Goal: Task Accomplishment & Management: Complete application form

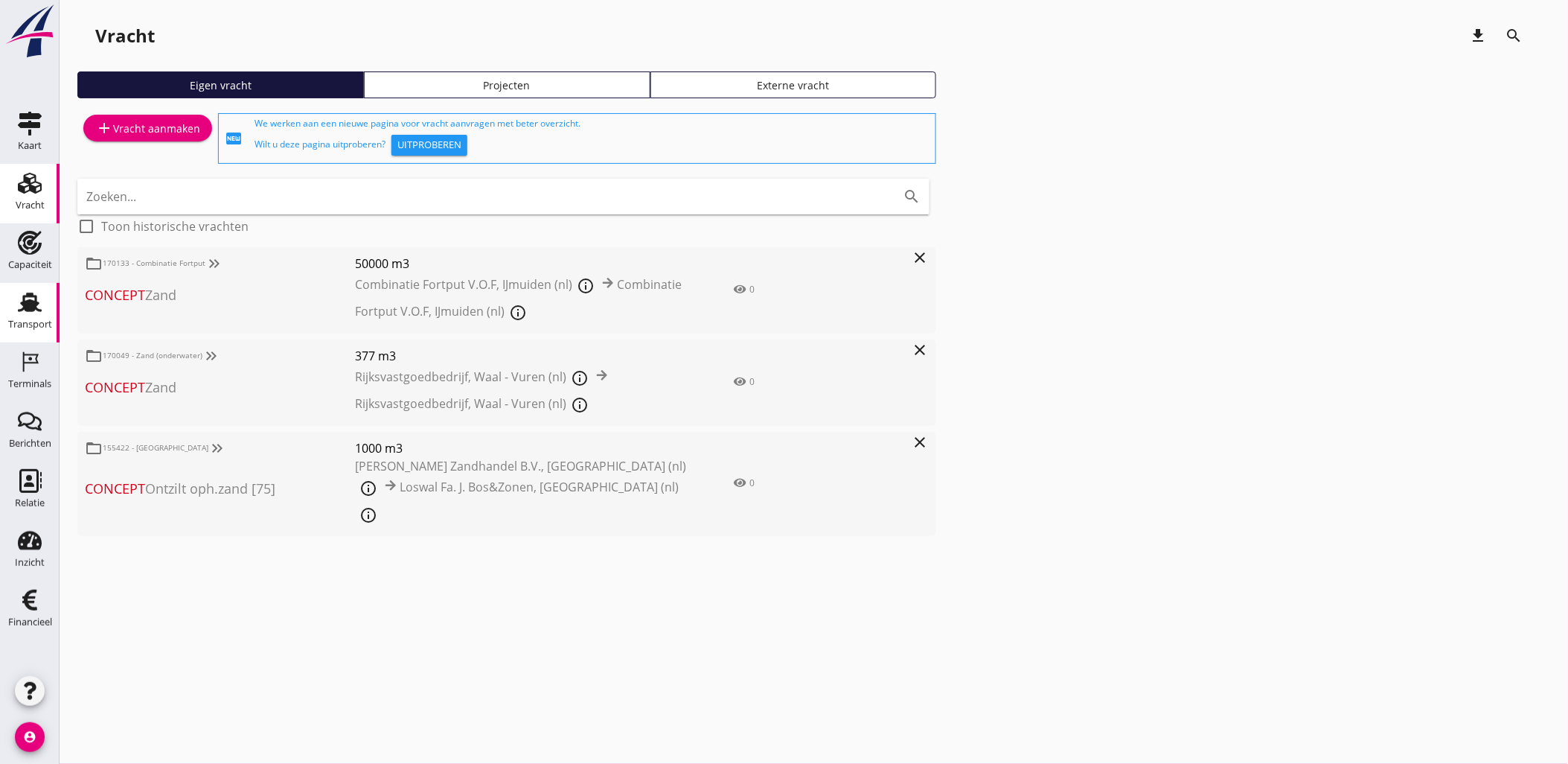
click at [21, 286] on link "Transport Transport" at bounding box center [29, 312] width 59 height 59
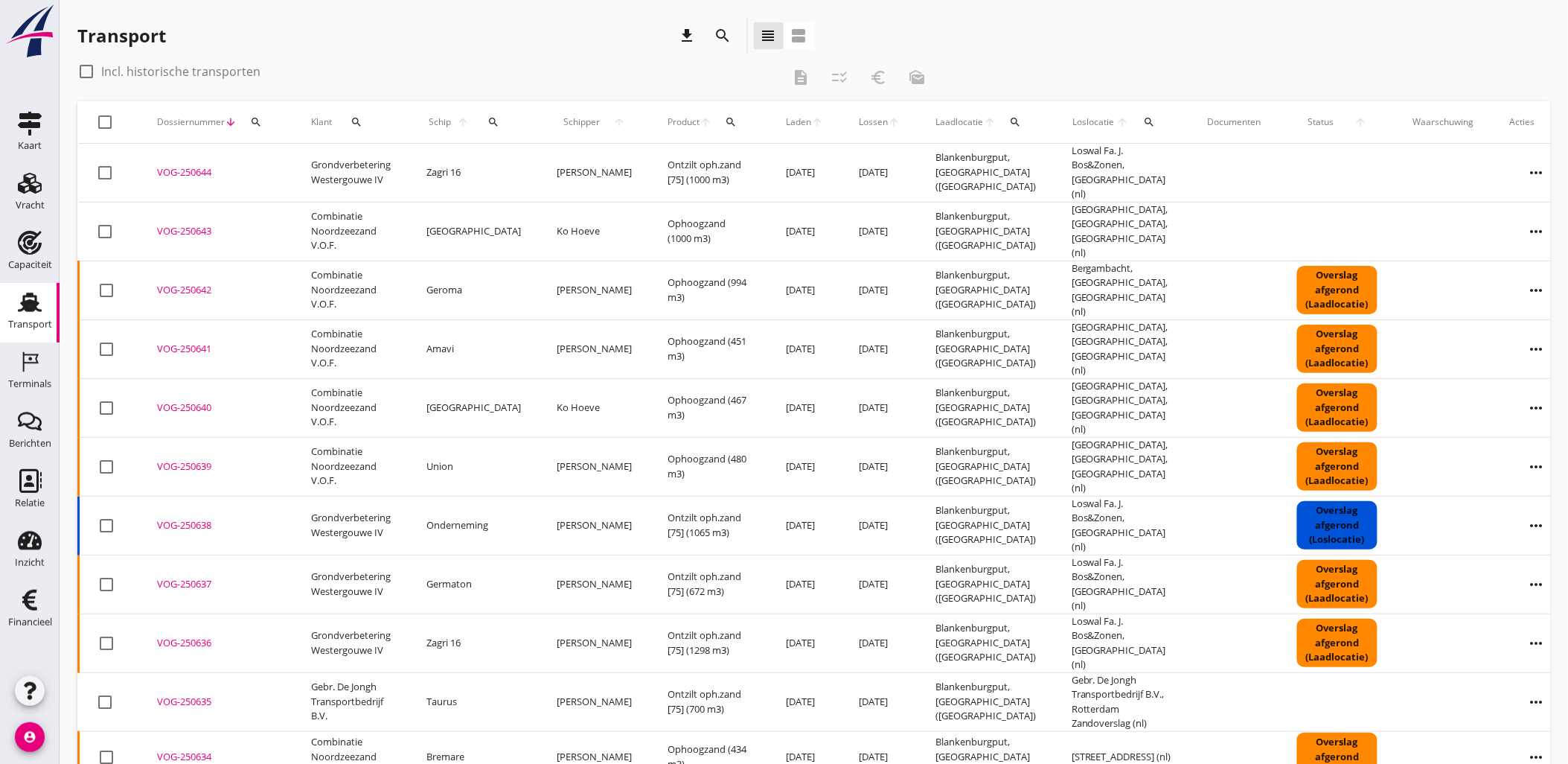
click at [1516, 563] on icon "more_horiz" at bounding box center [1536, 584] width 42 height 42
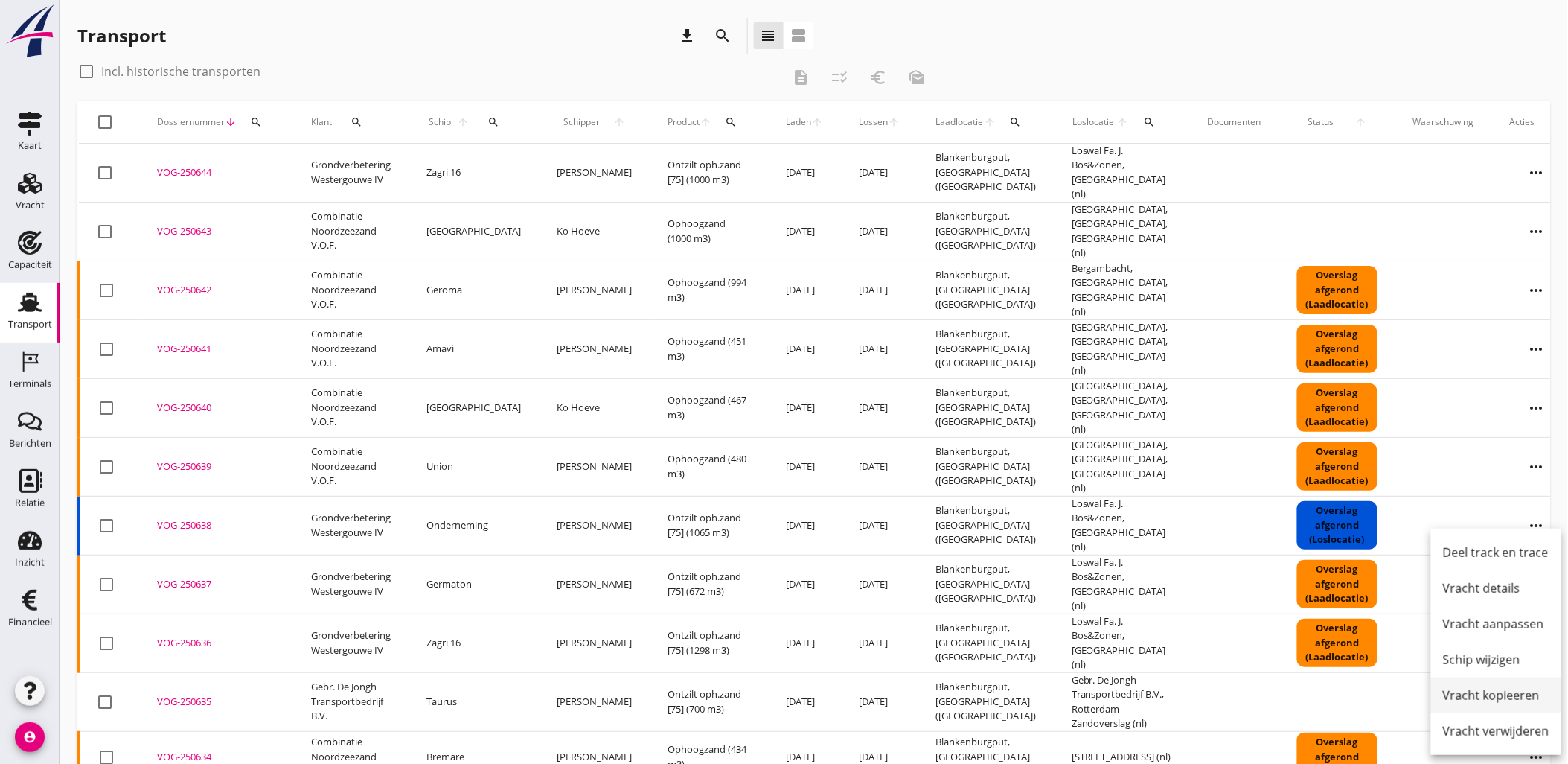
click at [1513, 691] on div "Vracht kopieeren" at bounding box center [1496, 695] width 106 height 18
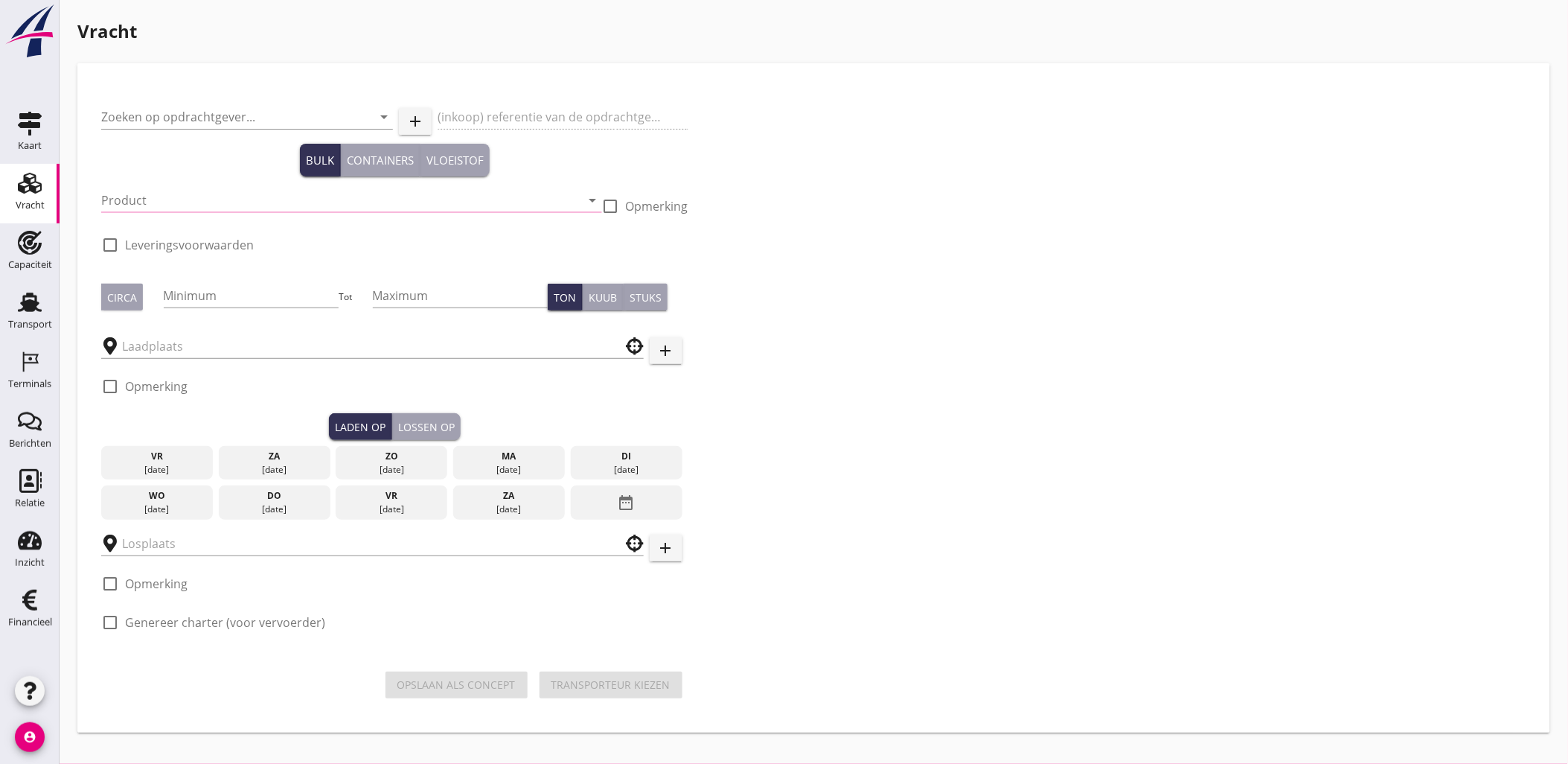
type input "Grondverbetering Westergouwe IV"
type input "Ontzilt oph.zand [75] (6120)"
type input "1000"
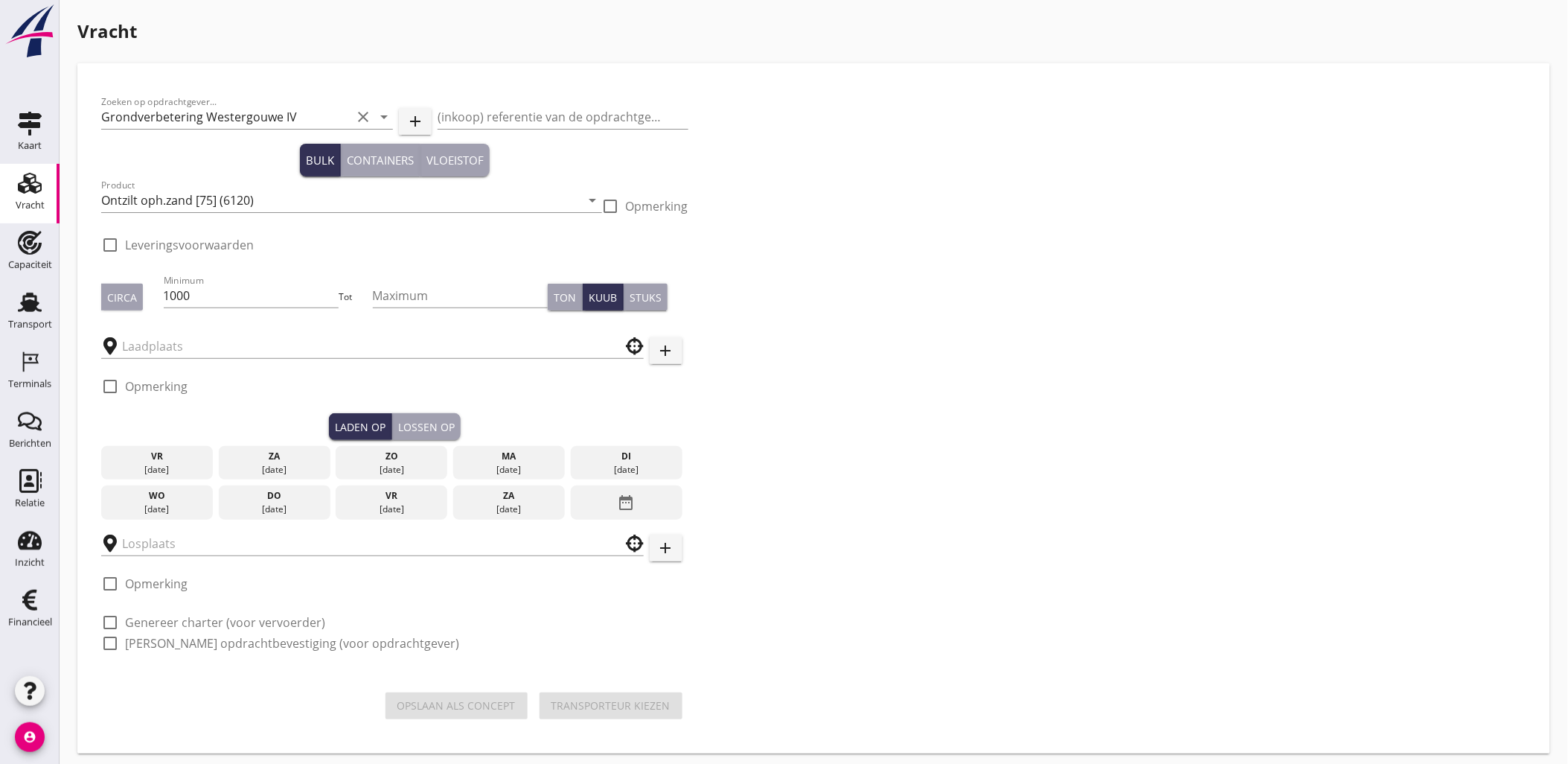
type input "Blankenburgput"
checkbox input "true"
type input "Loswal Fa. J. Bos&Zonen"
checkbox input "true"
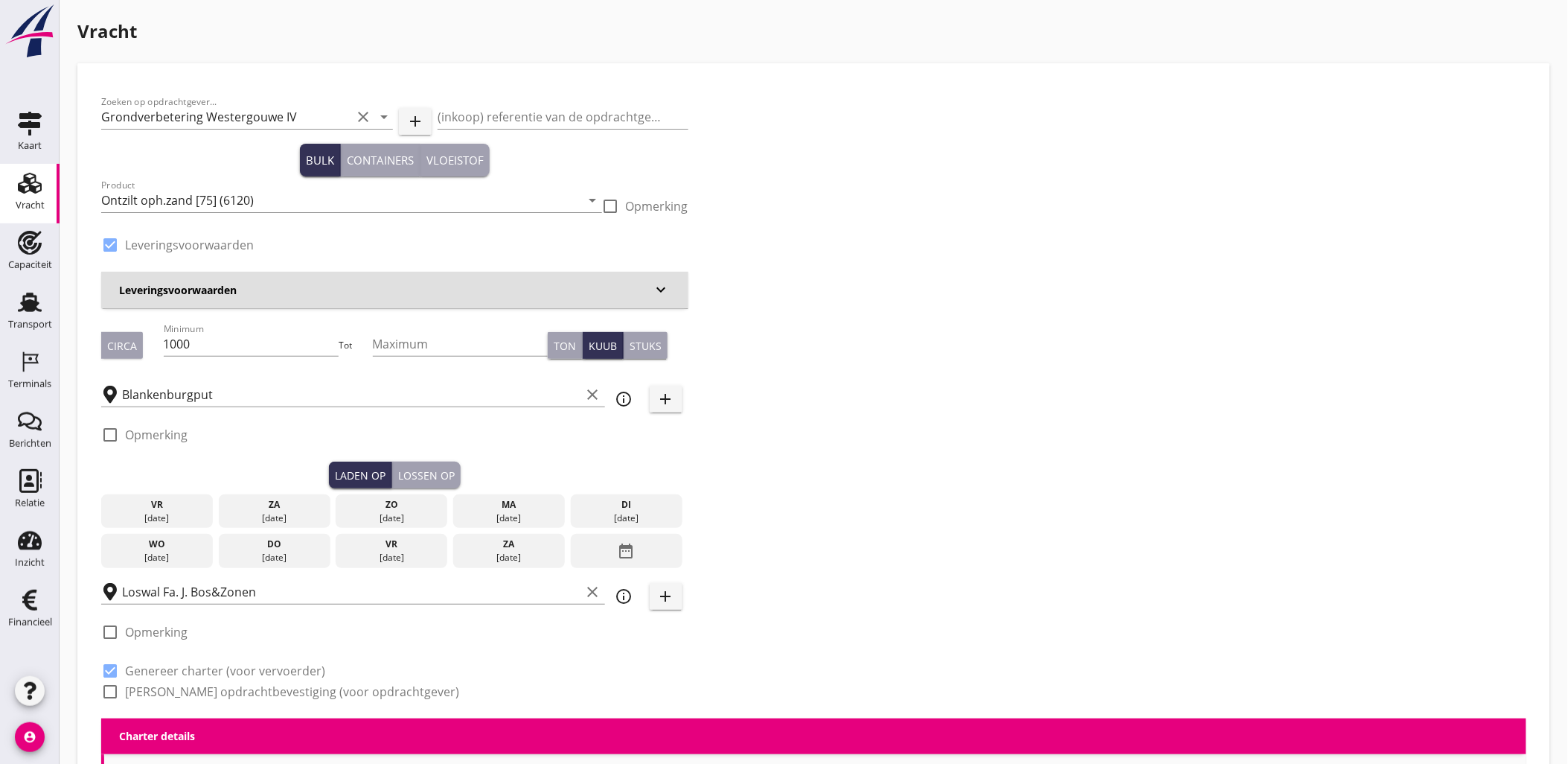
type input "2.2"
radio input "false"
click at [146, 514] on div "[DATE]" at bounding box center [156, 518] width 104 height 13
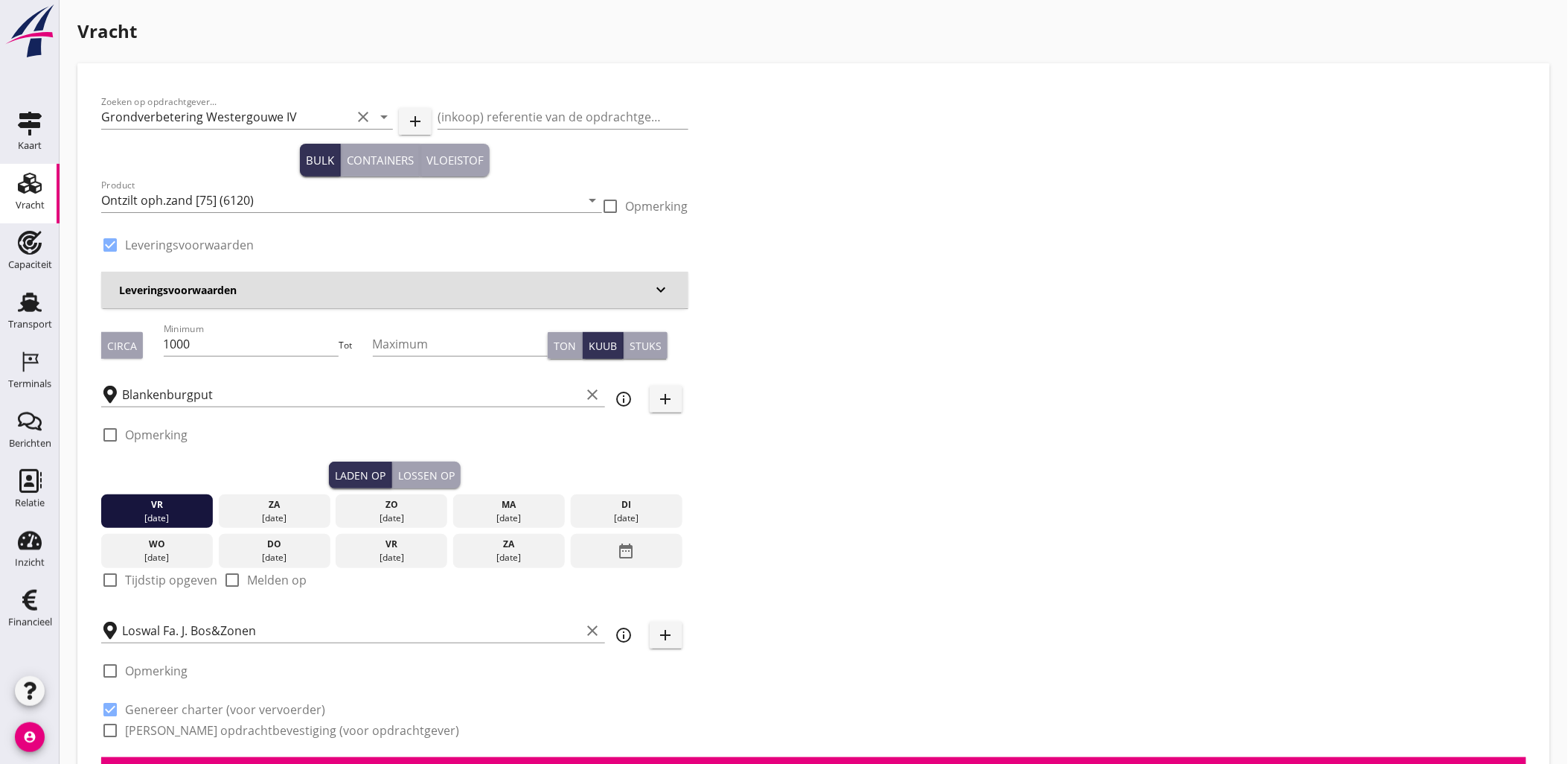
click at [447, 470] on div "Lossen op" at bounding box center [425, 476] width 56 height 16
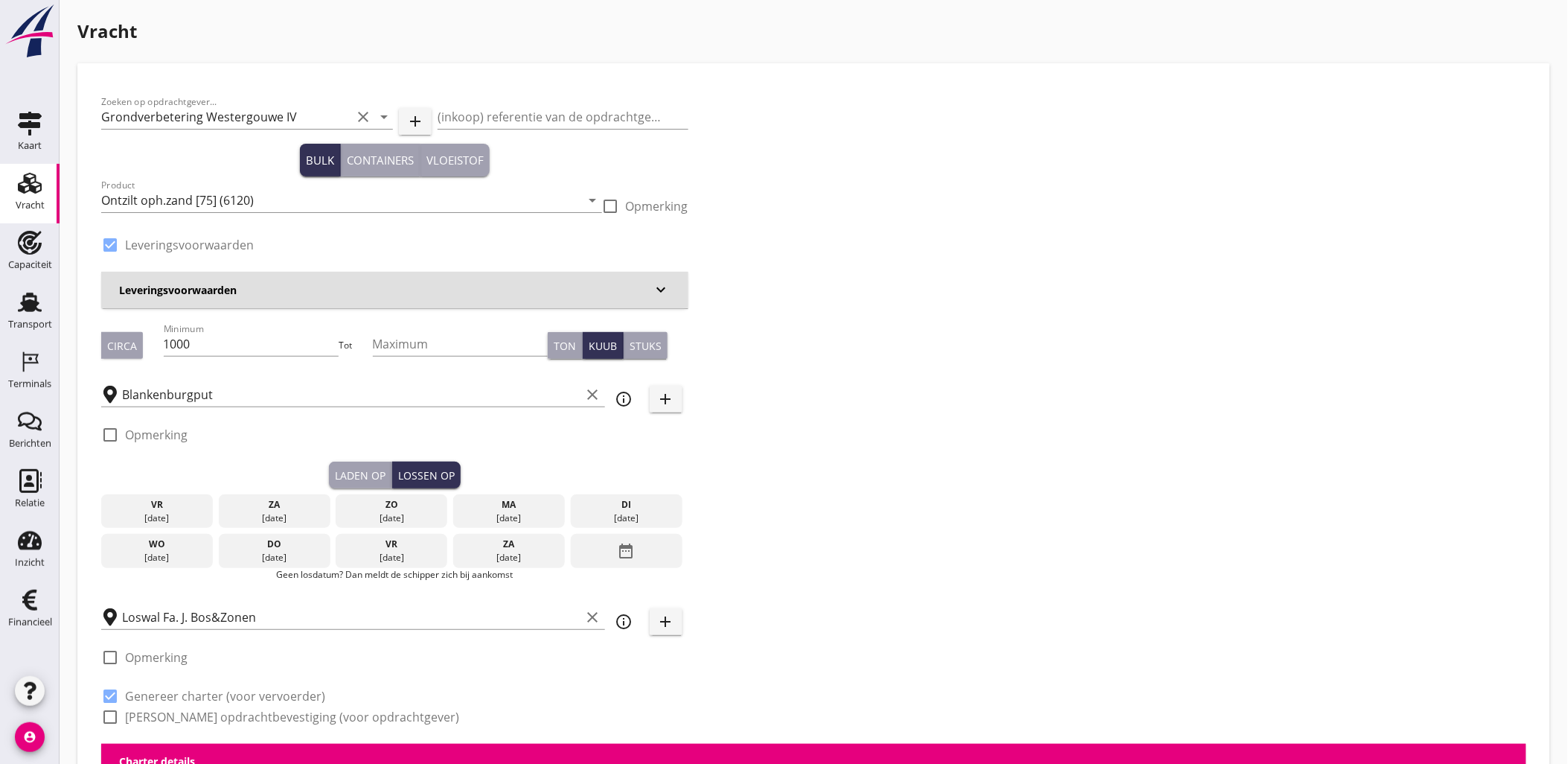
click at [185, 515] on div "[DATE]" at bounding box center [156, 518] width 104 height 13
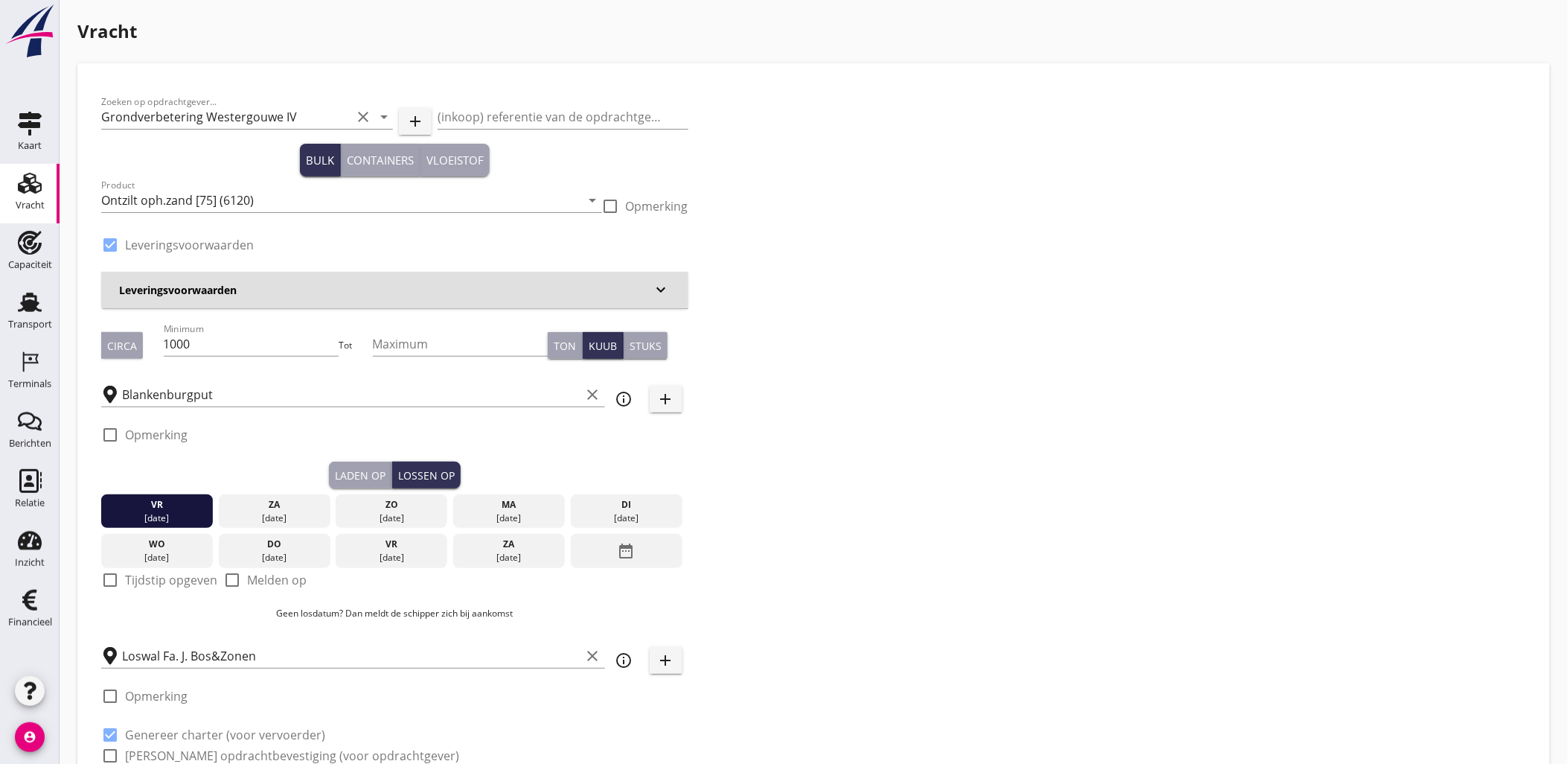
click at [353, 471] on div "Laden op" at bounding box center [361, 476] width 51 height 16
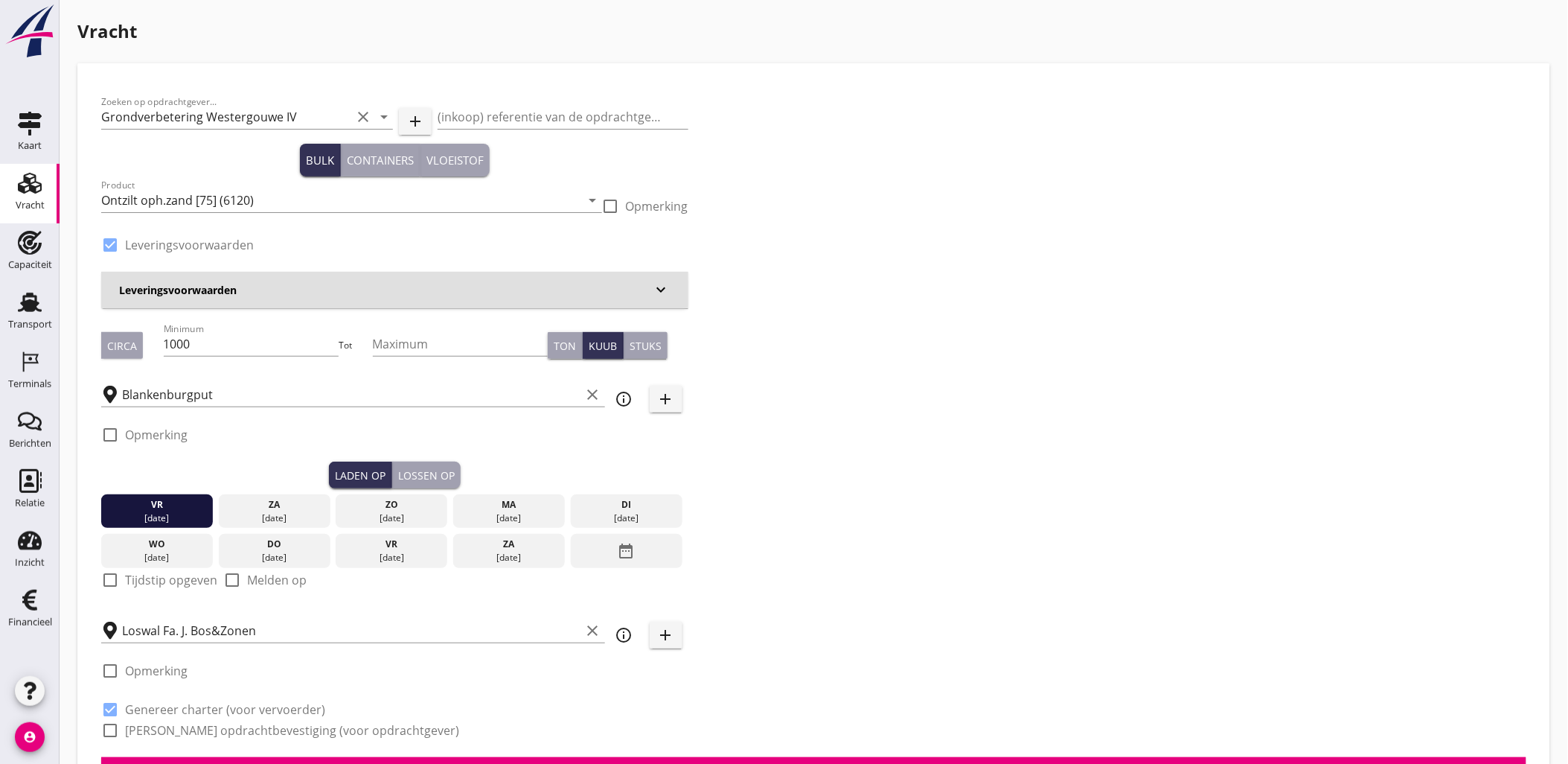
click at [532, 515] on div "[DATE]" at bounding box center [509, 518] width 104 height 13
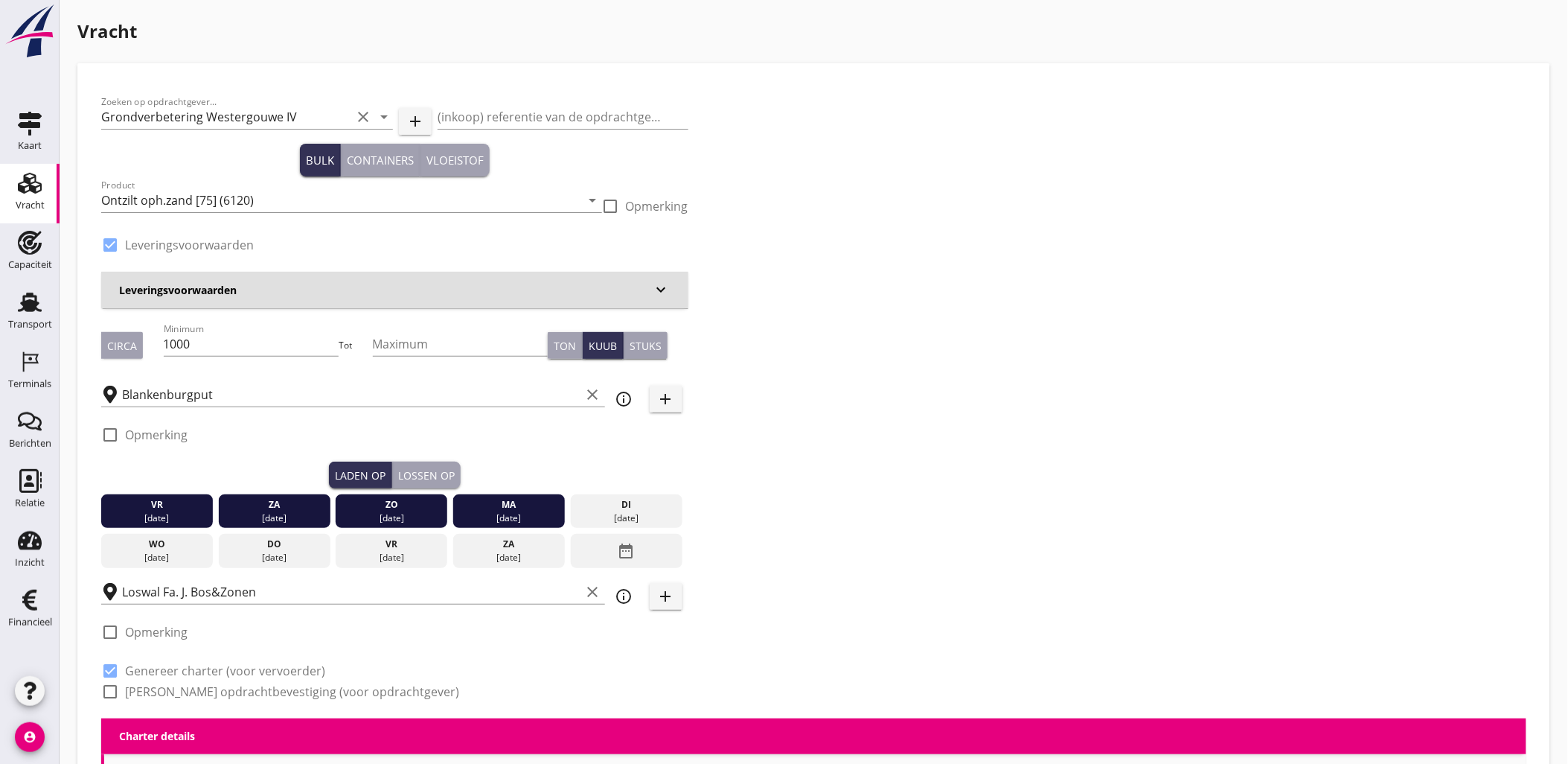
click at [427, 480] on div "Lossen op" at bounding box center [425, 476] width 56 height 16
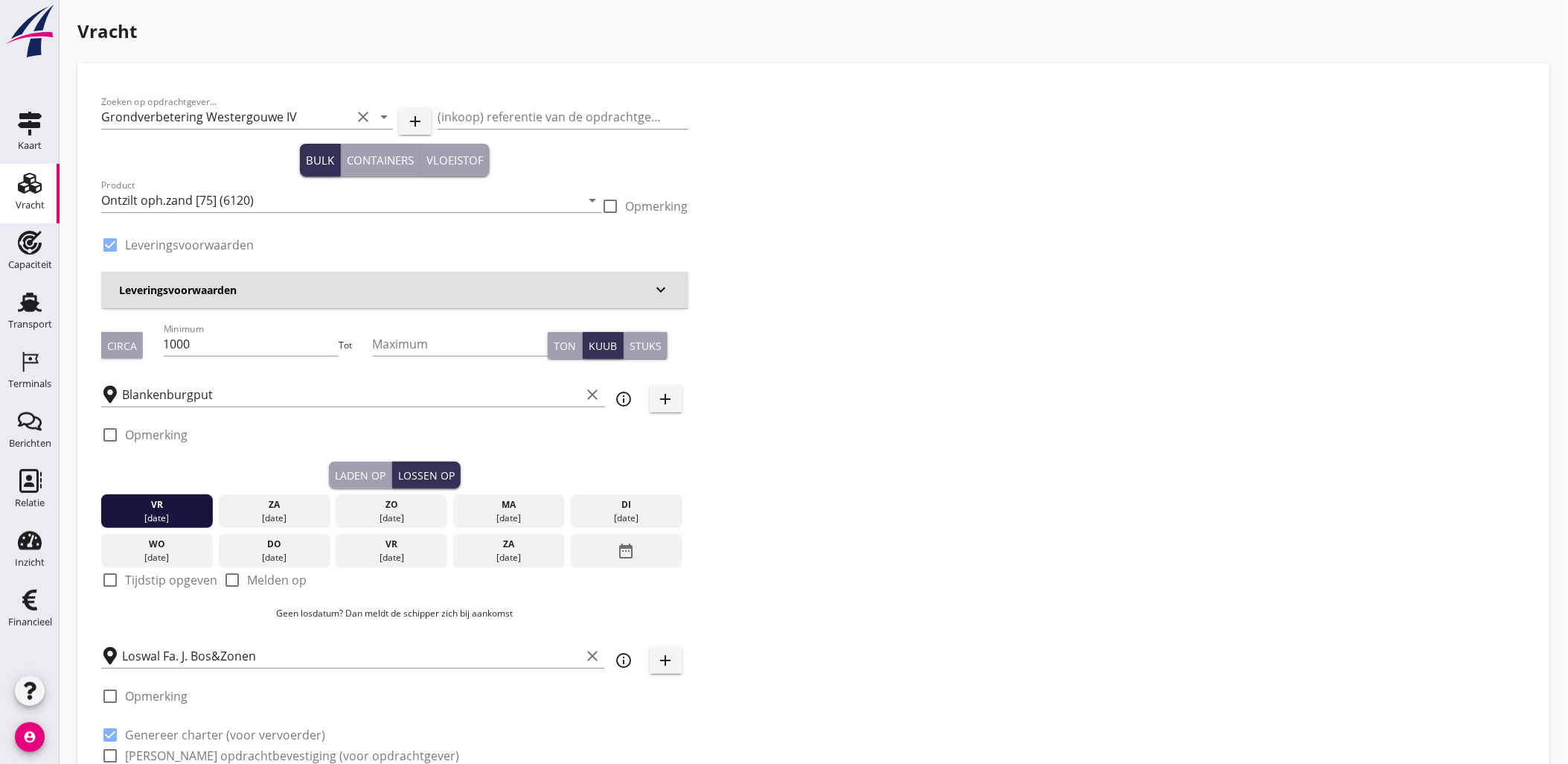
click at [512, 512] on div "[DATE]" at bounding box center [509, 518] width 104 height 13
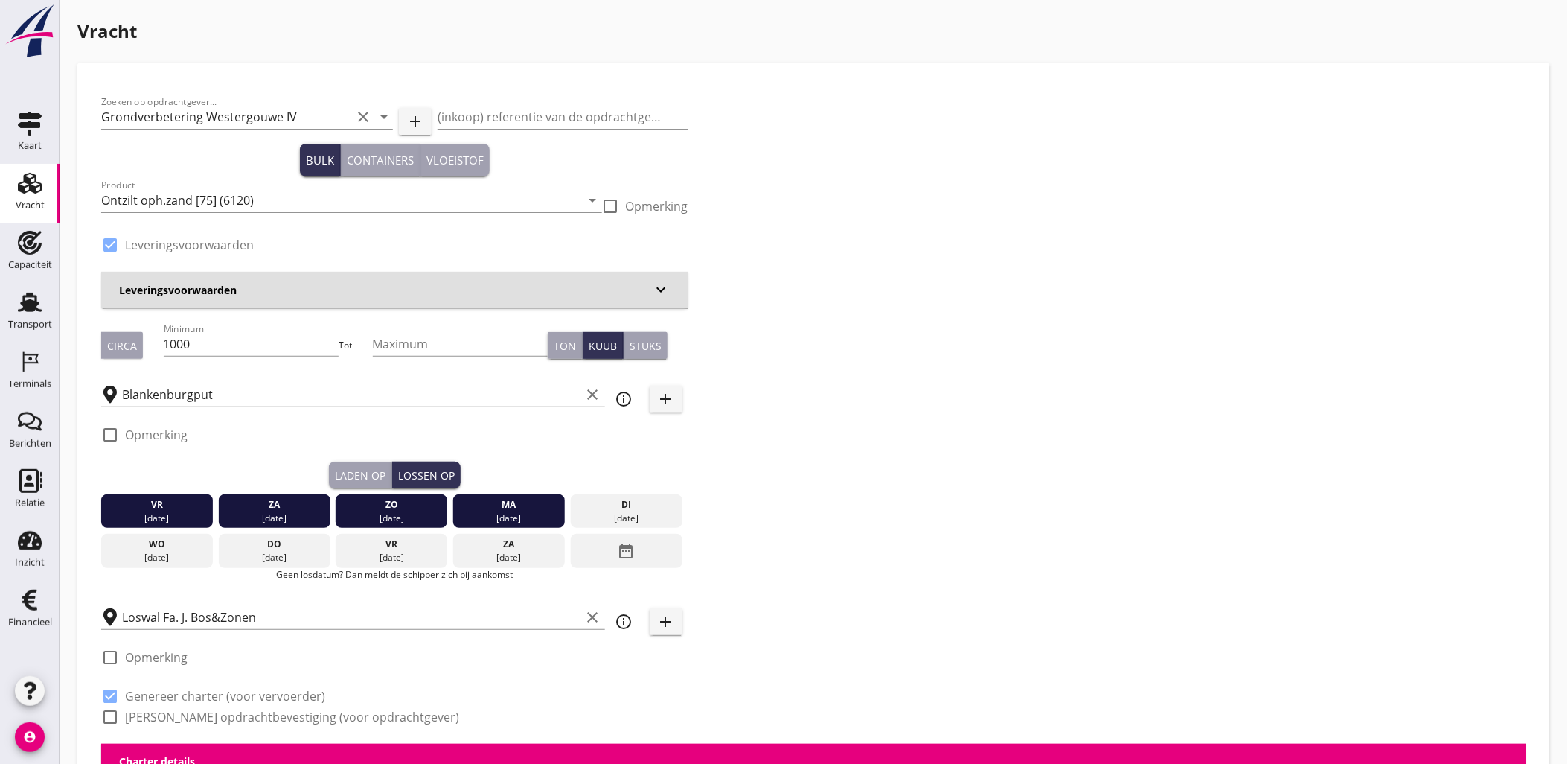
click at [517, 518] on div "[DATE]" at bounding box center [509, 518] width 104 height 13
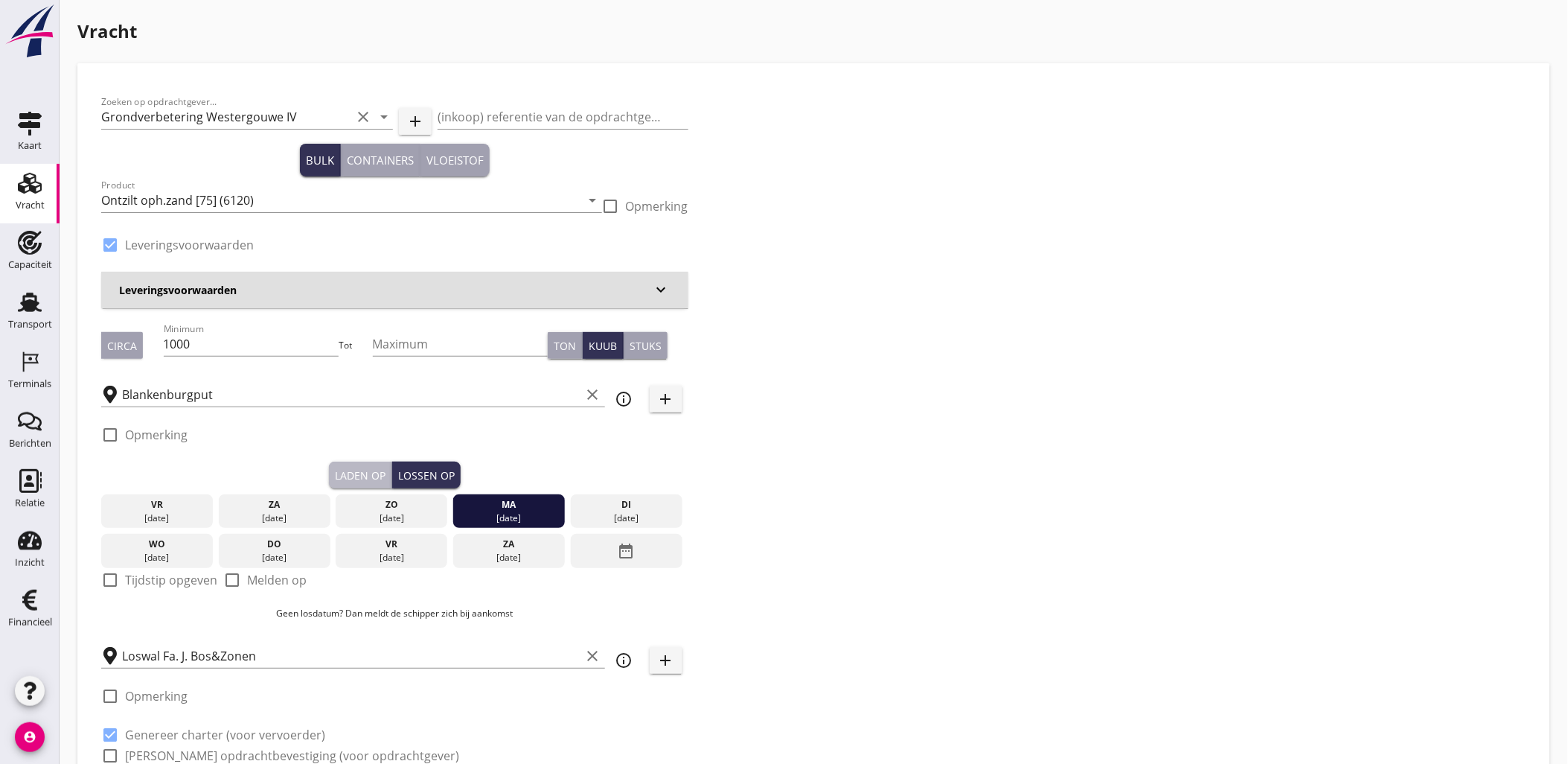
click at [367, 475] on div "Laden op" at bounding box center [361, 476] width 51 height 16
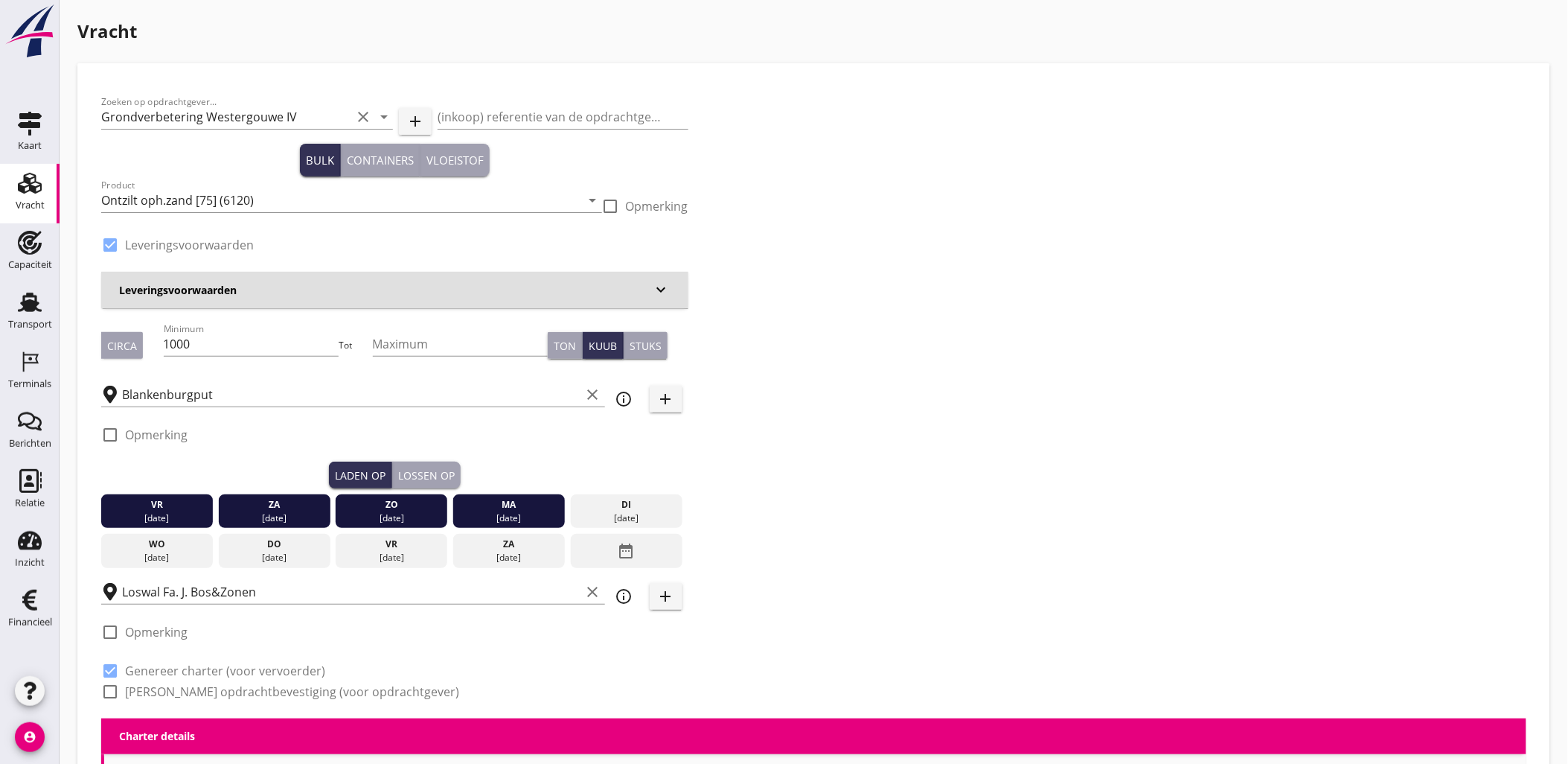
click at [513, 514] on div "[DATE]" at bounding box center [509, 518] width 104 height 13
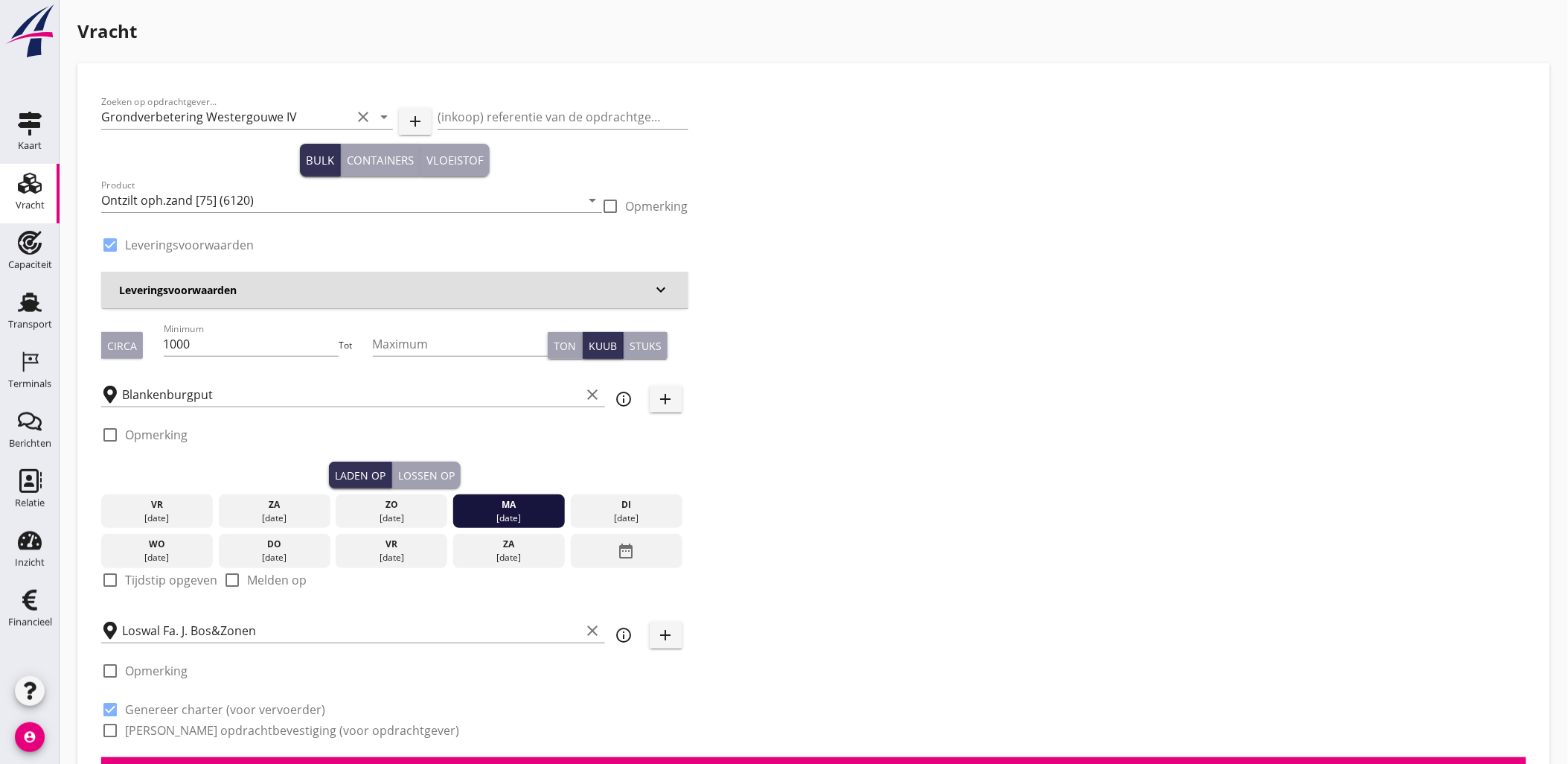
click at [442, 473] on div "Lossen op" at bounding box center [425, 476] width 56 height 16
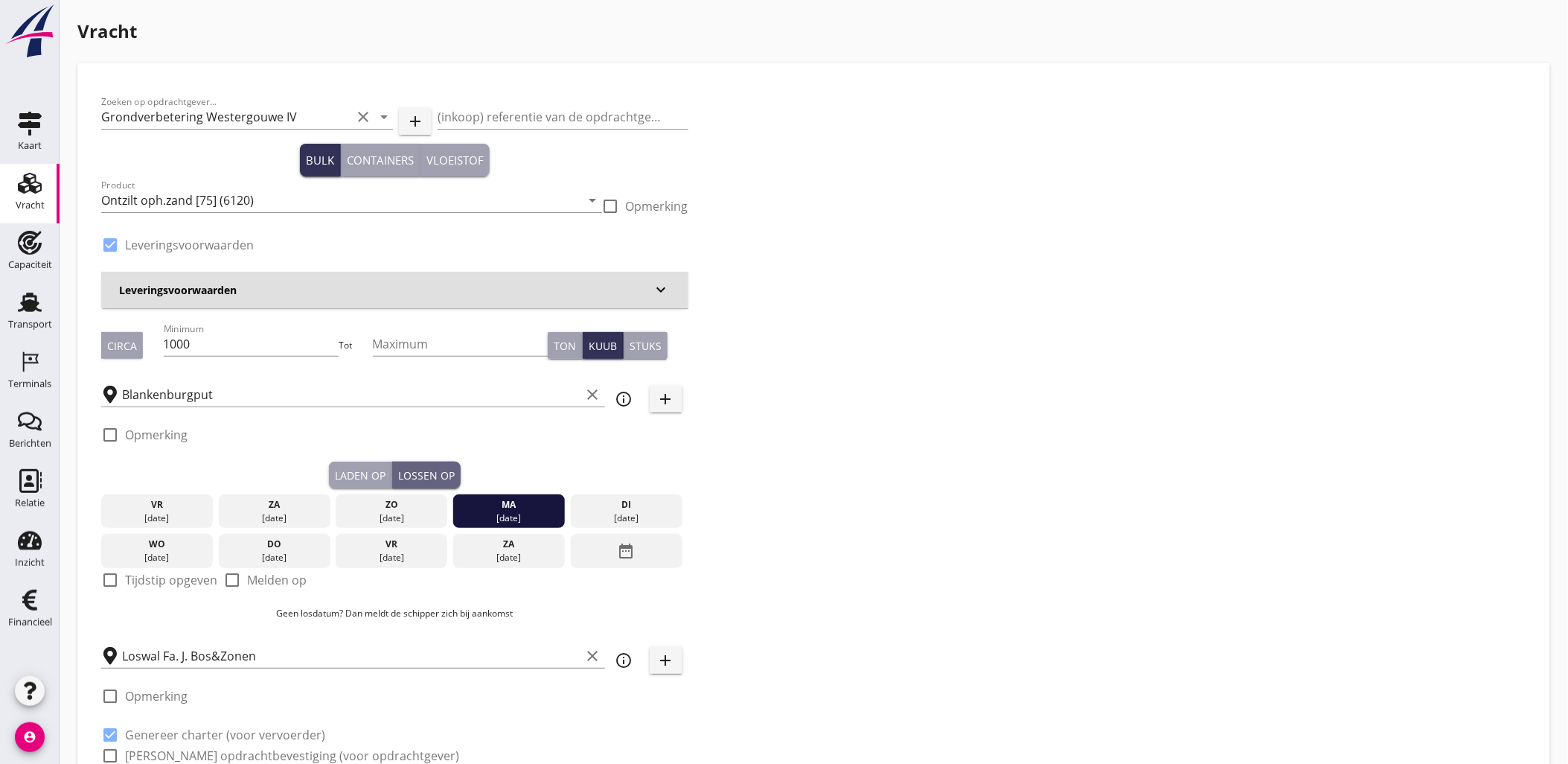
click at [524, 523] on div "[DATE]" at bounding box center [509, 518] width 104 height 13
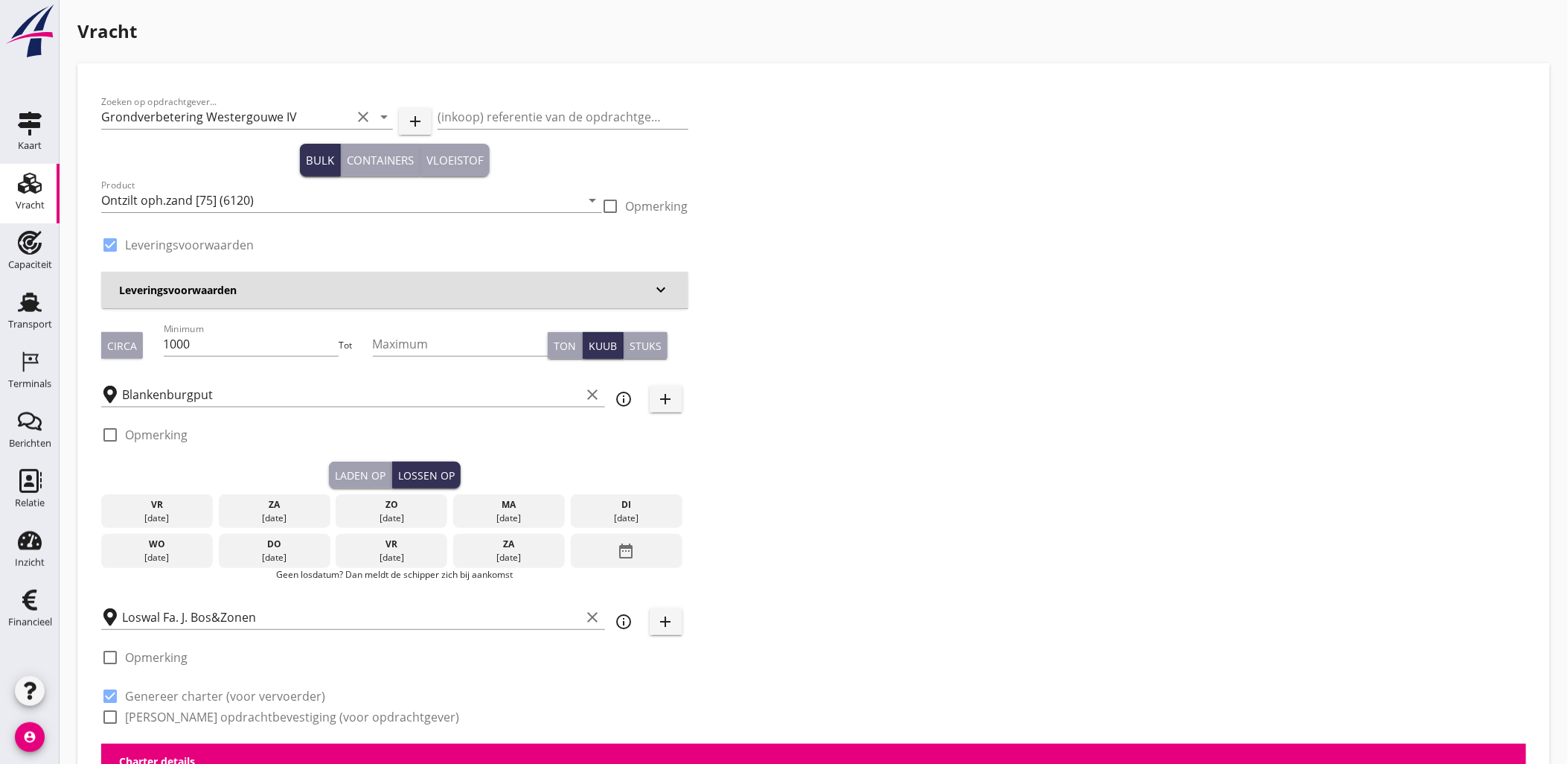
click at [502, 512] on div "[DATE]" at bounding box center [509, 518] width 104 height 13
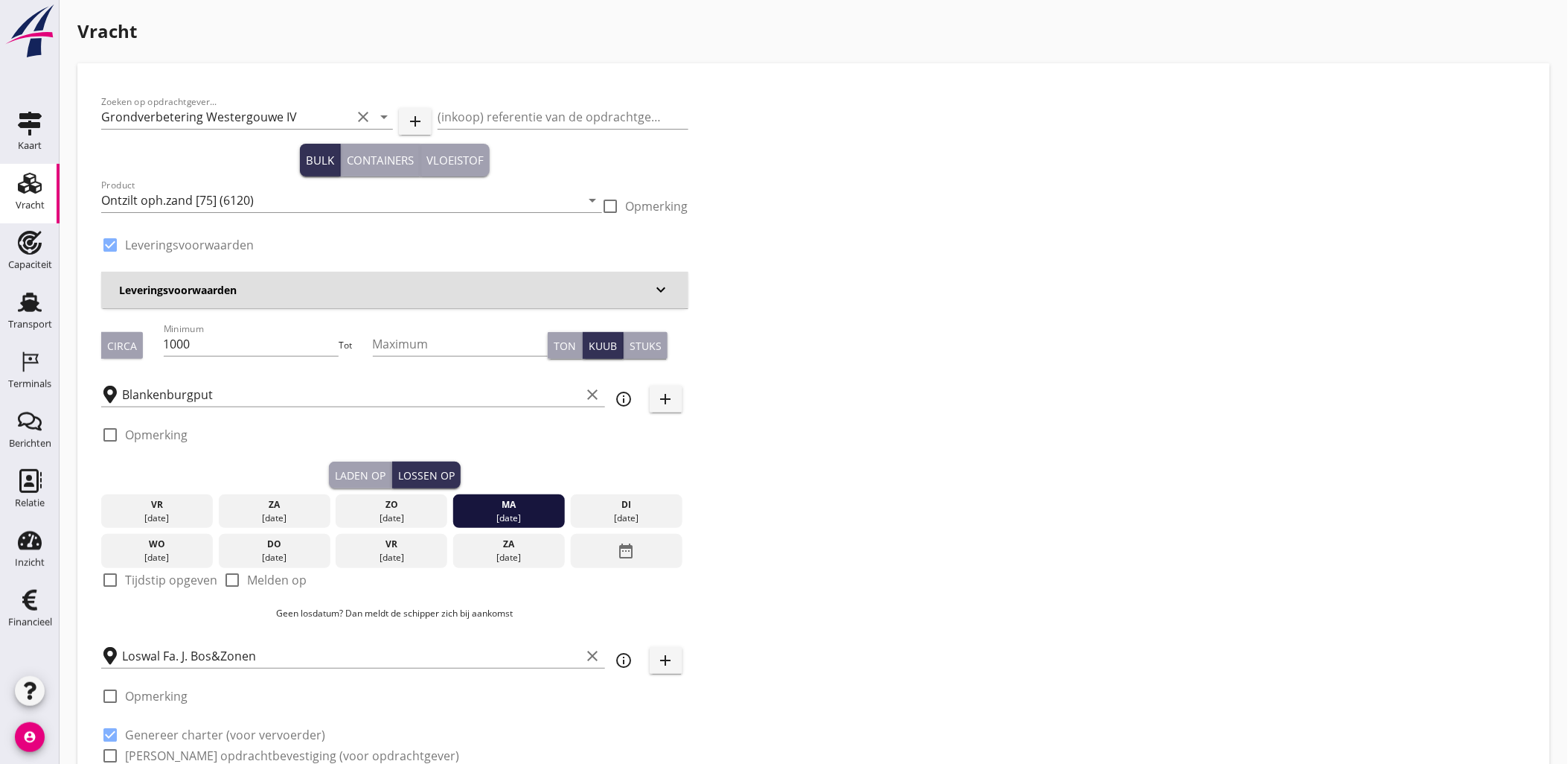
click at [363, 479] on div "Laden op" at bounding box center [361, 476] width 51 height 16
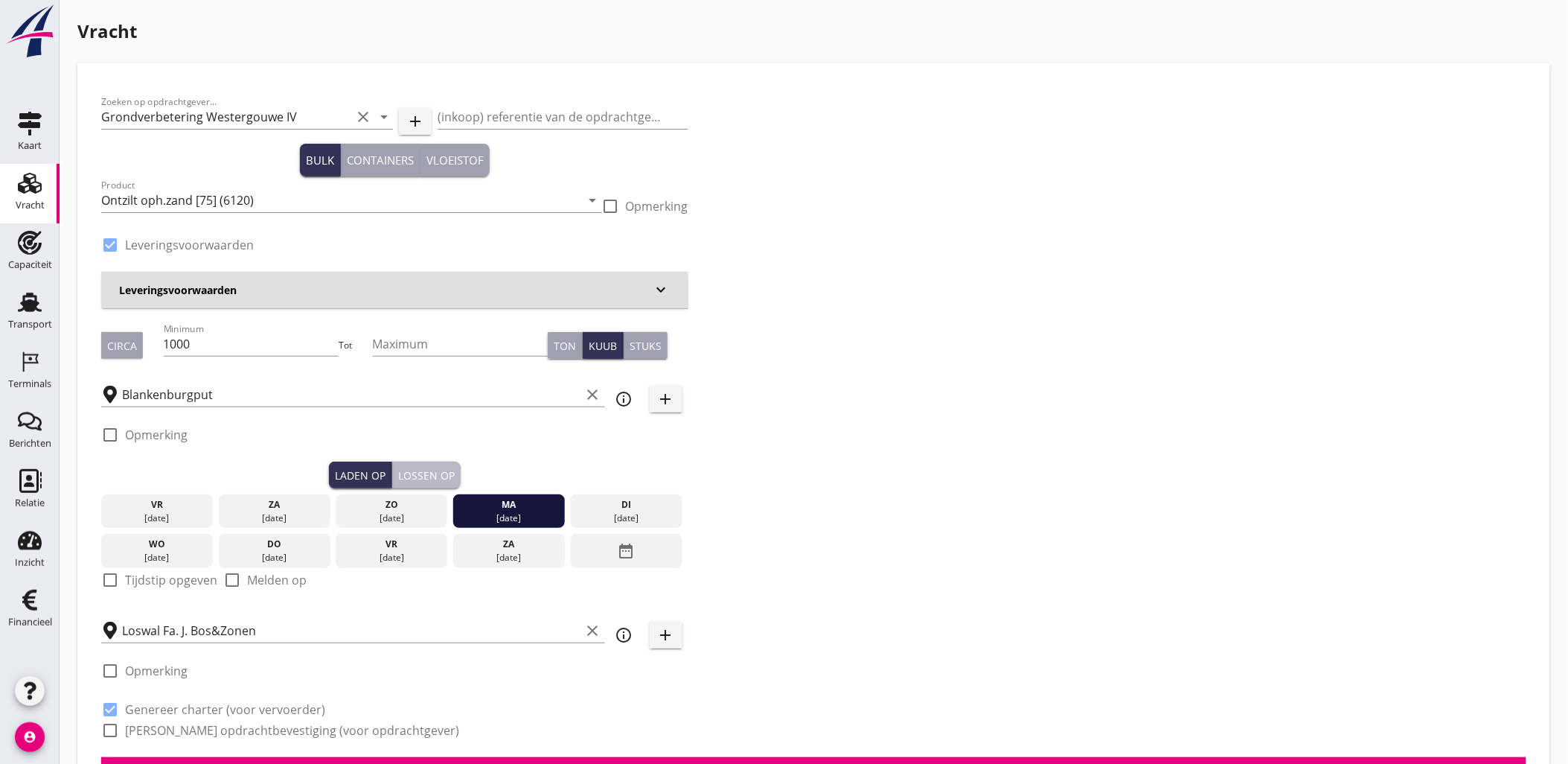
click at [432, 475] on div "Lossen op" at bounding box center [425, 476] width 56 height 16
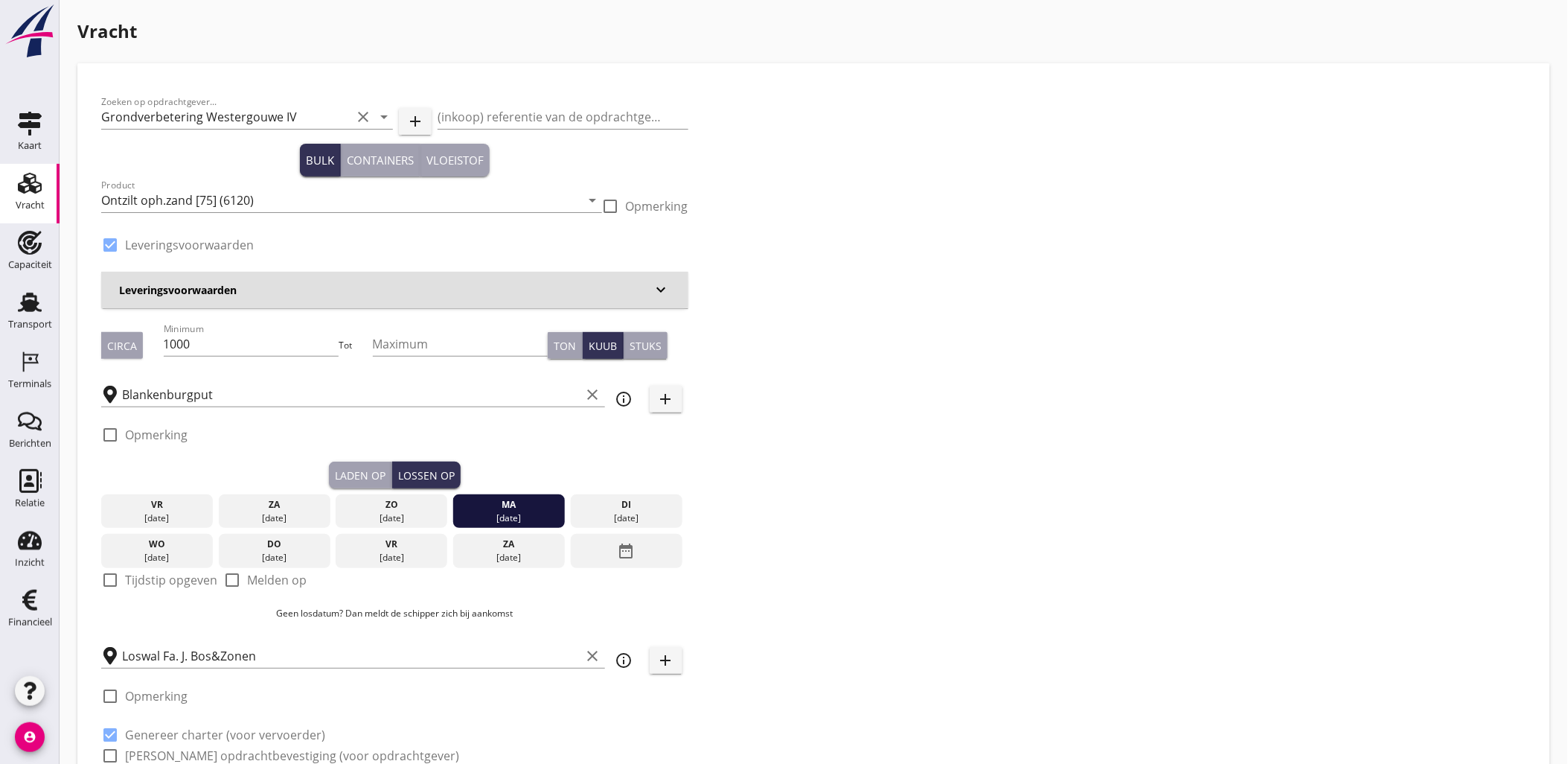
click at [358, 472] on div "Laden op" at bounding box center [361, 476] width 51 height 16
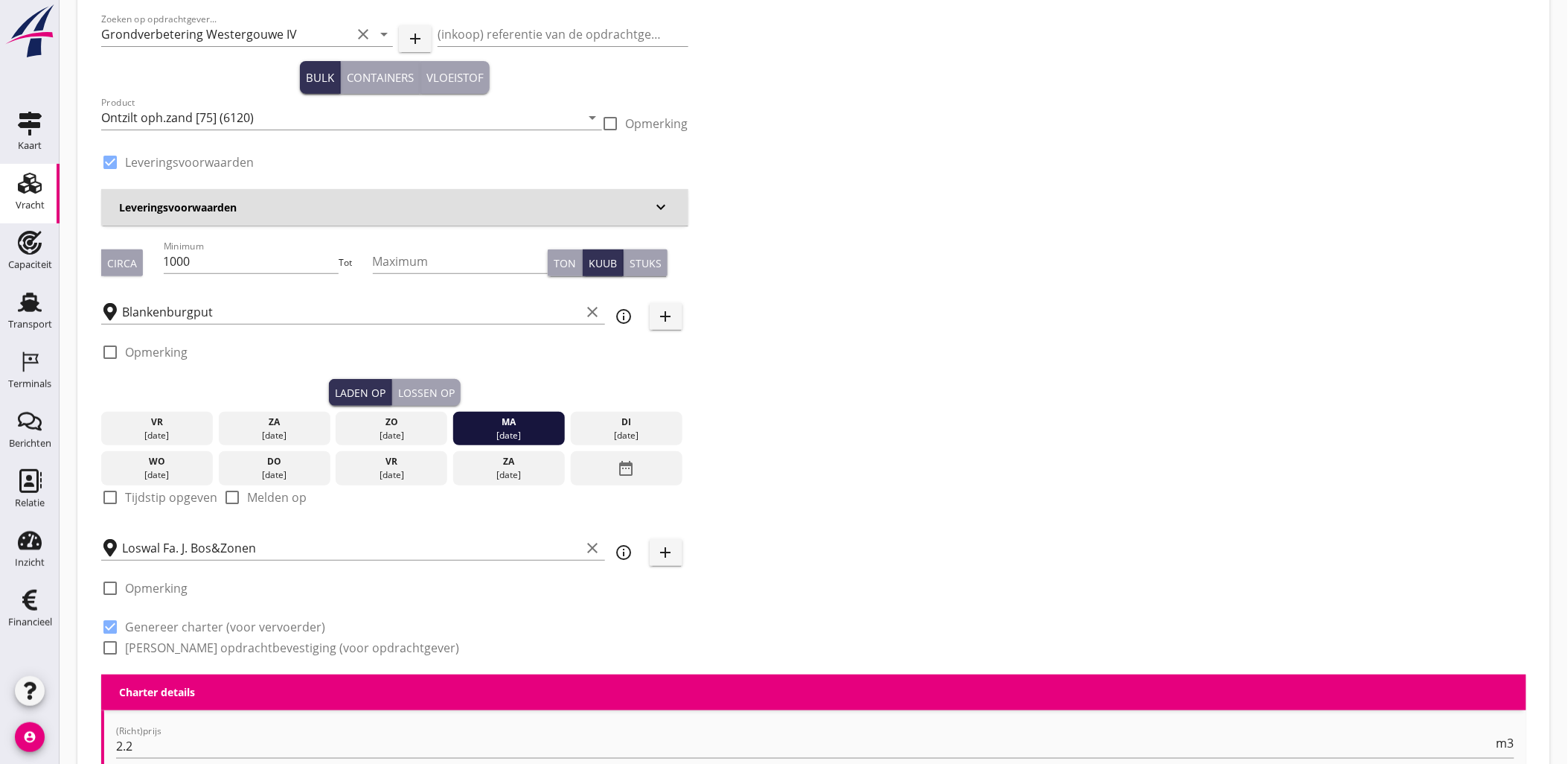
scroll to position [165, 0]
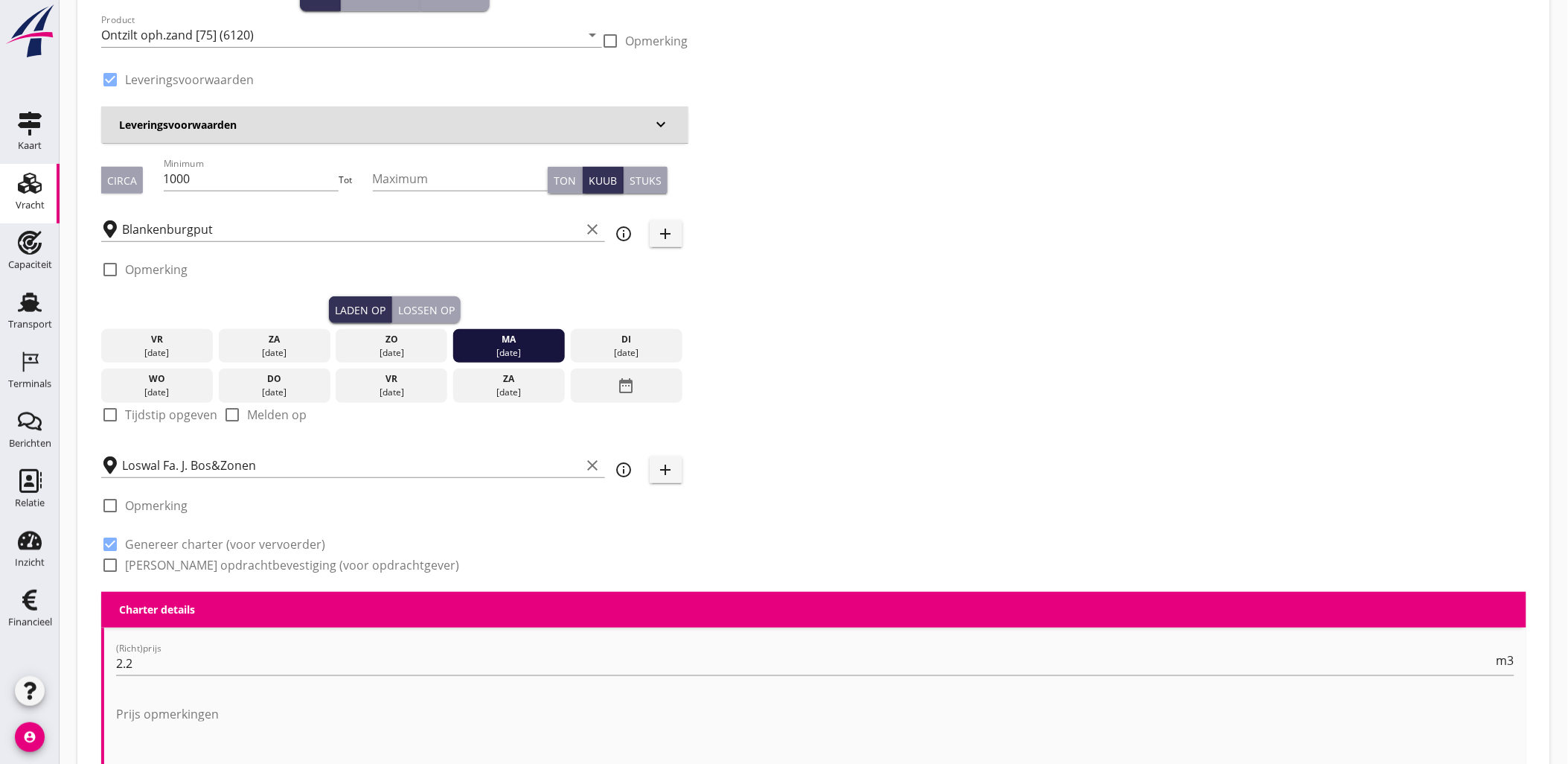
click at [164, 410] on label "Tijdstip opgeven" at bounding box center [171, 414] width 92 height 15
checkbox input "true"
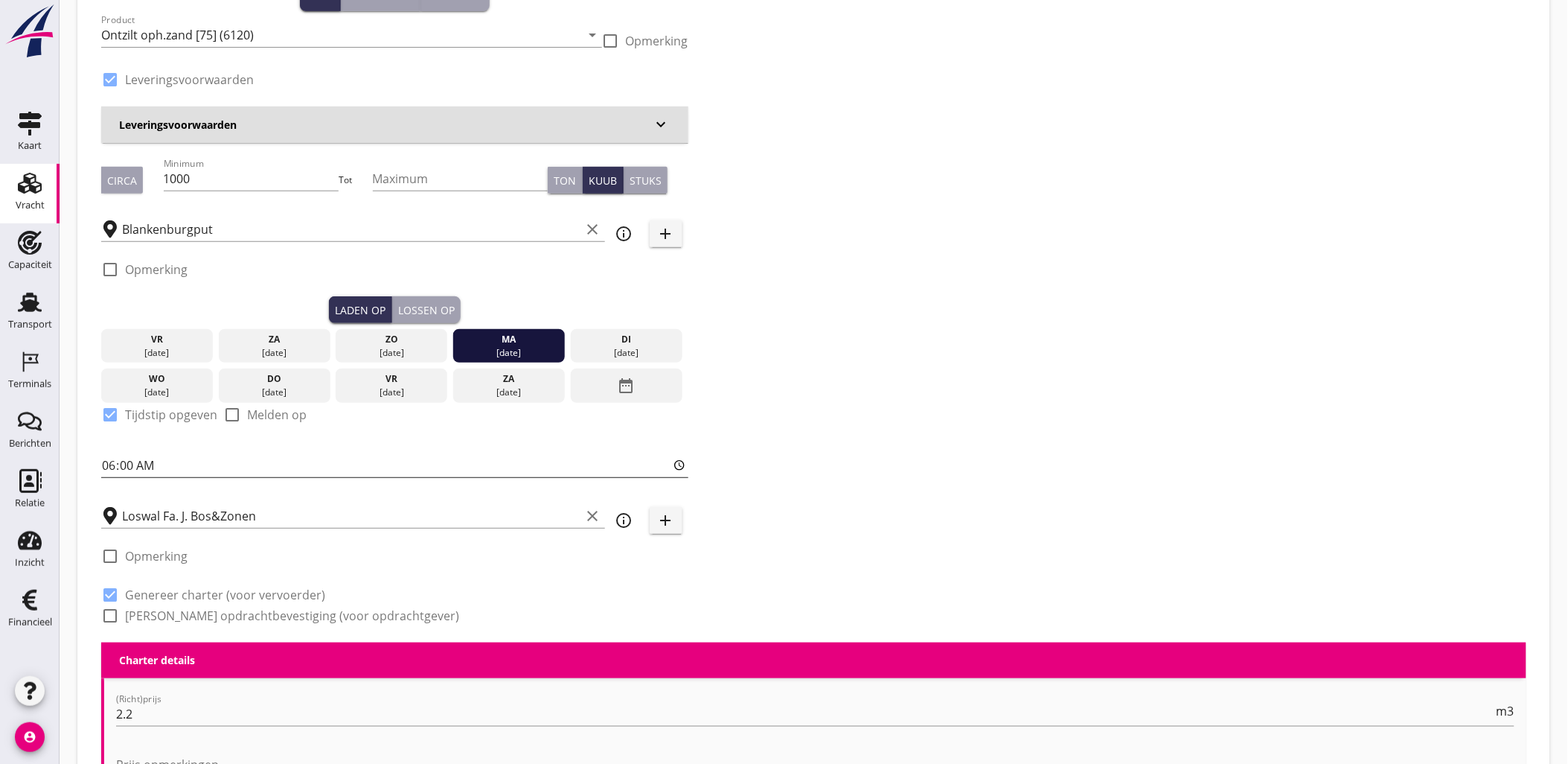
click at [107, 463] on input "06:00" at bounding box center [395, 465] width 587 height 24
type input "07:00"
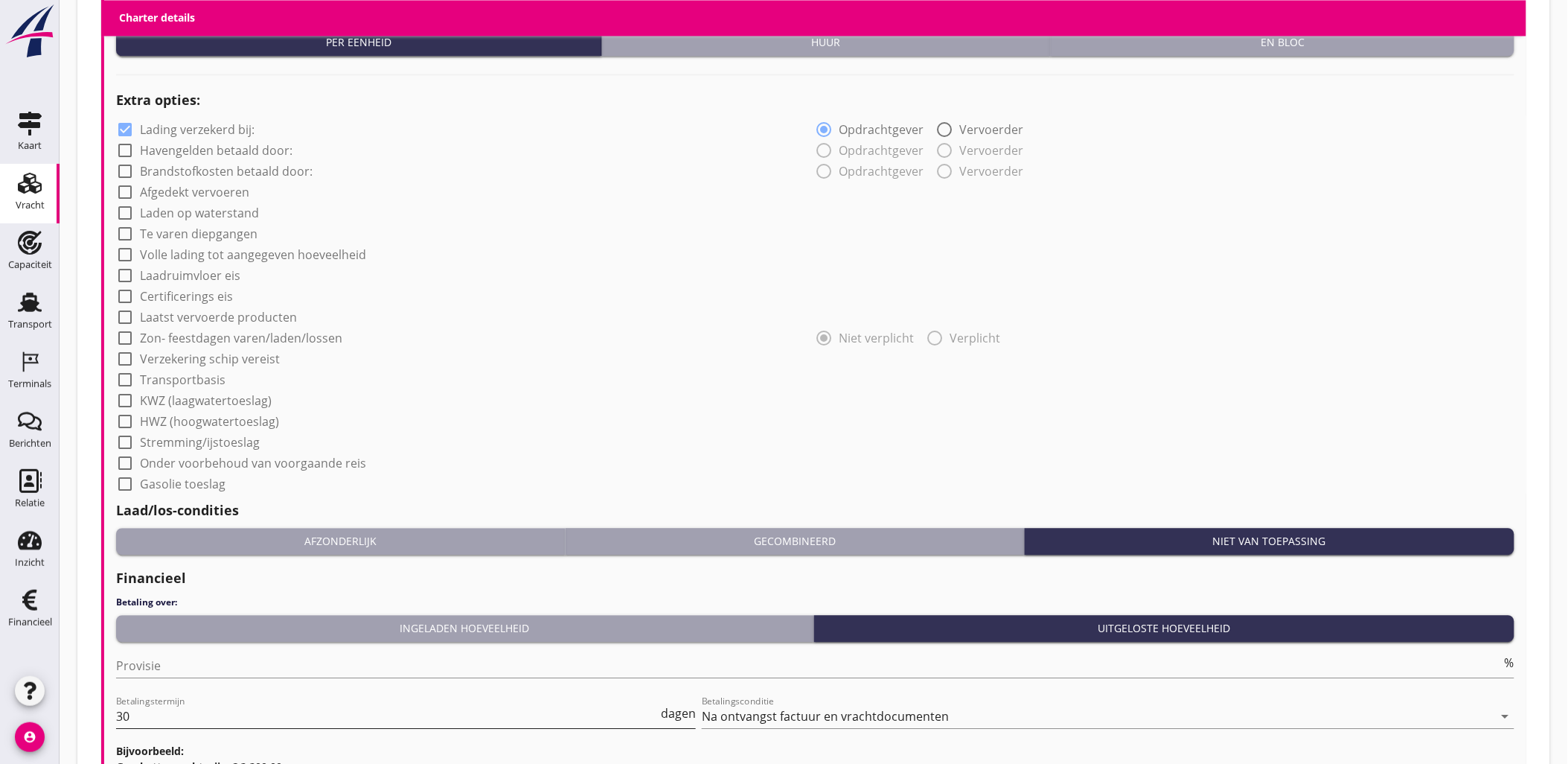
scroll to position [1259, 0]
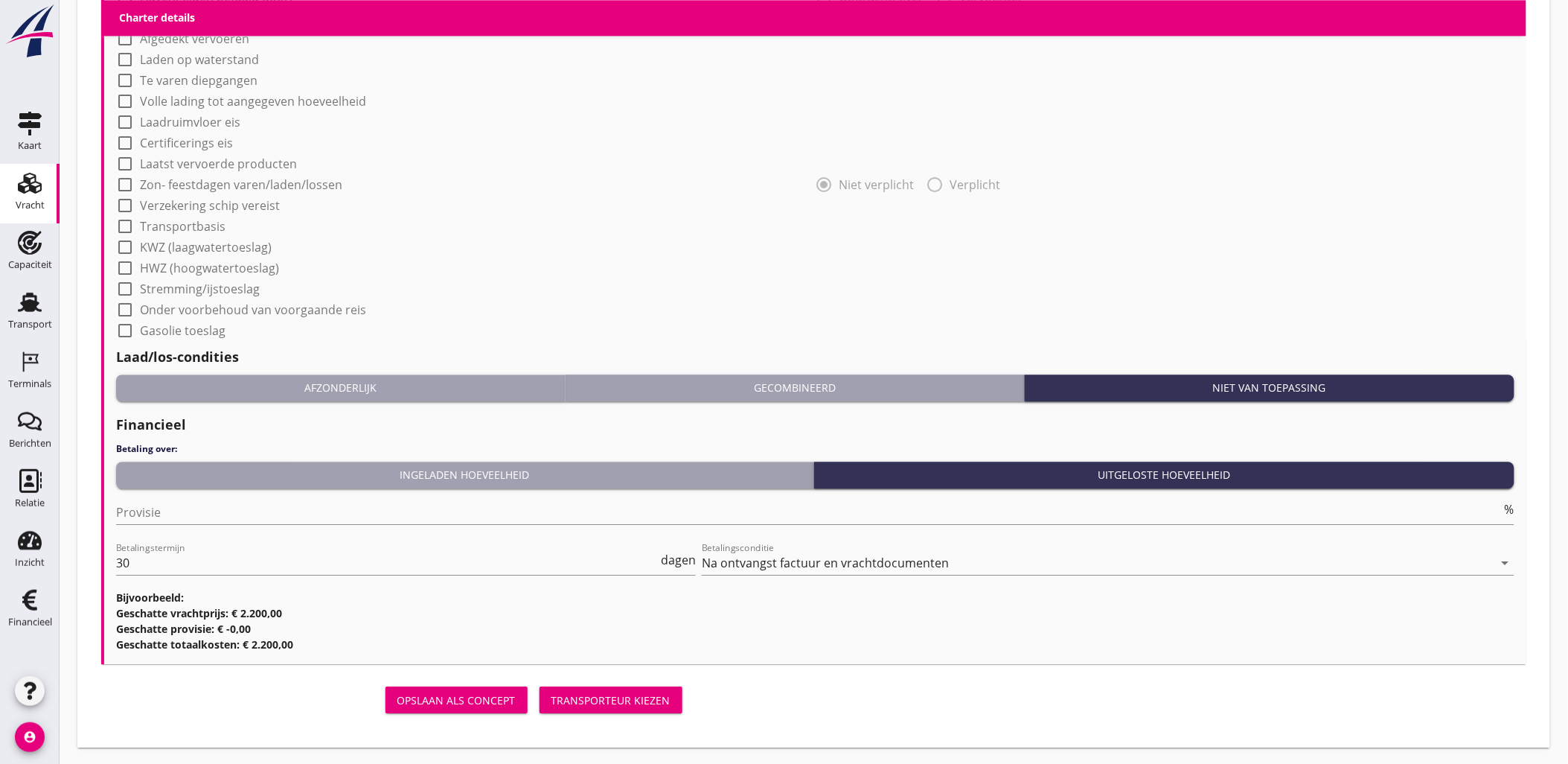
click at [656, 703] on div "Transporteur kiezen" at bounding box center [611, 700] width 119 height 16
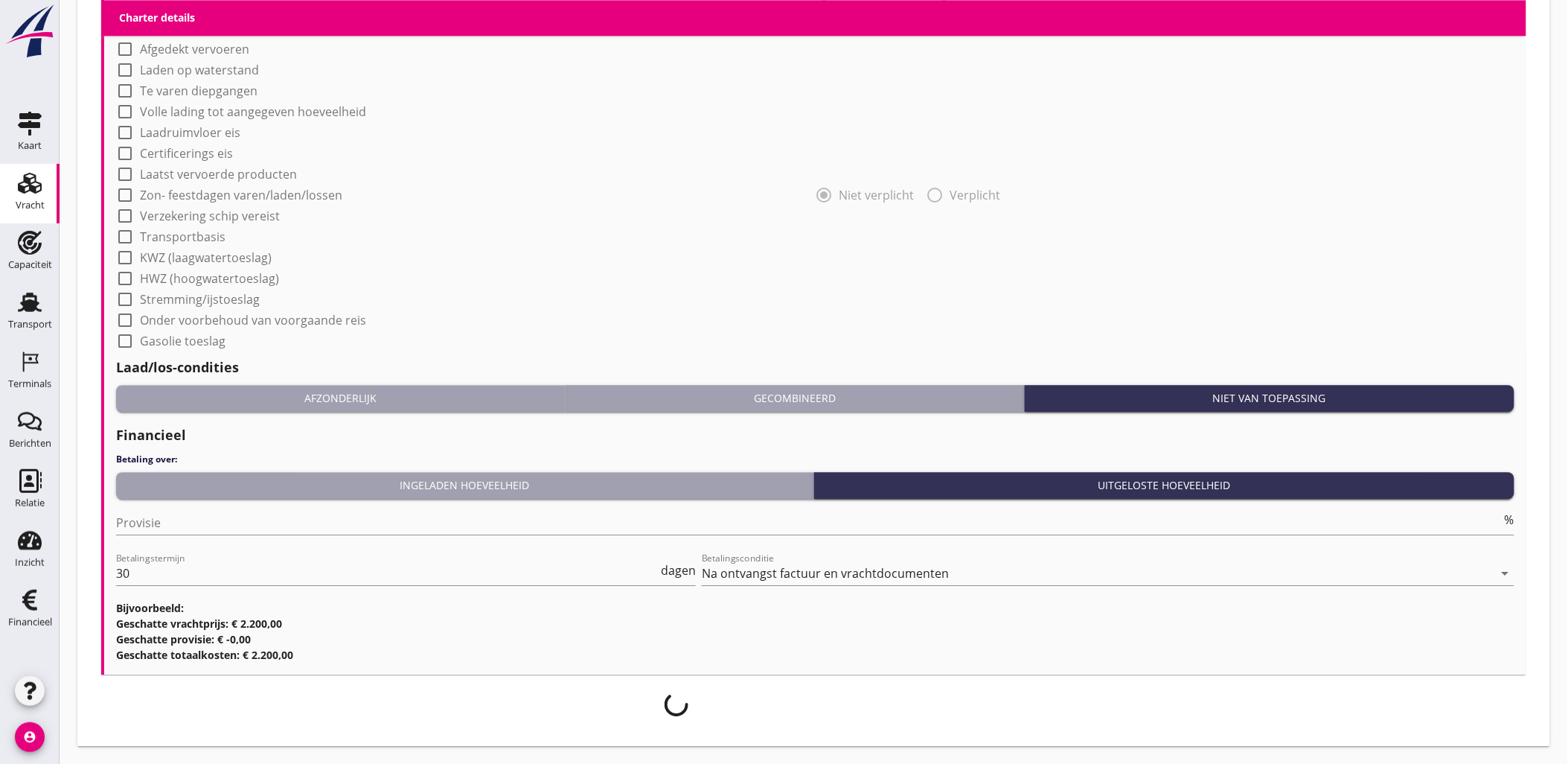
scroll to position [1247, 0]
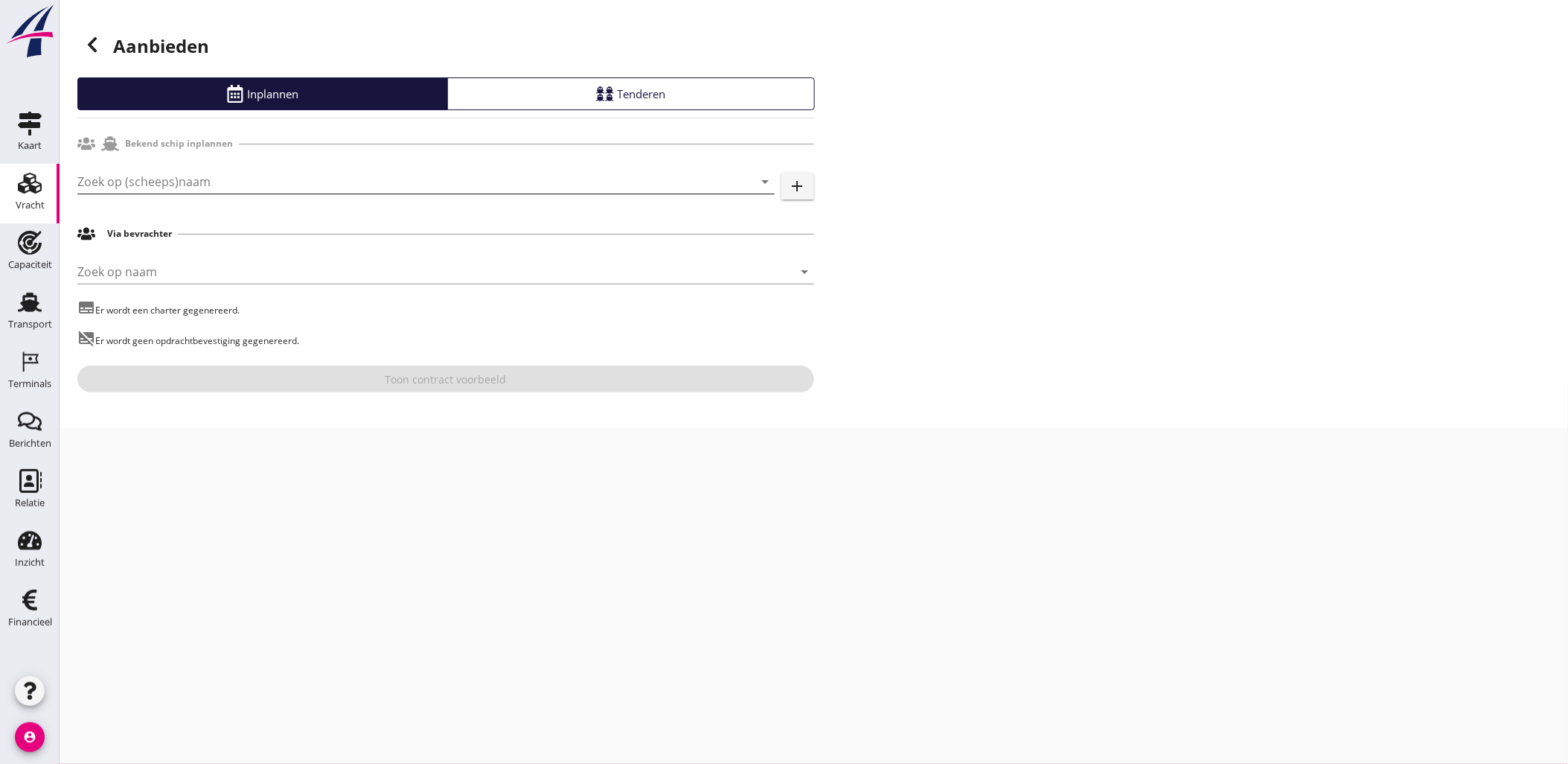
click at [359, 182] on input "Zoek op (scheeps)naam" at bounding box center [405, 181] width 655 height 24
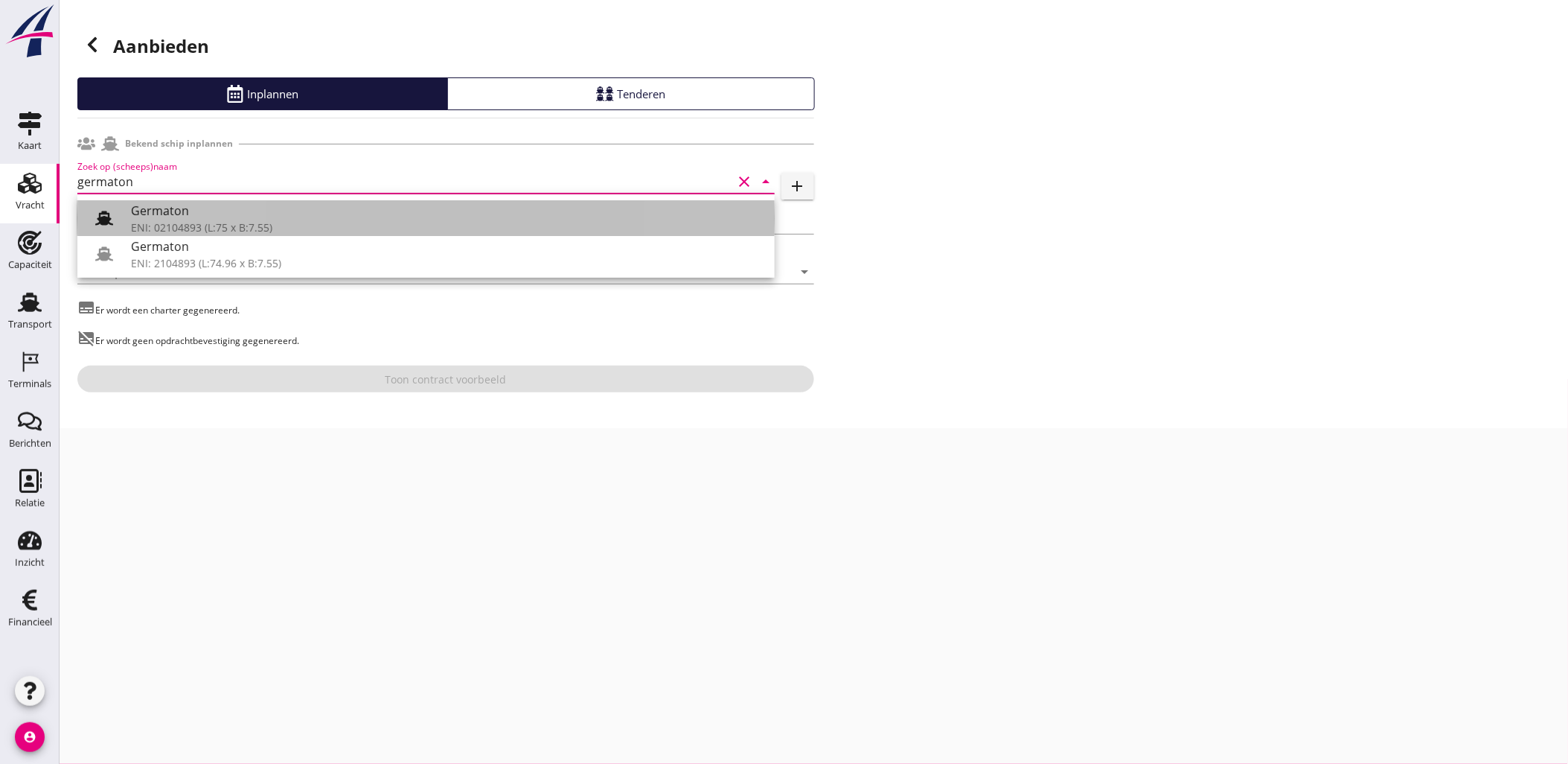
click at [205, 225] on div "ENI: 02104893 (L:75 x B:7.55)" at bounding box center [446, 227] width 631 height 16
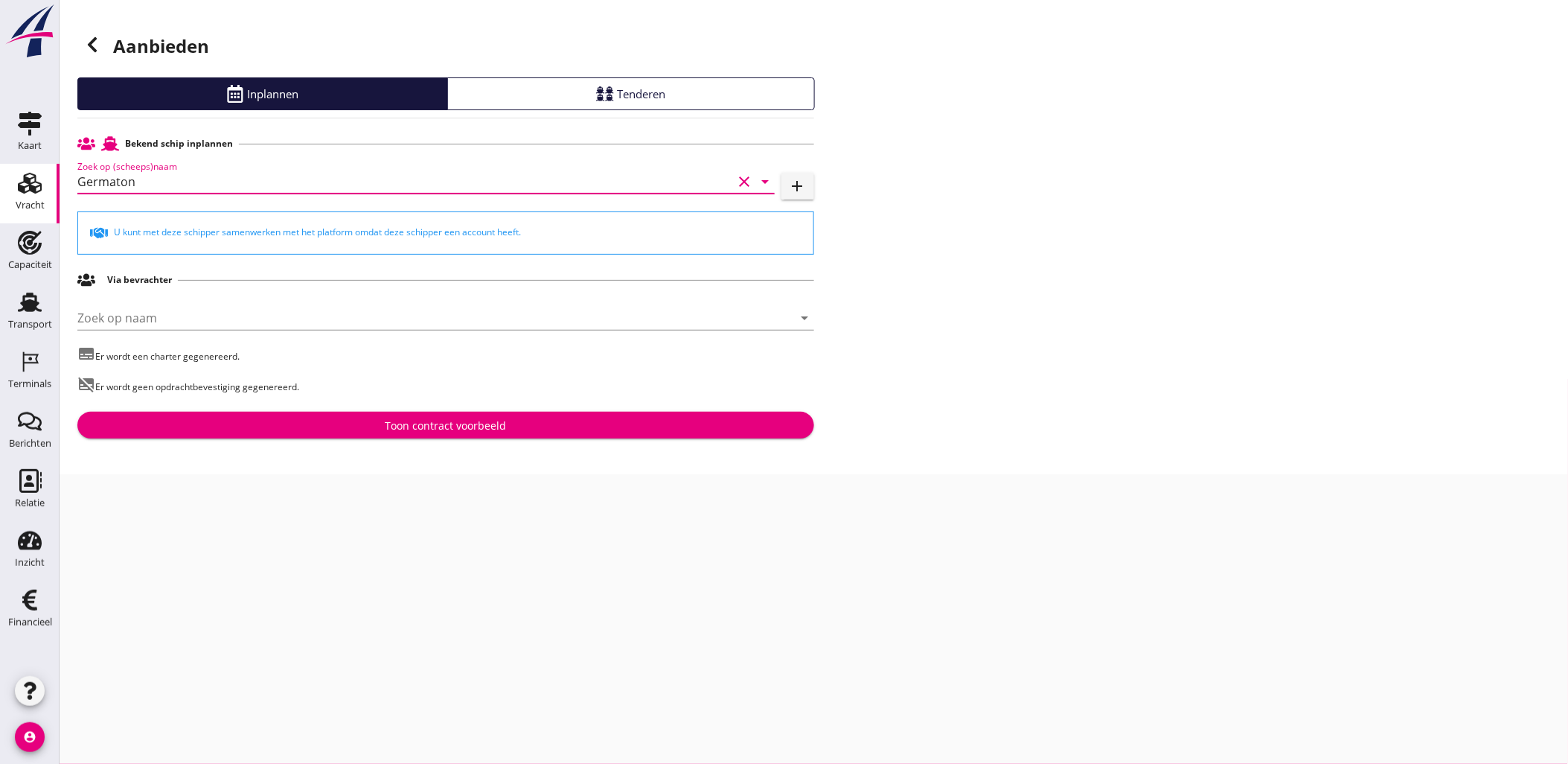
type input "Germaton"
click at [462, 426] on div "Toon contract voorbeeld" at bounding box center [445, 426] width 121 height 16
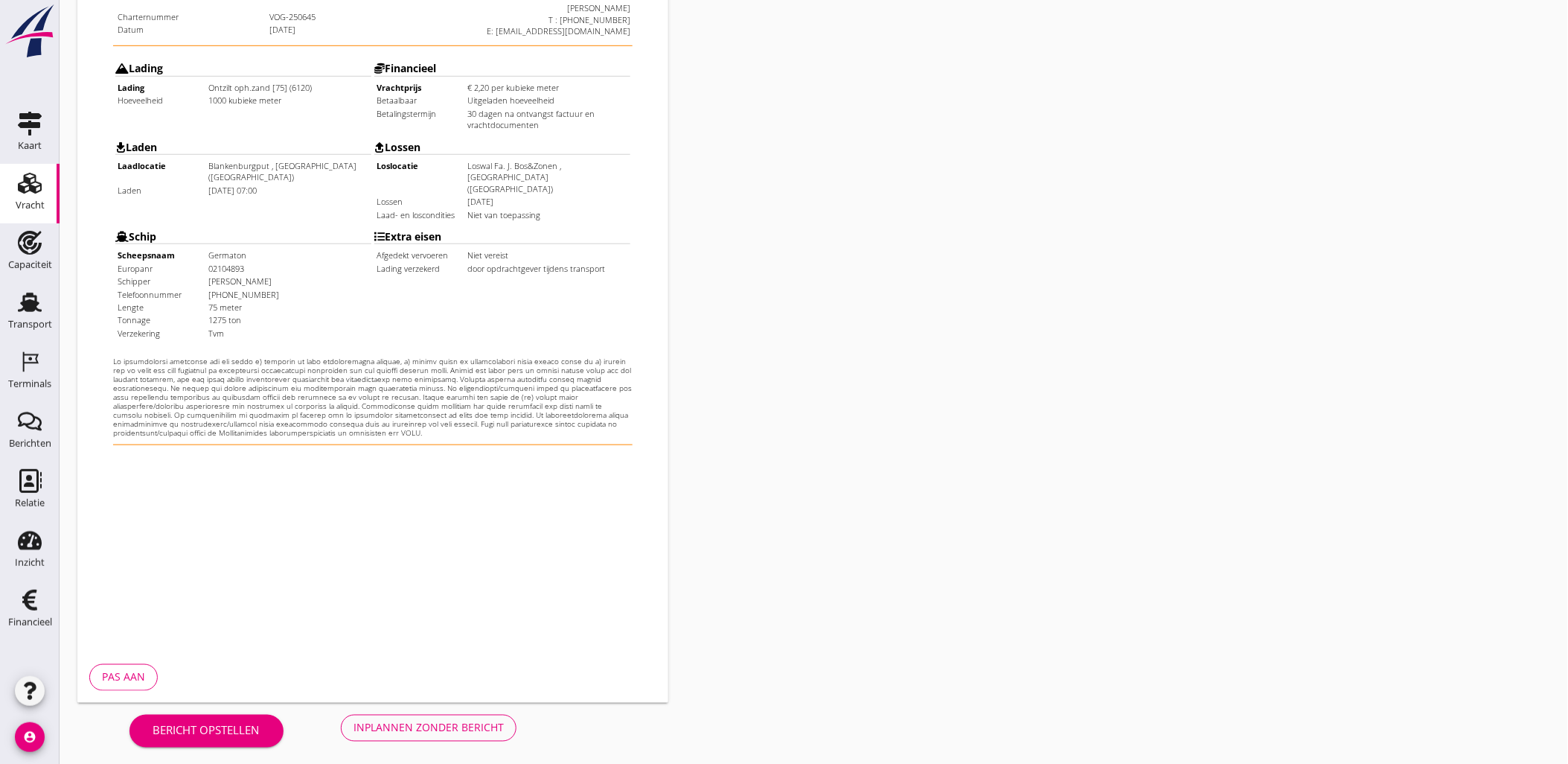
scroll to position [337, 0]
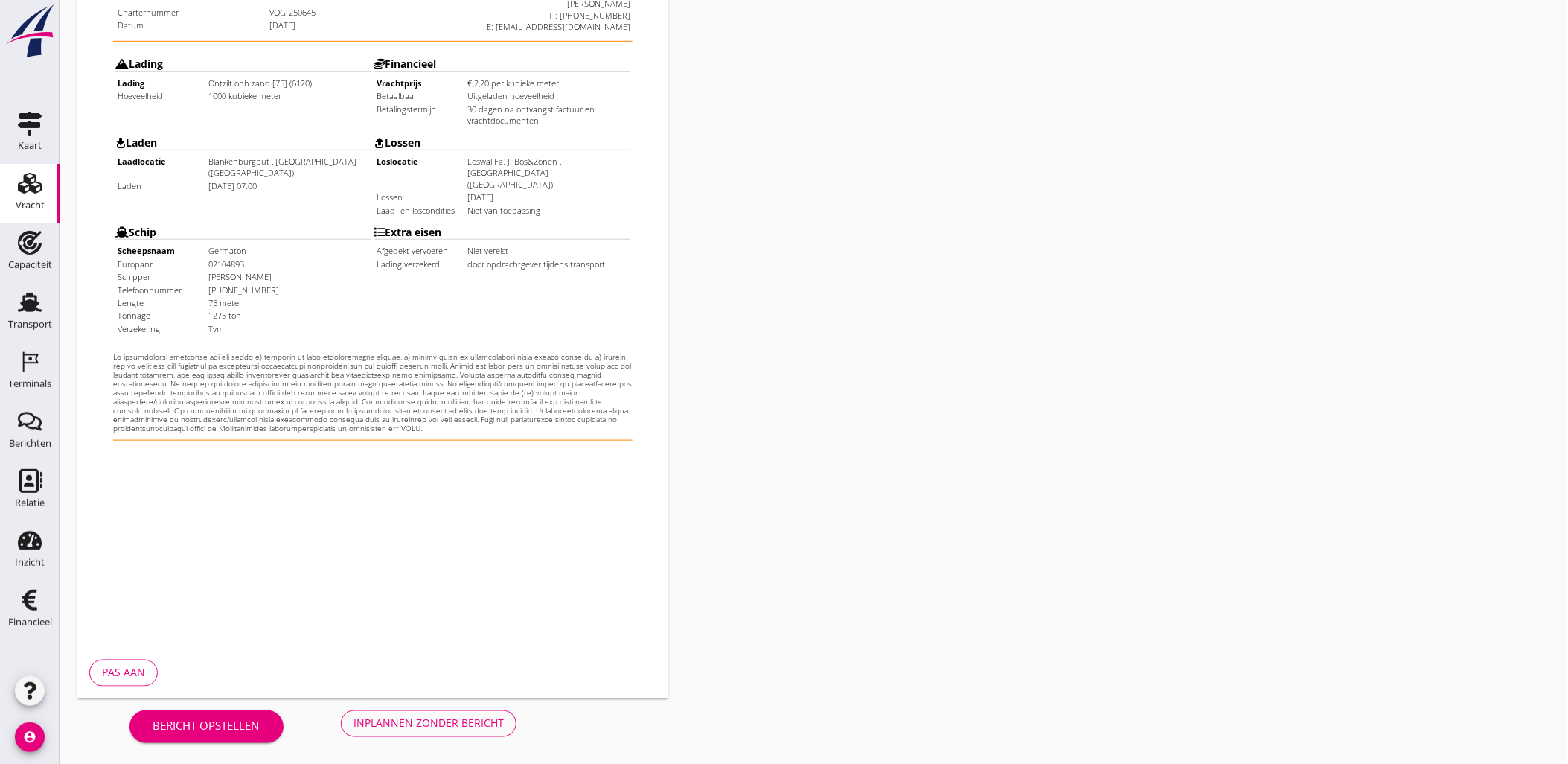
click at [436, 732] on button "Inplannen zonder bericht" at bounding box center [429, 724] width 176 height 27
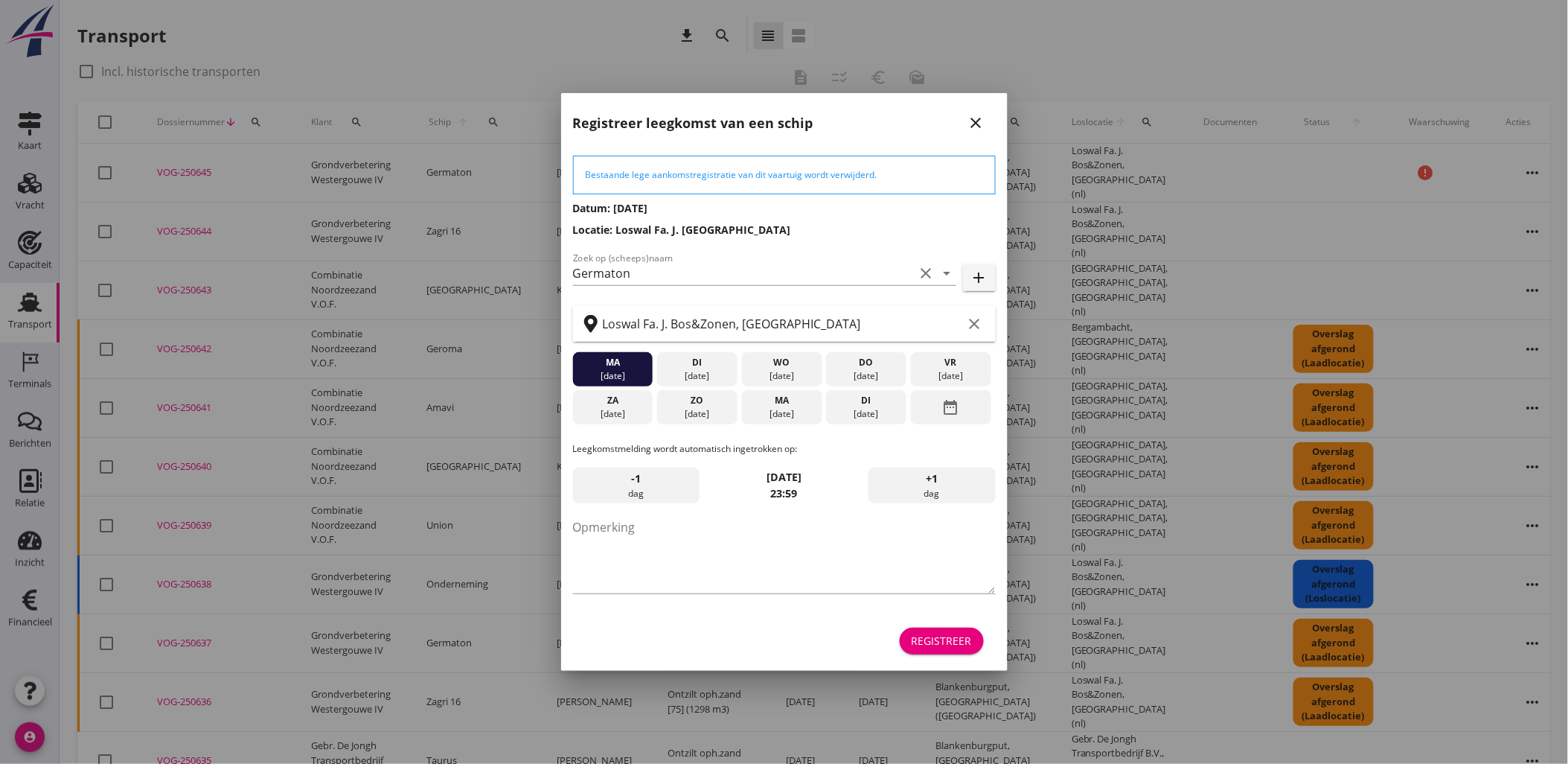
click at [966, 629] on button "Registreer" at bounding box center [941, 641] width 84 height 27
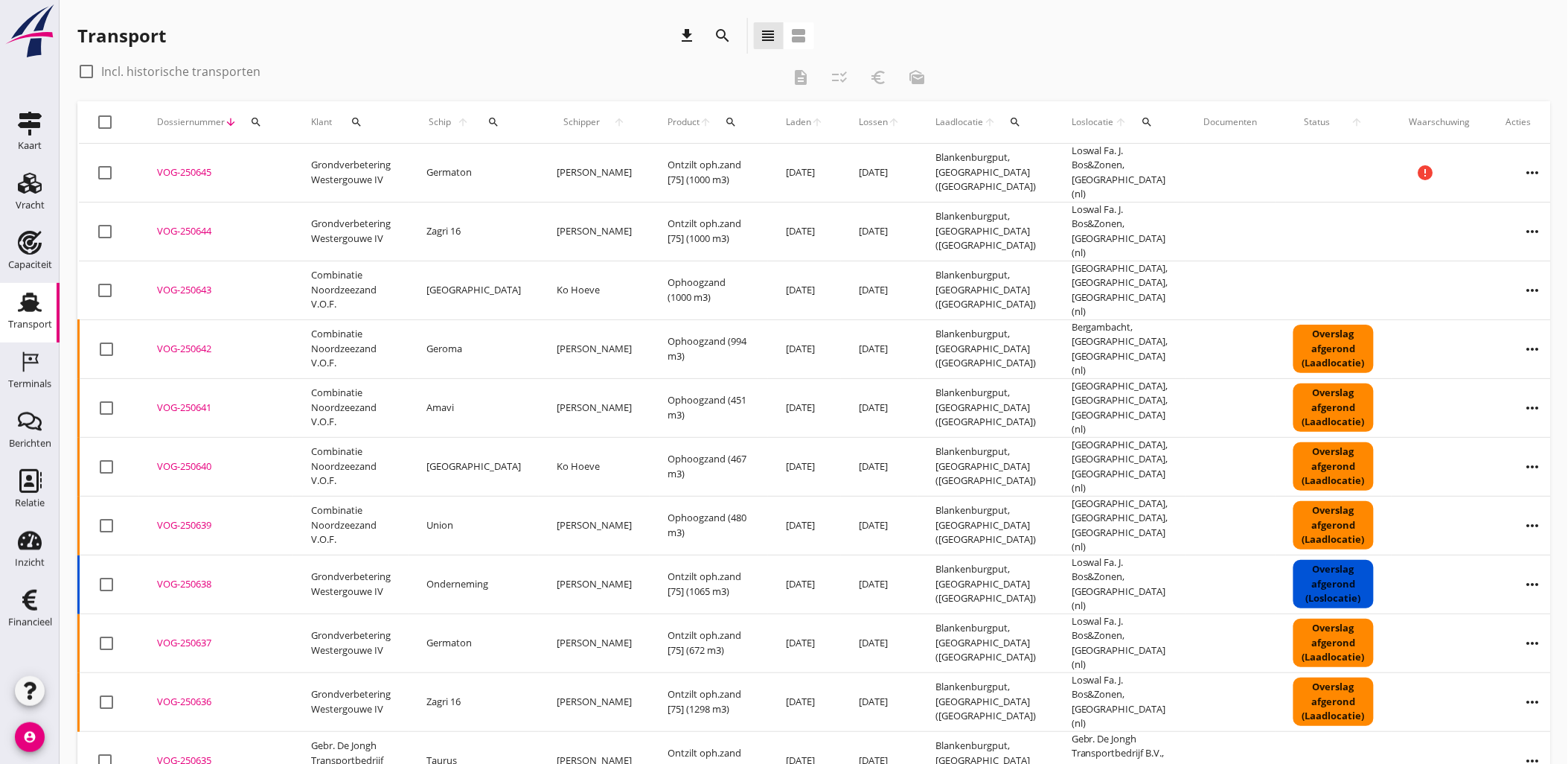
click at [1512, 563] on icon "more_horiz" at bounding box center [1532, 584] width 42 height 42
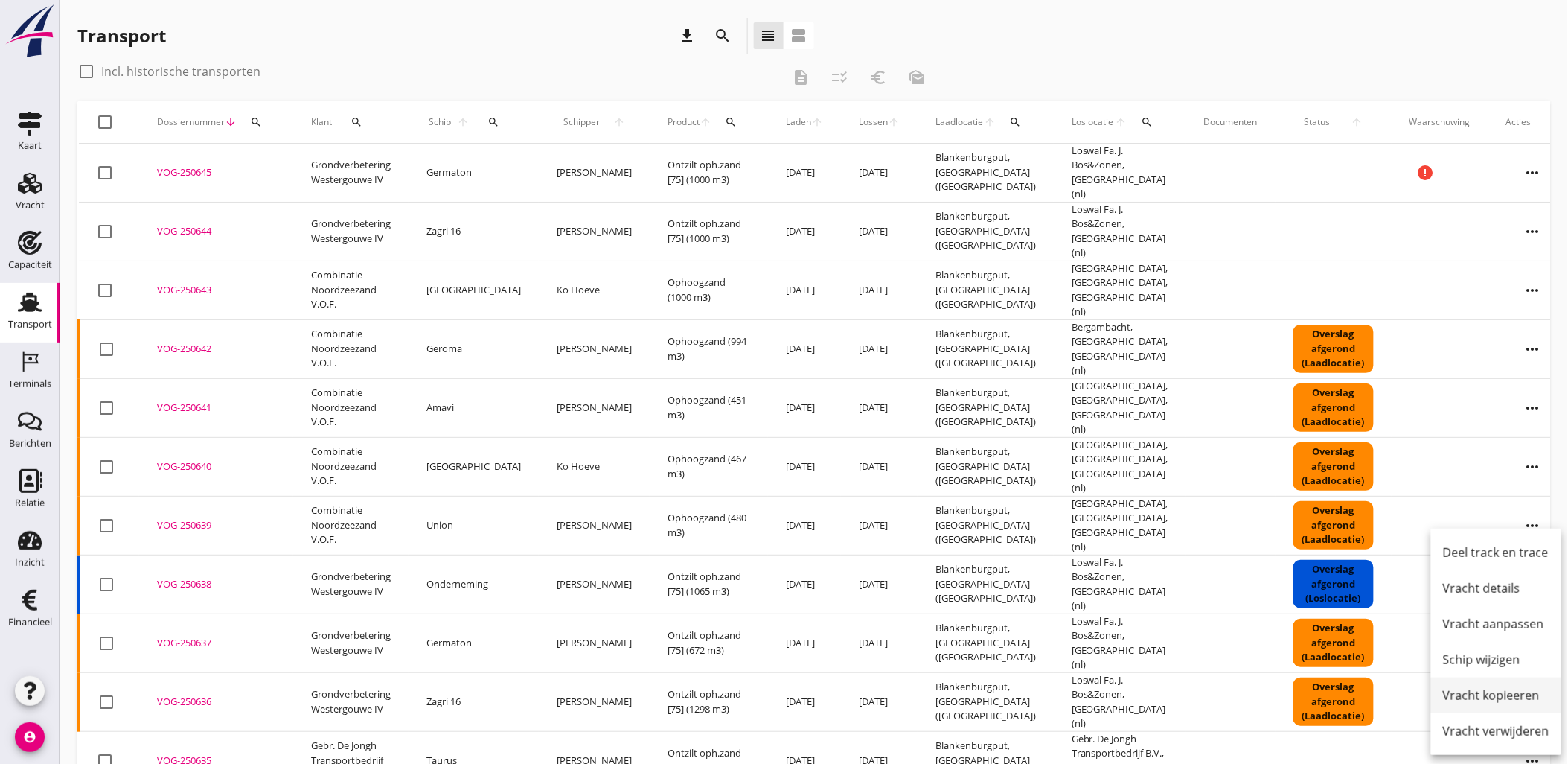
click at [1486, 697] on div "Vracht kopieeren" at bounding box center [1496, 695] width 106 height 18
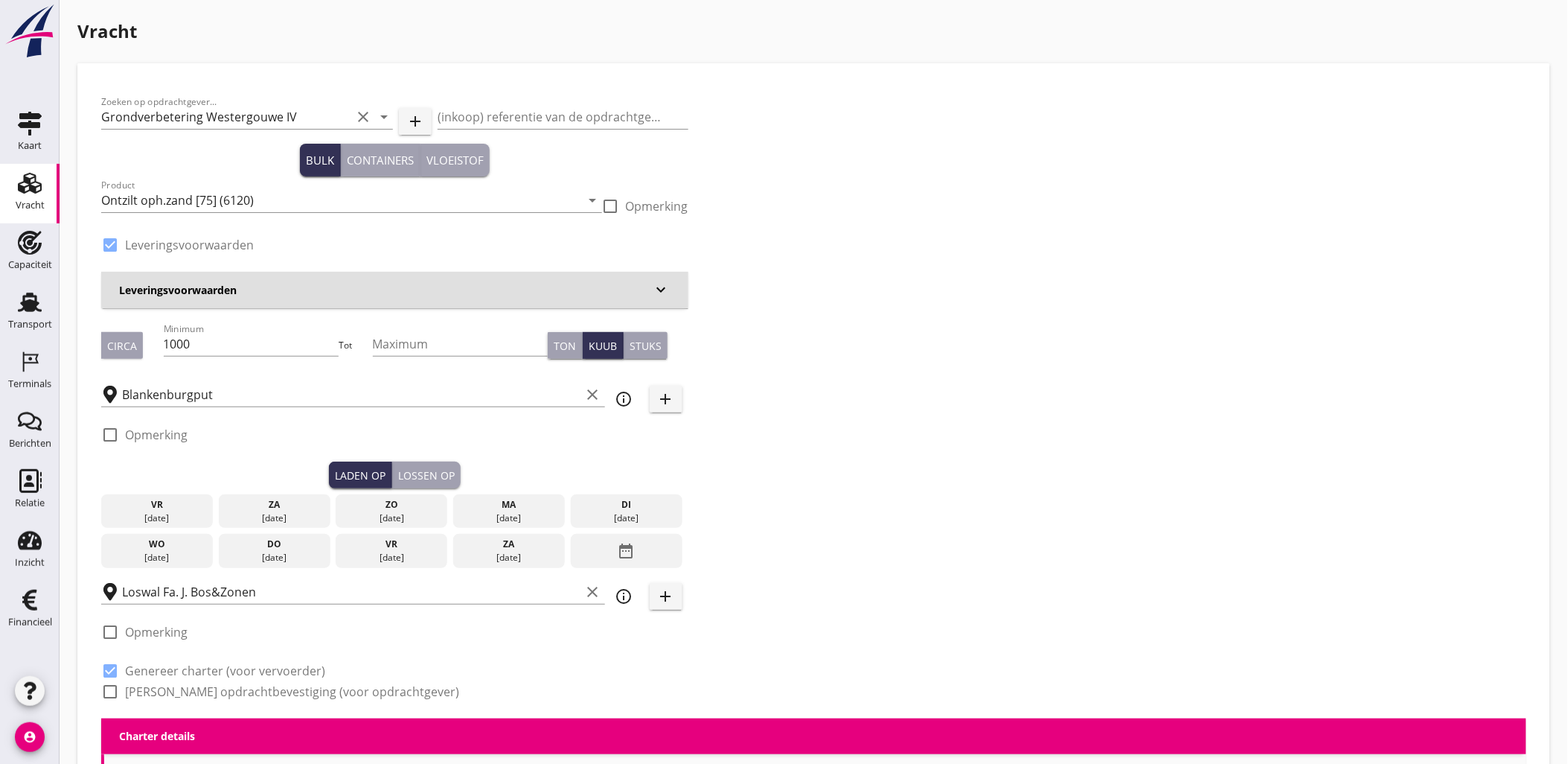
click at [528, 516] on div "[DATE]" at bounding box center [509, 518] width 104 height 13
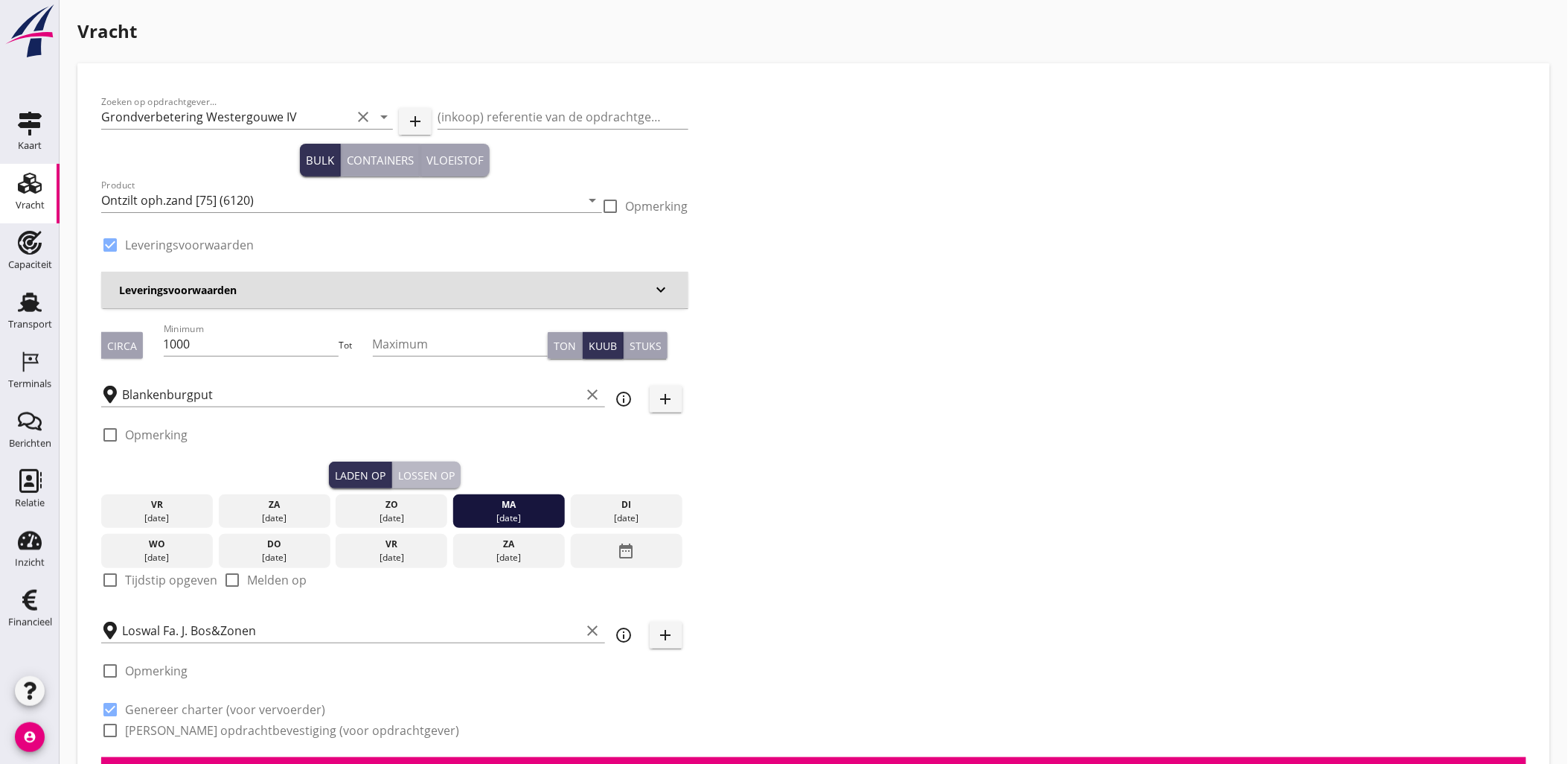
click at [433, 476] on div "Lossen op" at bounding box center [425, 476] width 56 height 16
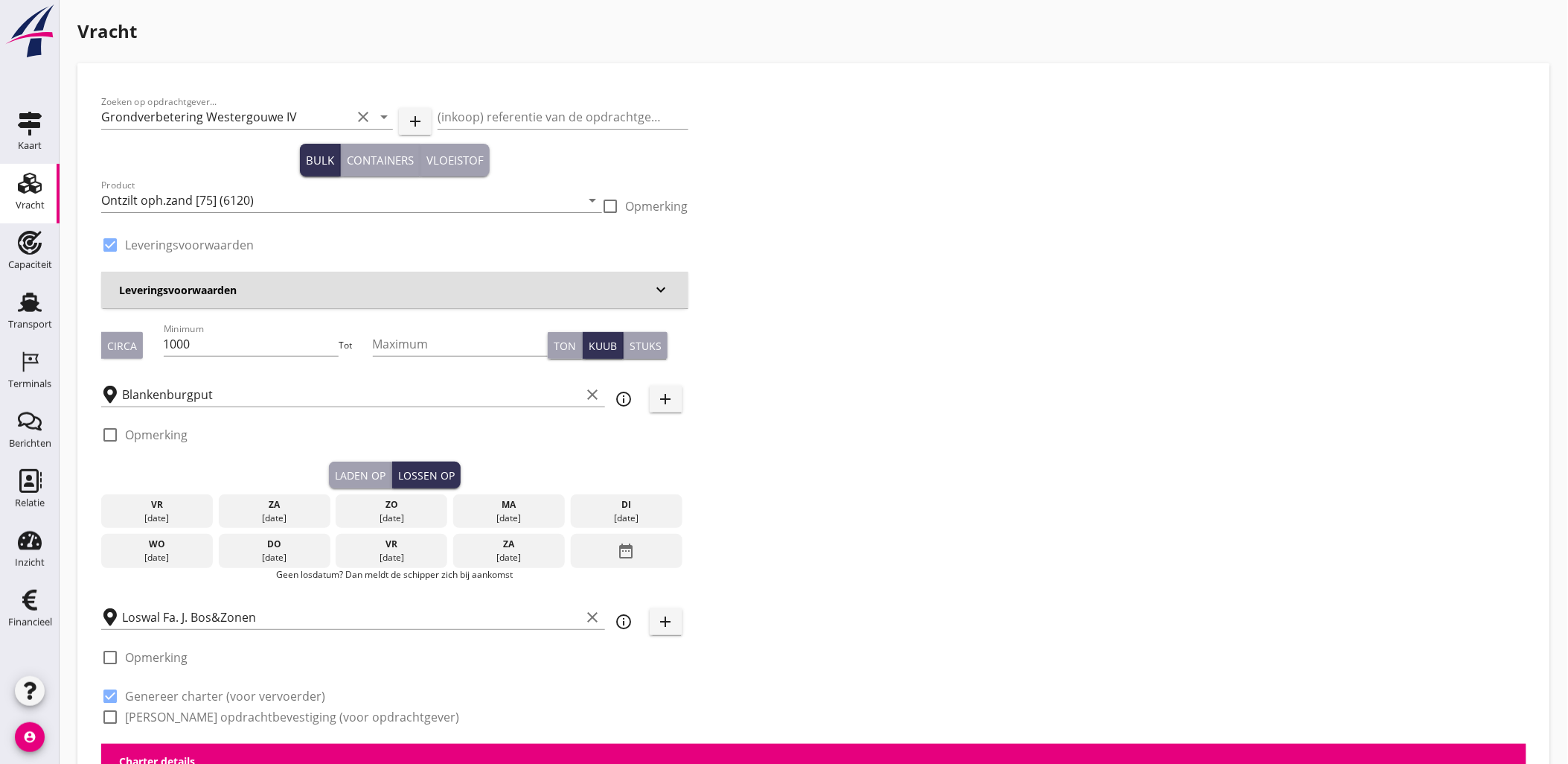
click at [600, 508] on div "di" at bounding box center [626, 504] width 104 height 13
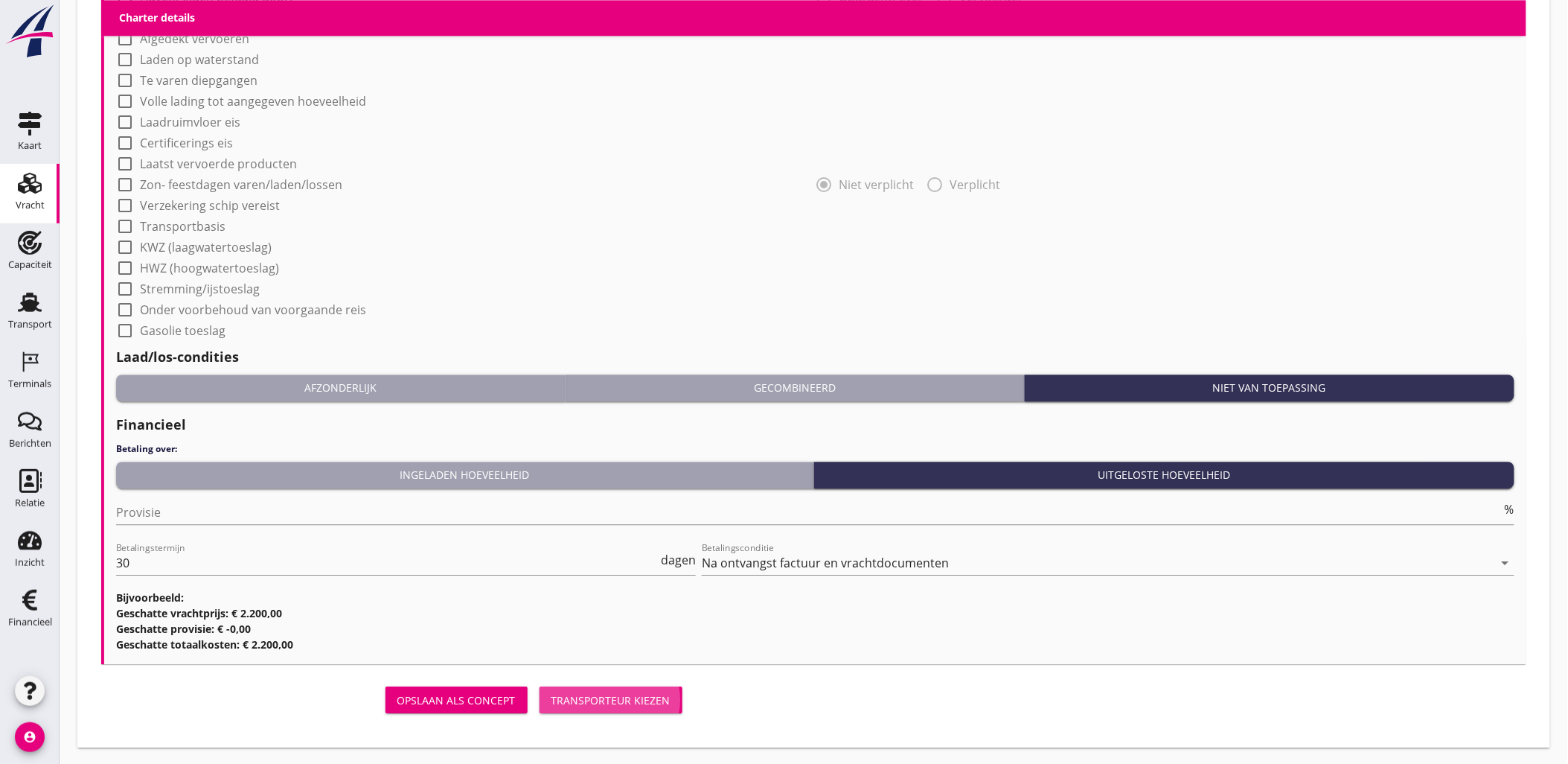
click at [620, 697] on div "Transporteur kiezen" at bounding box center [611, 700] width 119 height 16
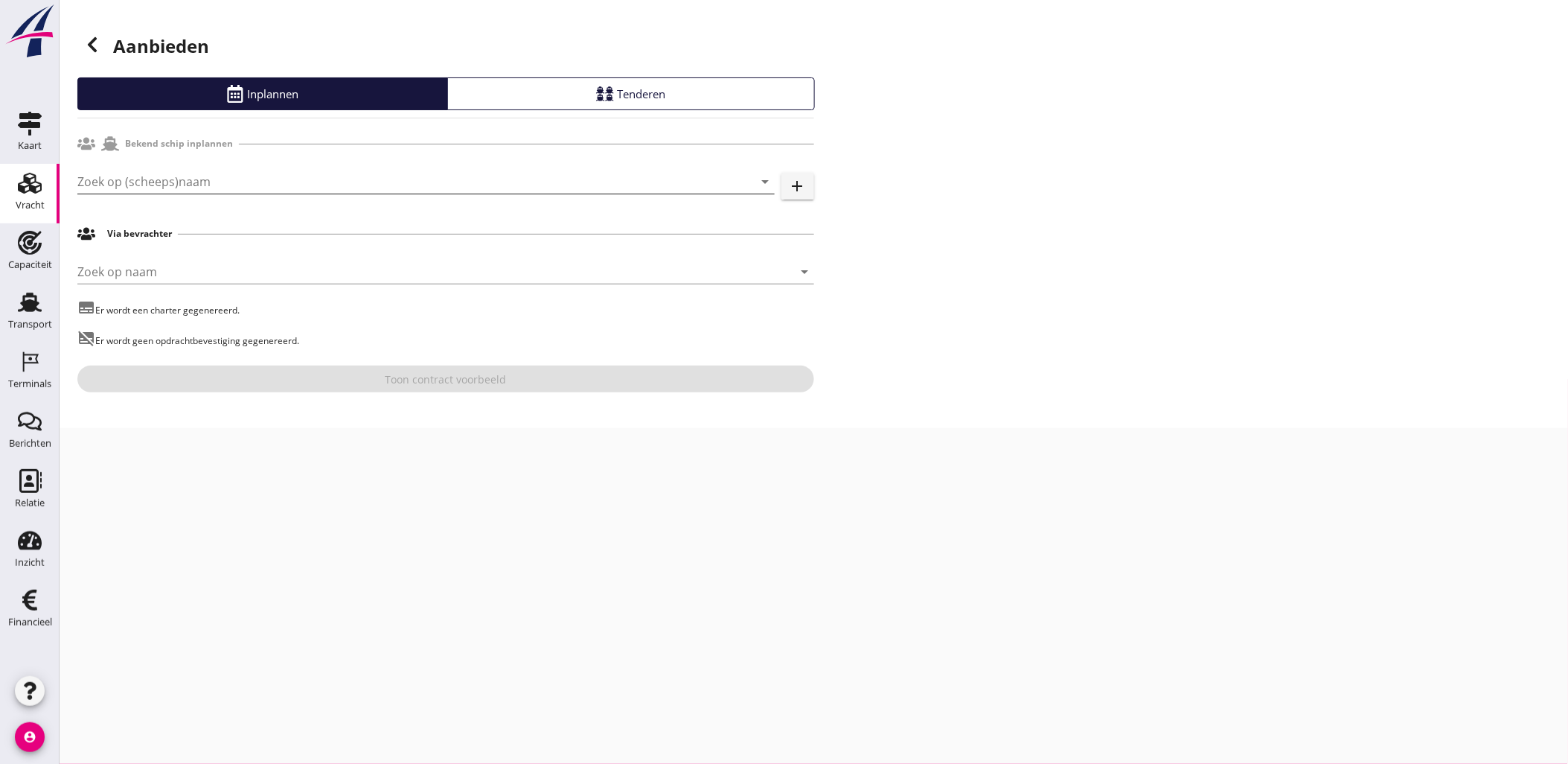
click at [270, 178] on input "Zoek op (scheeps)naam" at bounding box center [405, 181] width 655 height 24
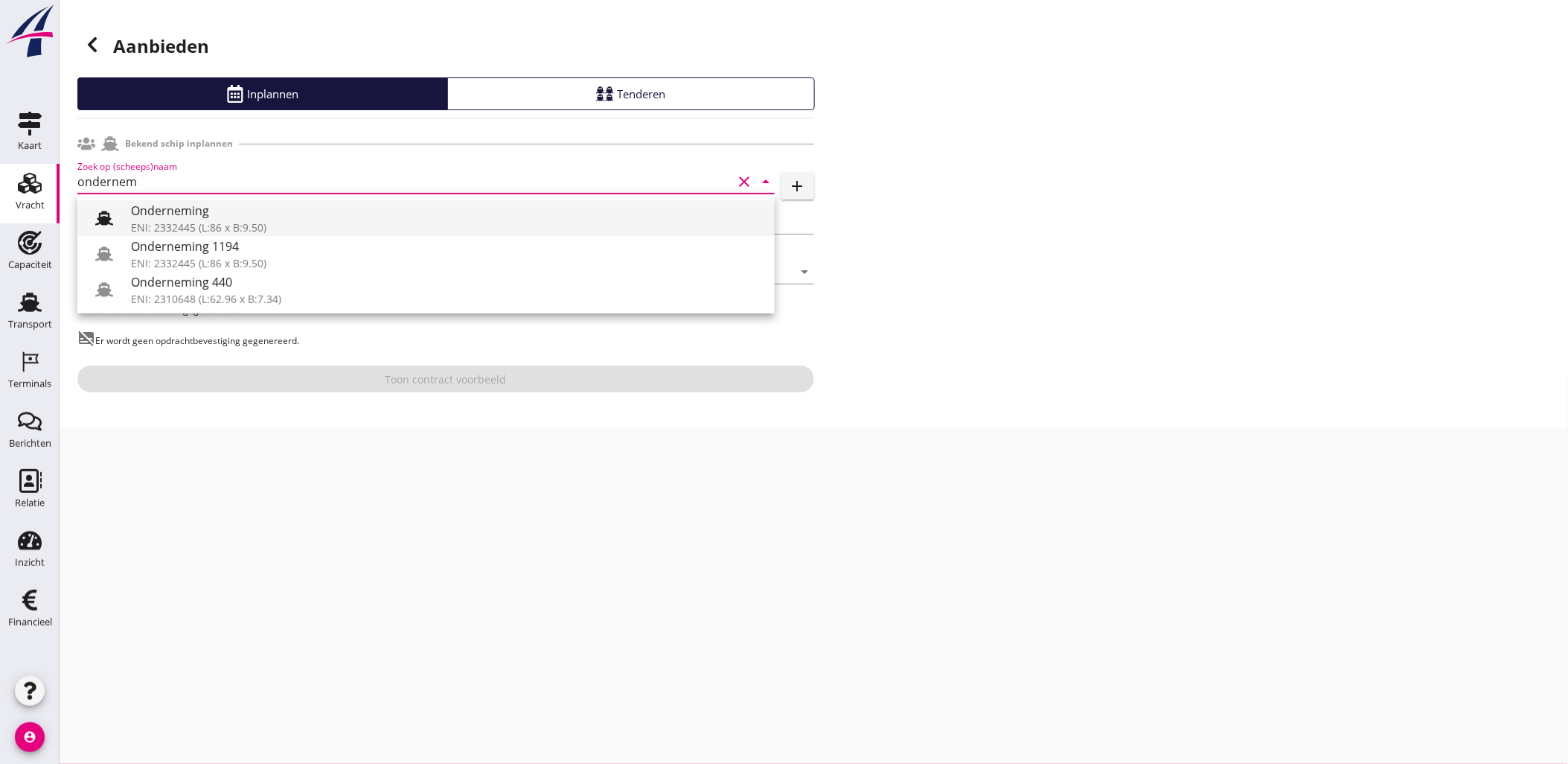
click at [241, 226] on div "ENI: 2332445 (L:86 x B:9.50)" at bounding box center [446, 227] width 631 height 16
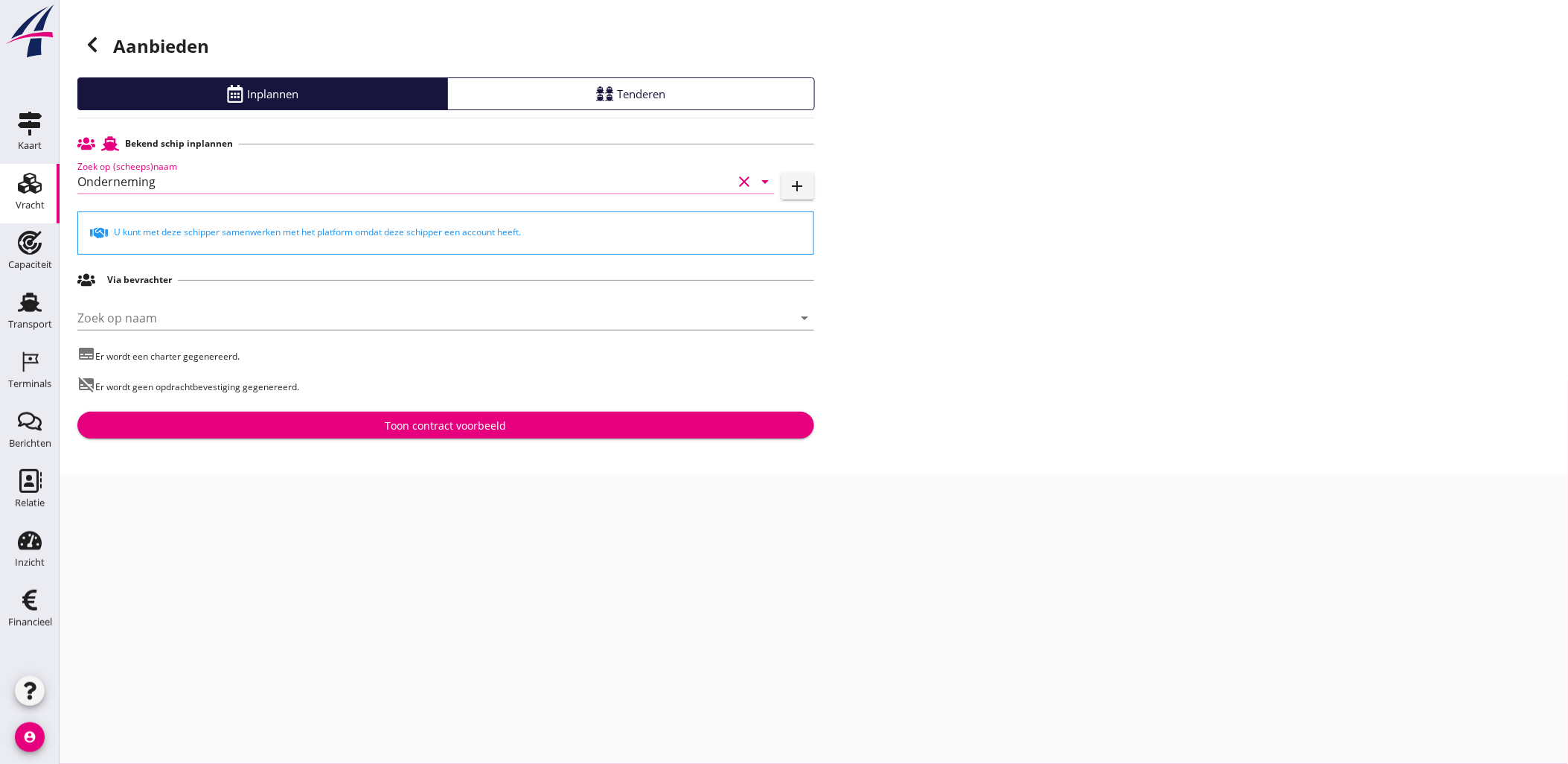
type input "Onderneming"
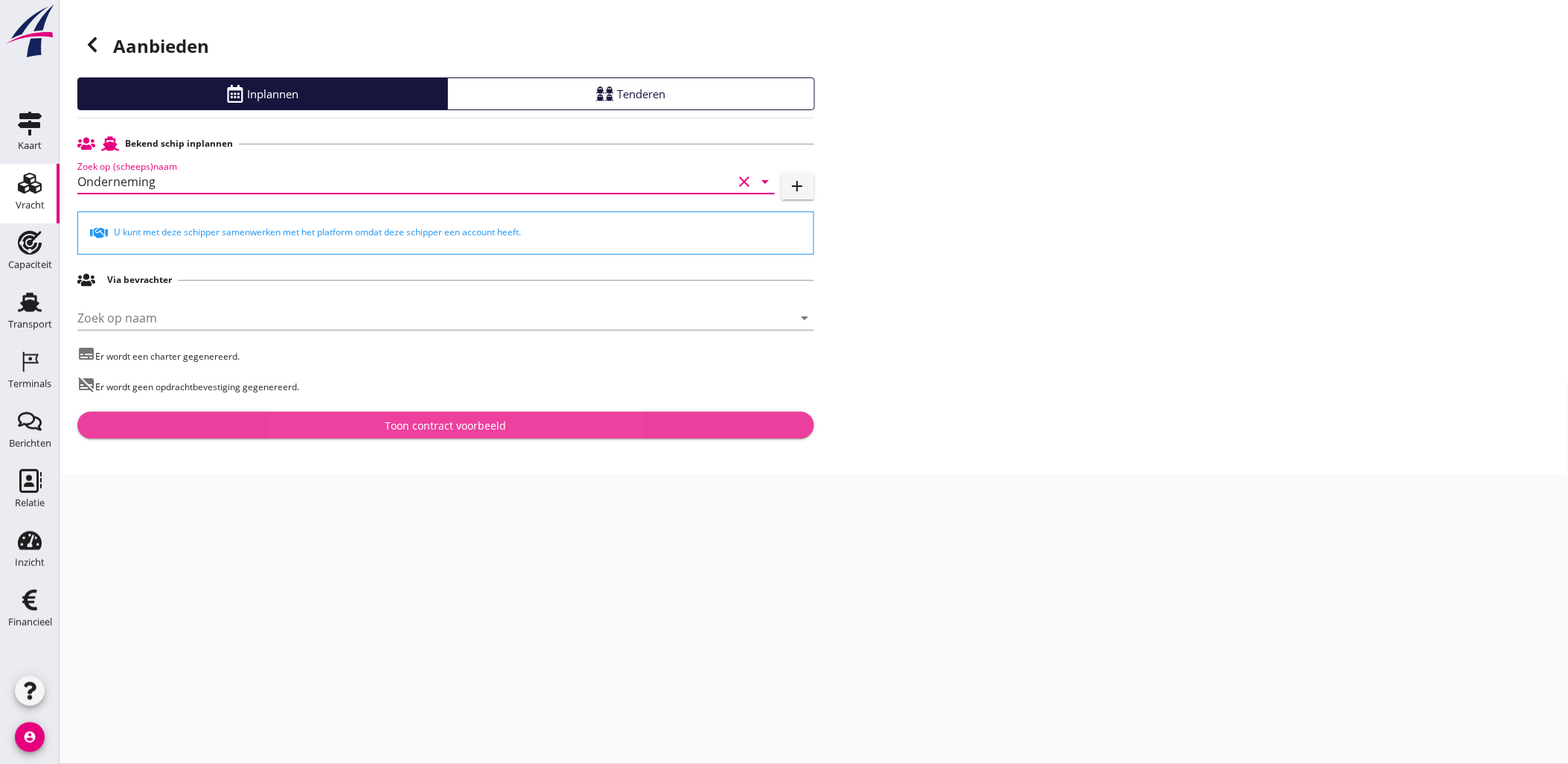
click at [481, 426] on div "Toon contract voorbeeld" at bounding box center [445, 426] width 121 height 16
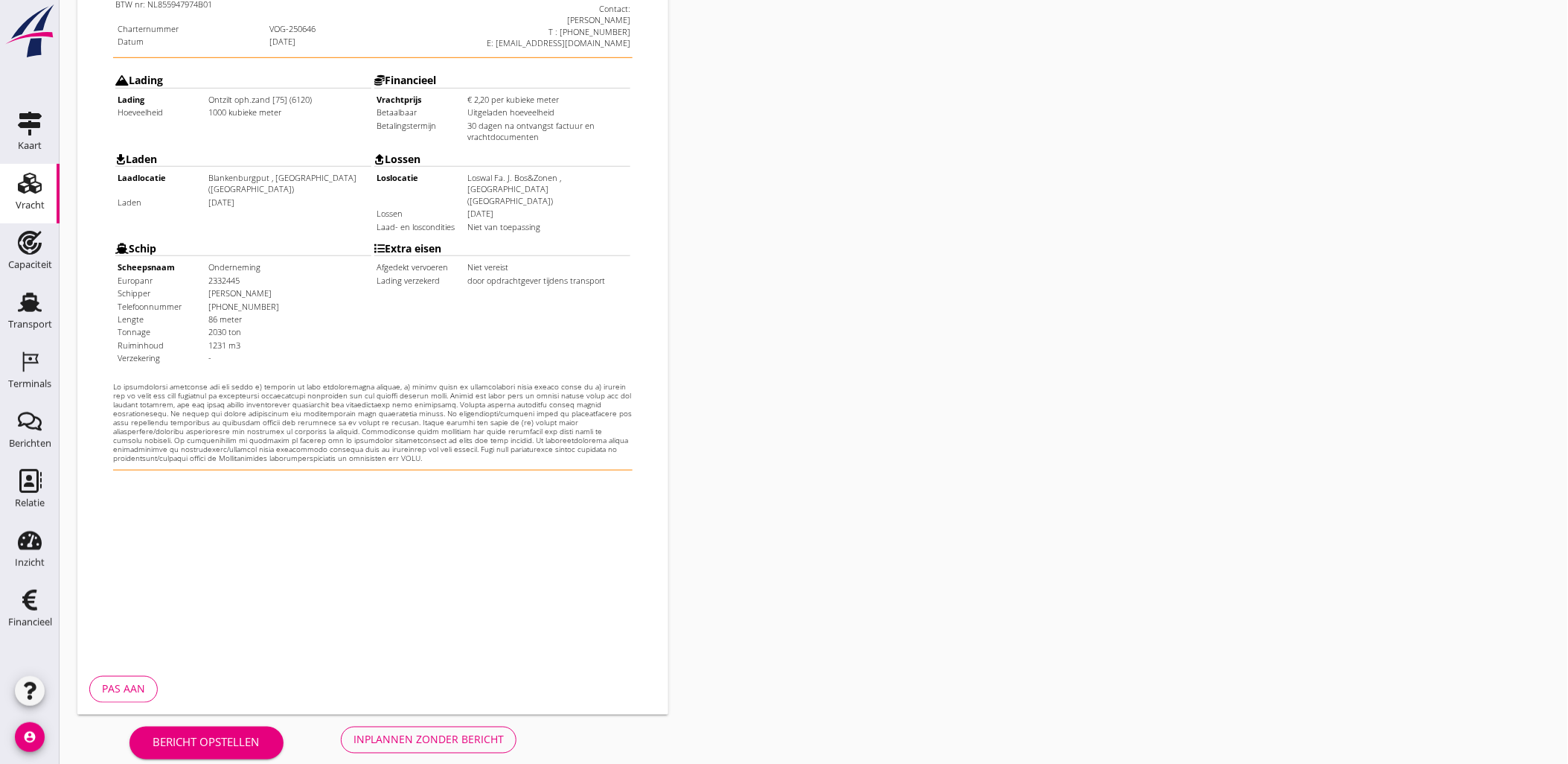
scroll to position [337, 0]
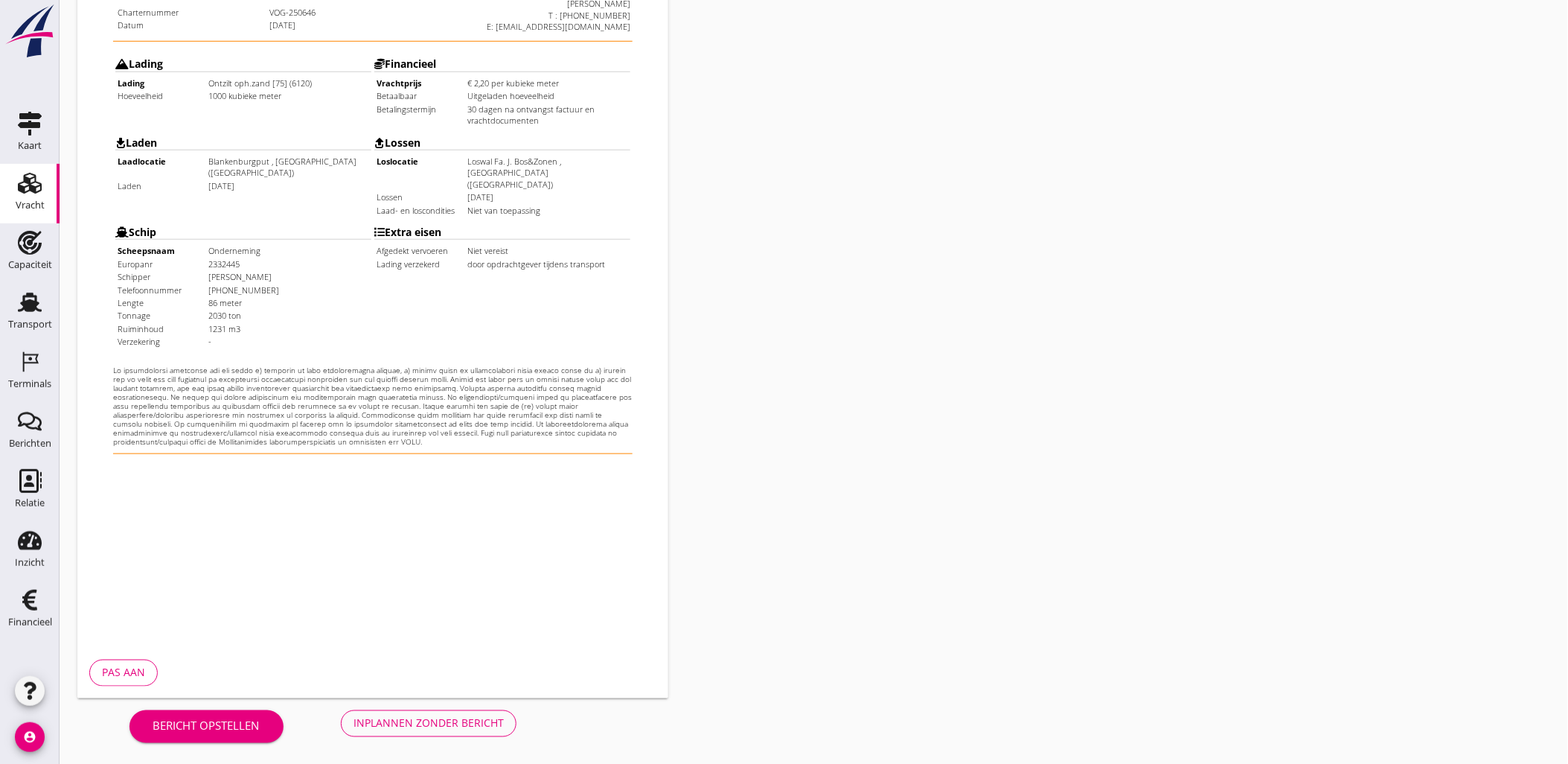
click at [420, 725] on div "Inplannen zonder bericht" at bounding box center [429, 723] width 151 height 16
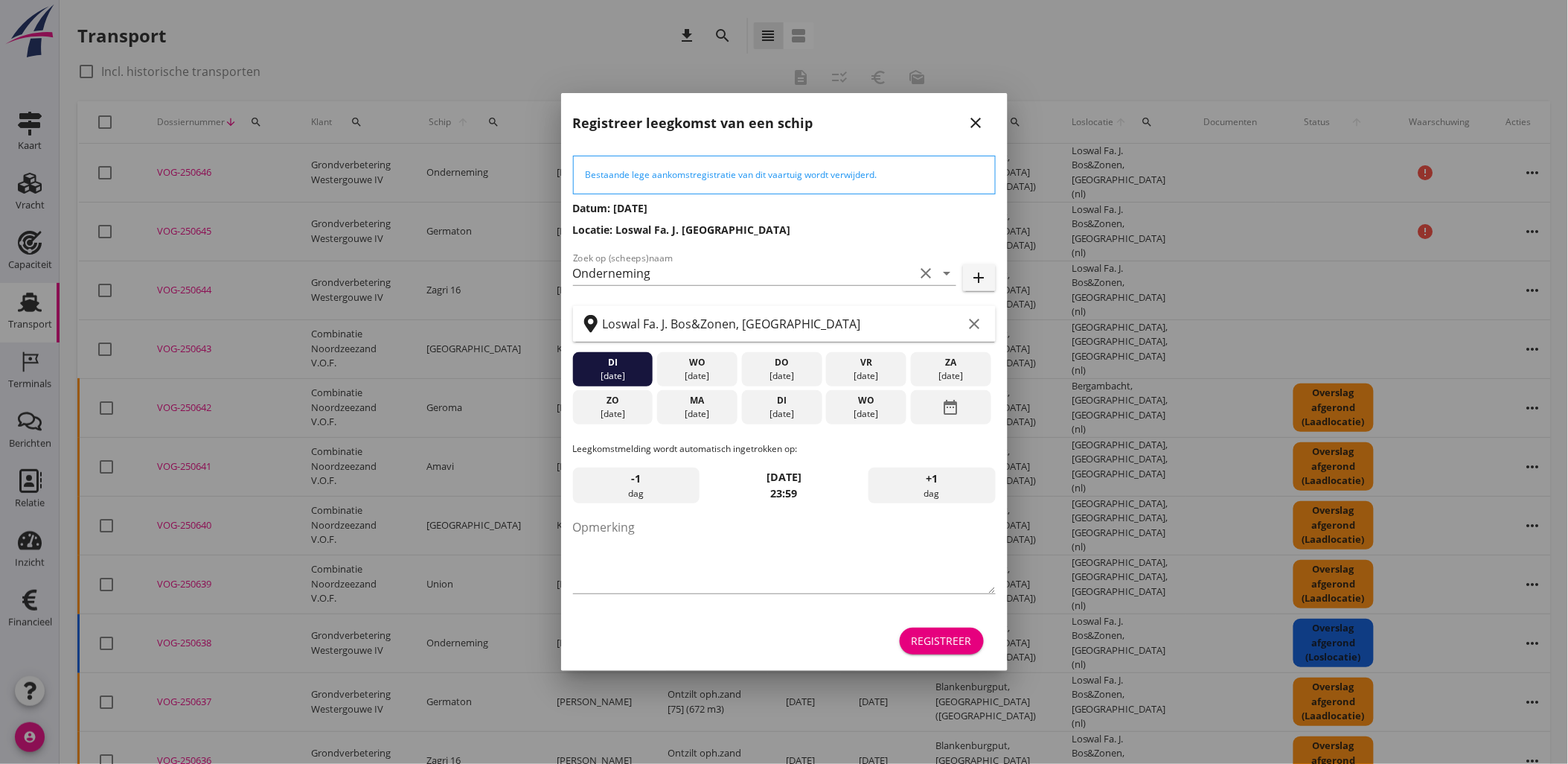
click at [934, 636] on div "Registreer" at bounding box center [941, 640] width 60 height 16
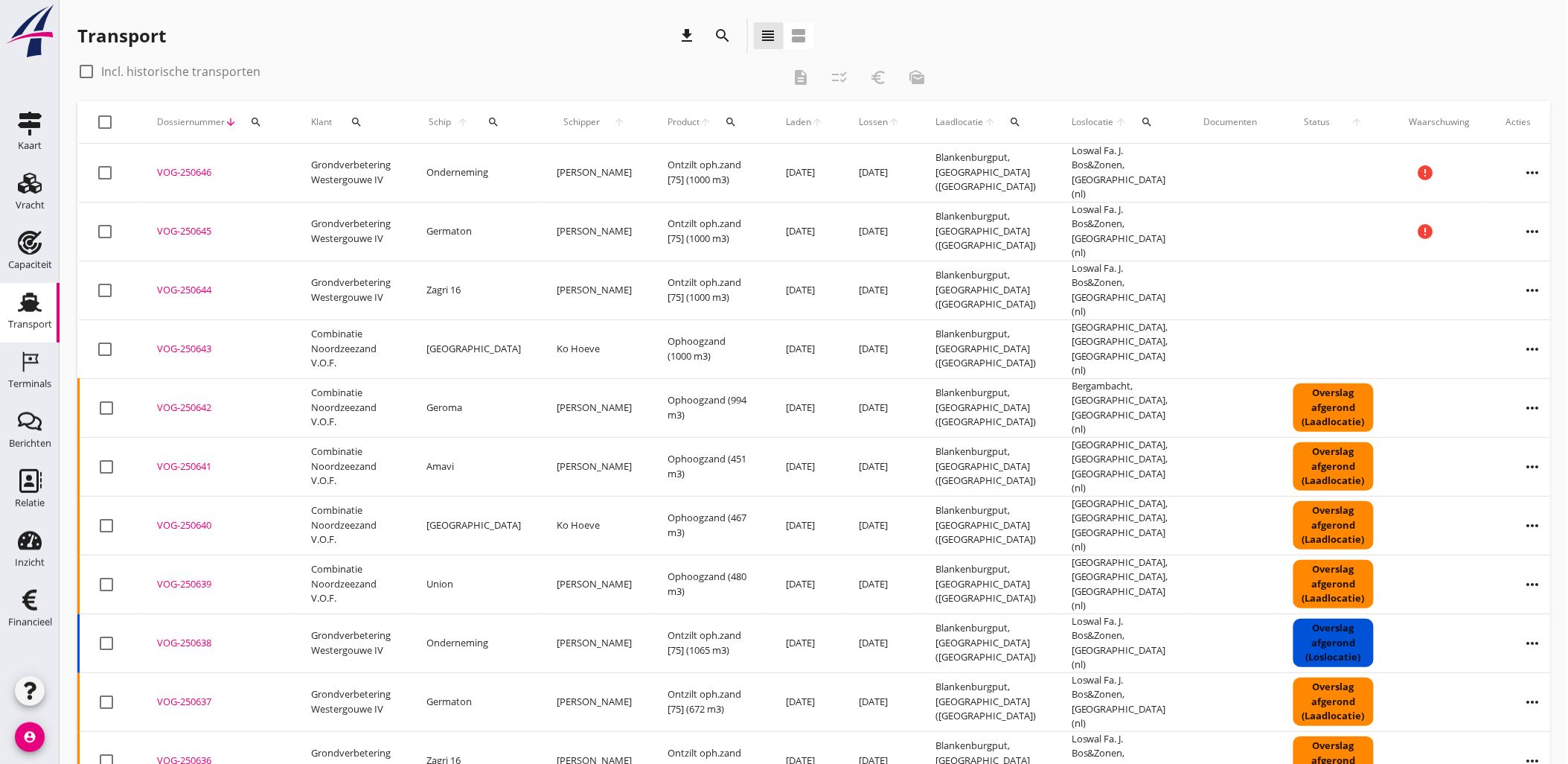
click at [1512, 272] on icon "more_horiz" at bounding box center [1532, 290] width 42 height 42
click at [188, 166] on div "VOG-250646" at bounding box center [216, 172] width 118 height 15
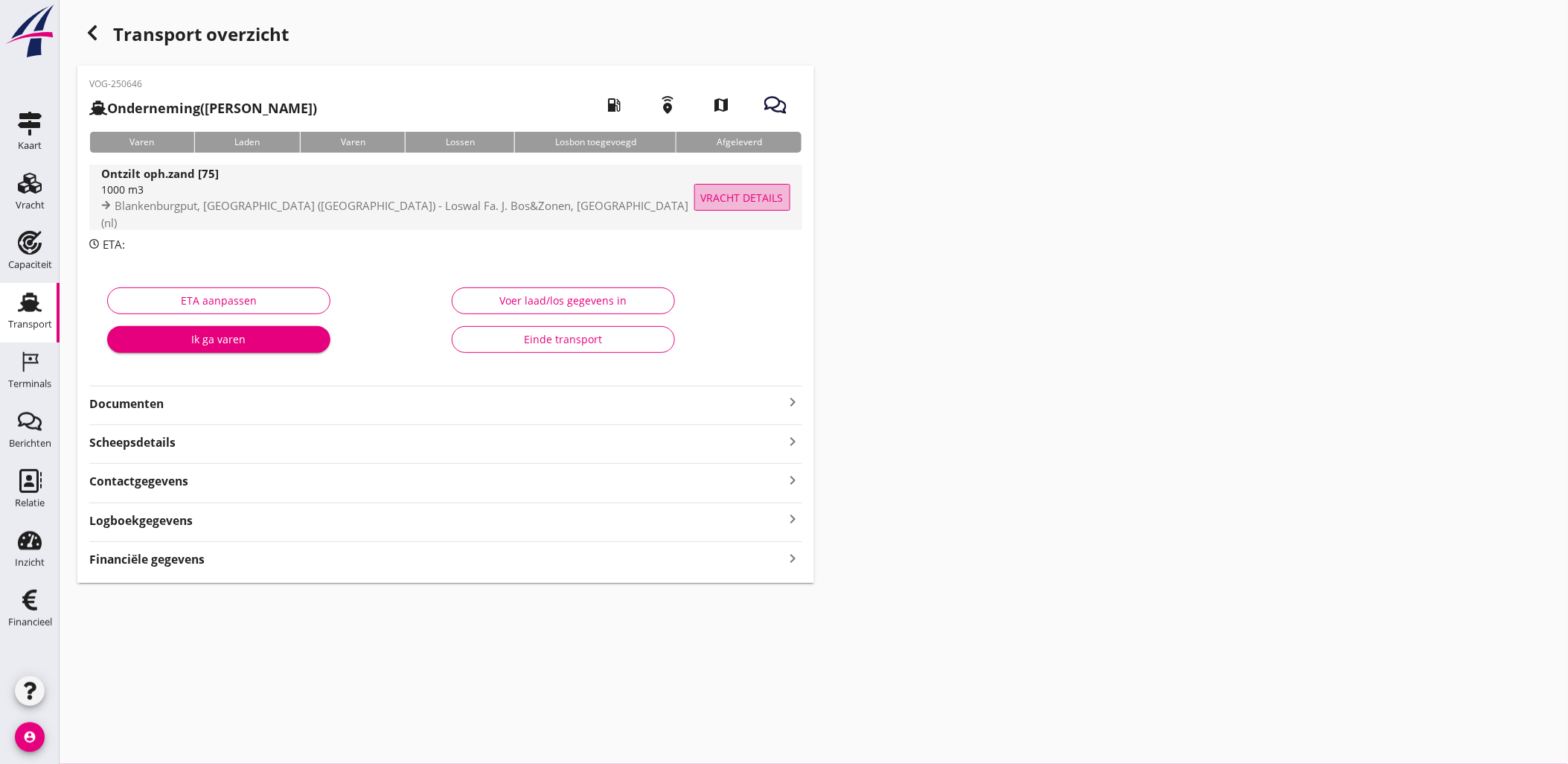
click at [742, 202] on span "Vracht details" at bounding box center [742, 197] width 82 height 16
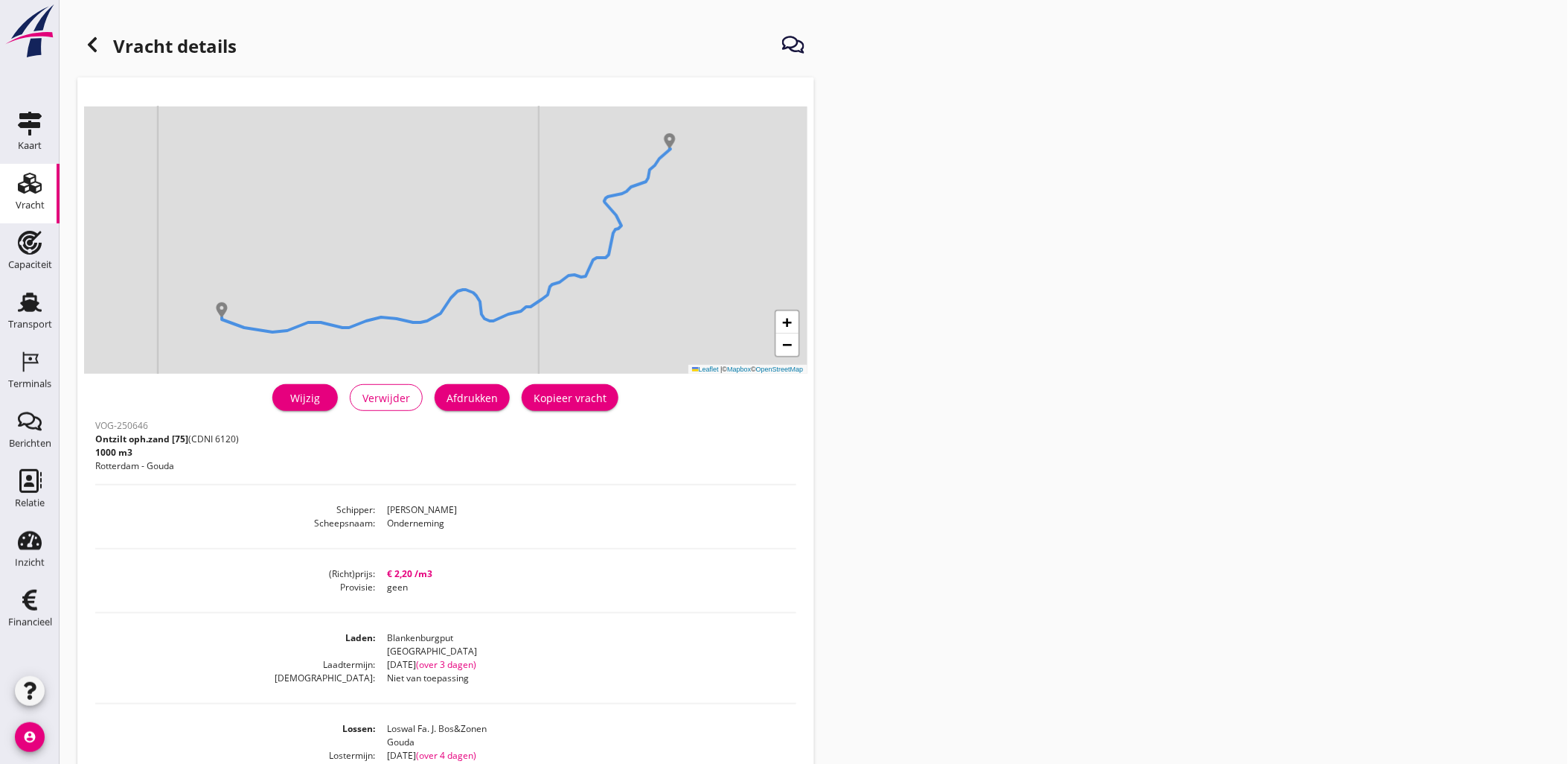
click at [312, 403] on div "Wijzig" at bounding box center [305, 398] width 42 height 16
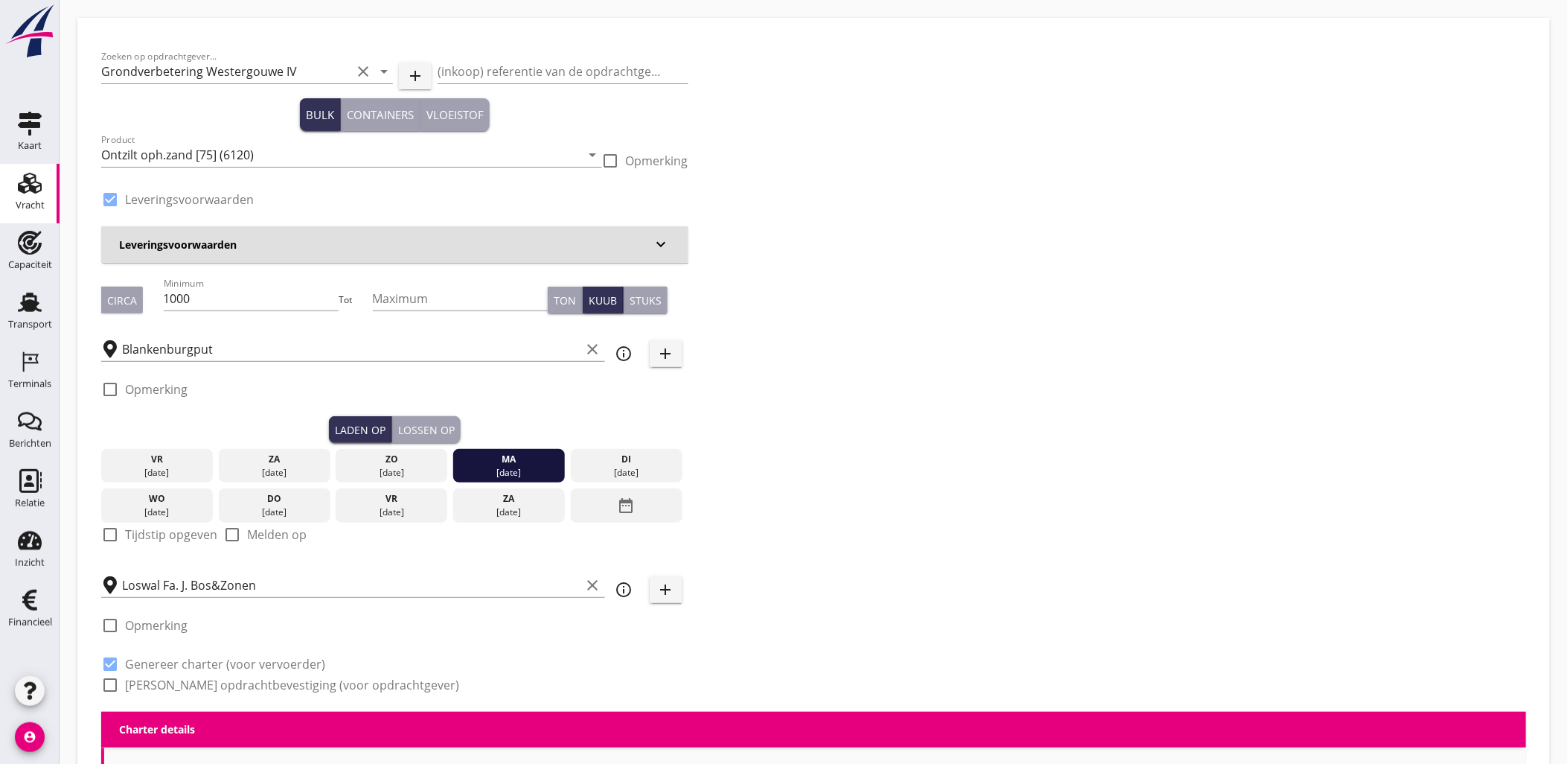
click at [166, 530] on label "Tijdstip opgeven" at bounding box center [171, 534] width 92 height 15
checkbox input "true"
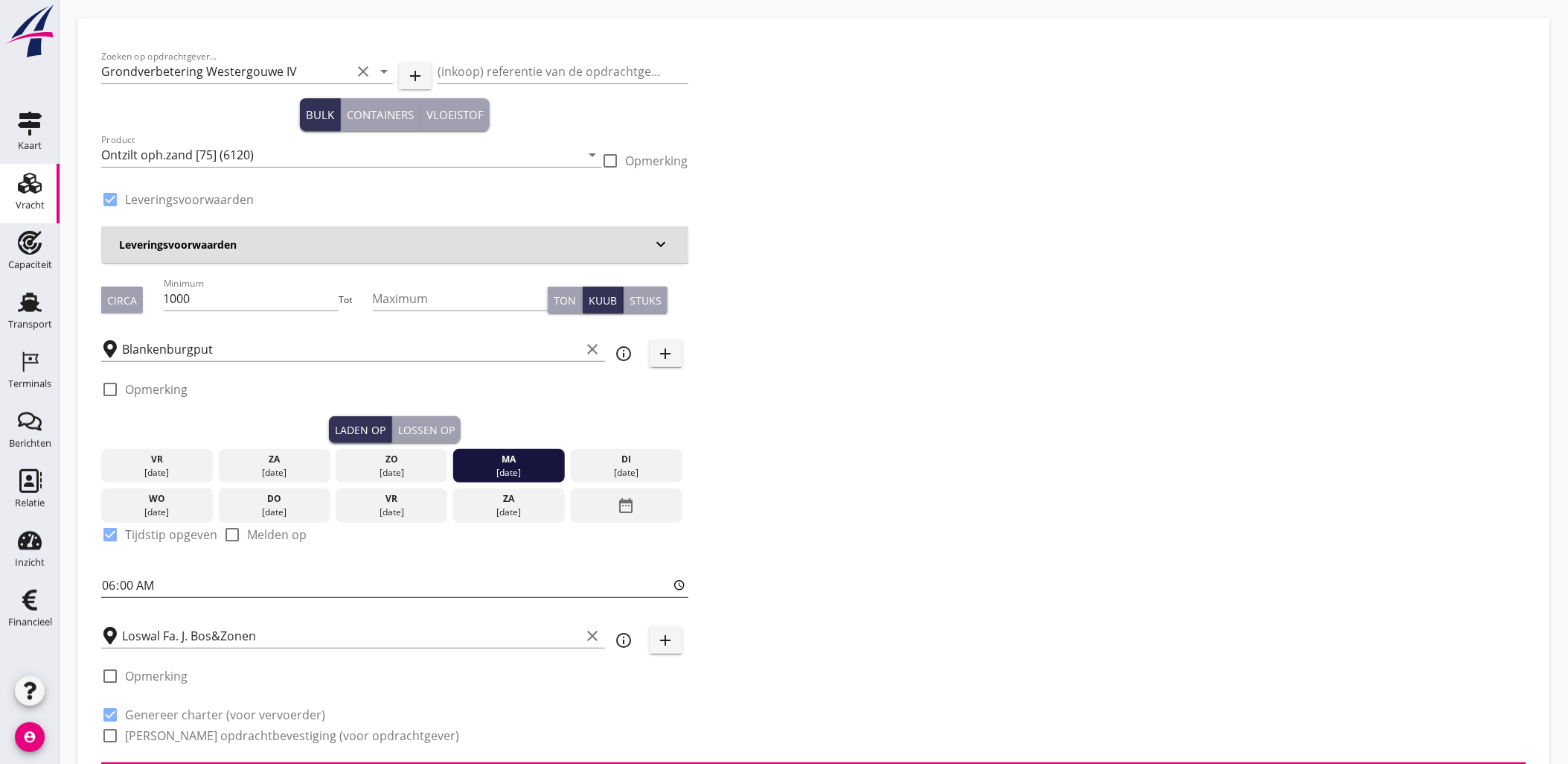
click at [139, 579] on input "06:00" at bounding box center [395, 585] width 587 height 24
type input "13:00"
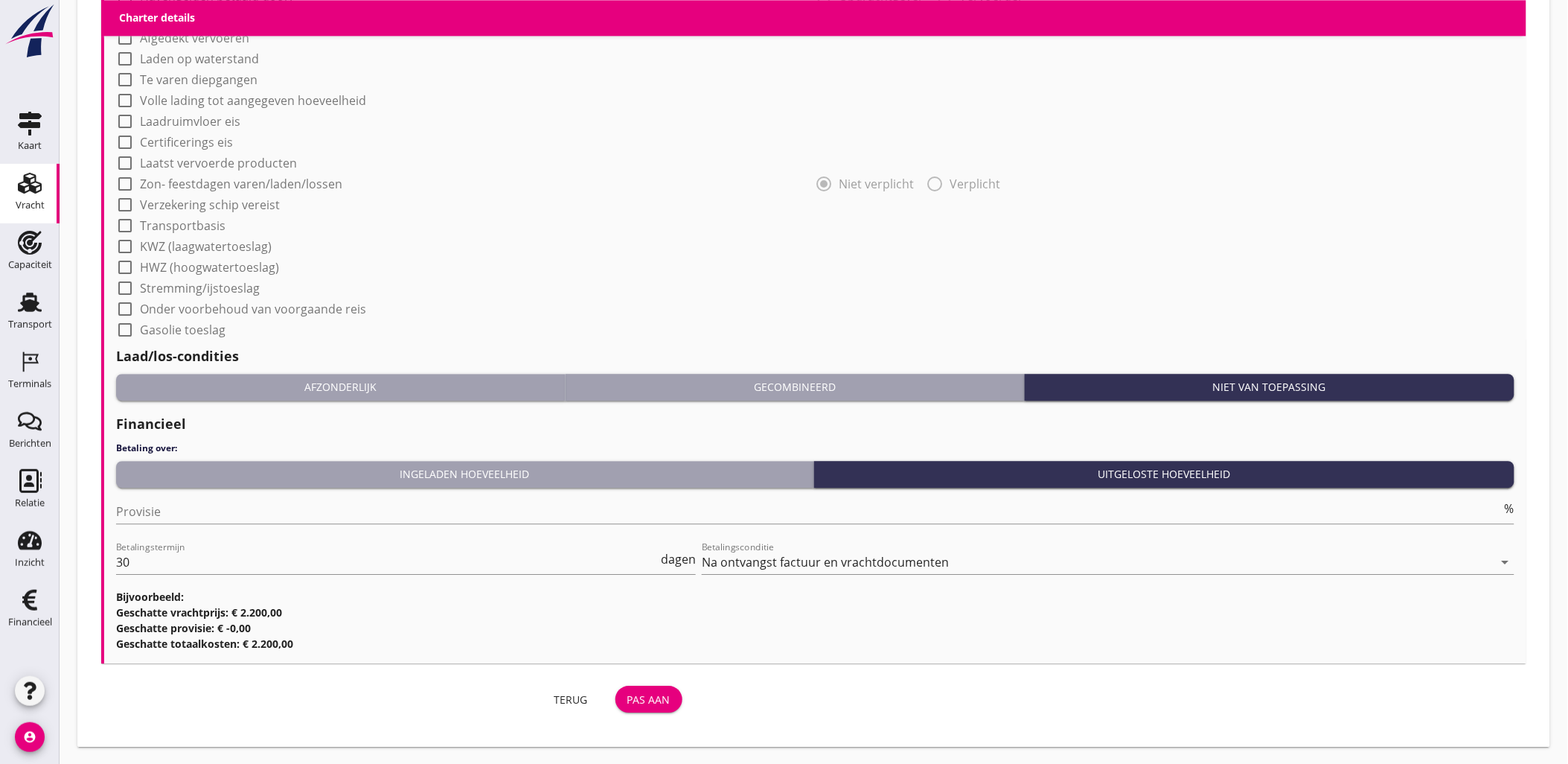
click at [656, 696] on div "Pas aan" at bounding box center [649, 699] width 43 height 16
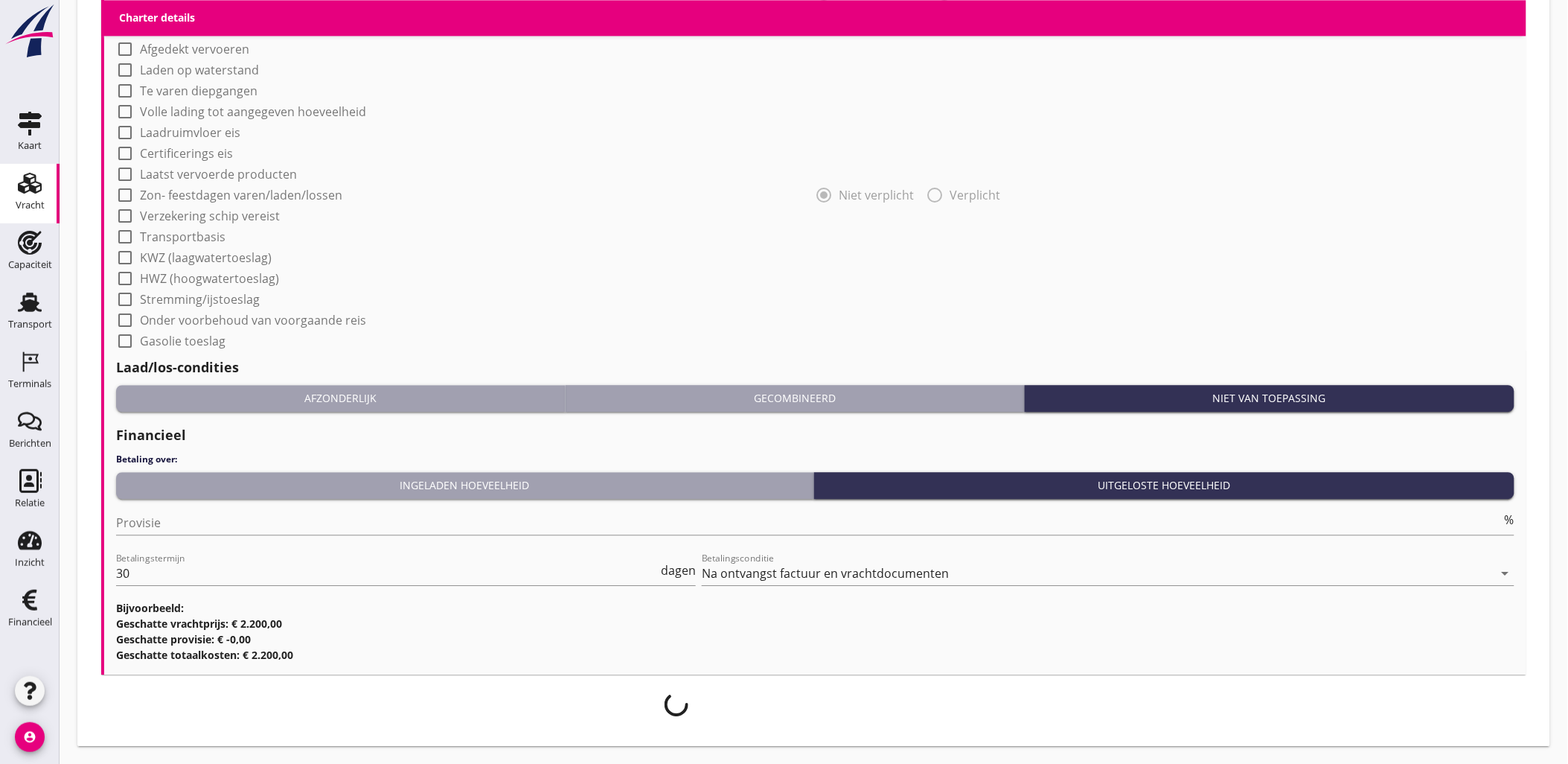
scroll to position [1202, 0]
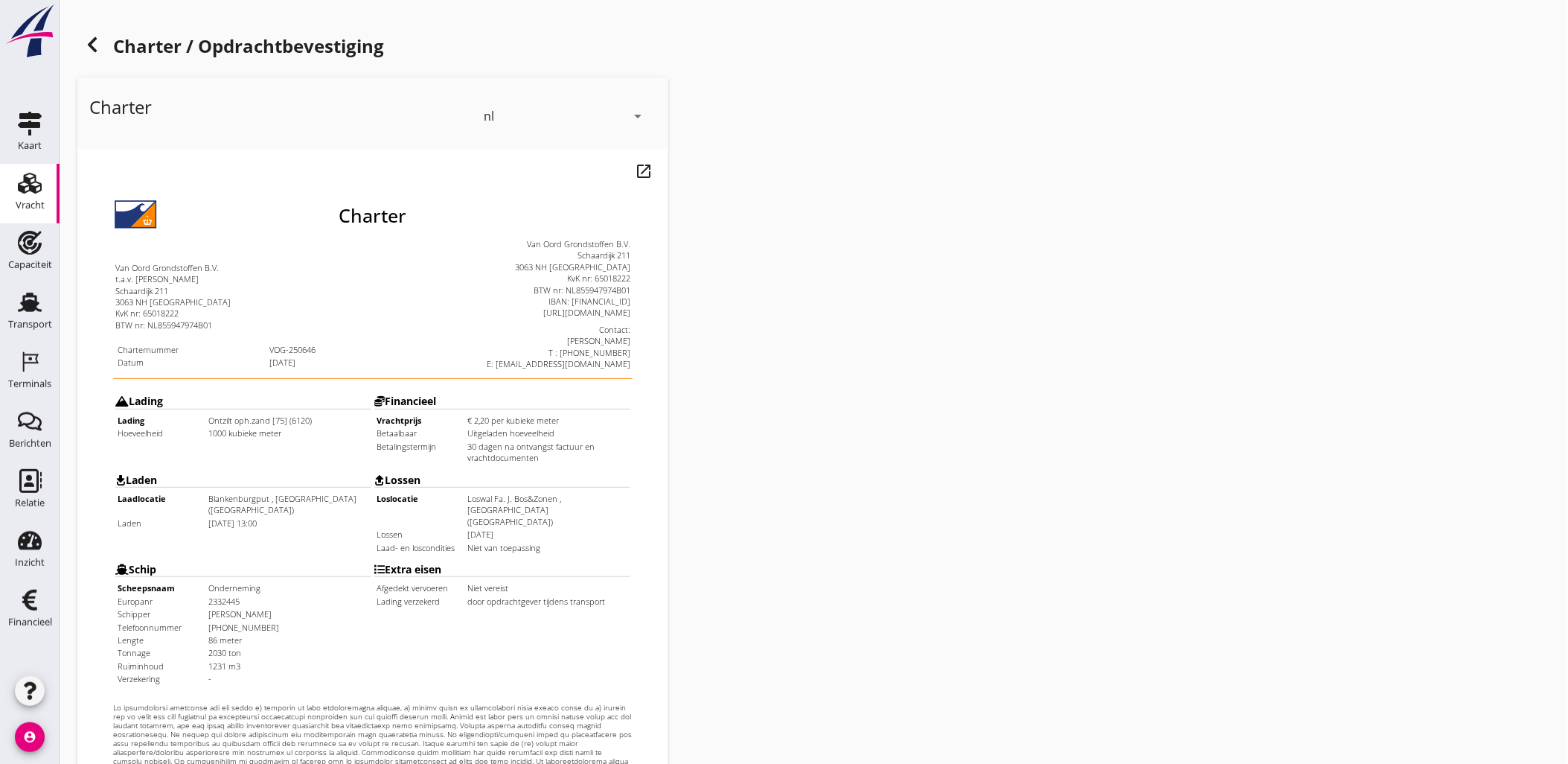
scroll to position [337, 0]
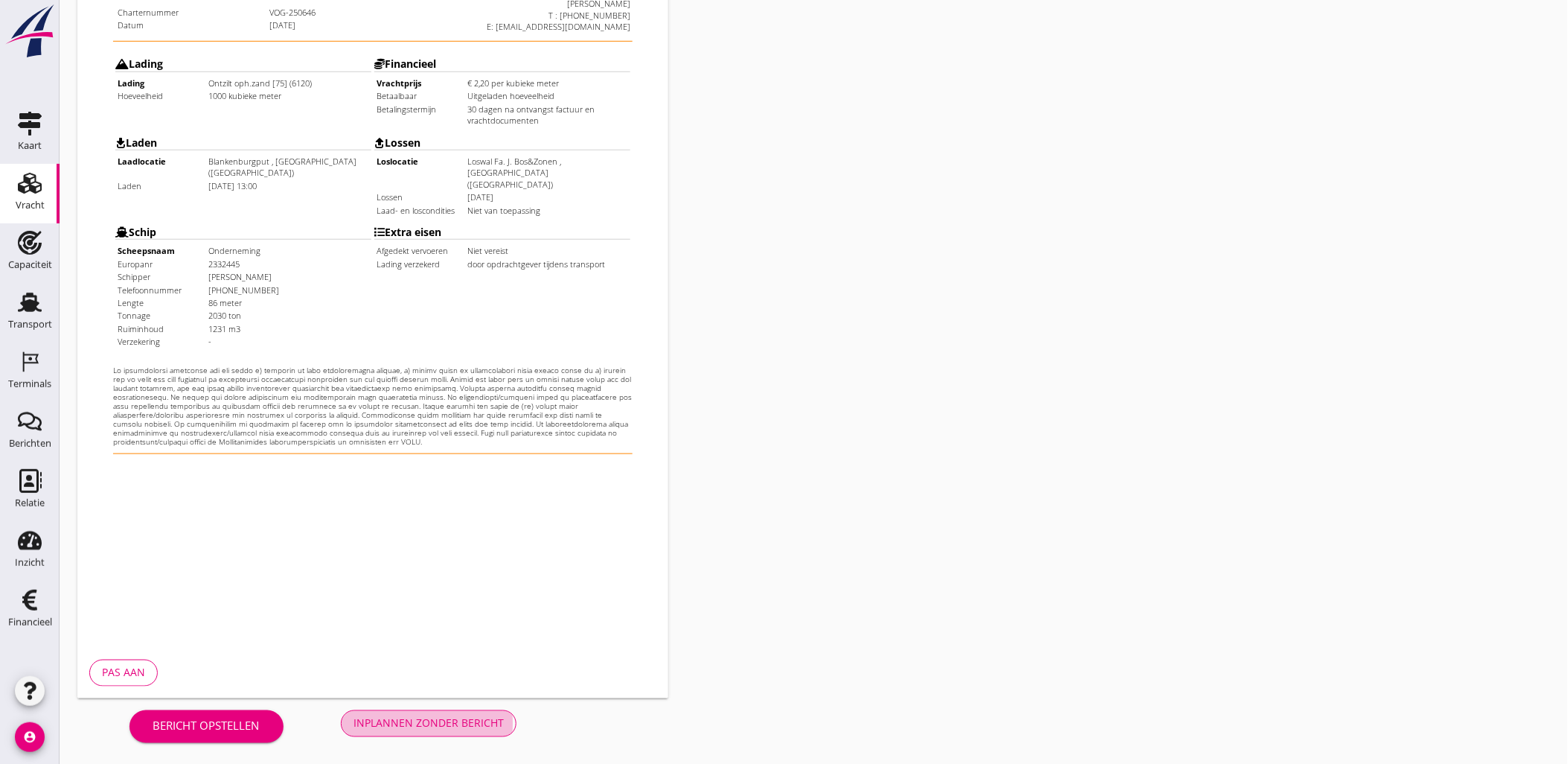
click at [448, 713] on button "Inplannen zonder bericht" at bounding box center [429, 724] width 176 height 27
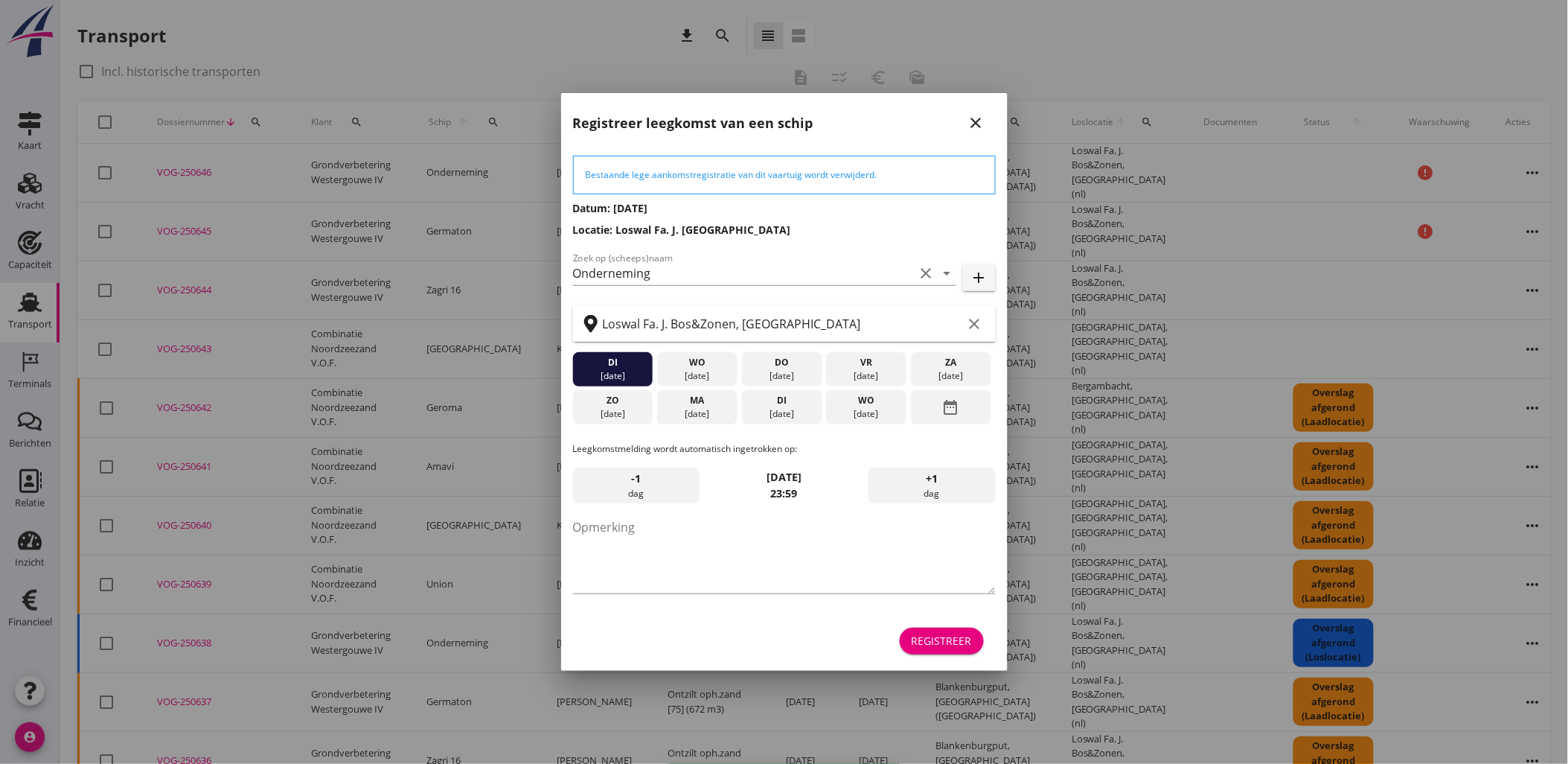
click at [956, 646] on div "Registreer" at bounding box center [941, 640] width 60 height 16
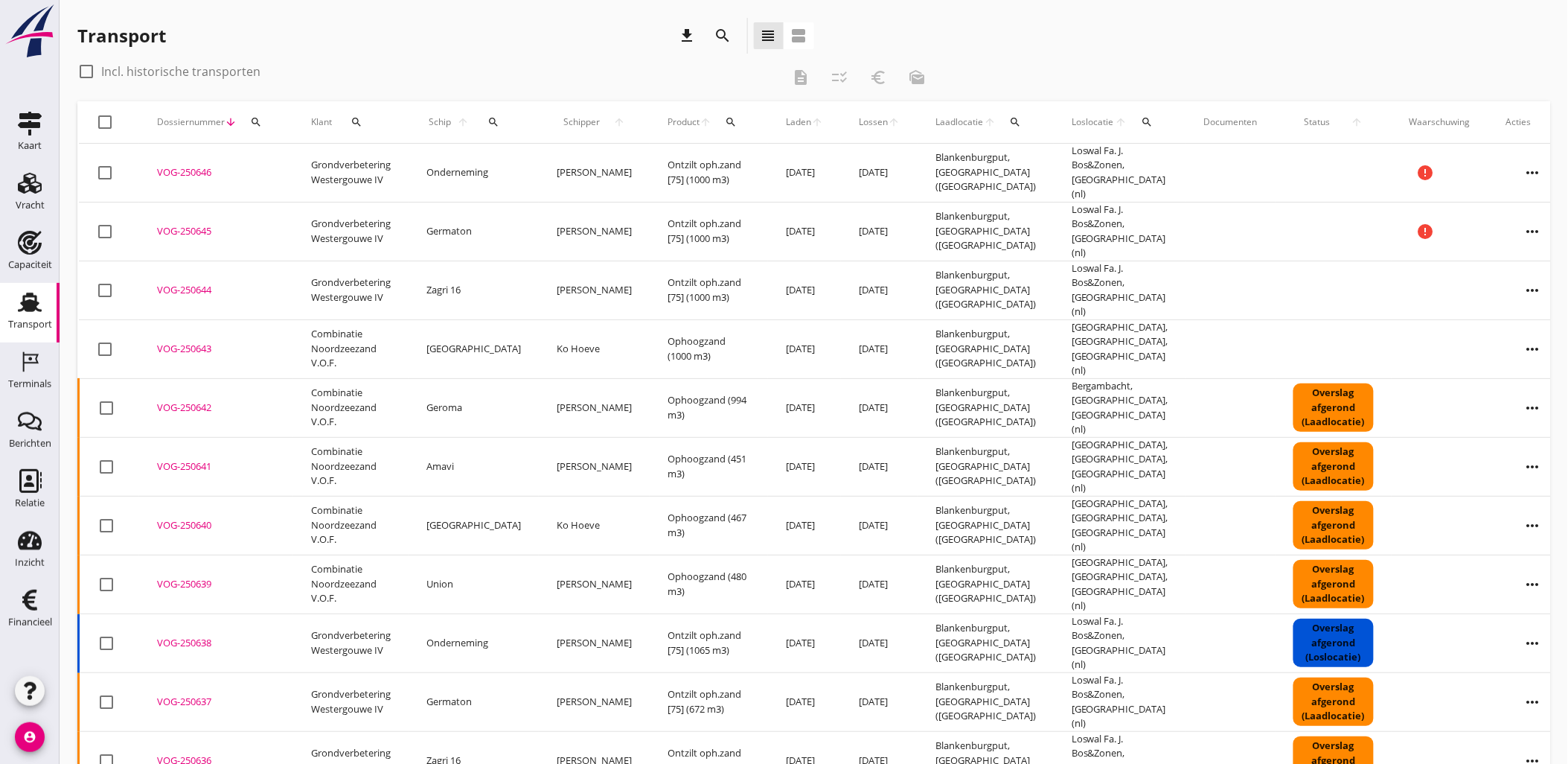
click at [1512, 269] on icon "more_horiz" at bounding box center [1532, 290] width 42 height 42
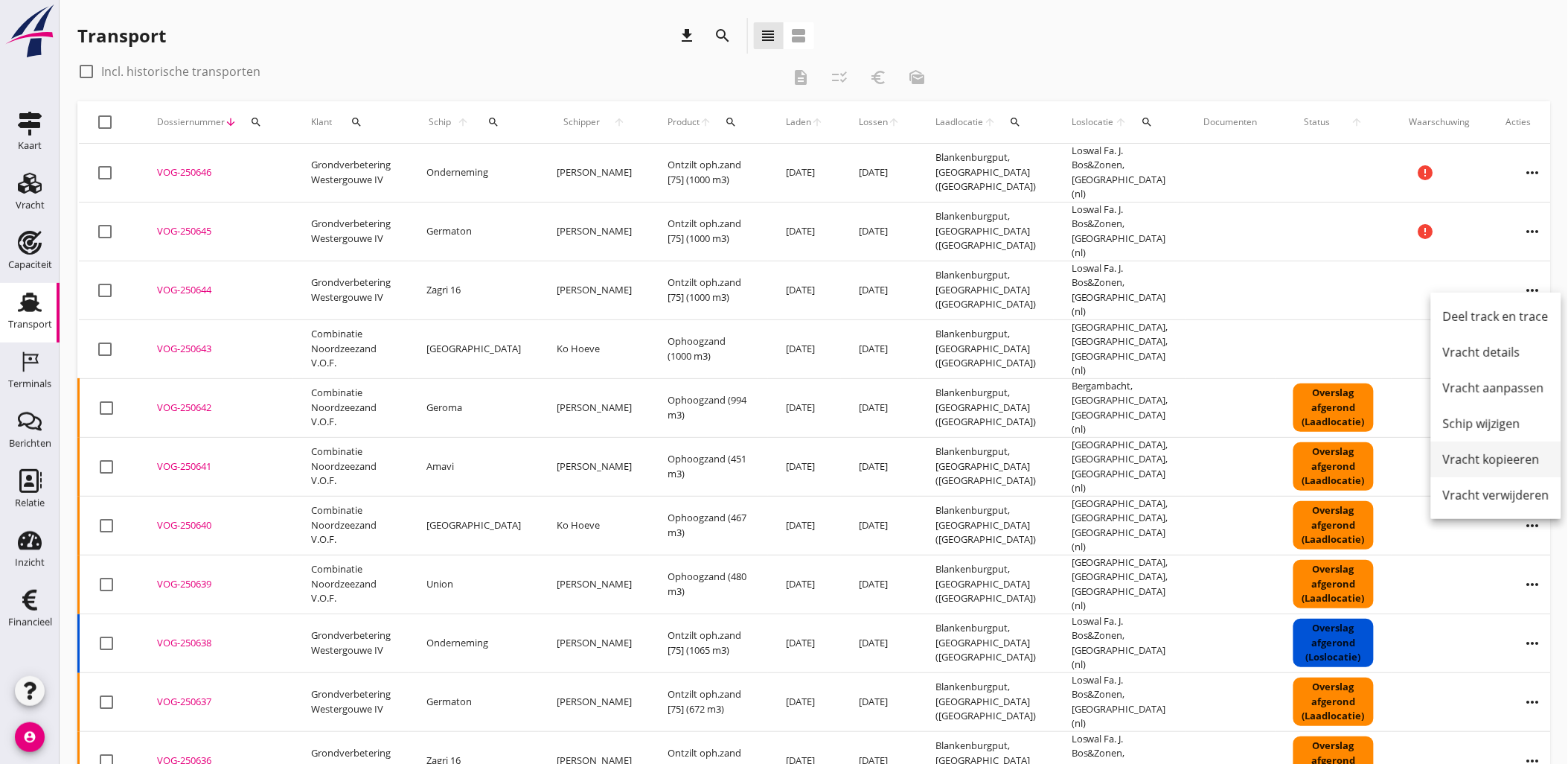
click at [1515, 458] on div "Vracht kopieeren" at bounding box center [1496, 459] width 106 height 18
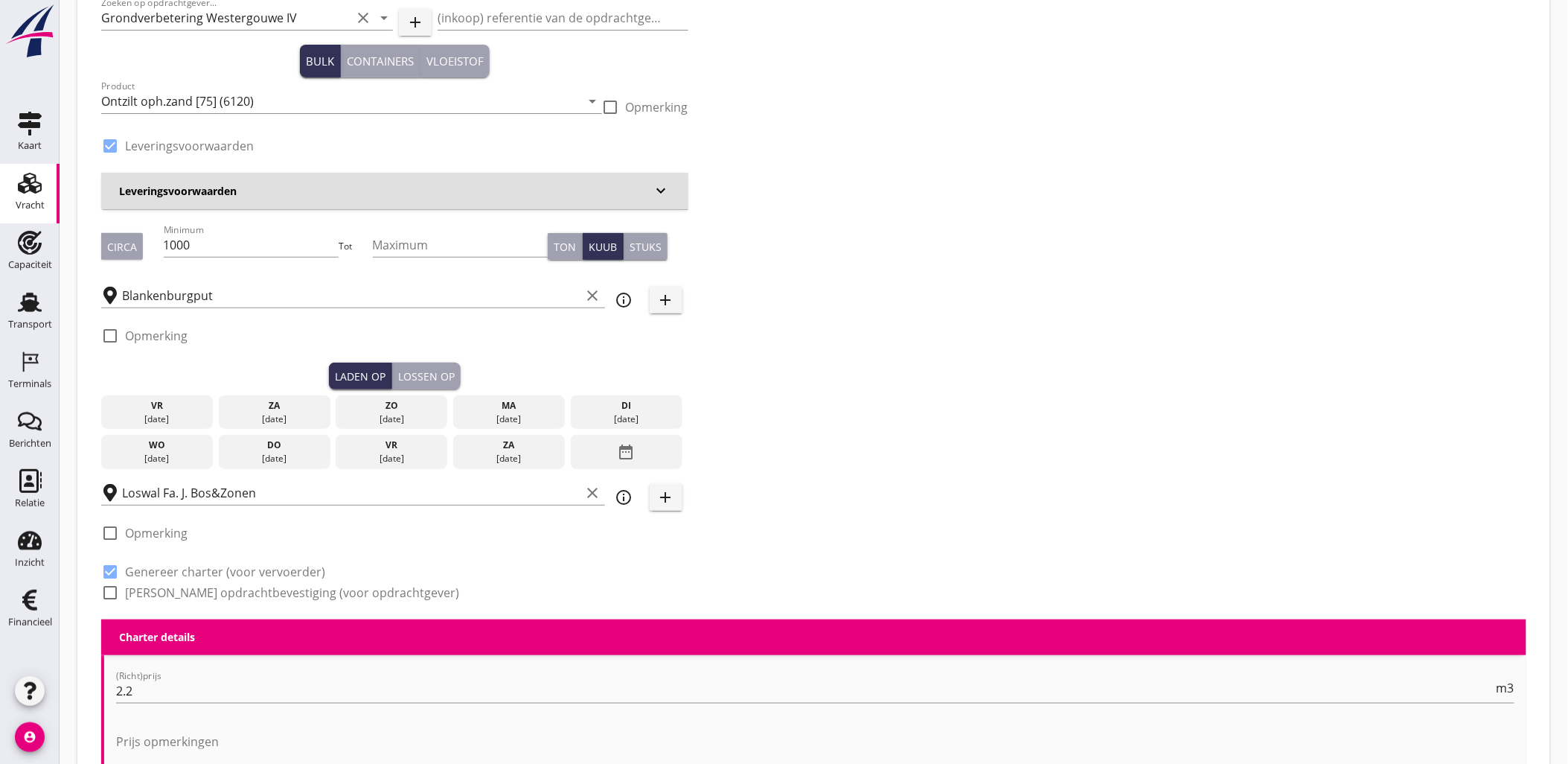
scroll to position [165, 0]
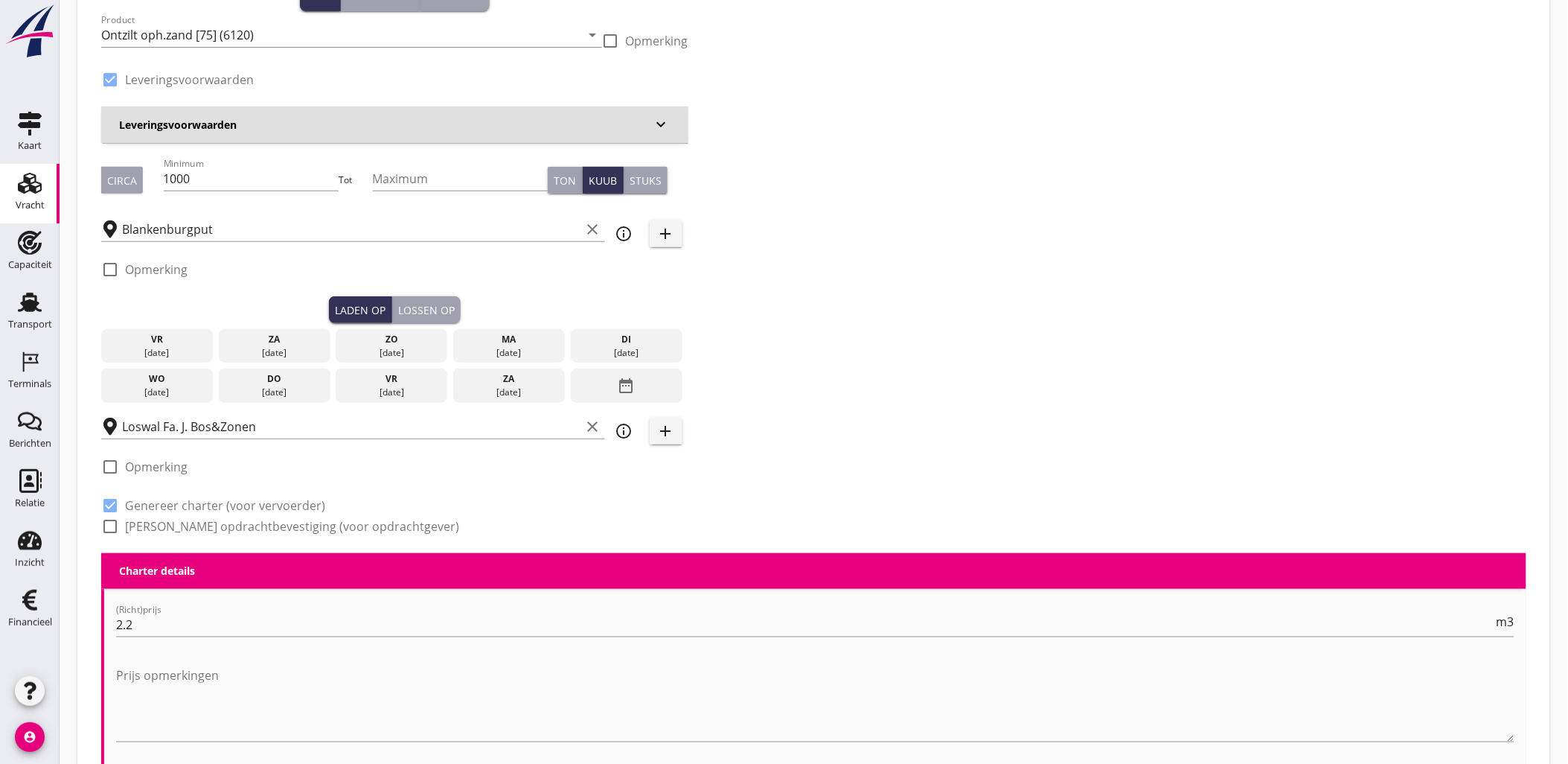
click at [491, 346] on div "[DATE]" at bounding box center [509, 353] width 104 height 13
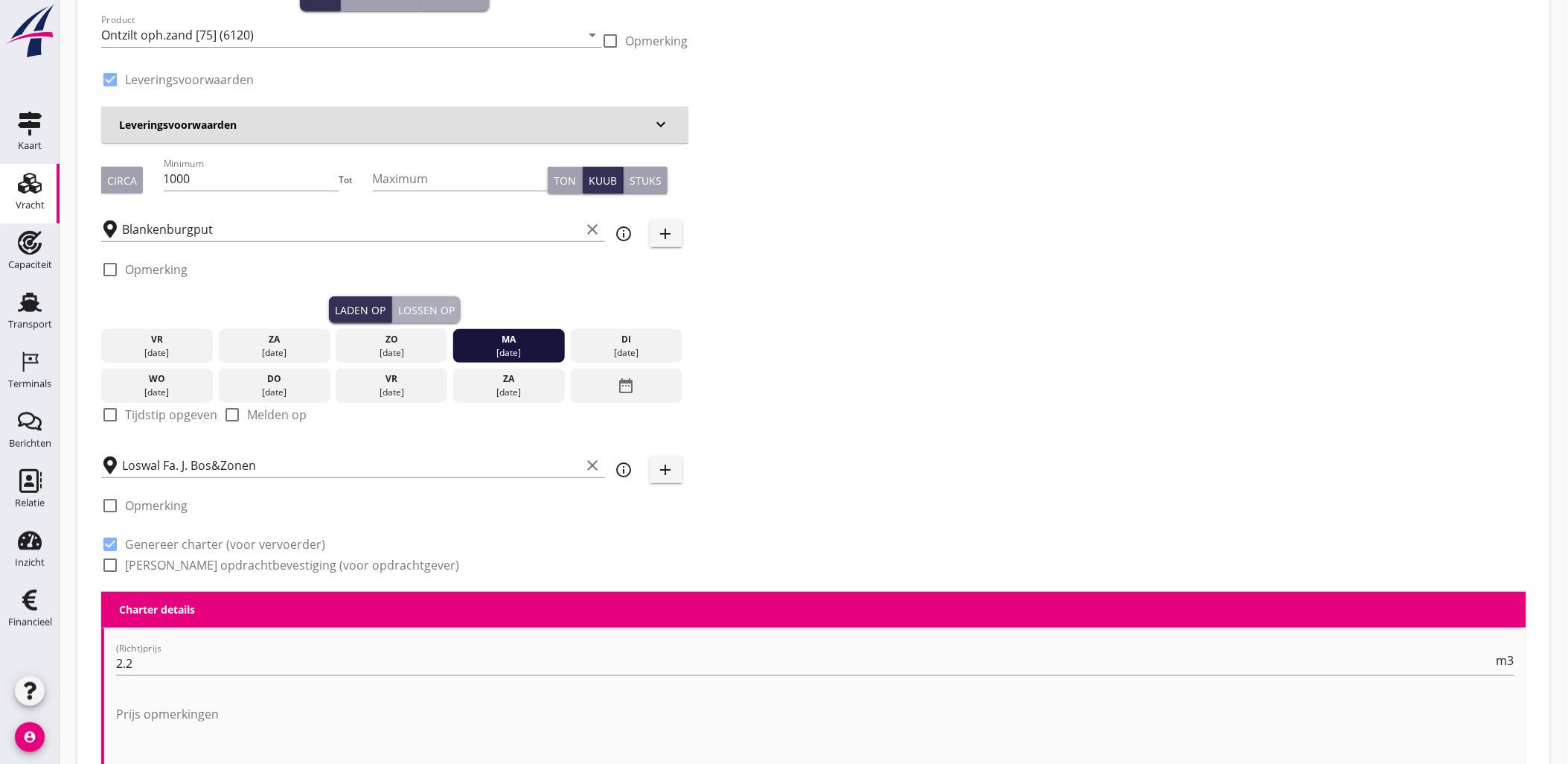
drag, startPoint x: 436, startPoint y: 310, endPoint x: 509, endPoint y: 329, distance: 75.4
click at [436, 309] on div "Lossen op" at bounding box center [425, 310] width 56 height 16
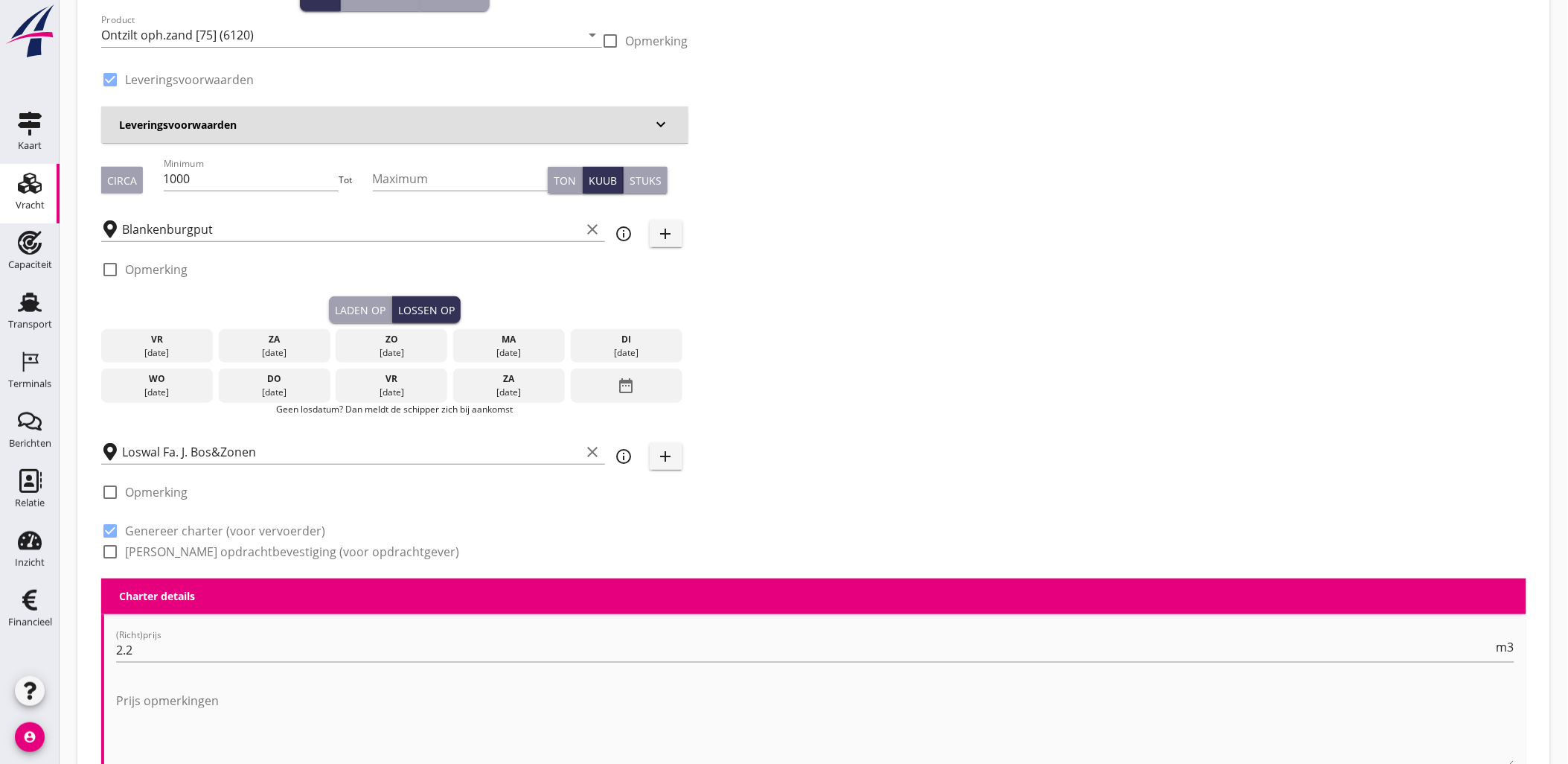
click at [608, 345] on div "di" at bounding box center [626, 339] width 104 height 13
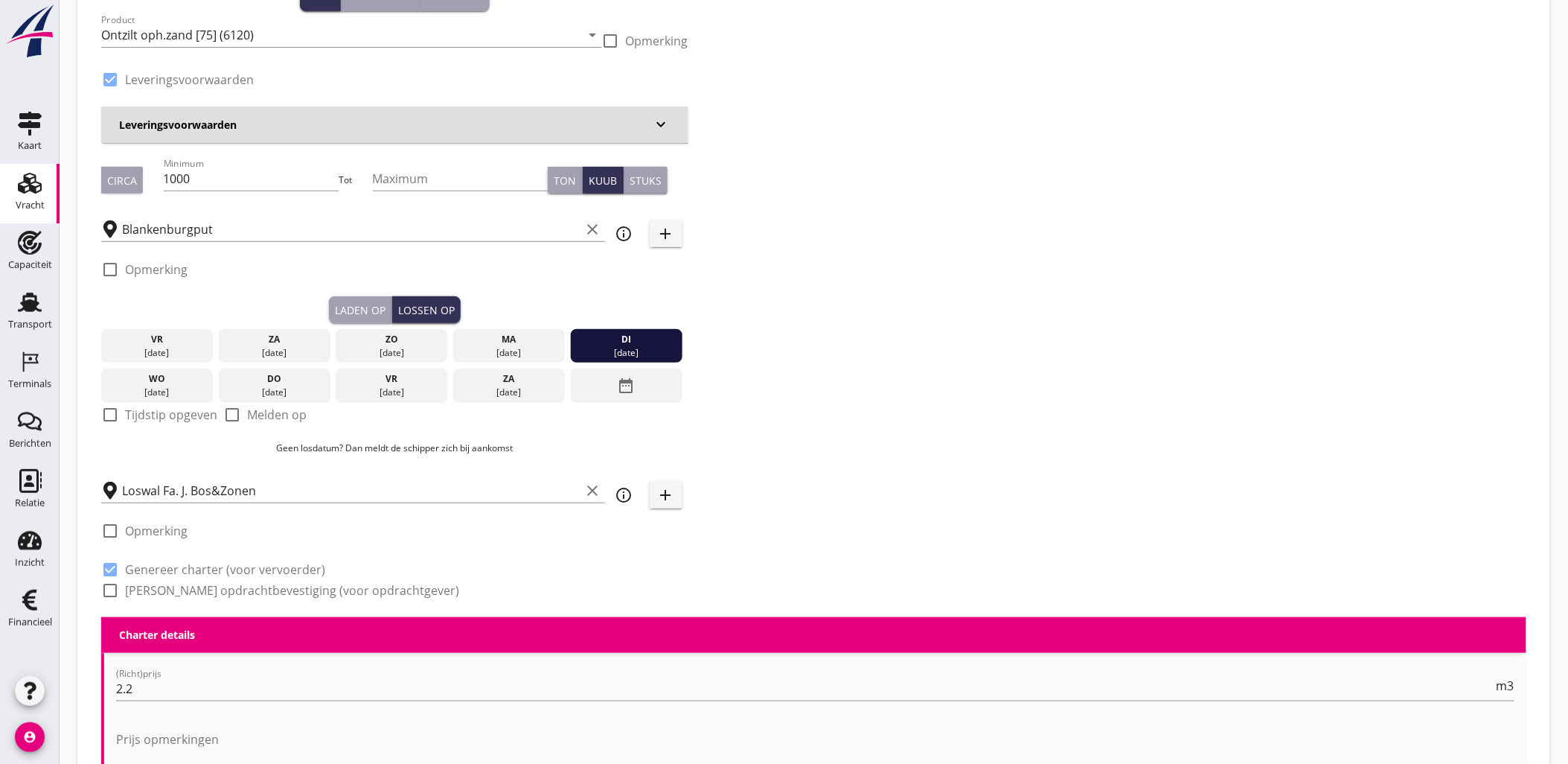
click at [349, 303] on div "Laden op" at bounding box center [361, 310] width 51 height 16
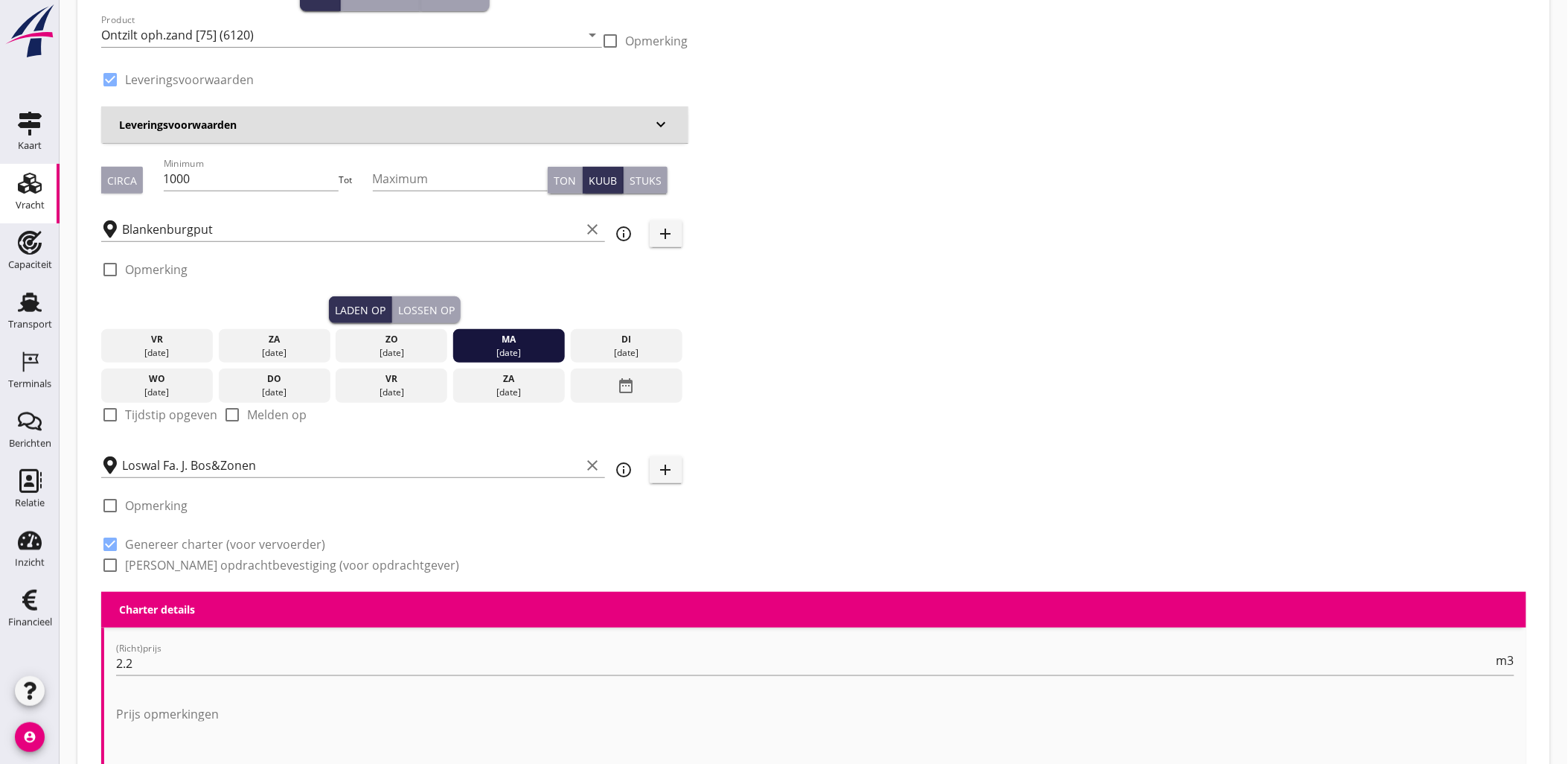
click at [185, 418] on label "Tijdstip opgeven" at bounding box center [171, 414] width 92 height 15
checkbox input "true"
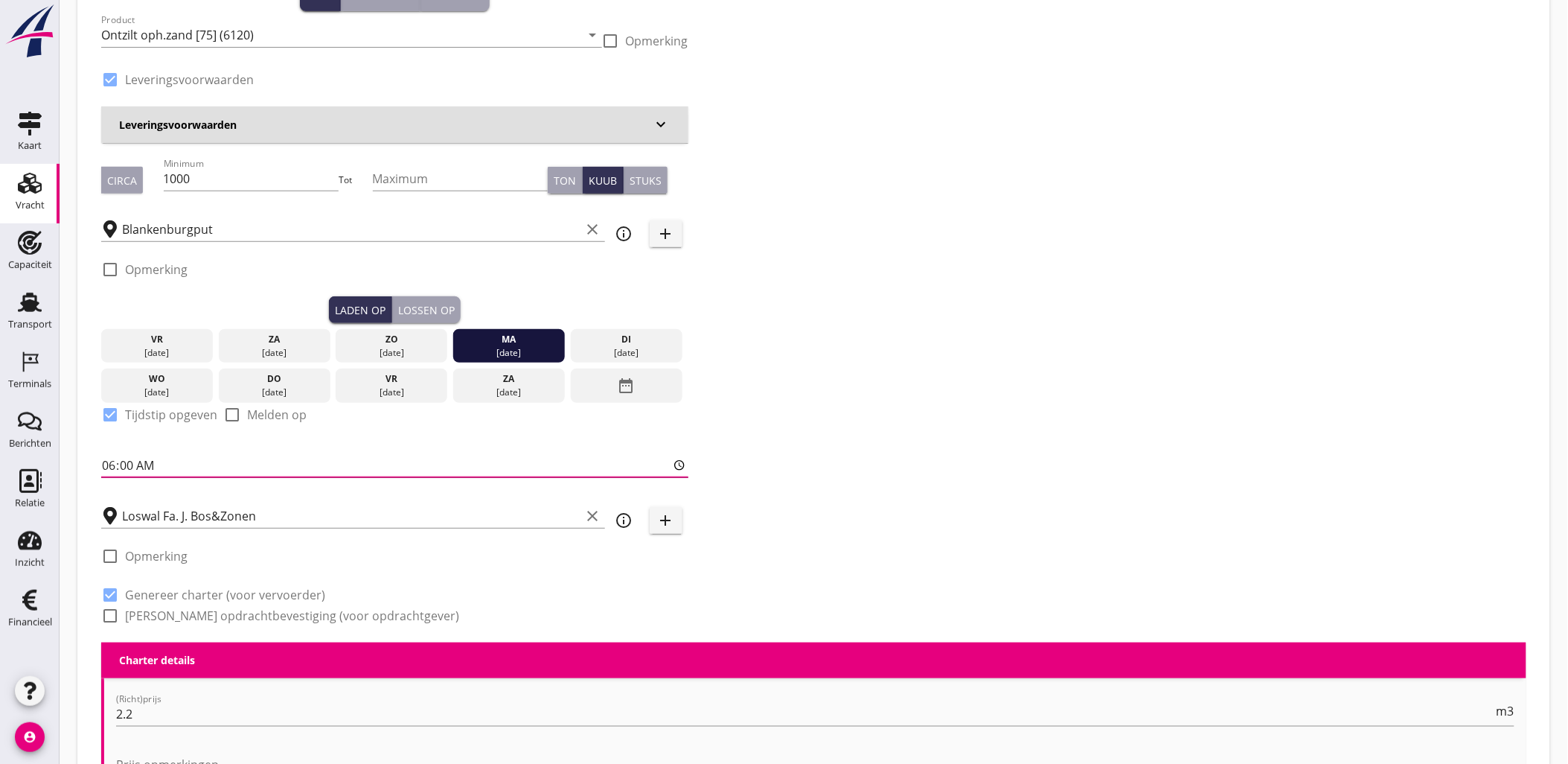
click at [189, 466] on input "06:00" at bounding box center [395, 465] width 587 height 24
type input "13:00"
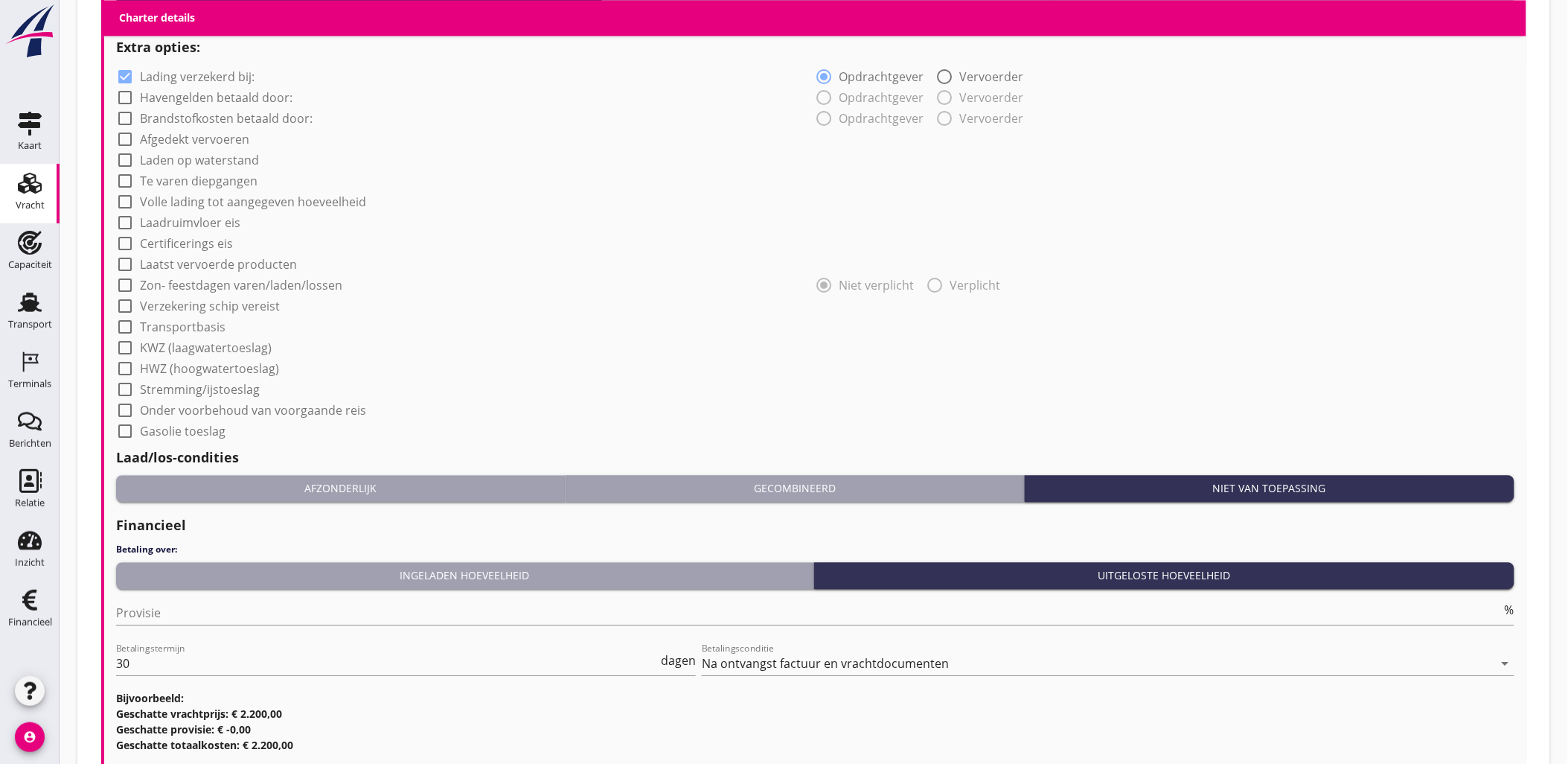
scroll to position [1259, 0]
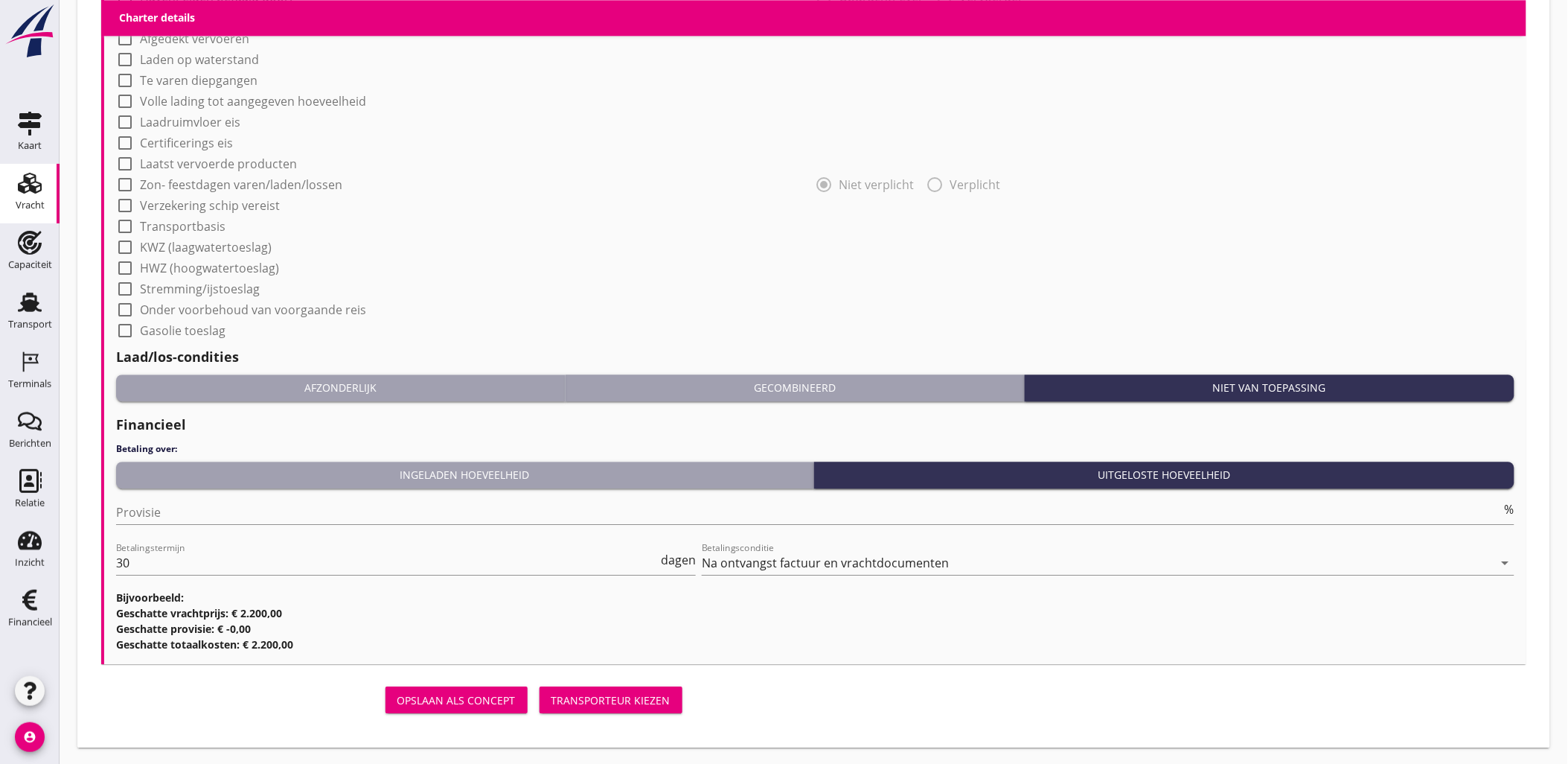
click at [577, 693] on div "Transporteur kiezen" at bounding box center [611, 700] width 119 height 16
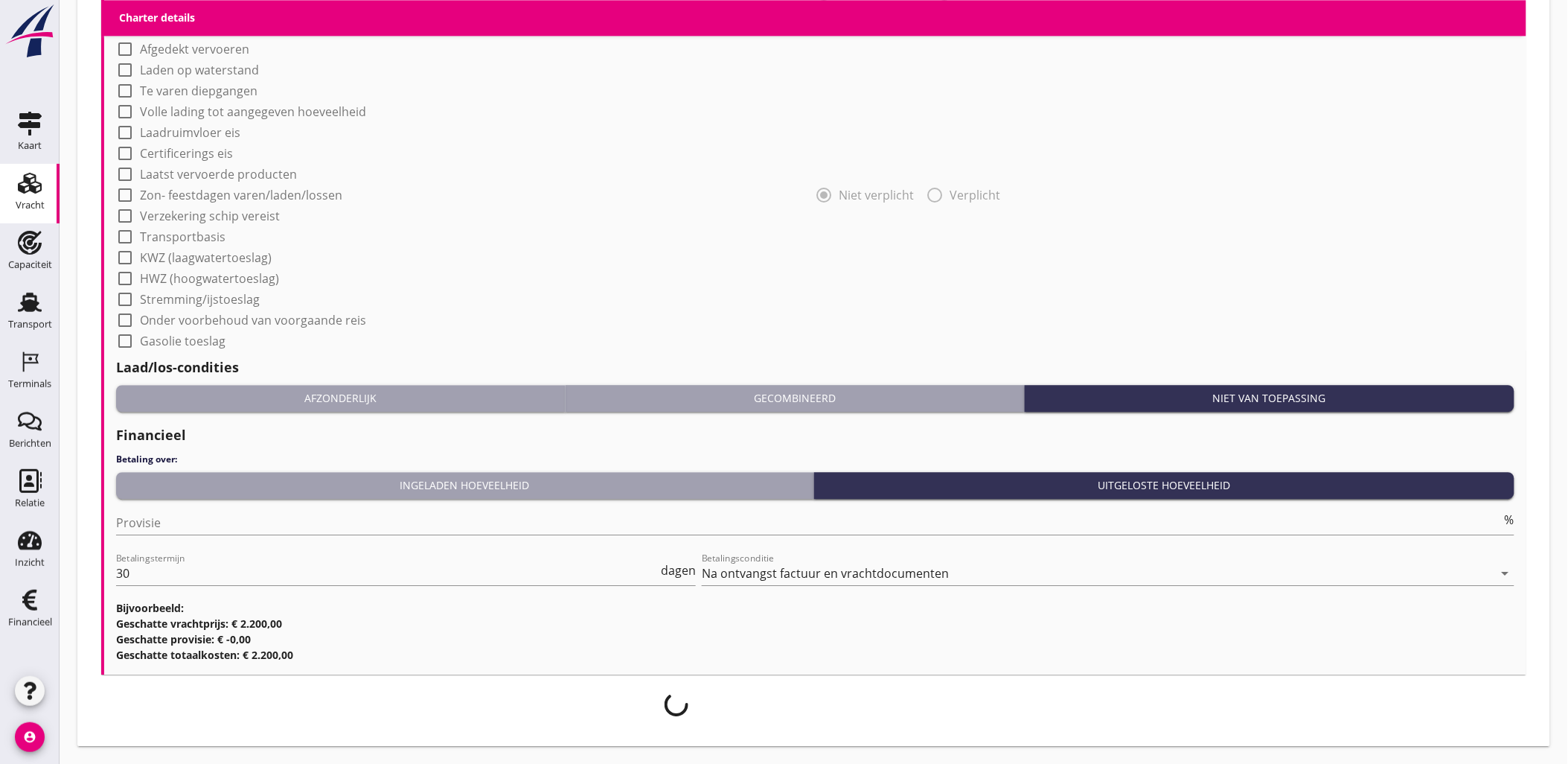
scroll to position [1247, 0]
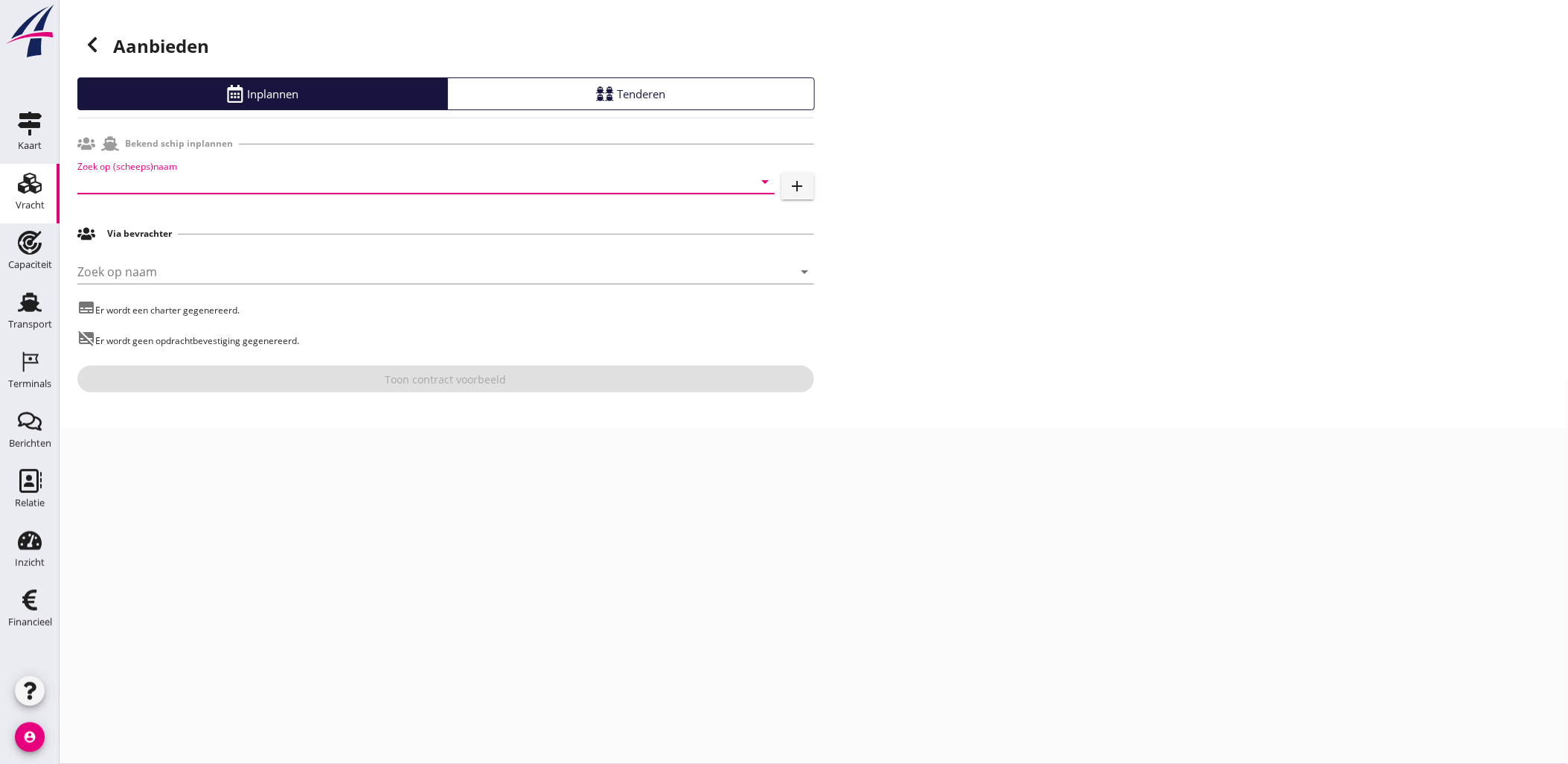
click at [273, 178] on input "Zoek op (scheeps)naam" at bounding box center [405, 181] width 655 height 24
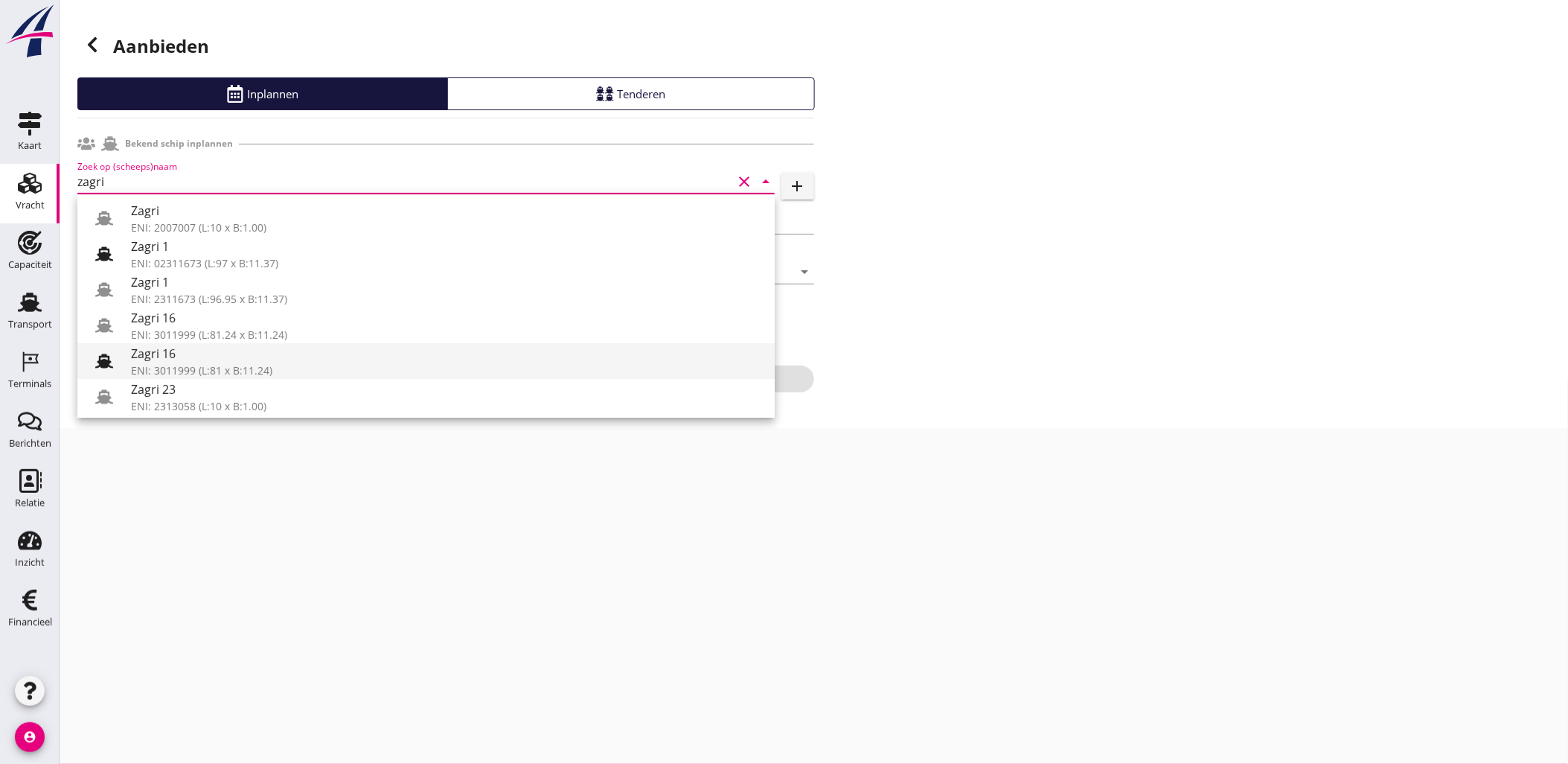
click at [247, 361] on div "Zagri 16" at bounding box center [446, 353] width 631 height 18
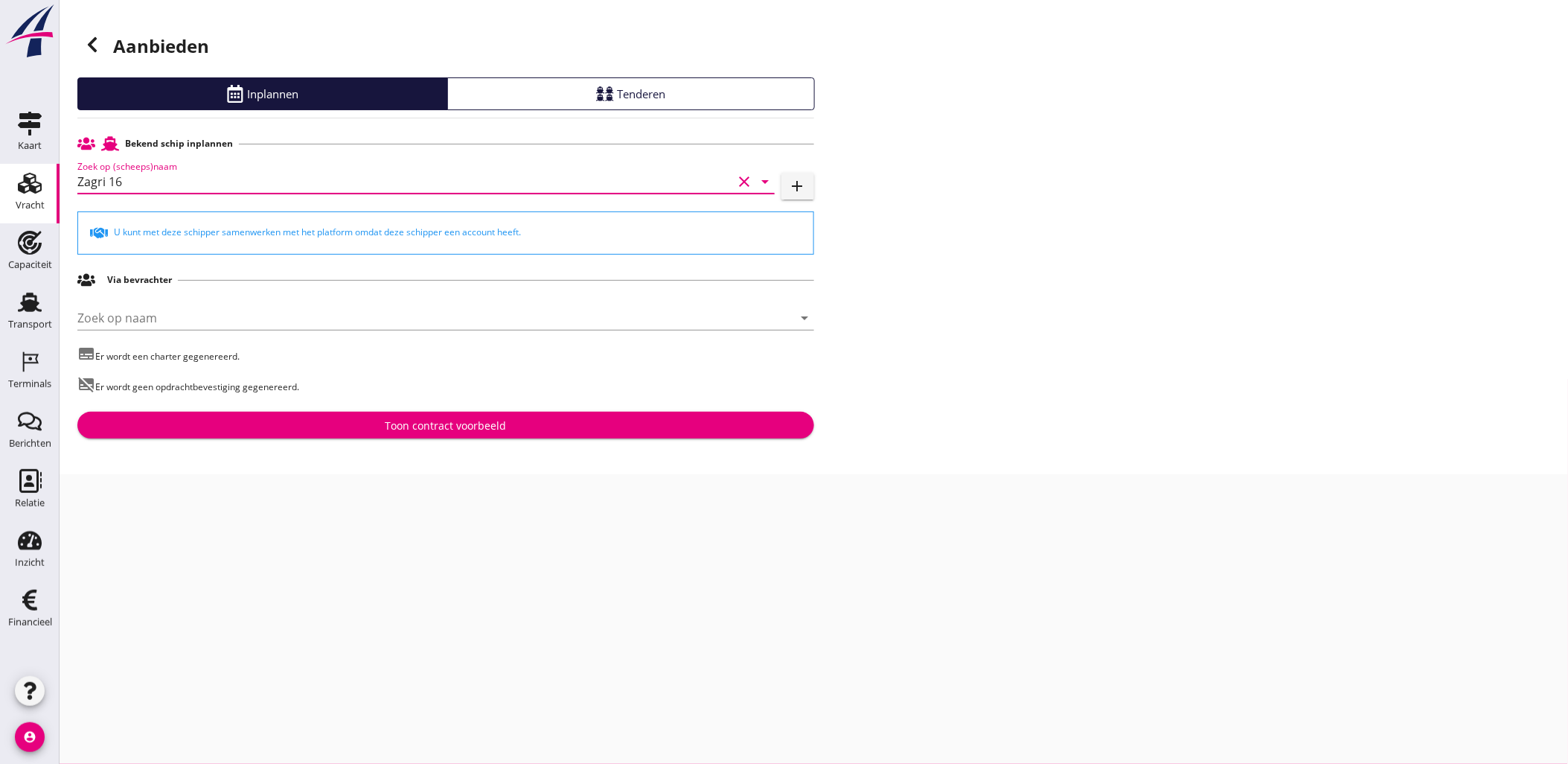
type input "Zagri 16"
click at [415, 411] on button "Toon contract voorbeeld" at bounding box center [446, 425] width 737 height 27
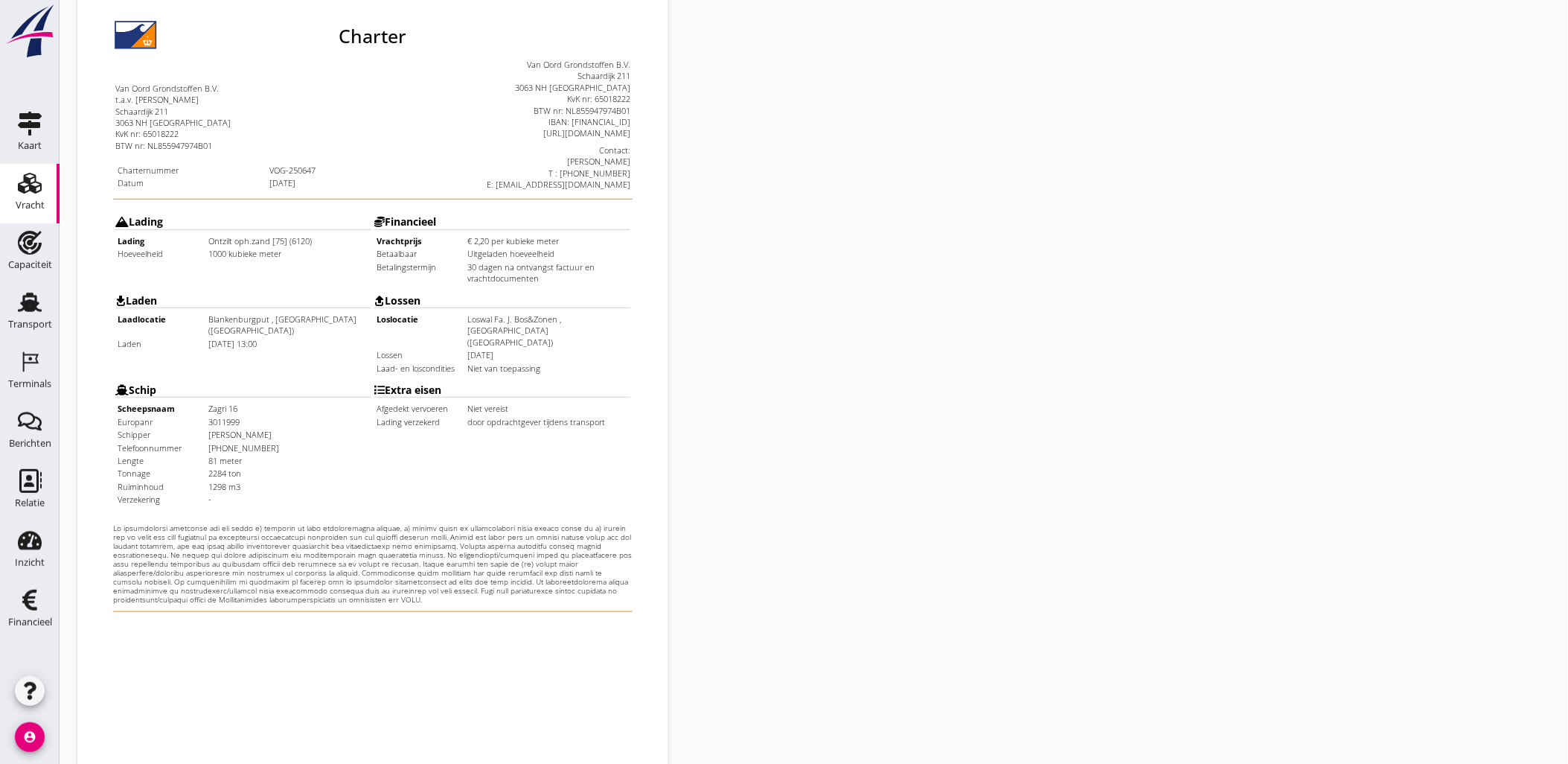
scroll to position [337, 0]
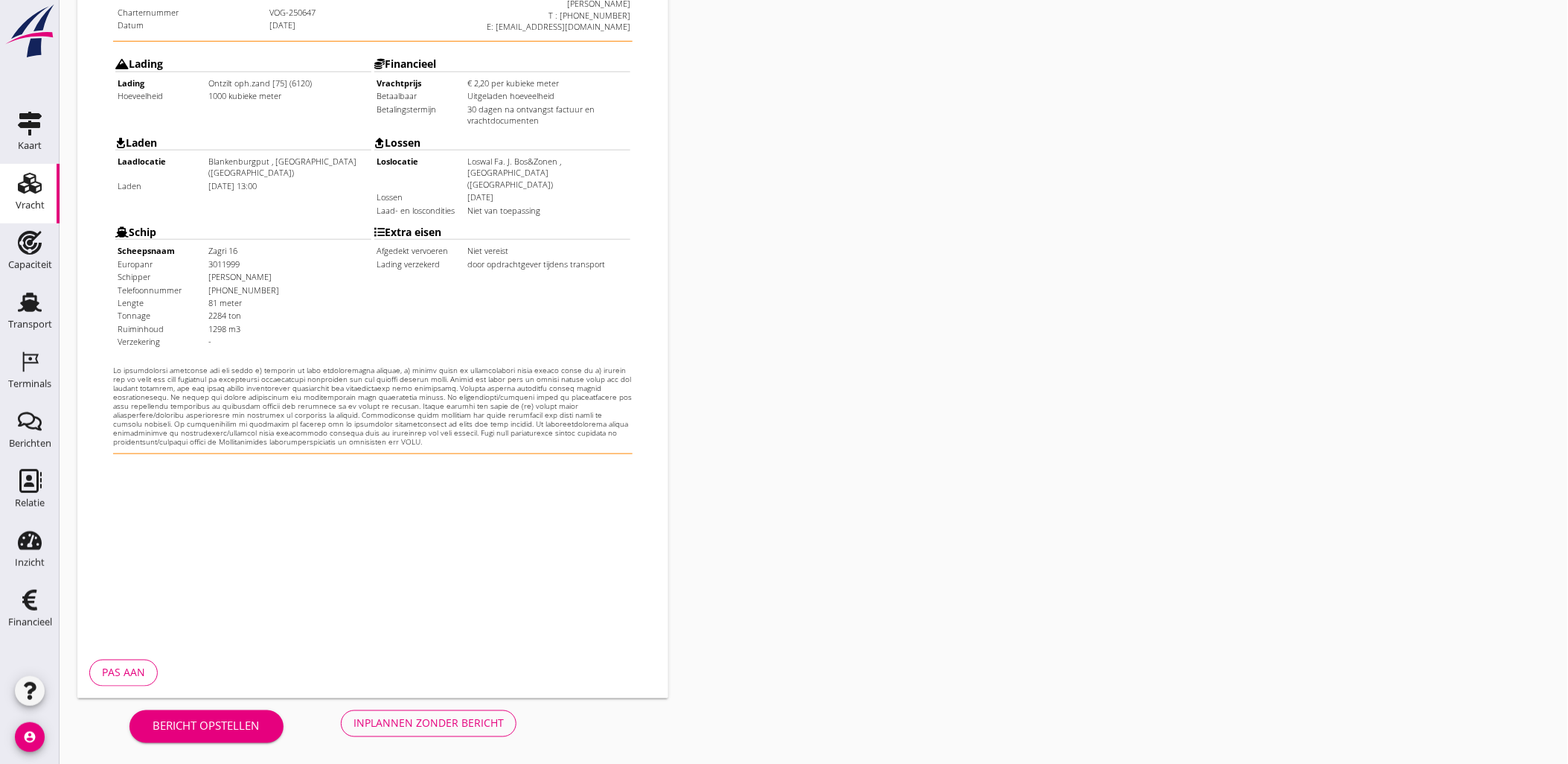
click at [422, 735] on button "Inplannen zonder bericht" at bounding box center [429, 724] width 176 height 27
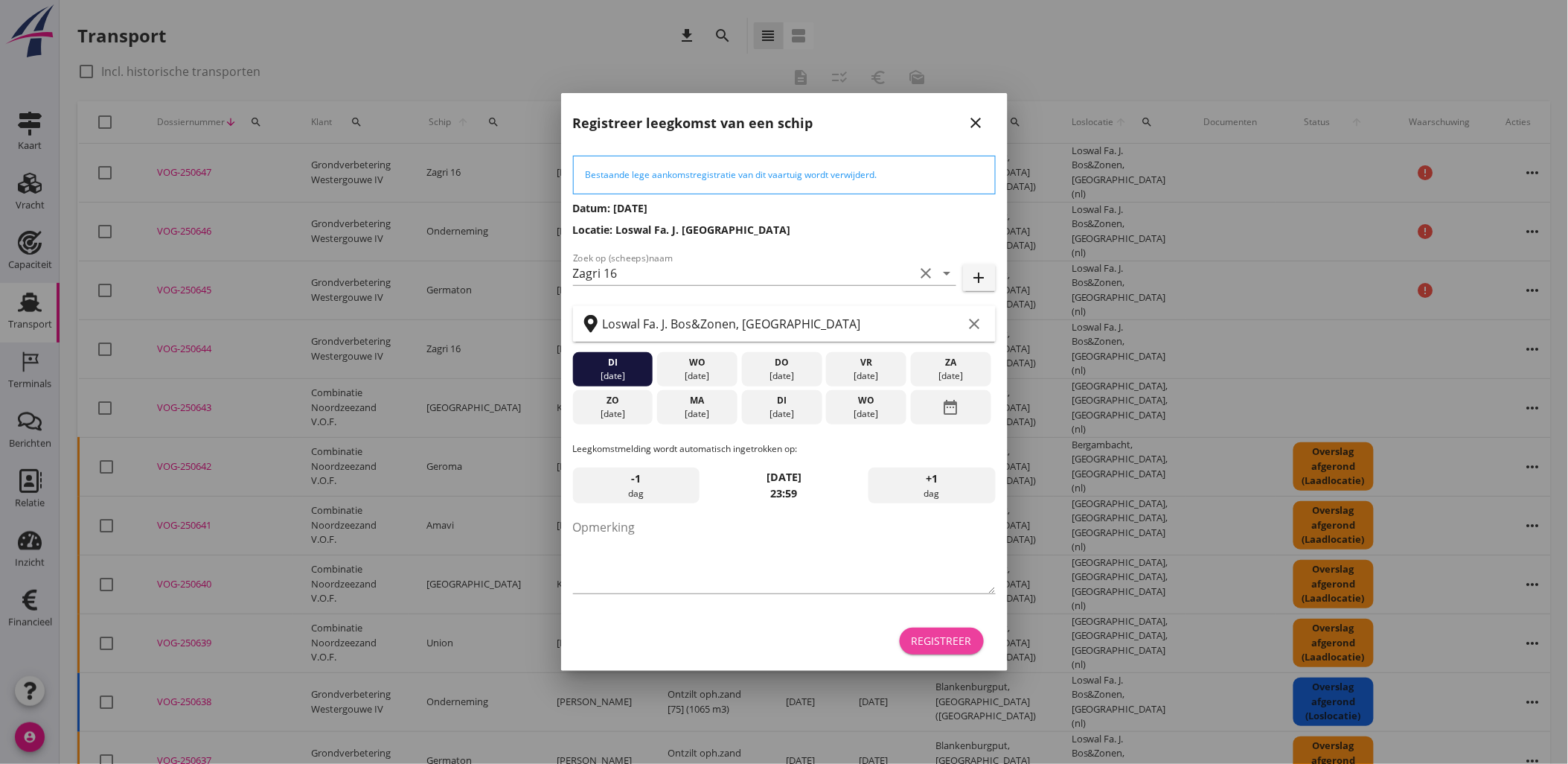
click at [953, 642] on div "Registreer" at bounding box center [941, 640] width 60 height 16
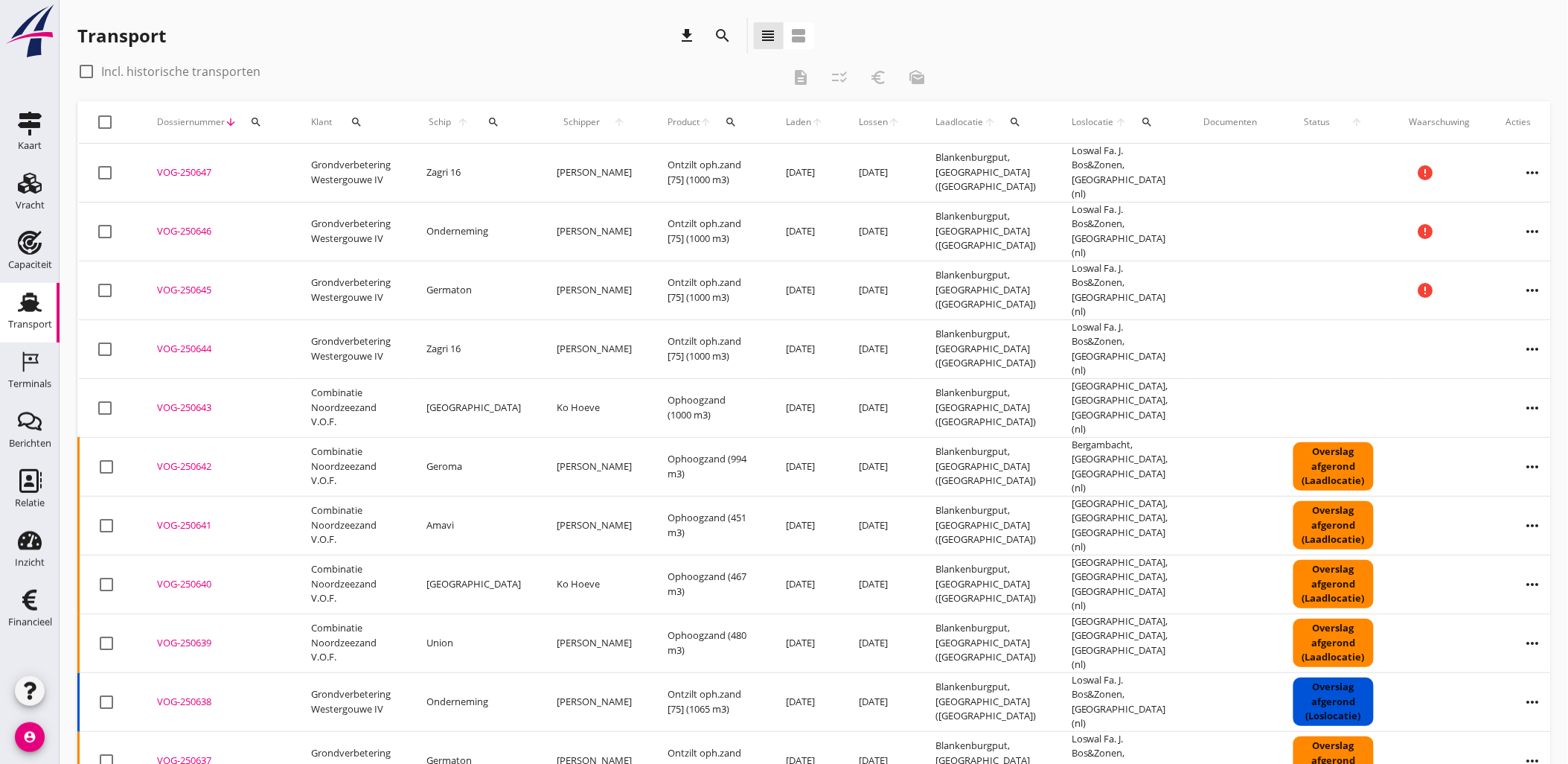
click at [1512, 269] on icon "more_horiz" at bounding box center [1532, 290] width 42 height 42
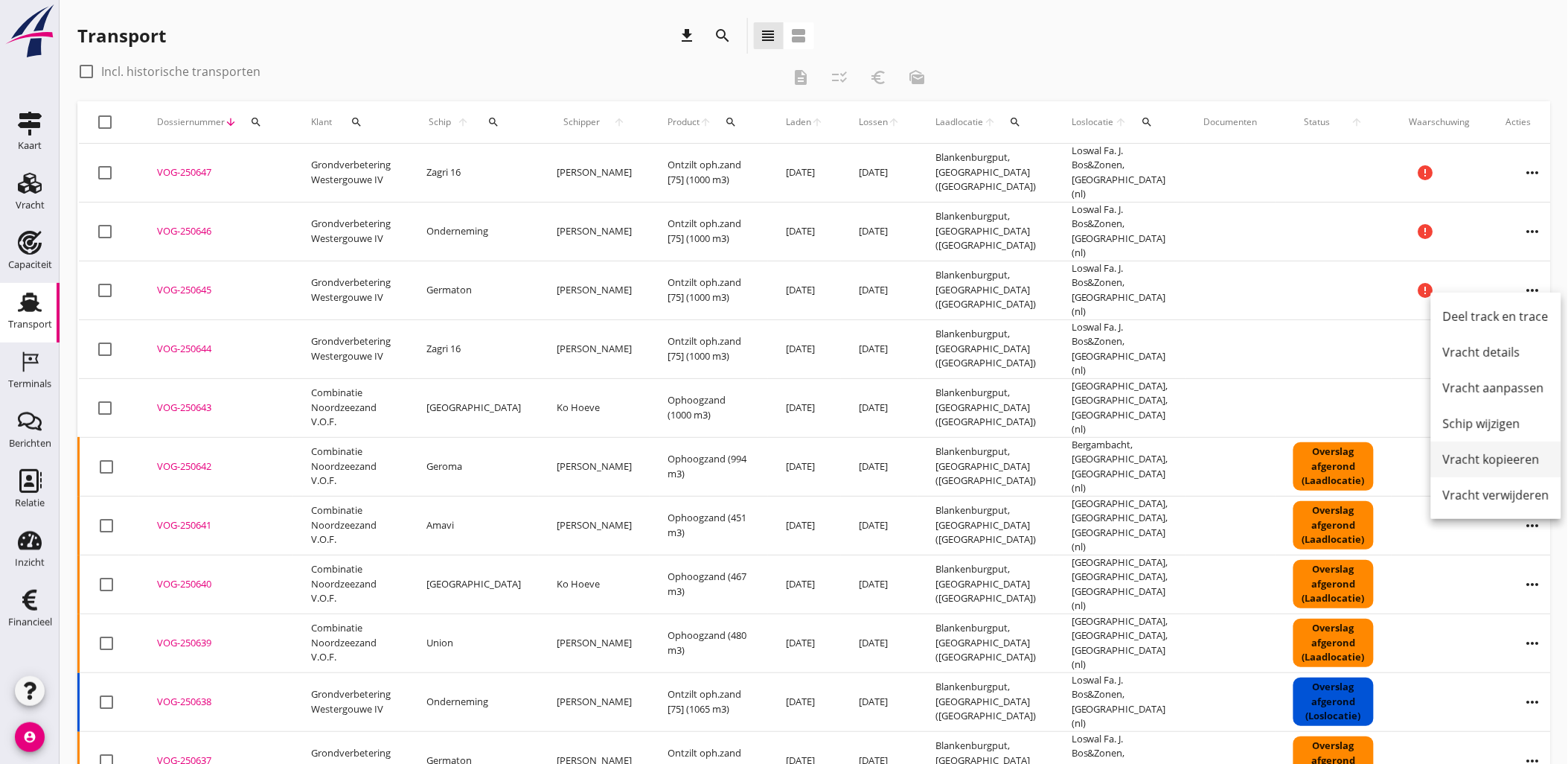
click at [1507, 458] on div "Vracht kopieeren" at bounding box center [1496, 459] width 106 height 18
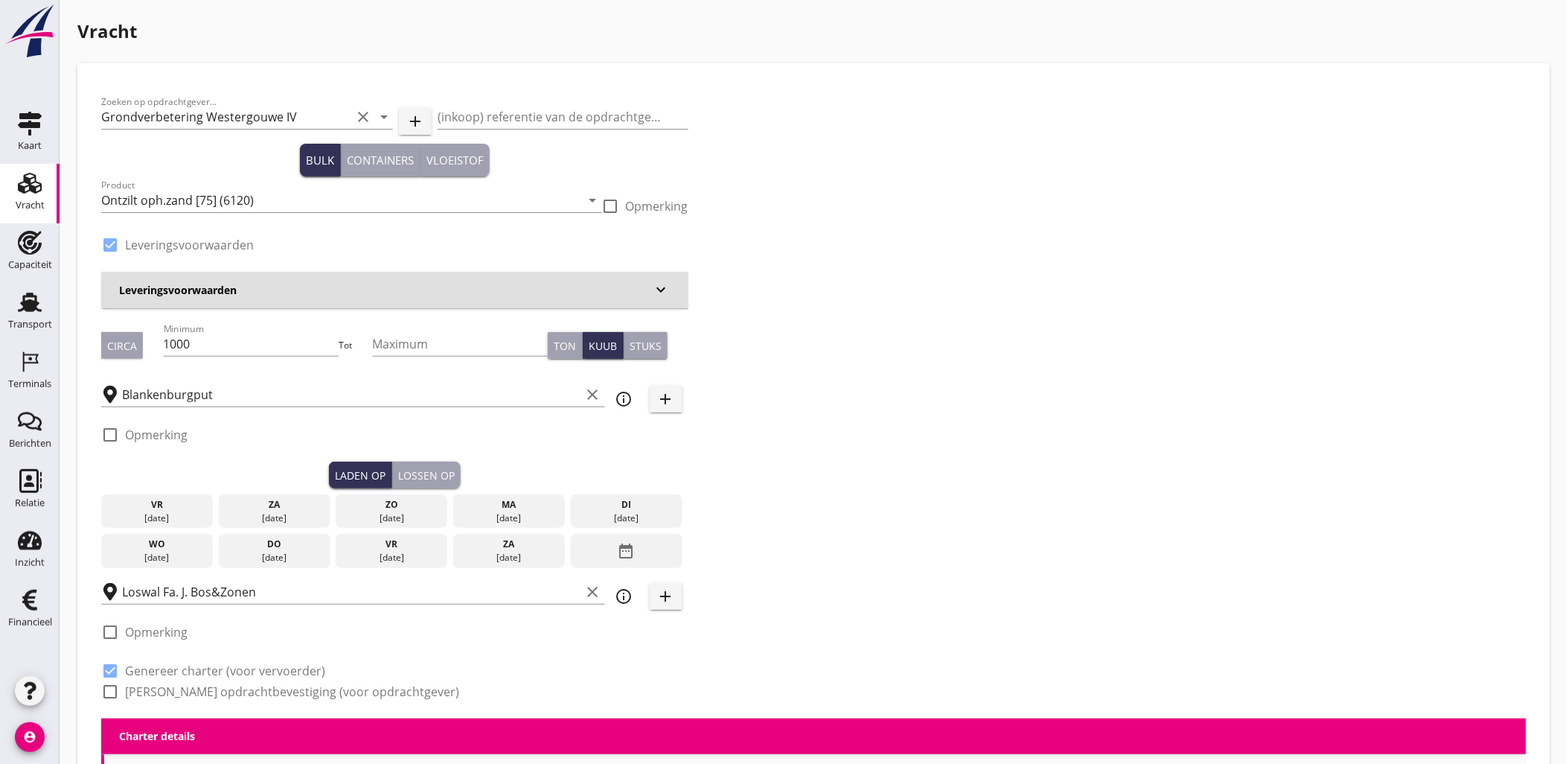
click at [529, 511] on div "[DATE]" at bounding box center [509, 518] width 104 height 13
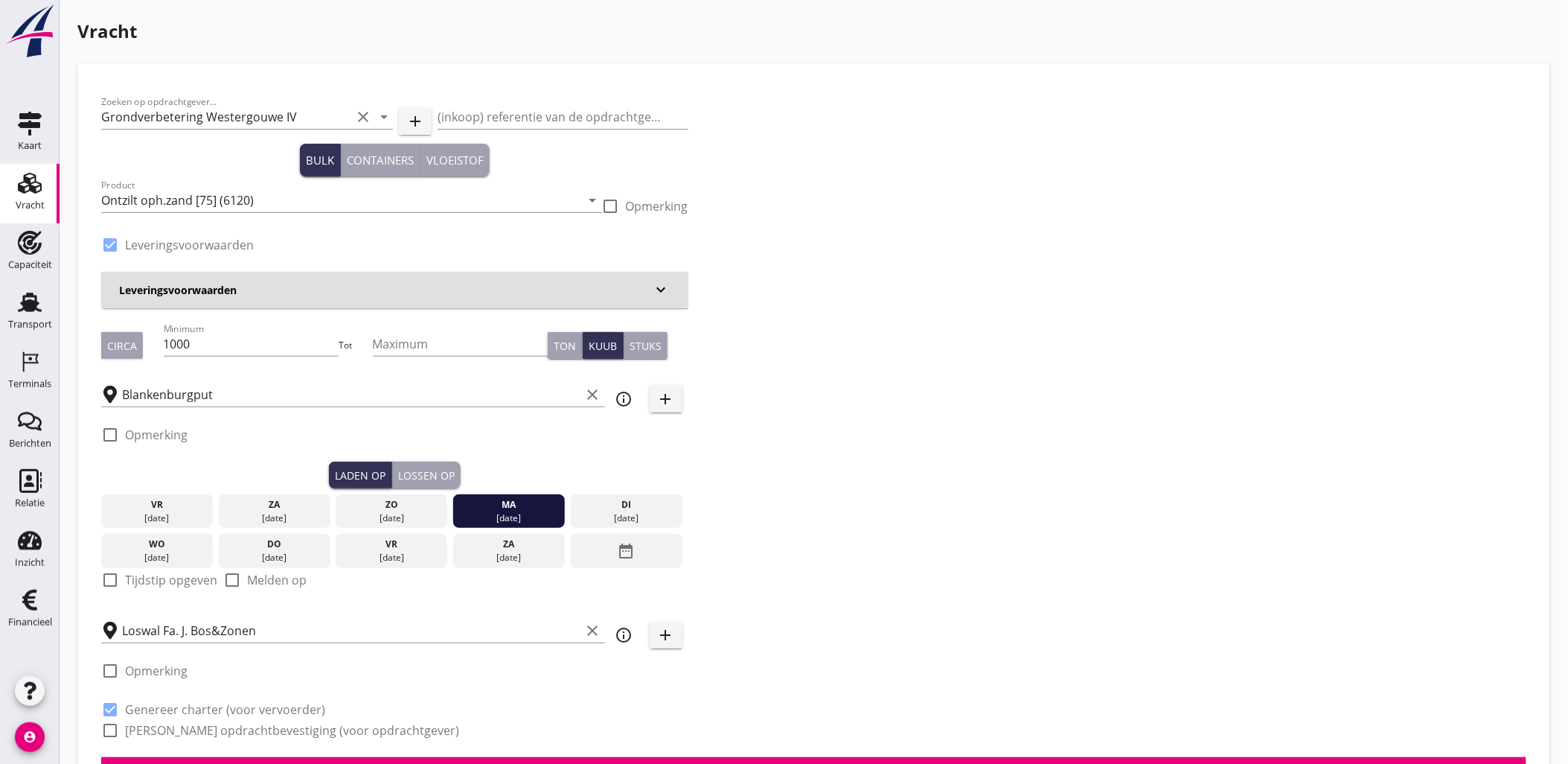
click at [441, 479] on div "Lossen op" at bounding box center [425, 476] width 56 height 16
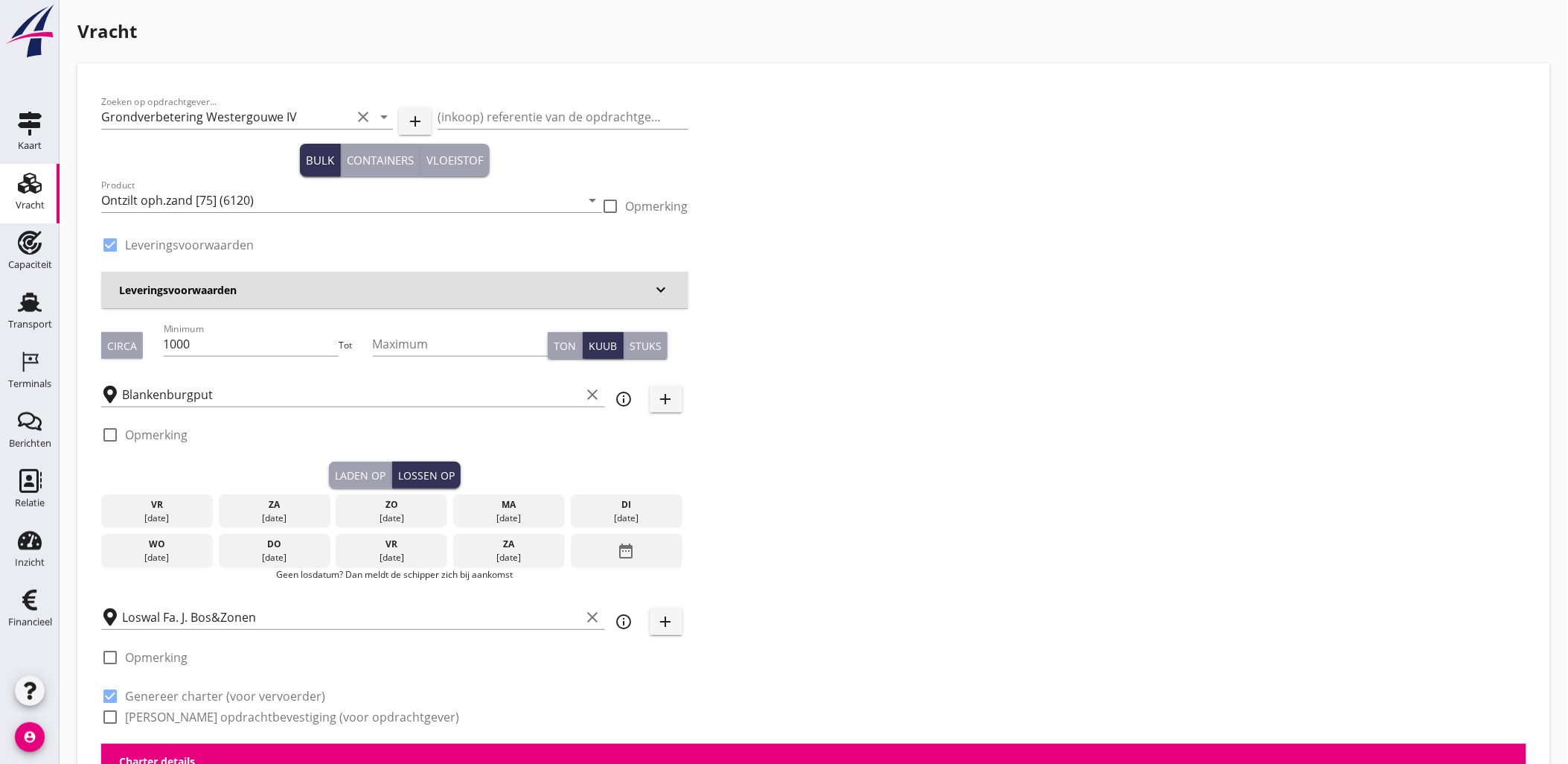
click at [651, 516] on div "[DATE]" at bounding box center [626, 518] width 104 height 13
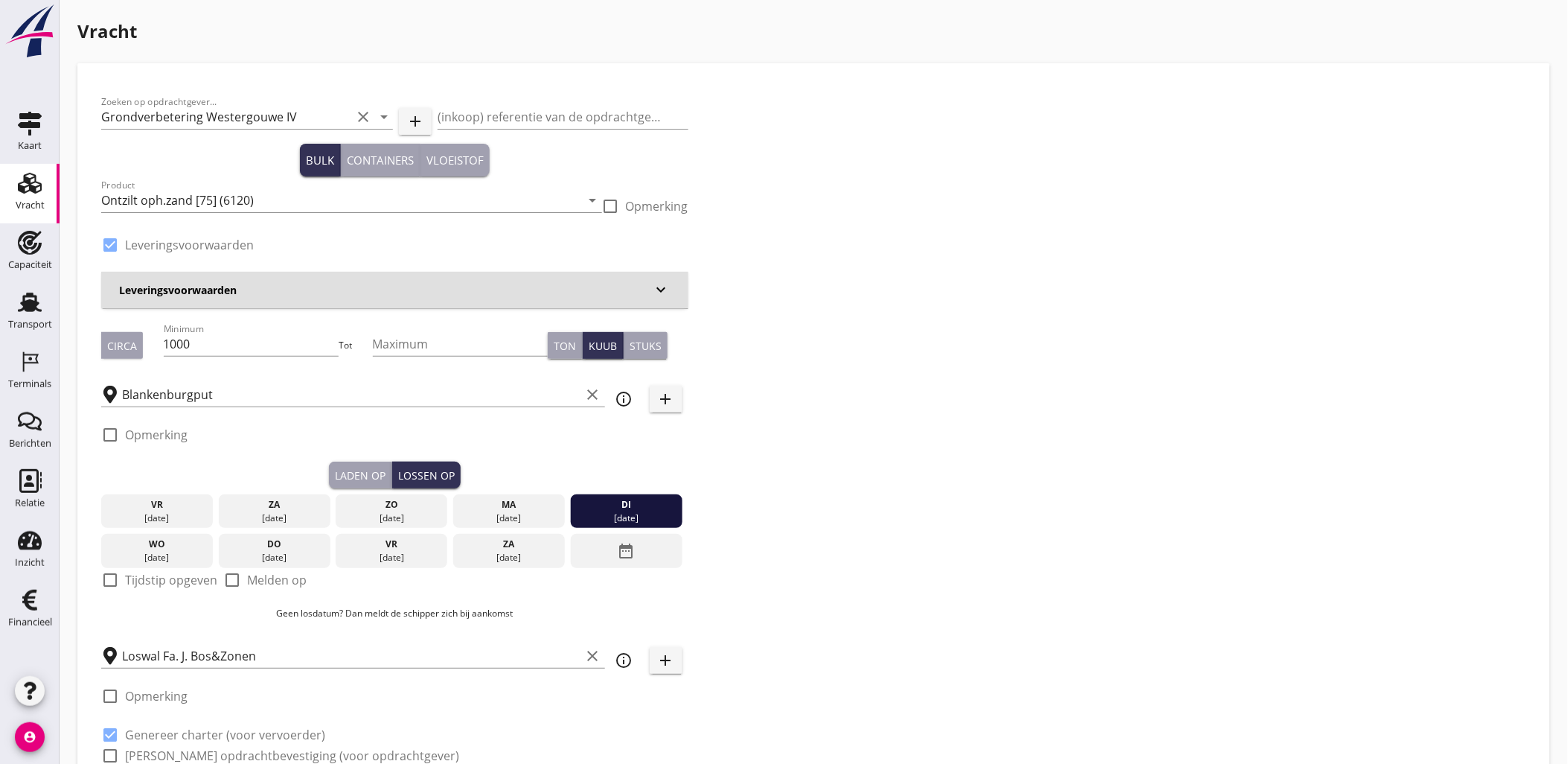
click at [348, 468] on div "Laden op" at bounding box center [361, 476] width 51 height 16
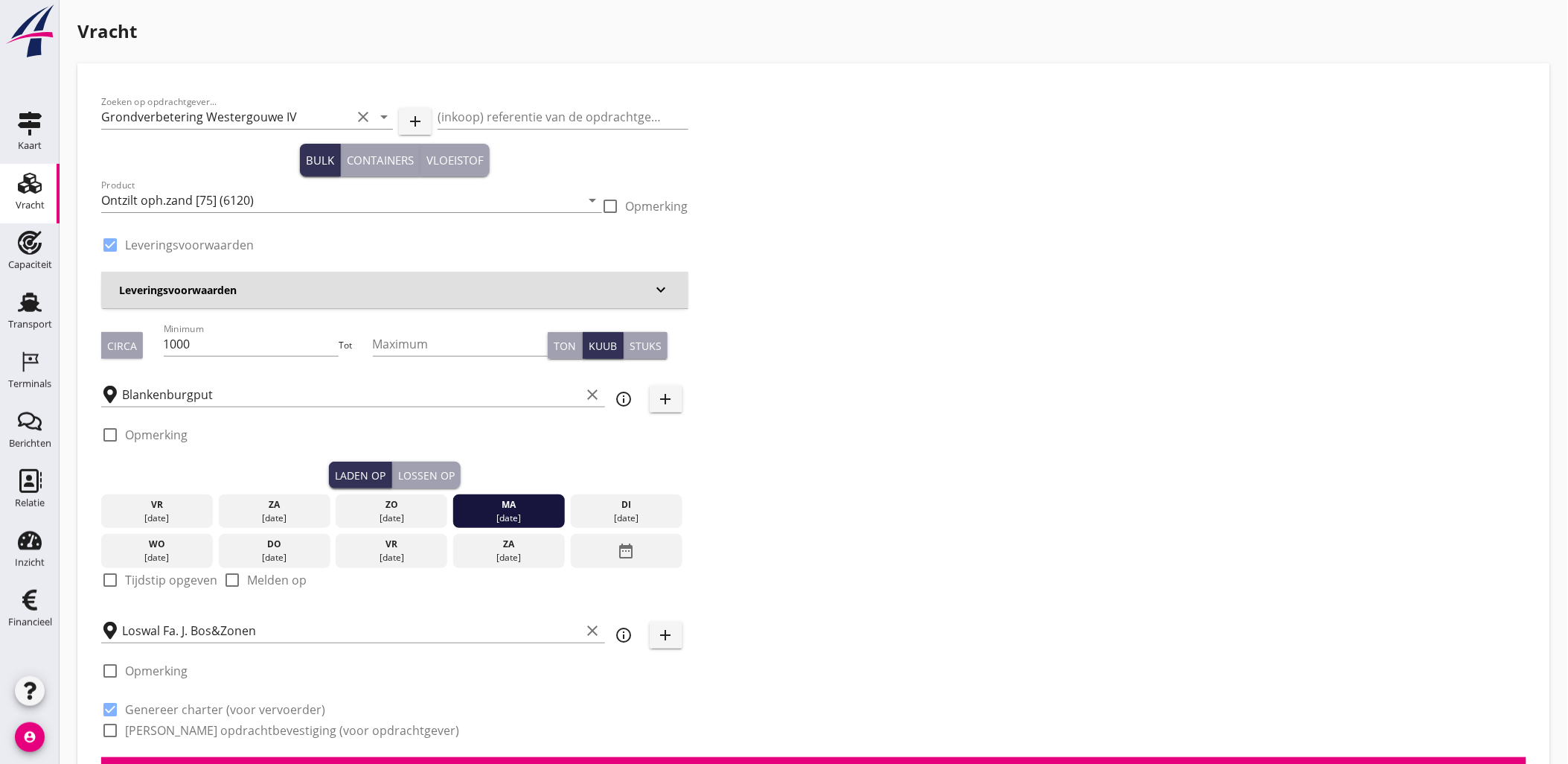
click at [140, 582] on label "Tijdstip opgeven" at bounding box center [171, 579] width 92 height 15
checkbox input "true"
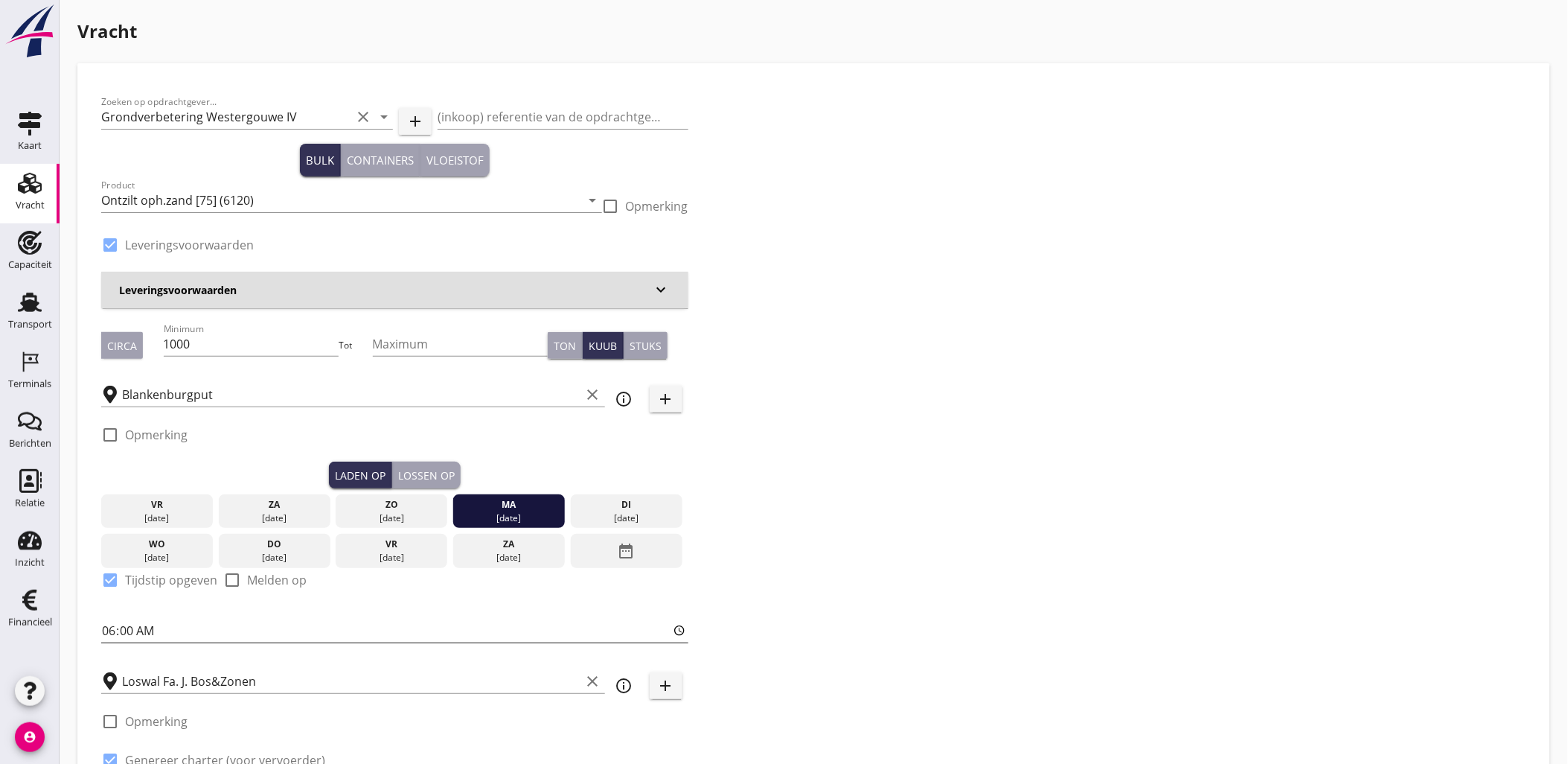
click at [119, 631] on input "06:00" at bounding box center [395, 630] width 587 height 24
click at [112, 631] on input "06:00" at bounding box center [395, 630] width 587 height 24
type input "18:00"
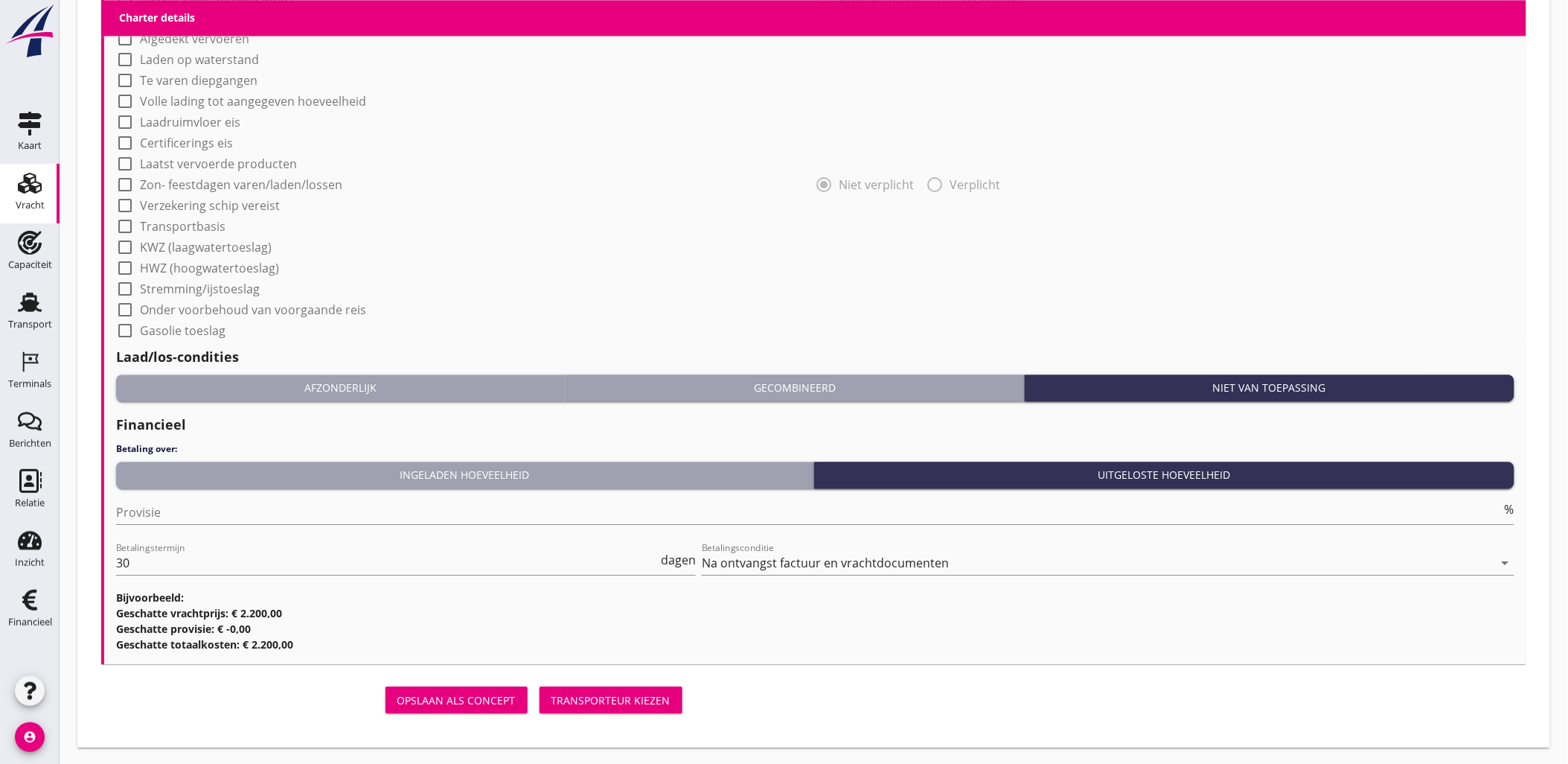
click at [612, 692] on div "Transporteur kiezen" at bounding box center [611, 700] width 119 height 16
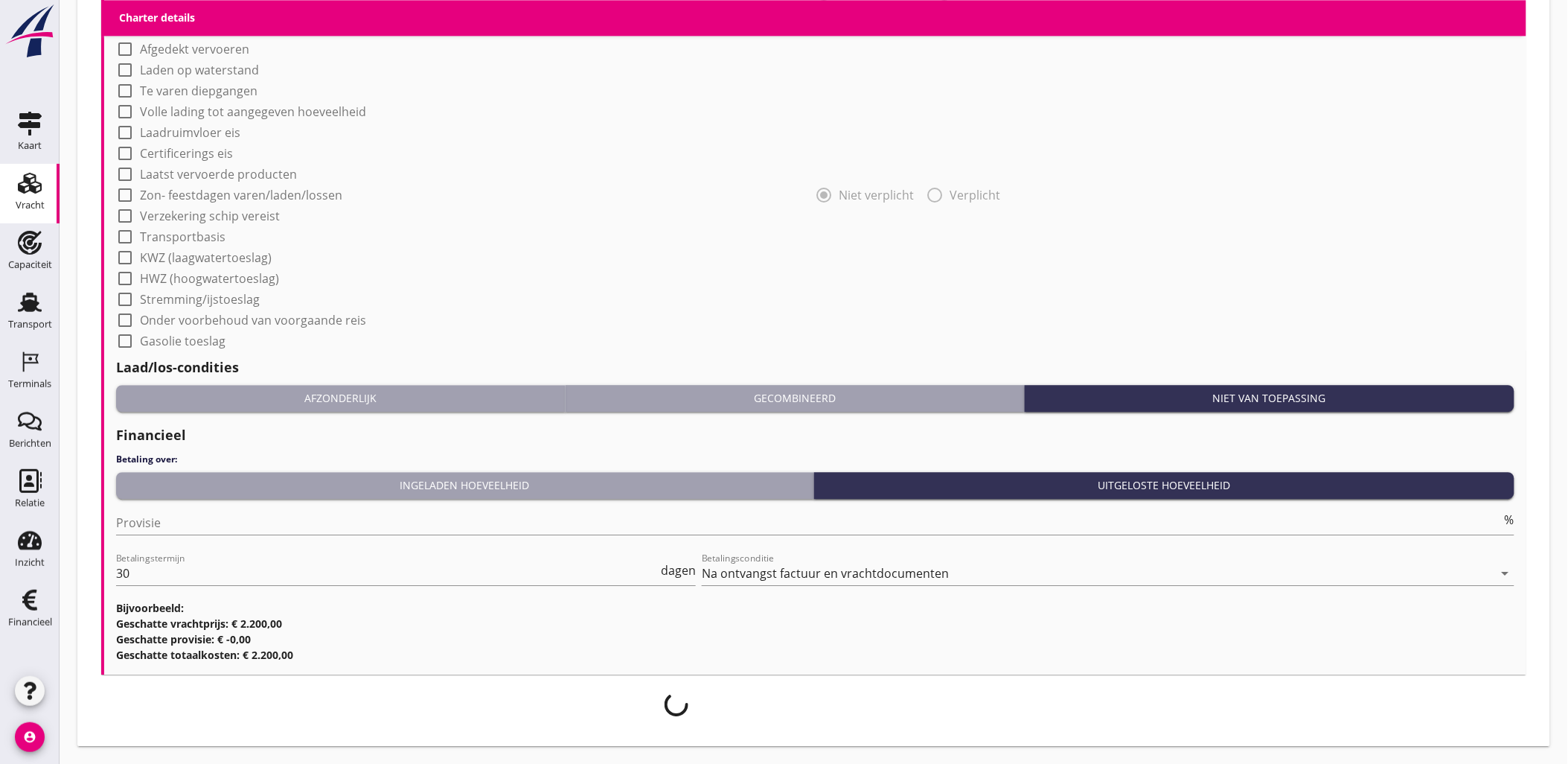
scroll to position [1247, 0]
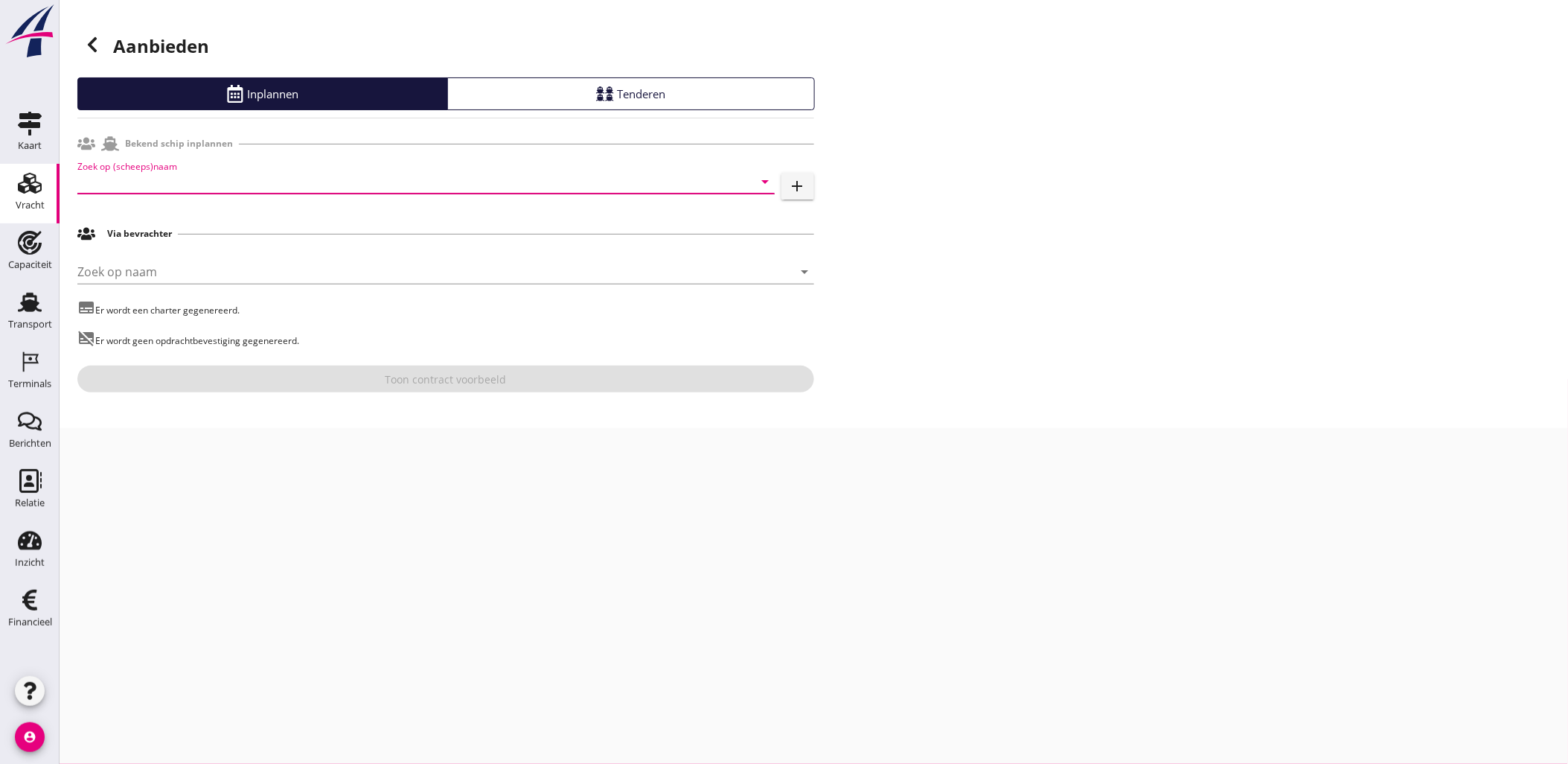
click at [281, 179] on input "Zoek op (scheeps)naam" at bounding box center [405, 181] width 655 height 24
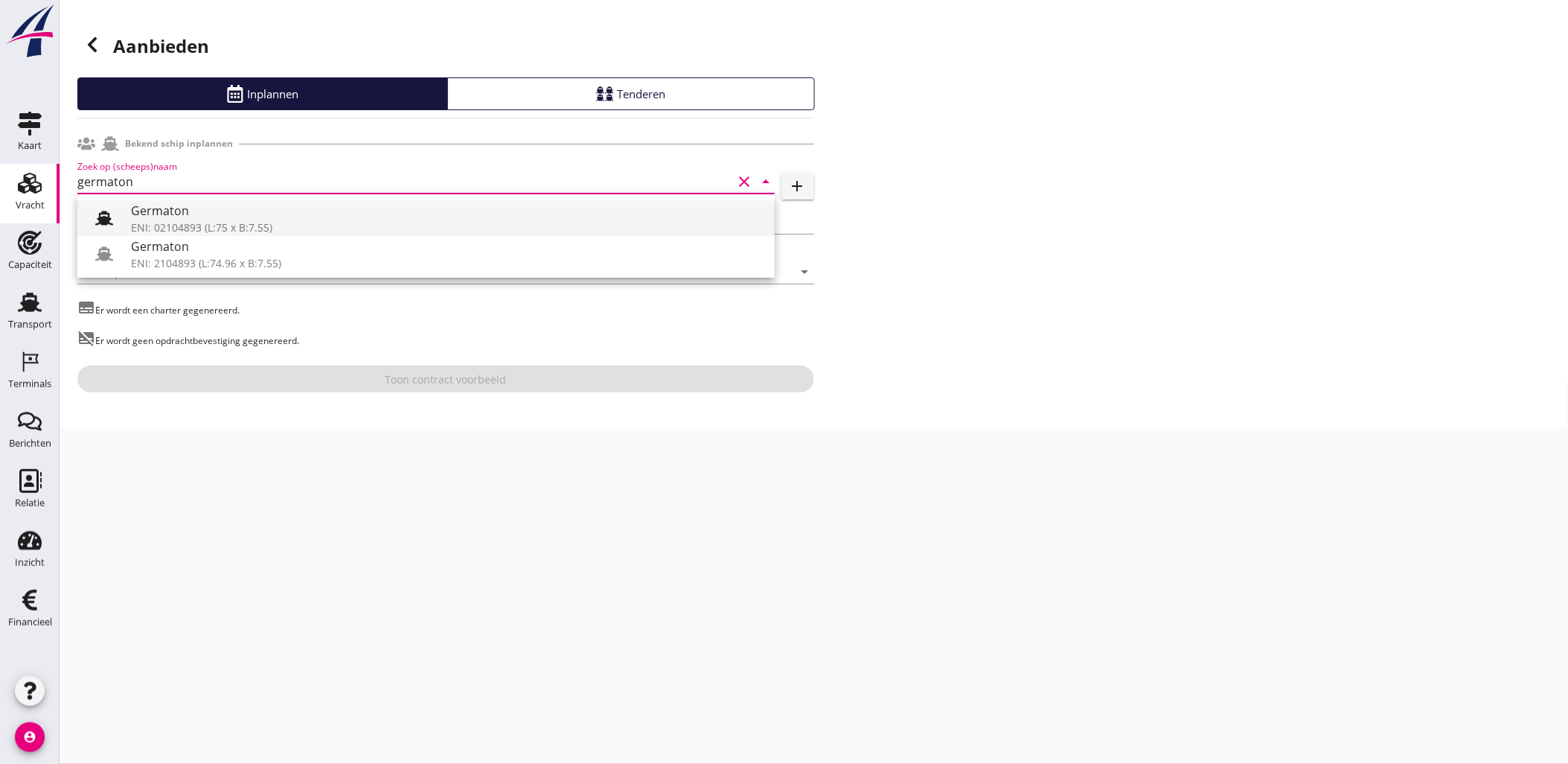
click at [360, 214] on div "Germaton" at bounding box center [446, 211] width 631 height 18
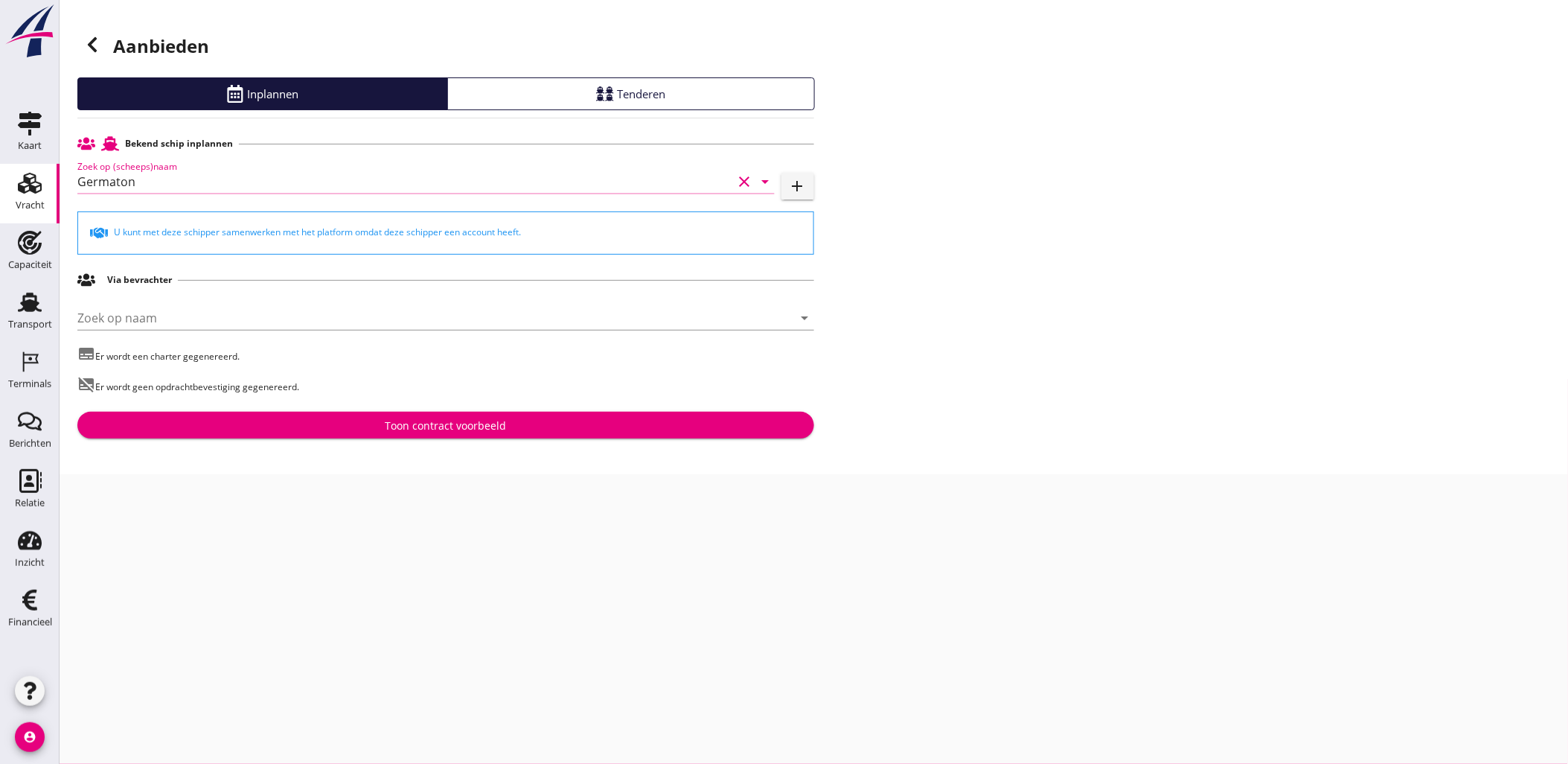
type input "Germaton"
click at [506, 422] on div "Toon contract voorbeeld" at bounding box center [446, 426] width 713 height 16
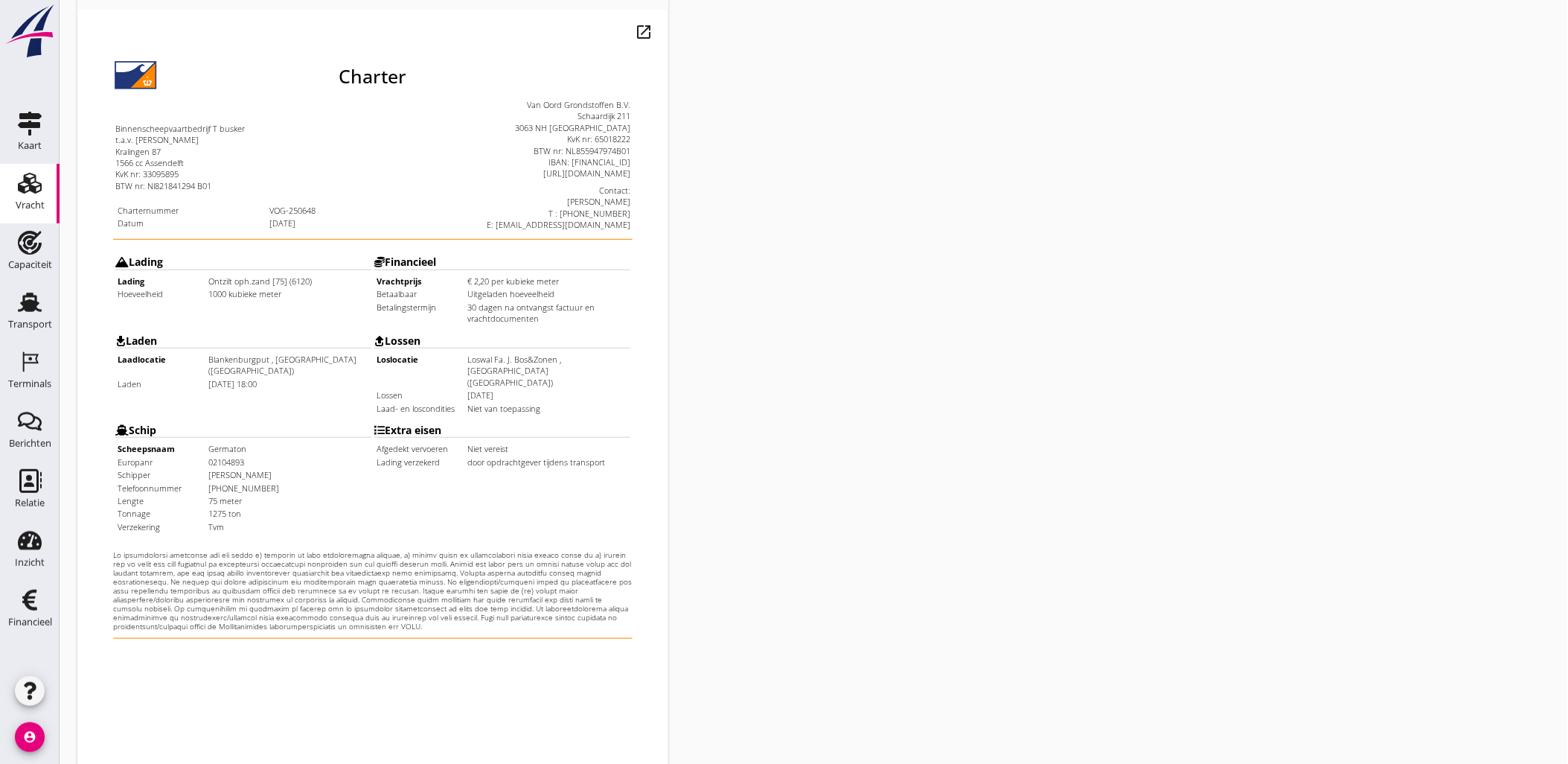
scroll to position [337, 0]
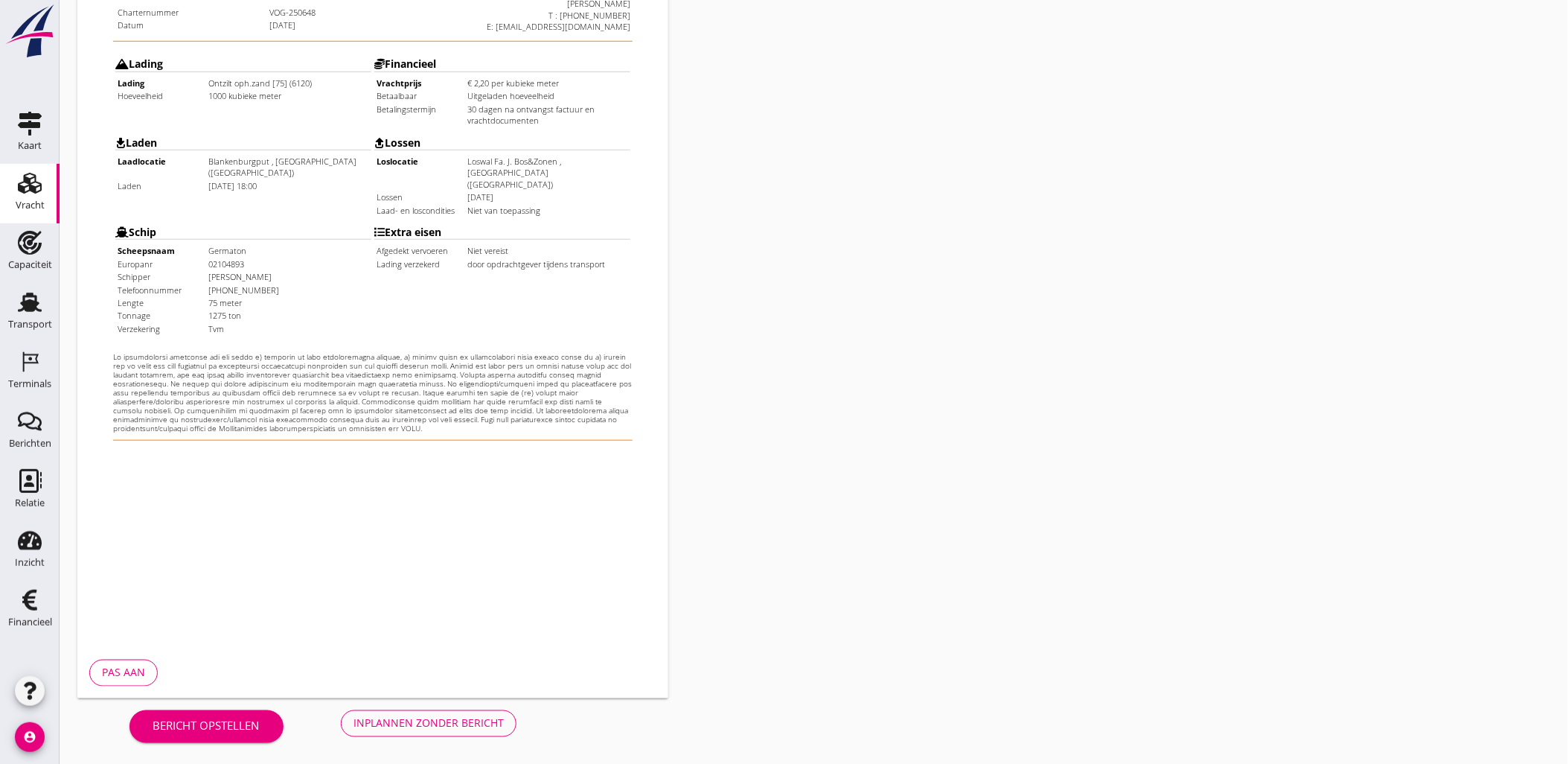
click at [434, 734] on button "Inplannen zonder bericht" at bounding box center [429, 724] width 176 height 27
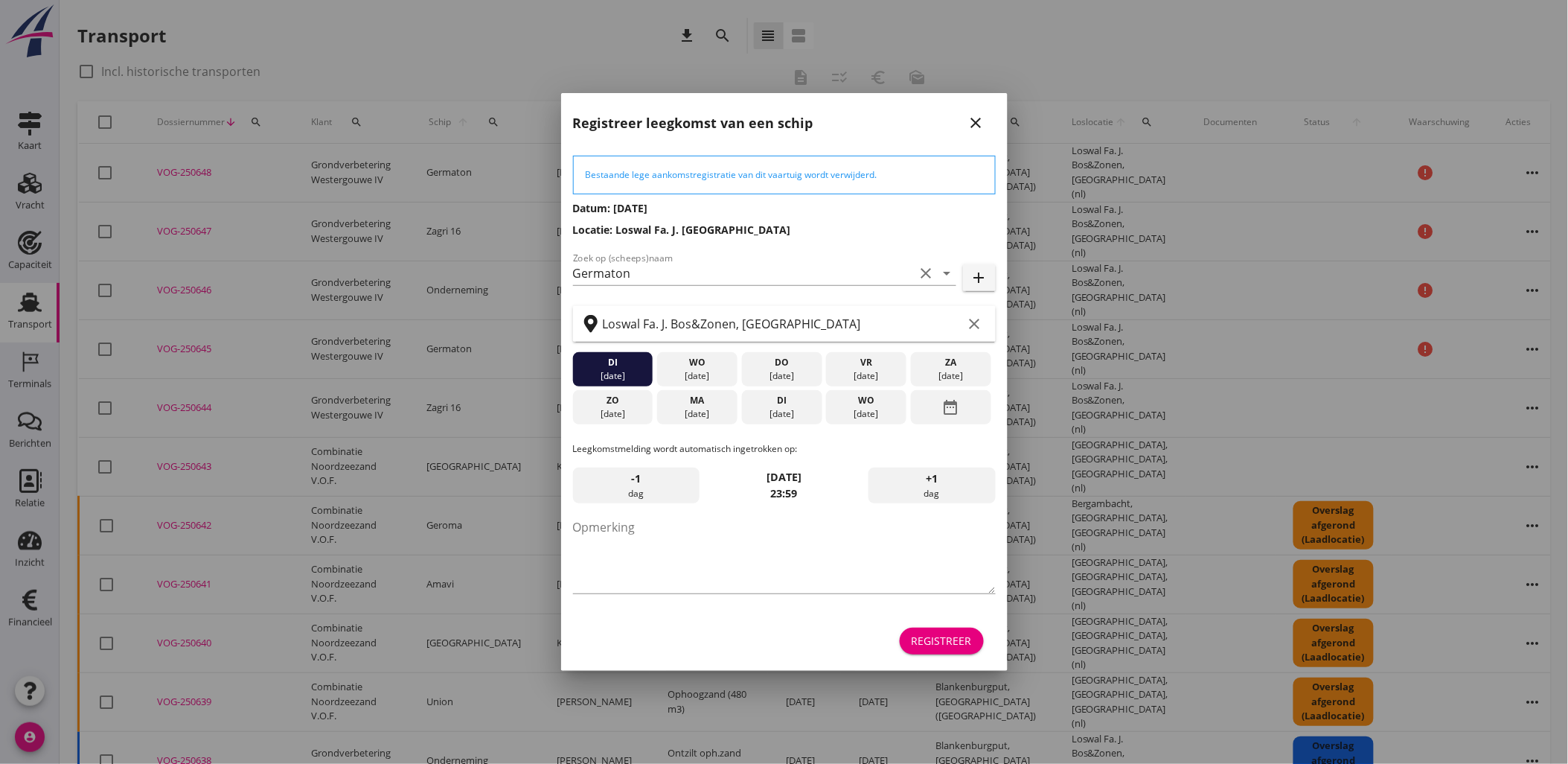
click at [948, 644] on div "Registreer" at bounding box center [941, 640] width 60 height 16
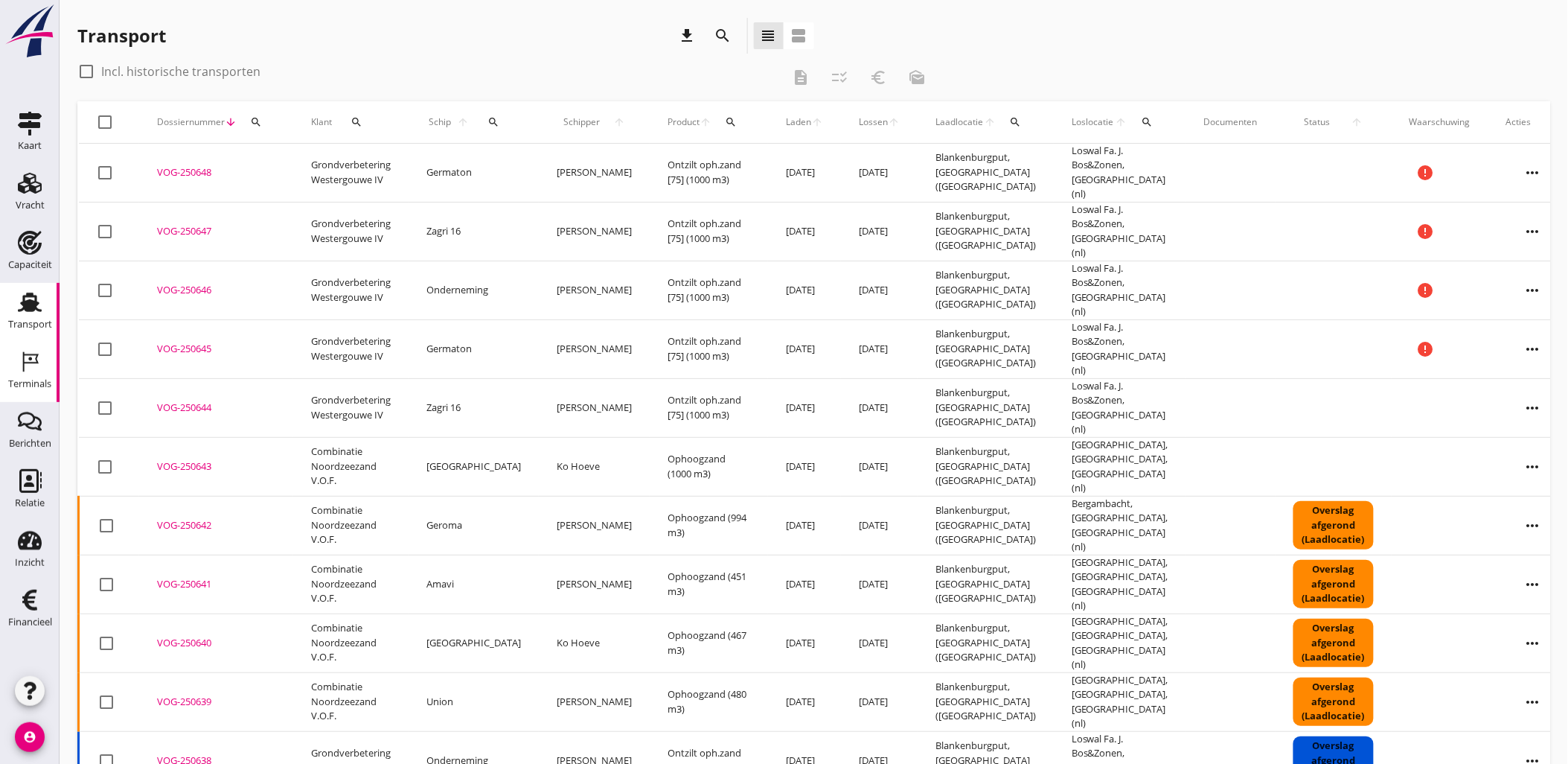
click at [40, 371] on icon "Terminals" at bounding box center [30, 361] width 24 height 24
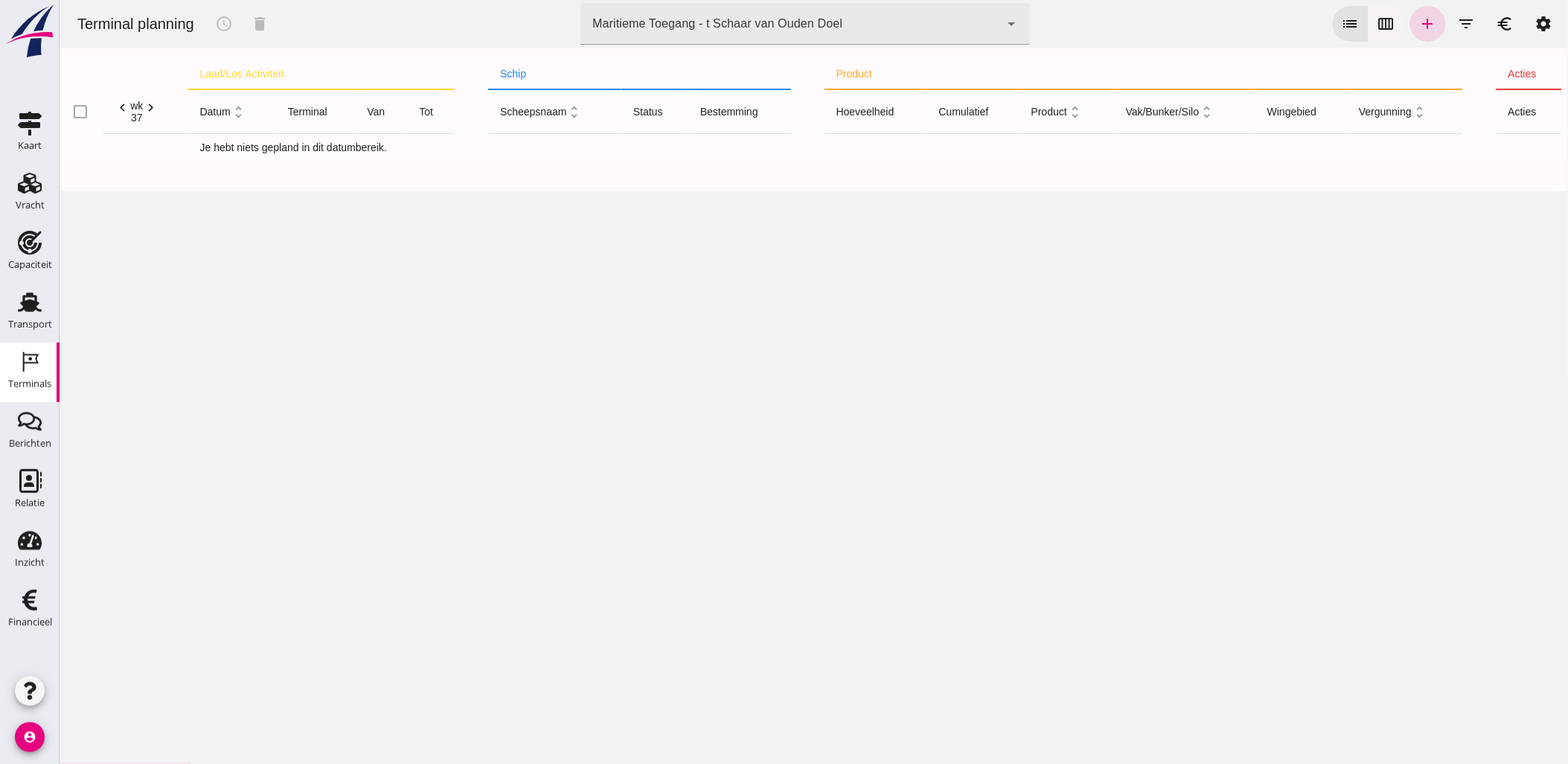
click at [1379, 17] on icon "calendar_view_week" at bounding box center [1385, 24] width 18 height 18
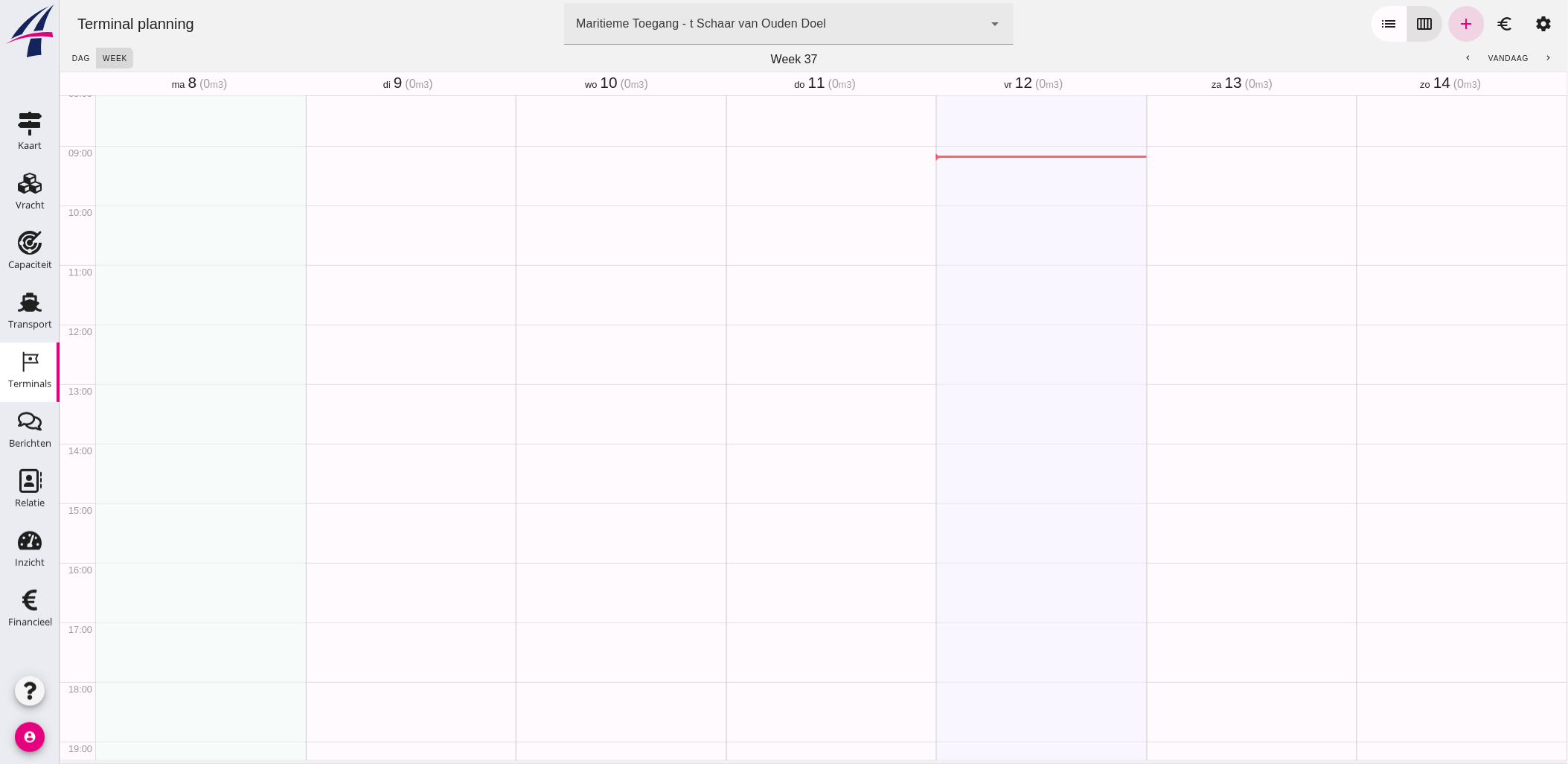
scroll to position [536, 0]
click at [994, 25] on icon "arrow_drop_down" at bounding box center [994, 24] width 18 height 18
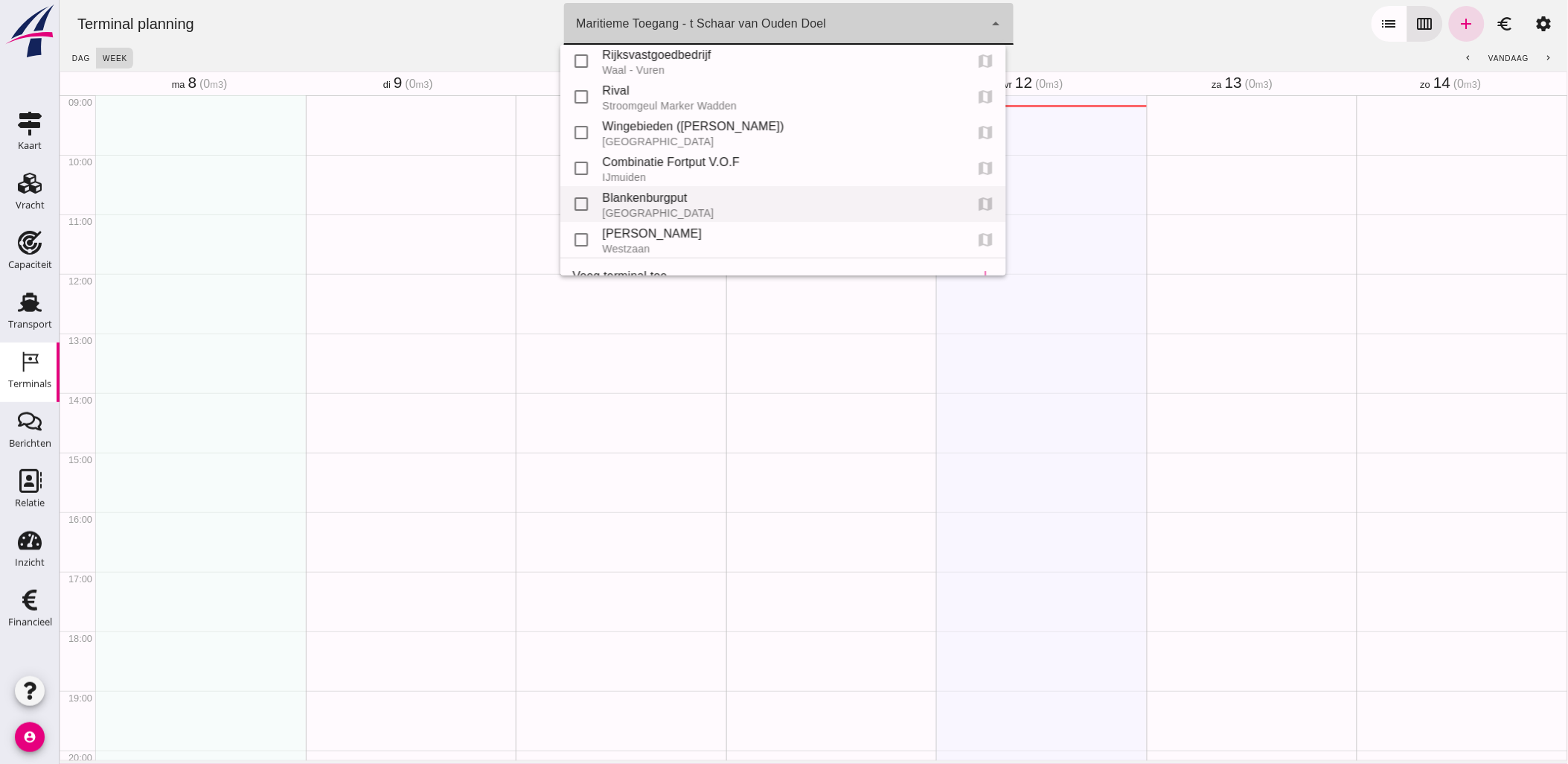
scroll to position [67, 0]
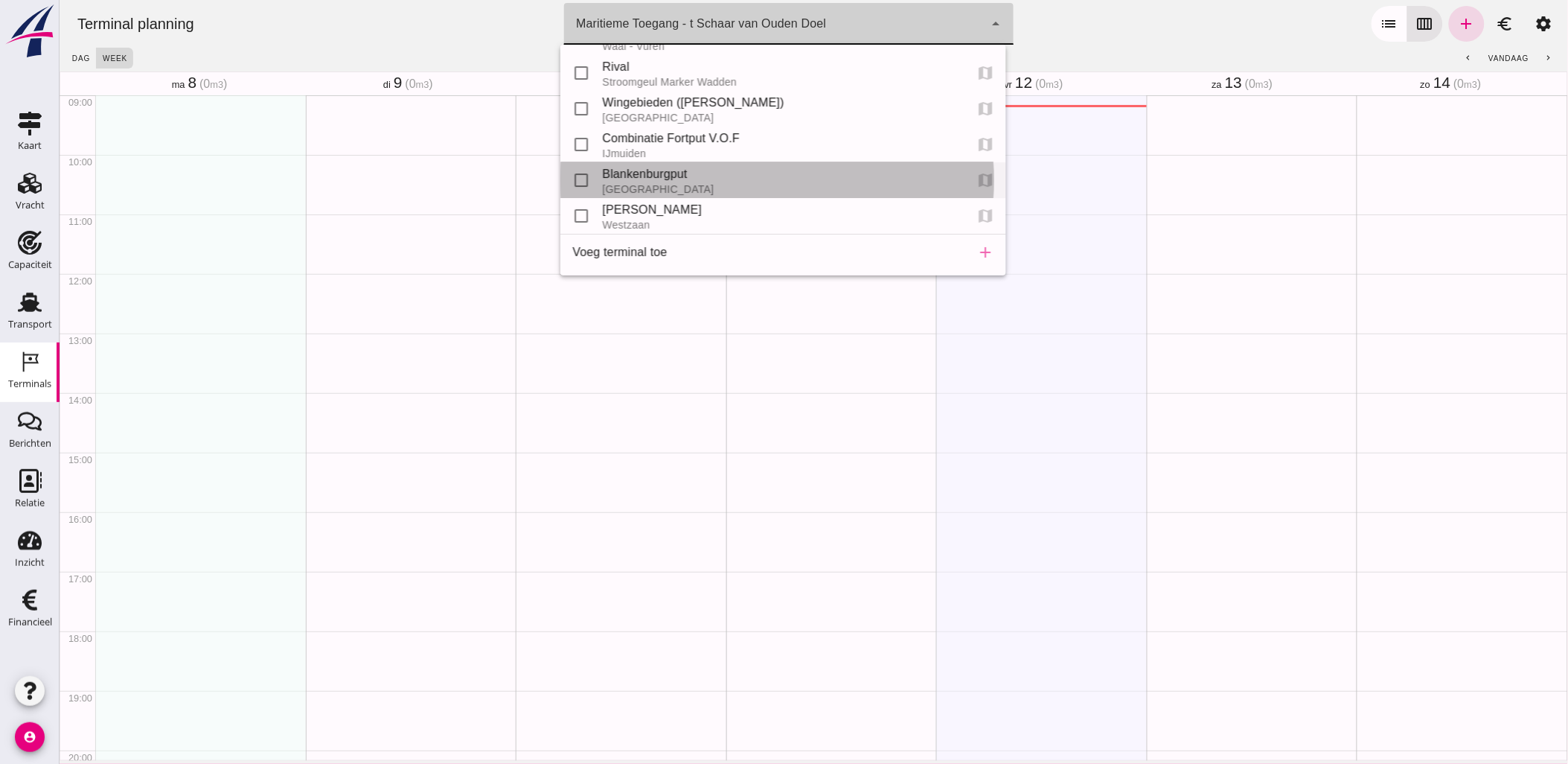
click at [694, 185] on div "Rotterdam" at bounding box center [776, 189] width 350 height 12
type input "e6c78bfd-e3f1-4bb9-b01e-b37ce3668b52"
checkbox input "false"
checkbox input "true"
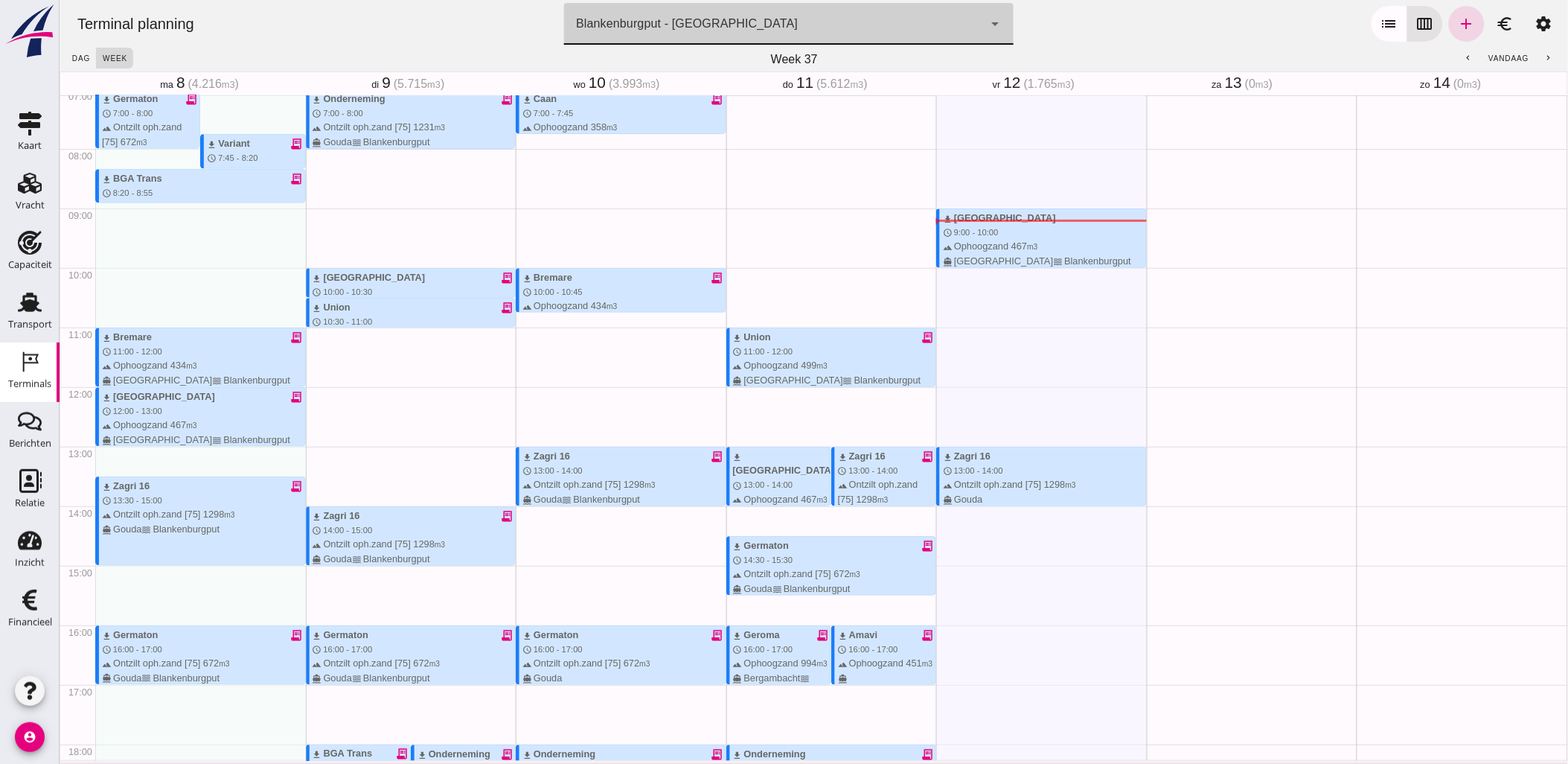
scroll to position [453, 0]
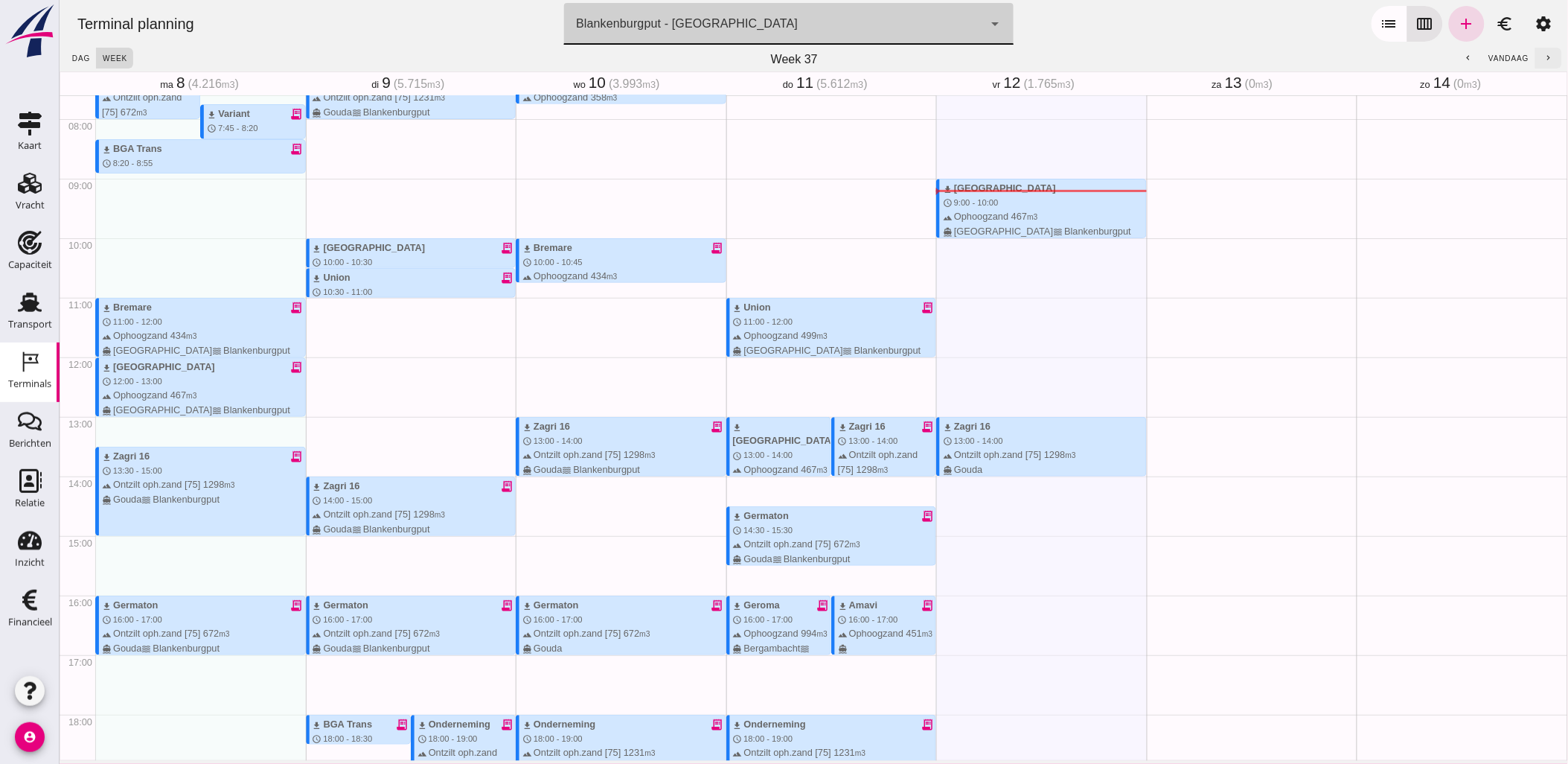
click at [1547, 57] on button "chevron_right" at bounding box center [1547, 58] width 27 height 21
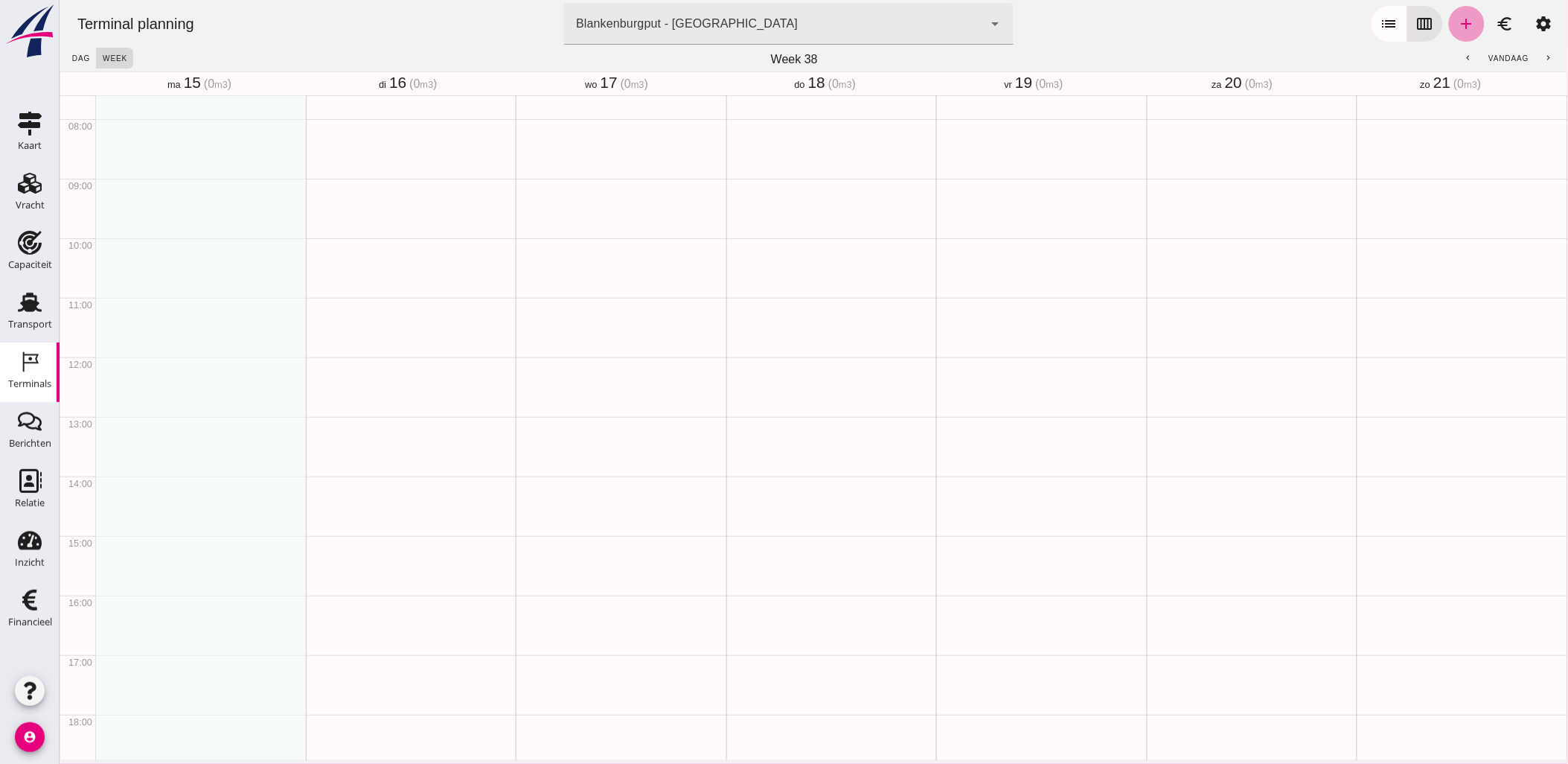
click at [1459, 23] on icon "add" at bounding box center [1466, 24] width 18 height 18
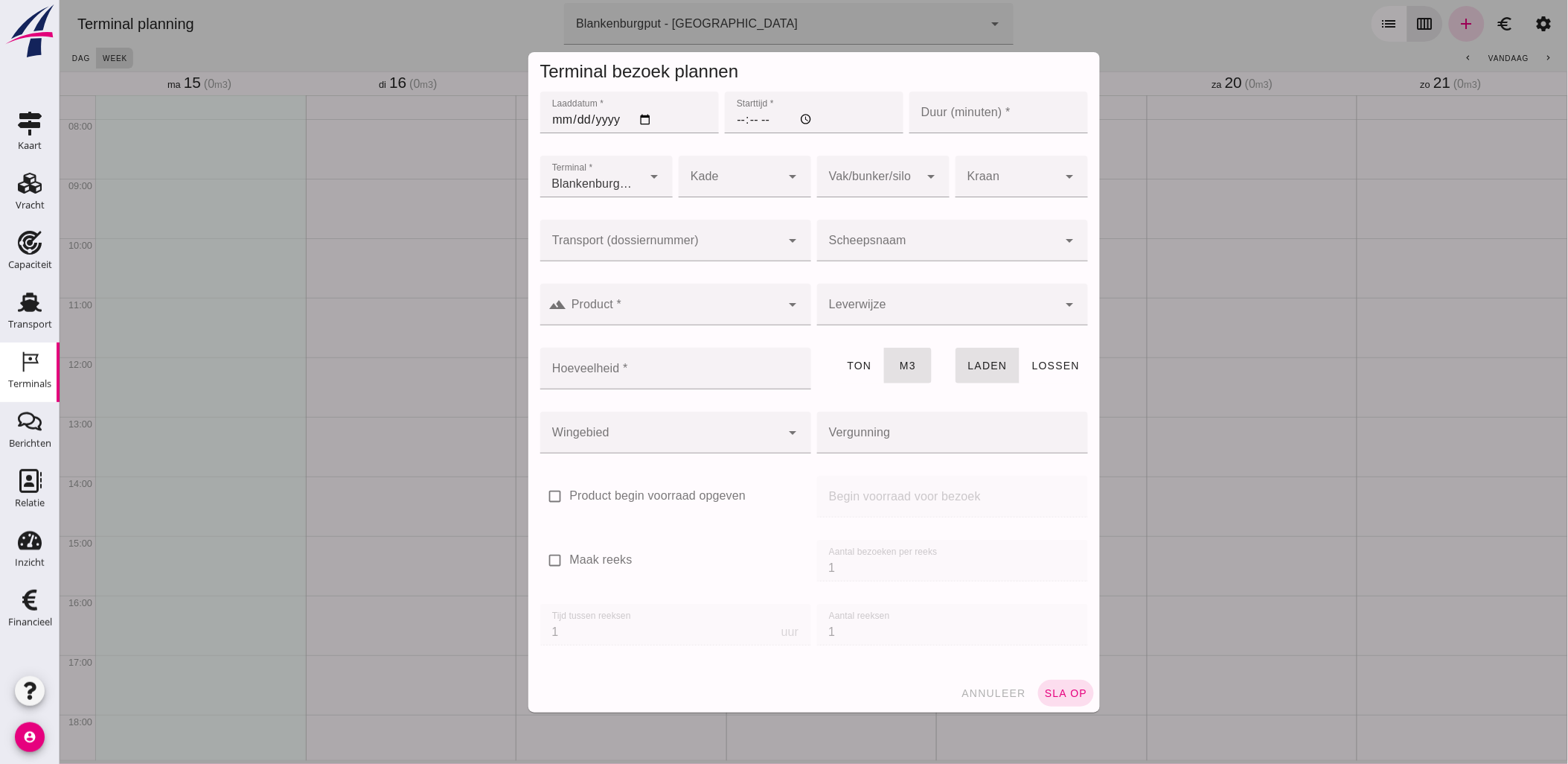
type input "Combinatie Noordzeezand V.O.F."
click at [638, 121] on input "Laaddatum *" at bounding box center [628, 113] width 178 height 42
type input "2025-09-15"
click at [730, 117] on input "Starttijd *" at bounding box center [813, 113] width 178 height 42
type input "07:00"
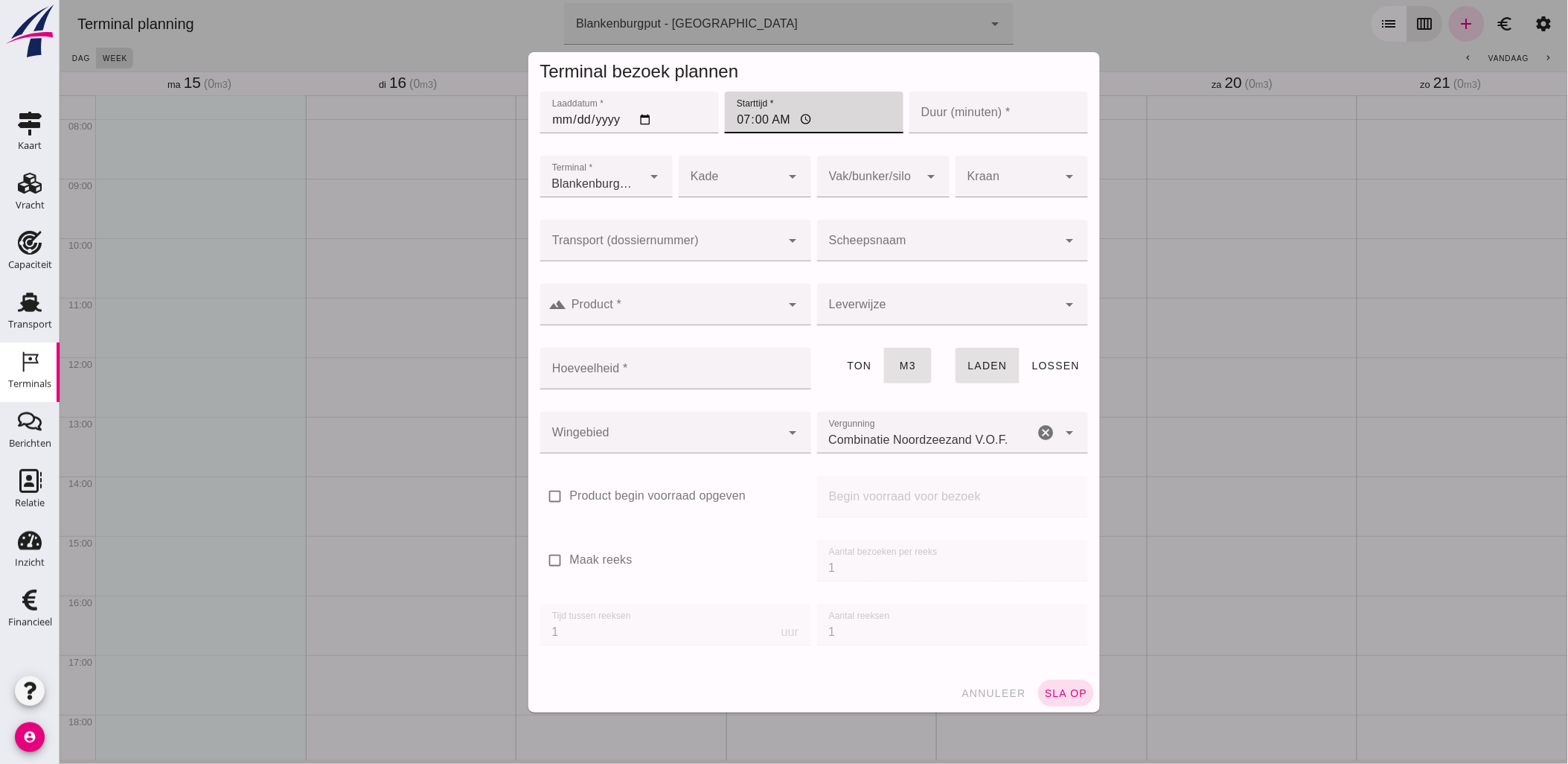
click at [879, 228] on div at bounding box center [937, 240] width 241 height 42
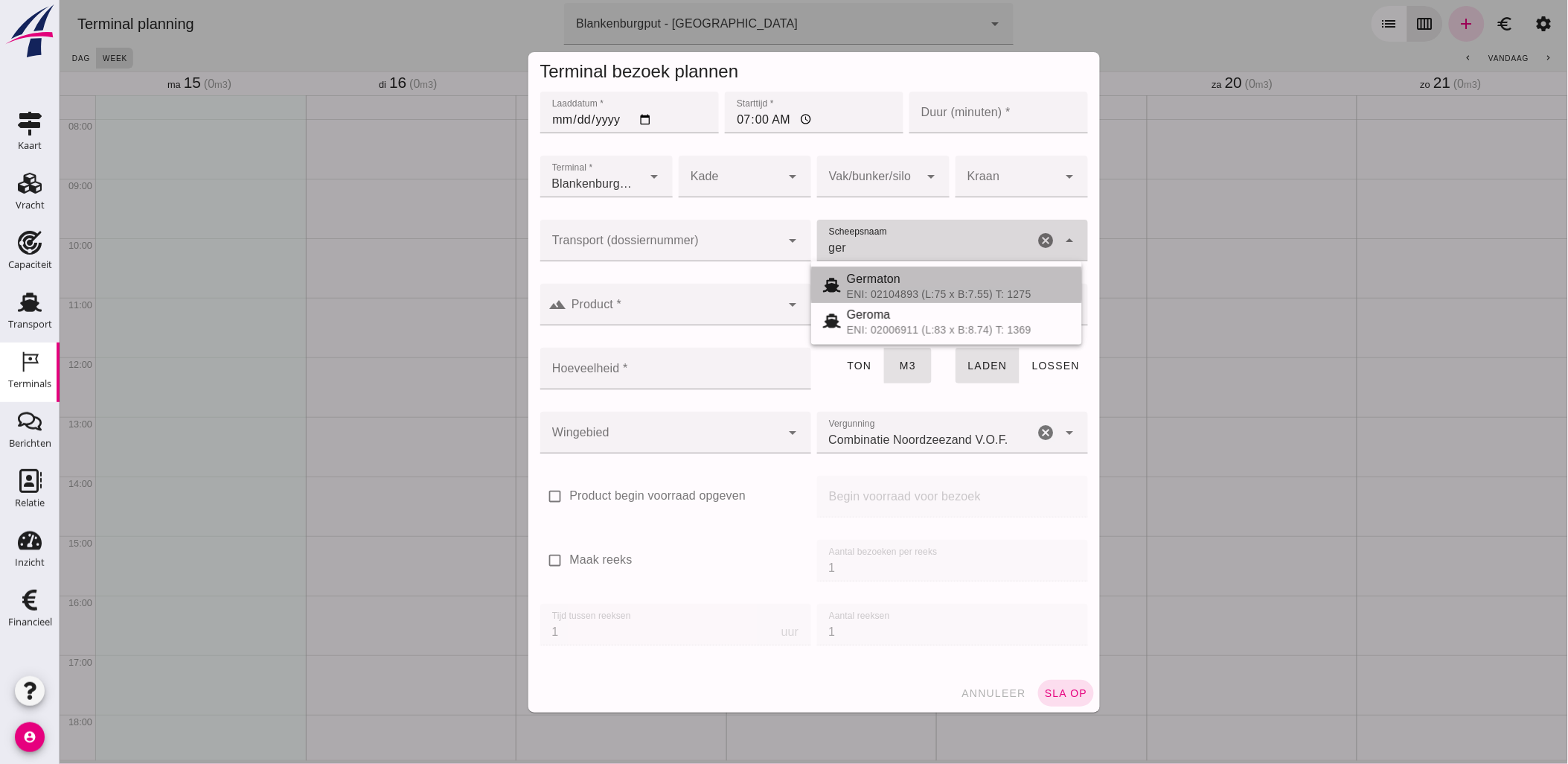
click at [888, 281] on span "Germaton" at bounding box center [873, 279] width 54 height 13
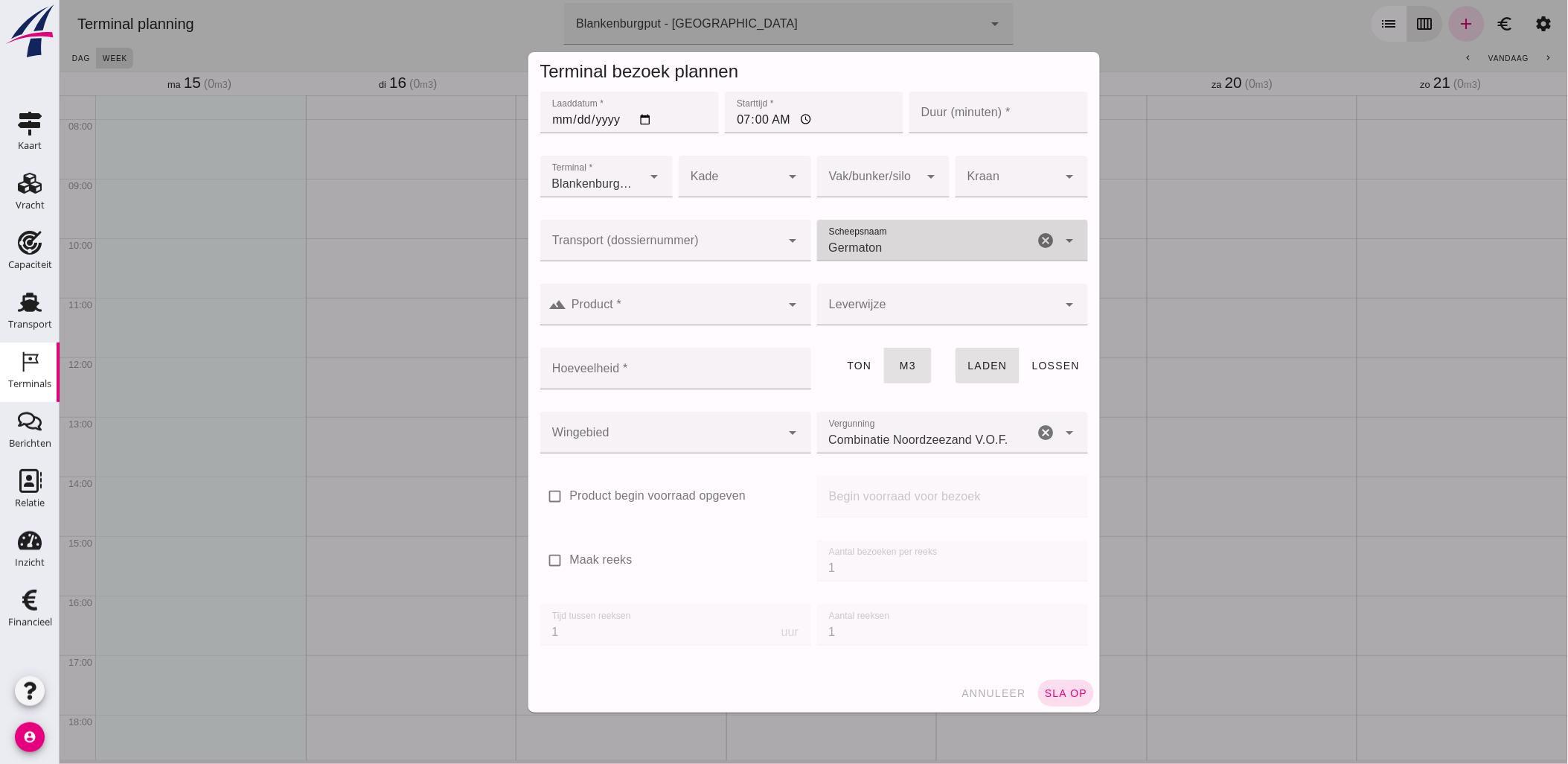
type input "Germaton"
click at [768, 248] on input "Transport (dossiernummer)" at bounding box center [660, 247] width 241 height 18
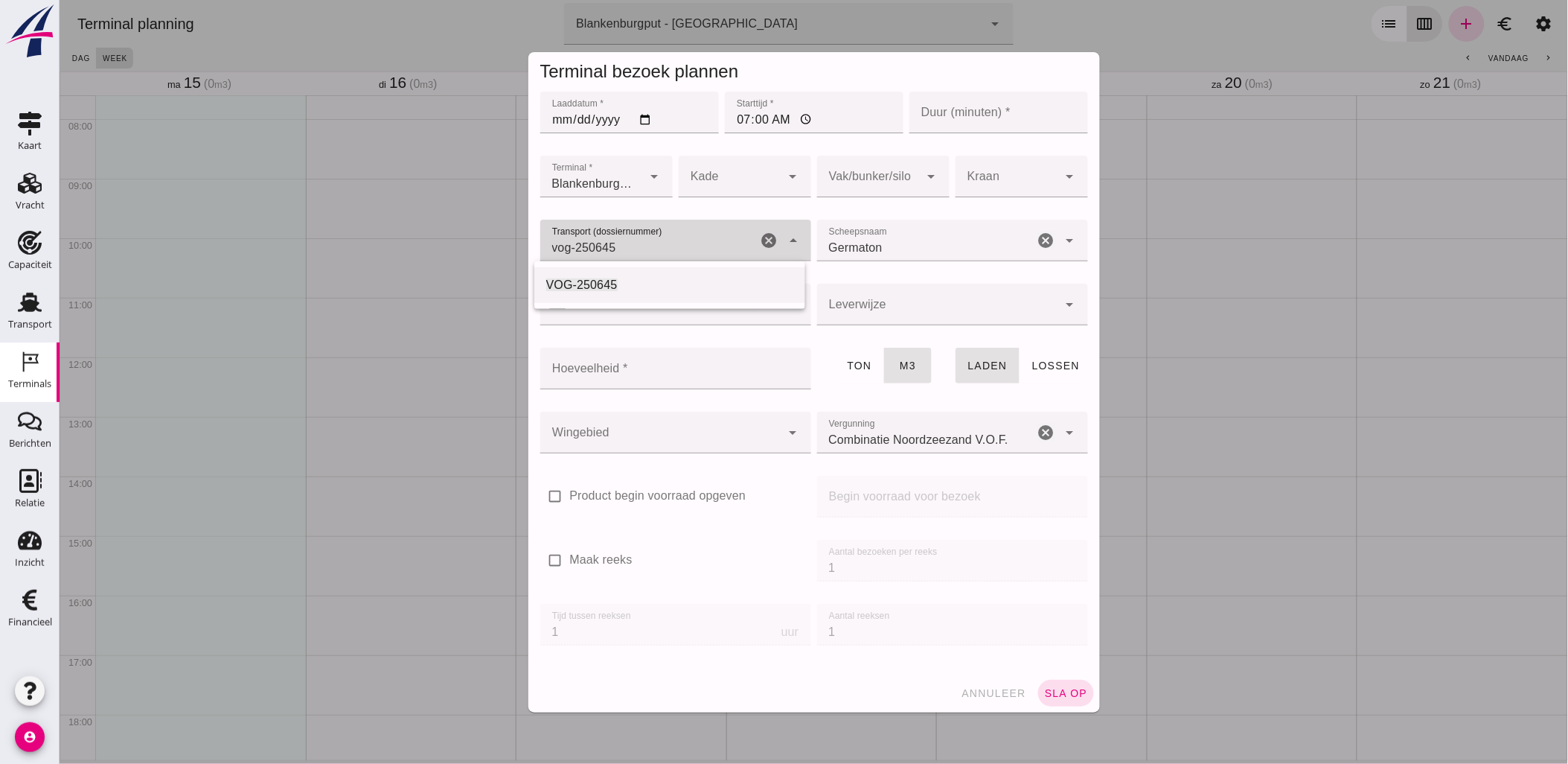
click at [598, 280] on span "VOG-250645" at bounding box center [581, 285] width 71 height 13
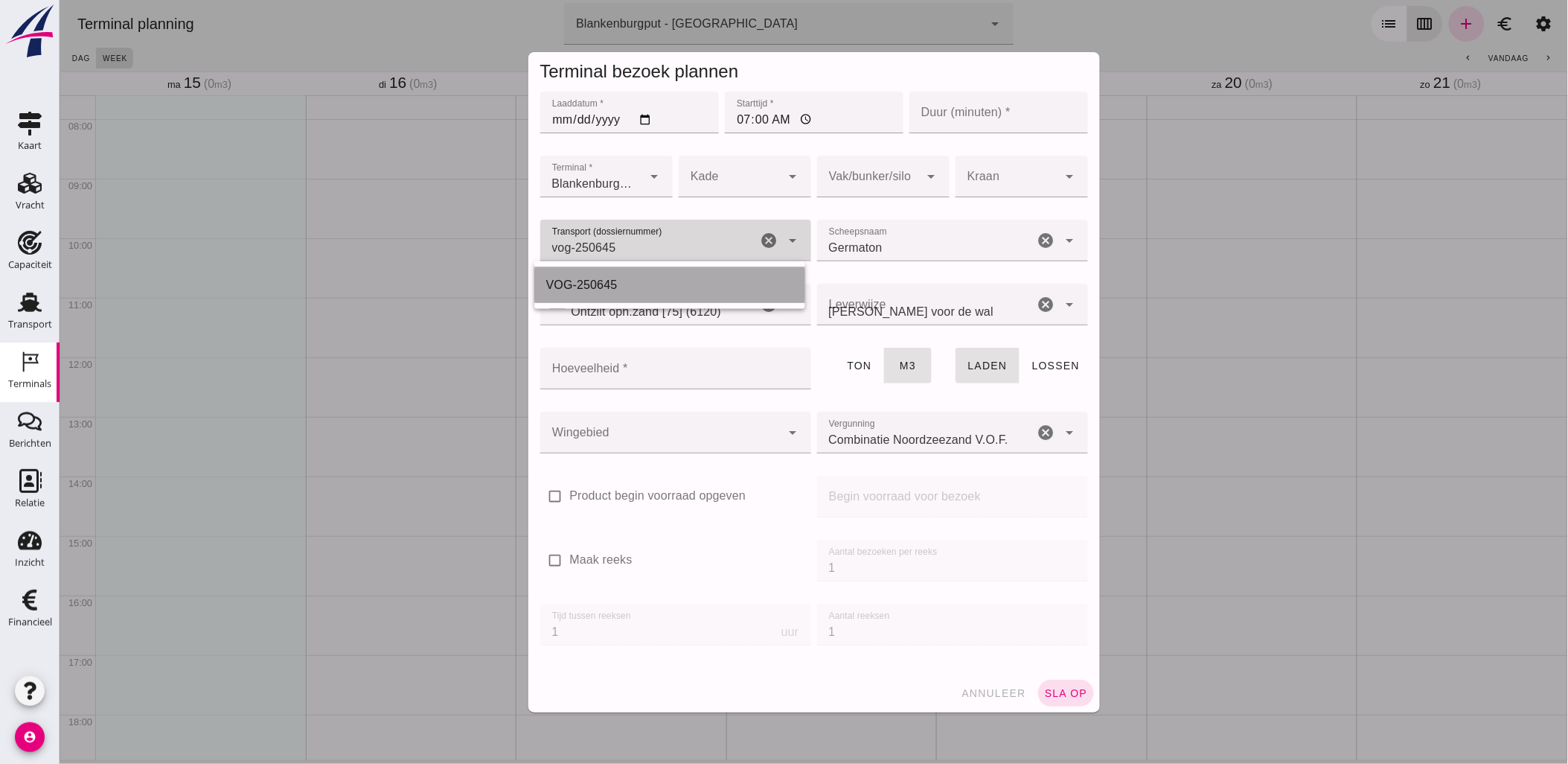
type input "VOG-250645"
type input "franco_on_shore"
type input "VOG-250645"
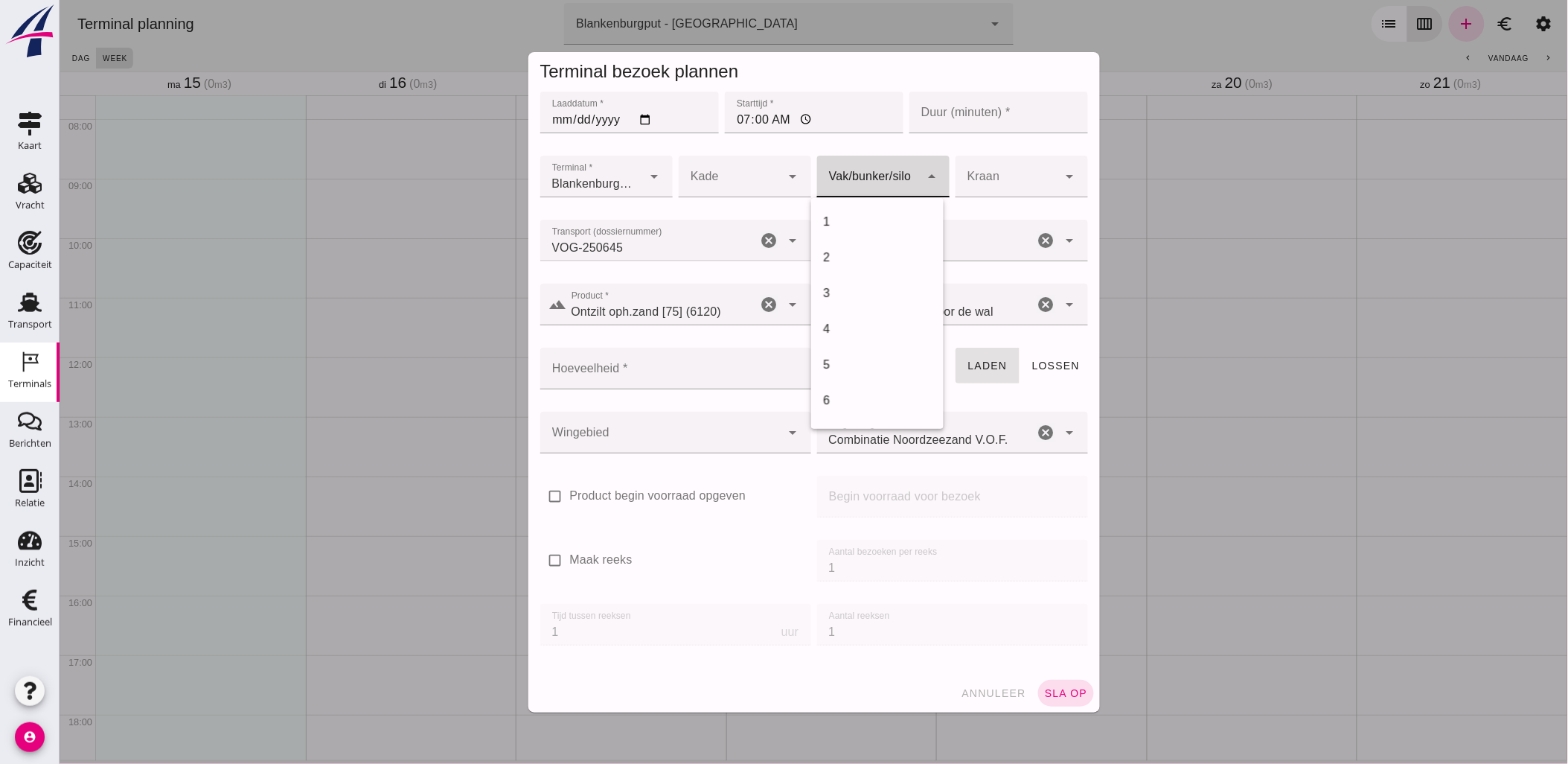
click at [837, 176] on div at bounding box center [868, 176] width 103 height 42
click at [860, 330] on div "18" at bounding box center [876, 333] width 109 height 18
type input "366"
click at [679, 375] on input "Hoeveelheid *" at bounding box center [670, 369] width 262 height 42
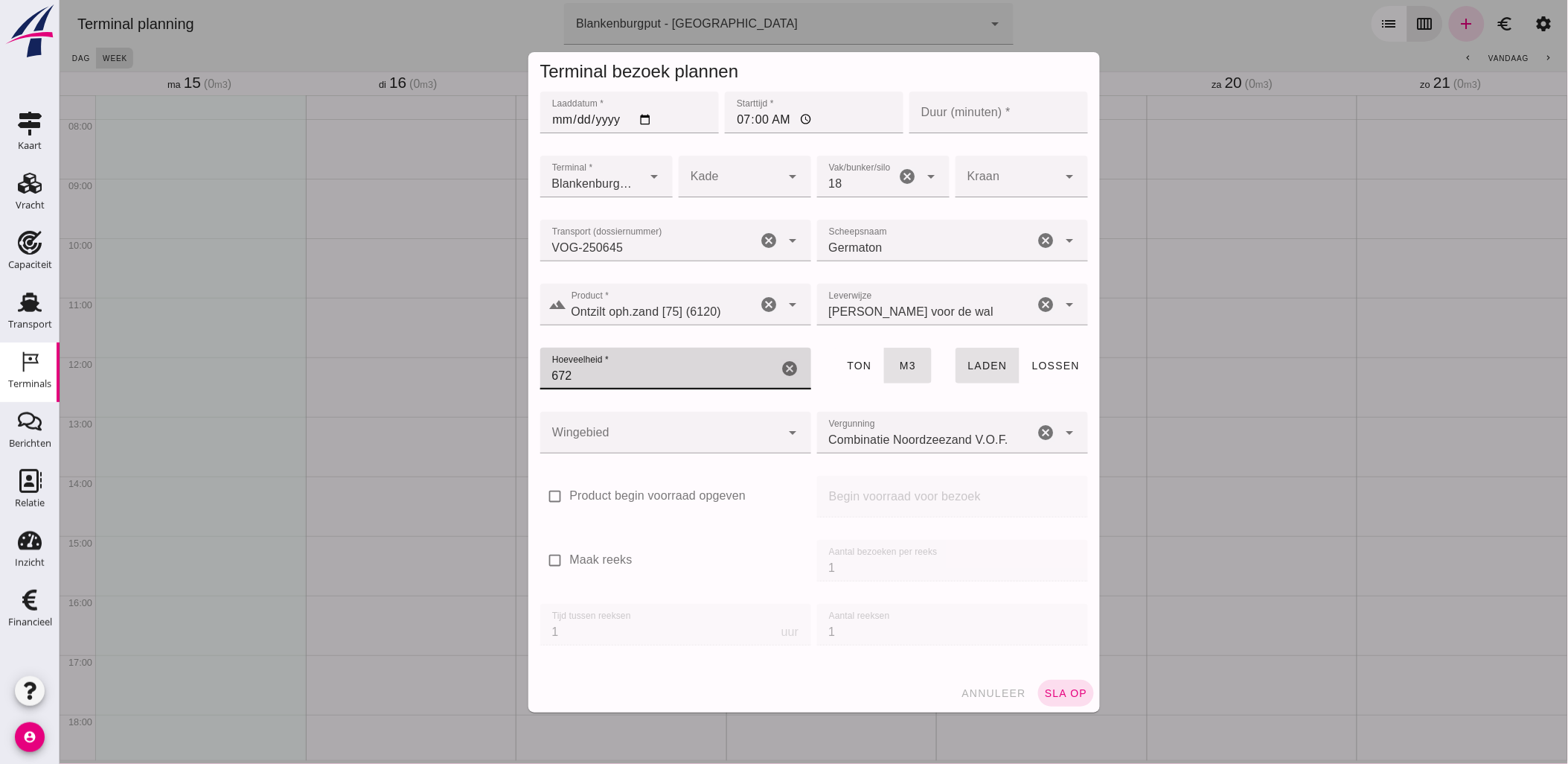
type input "672"
click at [701, 437] on div at bounding box center [660, 432] width 241 height 42
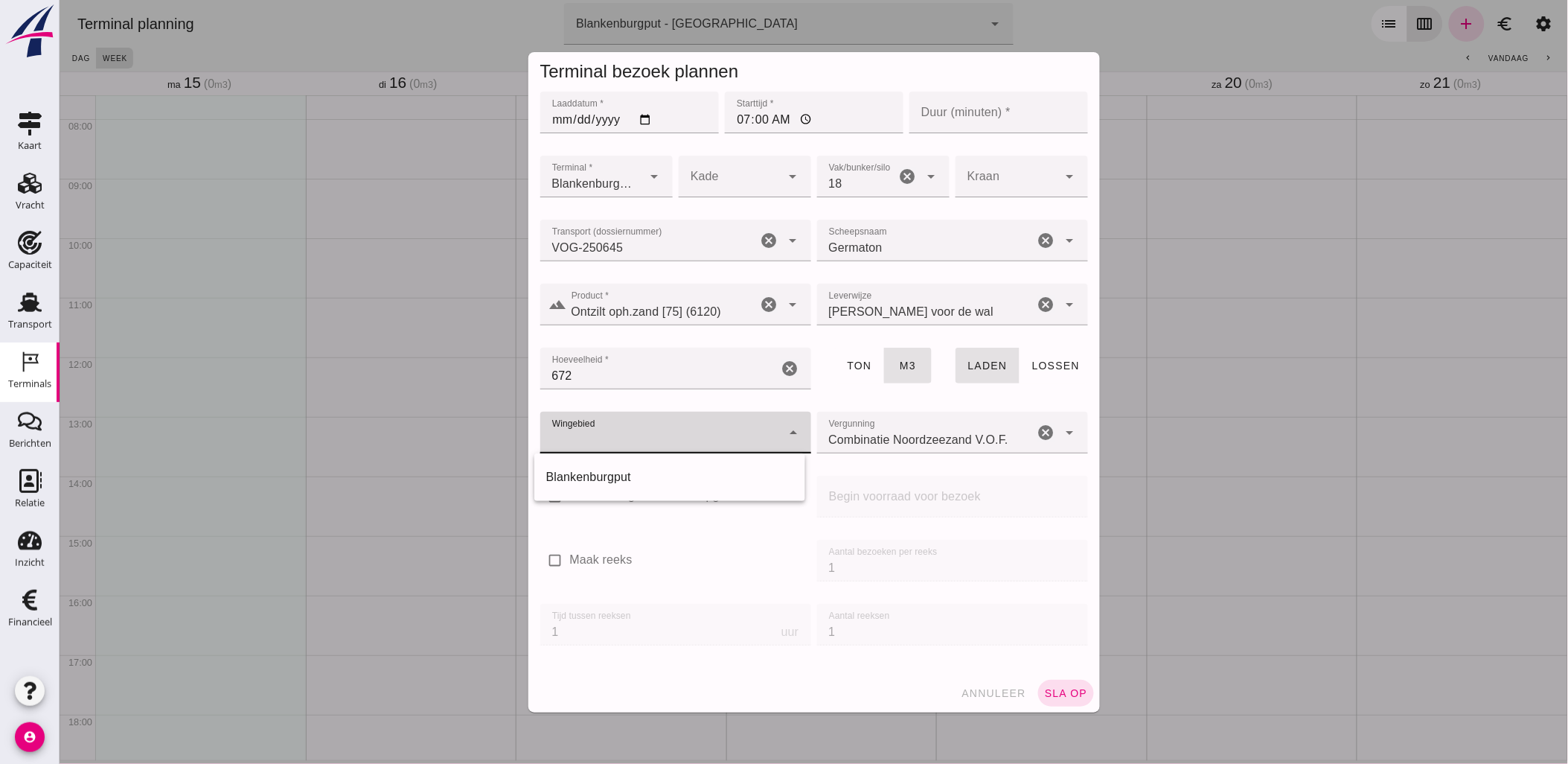
click at [657, 478] on div "Blankenburgput" at bounding box center [669, 477] width 247 height 18
type input "333"
click at [1057, 688] on span "sla op" at bounding box center [1065, 693] width 44 height 12
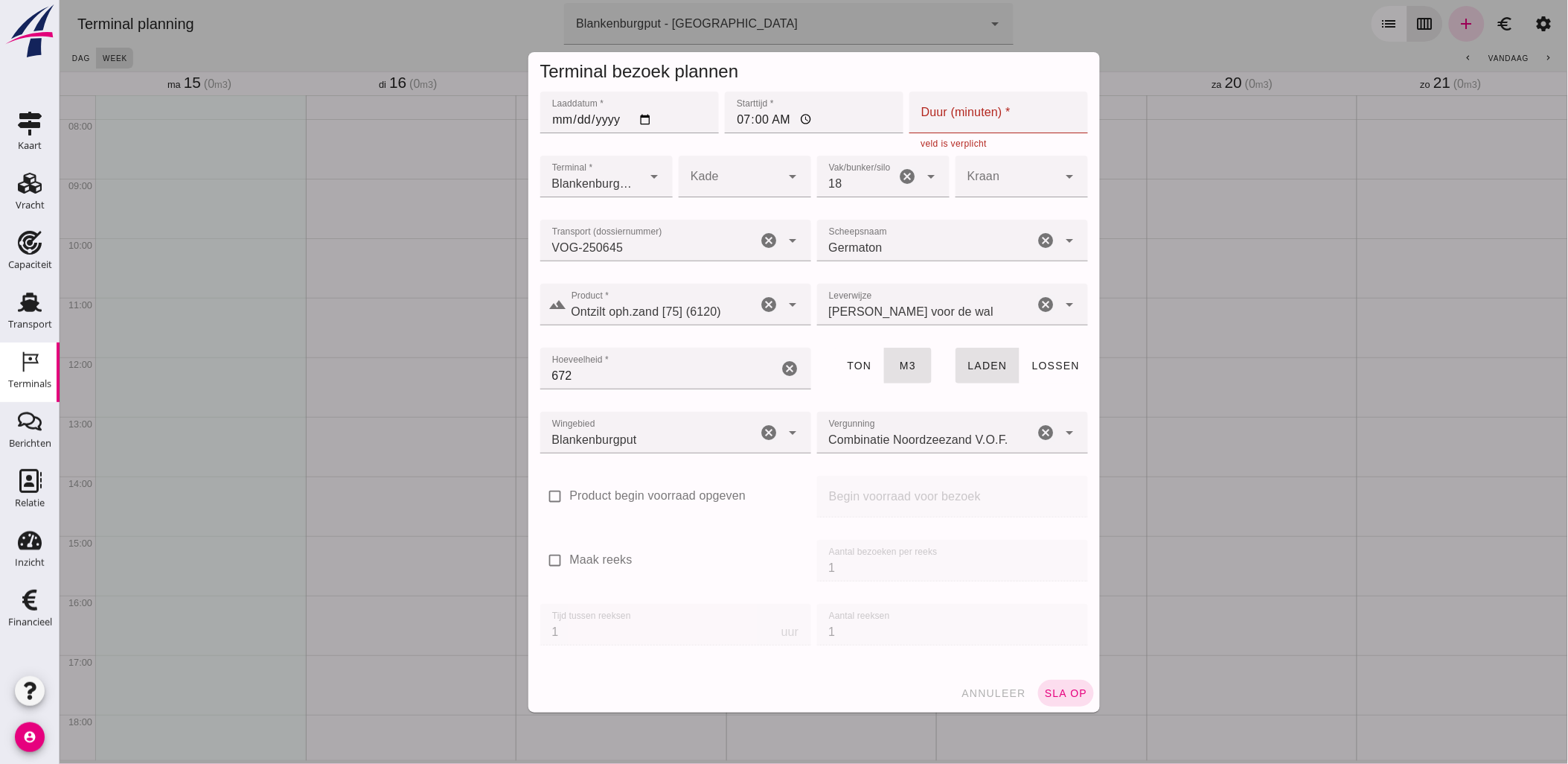
click at [930, 120] on input "Duur (minuten) *" at bounding box center [998, 113] width 178 height 42
type input "60"
click at [1052, 693] on span "sla op" at bounding box center [1065, 693] width 44 height 12
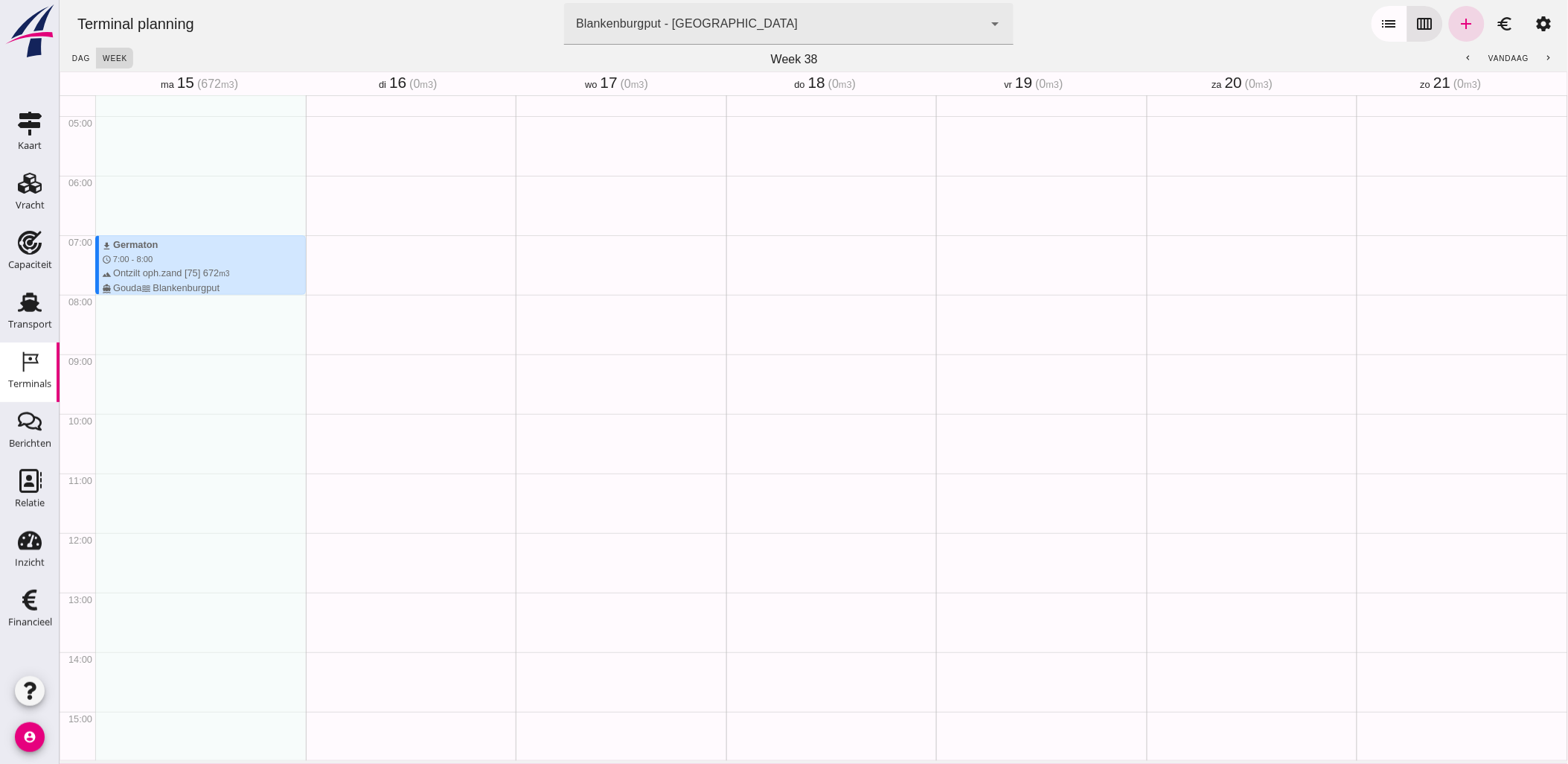
scroll to position [370, 0]
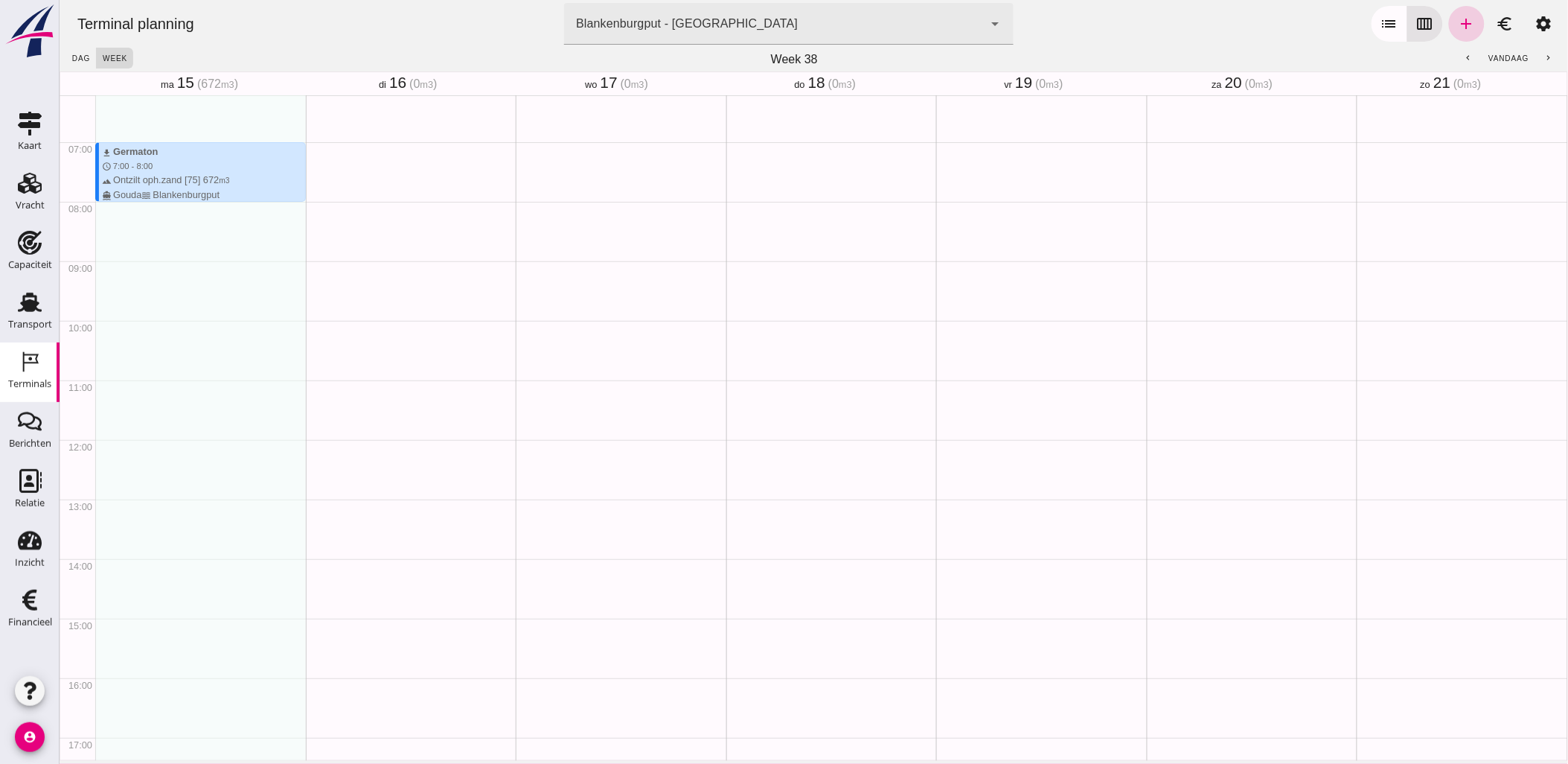
click at [1457, 23] on icon "add" at bounding box center [1466, 24] width 18 height 18
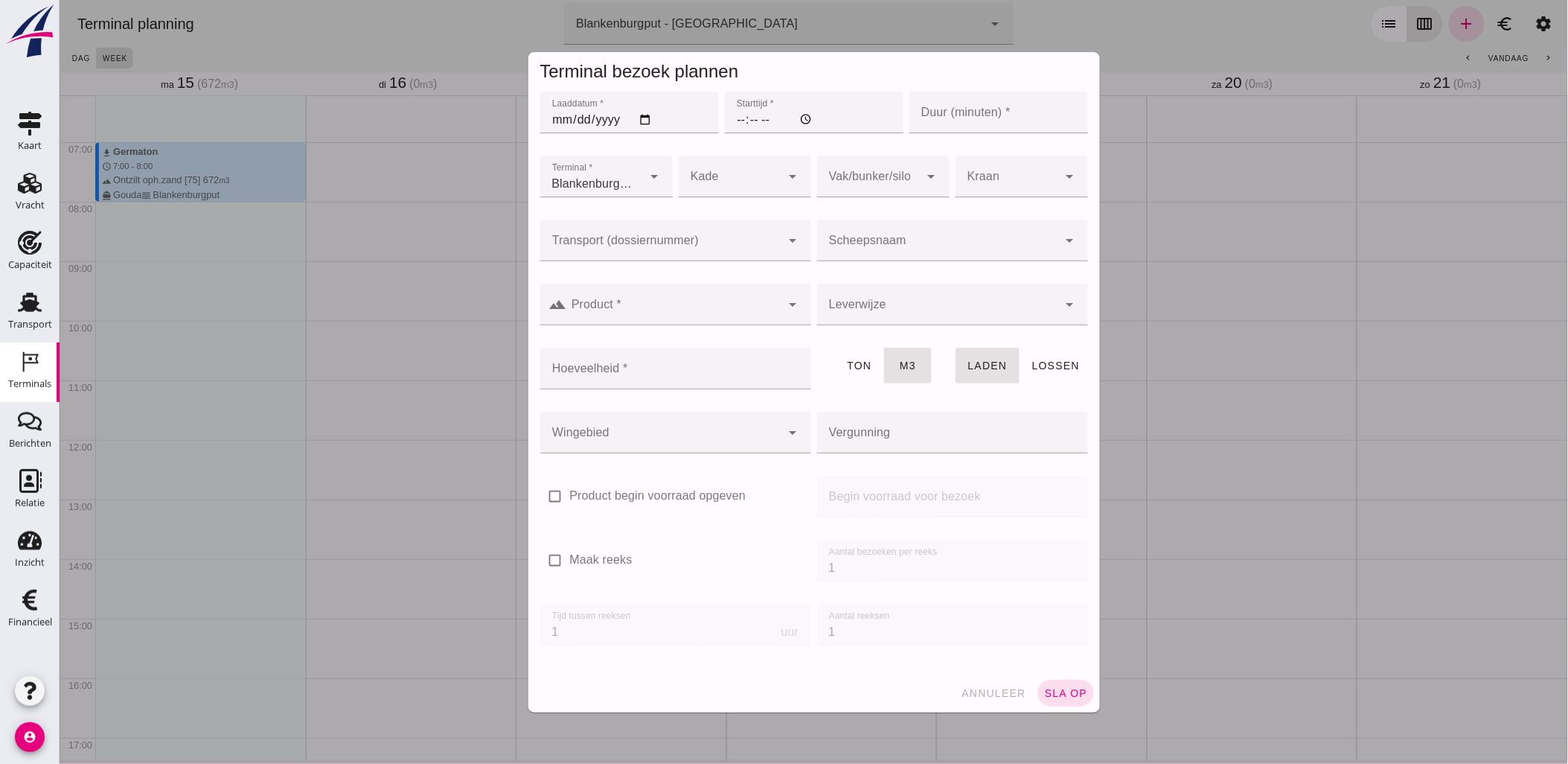
type input "Combinatie Noordzeezand V.O.F."
click at [640, 117] on input "Laaddatum *" at bounding box center [628, 113] width 178 height 42
type input "2025-09-15"
click at [784, 117] on input "Starttijd *" at bounding box center [813, 113] width 178 height 42
click at [724, 123] on input "Starttijd *" at bounding box center [813, 113] width 178 height 42
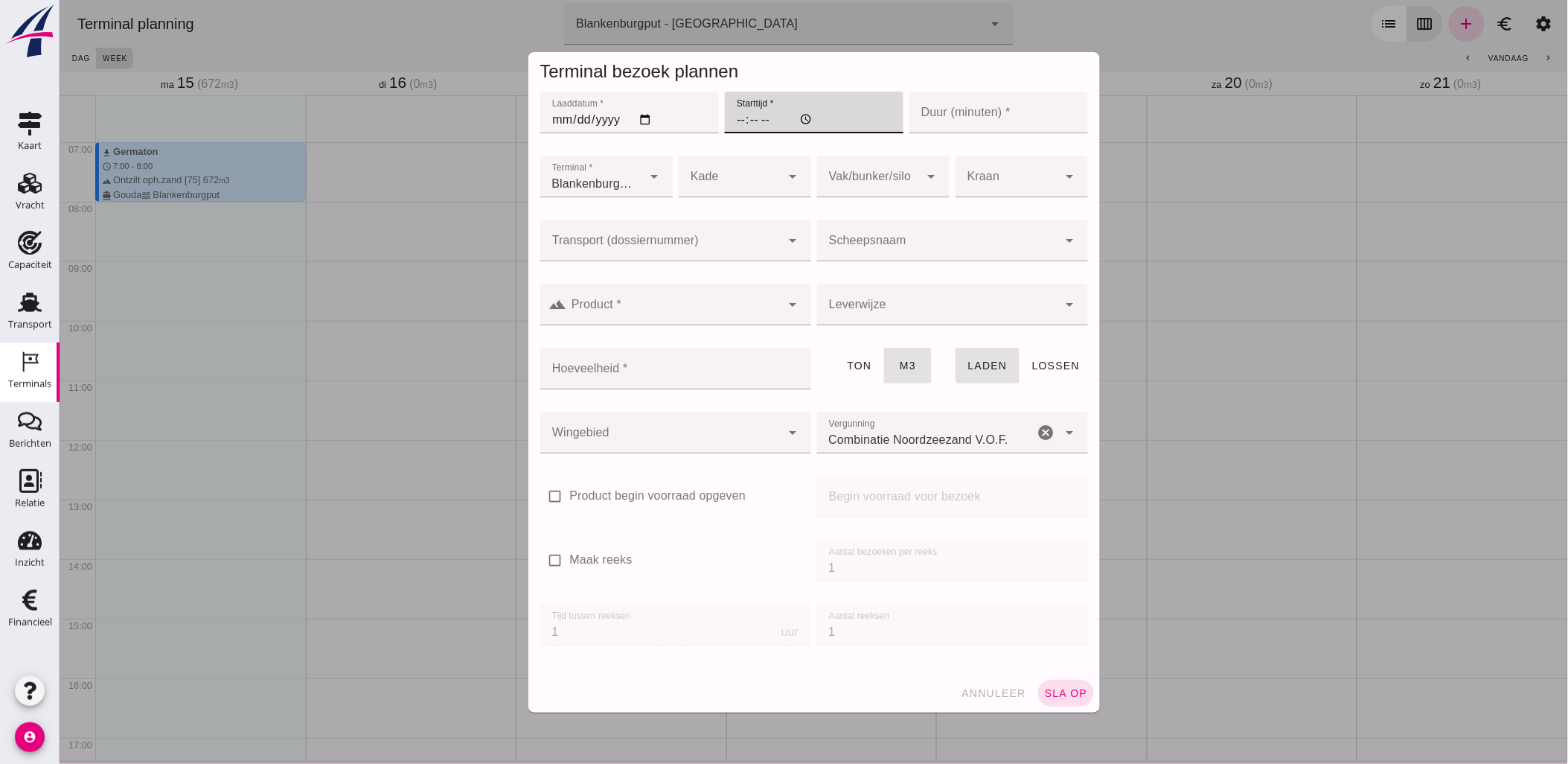
type input "13:00"
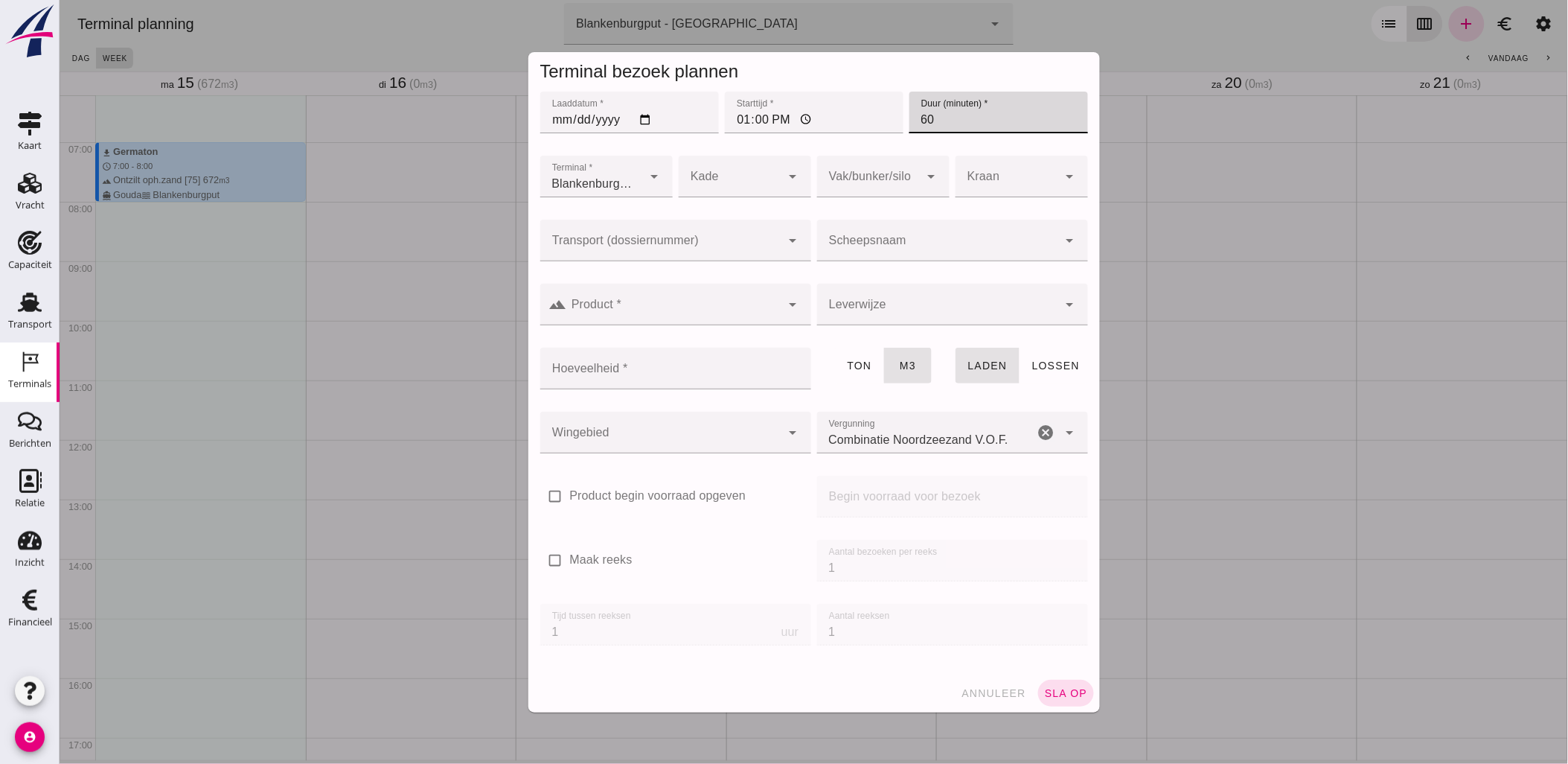
type input "60"
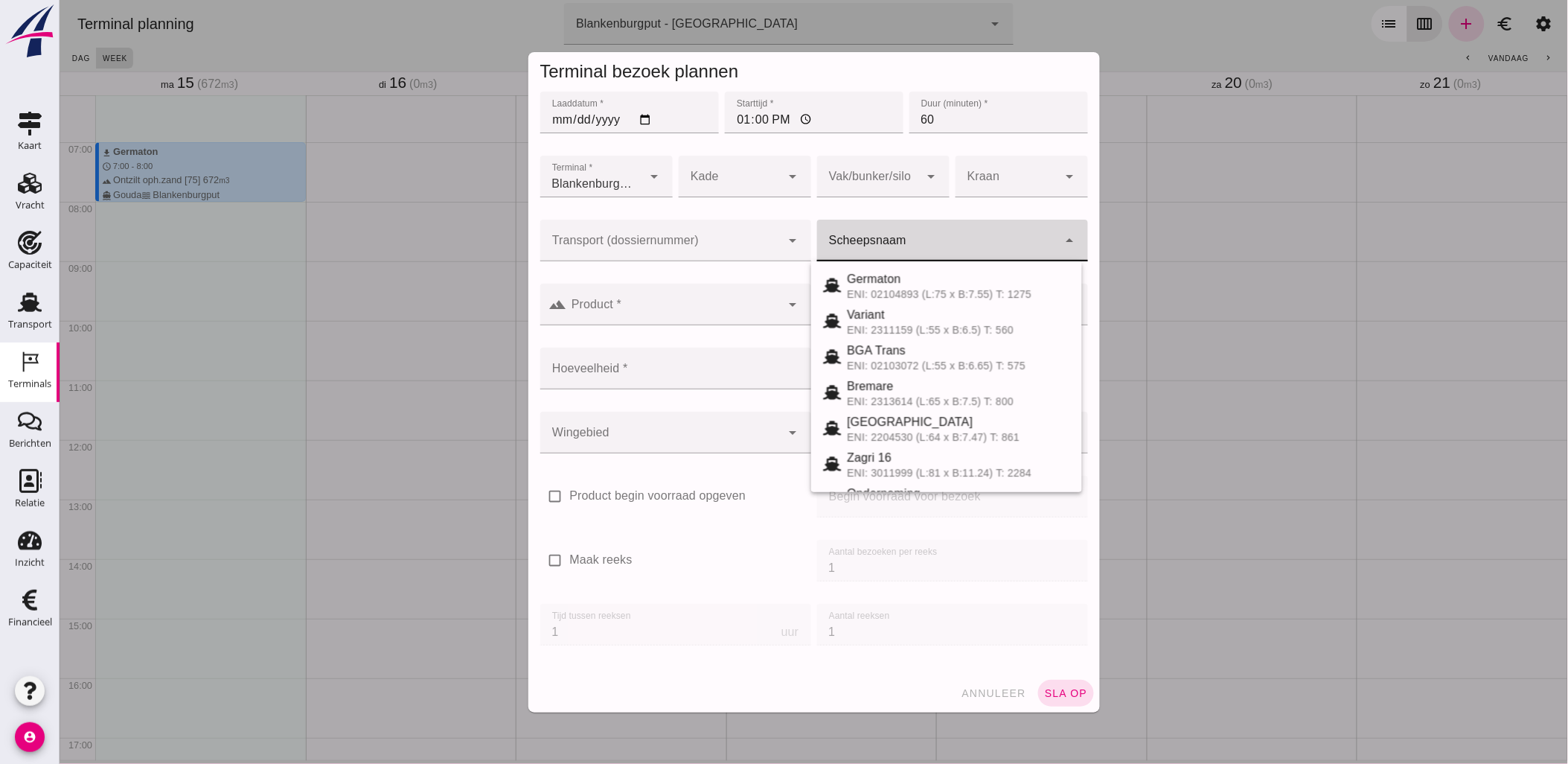
click at [845, 239] on div at bounding box center [937, 240] width 241 height 42
click at [879, 281] on span "Germaton" at bounding box center [873, 279] width 54 height 13
type input "Germaton"
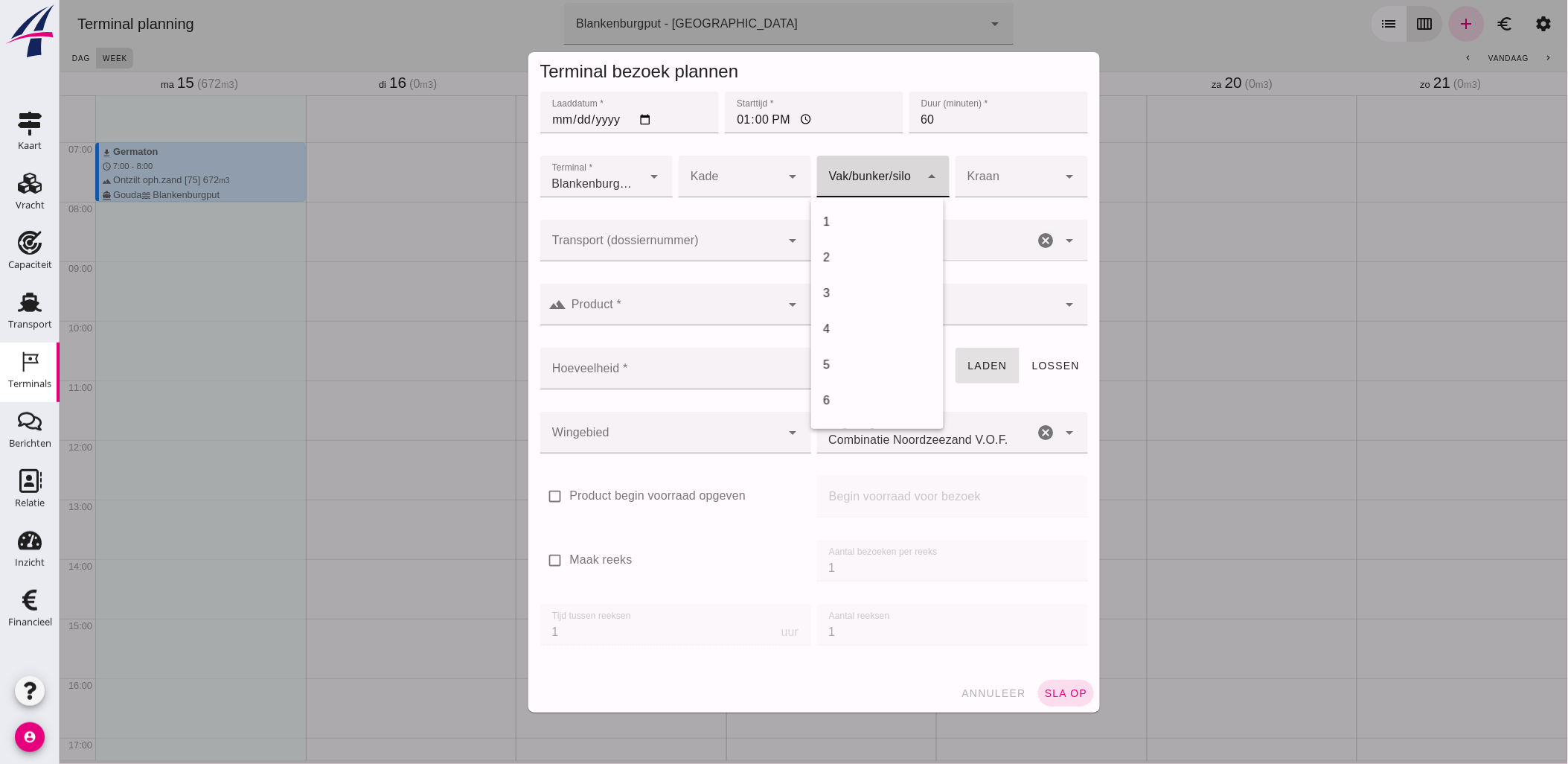
click at [885, 174] on div at bounding box center [868, 176] width 103 height 42
click at [858, 410] on div "18" at bounding box center [876, 416] width 109 height 18
type input "366"
click at [746, 243] on input "Transport (dossiernummer)" at bounding box center [660, 247] width 241 height 18
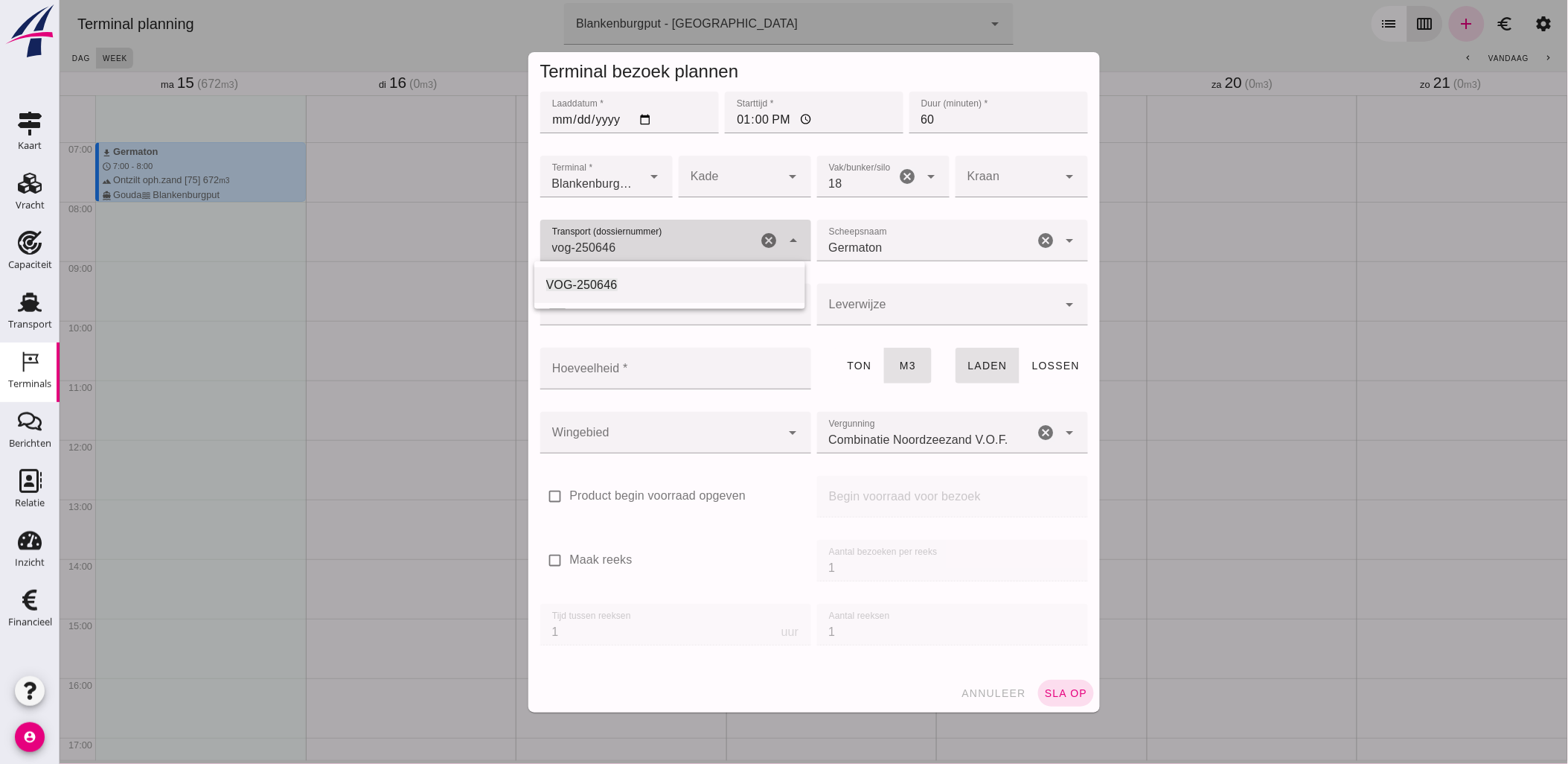
click at [752, 295] on div "VOG-250646" at bounding box center [669, 285] width 271 height 36
type input "VOG-250646"
type input "franco_on_shore"
type input "VOG-250646"
click at [678, 375] on input "Hoeveelheid *" at bounding box center [670, 369] width 262 height 42
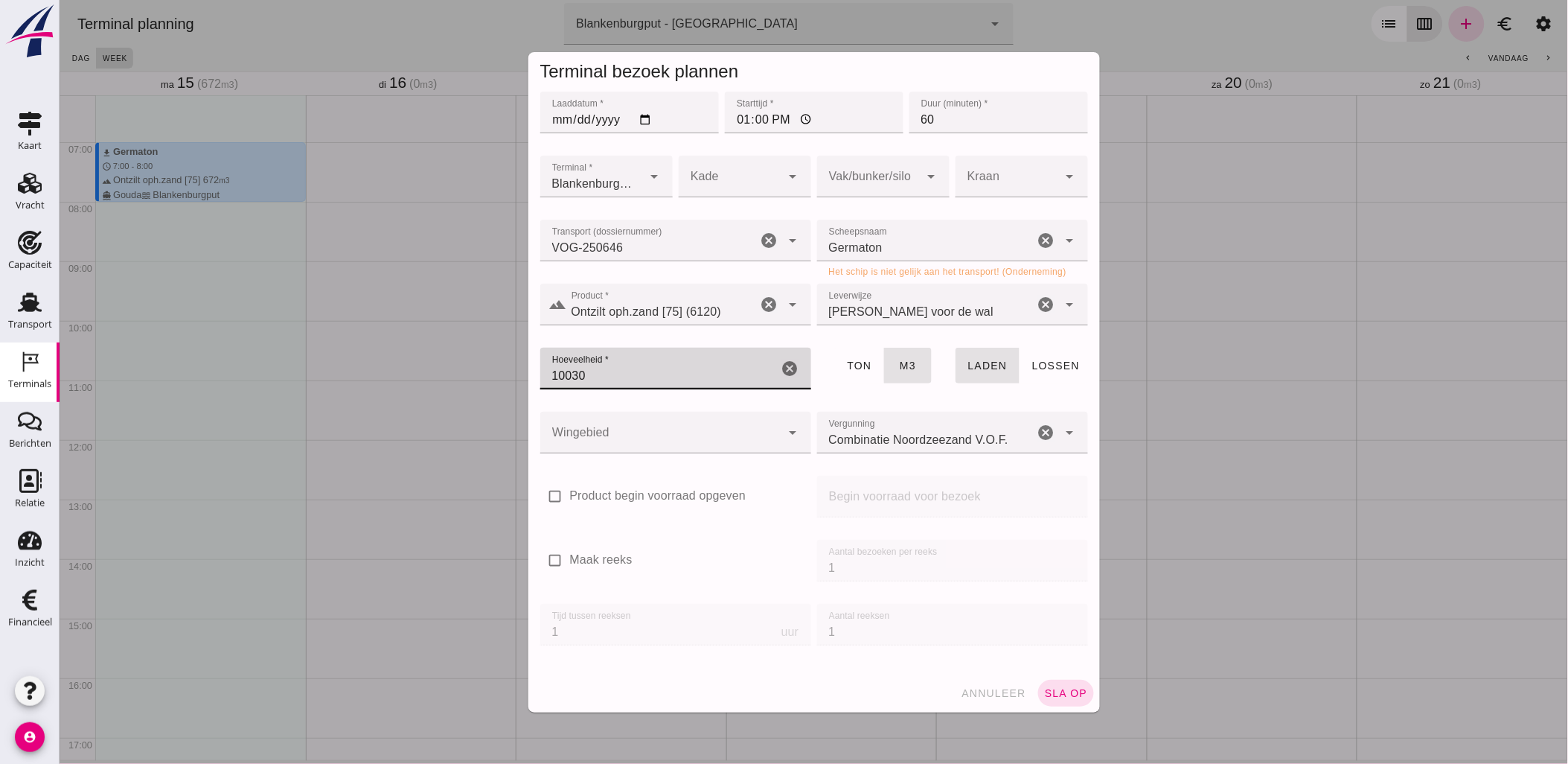
click at [690, 388] on input "10030" at bounding box center [658, 369] width 238 height 42
type input "1003"
type button "tons"
type button "cubic"
type button "loading"
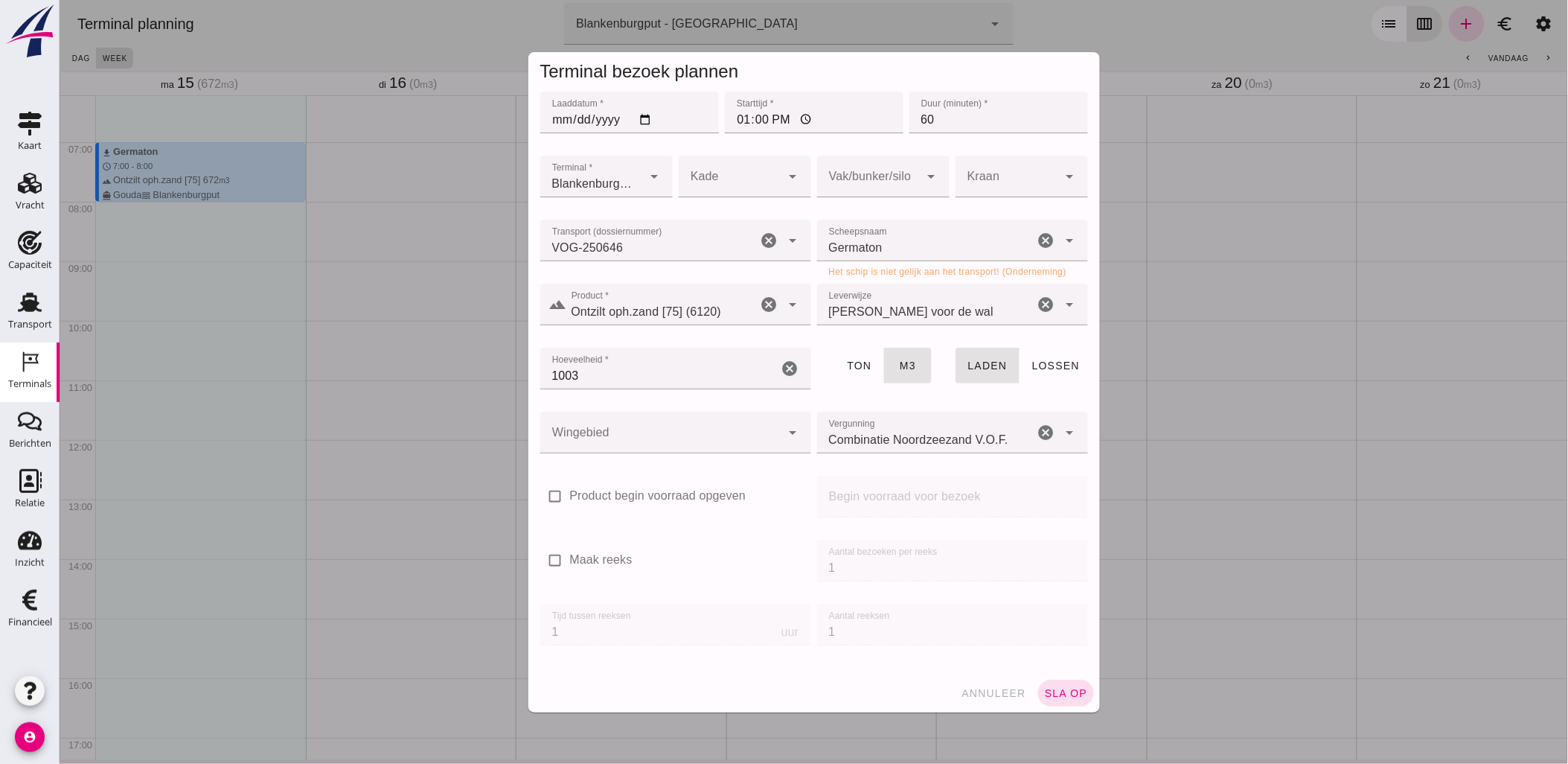
click at [922, 181] on icon "arrow_drop_down" at bounding box center [931, 176] width 18 height 18
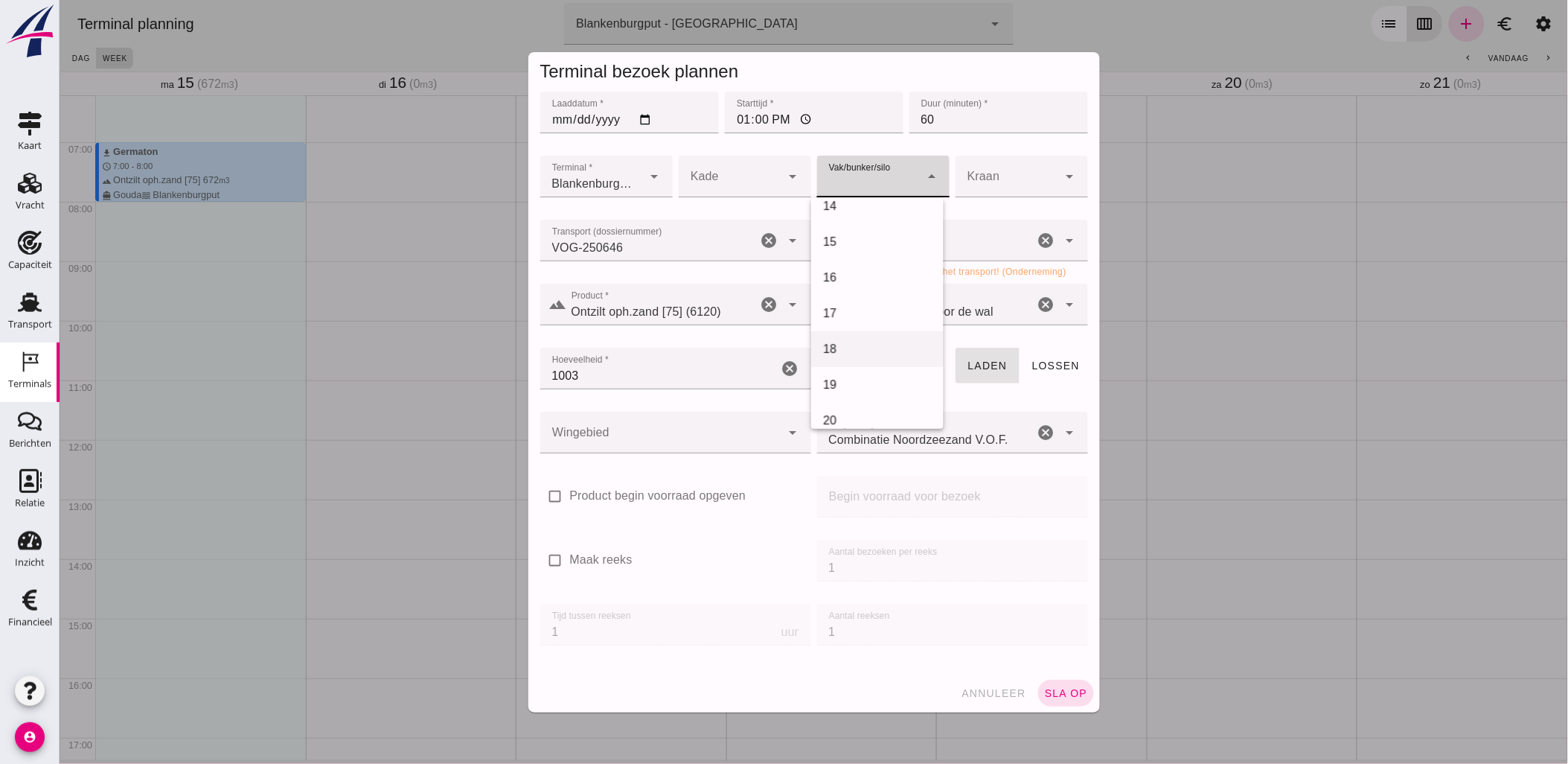
scroll to position [495, 0]
click at [858, 338] on div "18" at bounding box center [876, 333] width 109 height 18
type input "366"
click at [721, 444] on div at bounding box center [660, 432] width 241 height 42
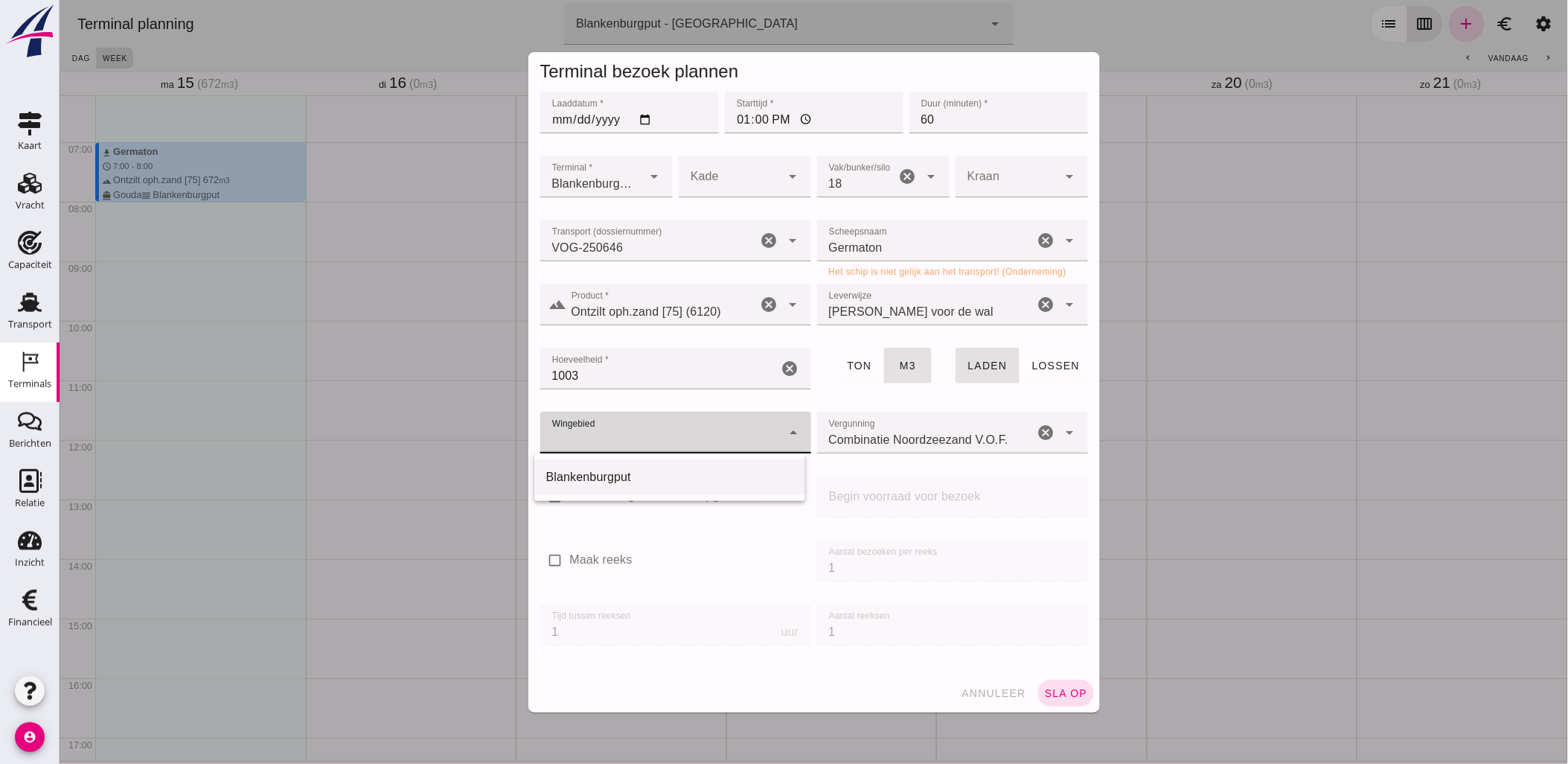
click at [704, 470] on div "Blankenburgput" at bounding box center [669, 477] width 247 height 18
type input "333"
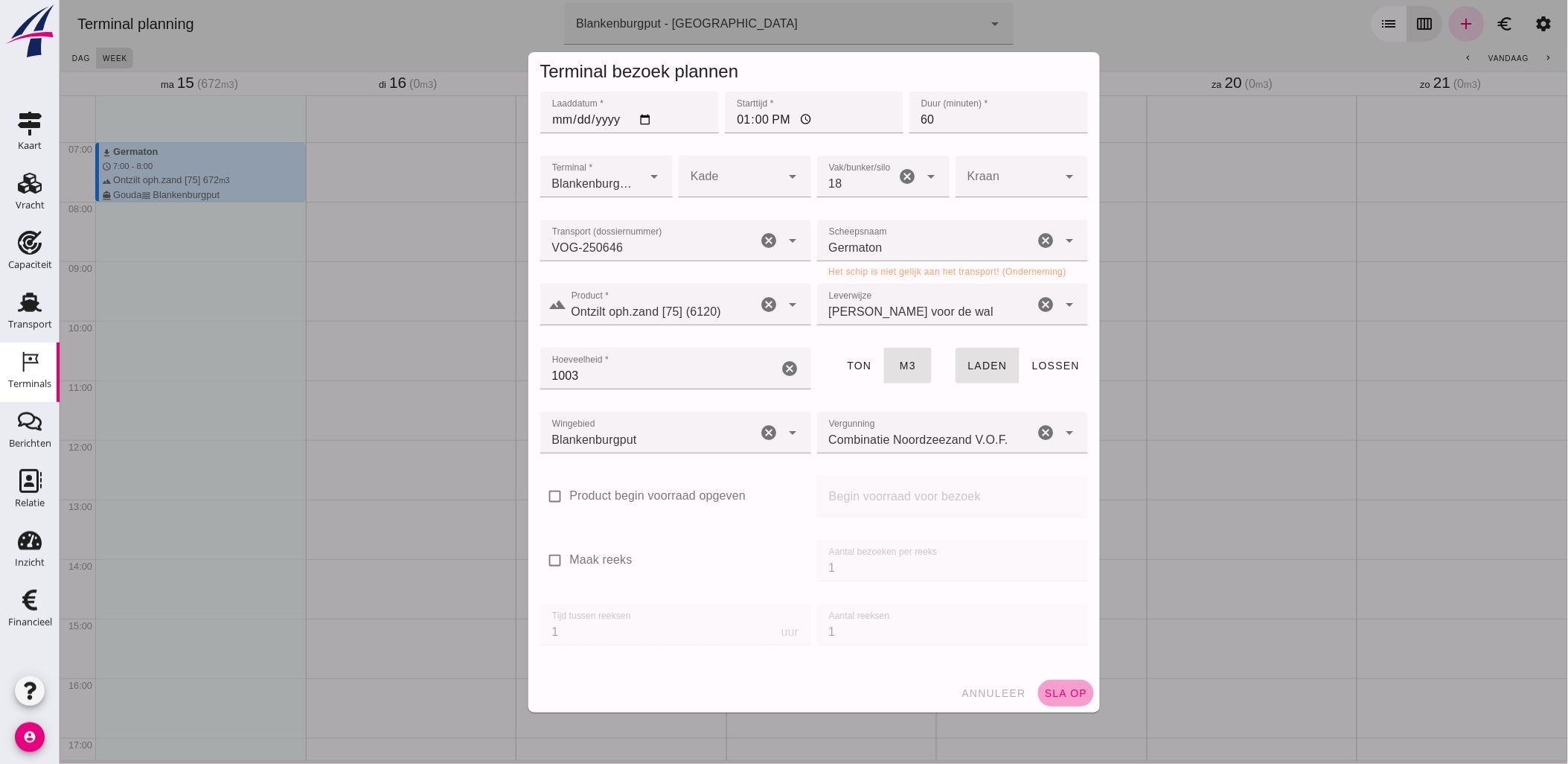
click at [1050, 687] on span "sla op" at bounding box center [1065, 693] width 44 height 12
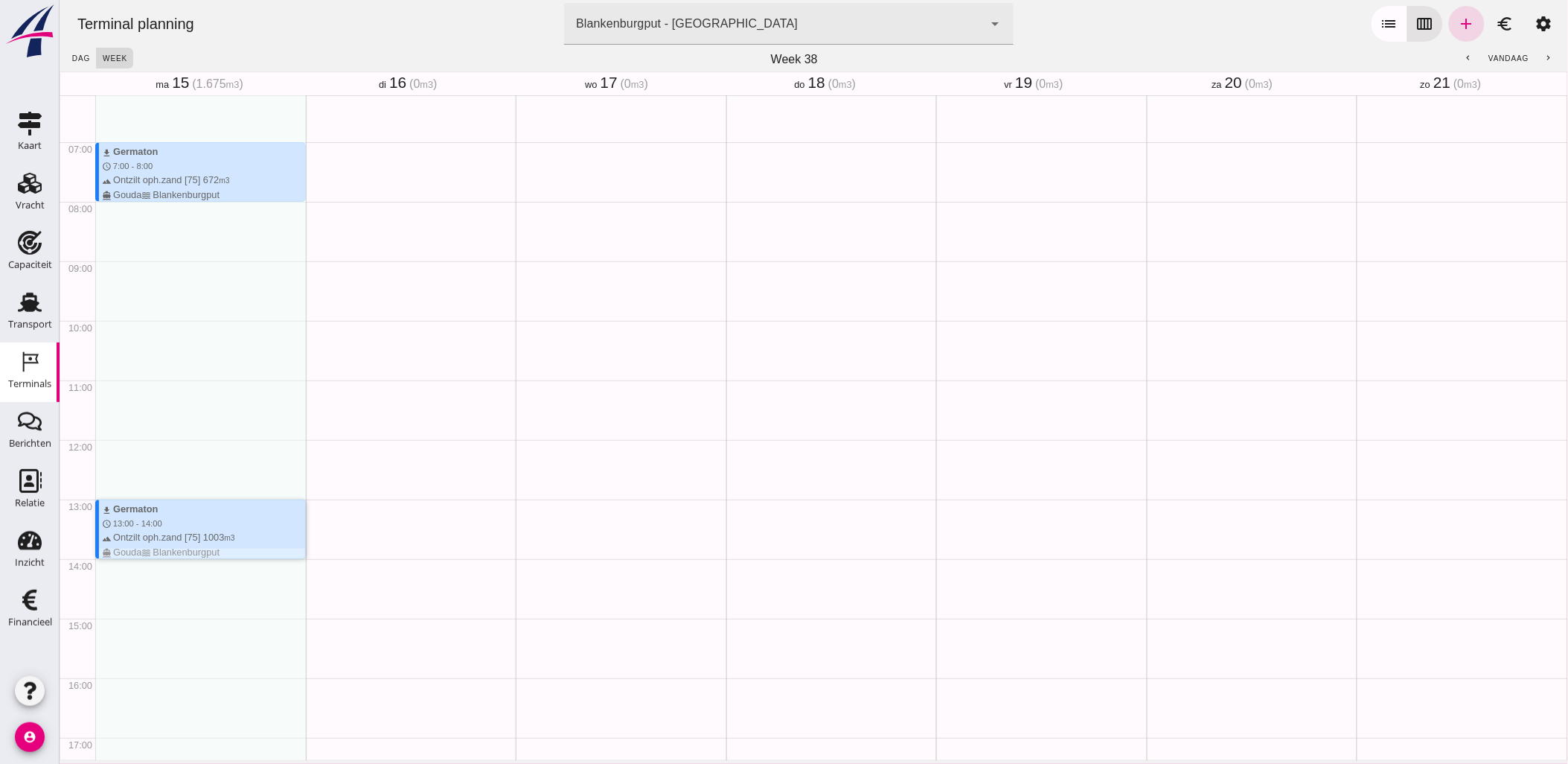
click at [242, 530] on div "terrain Ontzilt oph.zand [75] 1003 m3 directions_boat Gouda waves Blankenburgput" at bounding box center [203, 544] width 203 height 29
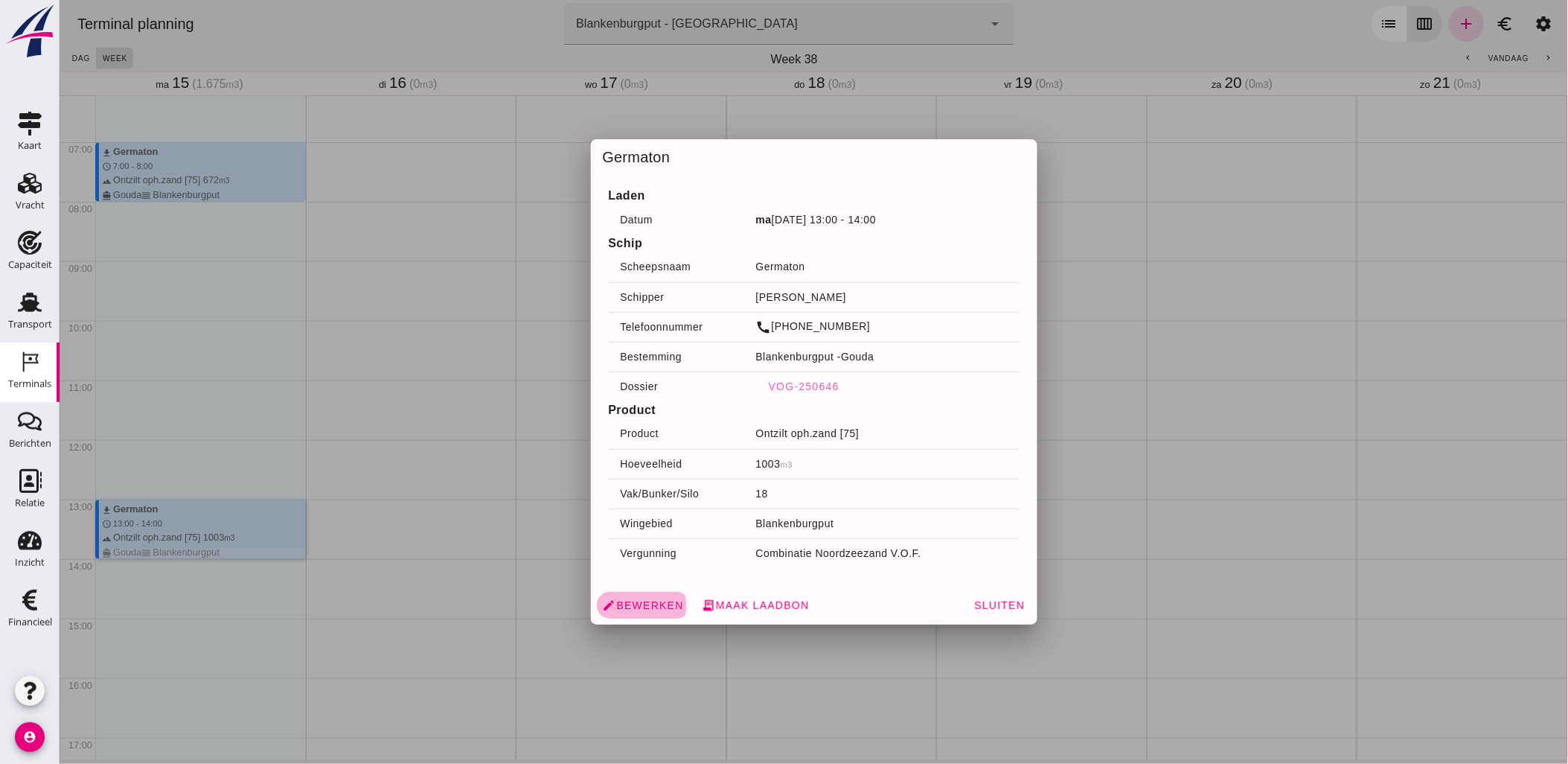
click at [654, 599] on span "edit Bewerken" at bounding box center [643, 605] width 81 height 13
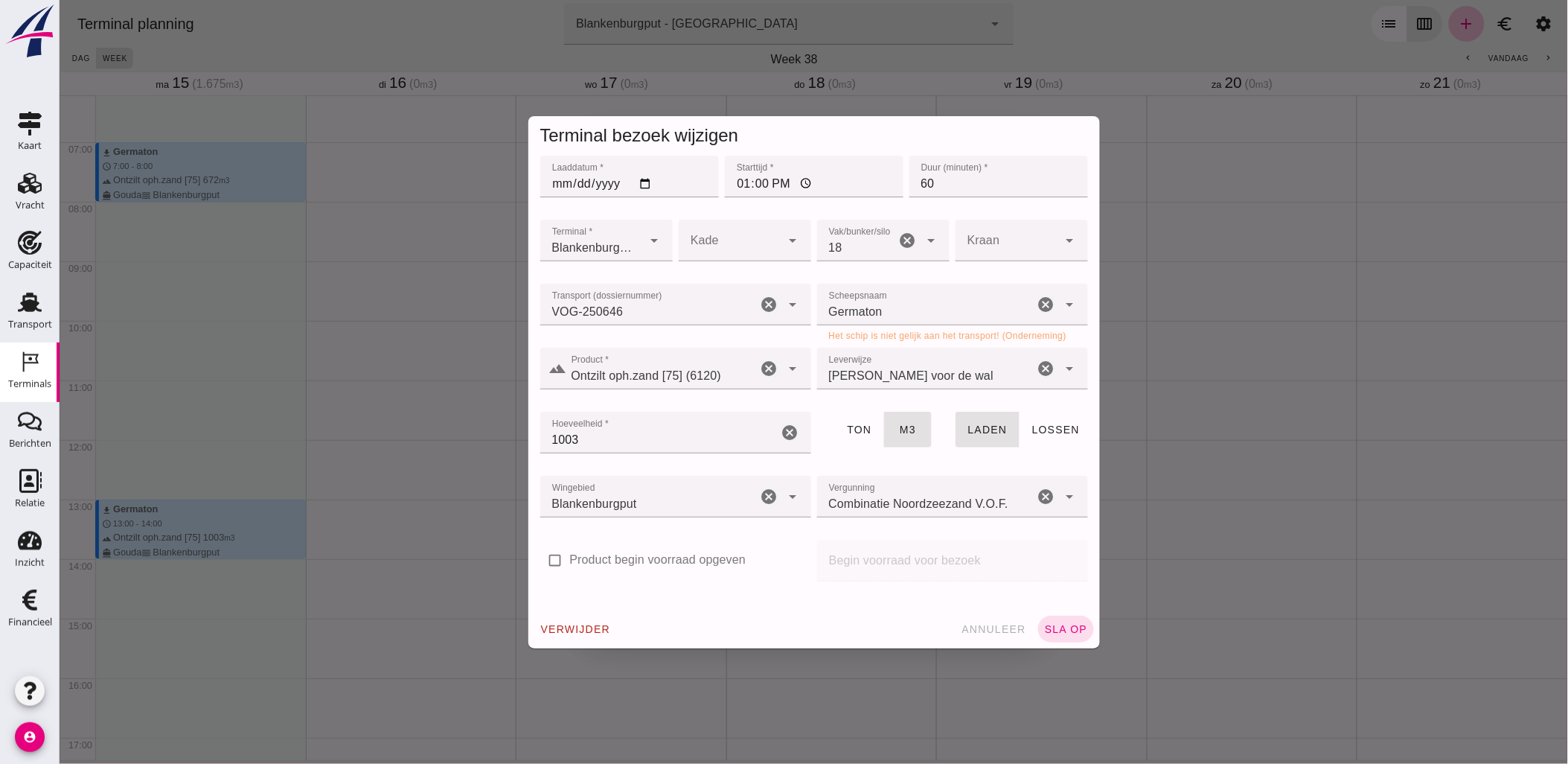
click at [883, 300] on div "Germaton Germaton" at bounding box center [925, 304] width 217 height 42
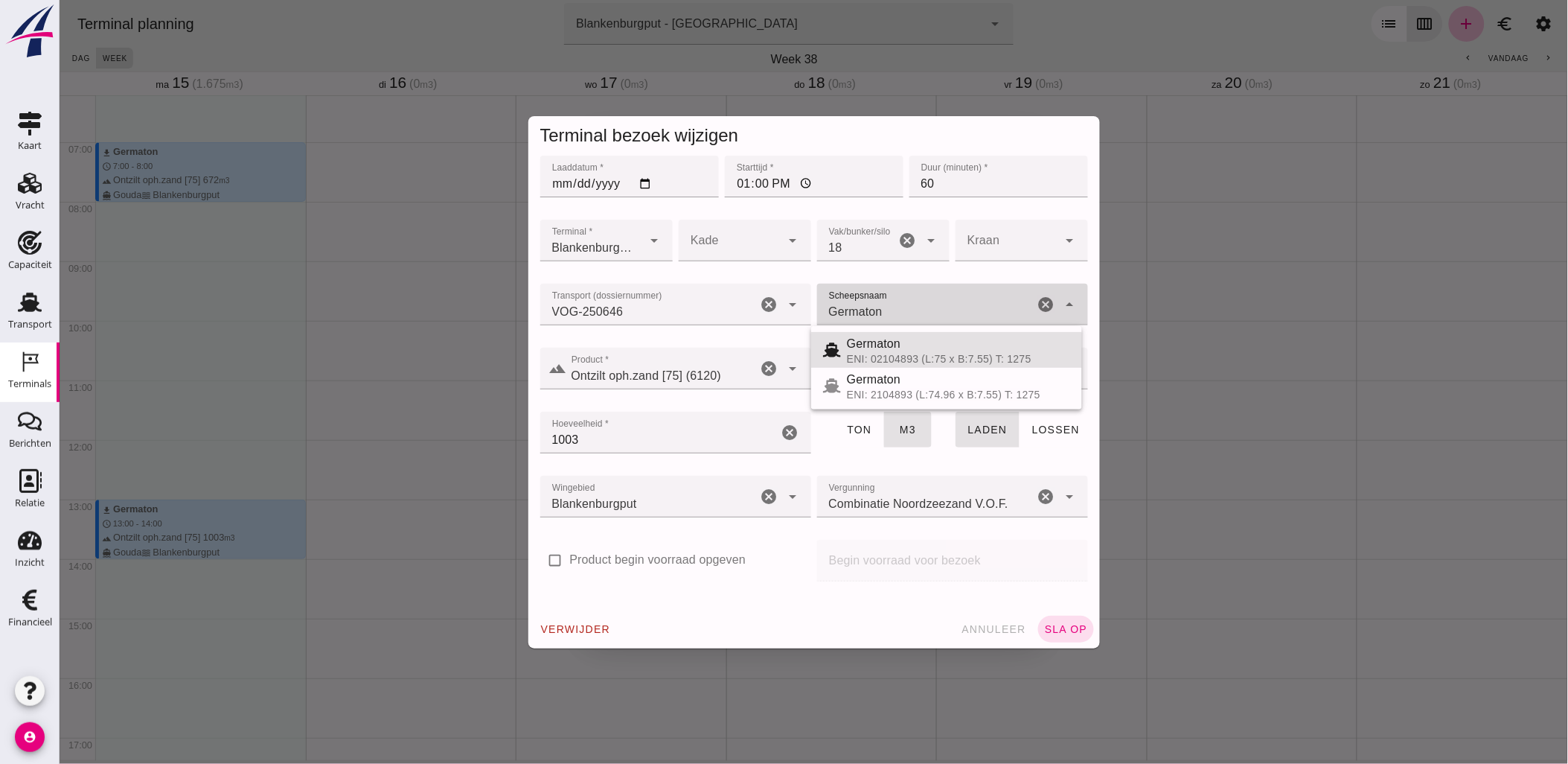
drag, startPoint x: 897, startPoint y: 305, endPoint x: 764, endPoint y: 299, distance: 133.1
click at [764, 299] on div "Transport (dossiernummer) Transport (dossiernummer) VOG-250646 cancel arrow_dro…" at bounding box center [813, 312] width 554 height 64
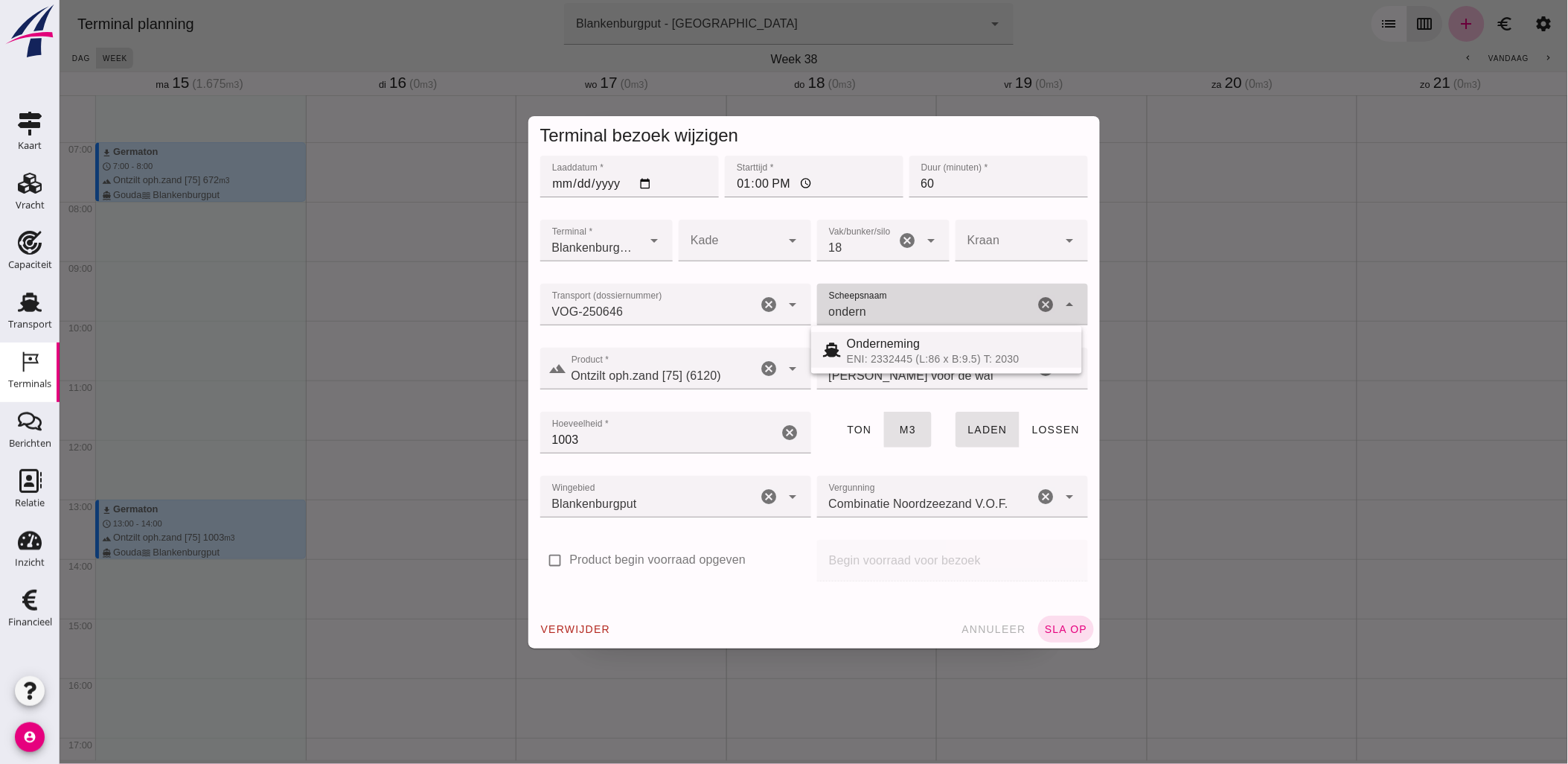
click at [895, 353] on div "ENI: 2332445 (L:86 x B:9.5) T: 2030" at bounding box center [958, 358] width 223 height 12
type input "Onderneming"
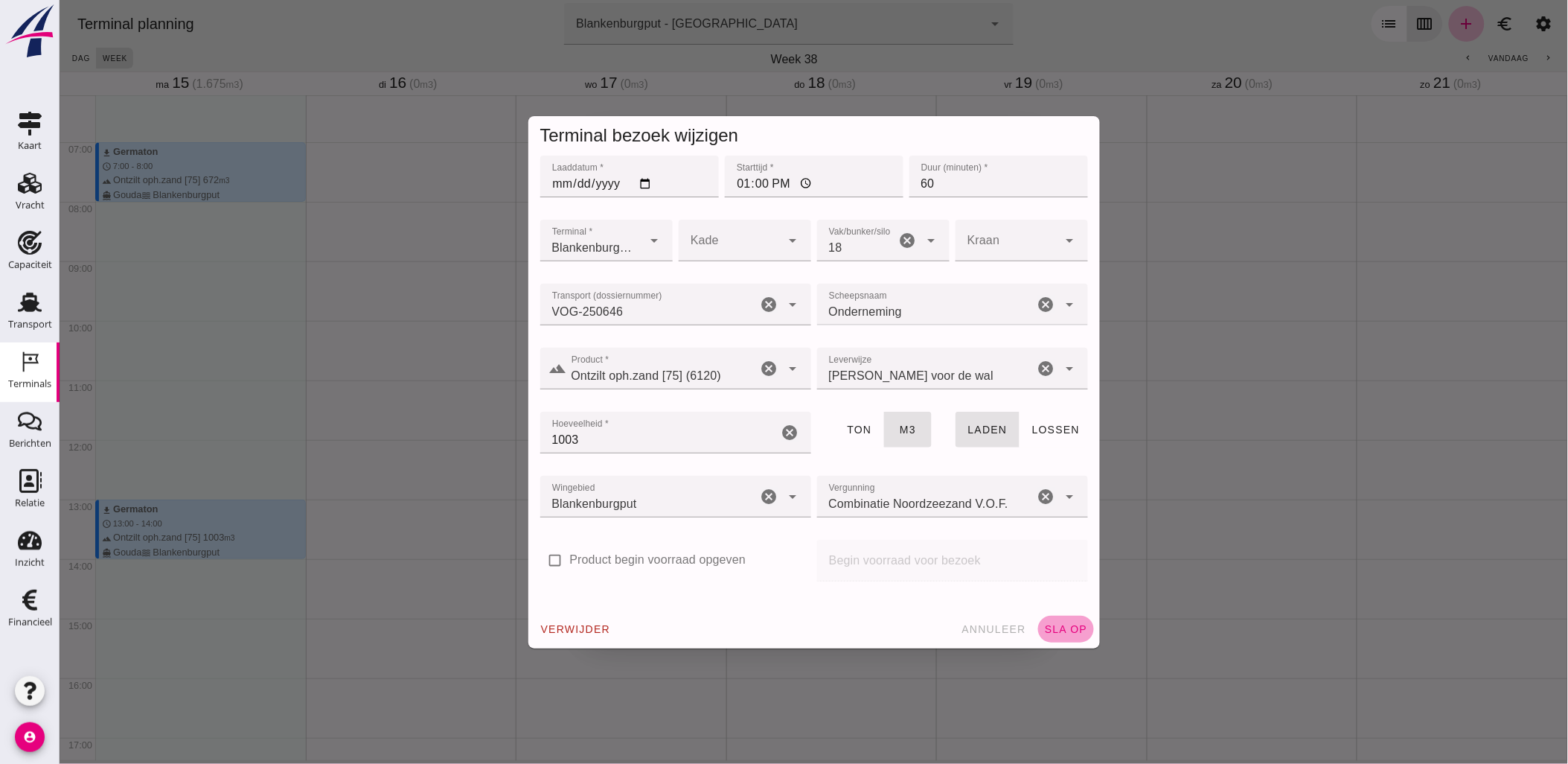
click at [1069, 626] on span "sla op" at bounding box center [1065, 628] width 44 height 12
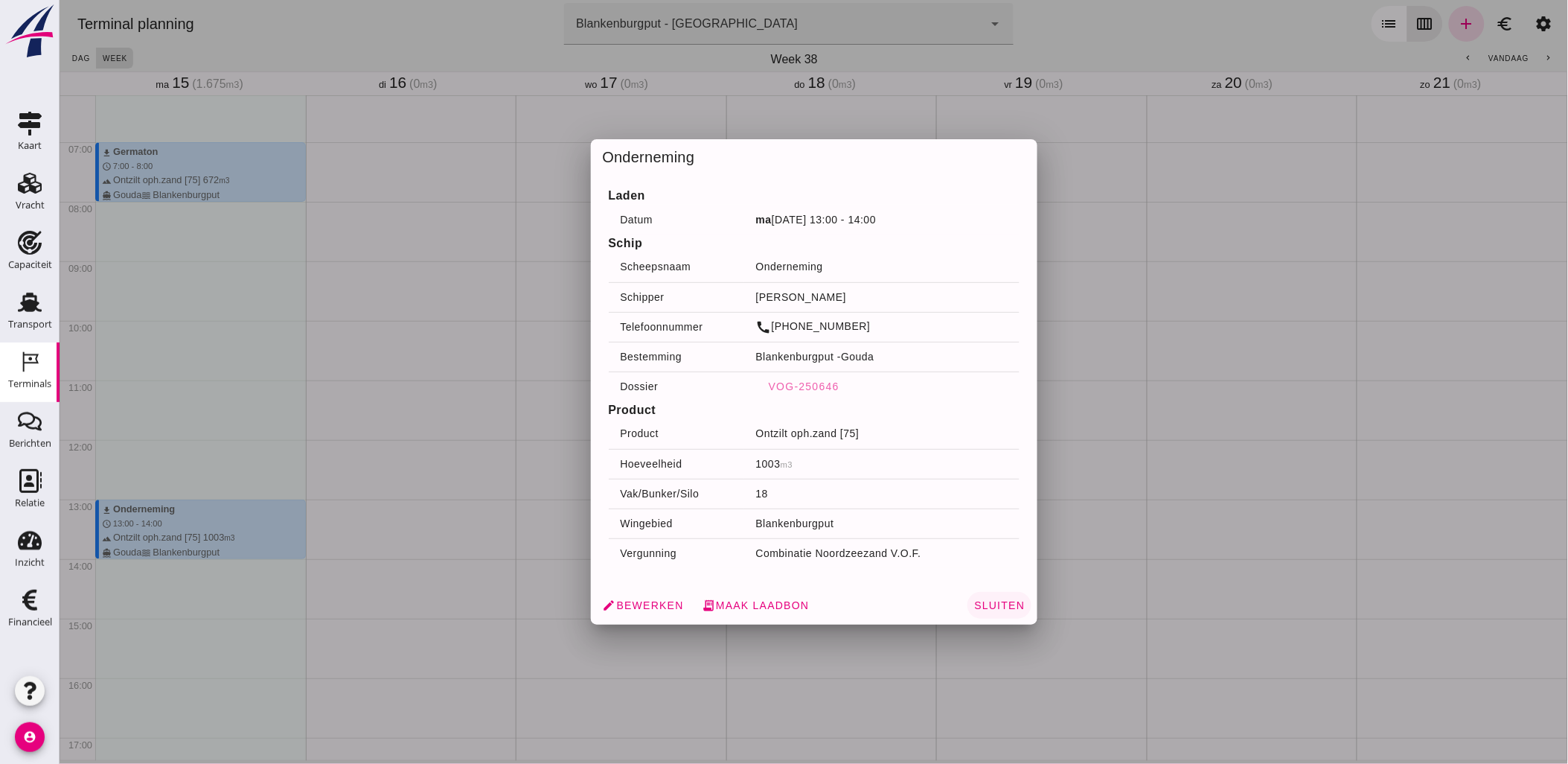
click at [986, 604] on span "Sluiten" at bounding box center [998, 605] width 52 height 12
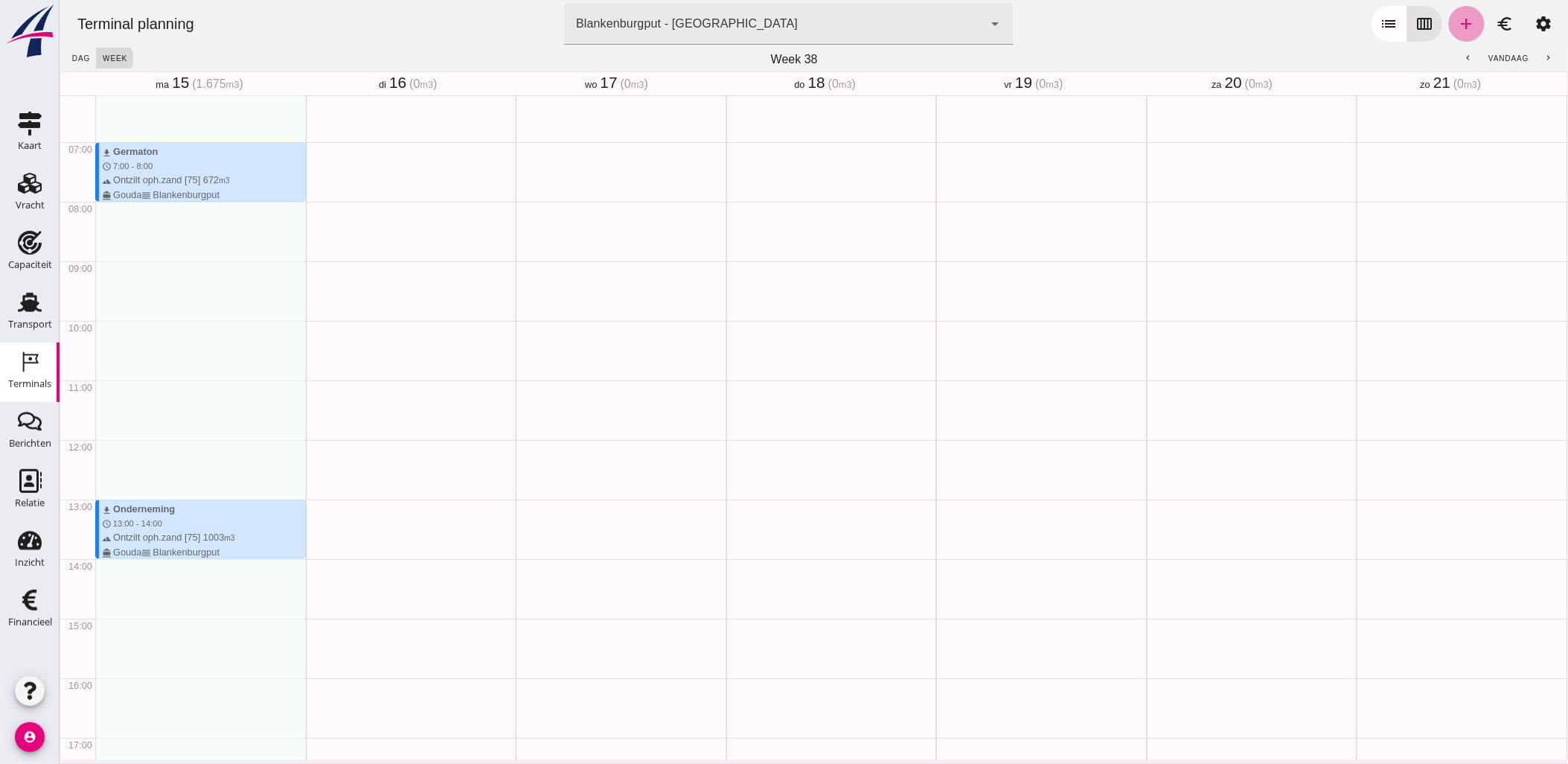
click at [1457, 28] on icon "add" at bounding box center [1466, 24] width 18 height 18
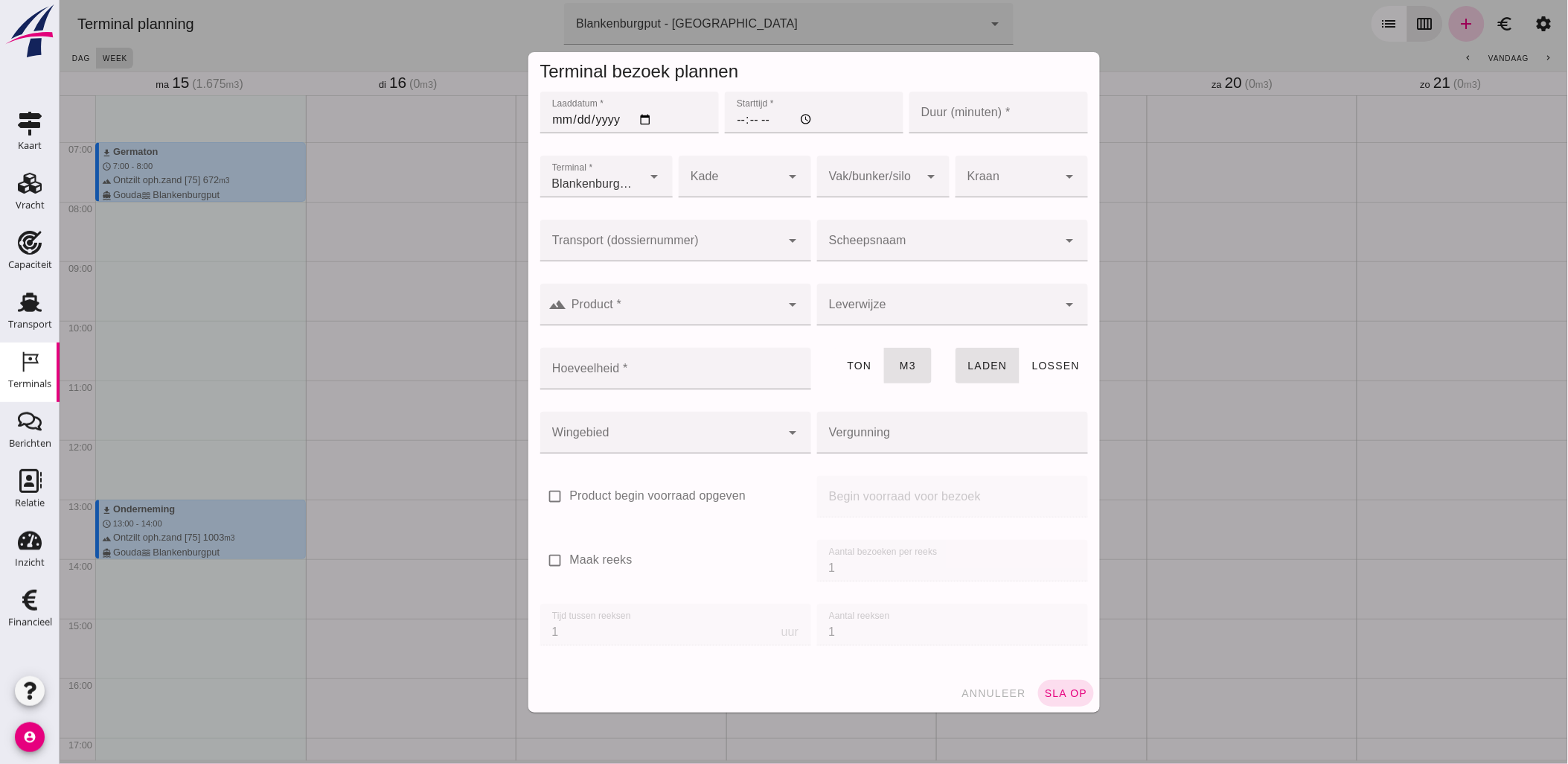
type input "Combinatie Noordzeezand V.O.F."
click at [998, 690] on span "annuleer" at bounding box center [992, 693] width 66 height 12
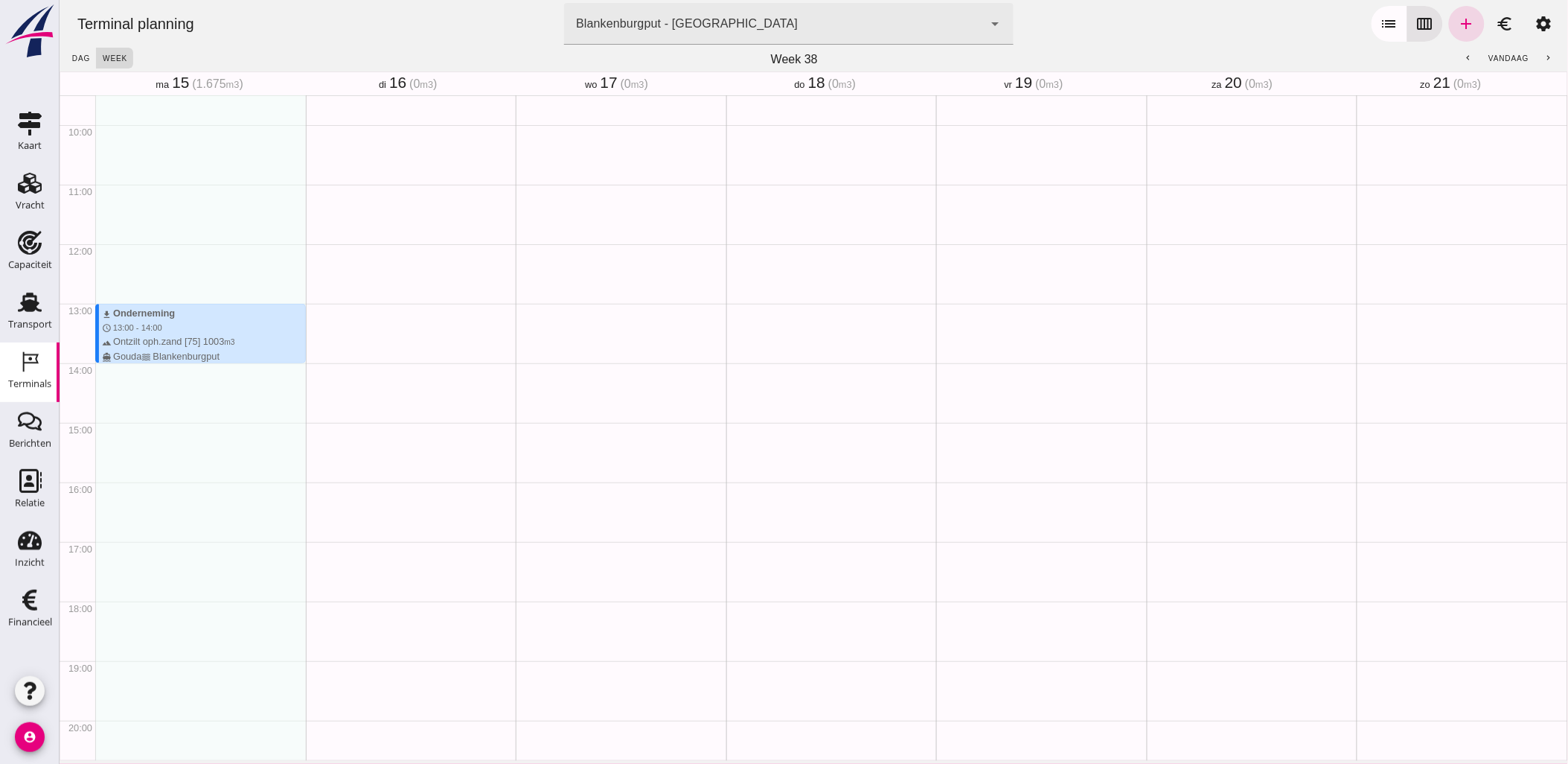
scroll to position [579, 0]
drag, startPoint x: 235, startPoint y: 383, endPoint x: 210, endPoint y: 380, distance: 25.2
click at [201, 387] on div "download Germaton schedule 7:00 - 8:00 terrain Ontzilt oph.zand [75] 672 m3 dir…" at bounding box center [200, 231] width 211 height 1428
click at [1457, 20] on icon "add" at bounding box center [1466, 24] width 18 height 18
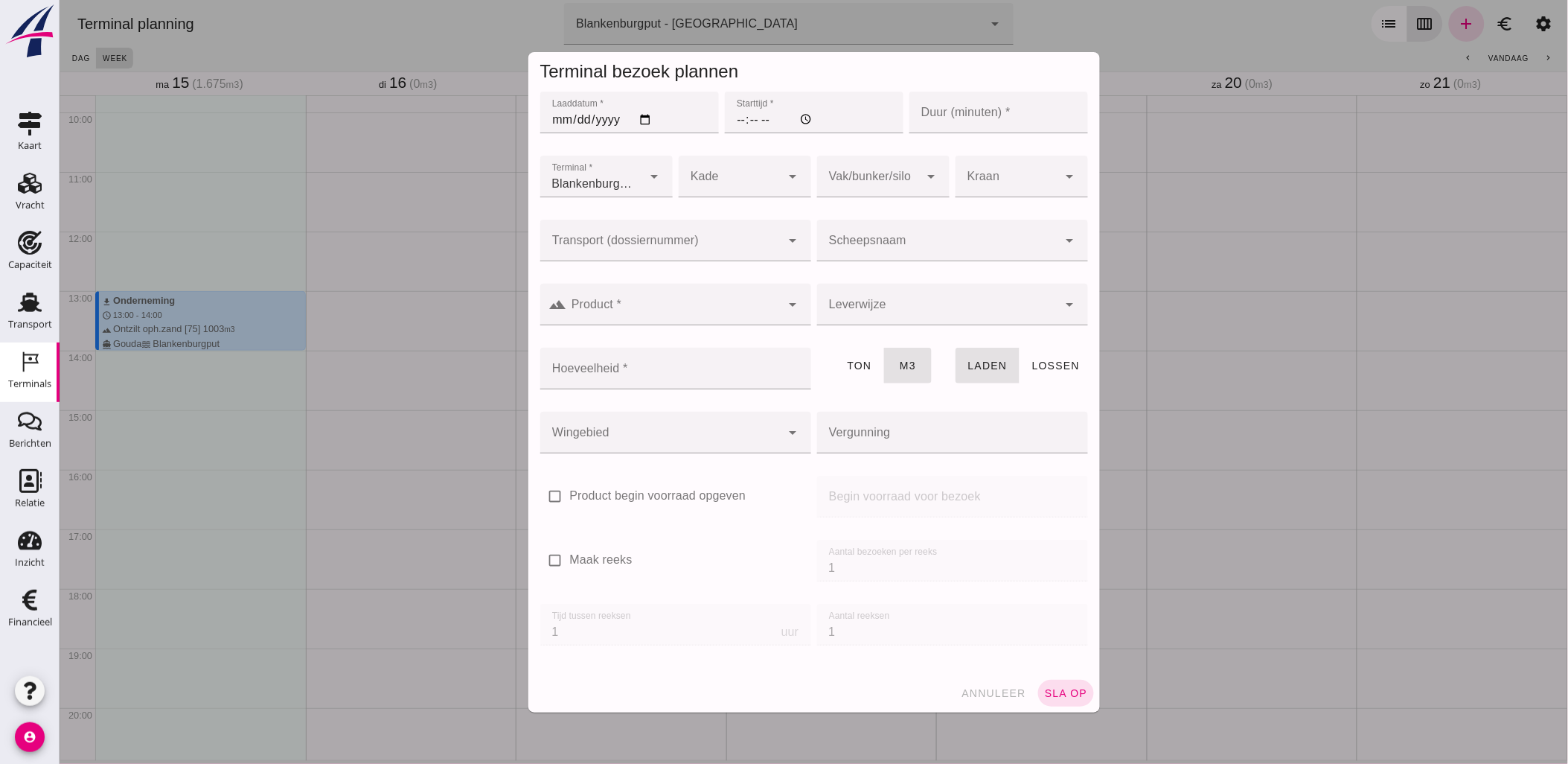
type input "Combinatie Noordzeezand V.O.F."
click at [647, 117] on input "Laaddatum *" at bounding box center [628, 113] width 178 height 42
click at [638, 119] on input "Laaddatum *" at bounding box center [628, 113] width 178 height 42
type input "2025-09-15"
click at [736, 122] on input "Starttijd *" at bounding box center [813, 113] width 178 height 42
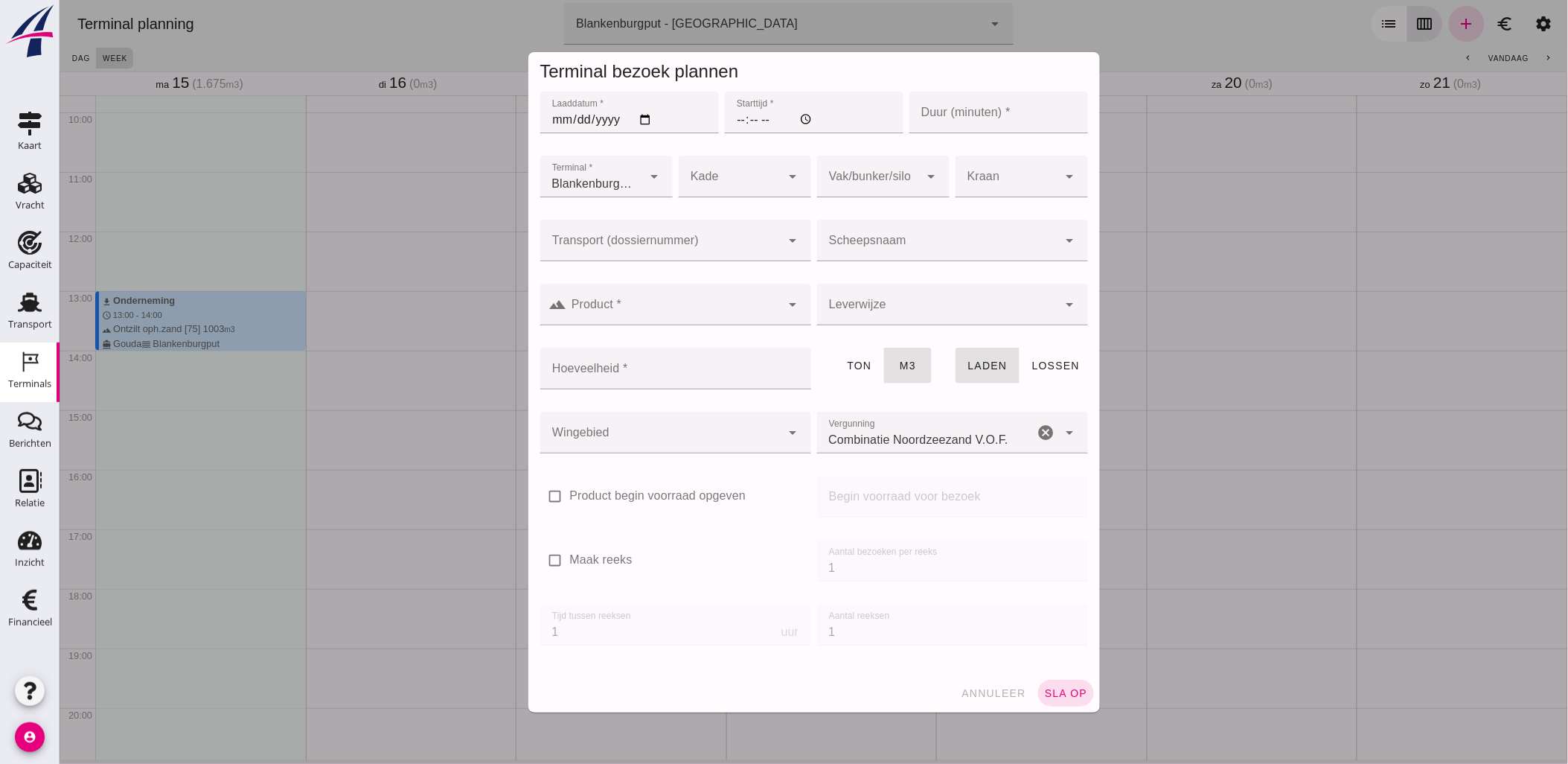
click at [731, 123] on input "Starttijd *" at bounding box center [813, 113] width 178 height 42
click at [732, 115] on input "Starttijd *" at bounding box center [813, 113] width 178 height 42
type input "13:00"
type input "60"
click at [719, 194] on div at bounding box center [730, 176] width 103 height 42
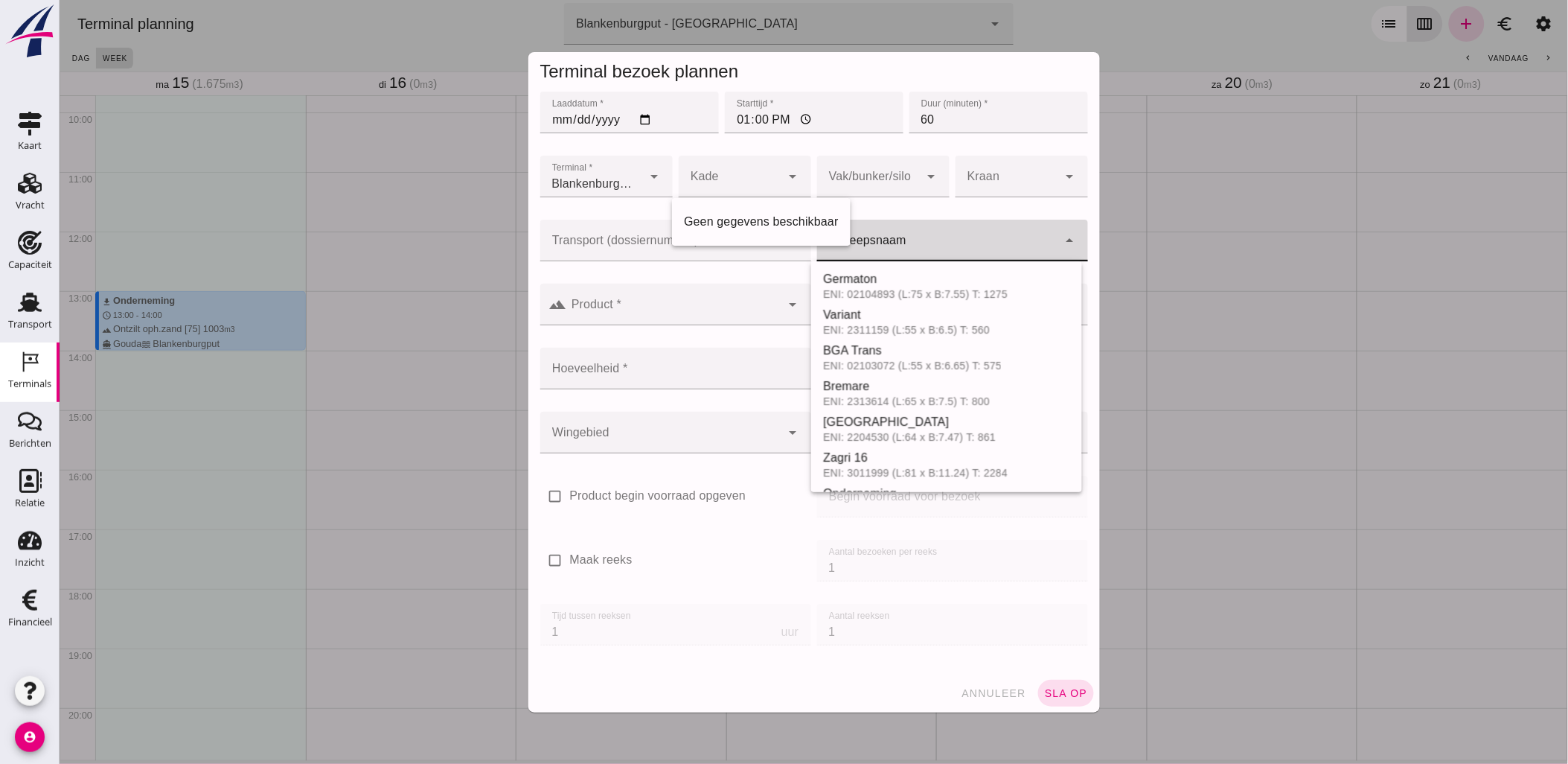
click at [947, 233] on div at bounding box center [937, 240] width 241 height 42
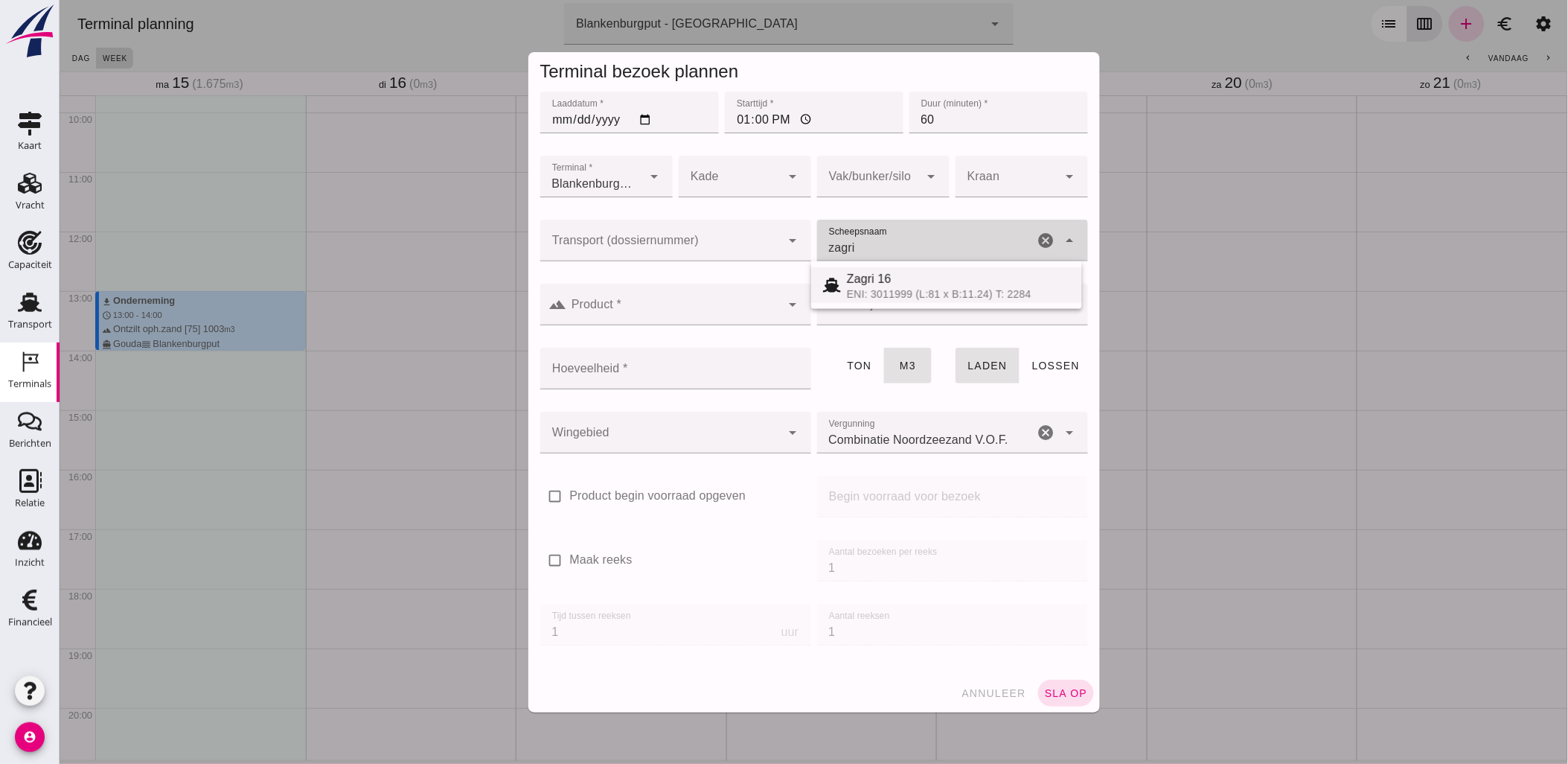
click at [948, 308] on div "Zagri 16 ENI: 3011999 (L:81 x B:11.24) T: 2284" at bounding box center [946, 285] width 271 height 48
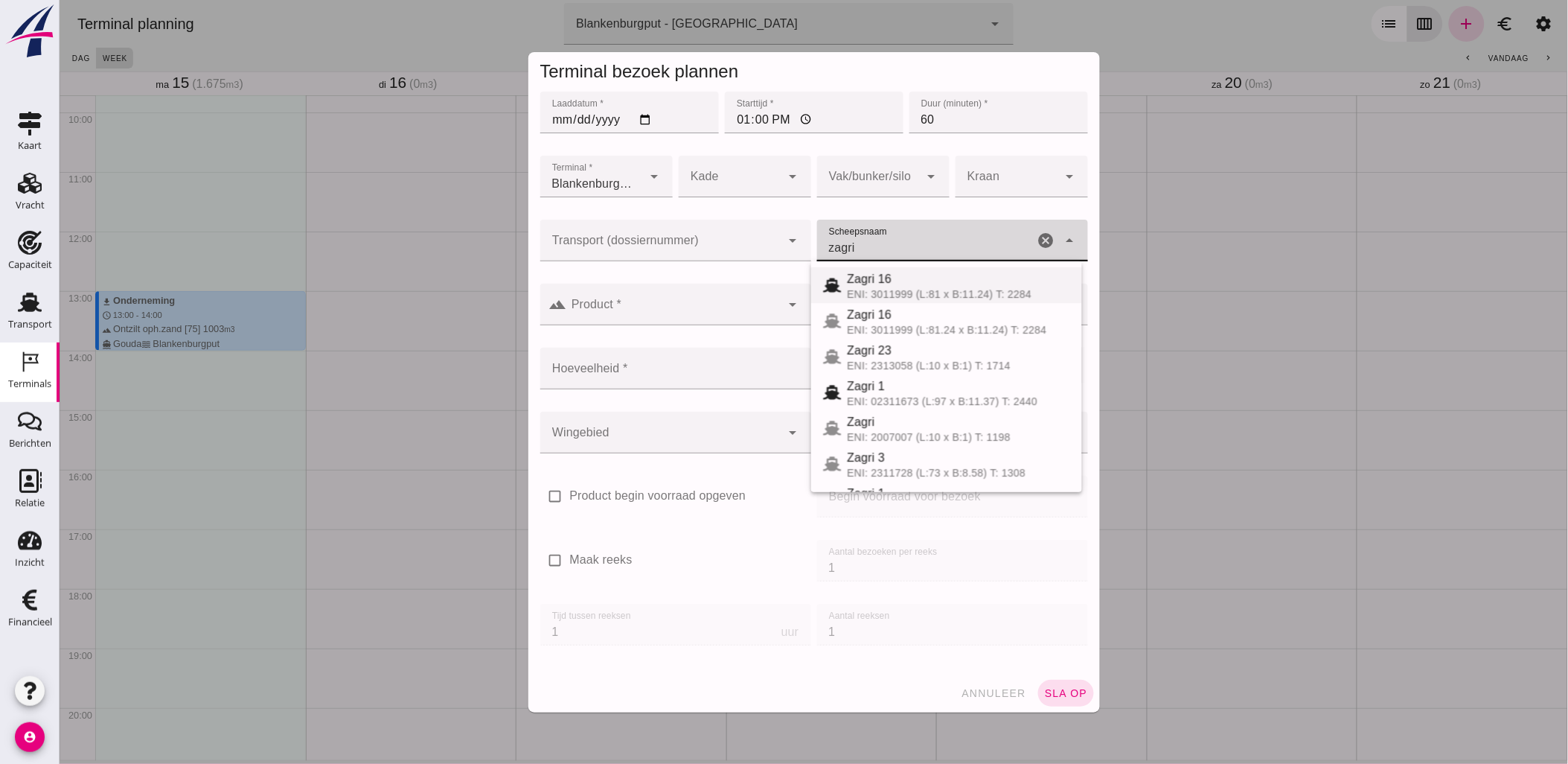
click at [944, 296] on div "ENI: 3011999 (L:81 x B:11.24) T: 2284" at bounding box center [958, 293] width 223 height 12
type input "Zagri 16"
type input "1298"
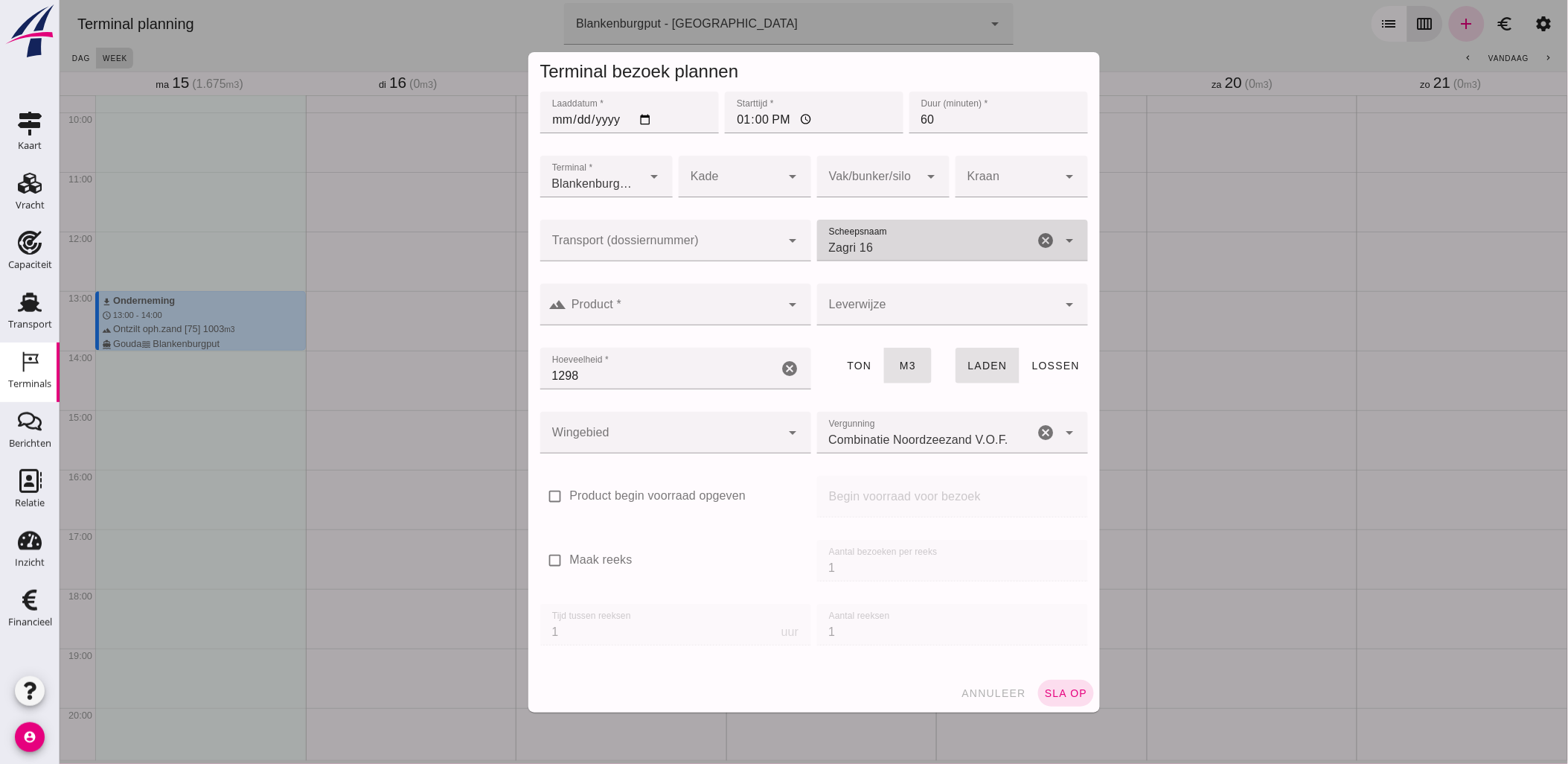
type input "Zagri 16"
click at [702, 235] on div at bounding box center [660, 240] width 241 height 42
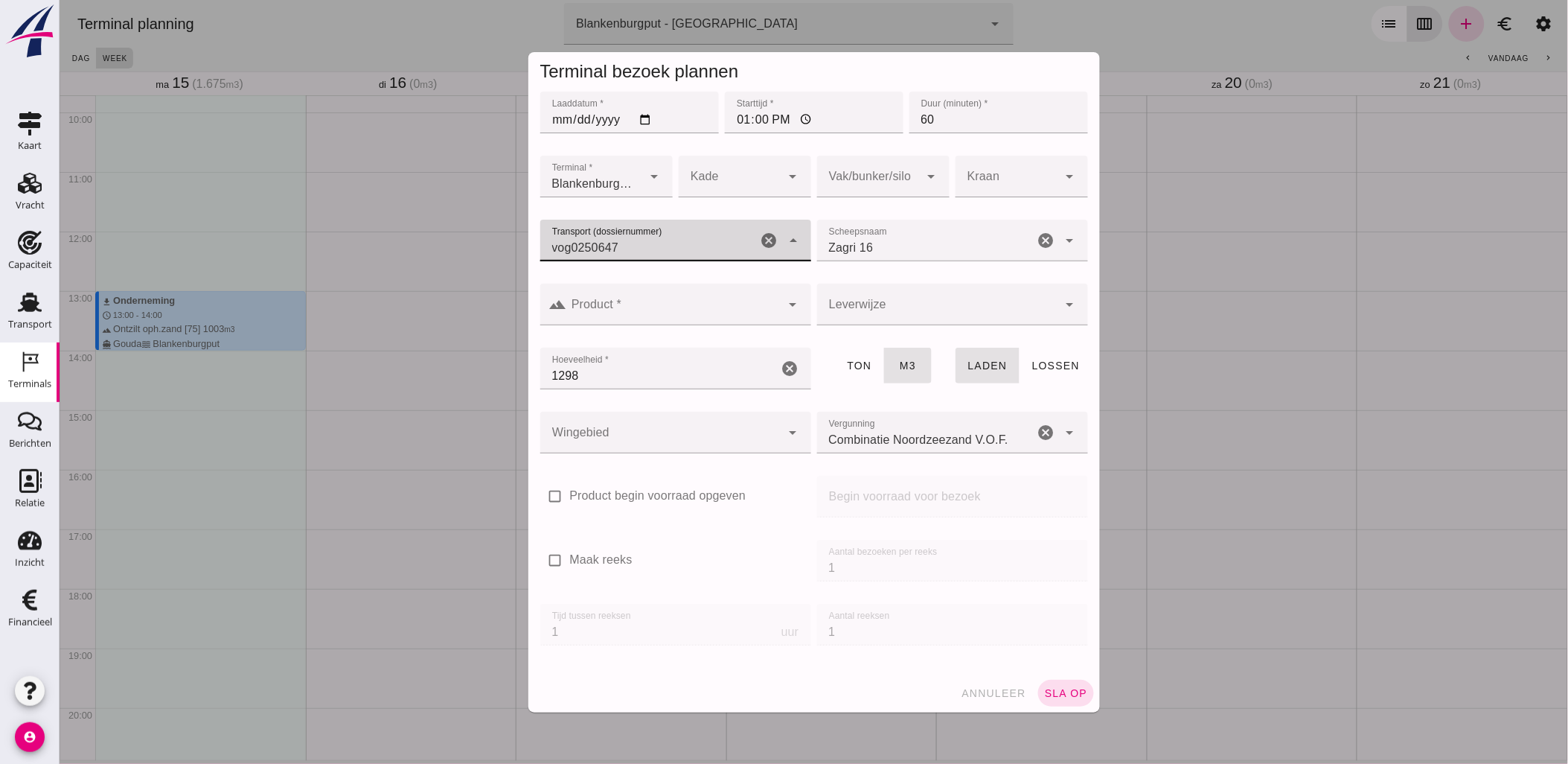
click at [566, 246] on input "vog0250647" at bounding box center [648, 247] width 217 height 18
click at [666, 284] on div "VOG-250647" at bounding box center [669, 285] width 247 height 18
type input "VOG-250647"
type input "franco_on_shore"
type input "VOG-250647"
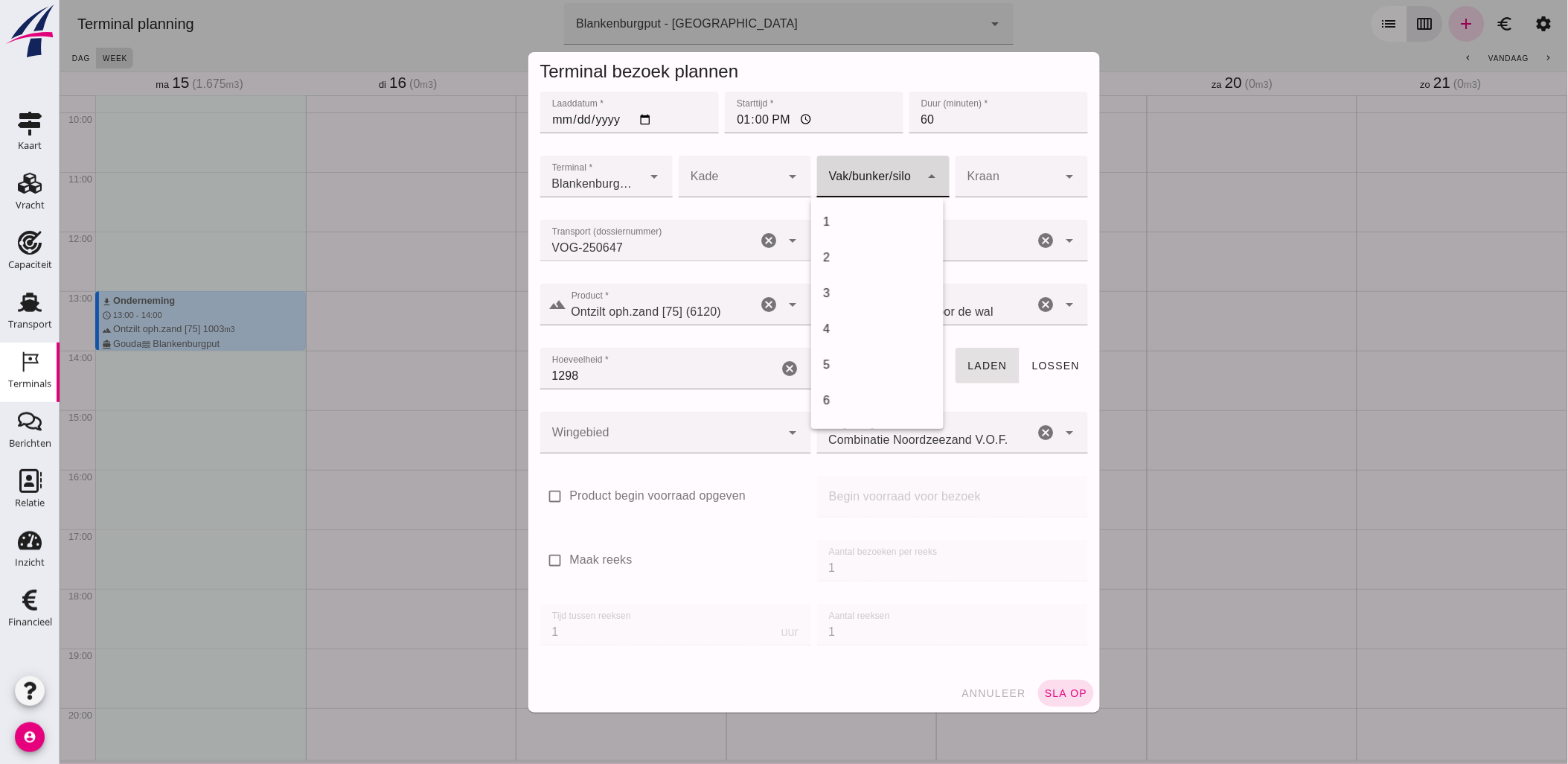
click at [860, 176] on div at bounding box center [868, 176] width 103 height 42
click at [860, 334] on div "18" at bounding box center [876, 333] width 109 height 18
type input "366"
click at [753, 183] on div at bounding box center [730, 176] width 103 height 42
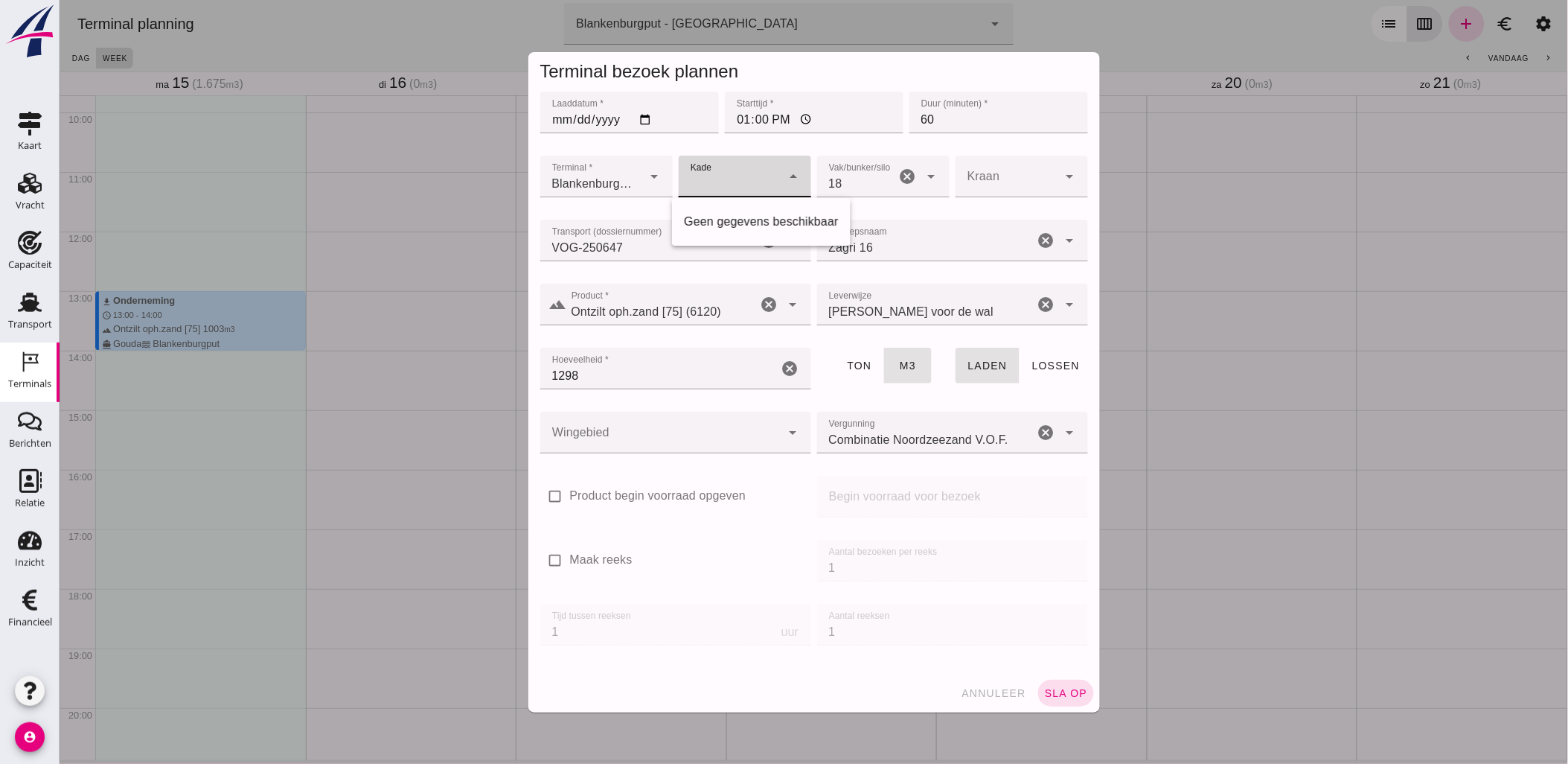
click at [1013, 179] on div at bounding box center [1006, 176] width 103 height 42
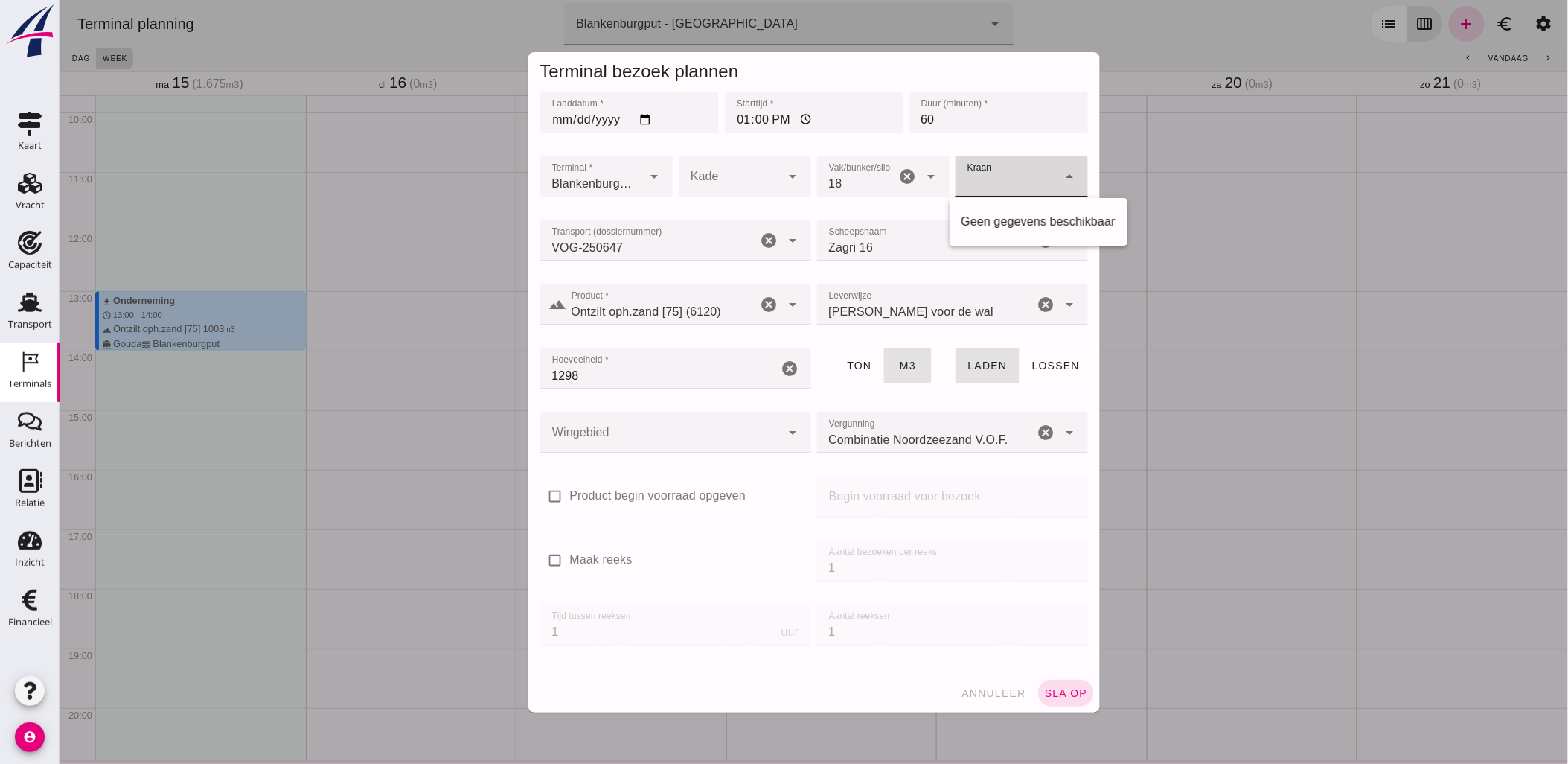
click at [677, 434] on div at bounding box center [660, 432] width 241 height 42
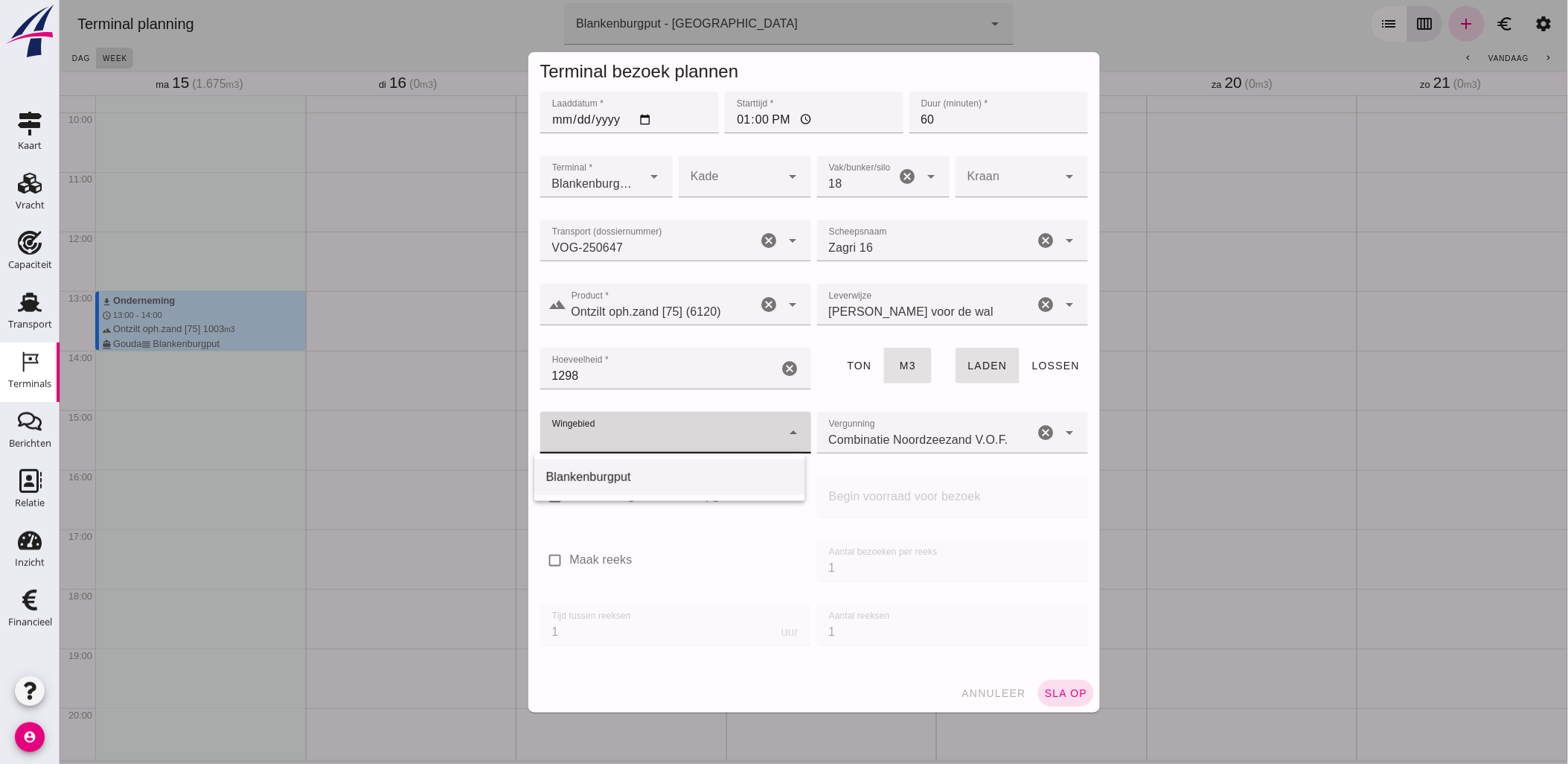
click at [696, 472] on div "Blankenburgput" at bounding box center [669, 477] width 247 height 18
type input "333"
click at [1045, 688] on span "sla op" at bounding box center [1065, 693] width 44 height 12
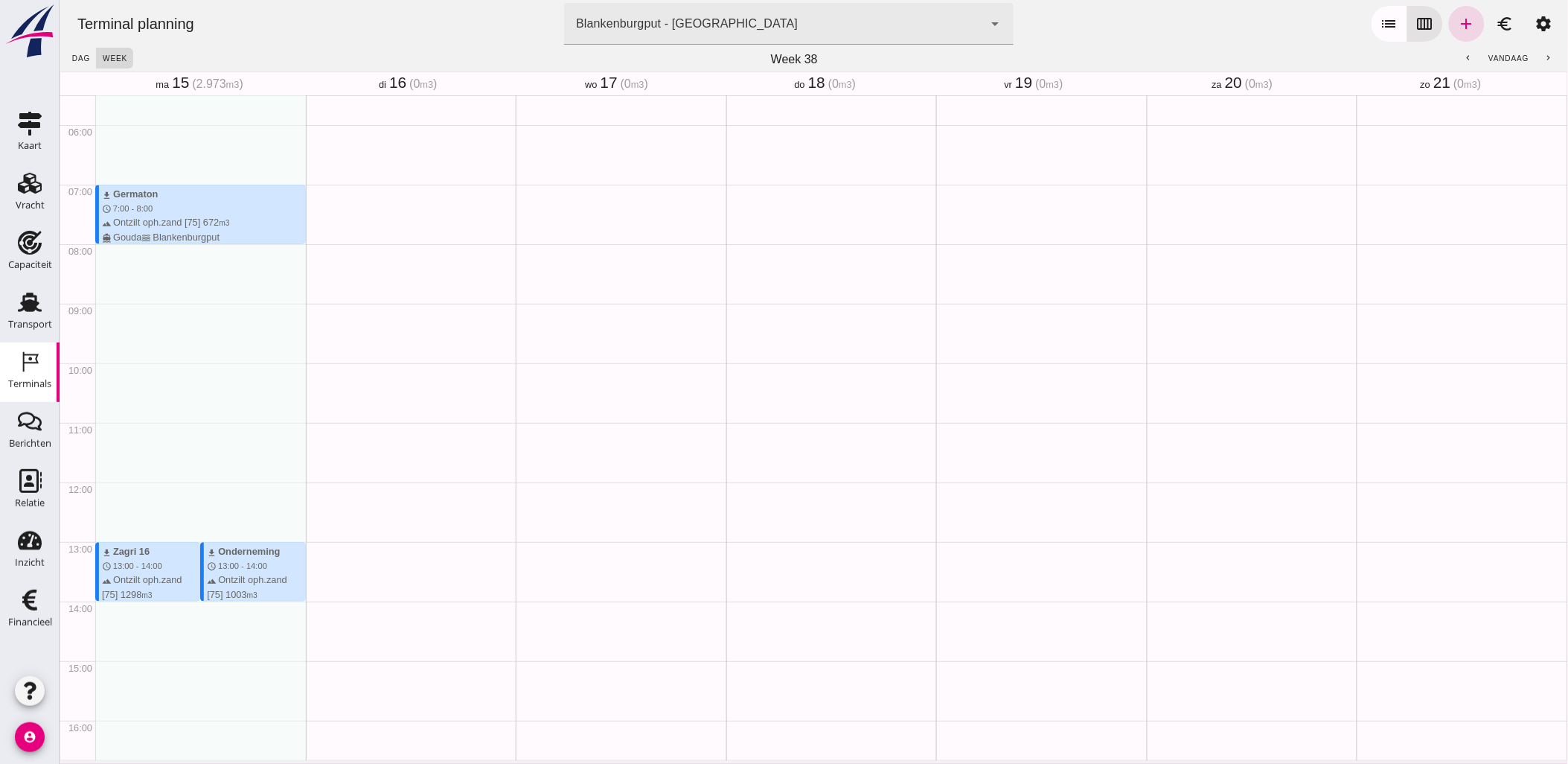
scroll to position [330, 0]
click at [1458, 19] on icon "add" at bounding box center [1466, 24] width 18 height 18
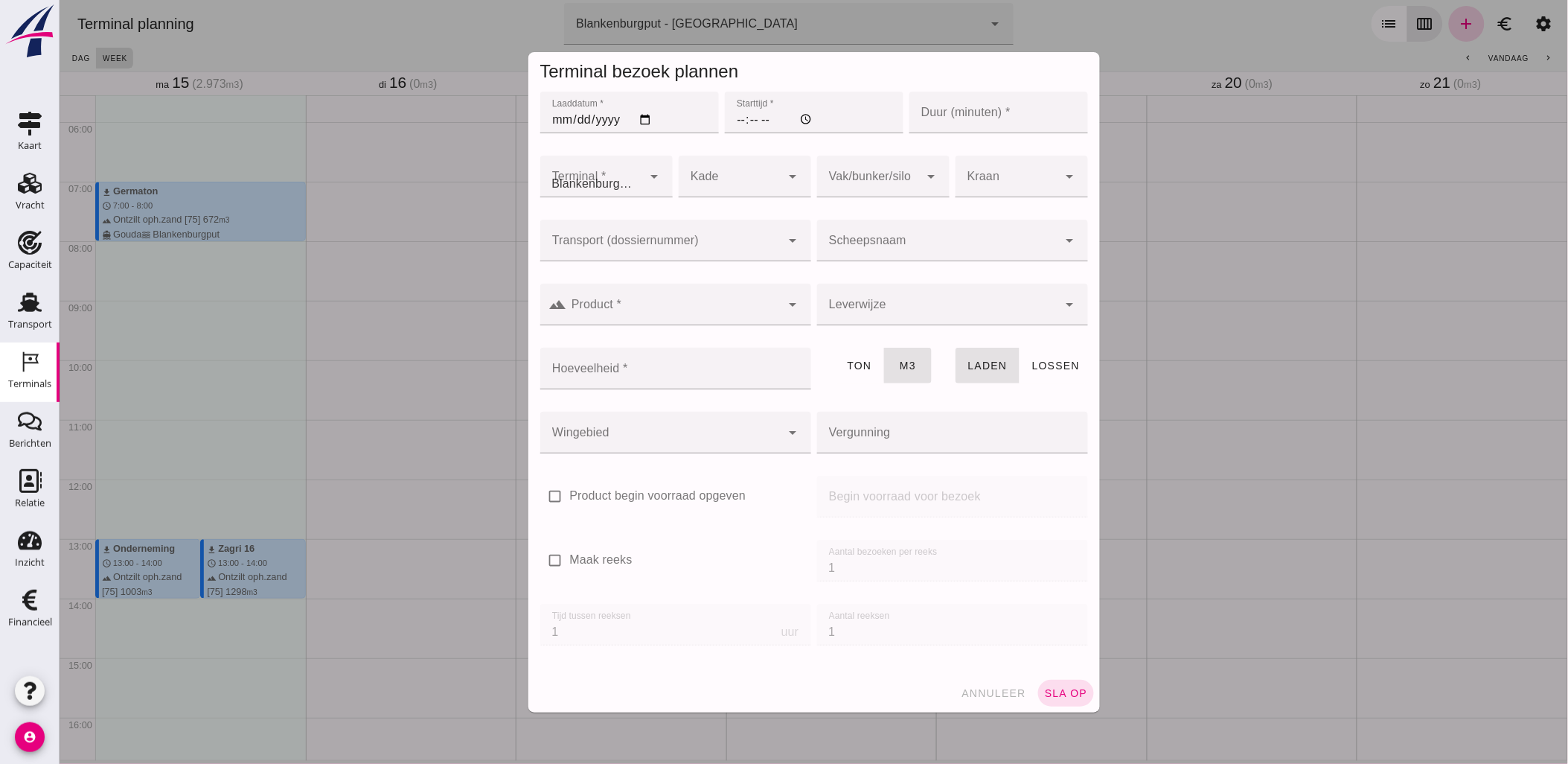
type input "Combinatie Noordzeezand V.O.F."
click at [642, 117] on input "Laaddatum *" at bounding box center [628, 113] width 178 height 42
type input "2025-09-15"
click at [738, 113] on input "Starttijd *" at bounding box center [813, 113] width 178 height 42
type input "18:00"
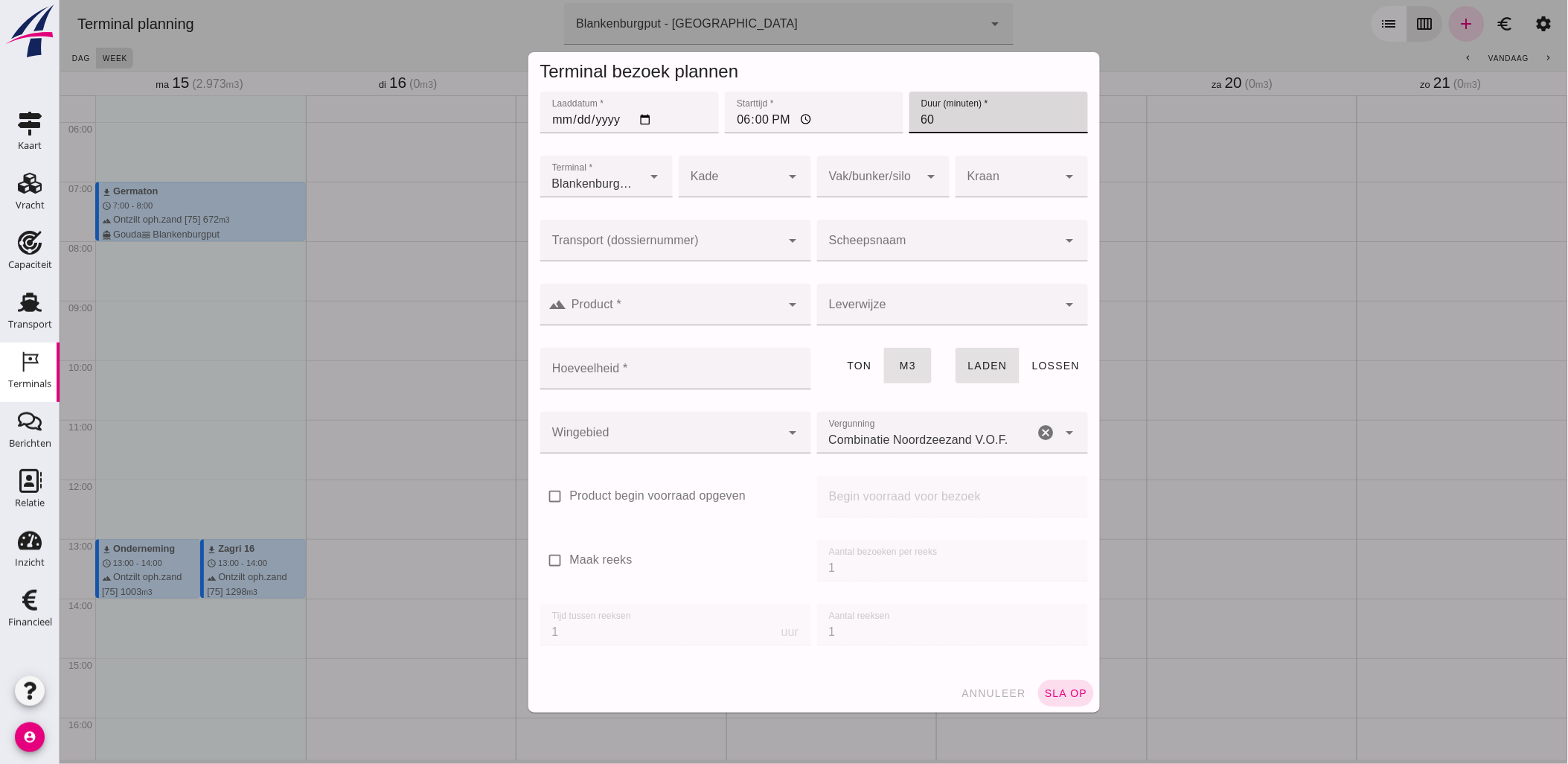
type input "60"
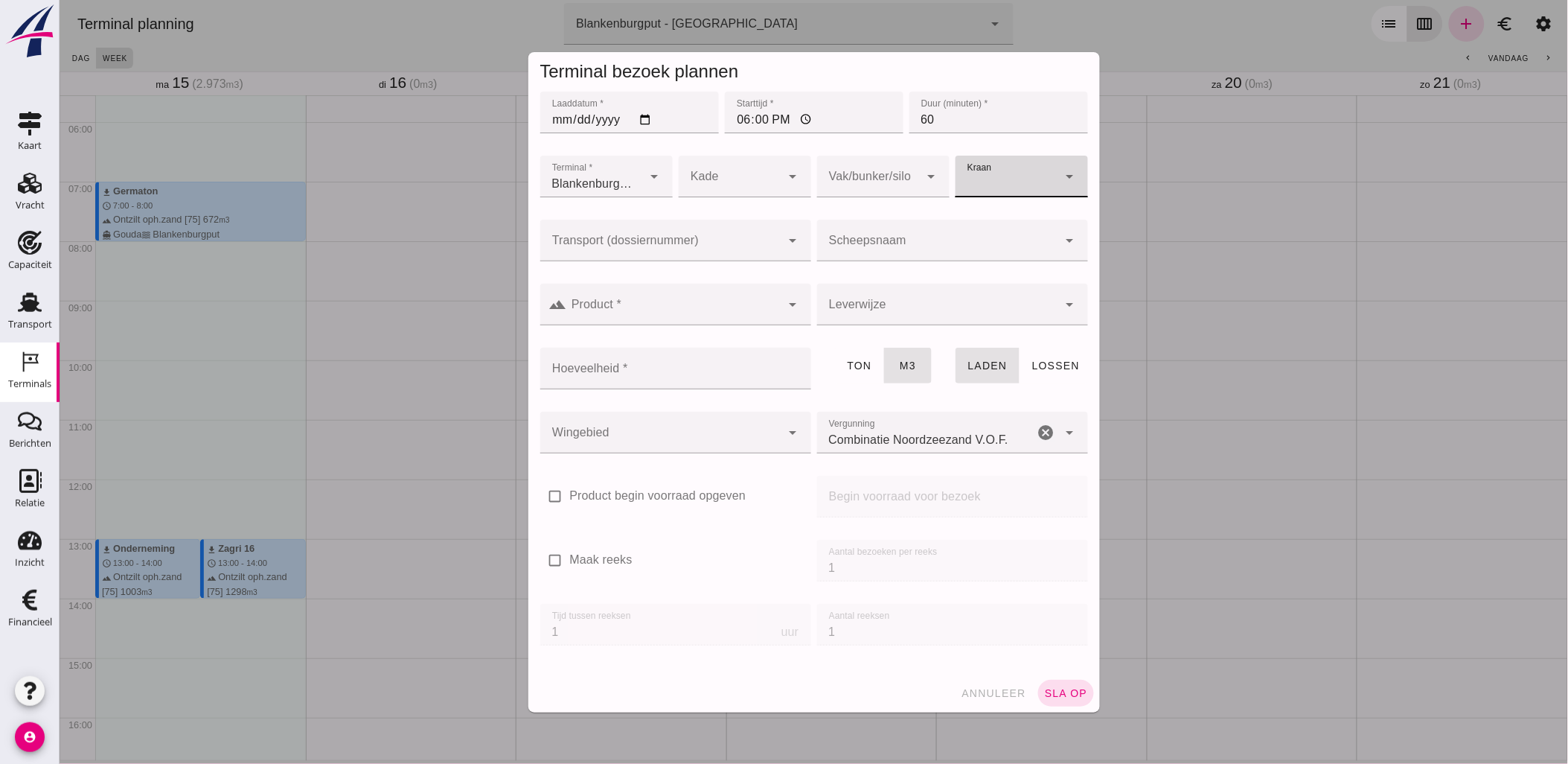
click at [883, 232] on div at bounding box center [937, 240] width 241 height 42
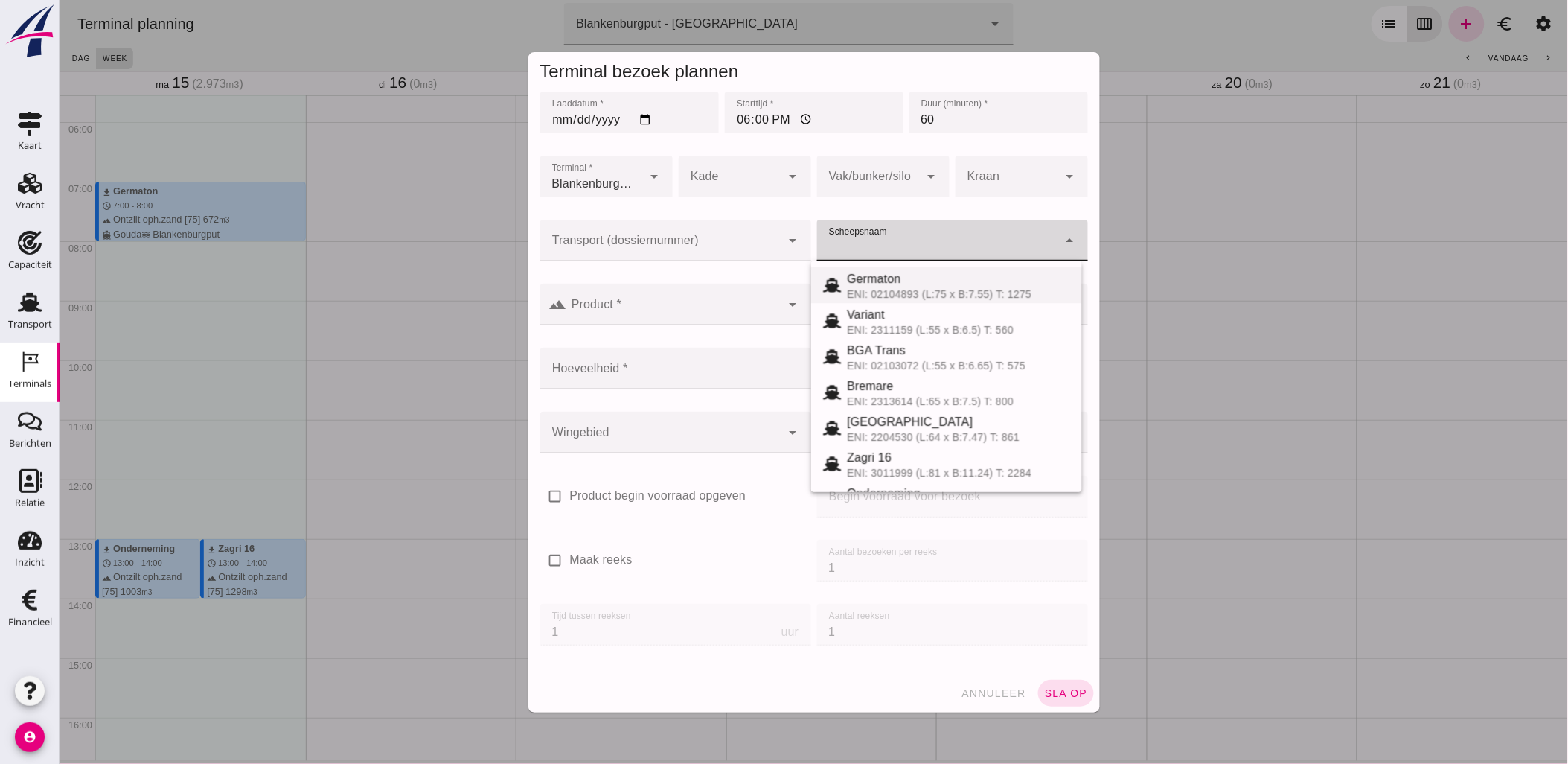
click at [886, 273] on span "Germaton" at bounding box center [873, 279] width 54 height 13
type input "Germaton"
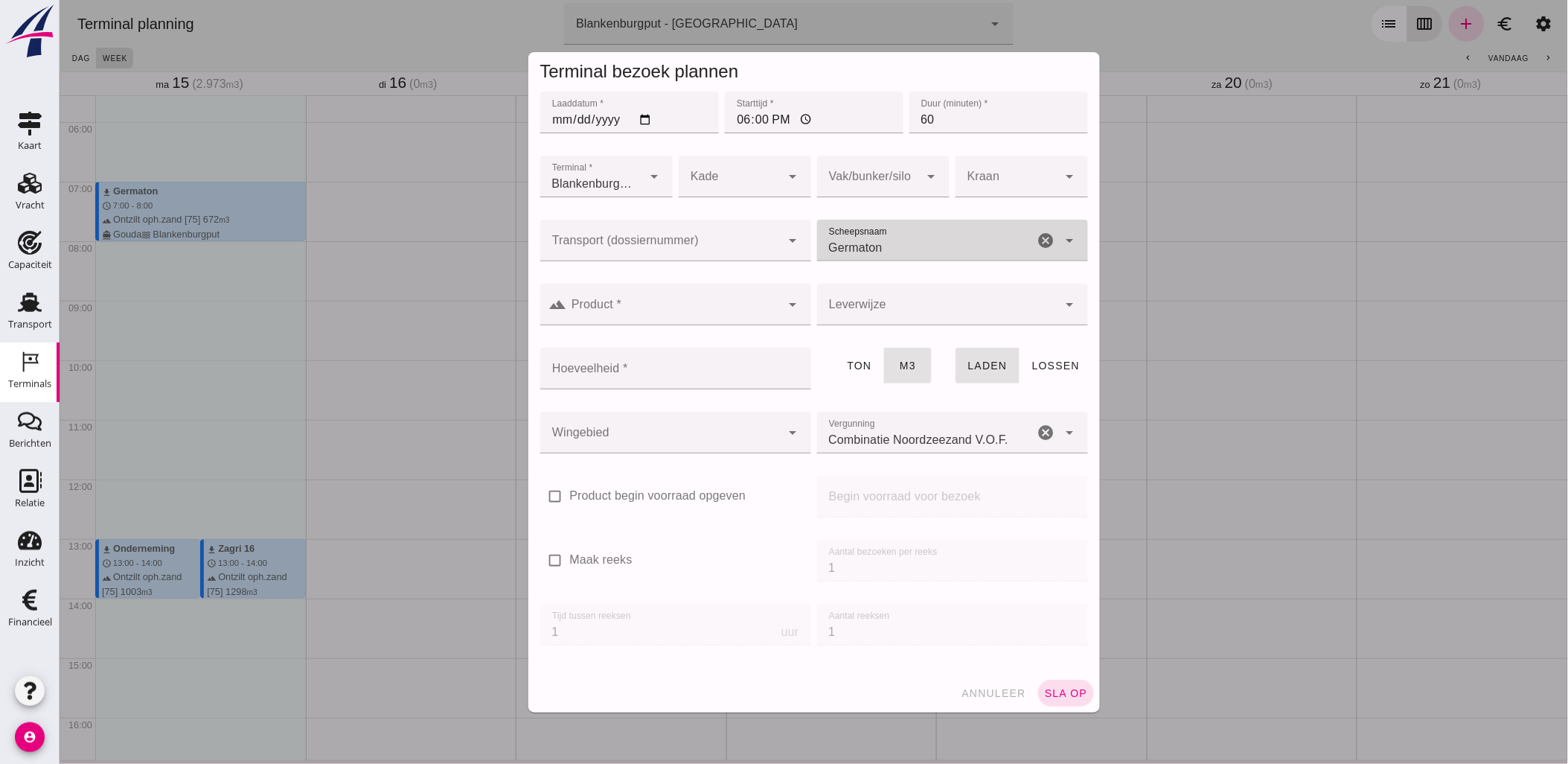
click at [757, 180] on div at bounding box center [730, 176] width 103 height 42
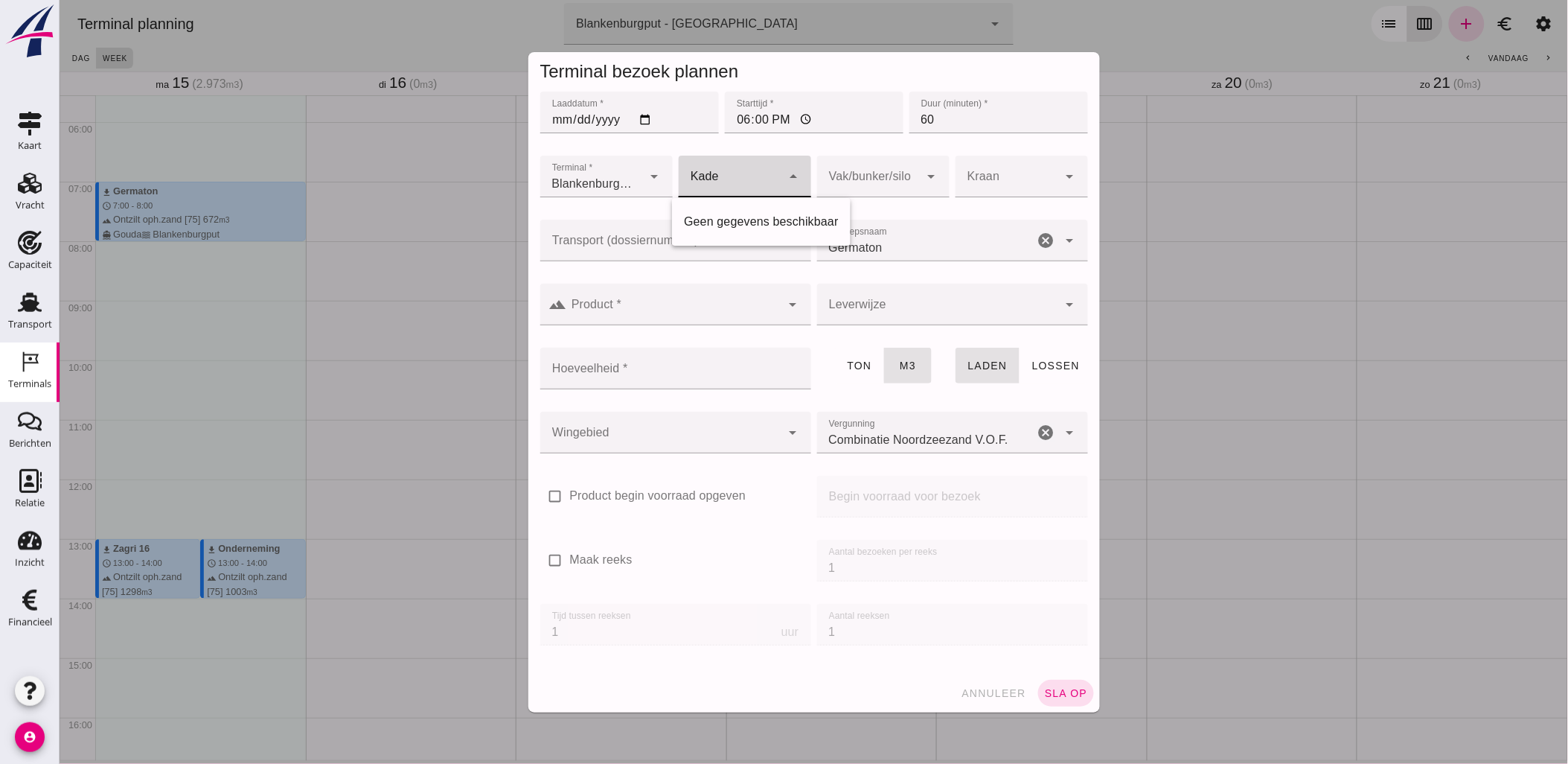
click at [852, 174] on div at bounding box center [868, 176] width 103 height 42
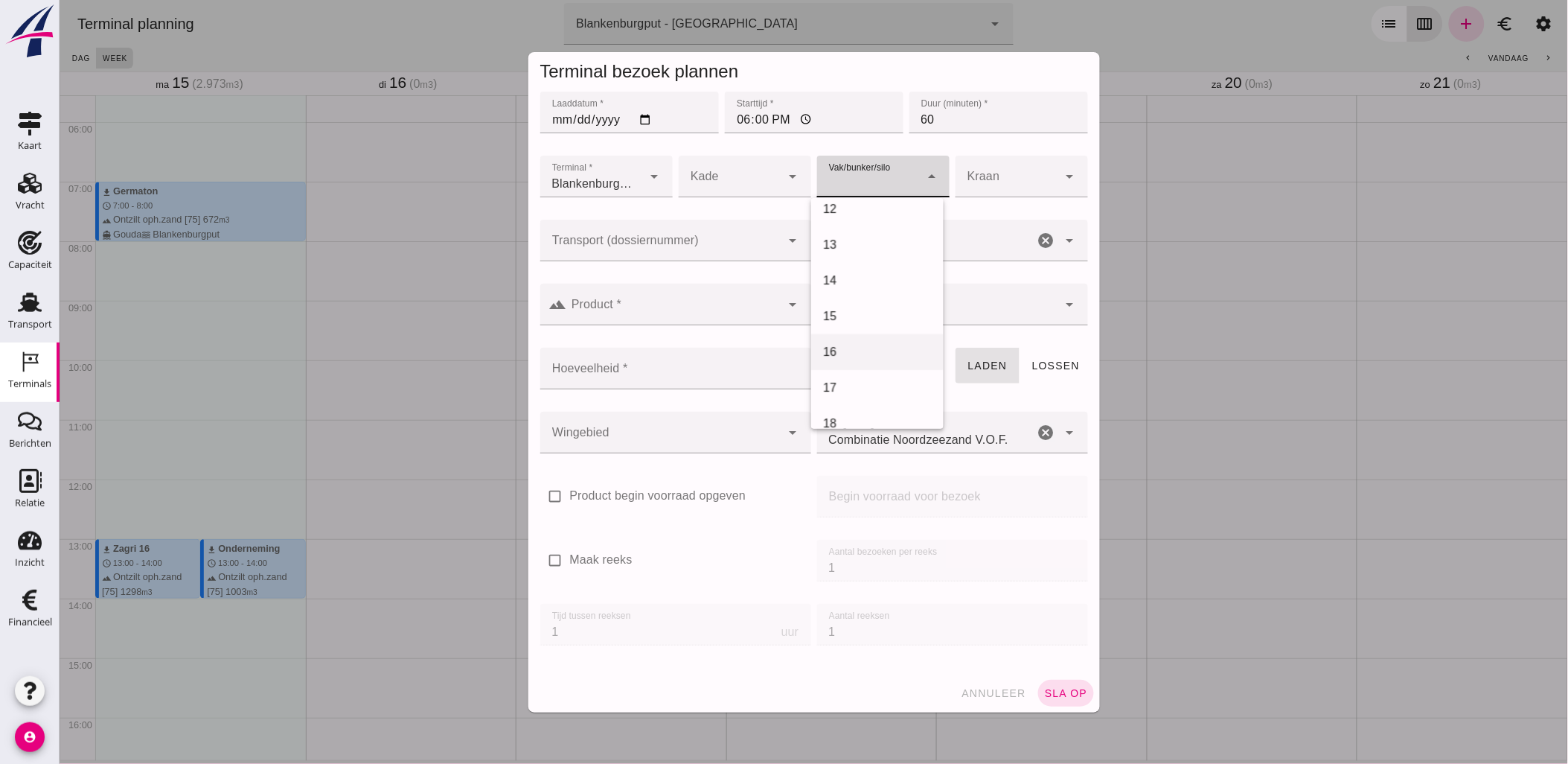
scroll to position [413, 0]
click at [739, 265] on div at bounding box center [675, 269] width 271 height 17
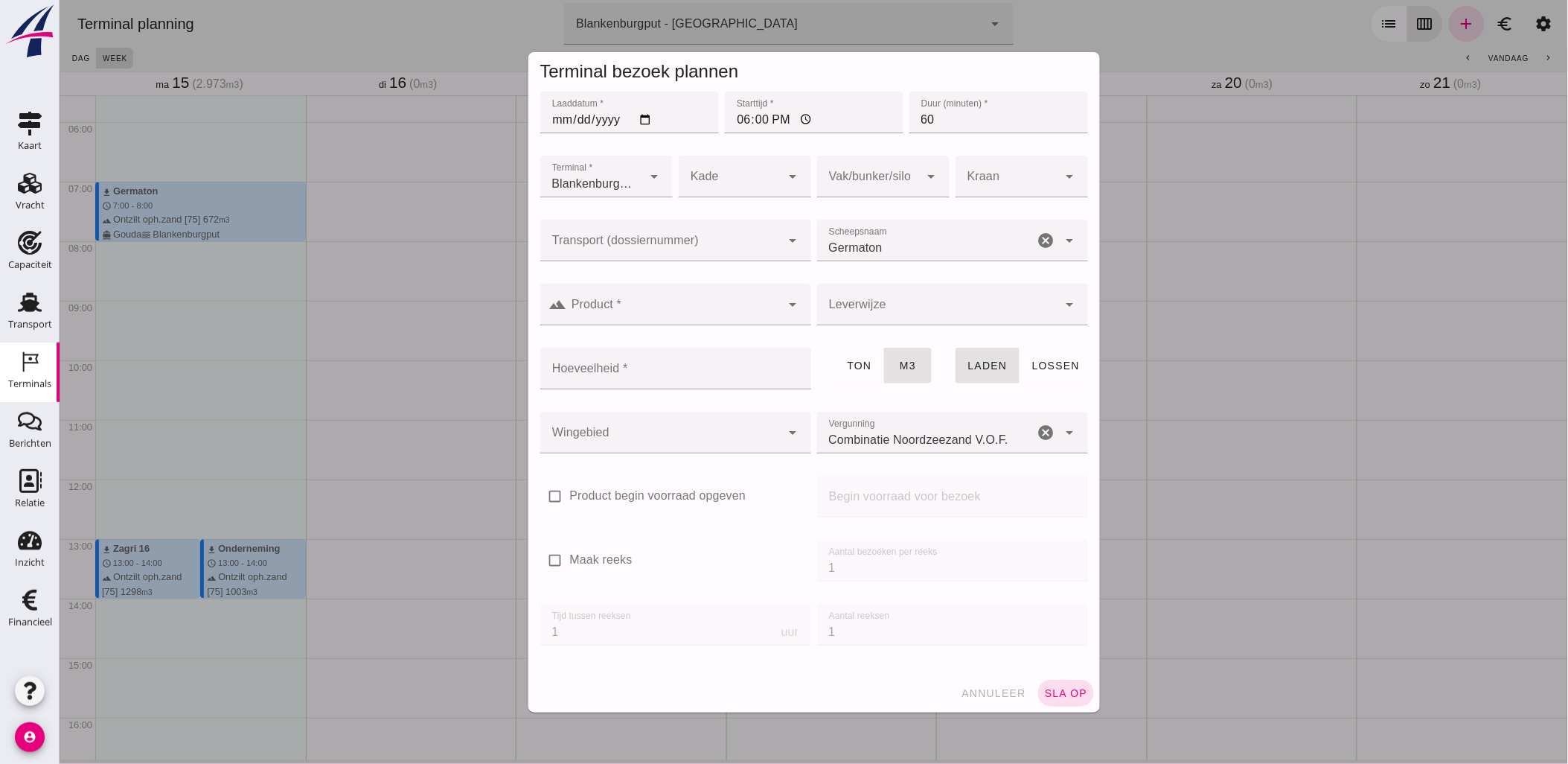
click at [682, 250] on input "Transport (dossiernummer)" at bounding box center [660, 247] width 241 height 18
click at [702, 276] on div "VOG-250648" at bounding box center [669, 285] width 247 height 18
type input "VOG-250648"
type input "franco_on_shore"
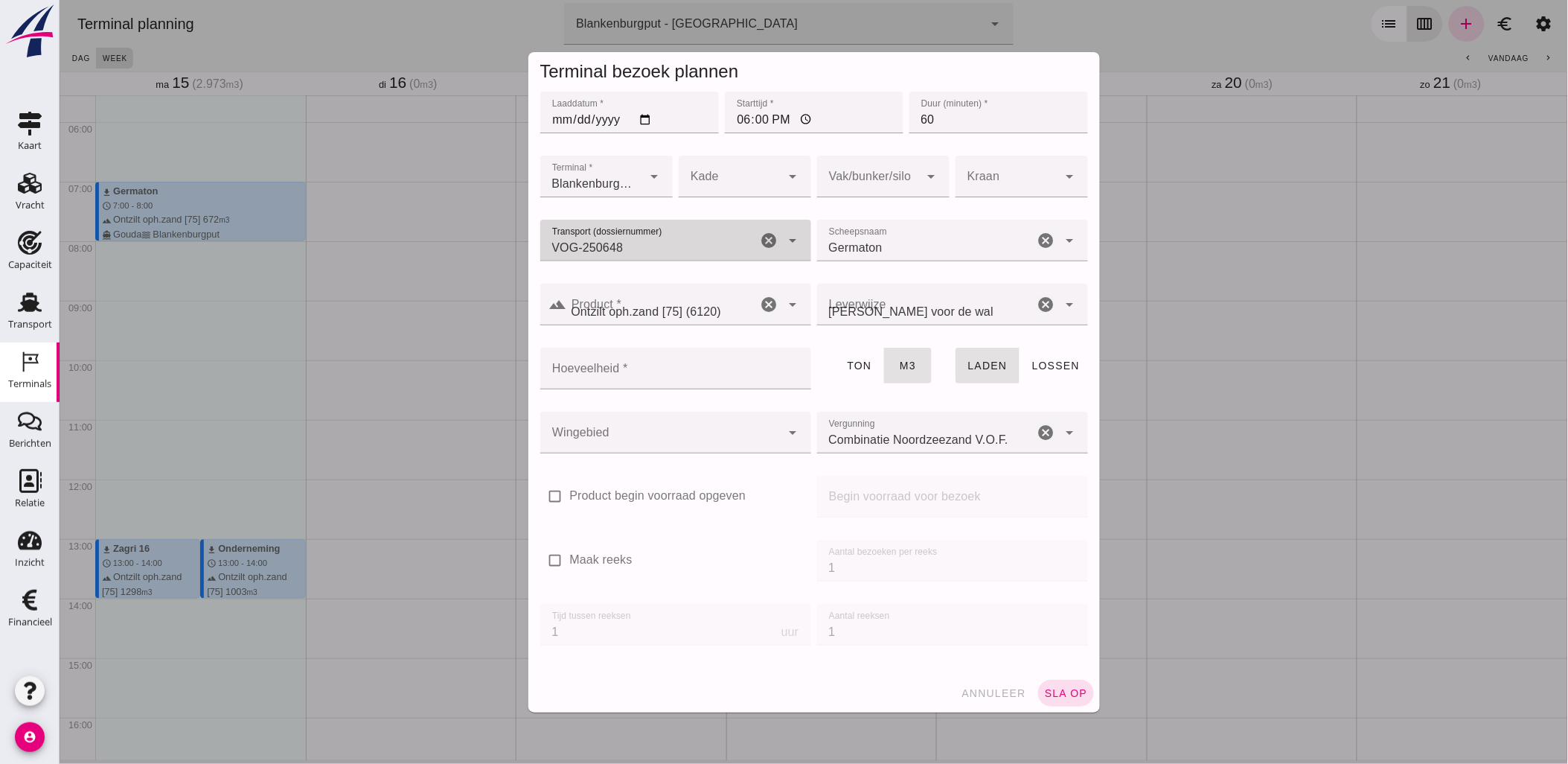
type input "VOG-250648"
click at [682, 376] on input "Hoeveelheid *" at bounding box center [670, 369] width 262 height 42
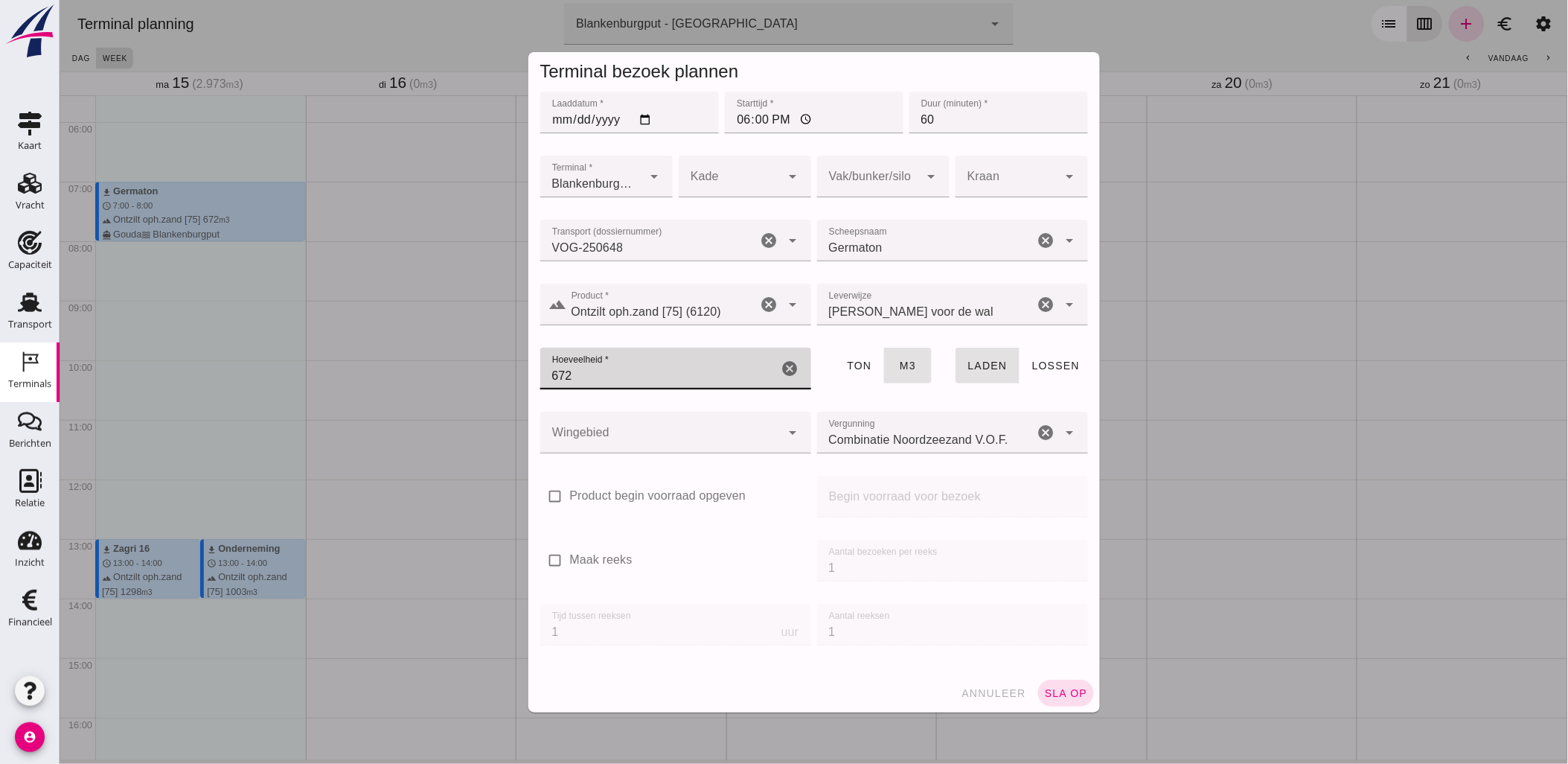
type input "672"
click at [679, 447] on div at bounding box center [660, 432] width 241 height 42
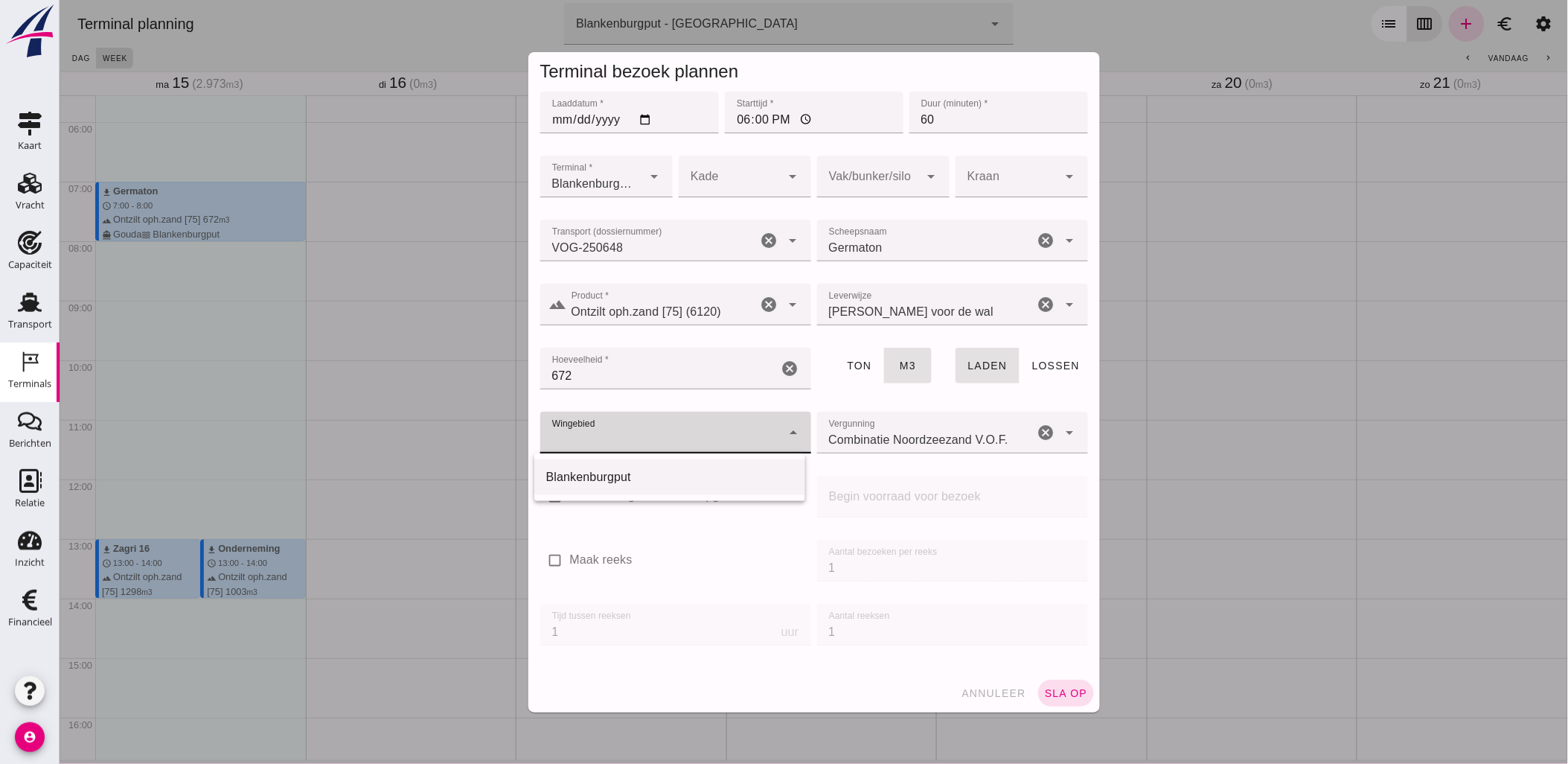
click at [660, 484] on div "Blankenburgput" at bounding box center [669, 477] width 247 height 18
type input "333"
click at [1069, 693] on span "sla op" at bounding box center [1065, 693] width 44 height 12
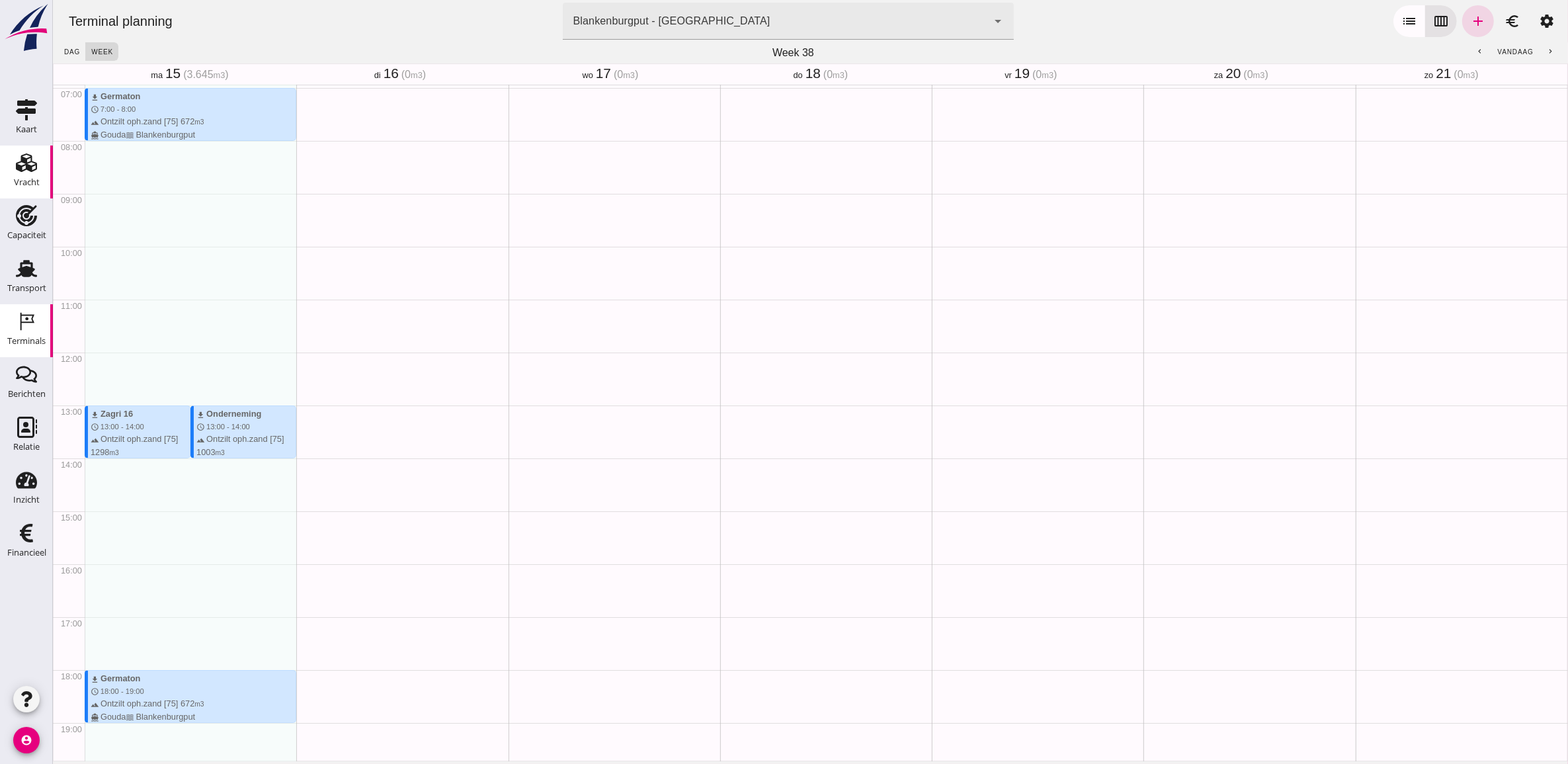
click at [27, 167] on use at bounding box center [27, 163] width 21 height 18
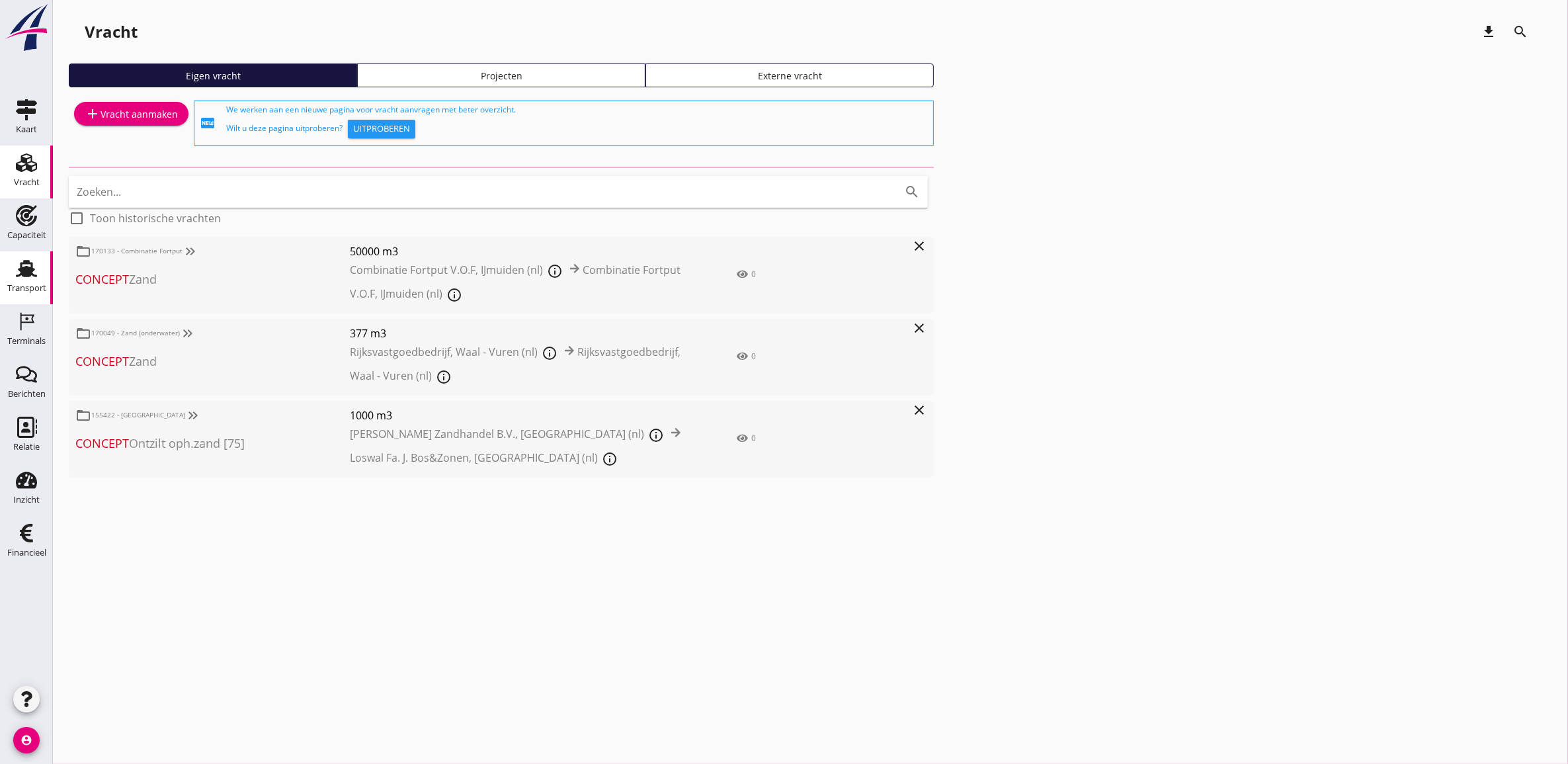
click at [38, 260] on div "Transport" at bounding box center [26, 268] width 32 height 21
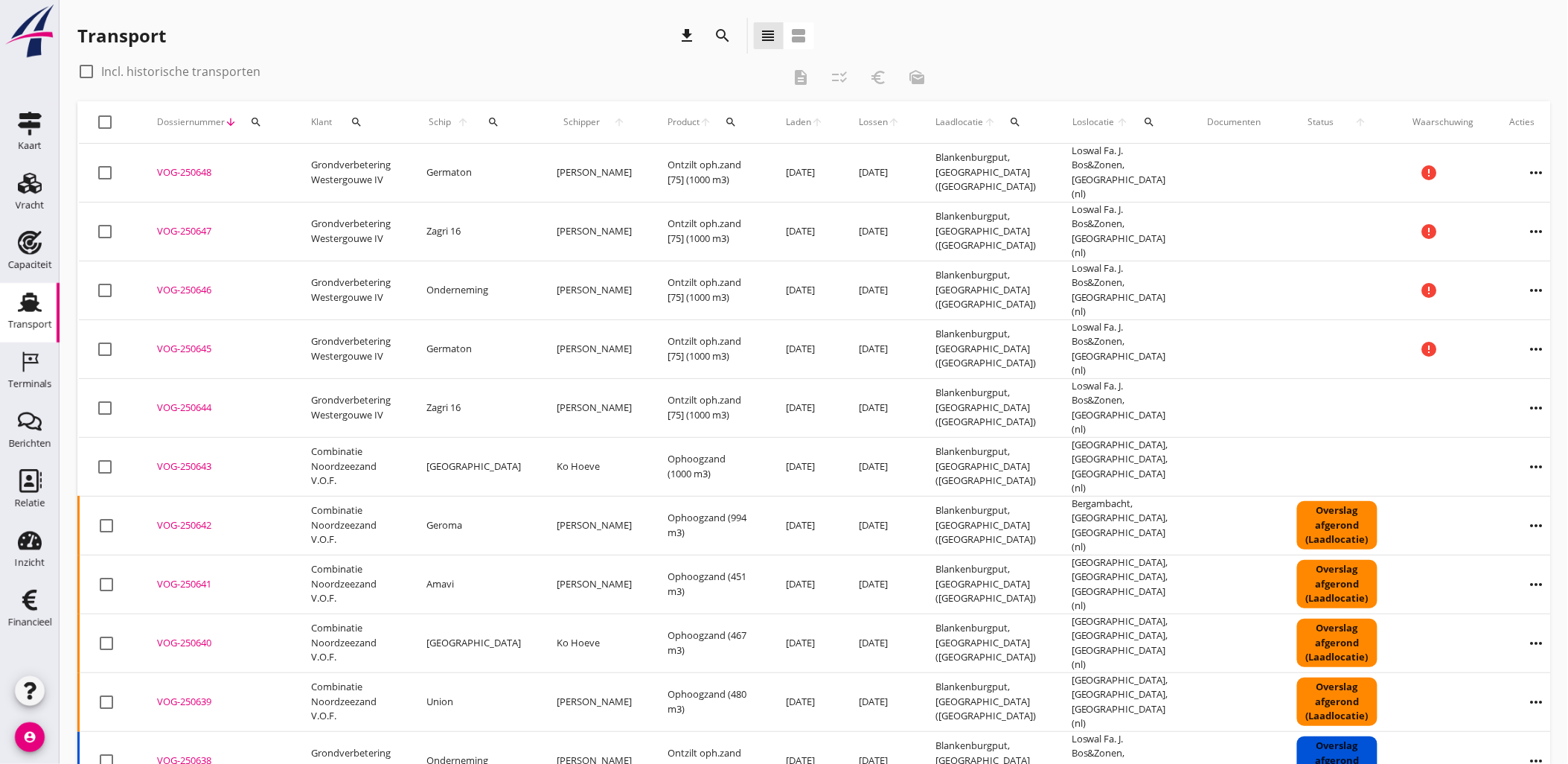
click at [786, 122] on span "Laden" at bounding box center [799, 122] width 25 height 13
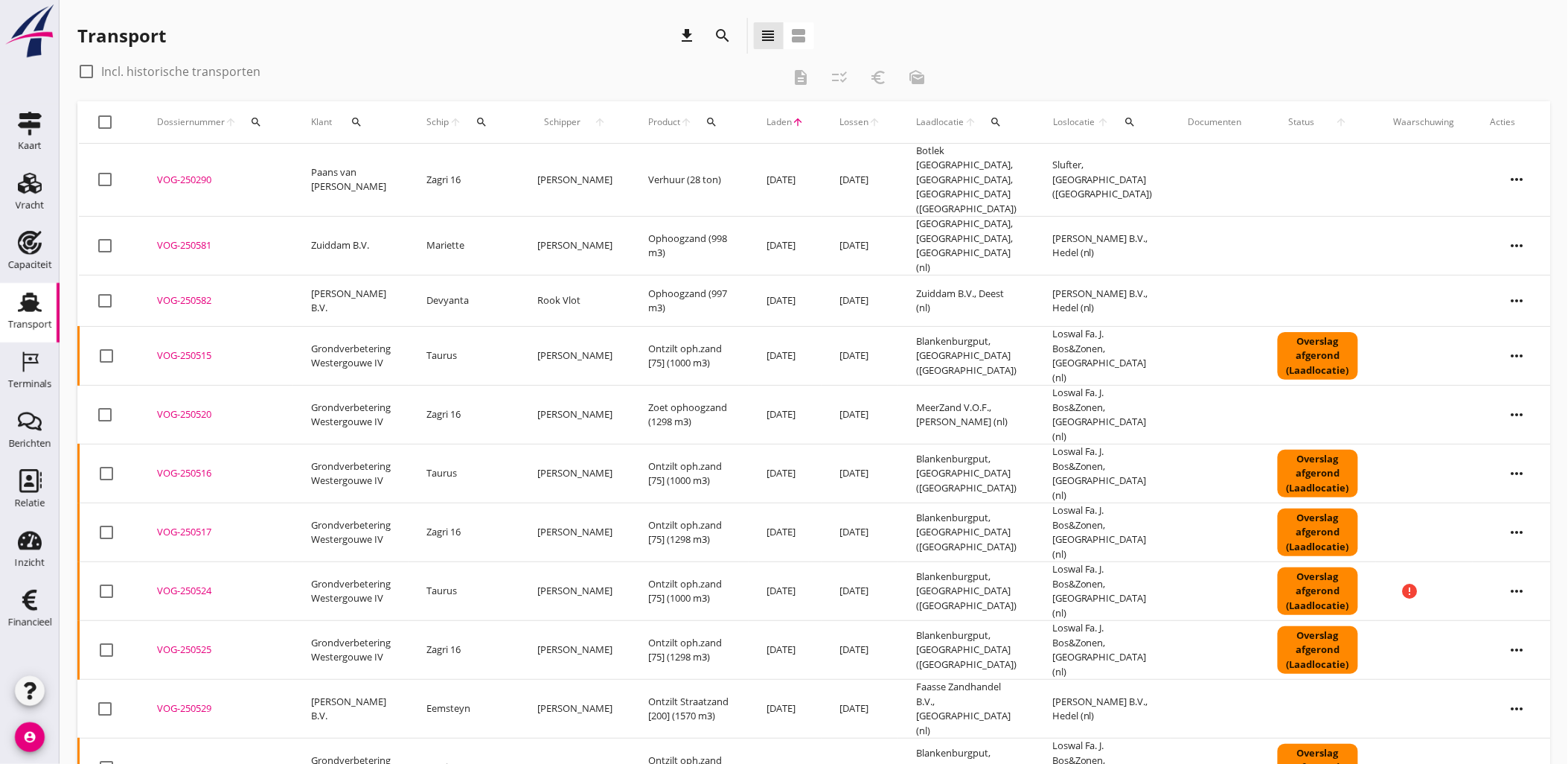
click at [766, 122] on span "Laden" at bounding box center [779, 122] width 25 height 13
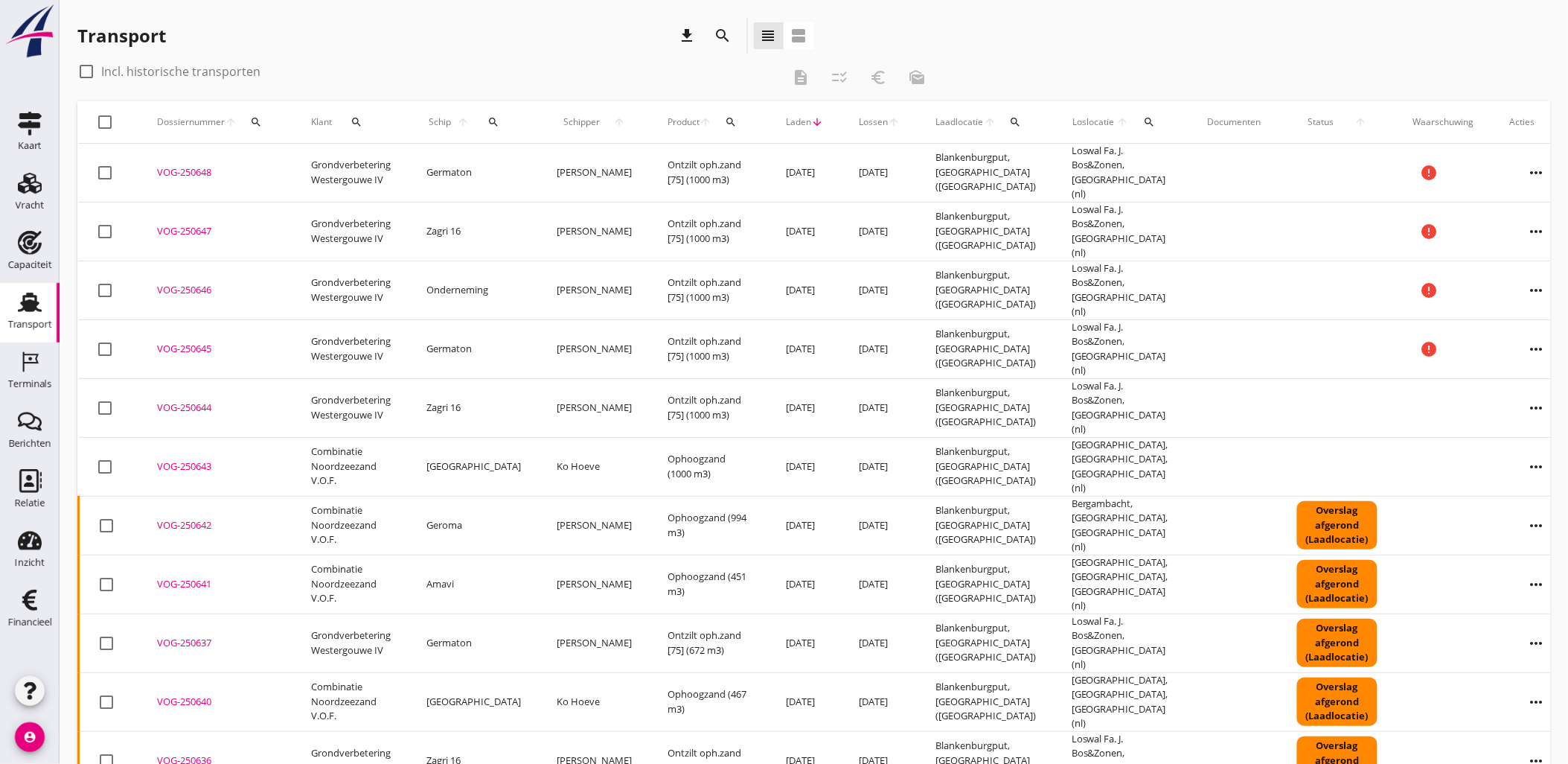
click at [487, 124] on icon "search" at bounding box center [493, 122] width 12 height 12
click at [522, 162] on input "Zoek op (scheeps)naam" at bounding box center [554, 165] width 155 height 24
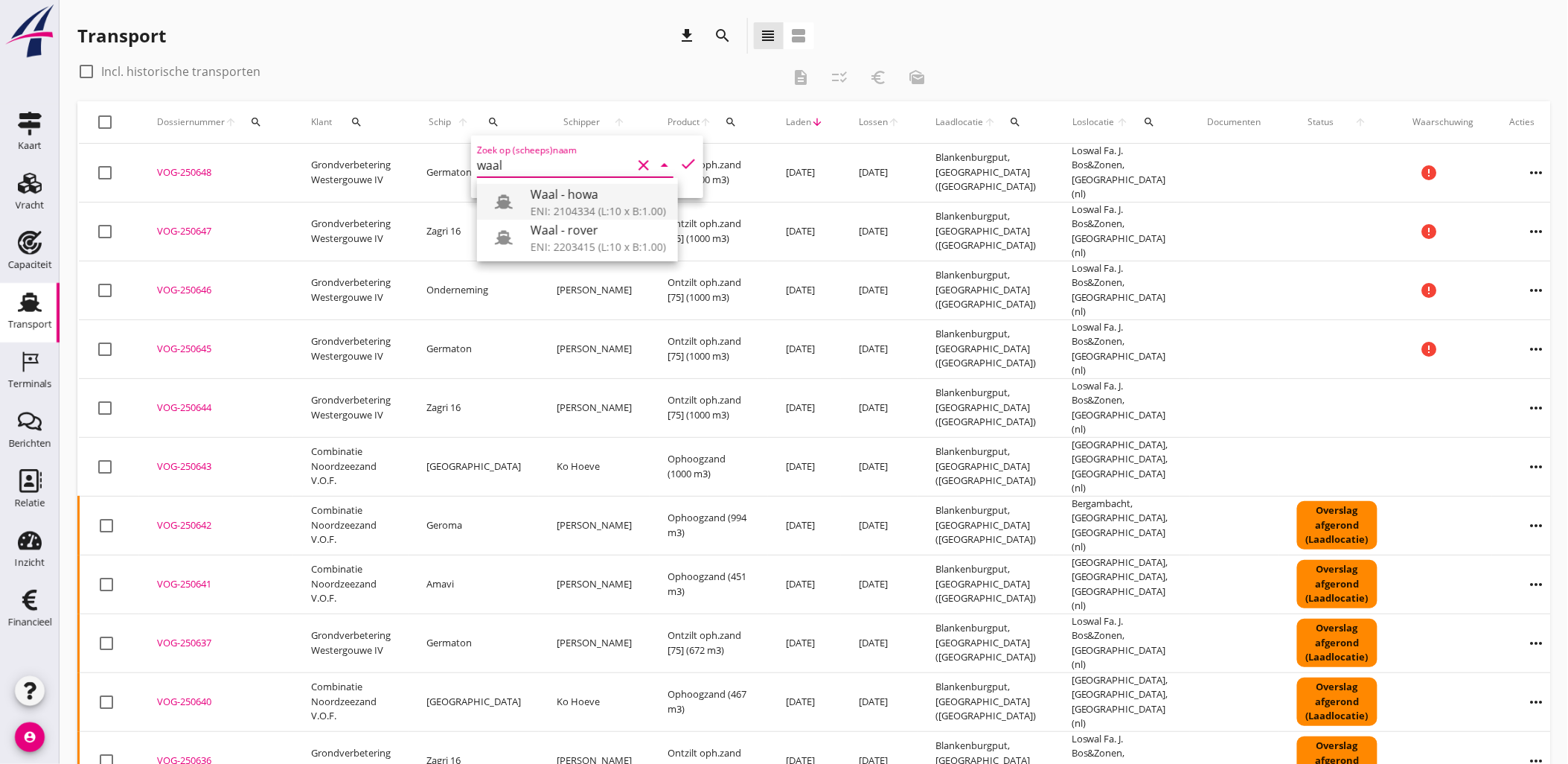
click at [593, 202] on div "Waal - howa" at bounding box center [598, 194] width 135 height 18
click at [687, 155] on icon "check" at bounding box center [688, 163] width 18 height 18
type input "Waal - howa"
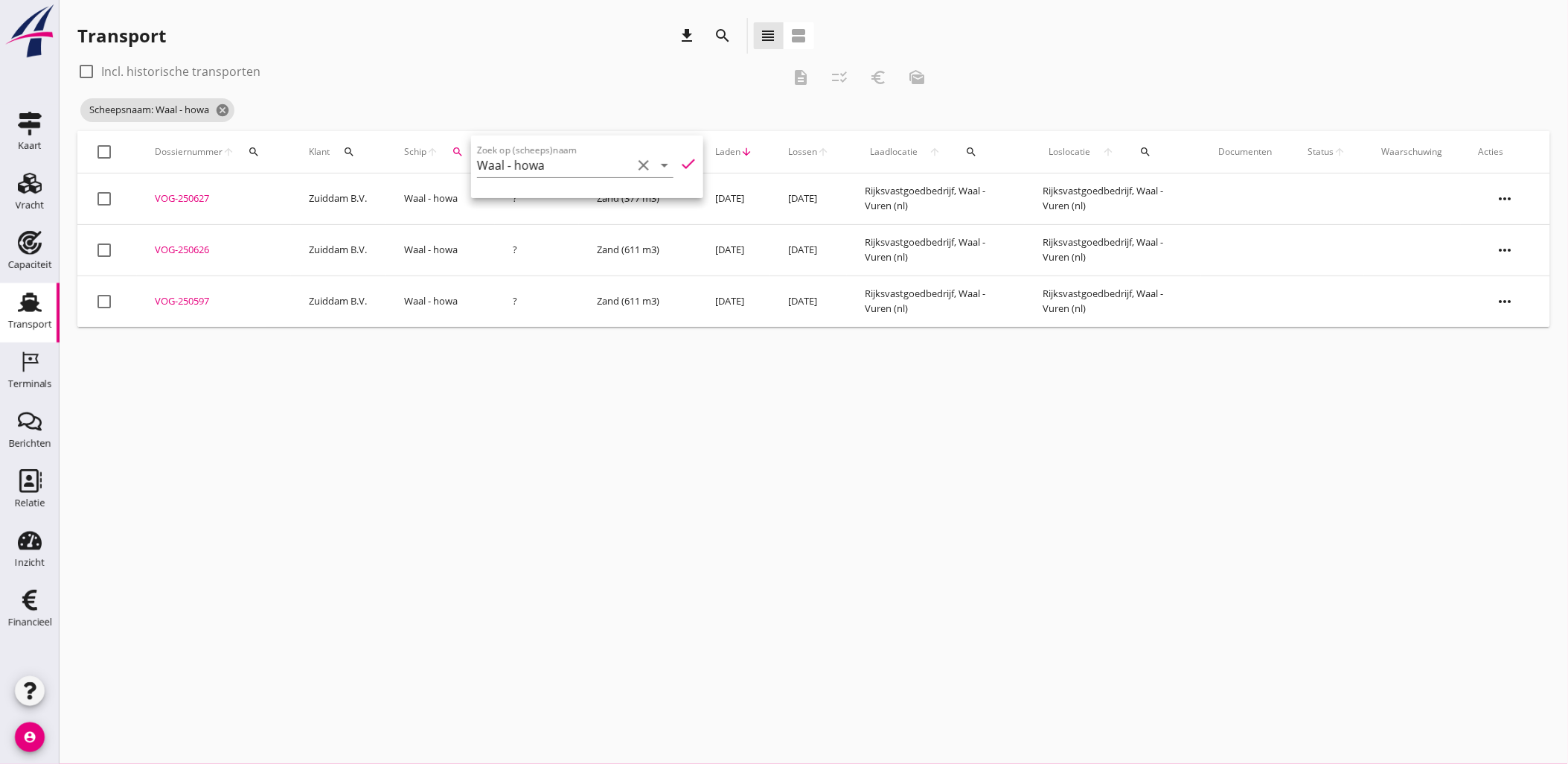
click at [1345, 71] on div "check_box_outline_blank Incl. historische transporten description checklist_rtl…" at bounding box center [814, 95] width 1473 height 71
click at [729, 38] on icon "search" at bounding box center [723, 36] width 18 height 18
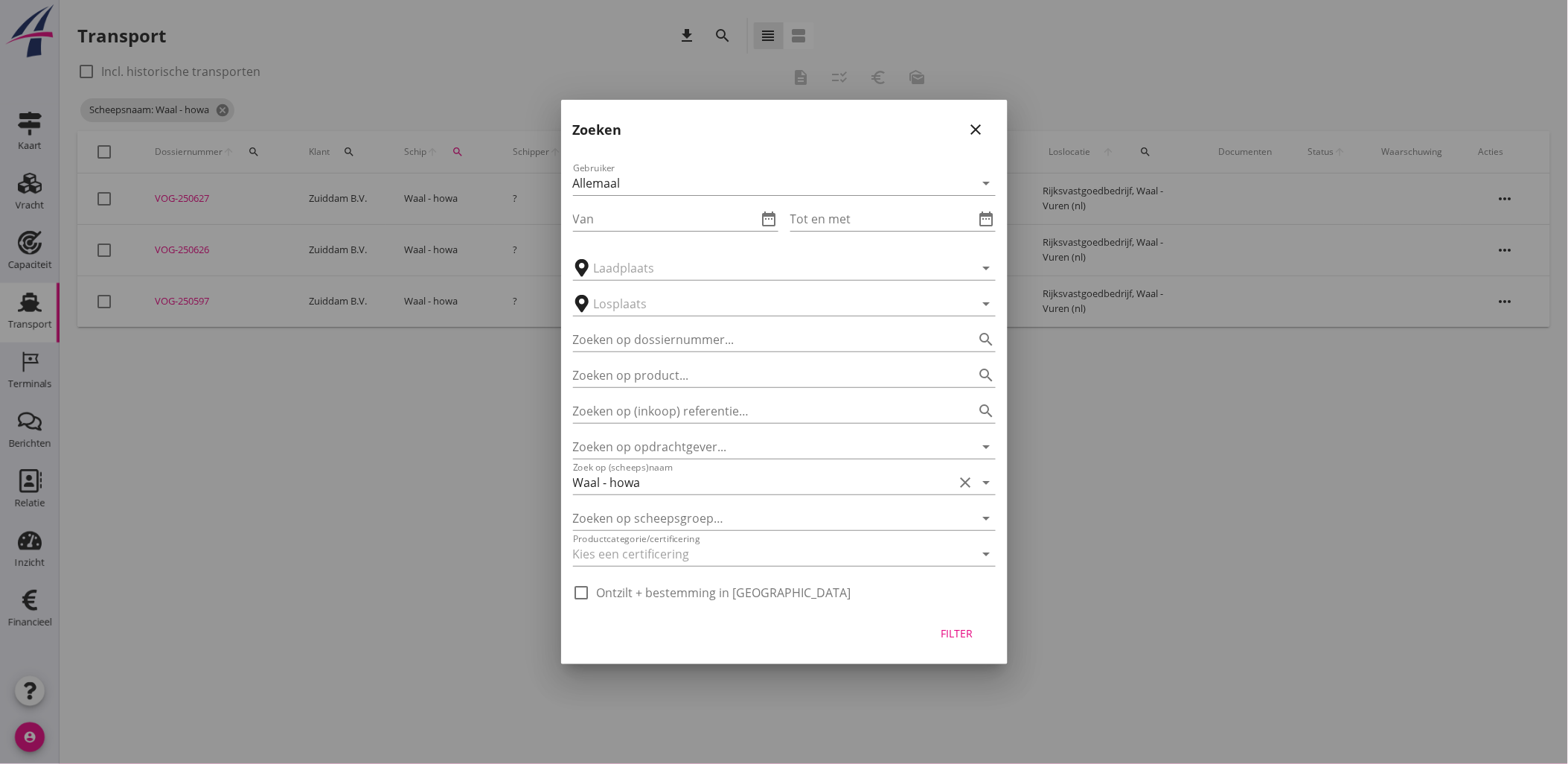
click at [964, 129] on div "close" at bounding box center [976, 129] width 27 height 18
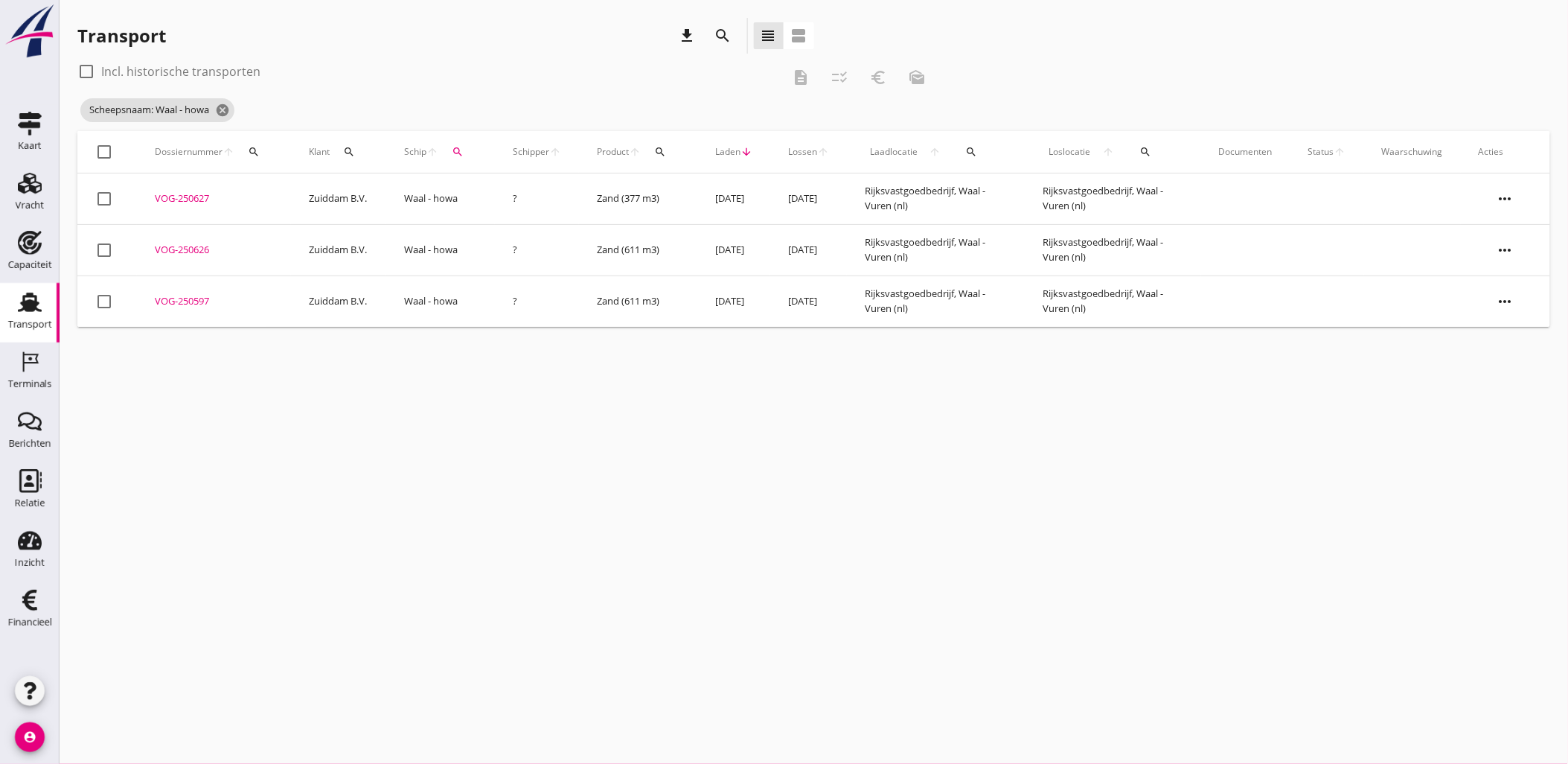
click at [902, 155] on span "Laadlocatie" at bounding box center [894, 151] width 59 height 13
click at [977, 151] on icon "search" at bounding box center [971, 151] width 12 height 12
click at [992, 188] on input "text" at bounding box center [1065, 195] width 155 height 24
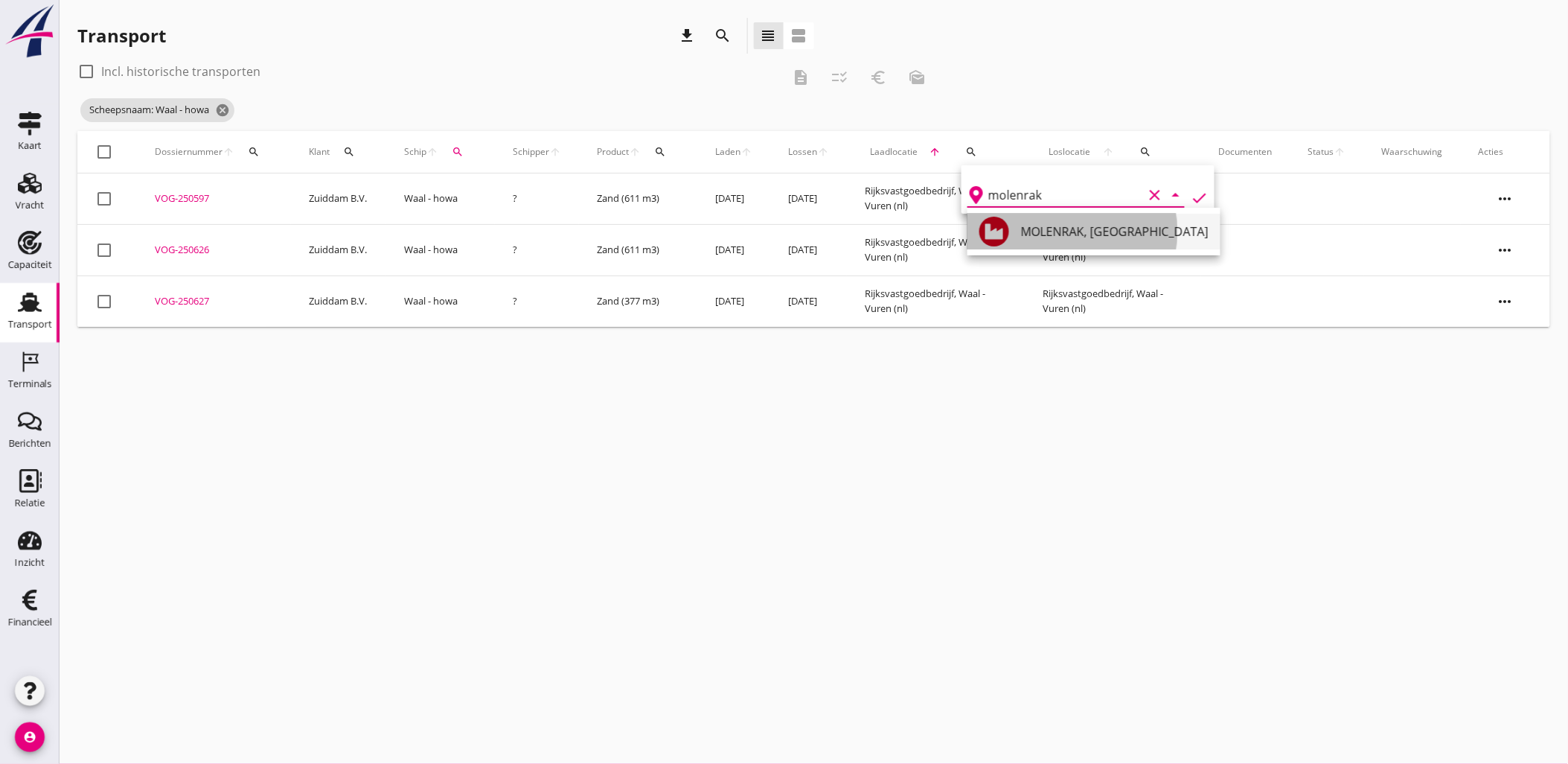
click at [1047, 229] on div "MOLENRAK, [GEOGRAPHIC_DATA]" at bounding box center [1114, 231] width 188 height 18
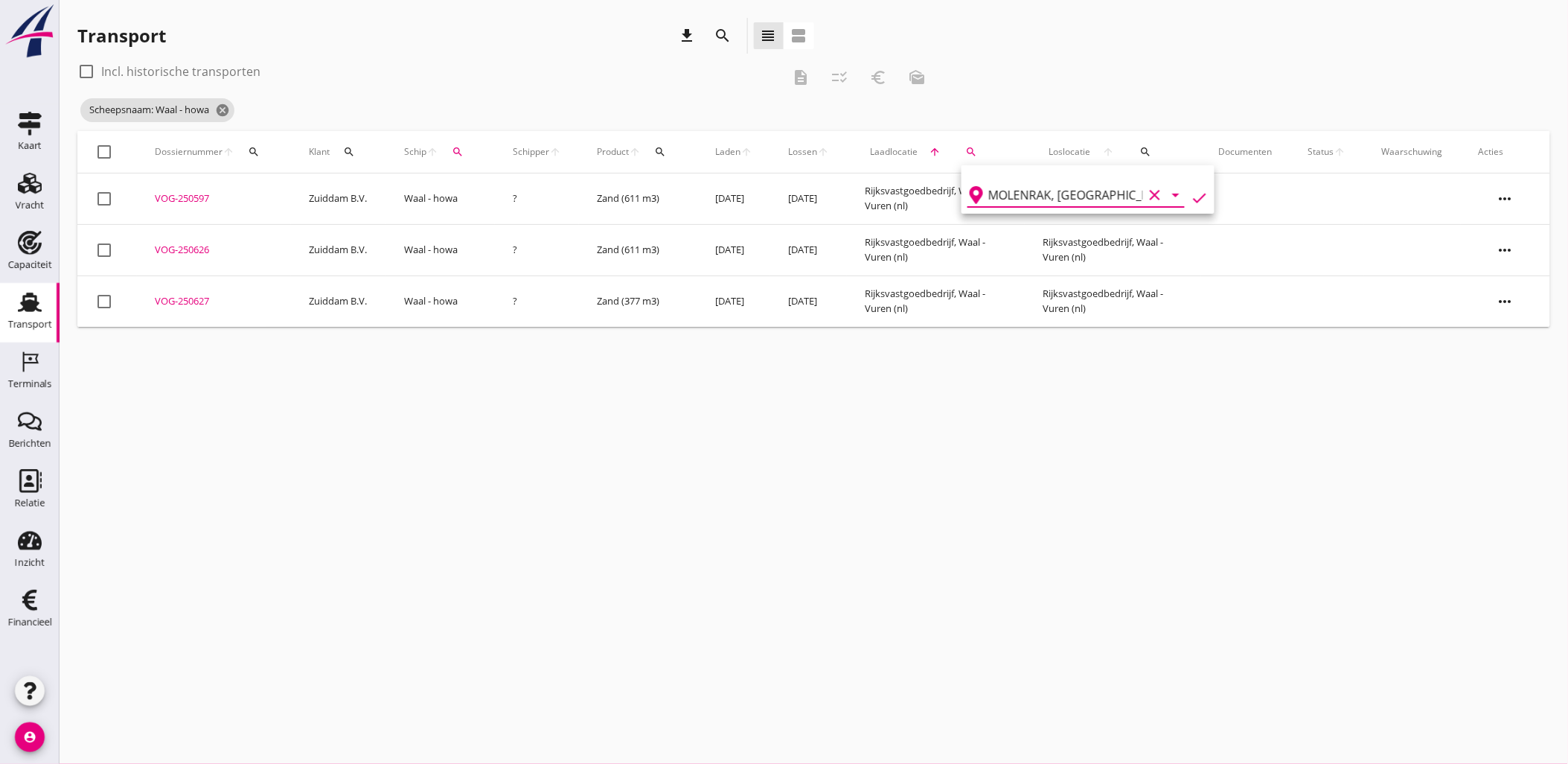
click at [1191, 195] on icon "check" at bounding box center [1200, 198] width 18 height 18
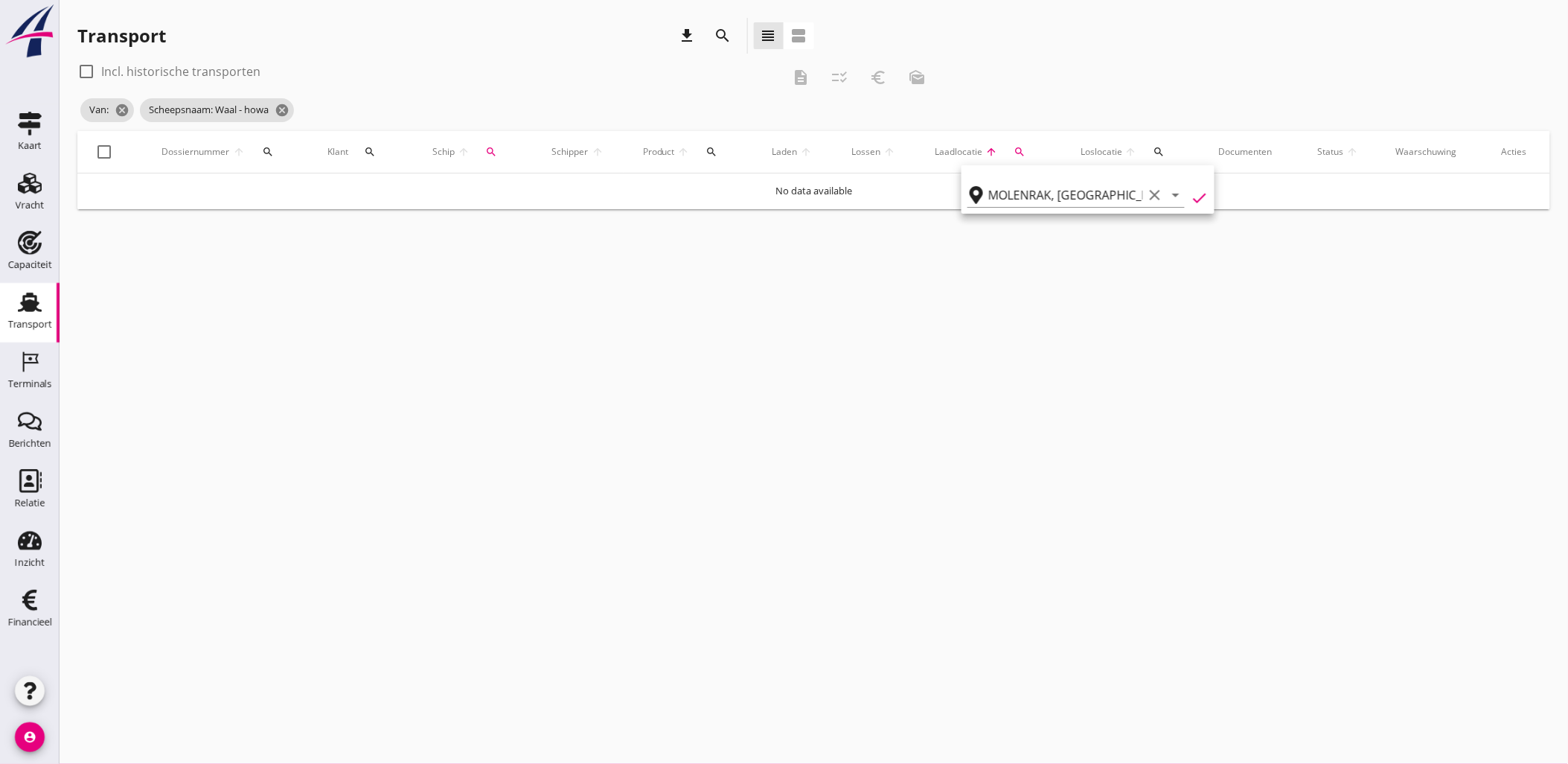
type input "MOLENRAK"
click at [159, 63] on div "check_box_outline_blank Incl. historische transporten" at bounding box center [169, 71] width 183 height 18
click at [168, 67] on label "Incl. historische transporten" at bounding box center [181, 71] width 159 height 15
checkbox input "true"
click at [336, 113] on icon "cancel" at bounding box center [336, 110] width 15 height 15
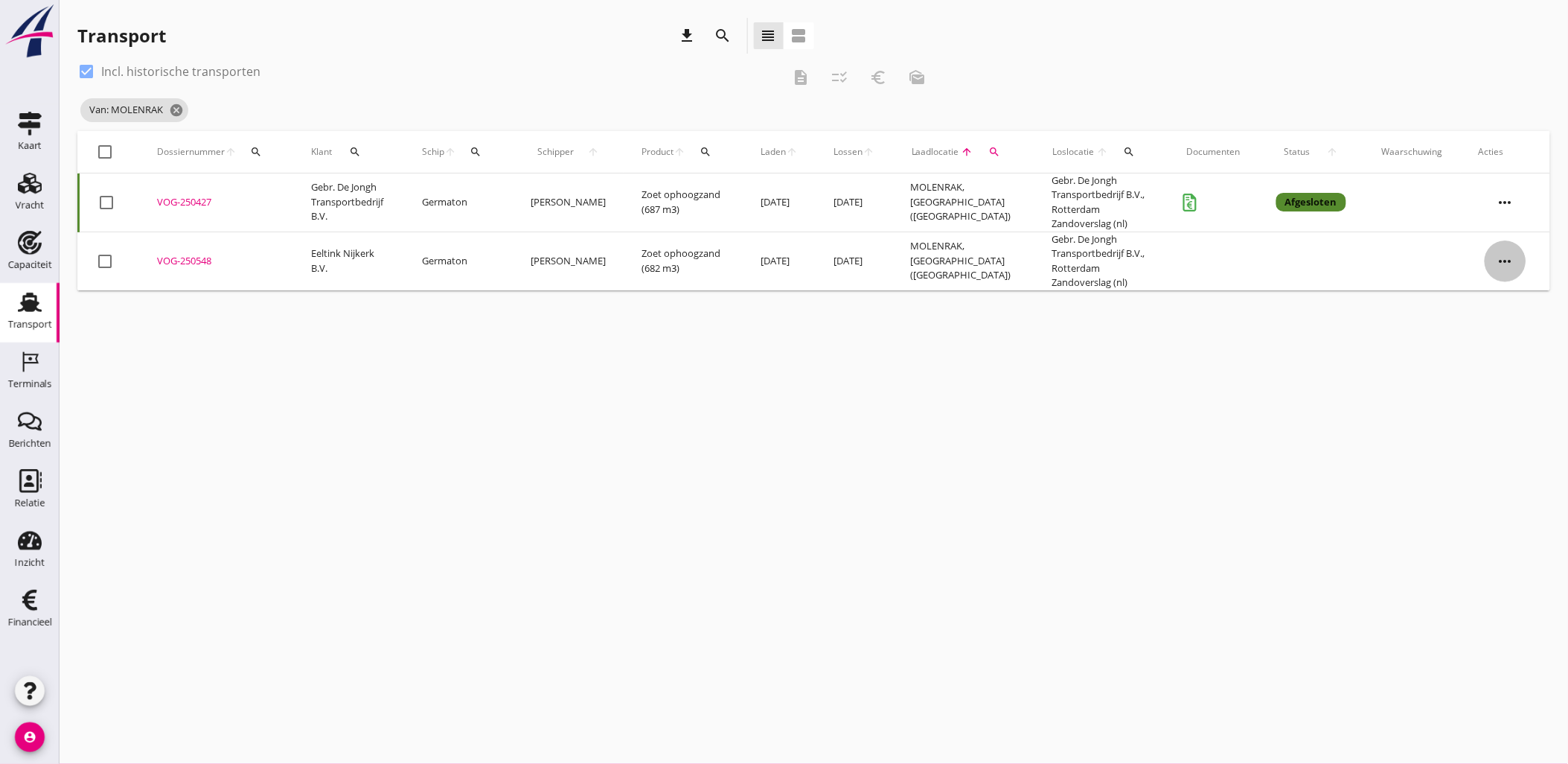
click at [1505, 262] on icon "more_horiz" at bounding box center [1505, 261] width 42 height 42
click at [1510, 450] on div "Vracht kopieeren" at bounding box center [1496, 449] width 106 height 18
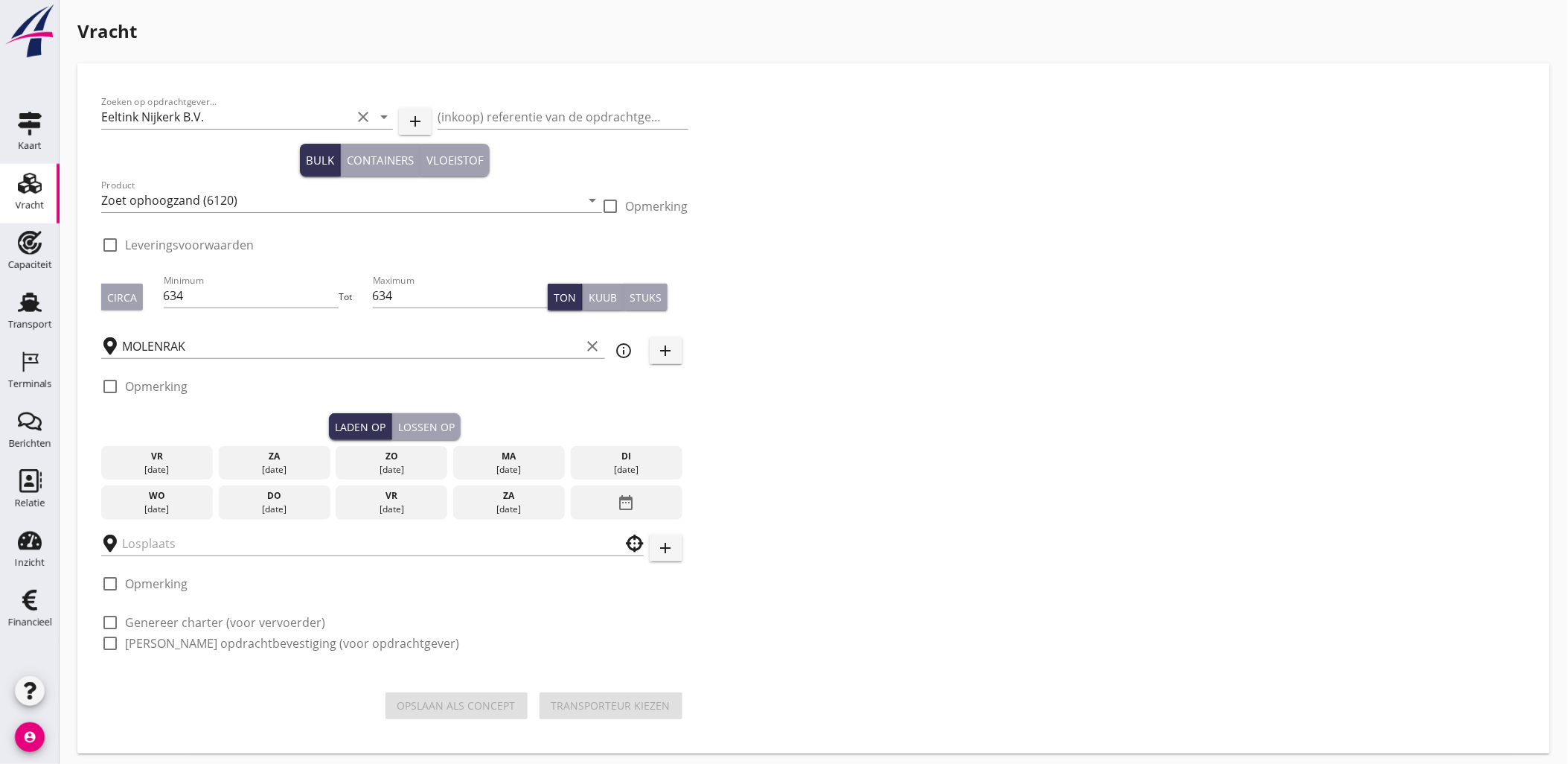
type input "Gebr. De Jongh Transportbedrijf B.V."
checkbox input "true"
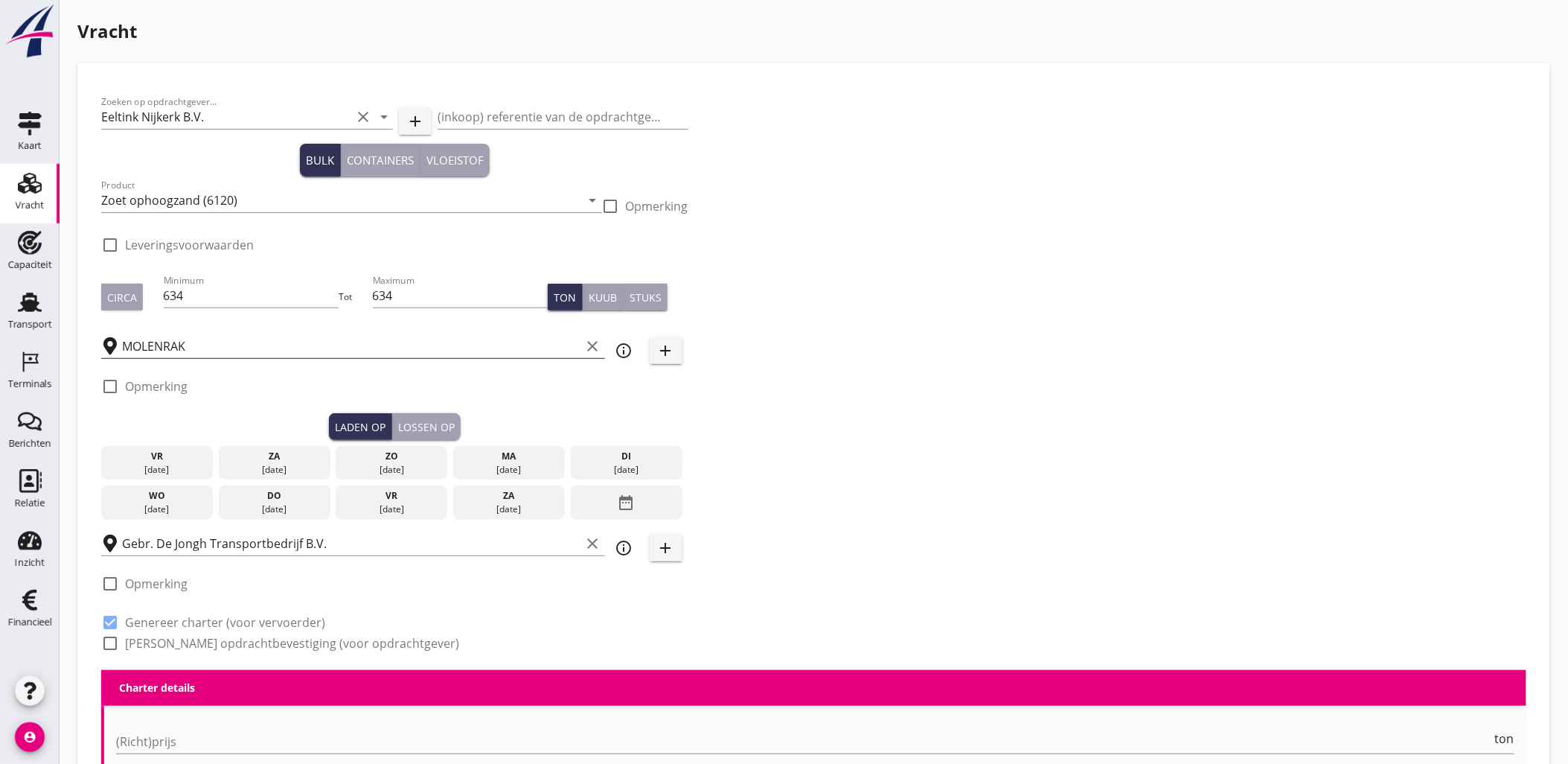
scroll to position [82, 0]
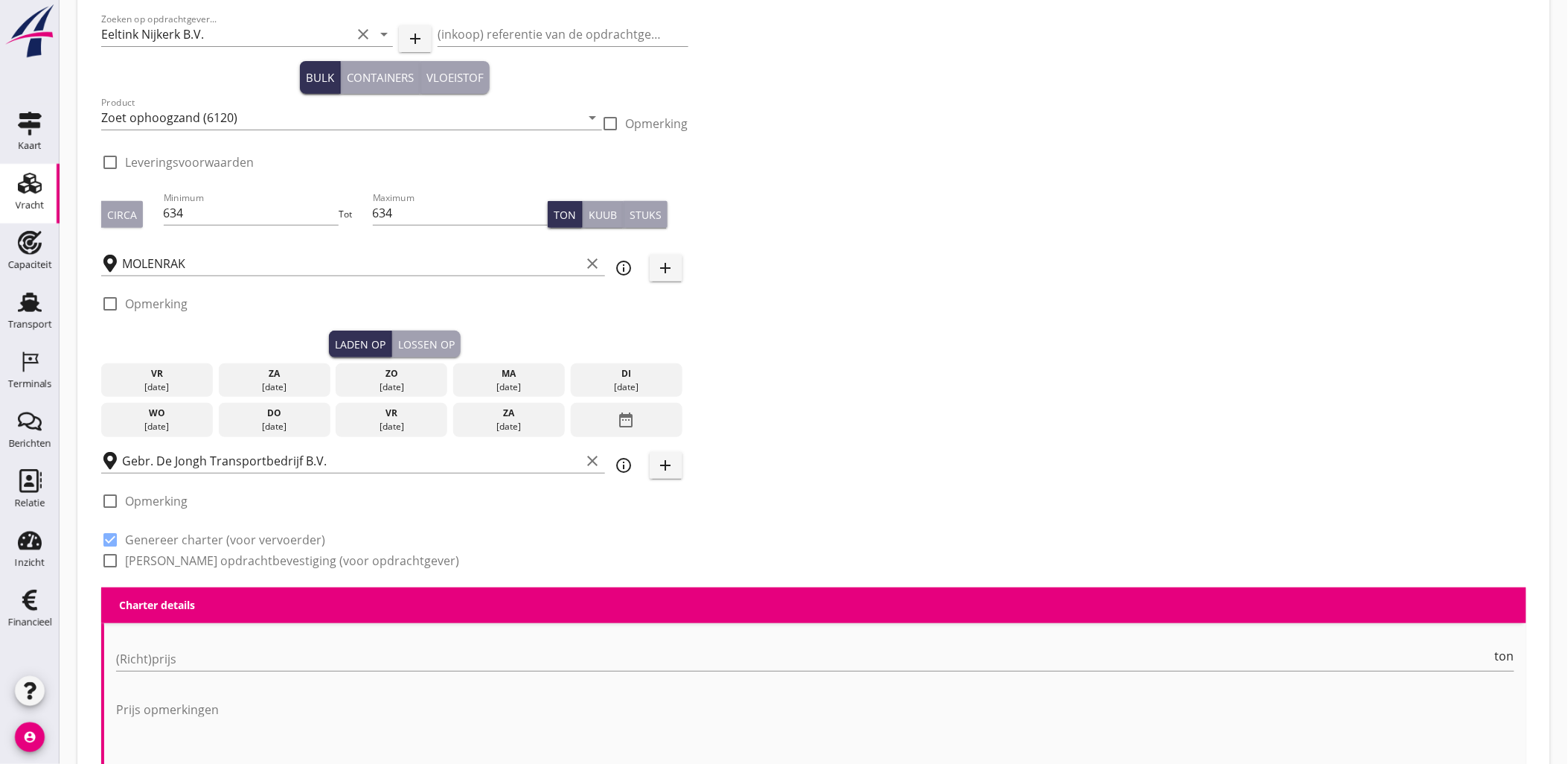
click at [174, 383] on div "[DATE]" at bounding box center [156, 387] width 104 height 13
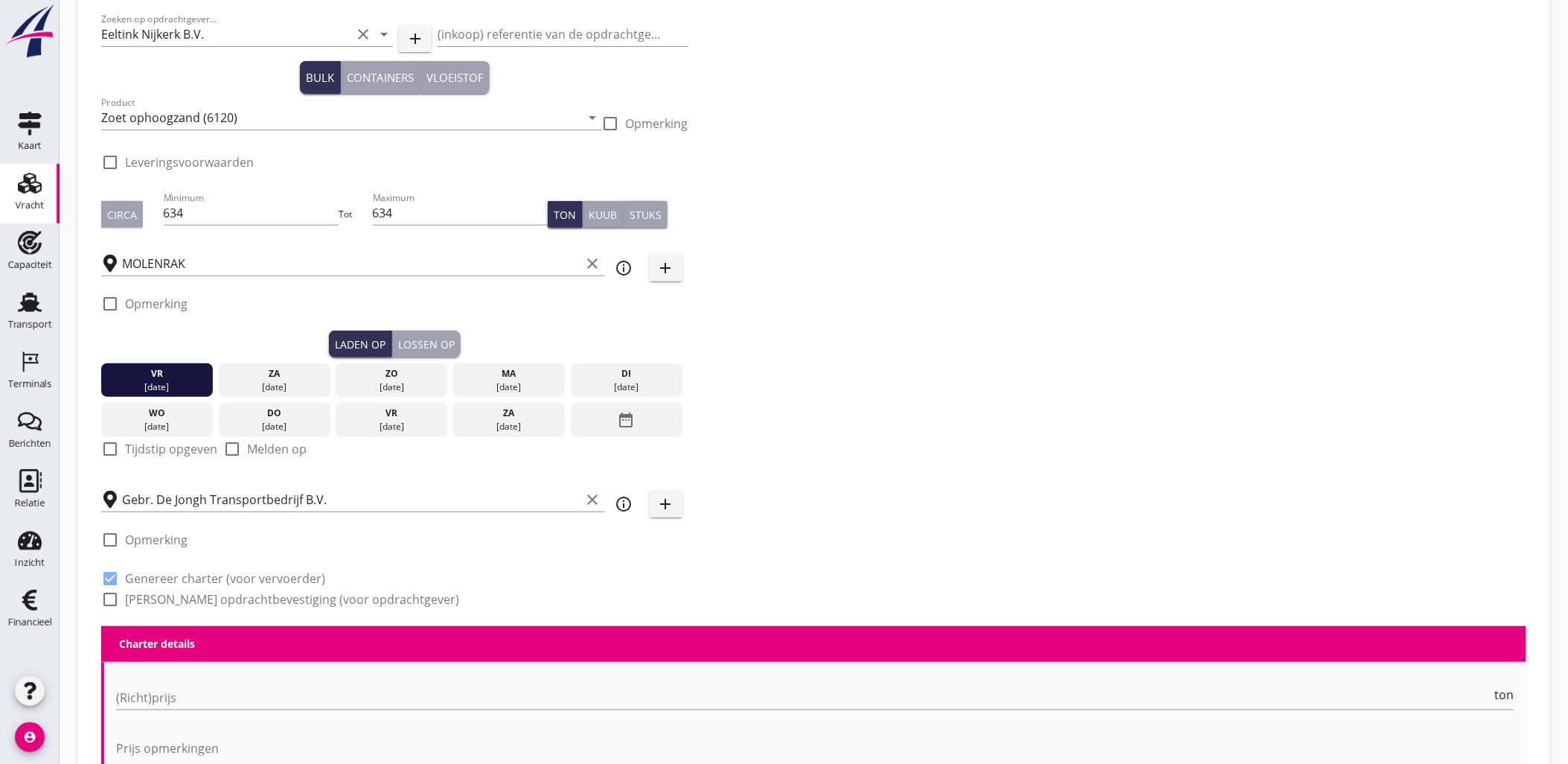
click at [455, 338] on button "Lossen op" at bounding box center [426, 344] width 68 height 27
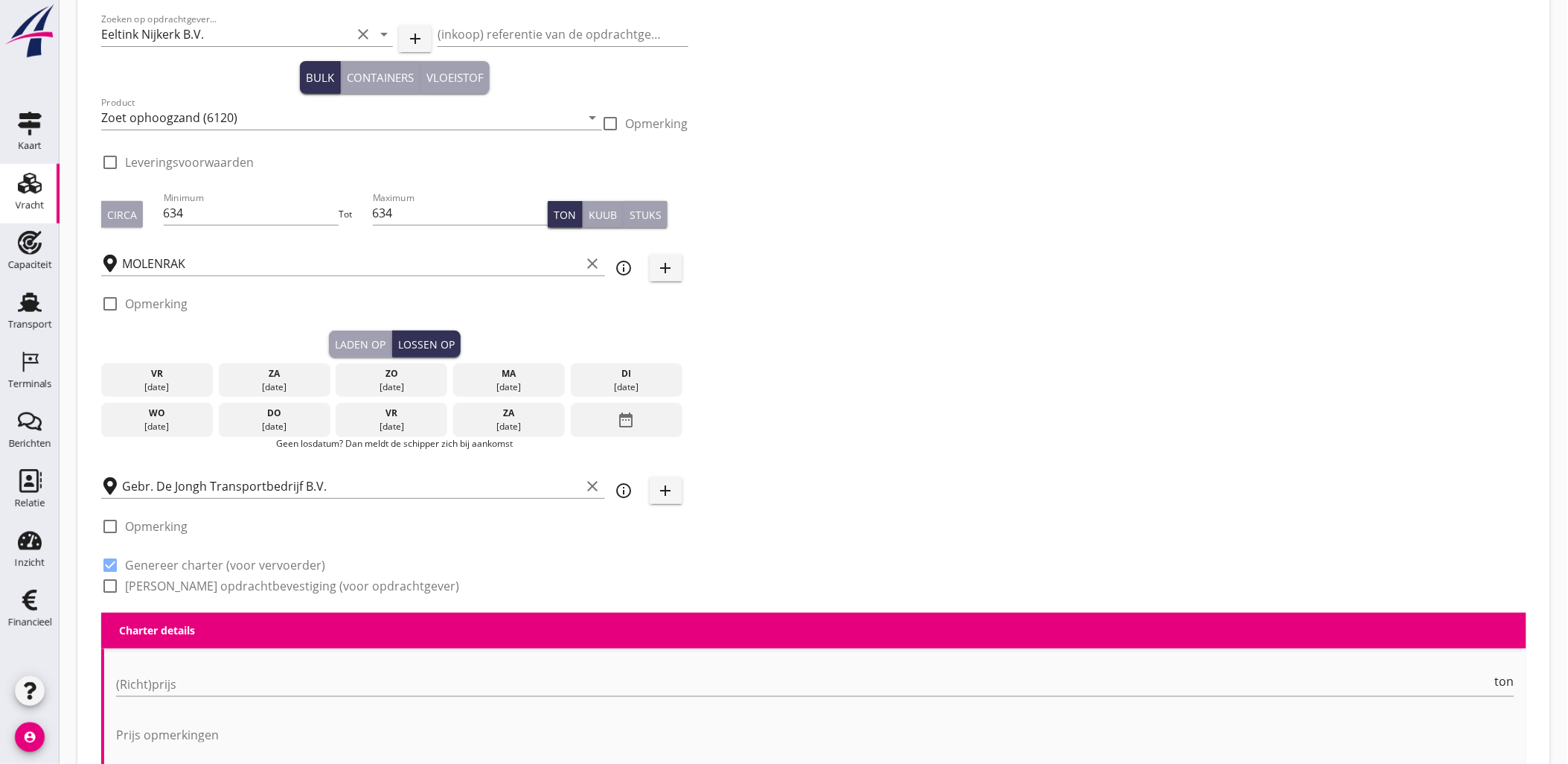
click at [592, 383] on div "[DATE]" at bounding box center [626, 387] width 104 height 13
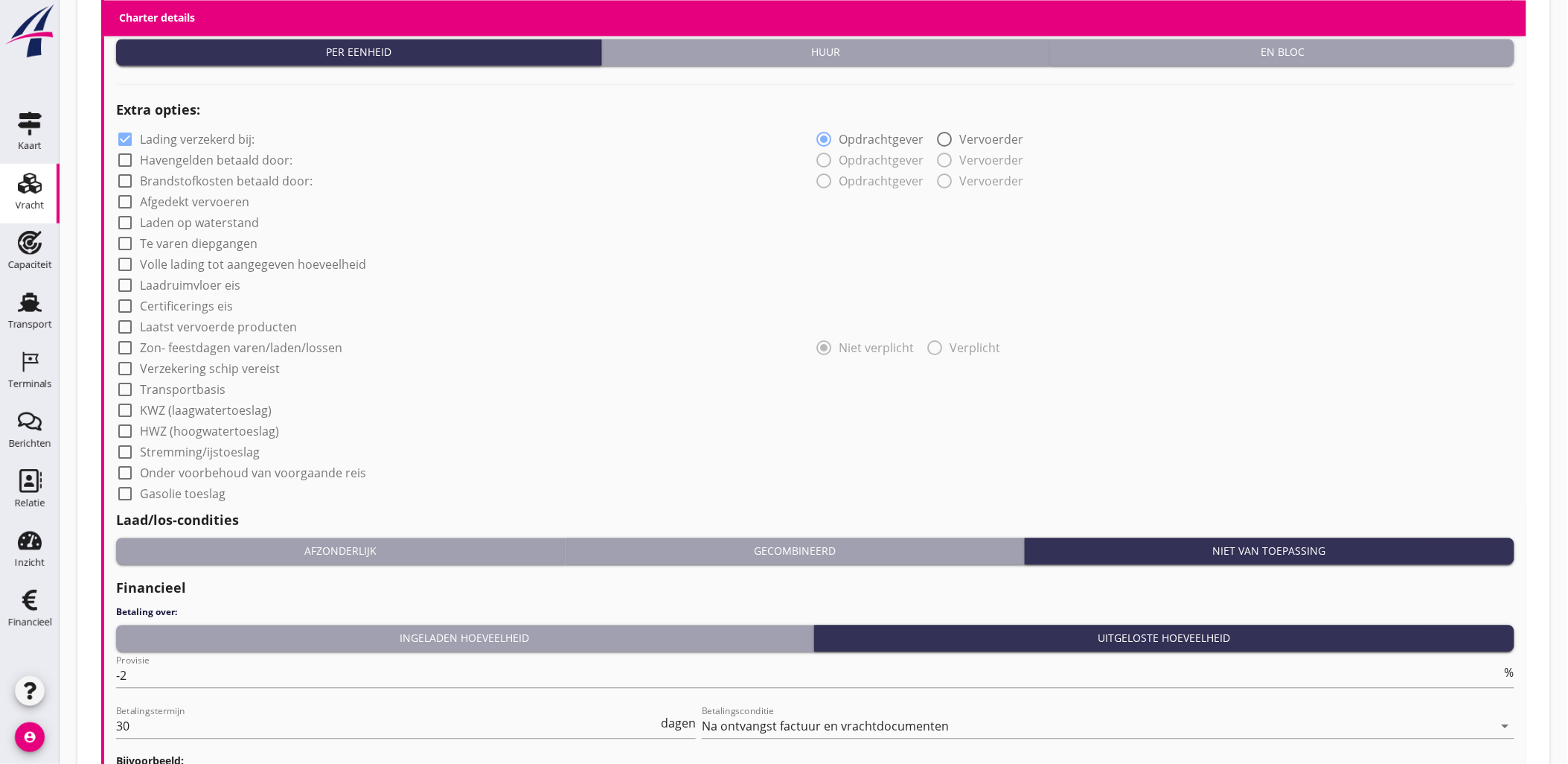
scroll to position [1186, 0]
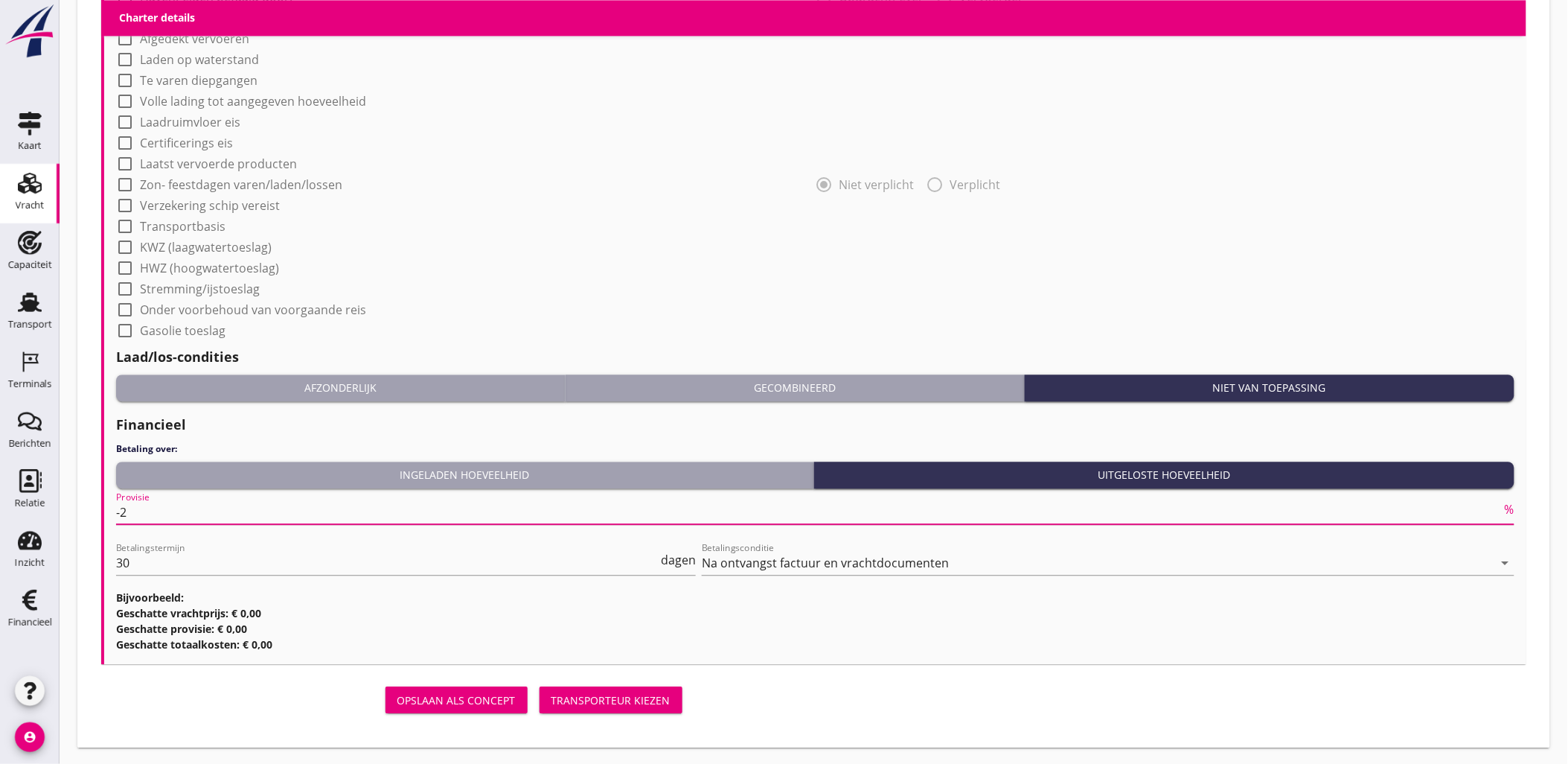
drag, startPoint x: 352, startPoint y: 518, endPoint x: 59, endPoint y: 510, distance: 293.1
click at [595, 693] on div "Transporteur kiezen" at bounding box center [611, 700] width 119 height 16
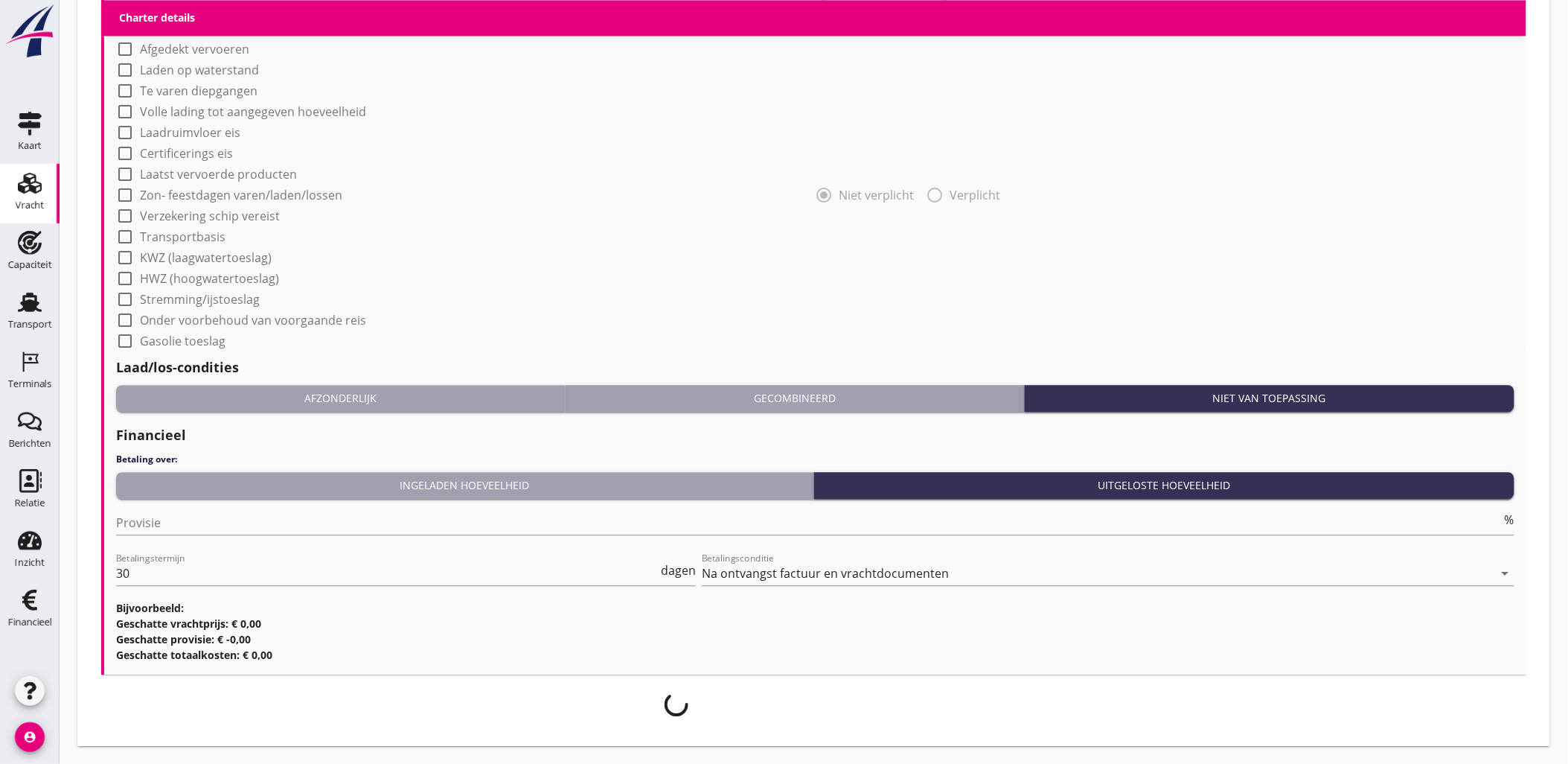
scroll to position [1174, 0]
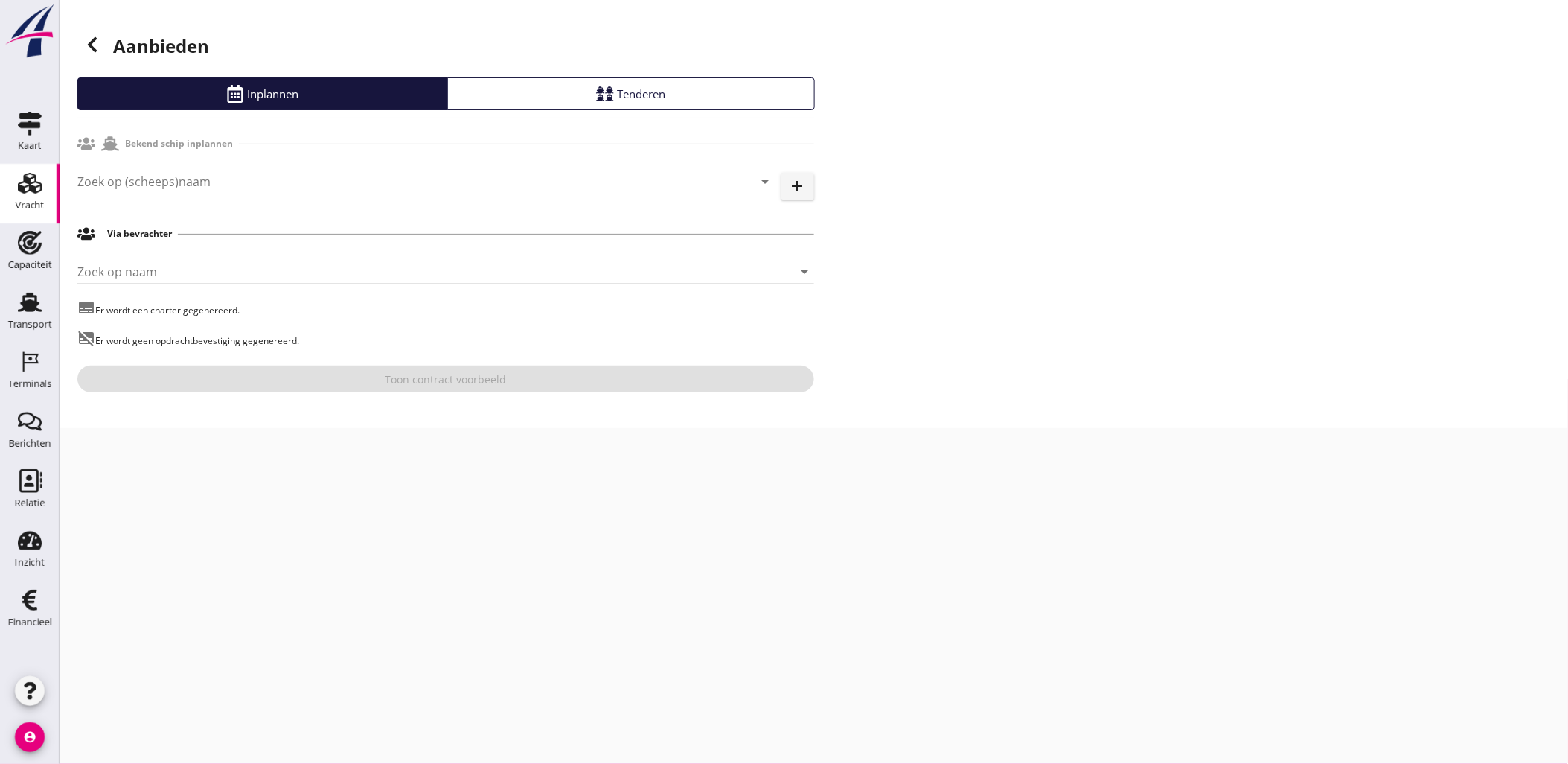
click at [250, 176] on input "Zoek op (scheeps)naam" at bounding box center [405, 181] width 655 height 24
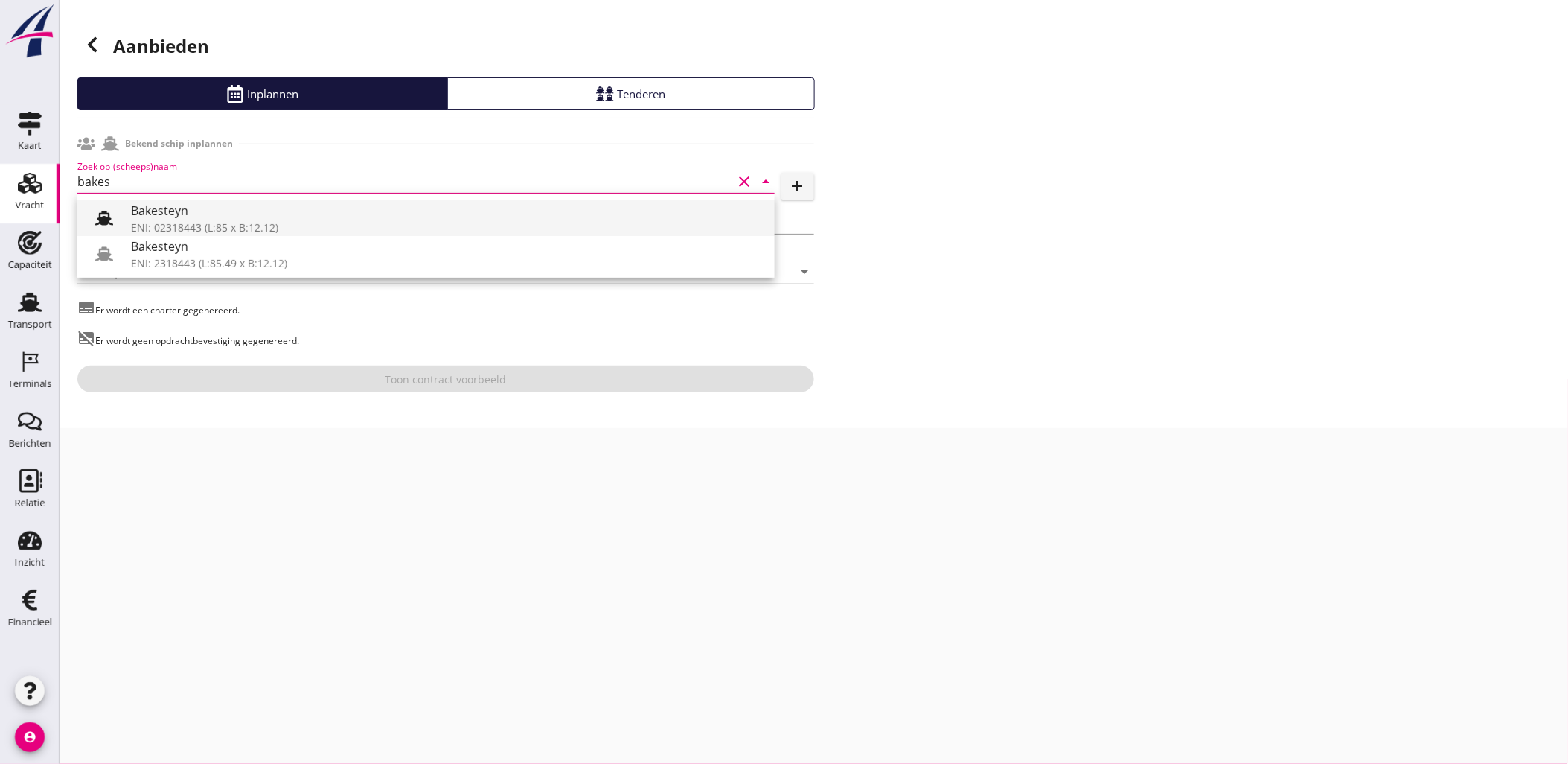
click at [242, 208] on div "Bakesteyn" at bounding box center [446, 211] width 631 height 18
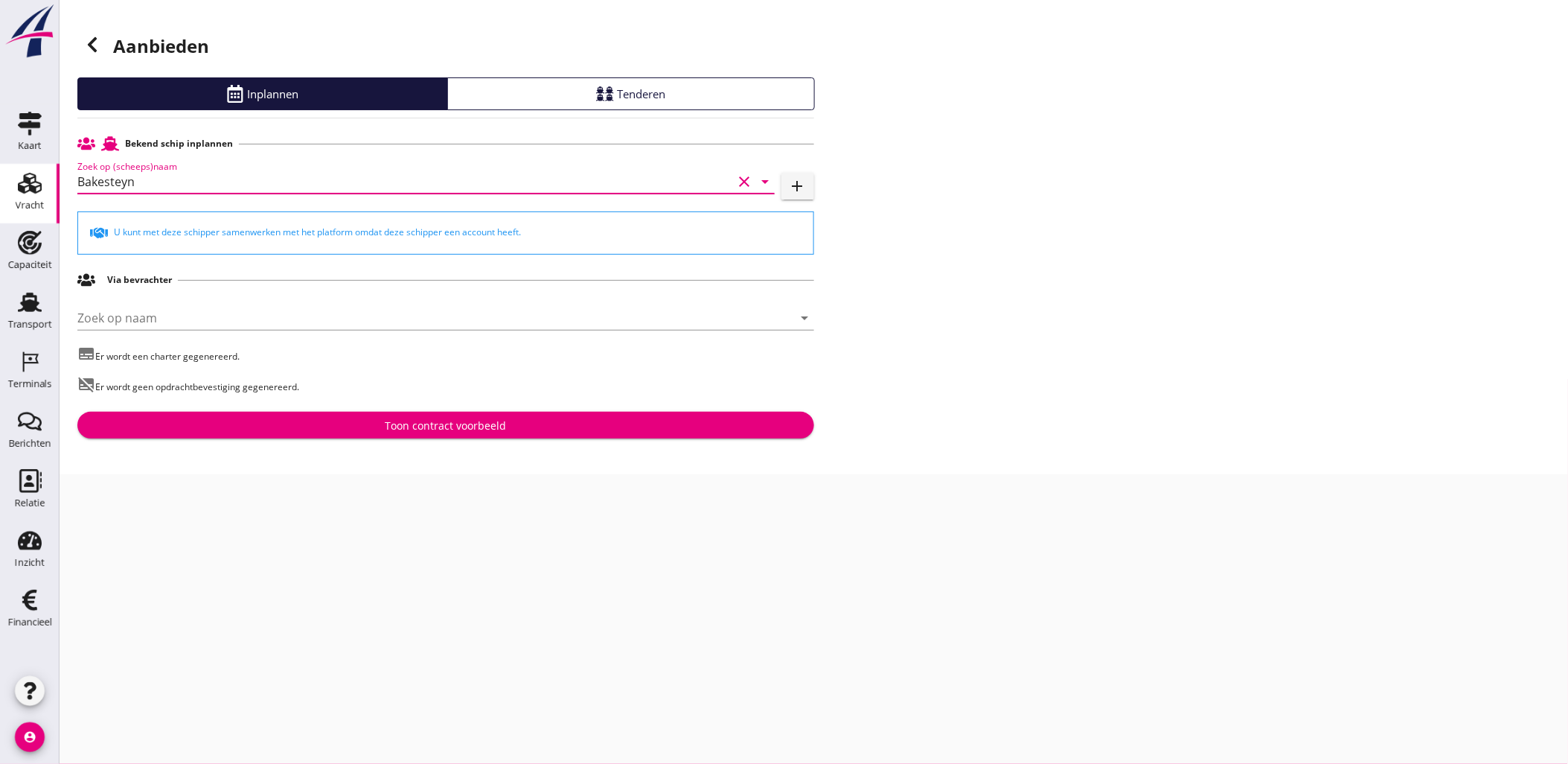
type input "Bakesteyn"
click at [452, 427] on div "Toon contract voorbeeld" at bounding box center [445, 426] width 121 height 16
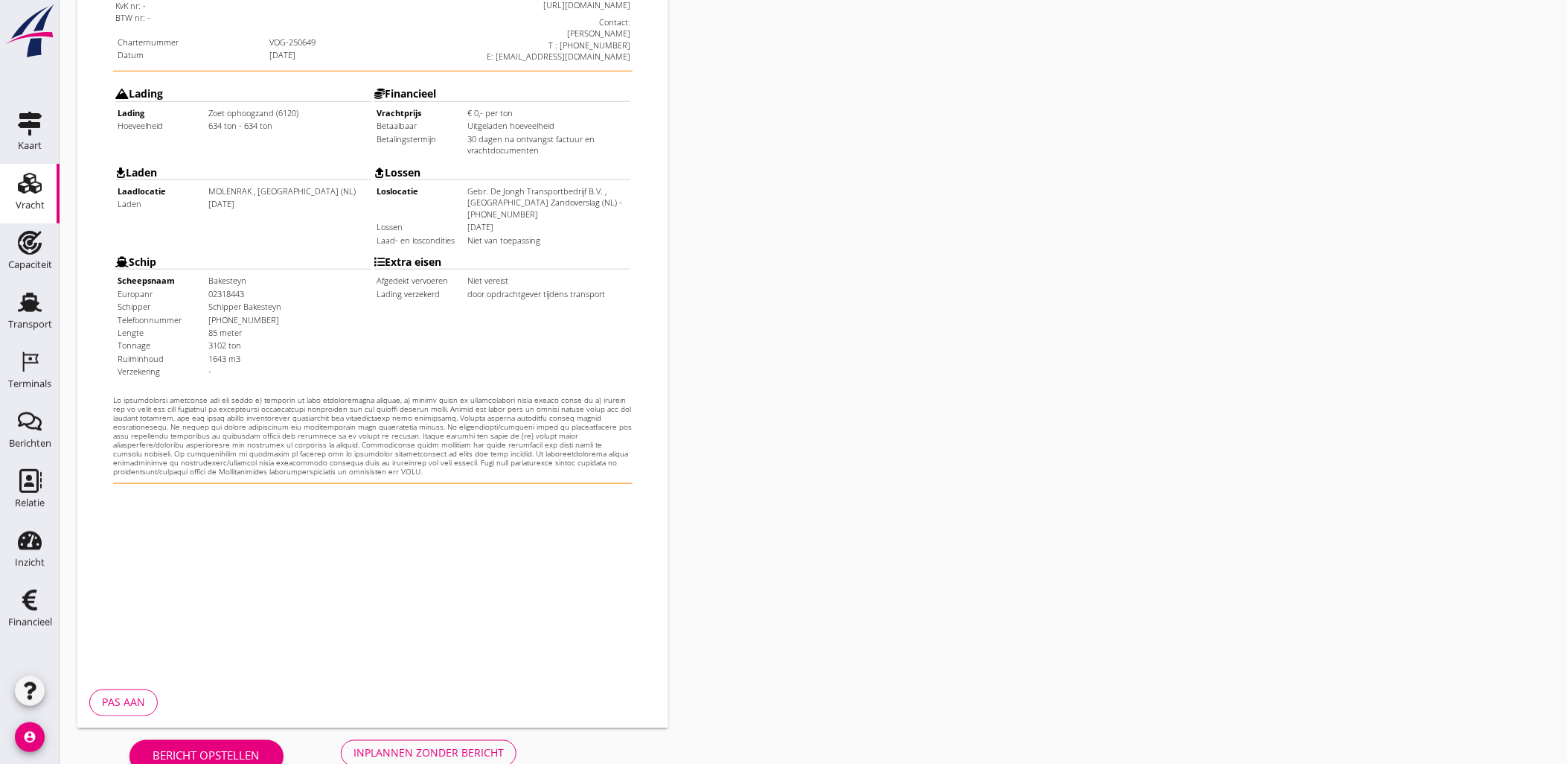
scroll to position [337, 0]
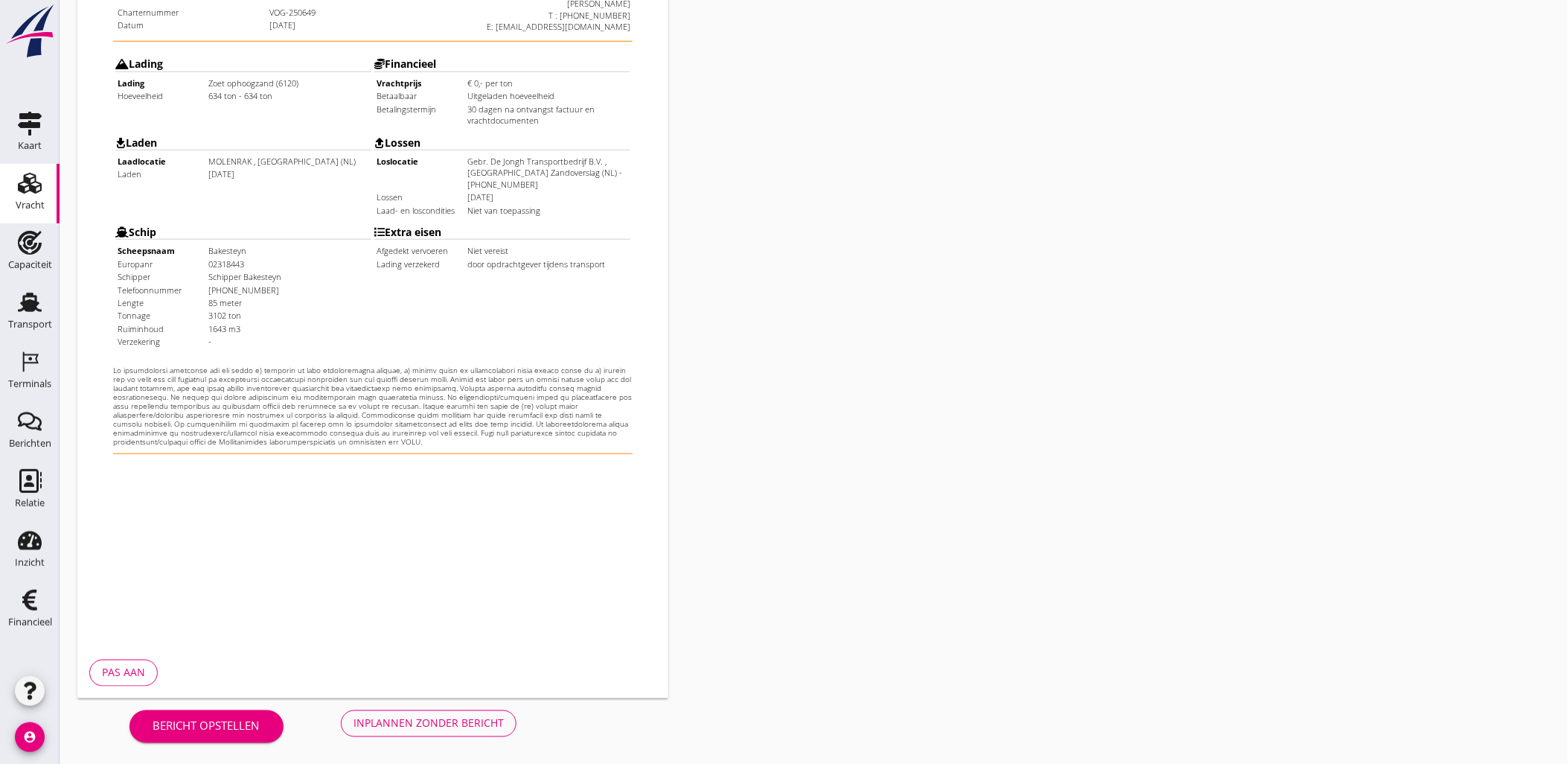
click at [412, 728] on div "Inplannen zonder bericht" at bounding box center [429, 723] width 151 height 16
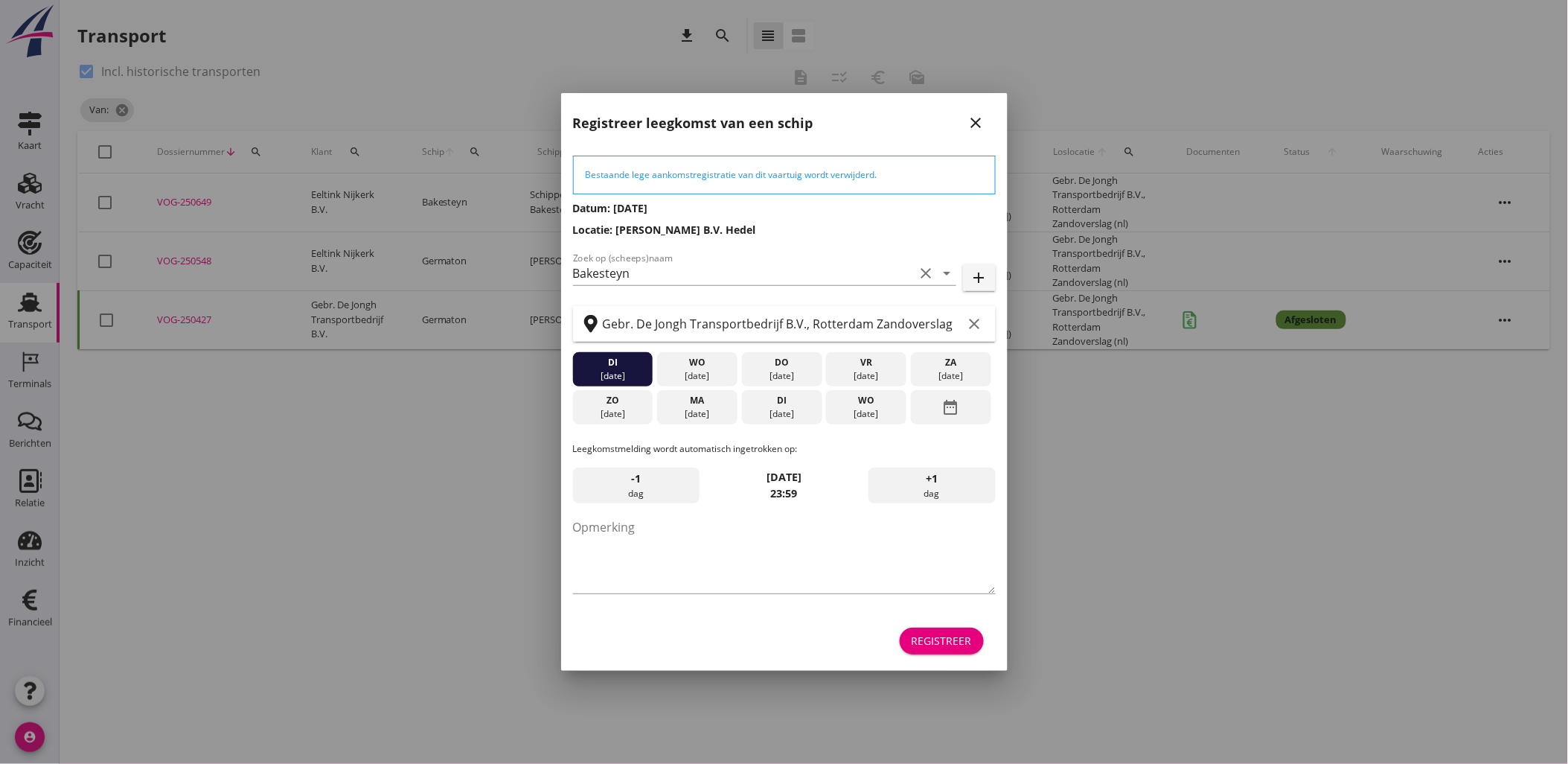
click at [950, 639] on div "Registreer" at bounding box center [941, 640] width 60 height 16
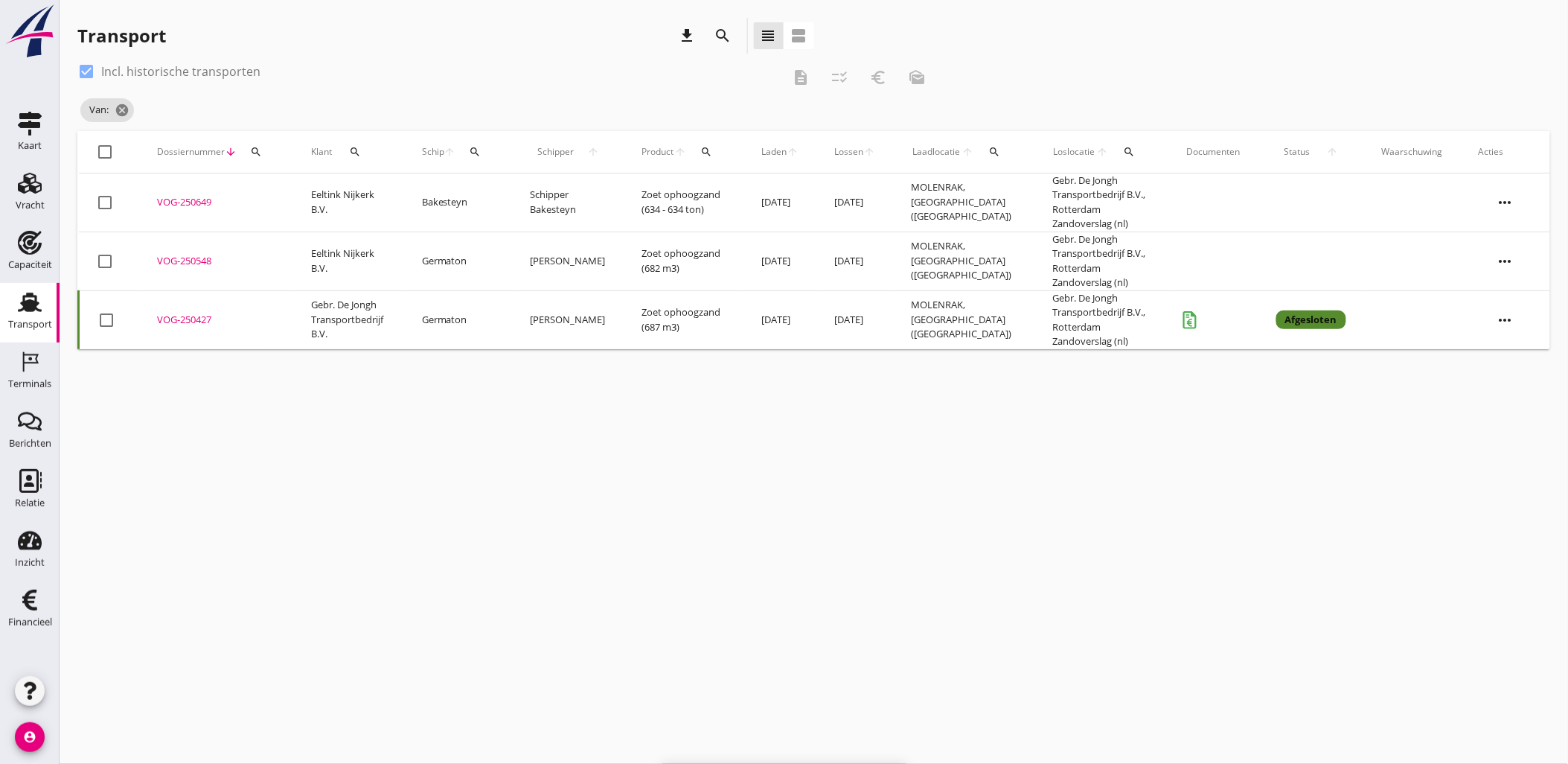
click at [191, 202] on div "VOG-250649" at bounding box center [216, 202] width 118 height 15
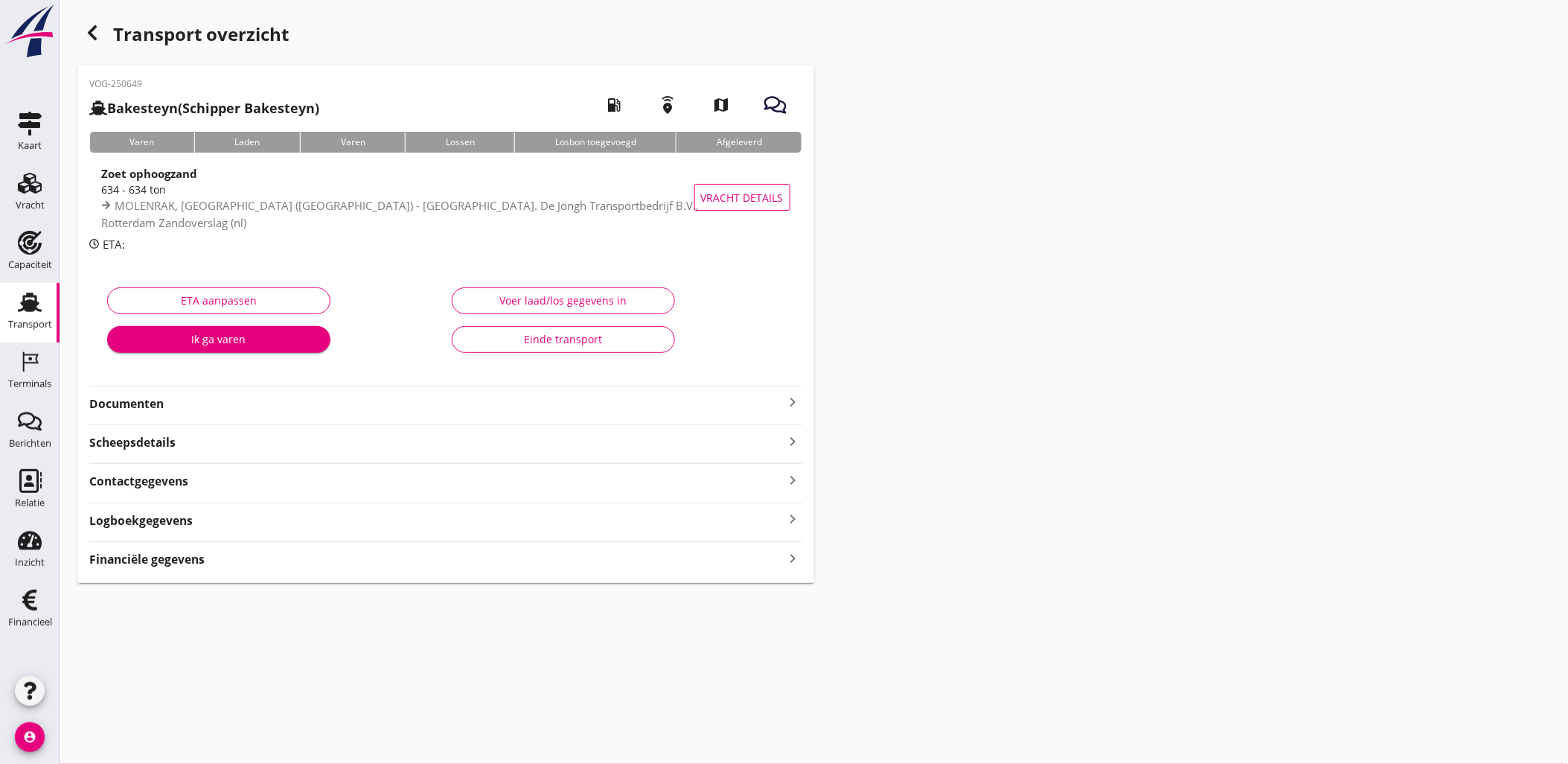
click at [502, 545] on div "Financiële gegevens keyboard_arrow_right" at bounding box center [446, 555] width 713 height 27
click at [509, 552] on div "Financiële gegevens keyboard_arrow_right" at bounding box center [446, 557] width 713 height 20
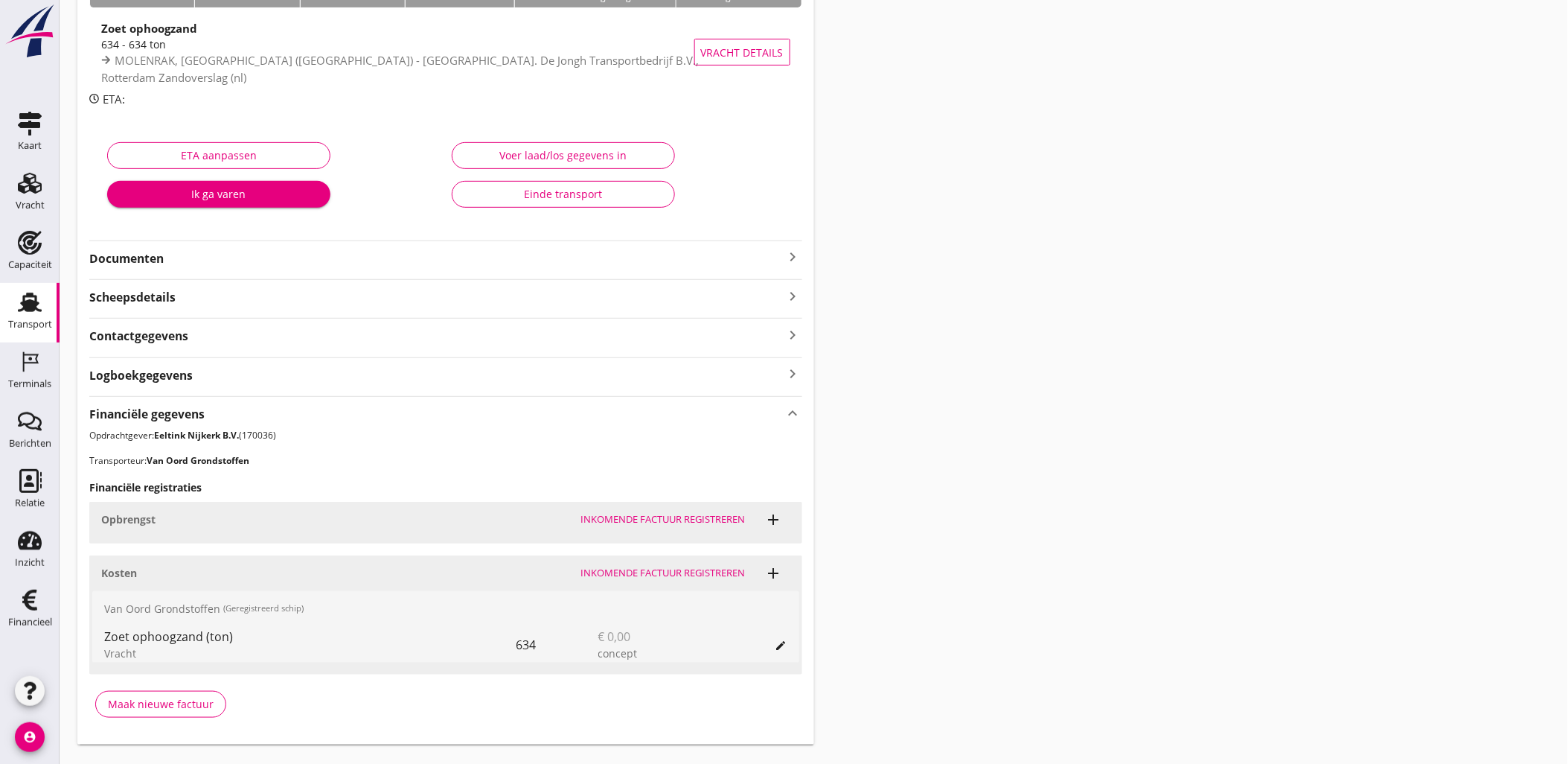
scroll to position [178, 0]
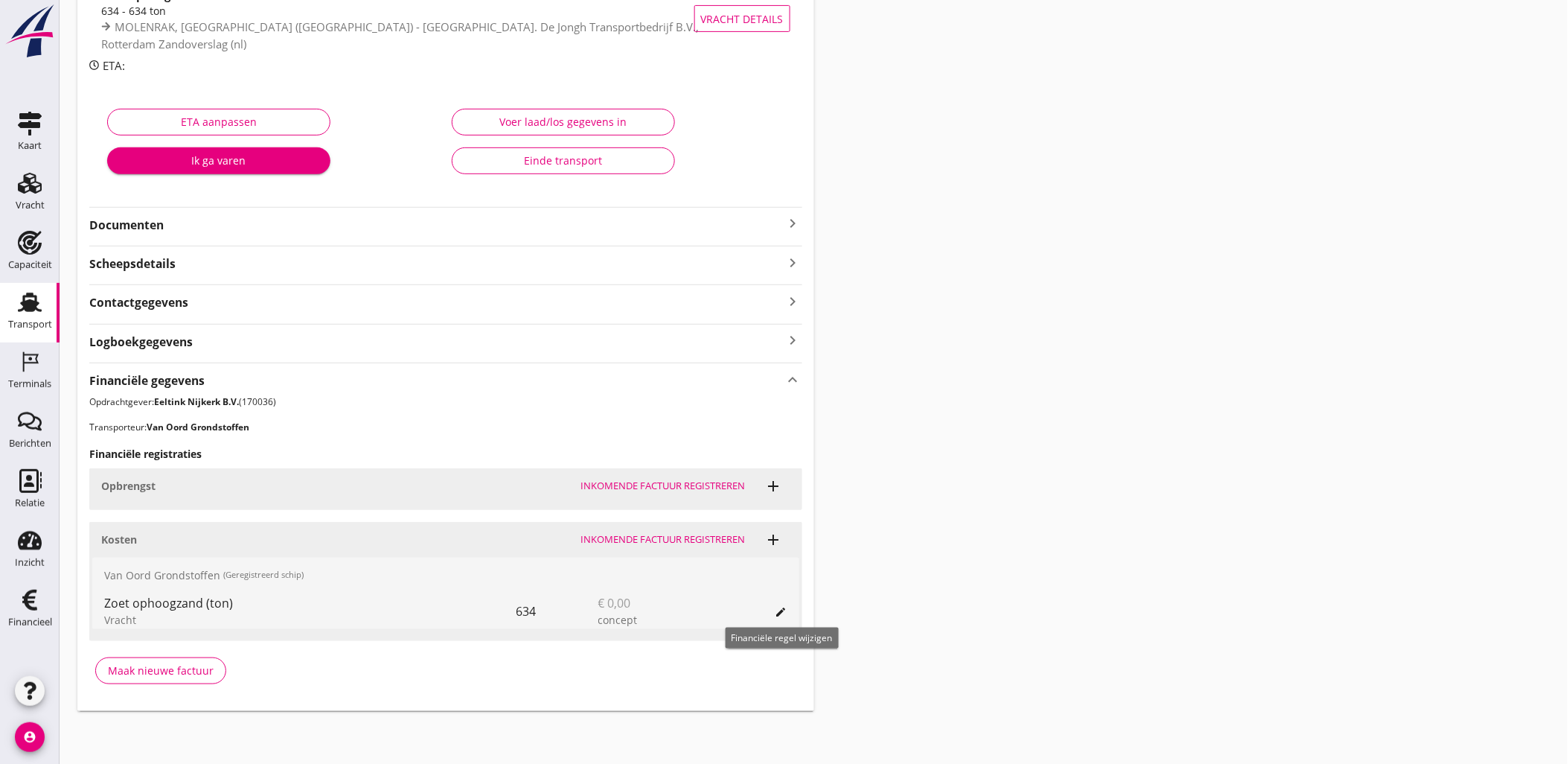
click at [779, 618] on button "edit" at bounding box center [781, 612] width 21 height 21
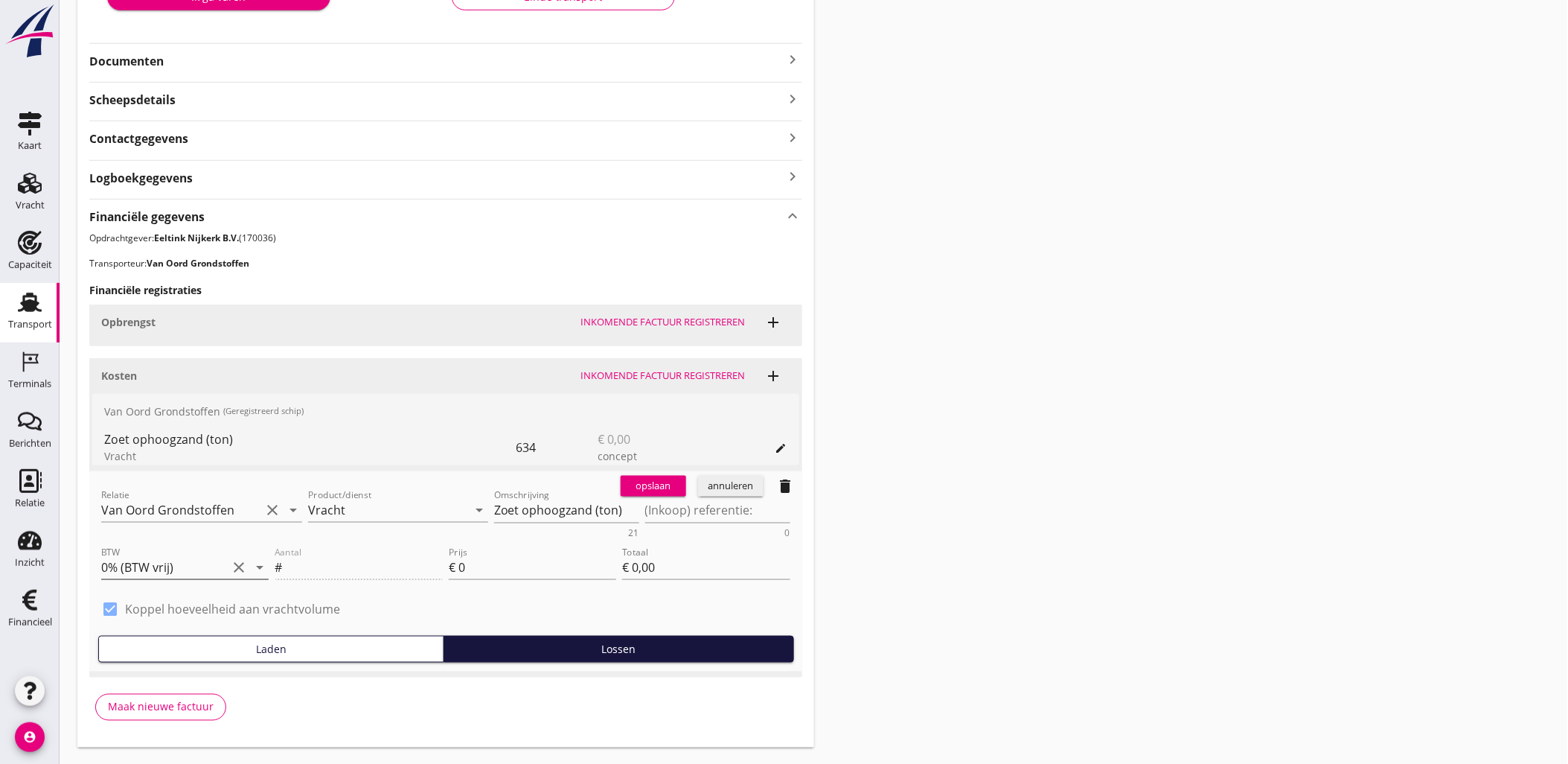
scroll to position [344, 0]
click at [214, 506] on input "Van Oord Grondstoffen" at bounding box center [181, 508] width 159 height 24
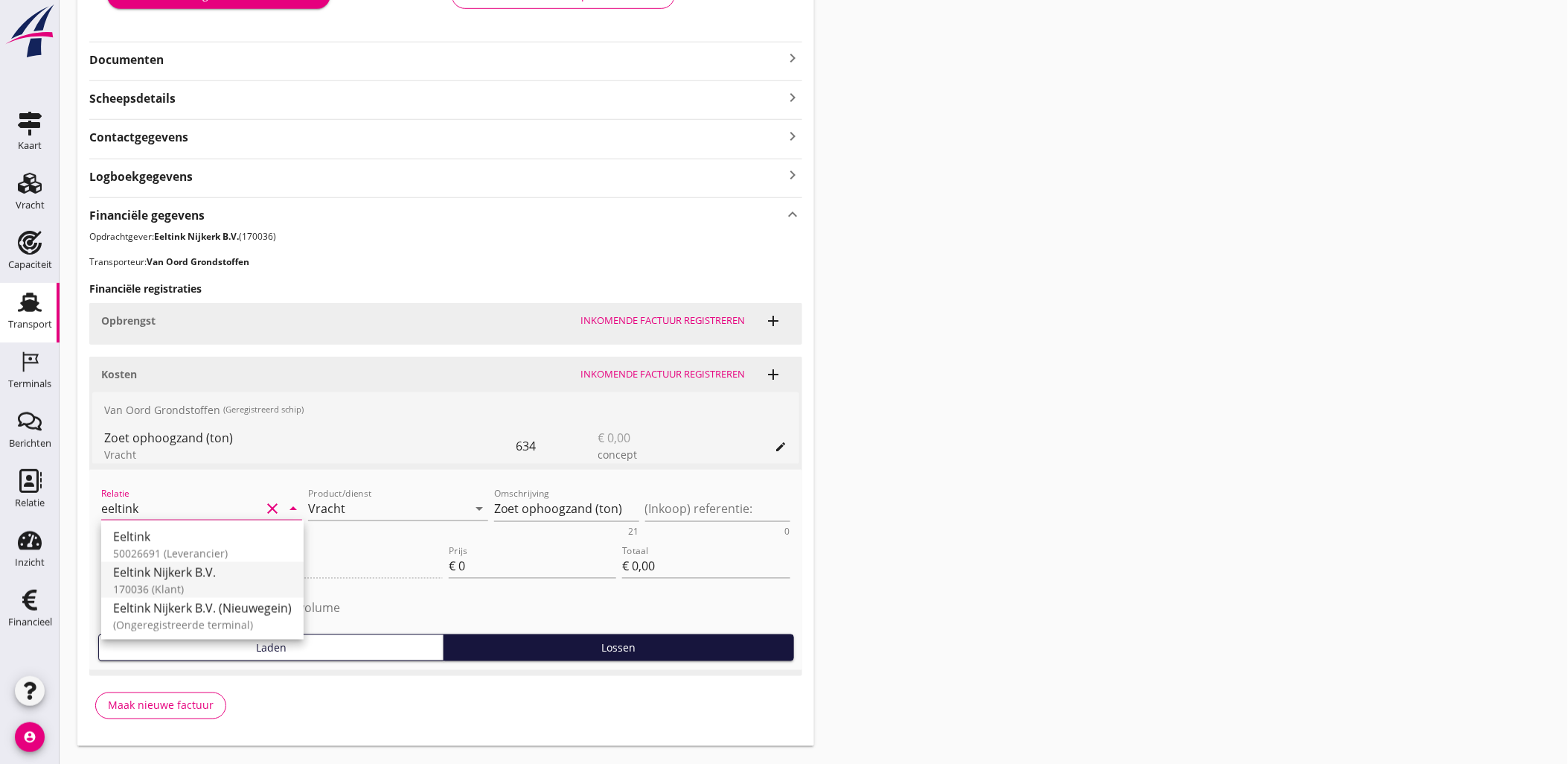
click at [254, 582] on div "170036 (Klant)" at bounding box center [202, 589] width 178 height 16
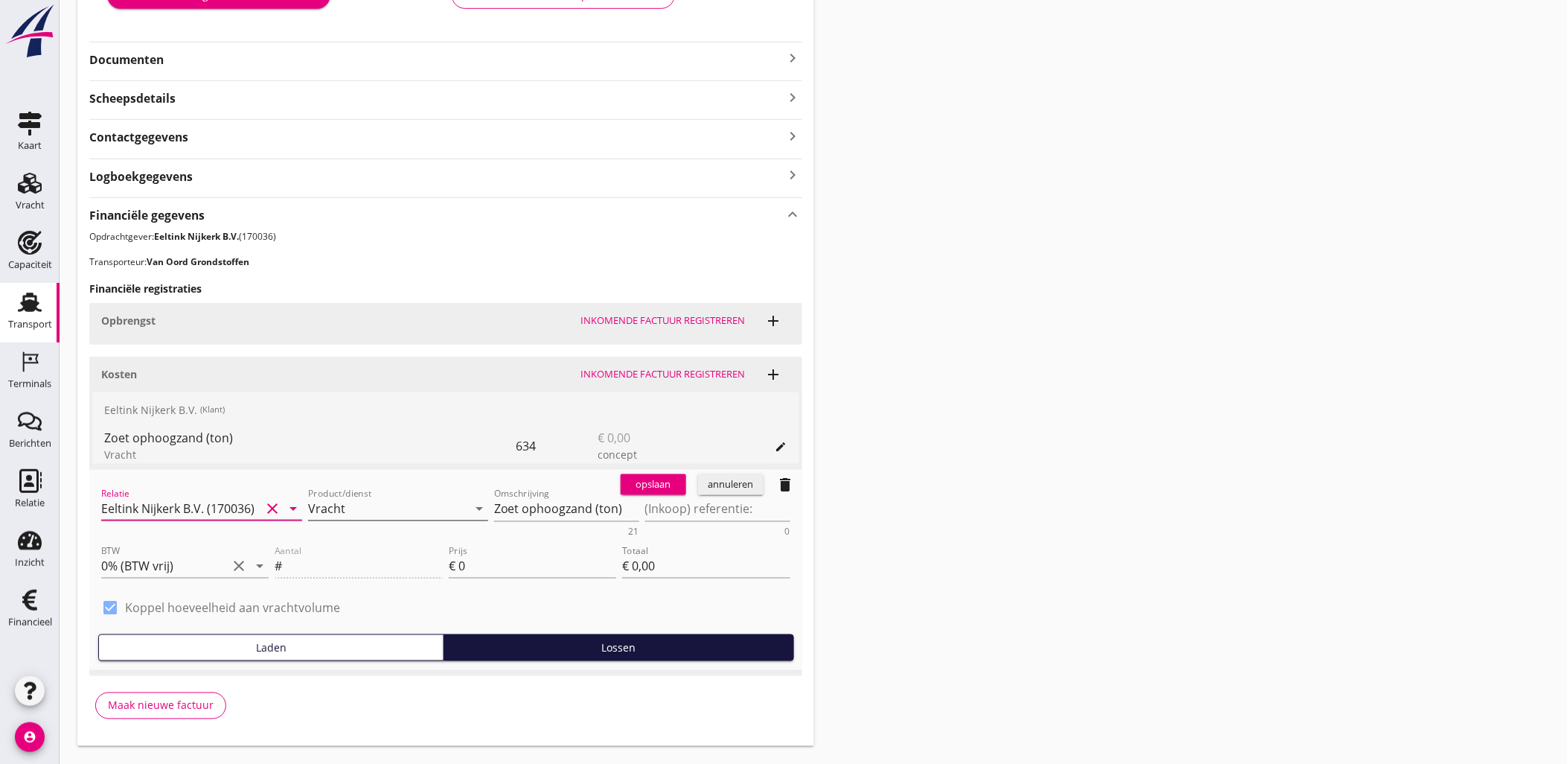
type input "Eeltink Nijkerk B.V. (170036)"
click at [428, 510] on input "Vracht" at bounding box center [387, 508] width 159 height 24
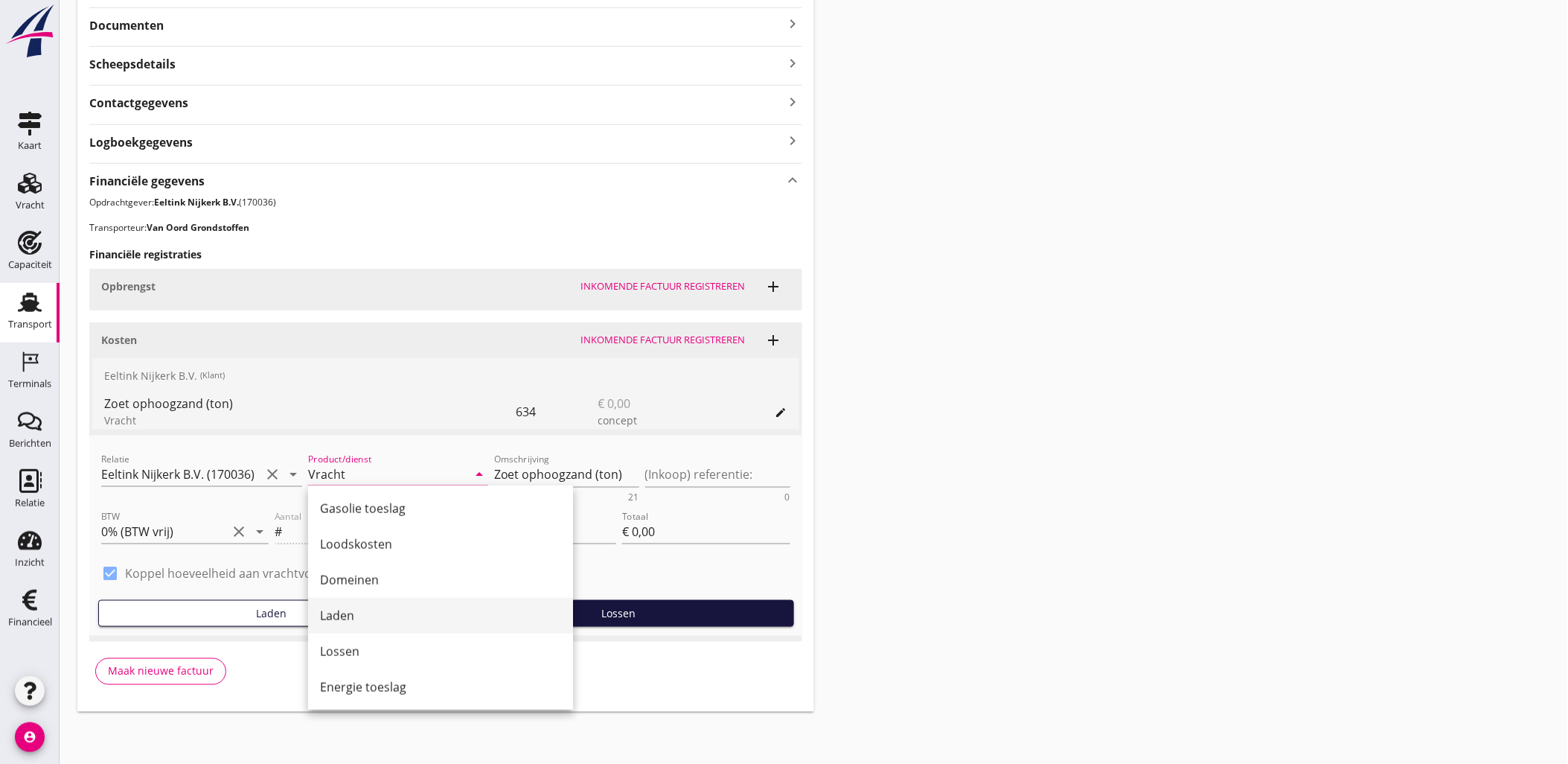
scroll to position [610, 0]
click at [393, 621] on div "Laden" at bounding box center [441, 614] width 241 height 18
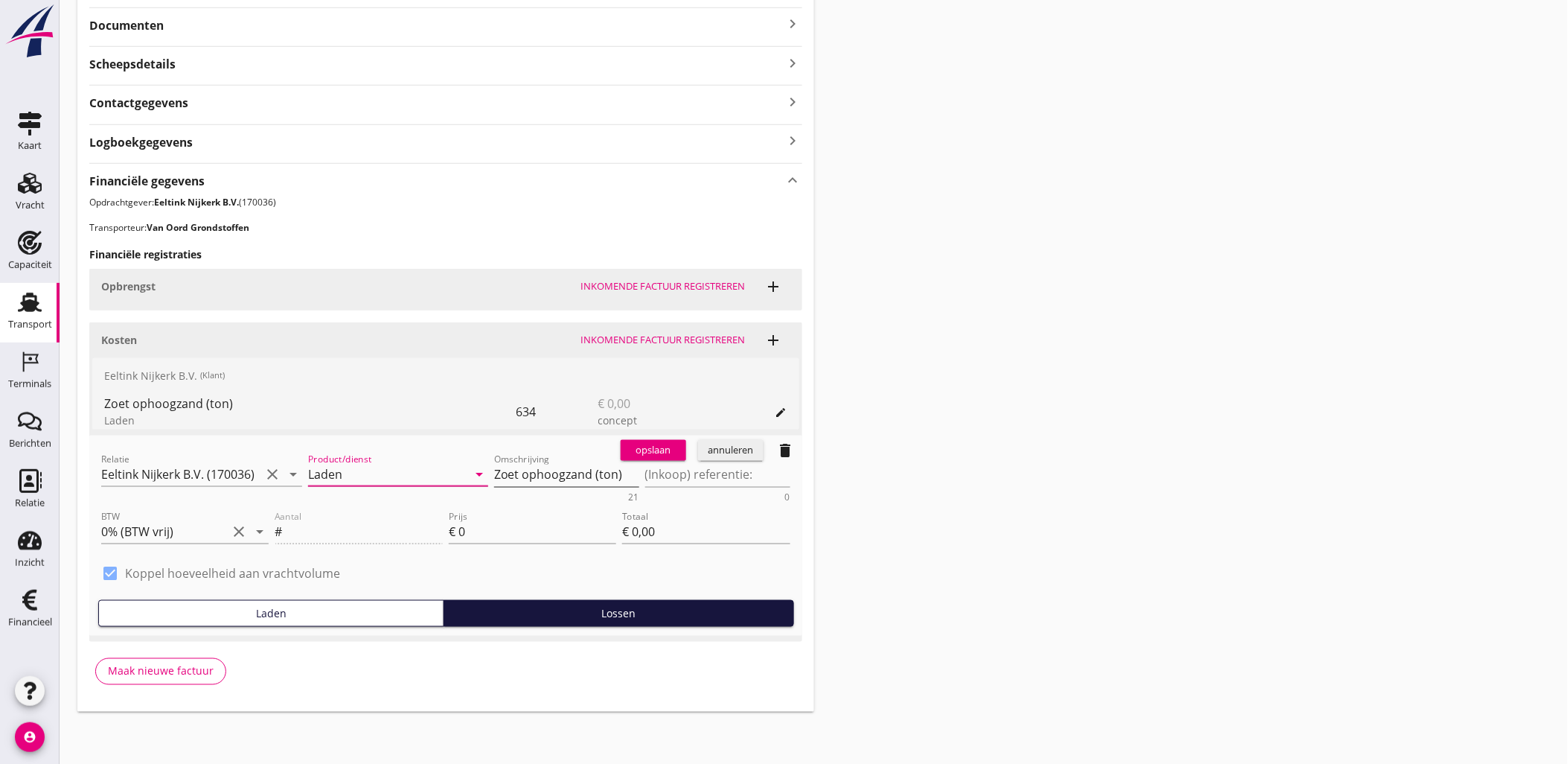
click at [547, 473] on textarea "Zoet ophoogzand (ton)" at bounding box center [567, 474] width 145 height 25
click at [306, 530] on div "Aantal #" at bounding box center [358, 533] width 174 height 56
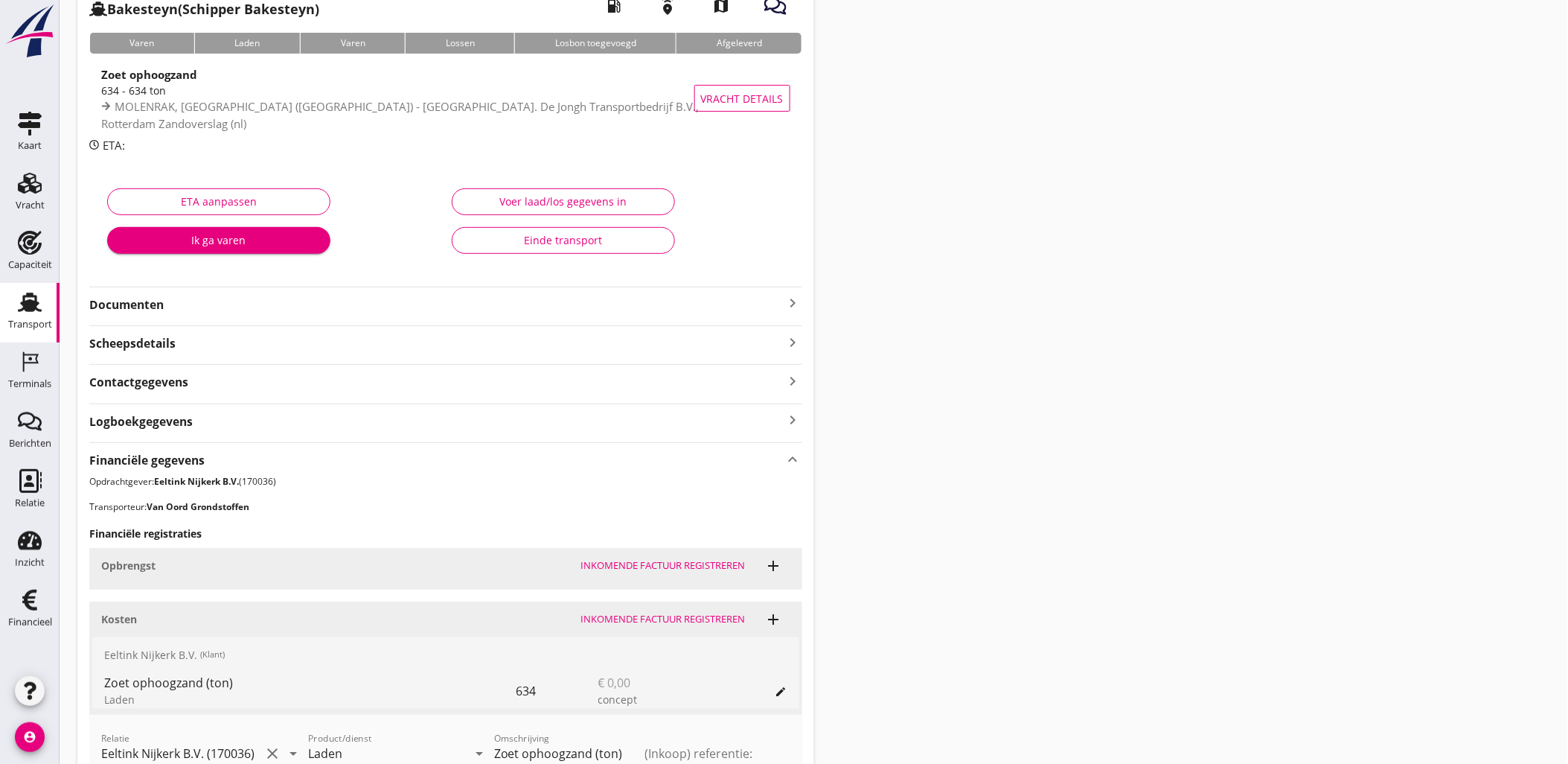
scroll to position [48, 0]
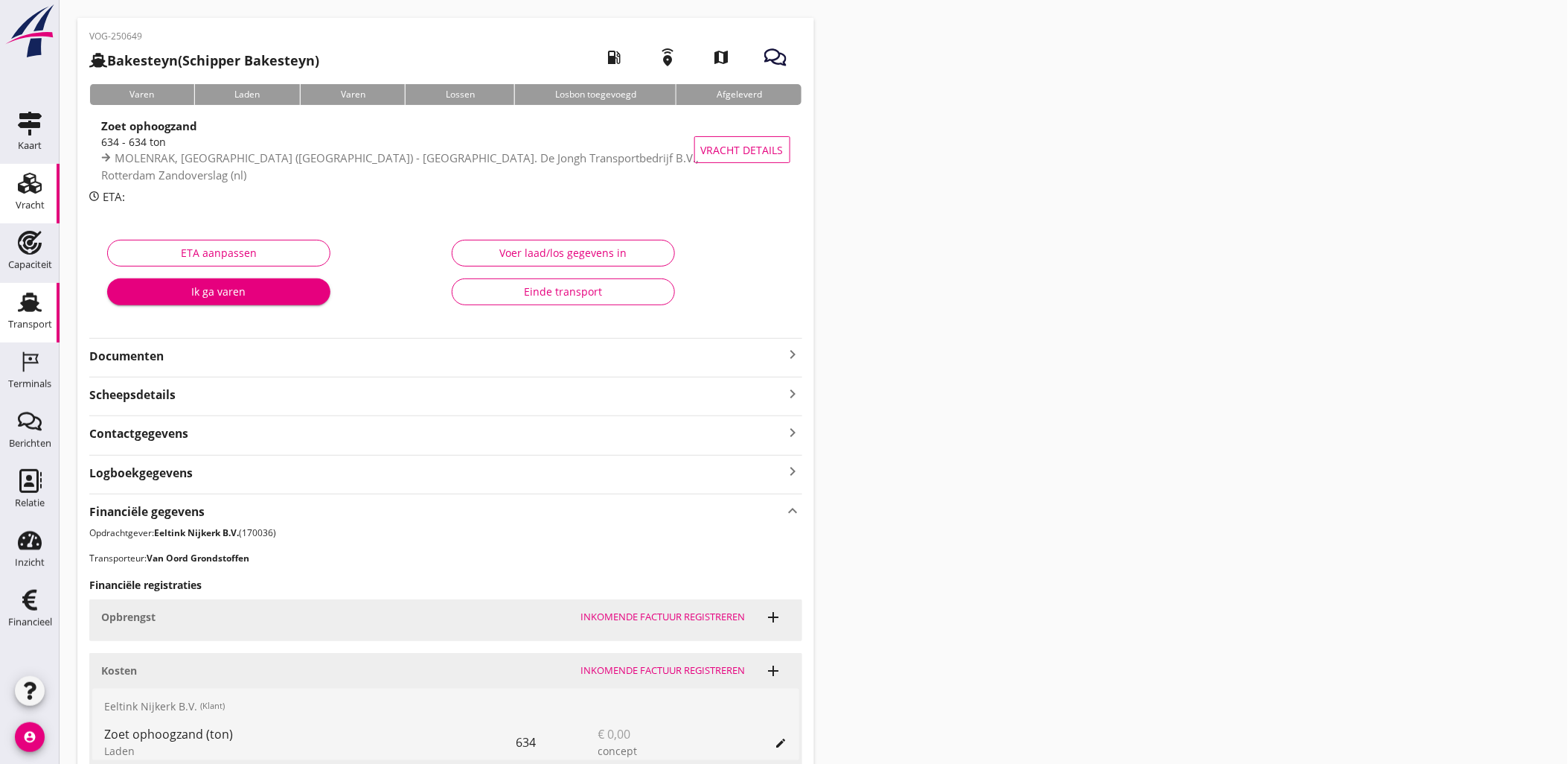
click at [33, 196] on div "Vracht" at bounding box center [30, 205] width 29 height 21
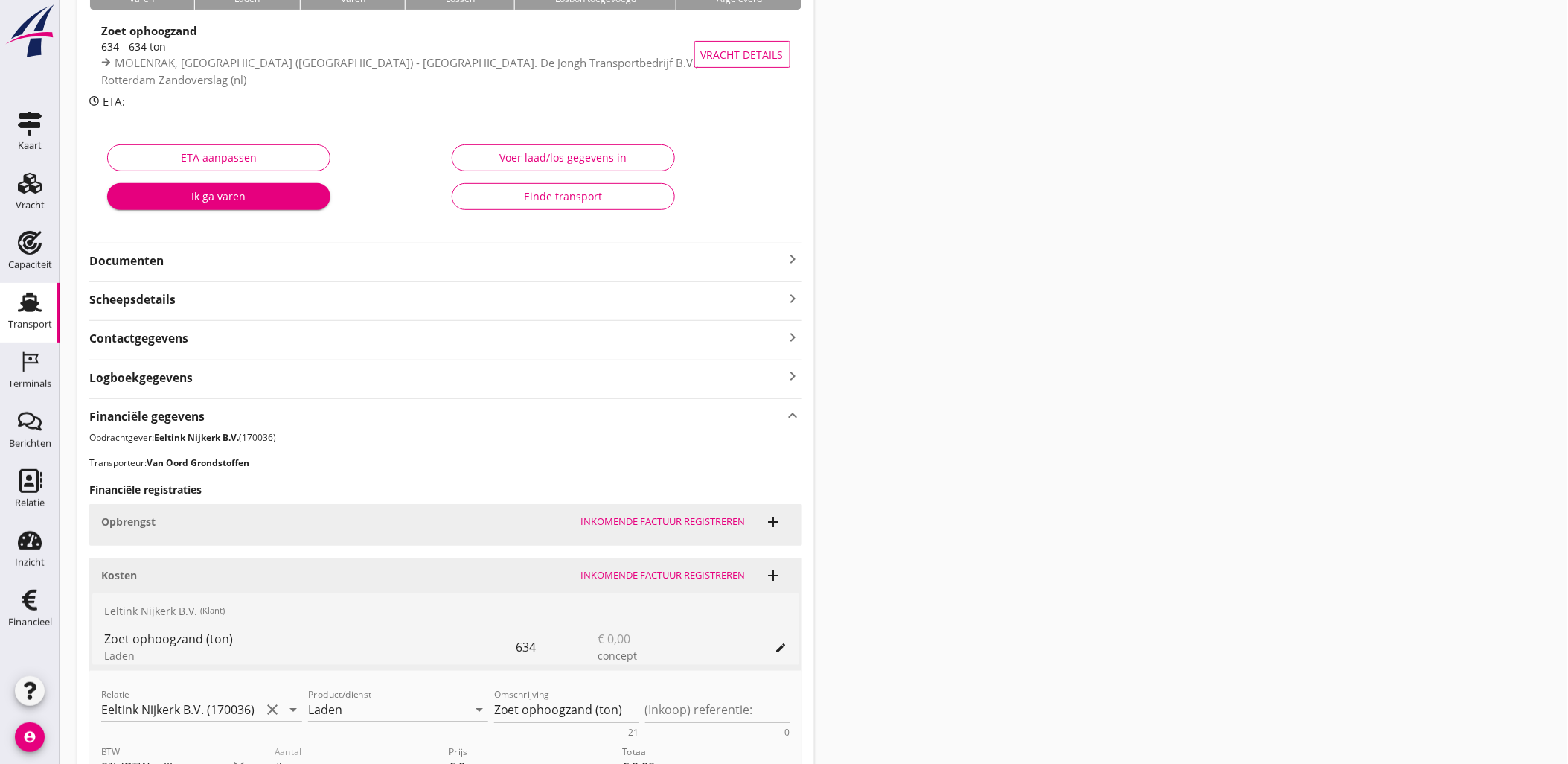
scroll to position [378, 0]
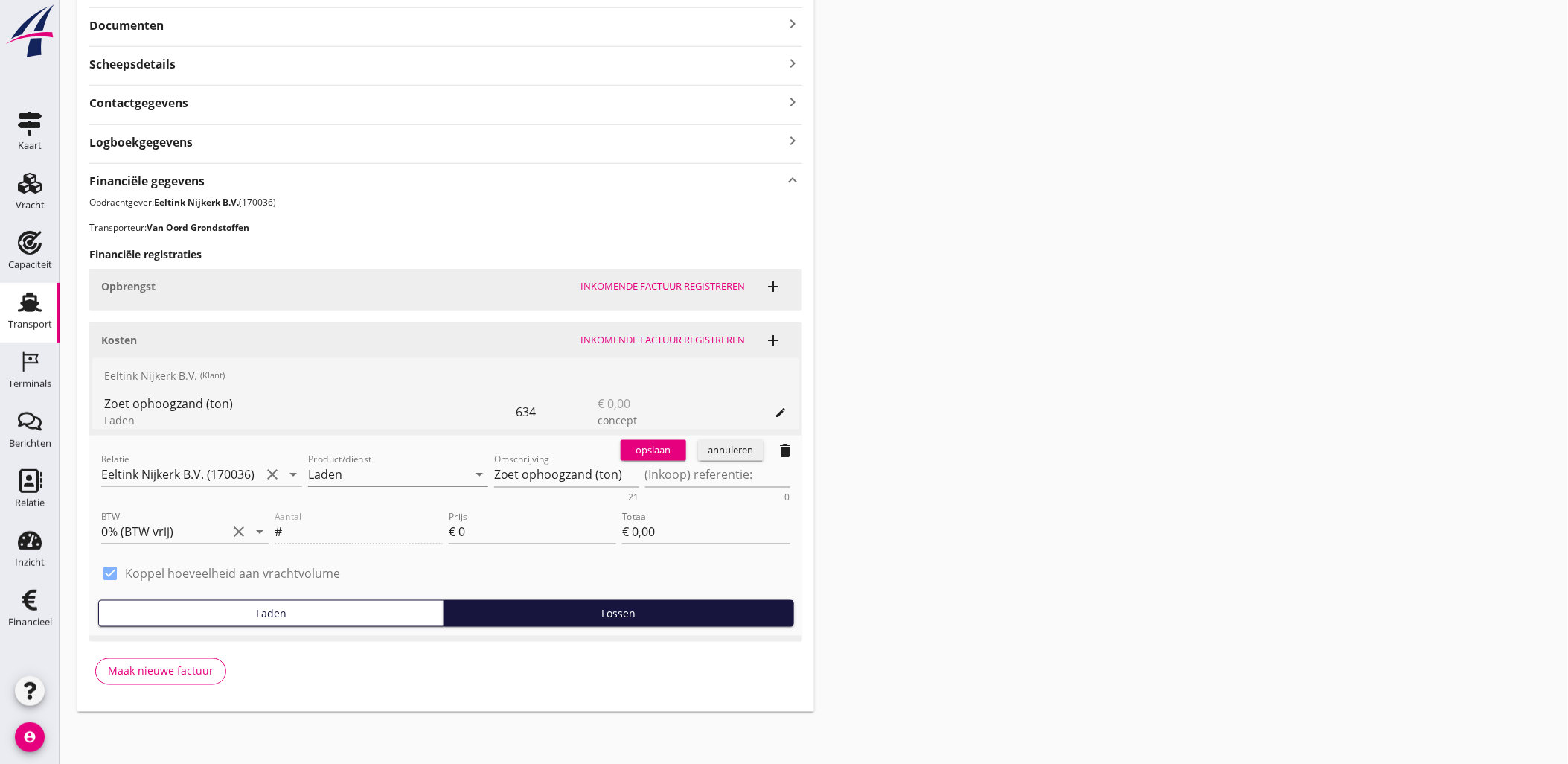
click at [411, 471] on input "Laden" at bounding box center [387, 474] width 159 height 24
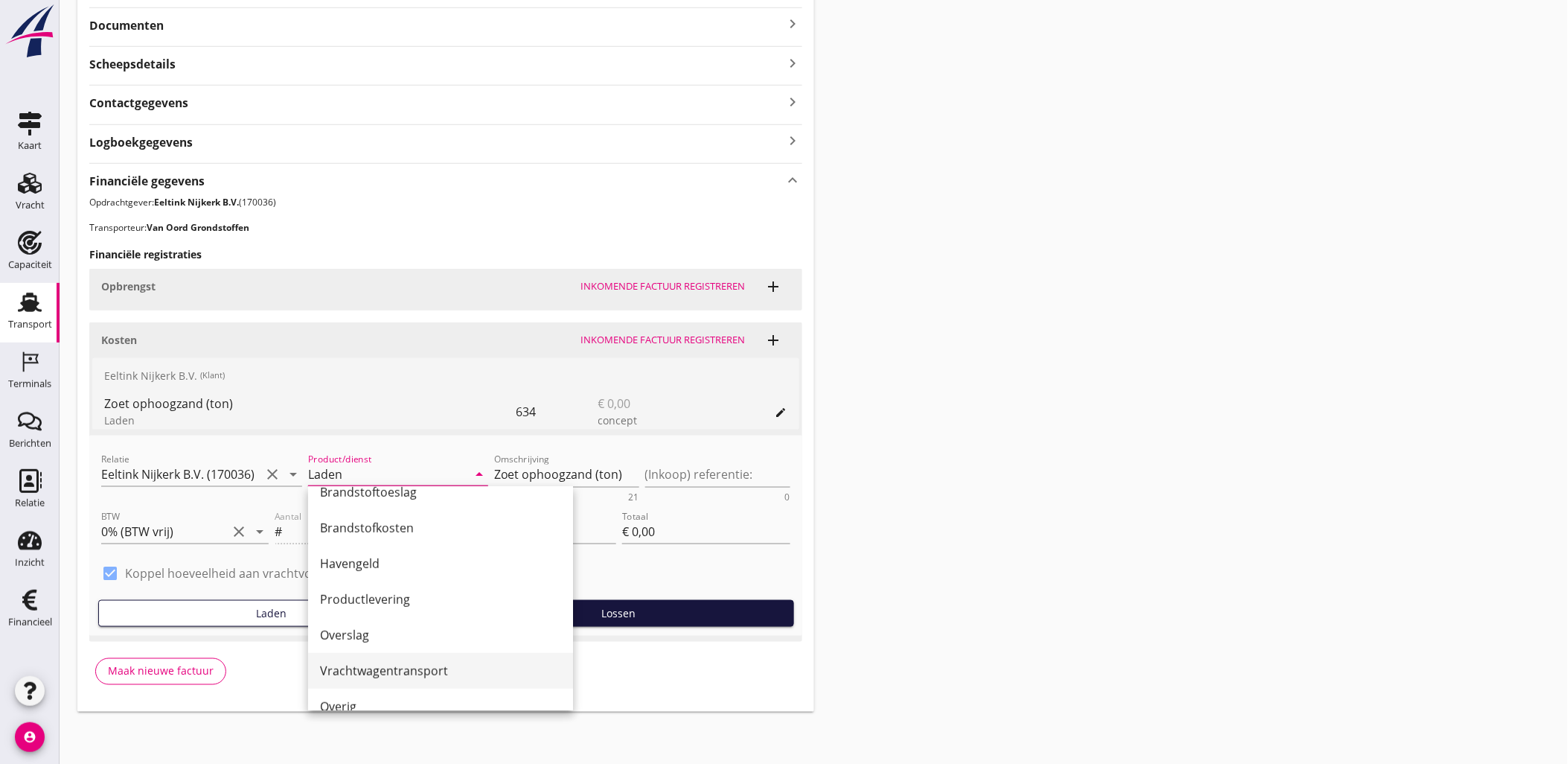
scroll to position [361, 0]
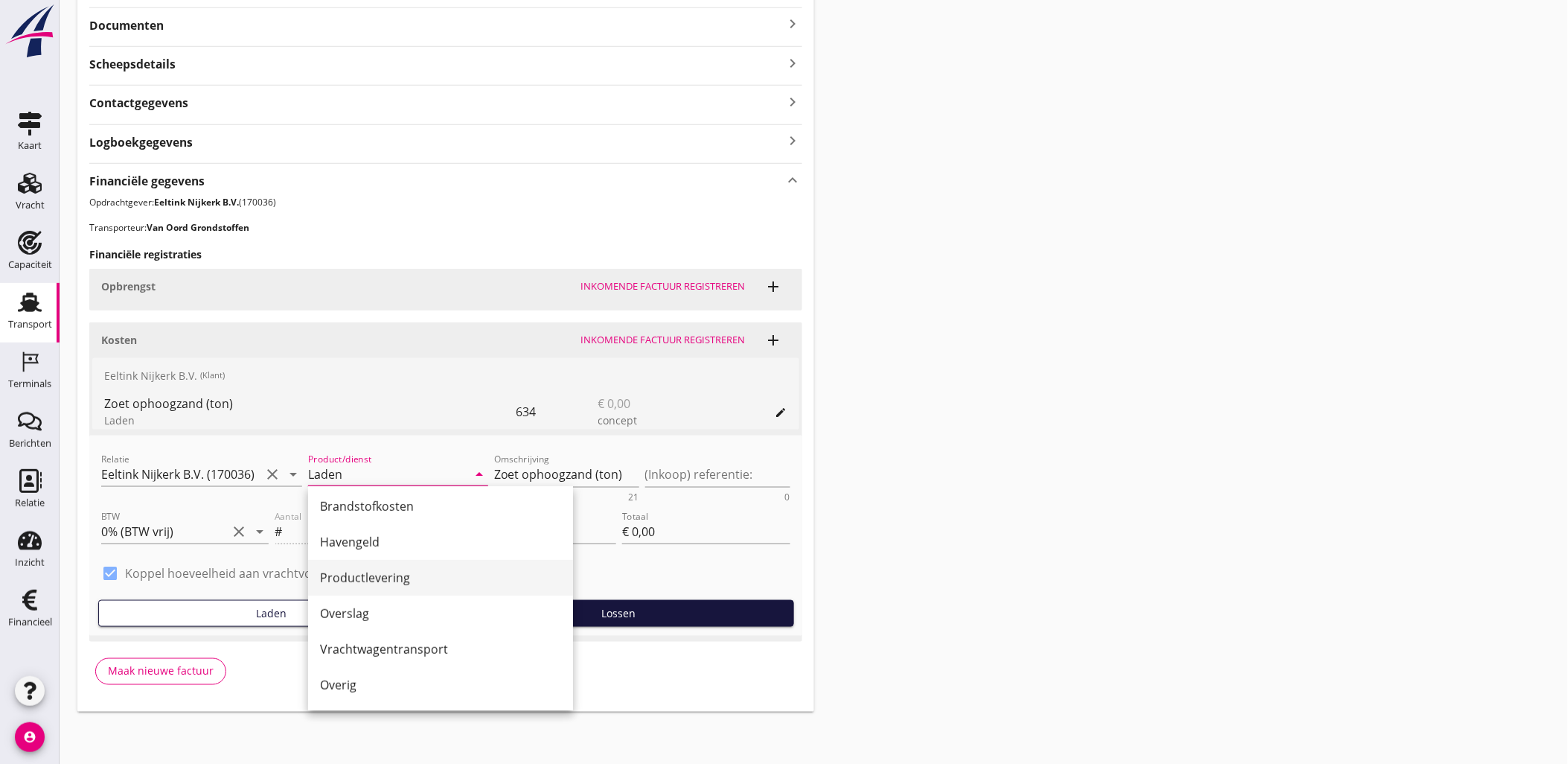
click at [428, 581] on div "Productlevering" at bounding box center [441, 577] width 241 height 18
type input "Productlevering"
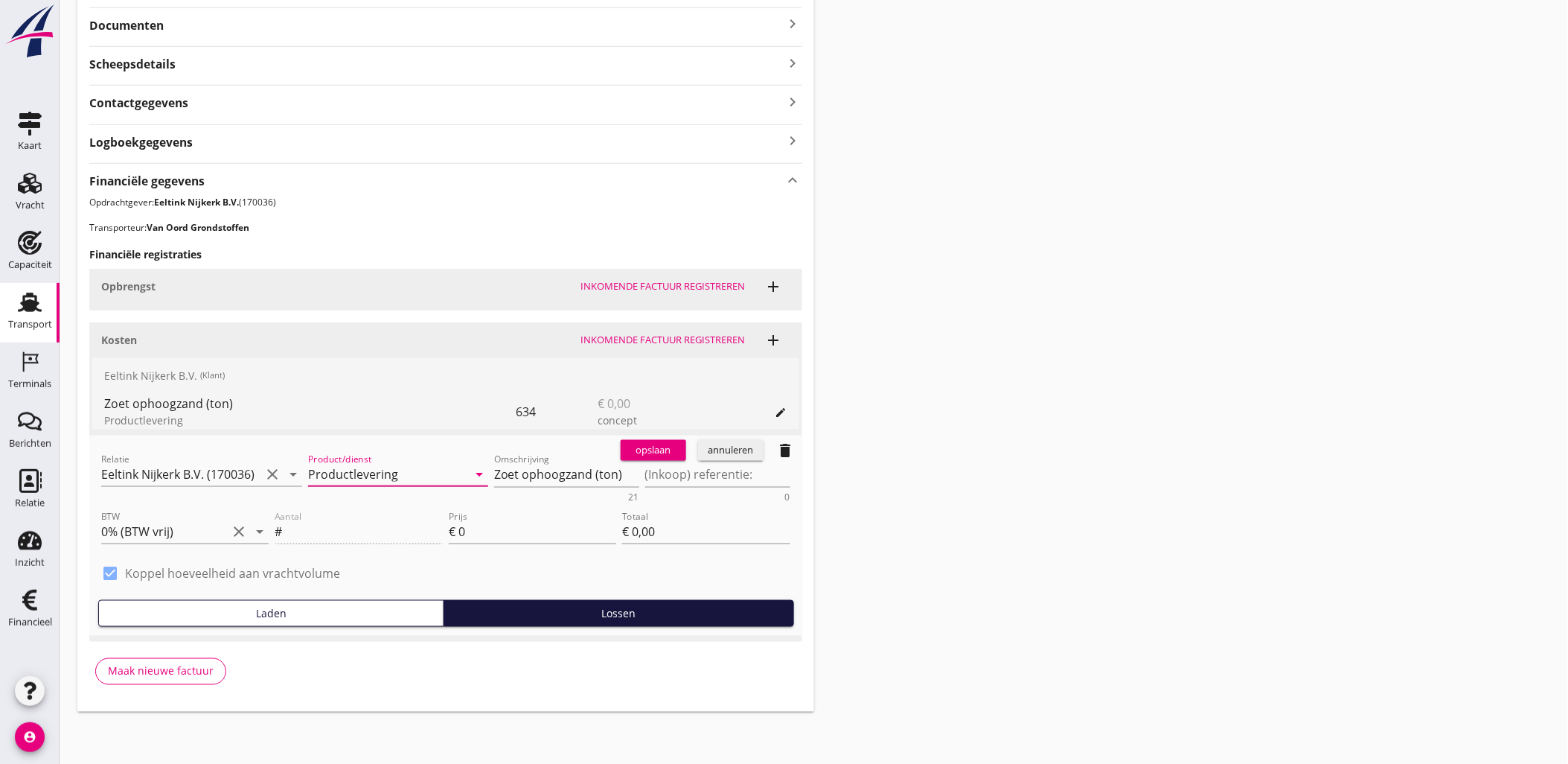
click at [298, 568] on label "Koppel hoeveelheid aan vrachtvolume" at bounding box center [232, 573] width 215 height 15
type input "634"
checkbox input "false"
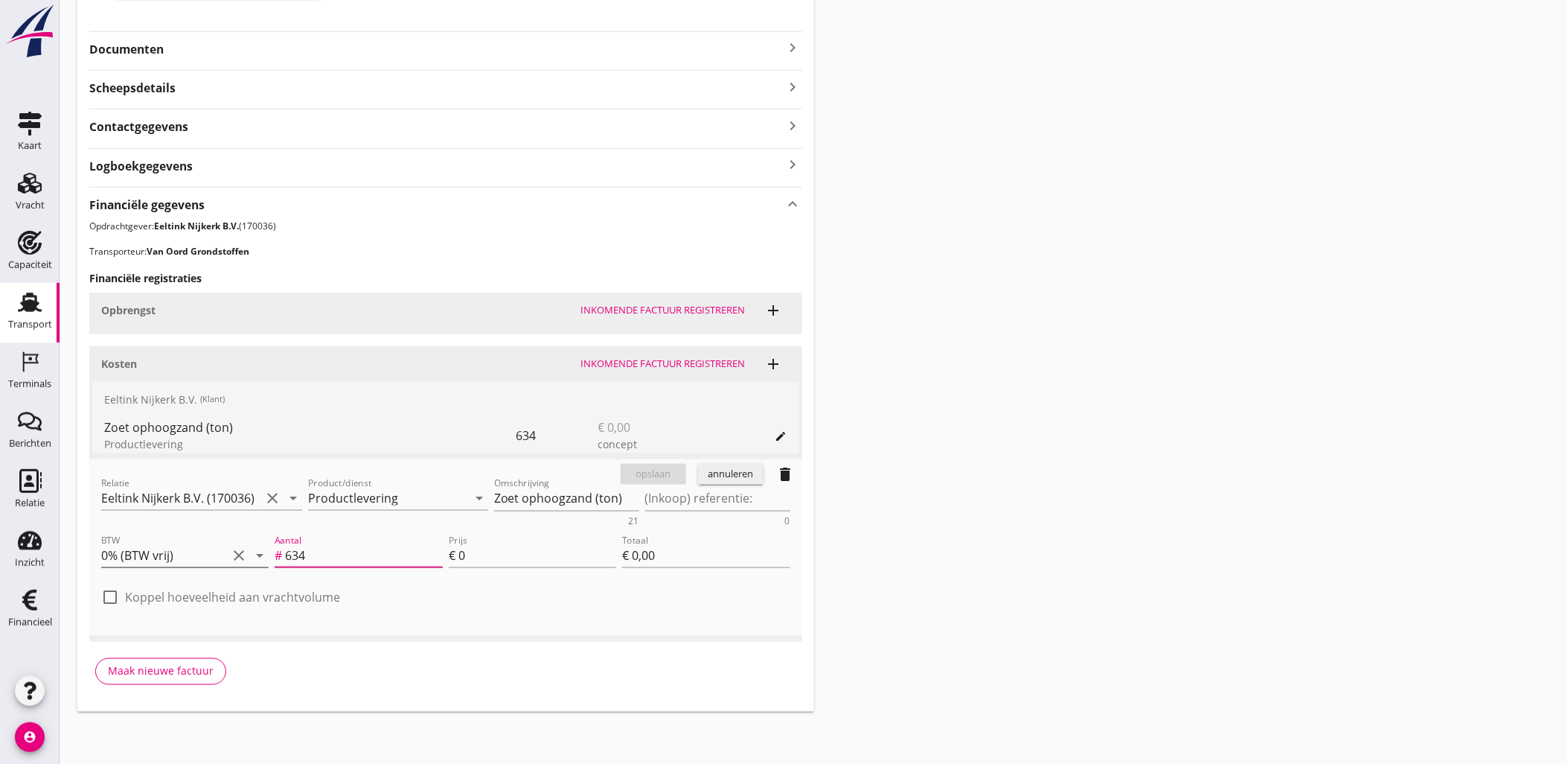
drag, startPoint x: 363, startPoint y: 560, endPoint x: 254, endPoint y: 548, distance: 109.7
click at [254, 548] on div "BTW 0% (BTW vrij) clear arrow_drop_down Aantal # 634 Prijs € 0 Totaal € 0,00" at bounding box center [445, 556] width 695 height 56
type input "1100"
type input "6"
type input "€ 6.600,00"
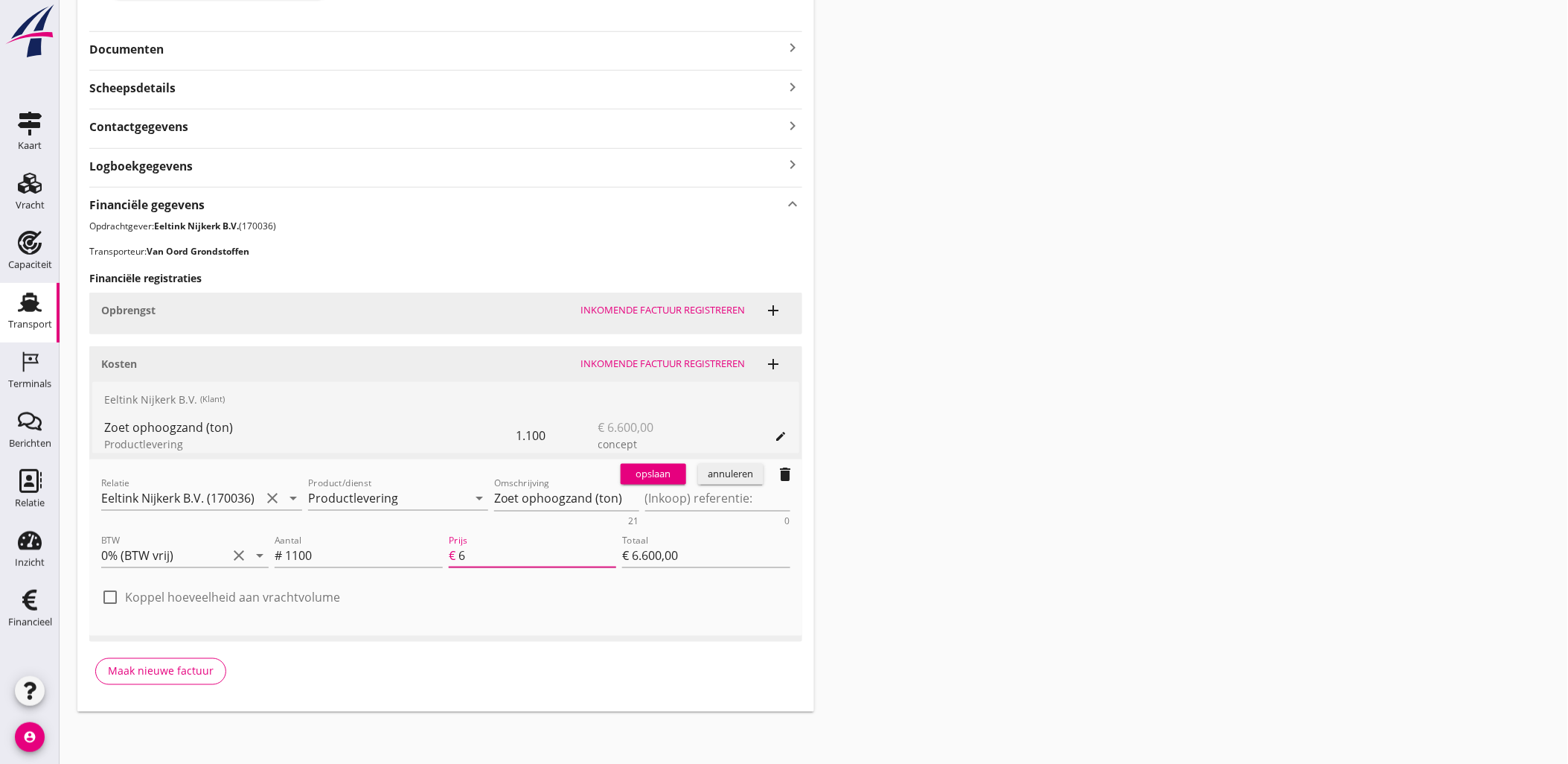
type input "6.3"
type input "€ 6.930,00"
type input "6.30"
click at [645, 472] on div "opslaan" at bounding box center [654, 474] width 54 height 15
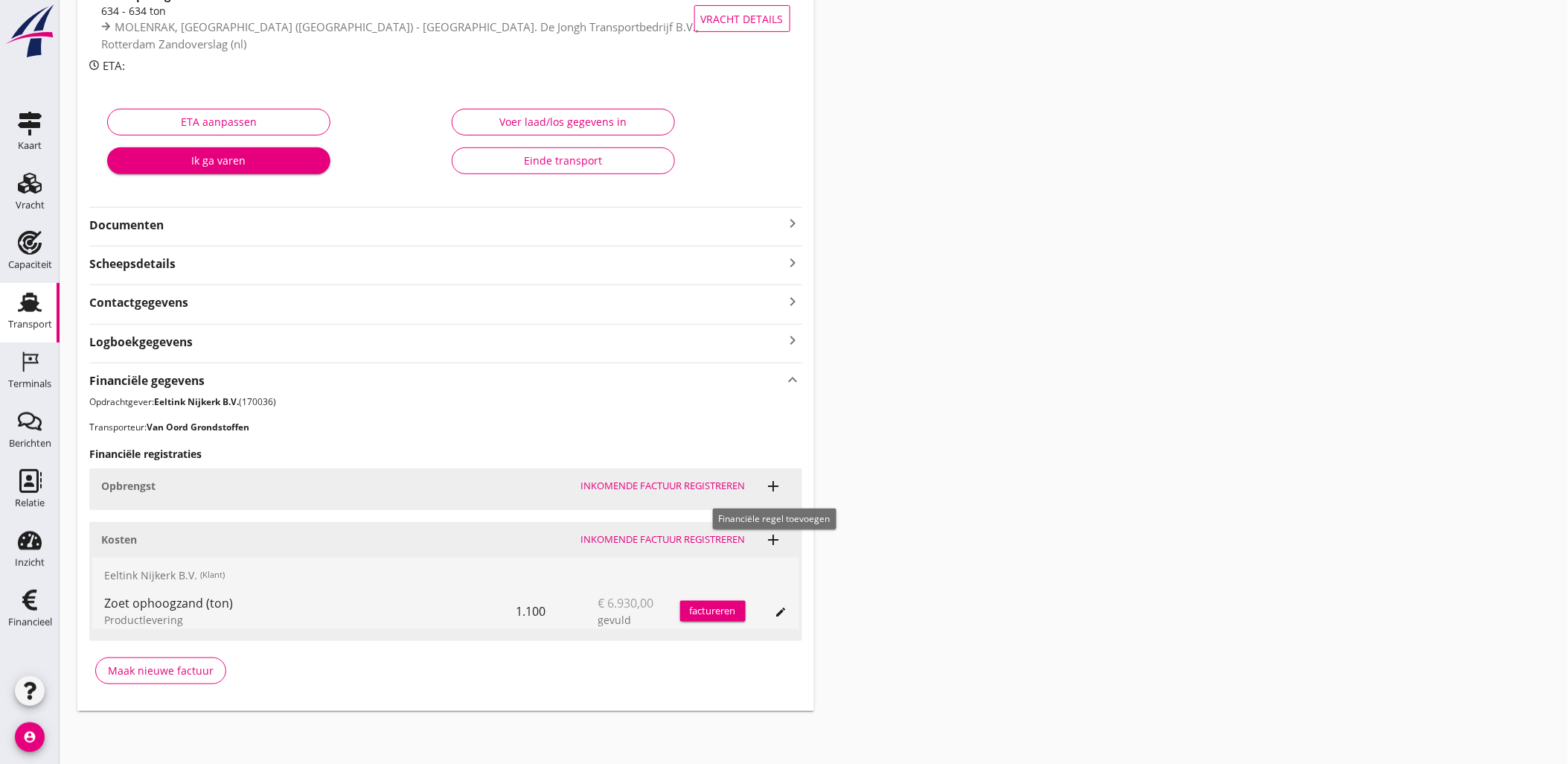
click at [776, 488] on icon "add" at bounding box center [773, 486] width 18 height 18
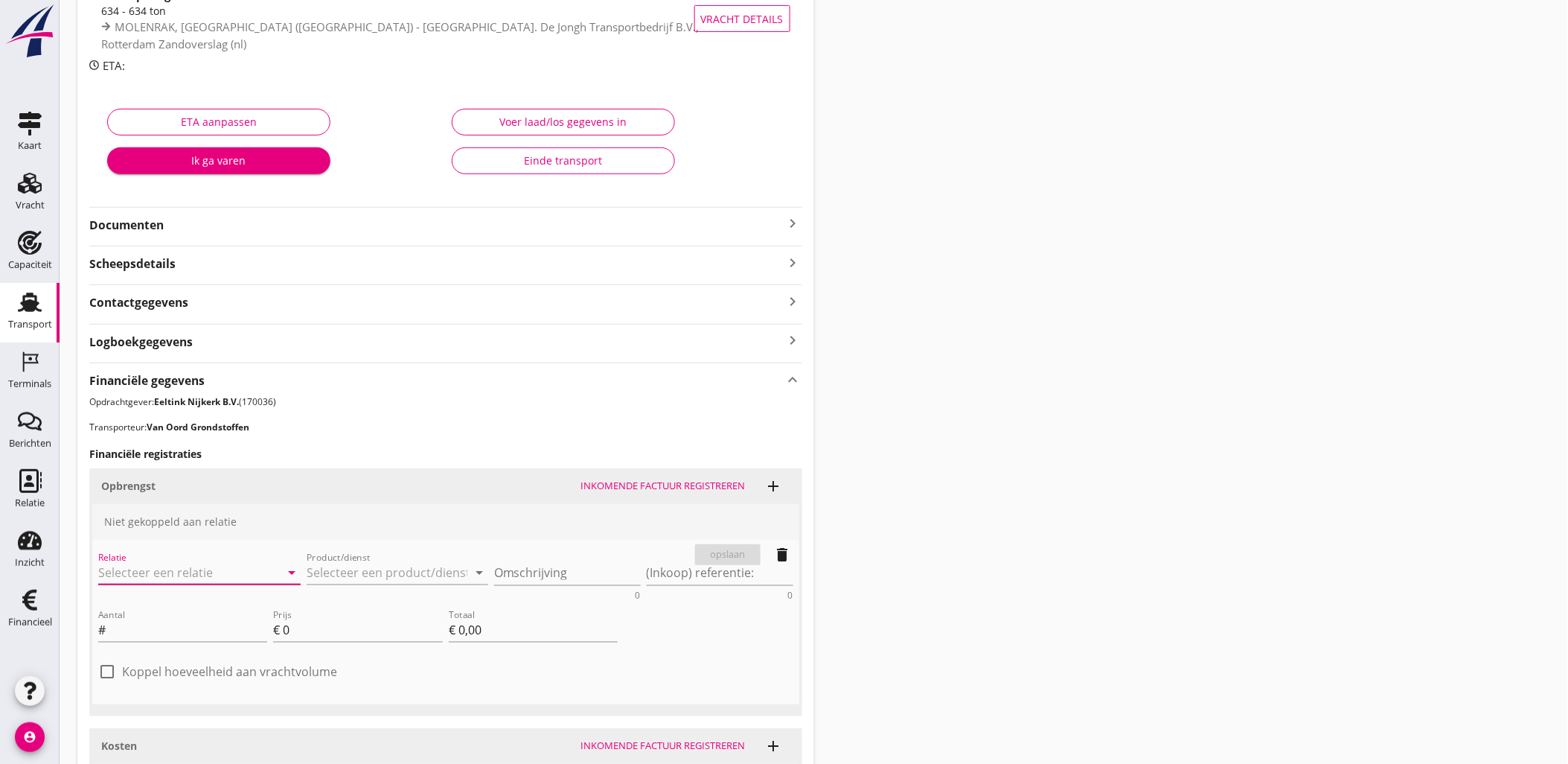
click at [223, 566] on input "Relatie" at bounding box center [178, 572] width 161 height 24
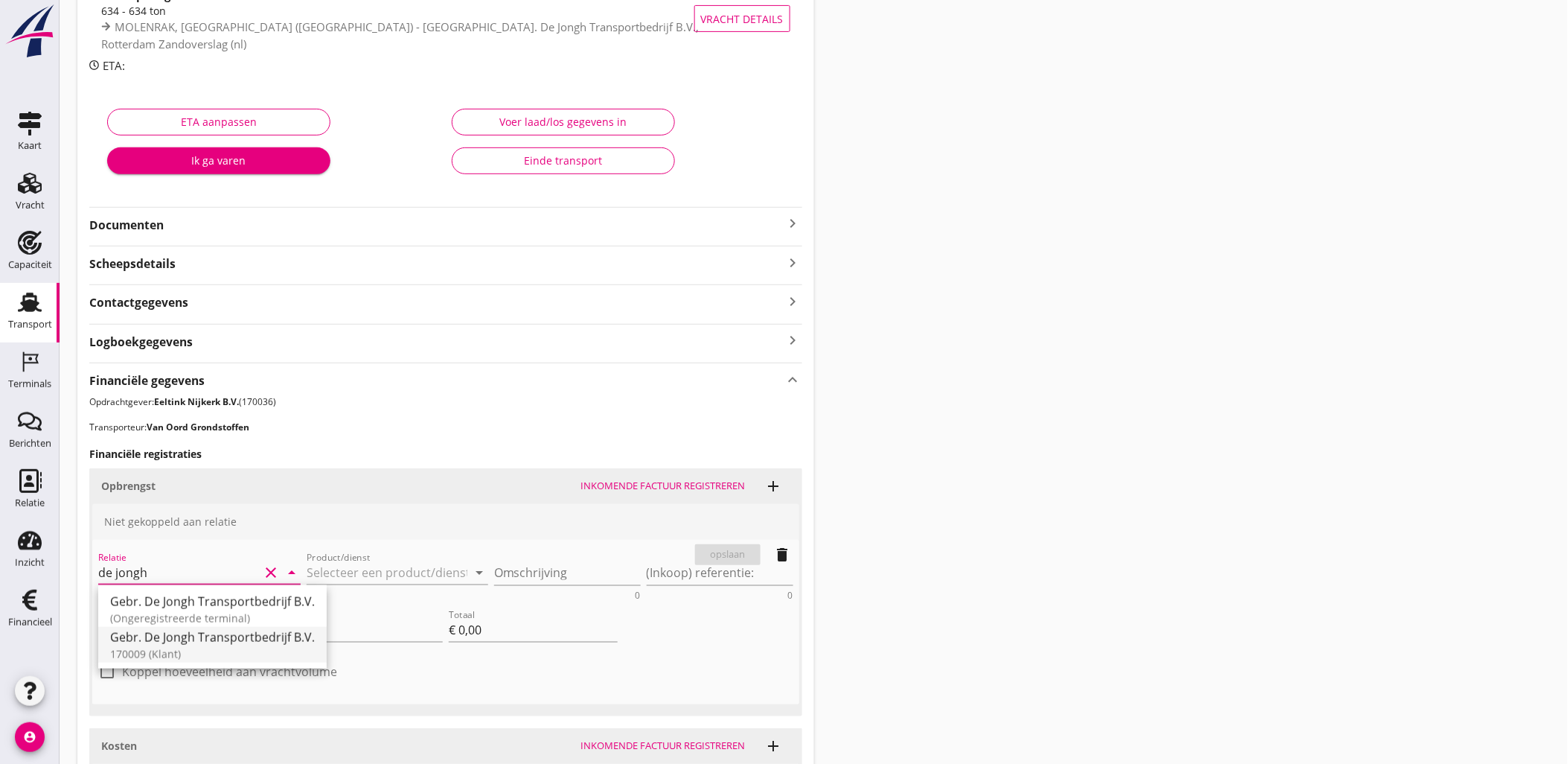
click at [235, 642] on div "Gebr. De Jongh Transportbedrijf B.V." at bounding box center [212, 637] width 204 height 18
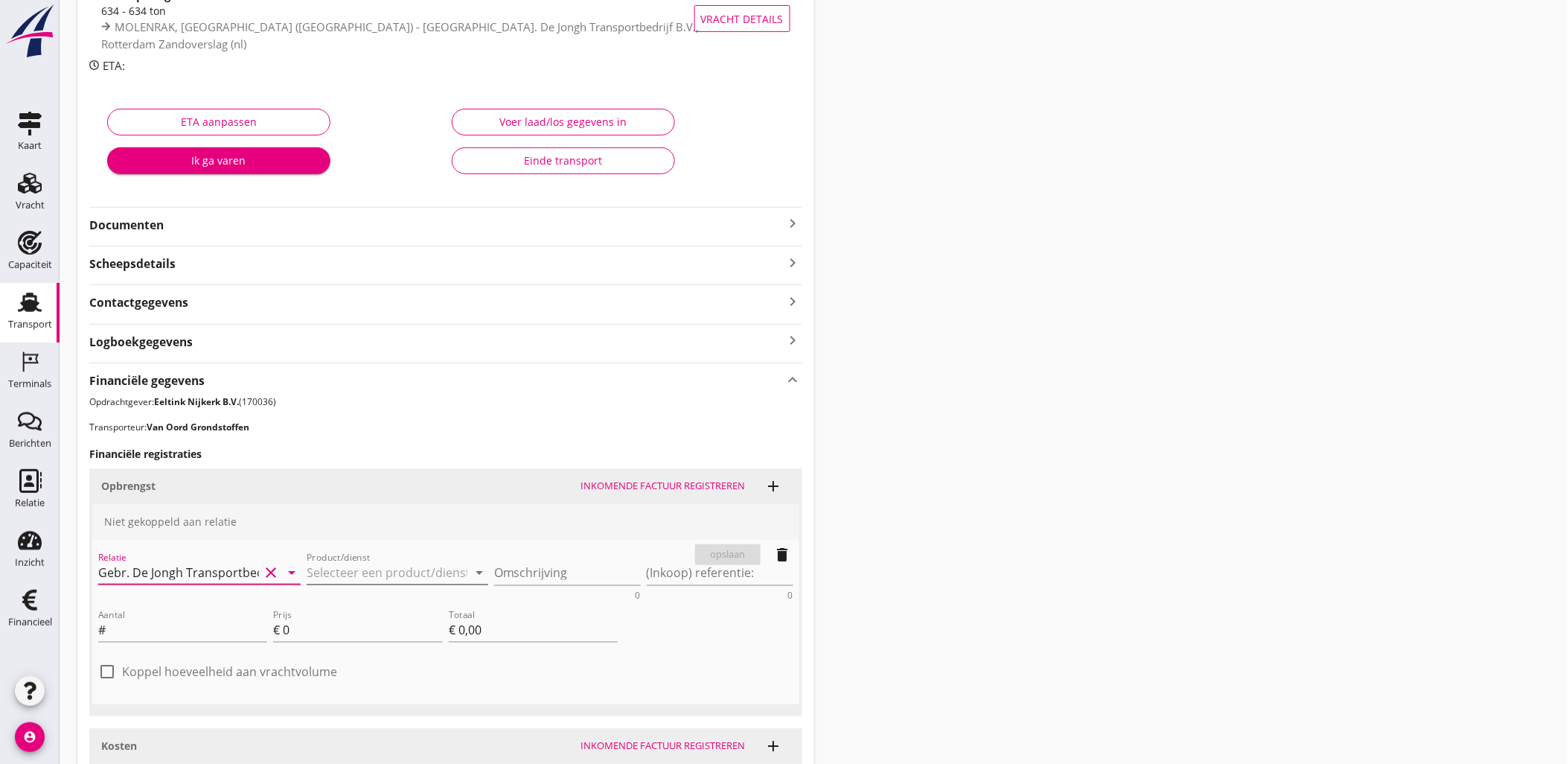
type input "Gebr. De Jongh Transportbedrijf B.V. (170009)"
click at [435, 579] on input "Product/dienst" at bounding box center [387, 572] width 161 height 24
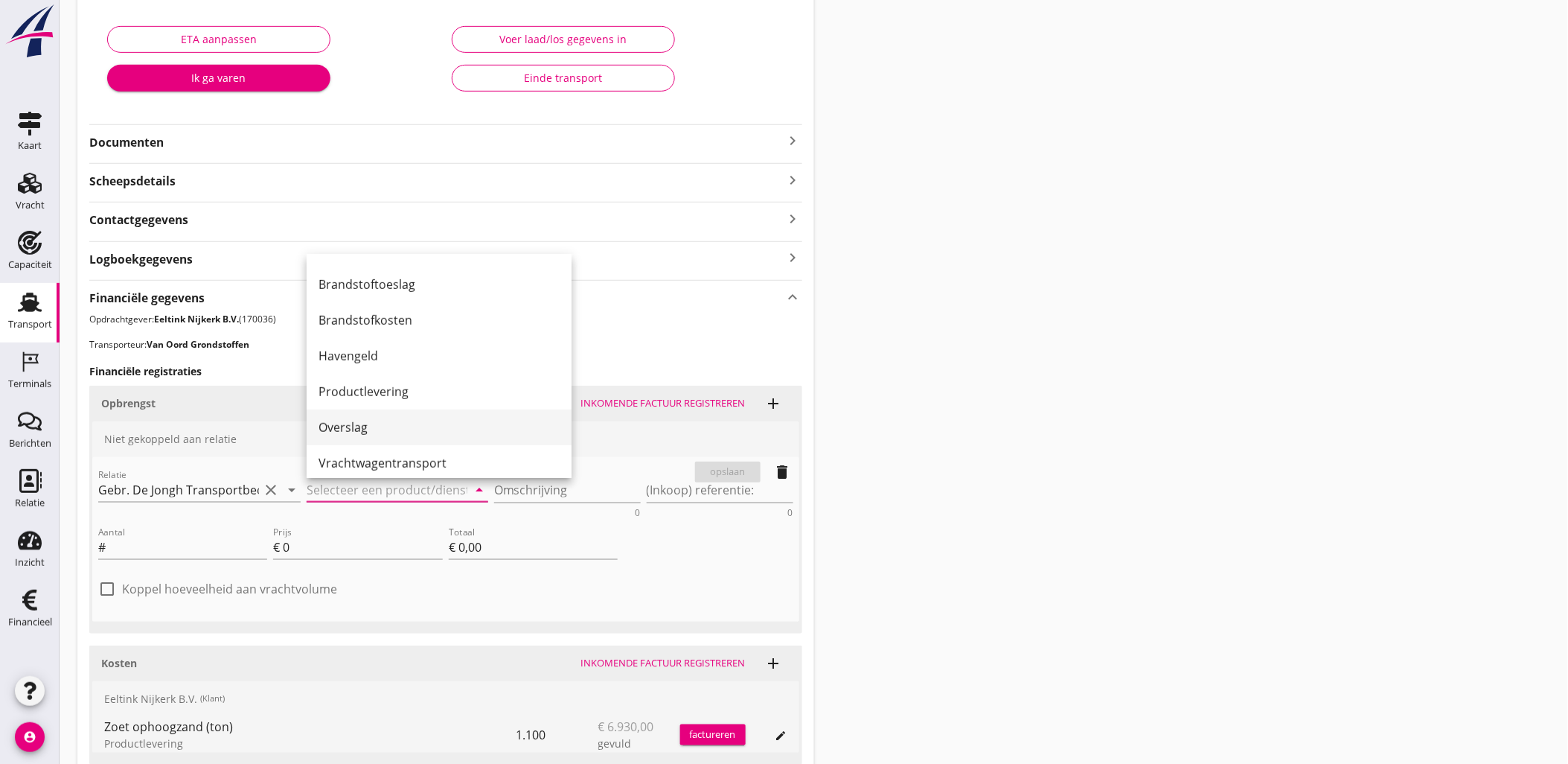
scroll to position [279, 0]
click at [426, 392] on div "Productlevering" at bounding box center [439, 392] width 241 height 18
type input "Productlevering"
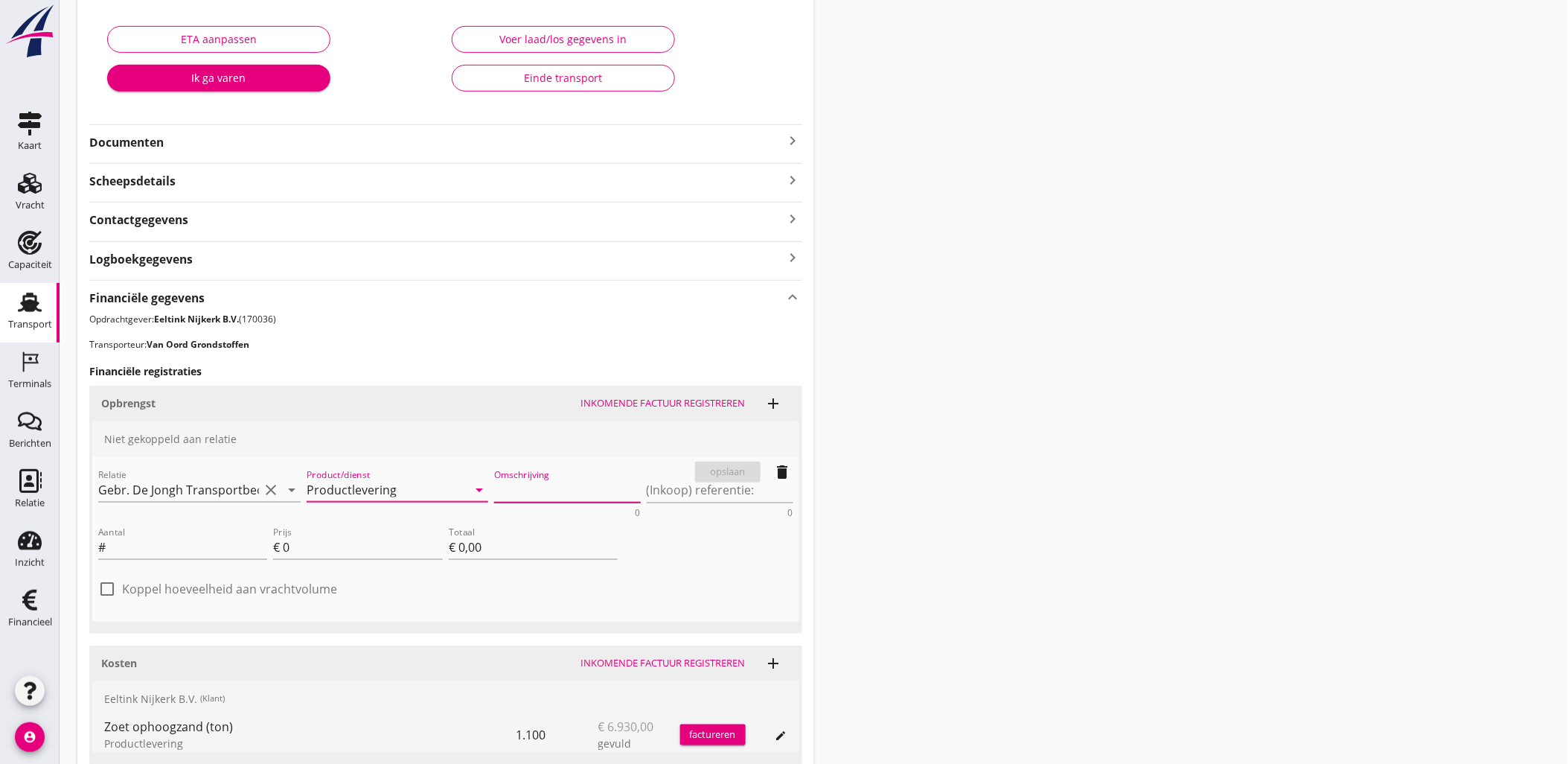
click at [540, 487] on textarea "Omschrijving" at bounding box center [567, 490] width 147 height 25
type textarea "Tankenzand (m3)"
type input "1100"
type input "1"
type input "€ 1.100,00"
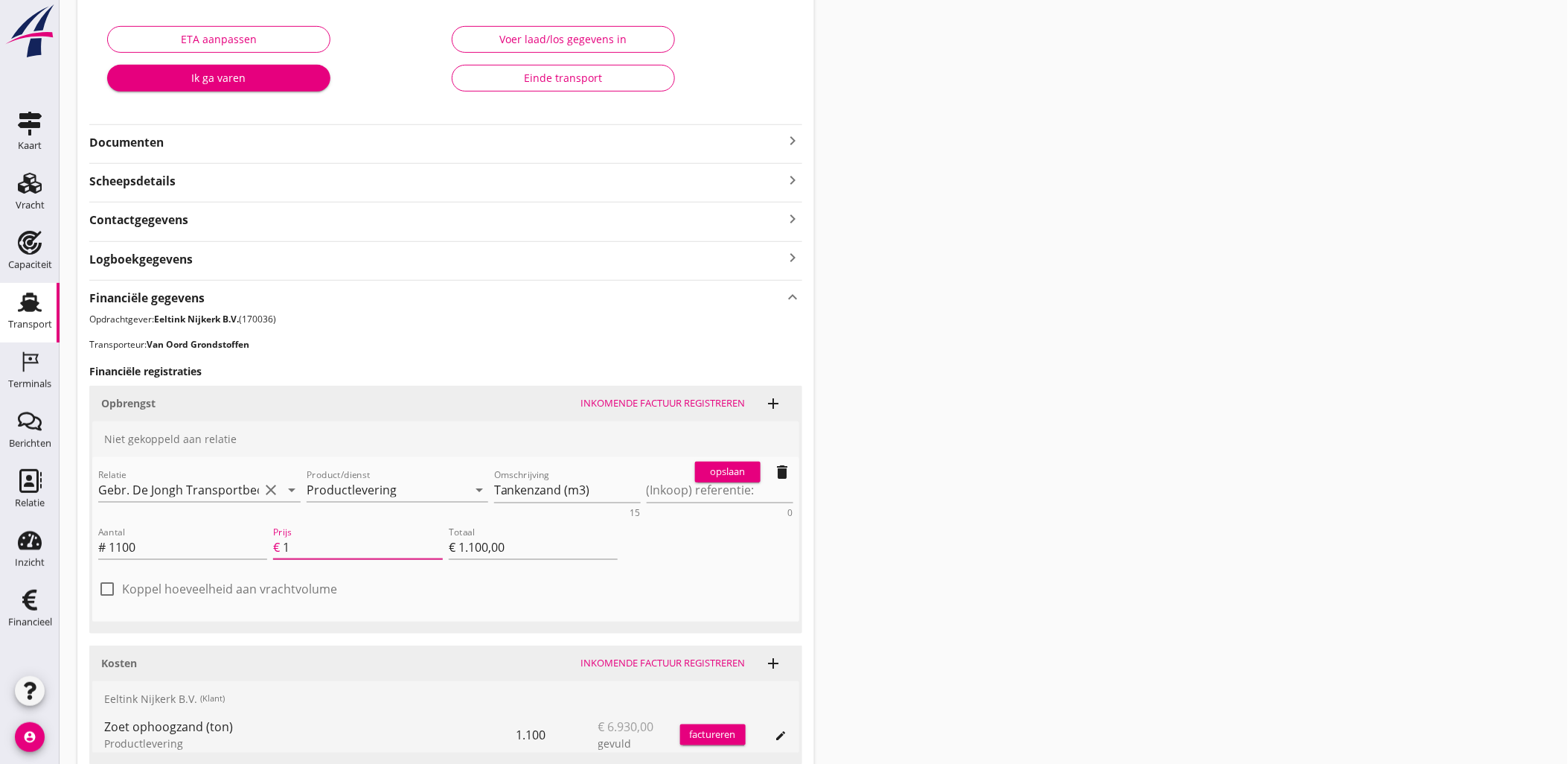
type input "17"
type input "€ 18.700,00"
type input "17.1"
type input "€ 18.810,00"
type input "17.10"
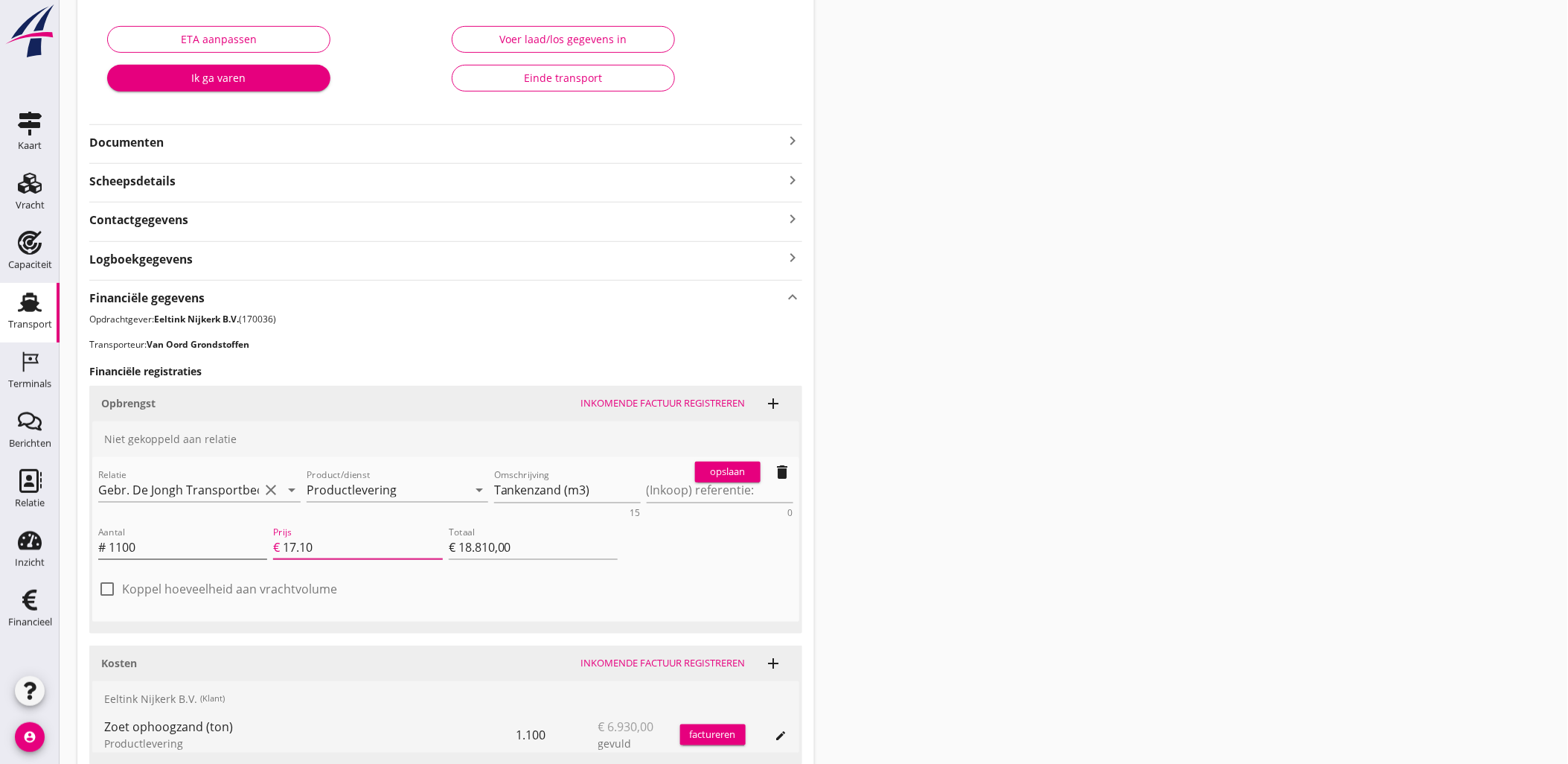
click at [178, 542] on input "1100" at bounding box center [188, 547] width 158 height 24
click at [998, 514] on div "Transport overzicht VOG-250649 Bakesteyn (Schipper Bakesteyn) local_gas_station…" at bounding box center [814, 295] width 1509 height 1114
click at [727, 472] on div "opslaan" at bounding box center [728, 472] width 54 height 15
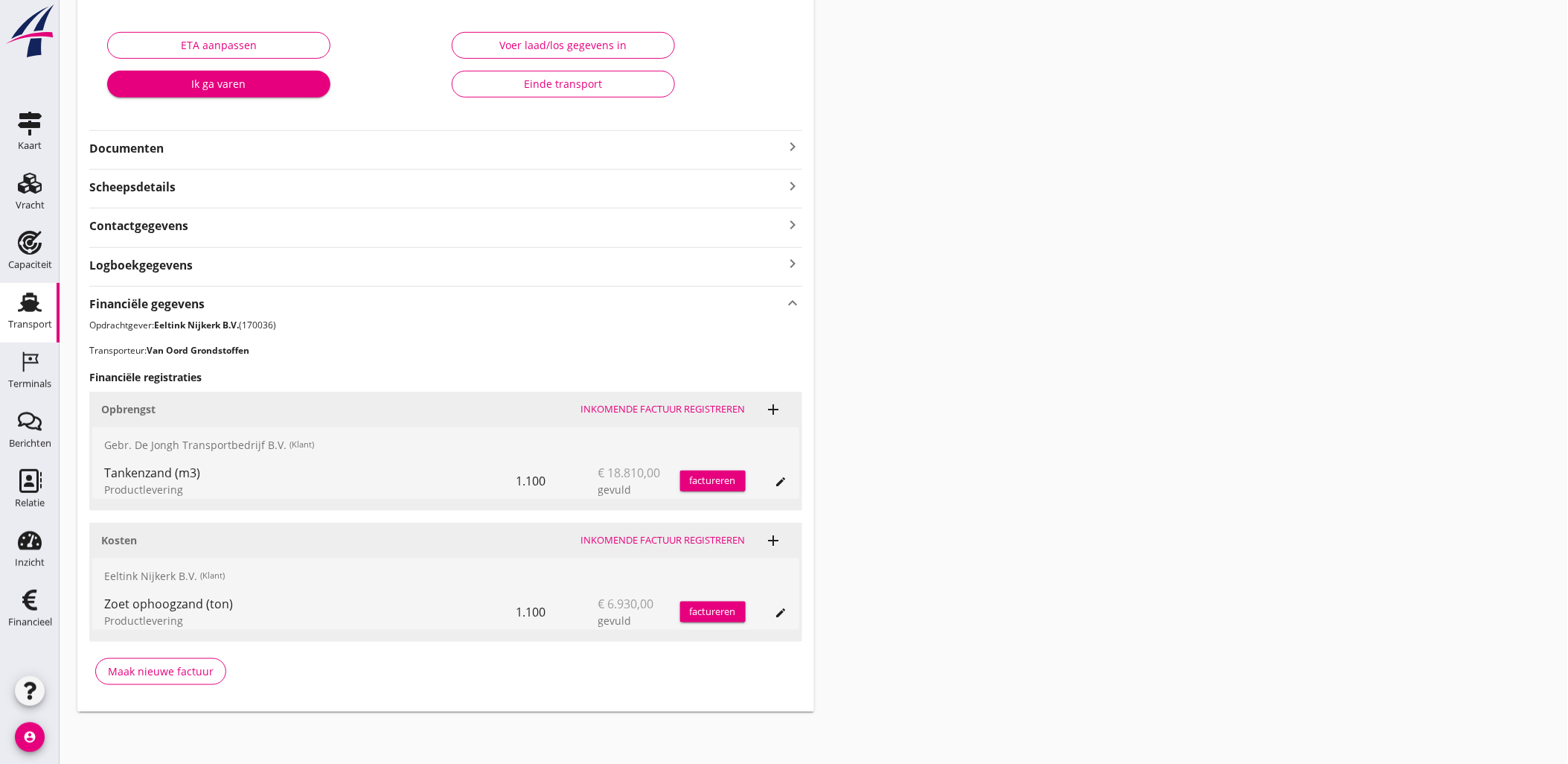
drag, startPoint x: 147, startPoint y: 449, endPoint x: 301, endPoint y: 507, distance: 164.6
click at [301, 507] on div "Opbrengst Inkomende factuur registreren add Gebr. De Jongh Transportbedrijf B.V…" at bounding box center [446, 451] width 713 height 119
drag, startPoint x: 301, startPoint y: 507, endPoint x: 285, endPoint y: 491, distance: 22.6
click at [285, 491] on div "Productlevering" at bounding box center [310, 490] width 412 height 16
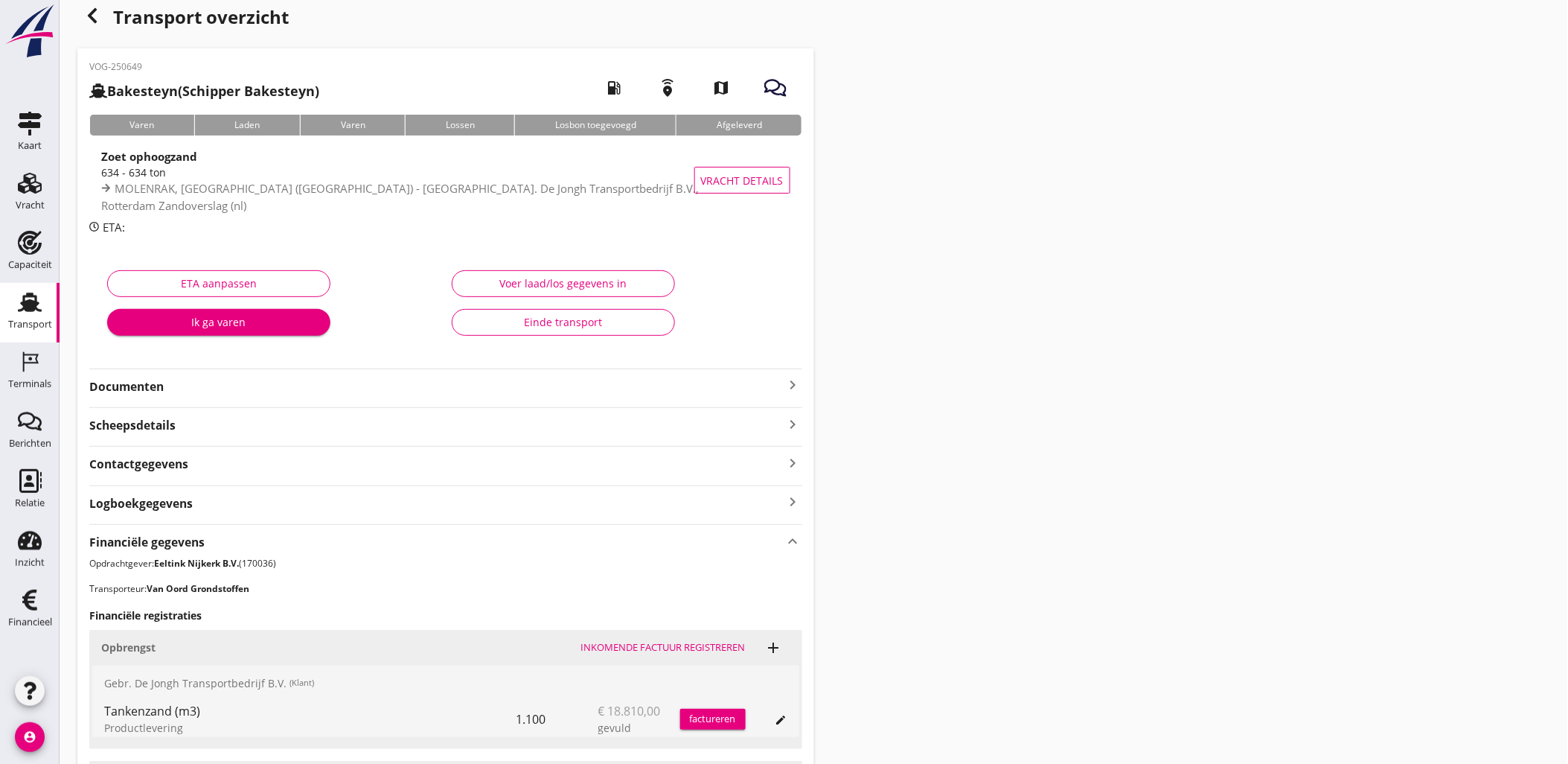
scroll to position [0, 0]
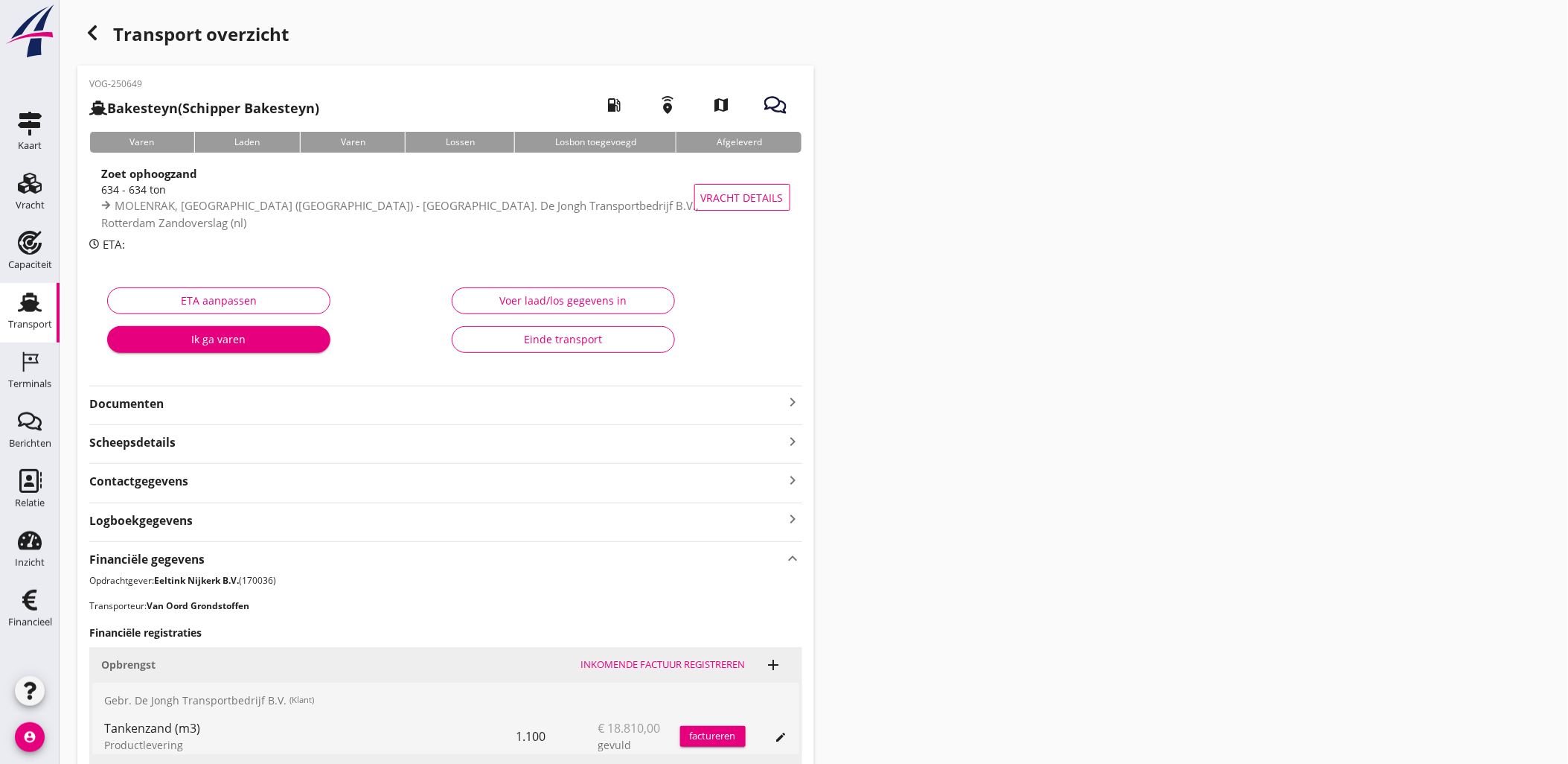
click at [620, 305] on div "Voer laad/los gegevens in" at bounding box center [563, 300] width 198 height 16
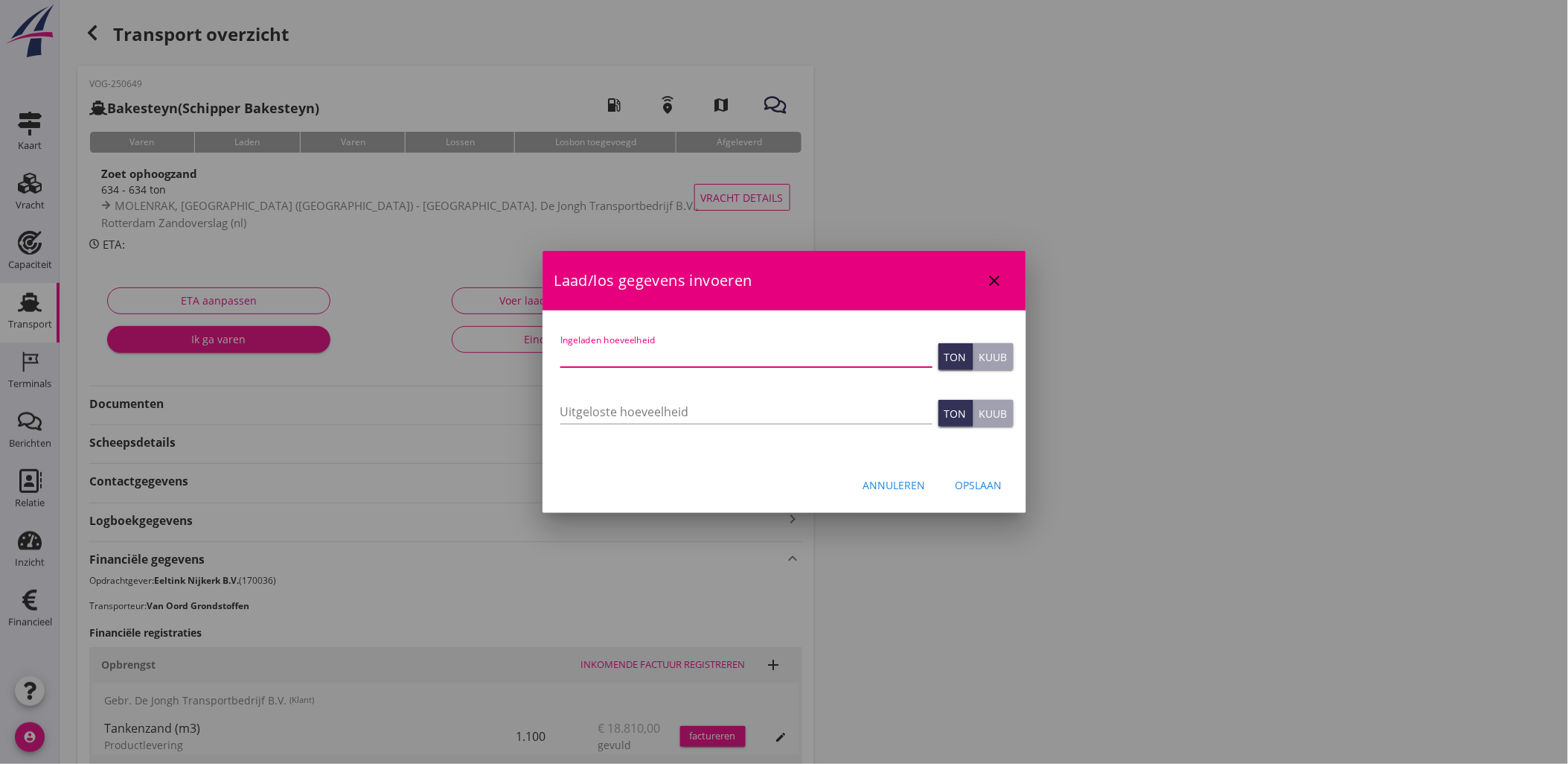
click at [643, 354] on input "Ingeladen hoeveelheid" at bounding box center [746, 355] width 372 height 24
type input "1100"
type button "ton"
type button "cubic"
type input "1100"
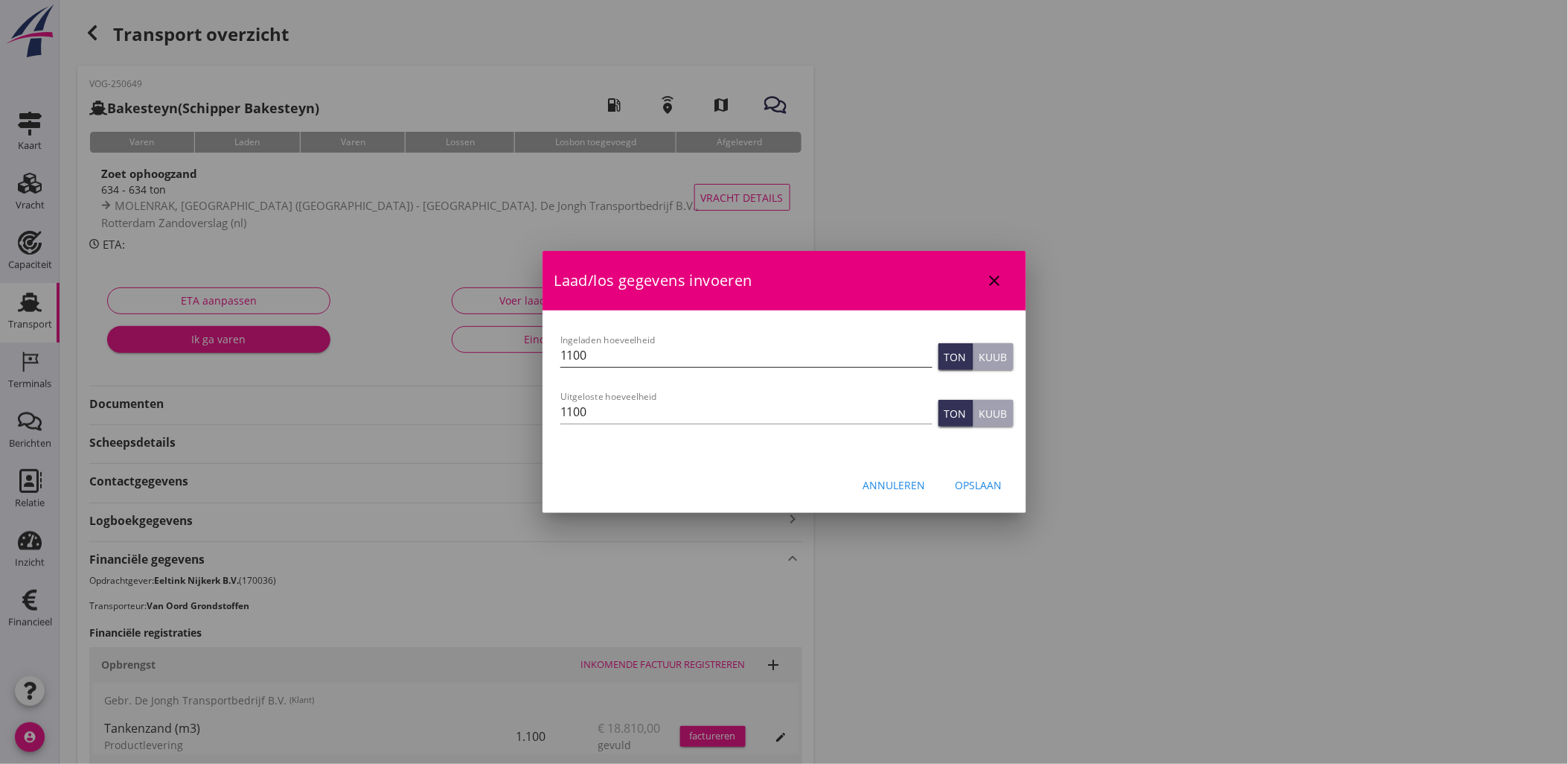
type button "ton"
click at [972, 483] on div "Opslaan" at bounding box center [979, 485] width 47 height 16
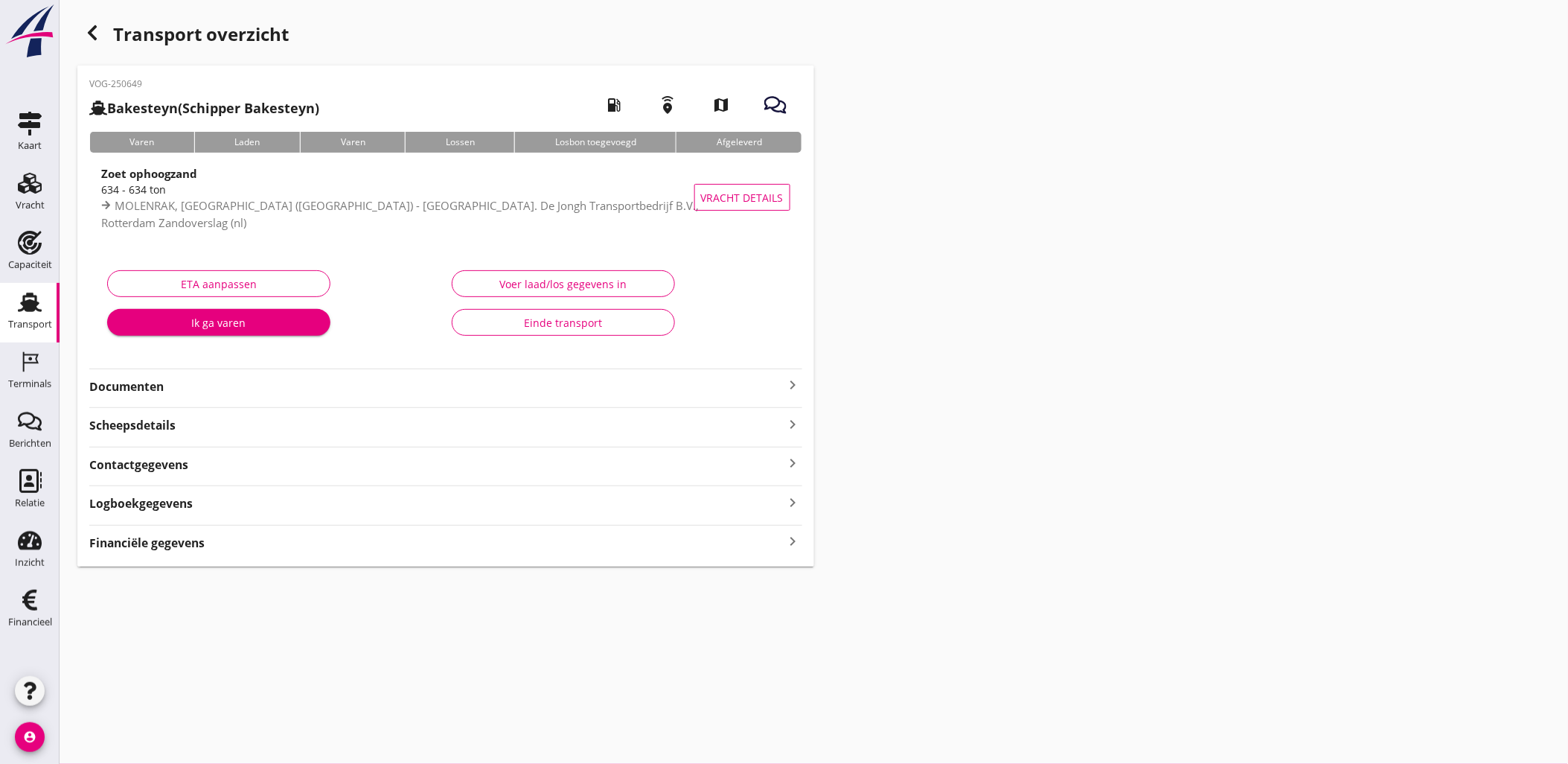
click at [98, 38] on icon "button" at bounding box center [92, 32] width 18 height 18
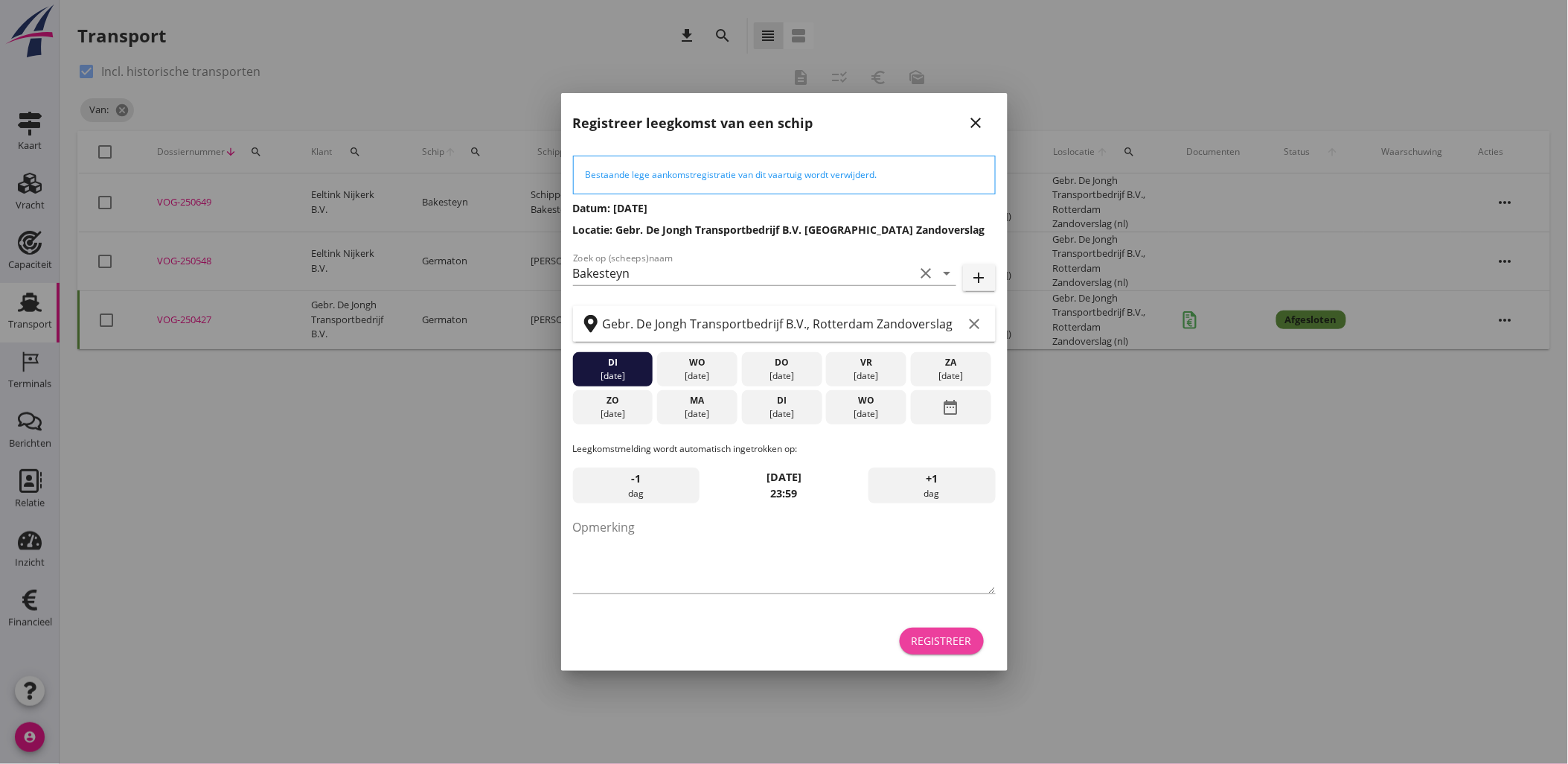
click at [906, 636] on button "Registreer" at bounding box center [941, 641] width 84 height 27
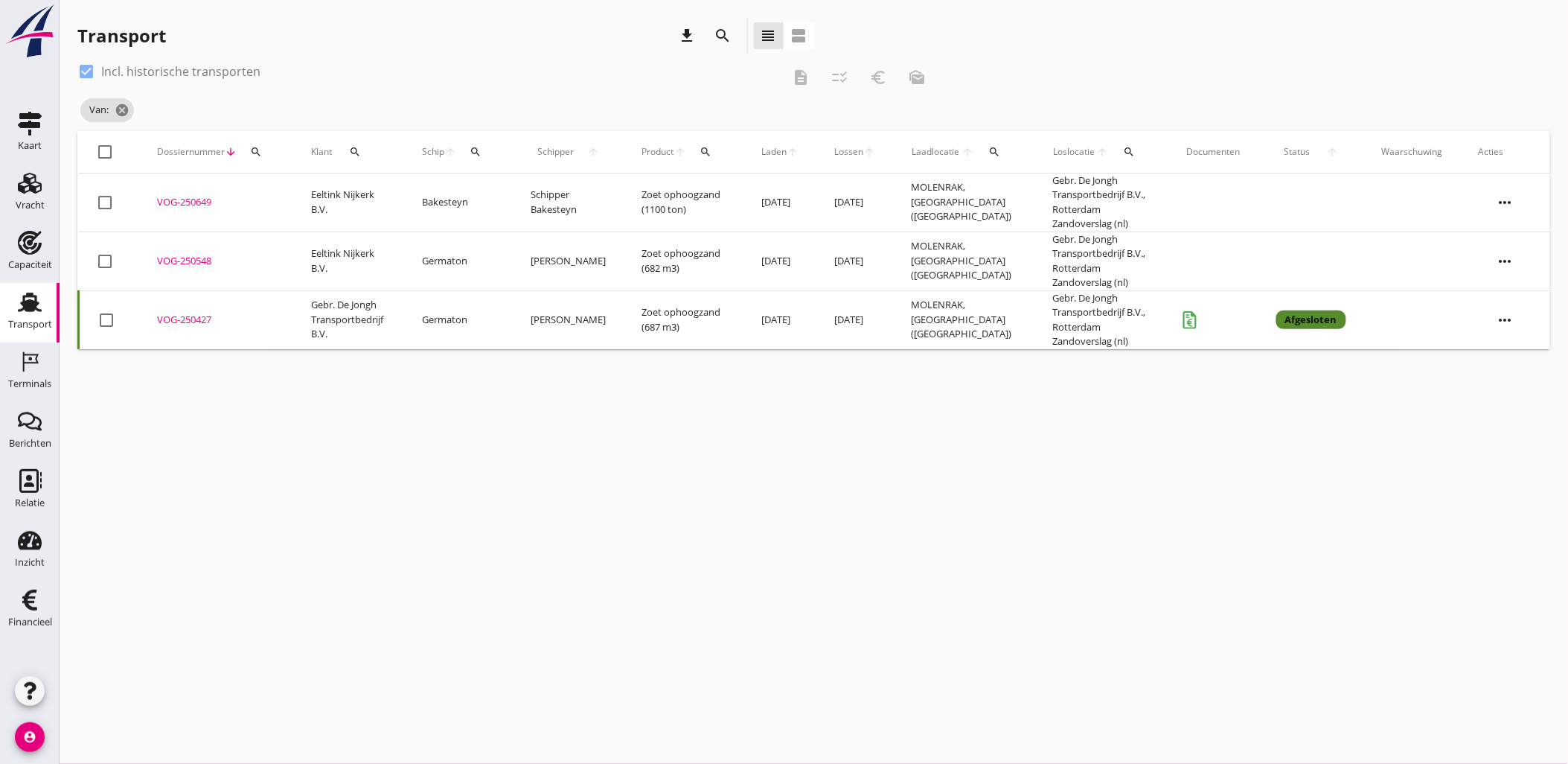
click at [172, 204] on div "VOG-250649" at bounding box center [216, 202] width 118 height 15
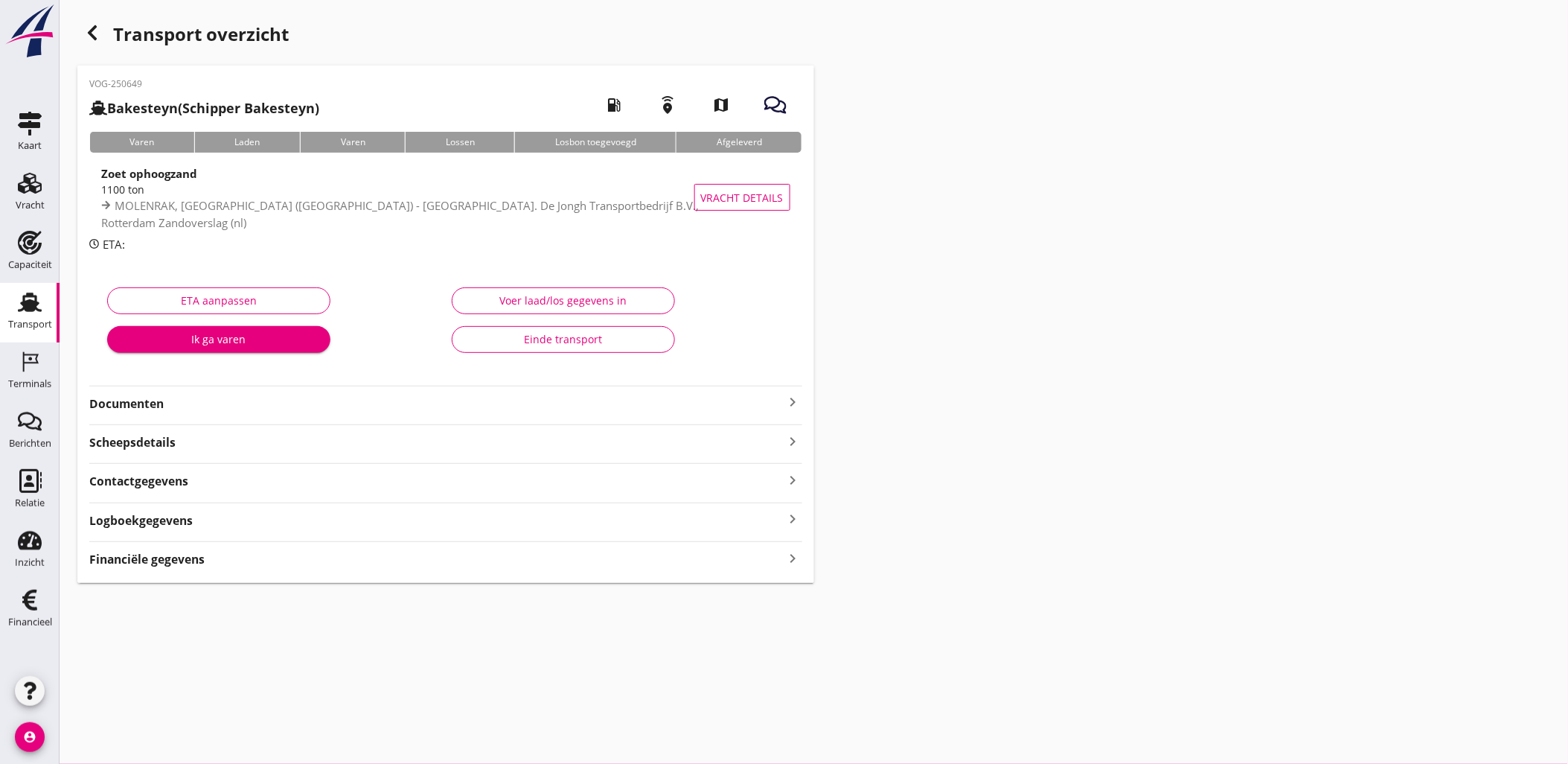
type input "1100"
click at [630, 300] on div "Voer laad/los gegevens in" at bounding box center [563, 300] width 198 height 16
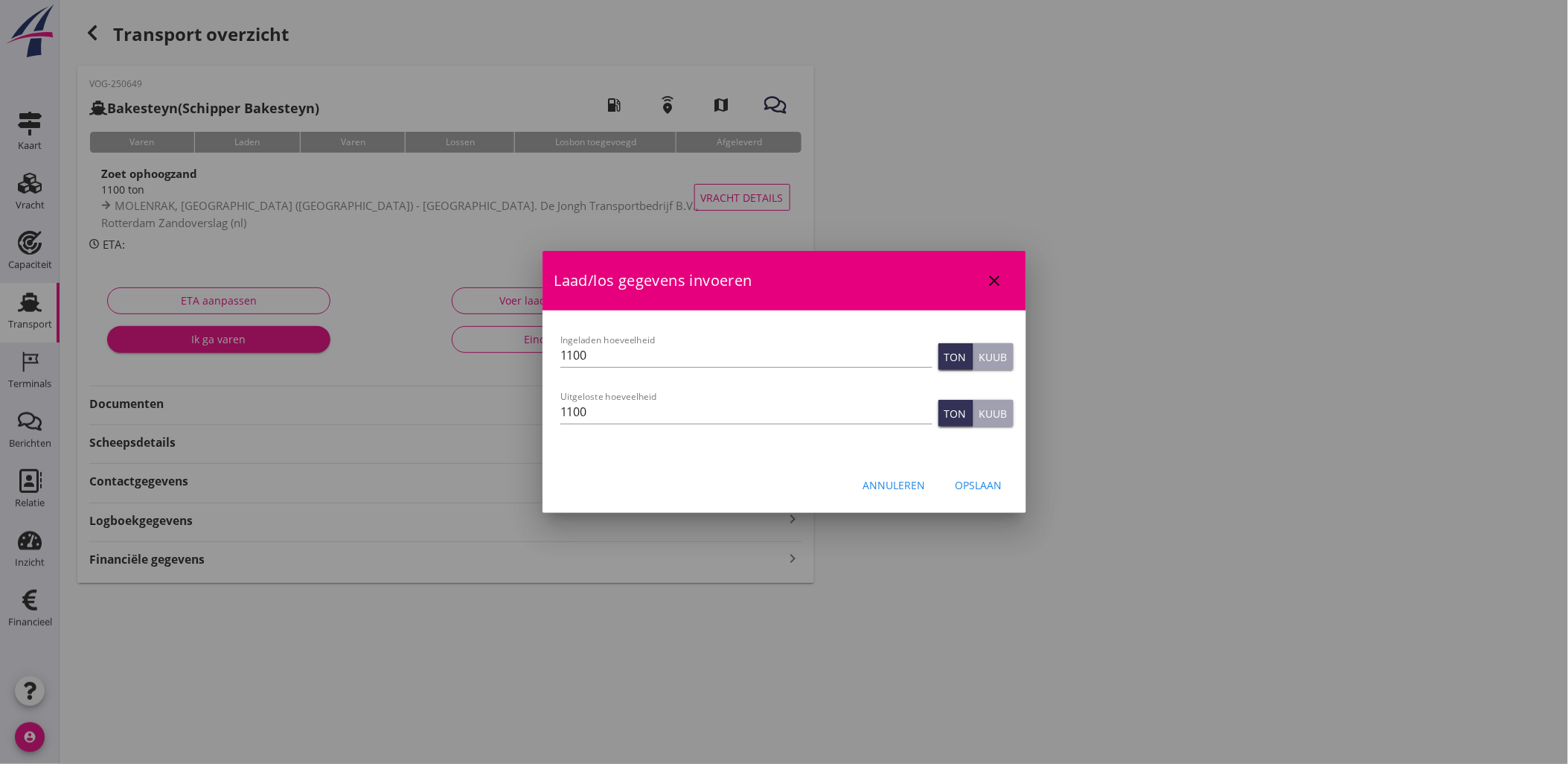
click at [983, 347] on button "Kuub" at bounding box center [993, 357] width 40 height 27
click at [1005, 410] on div "Kuub" at bounding box center [994, 414] width 29 height 16
click at [993, 490] on div "Opslaan" at bounding box center [979, 485] width 47 height 16
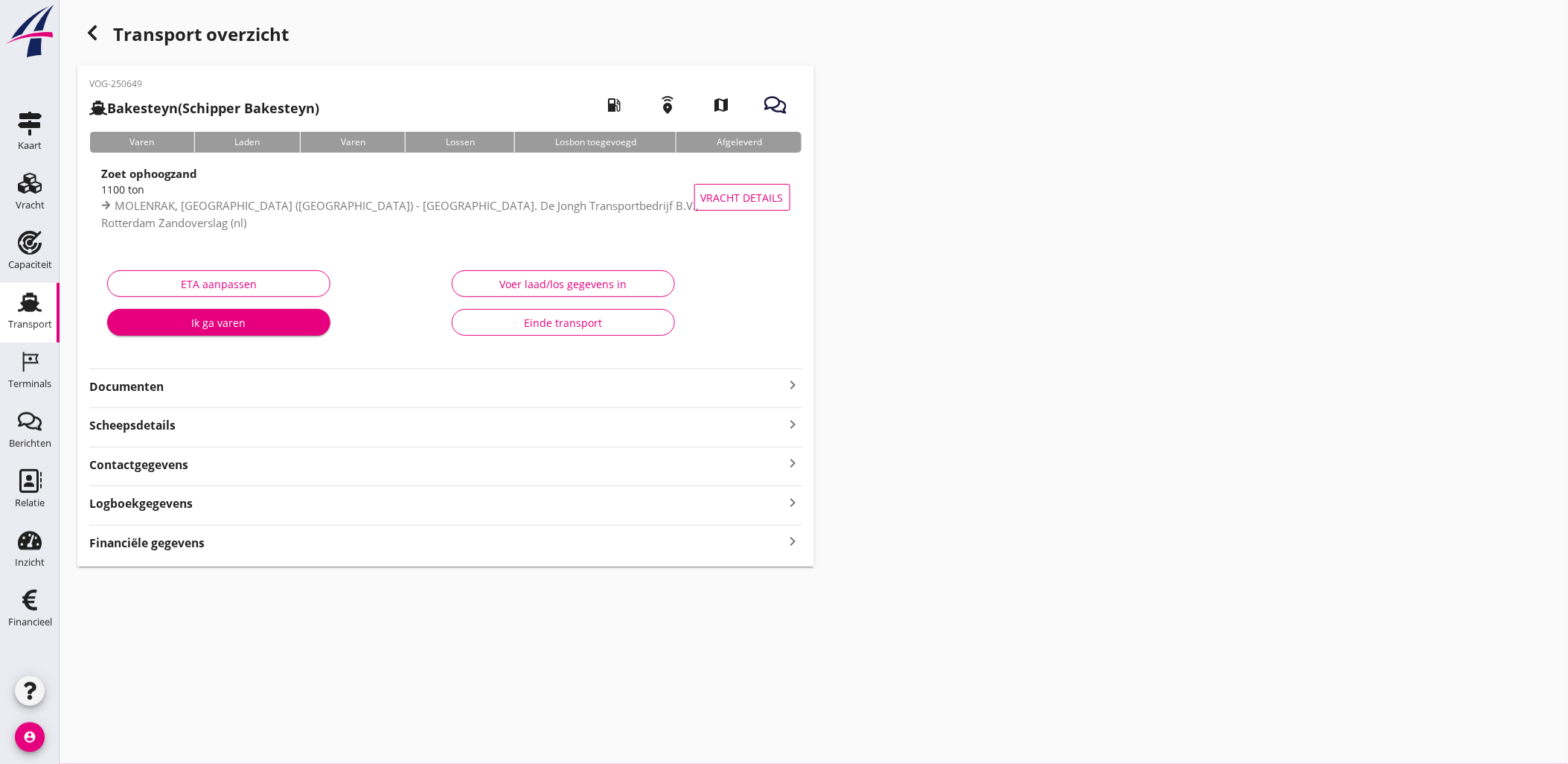
click at [752, 548] on div "Financiële gegevens keyboard_arrow_right" at bounding box center [446, 541] width 713 height 20
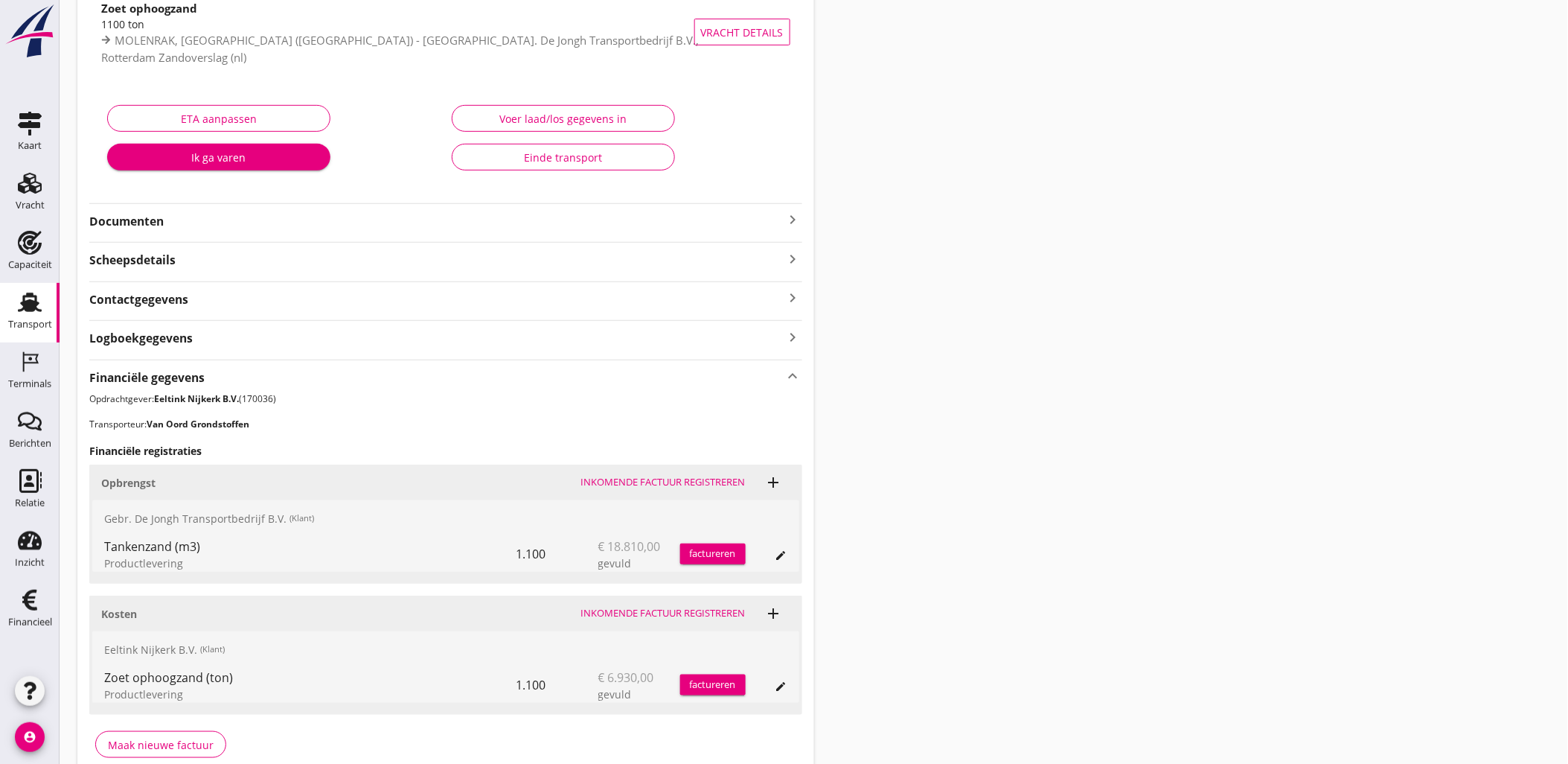
scroll to position [239, 0]
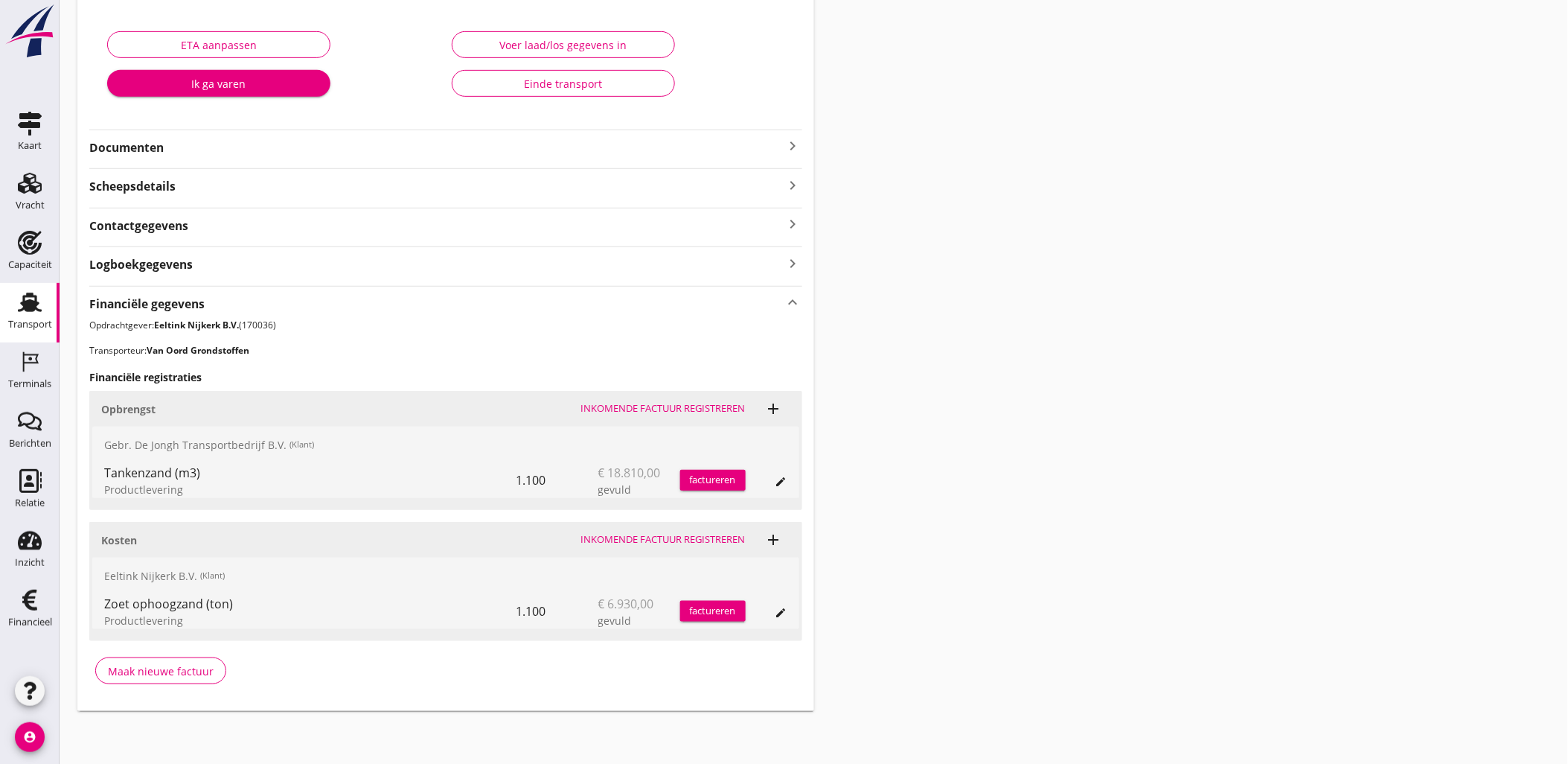
click at [374, 480] on div "Tankenzand (m3)" at bounding box center [310, 472] width 412 height 18
click at [780, 615] on icon "edit" at bounding box center [781, 612] width 12 height 12
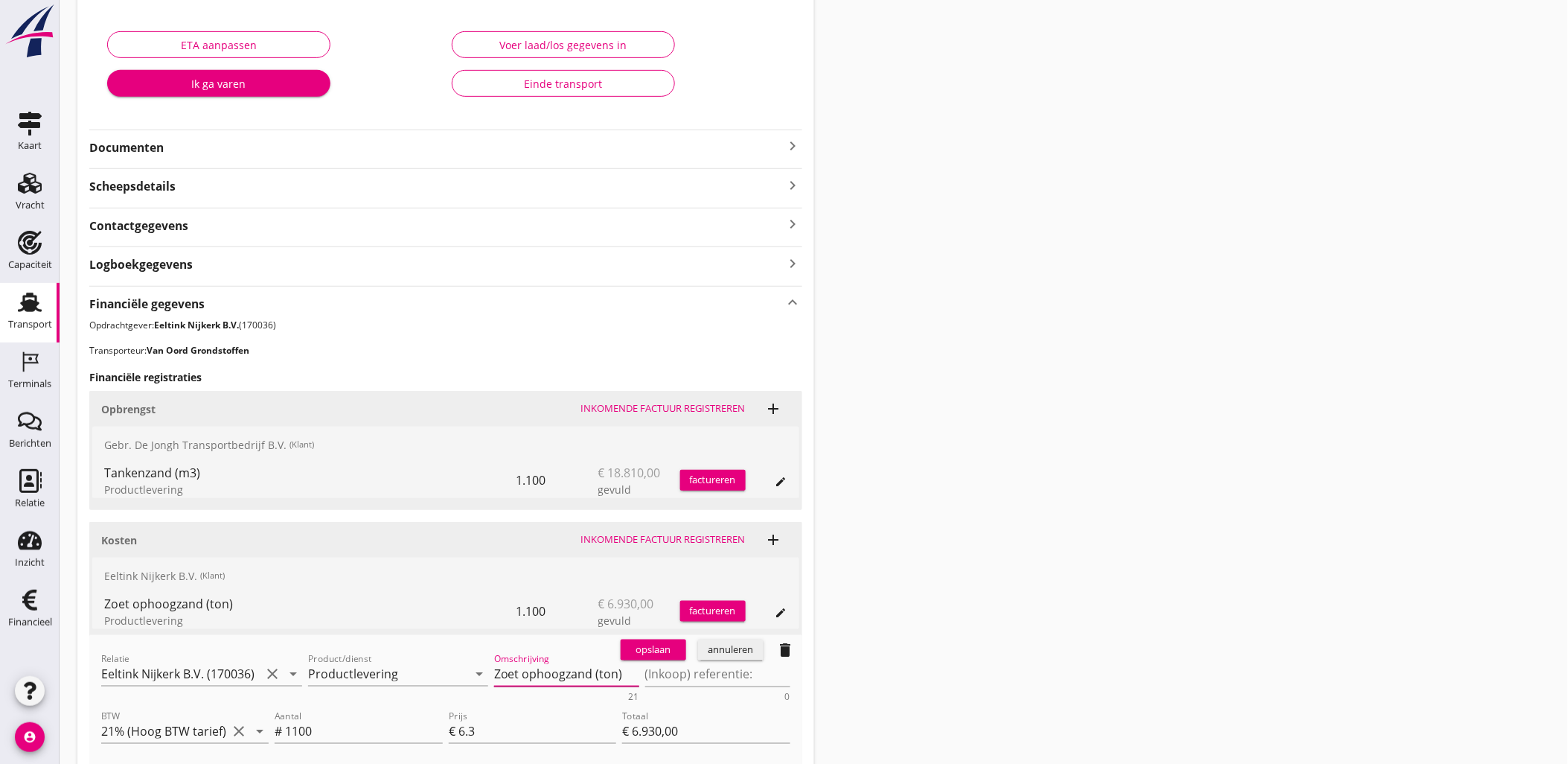
click at [544, 673] on textarea "Zoet ophoogzand (ton)" at bounding box center [567, 674] width 145 height 25
click at [604, 660] on div "Omschrijving Zoet ophoogzand (ton) 21" at bounding box center [567, 677] width 145 height 48
click at [608, 667] on textarea "Zoet ophoogzand (ton)" at bounding box center [567, 674] width 145 height 25
type textarea "Zoet ophoogzand (m3)"
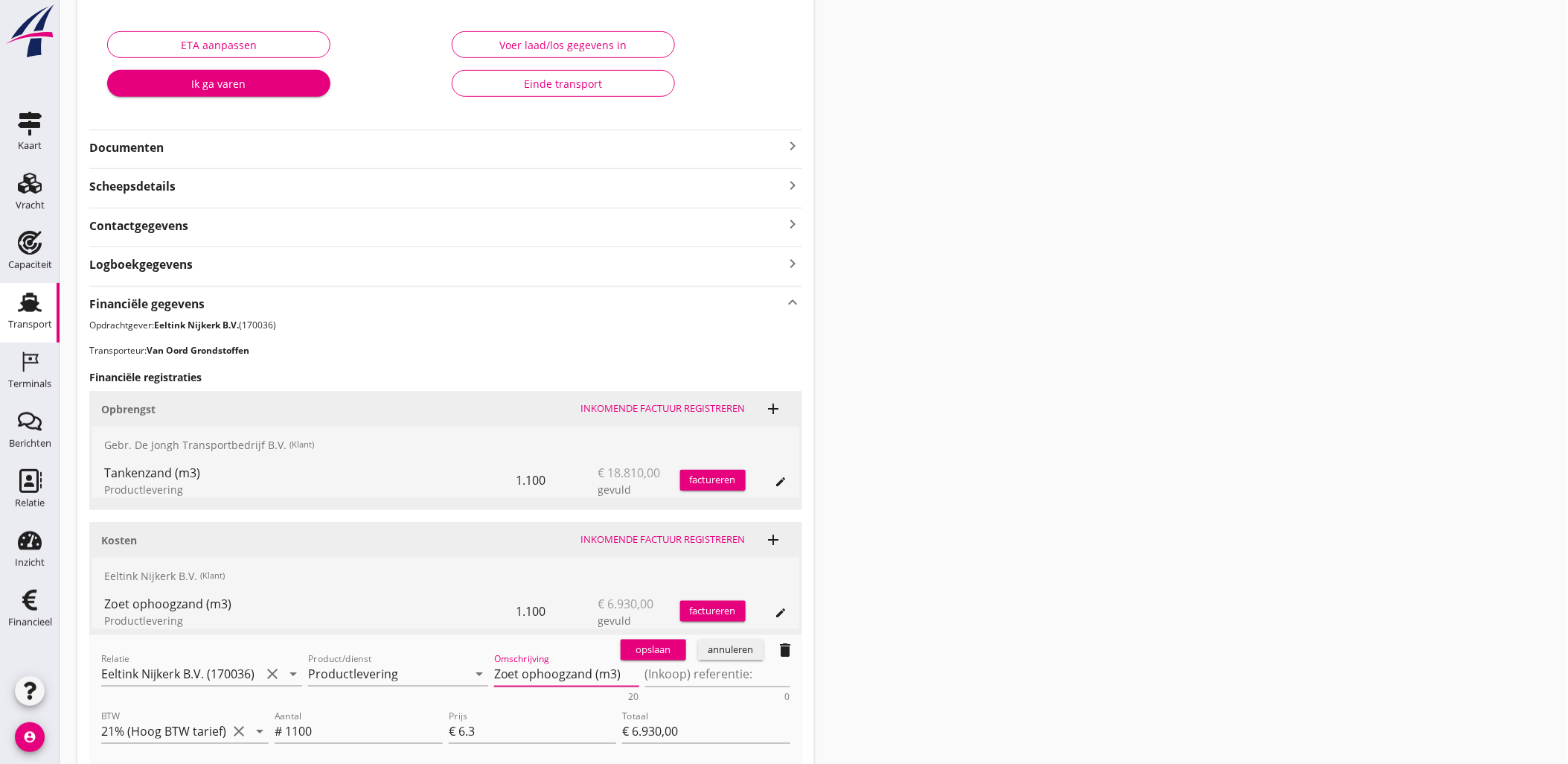
click at [643, 655] on div "opslaan" at bounding box center [654, 649] width 54 height 15
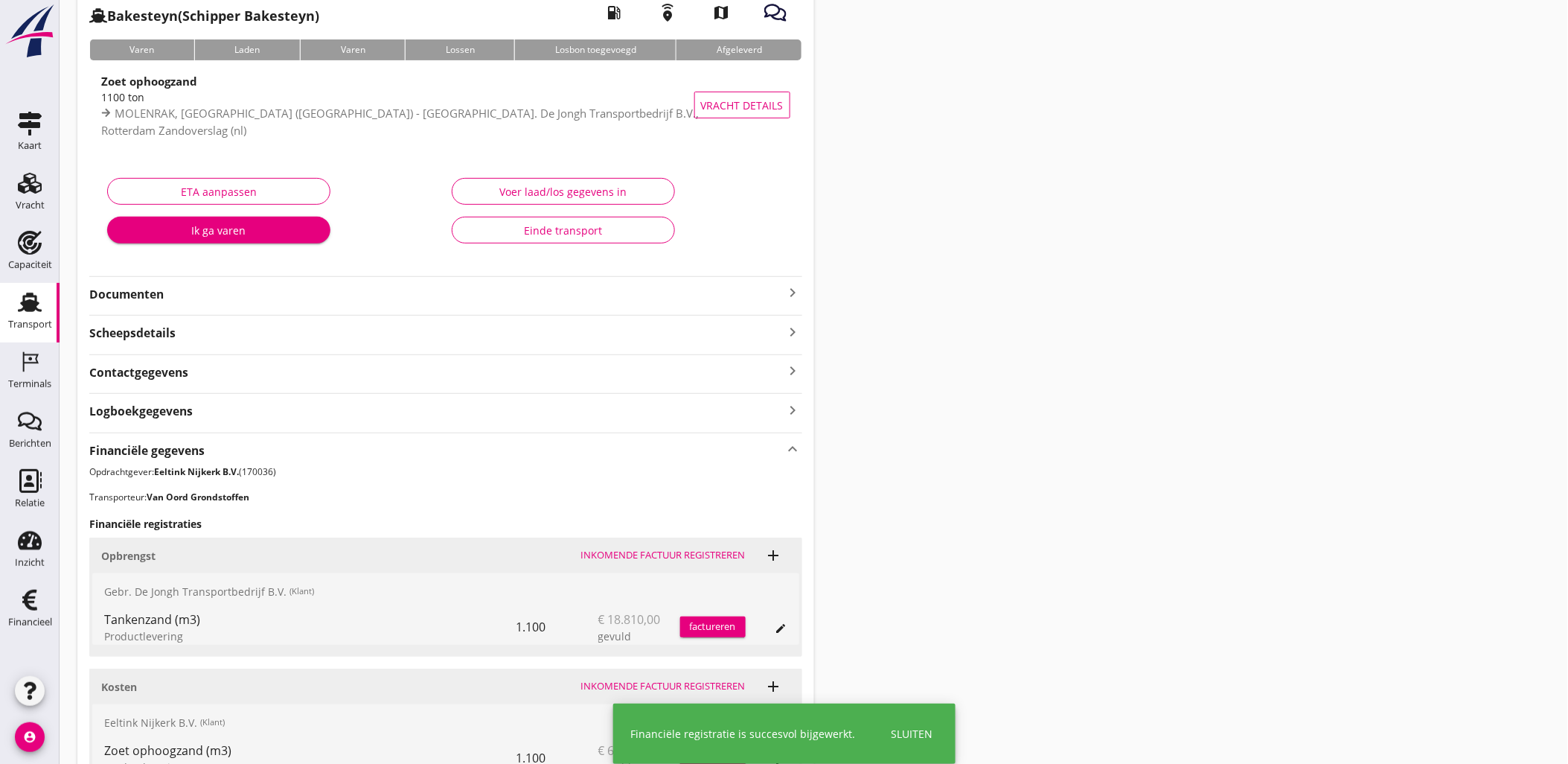
scroll to position [0, 0]
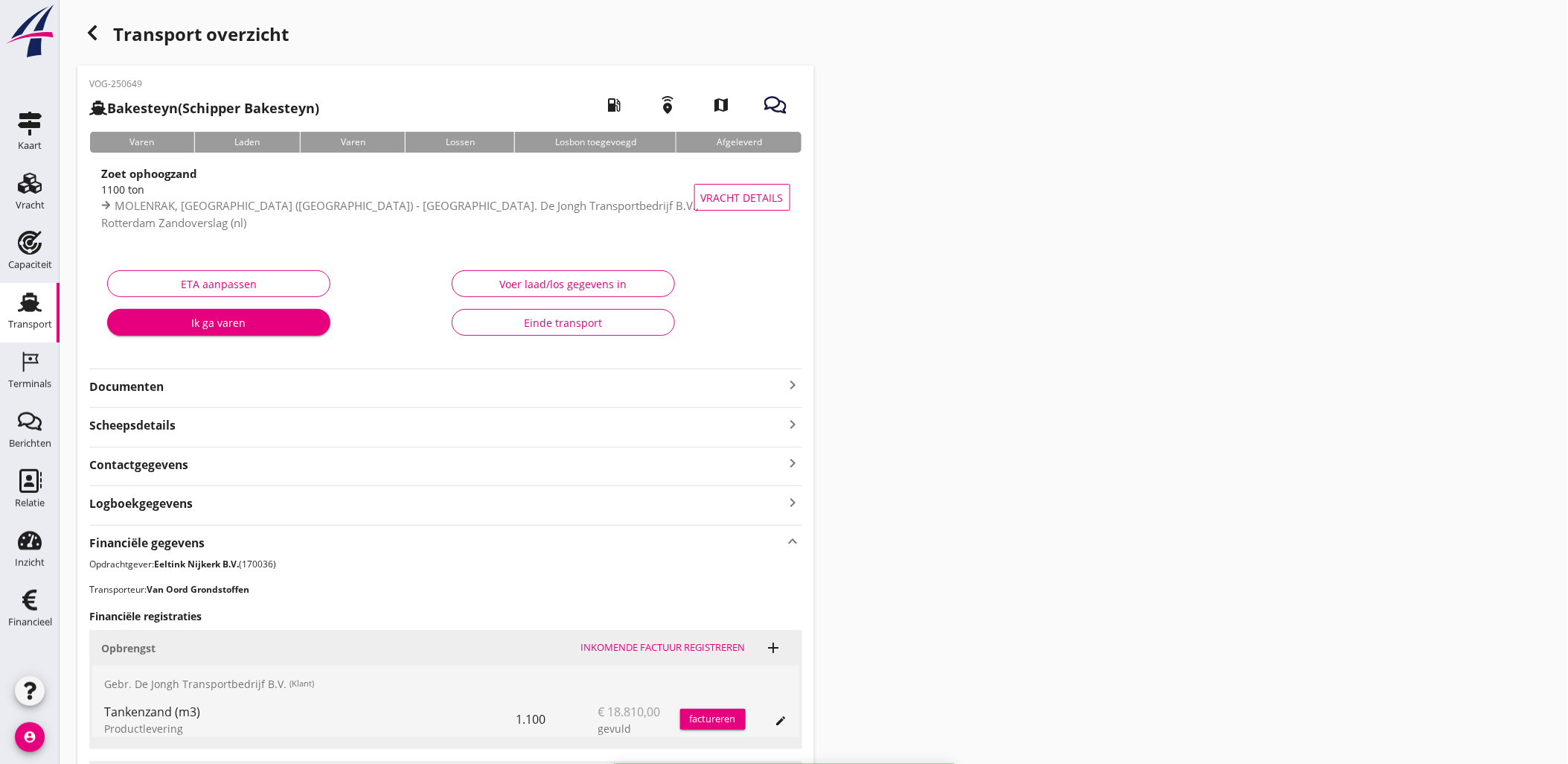
click at [577, 277] on div "Voer laad/los gegevens in" at bounding box center [563, 284] width 198 height 16
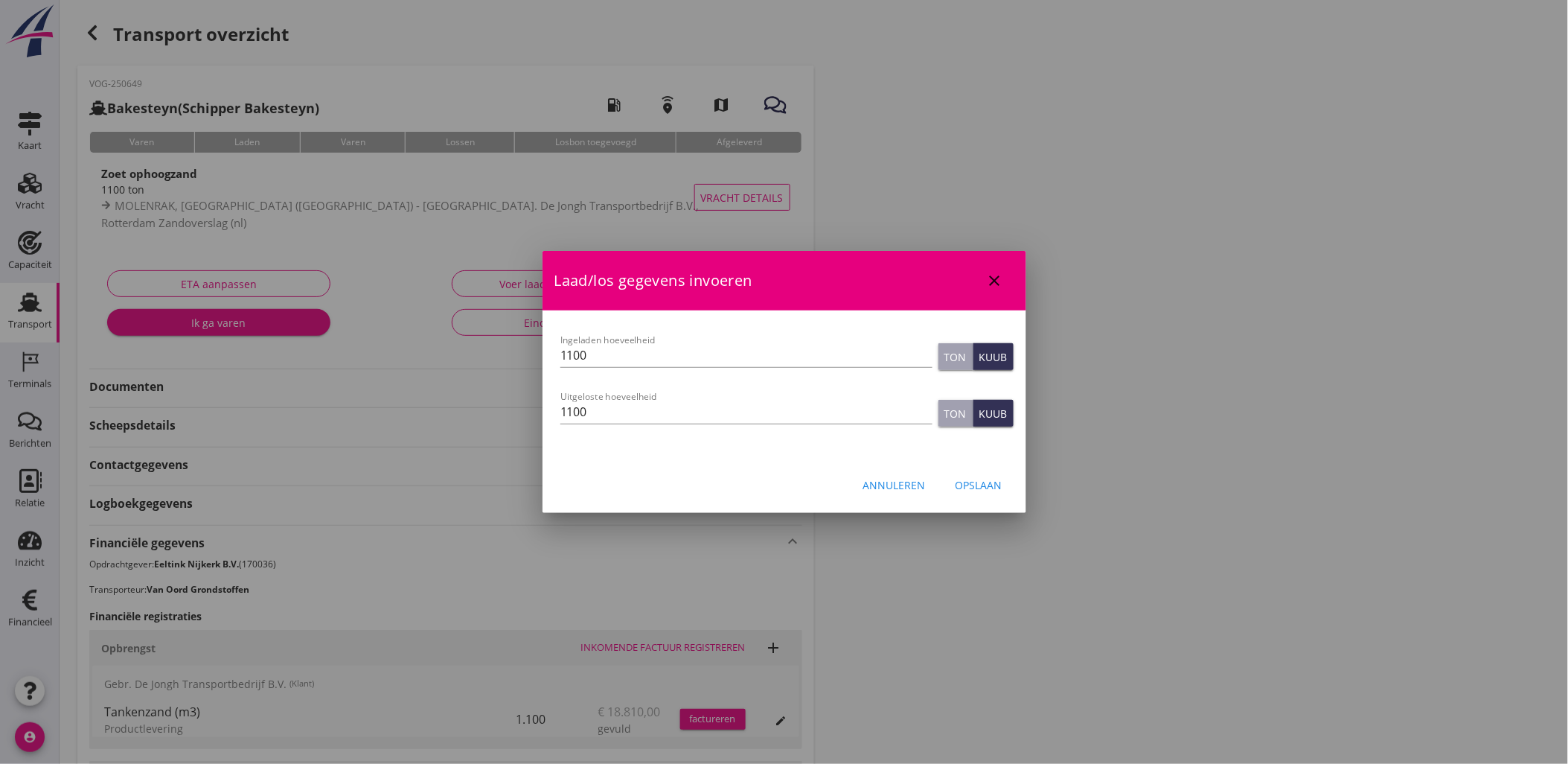
click at [998, 278] on icon "close" at bounding box center [994, 281] width 18 height 18
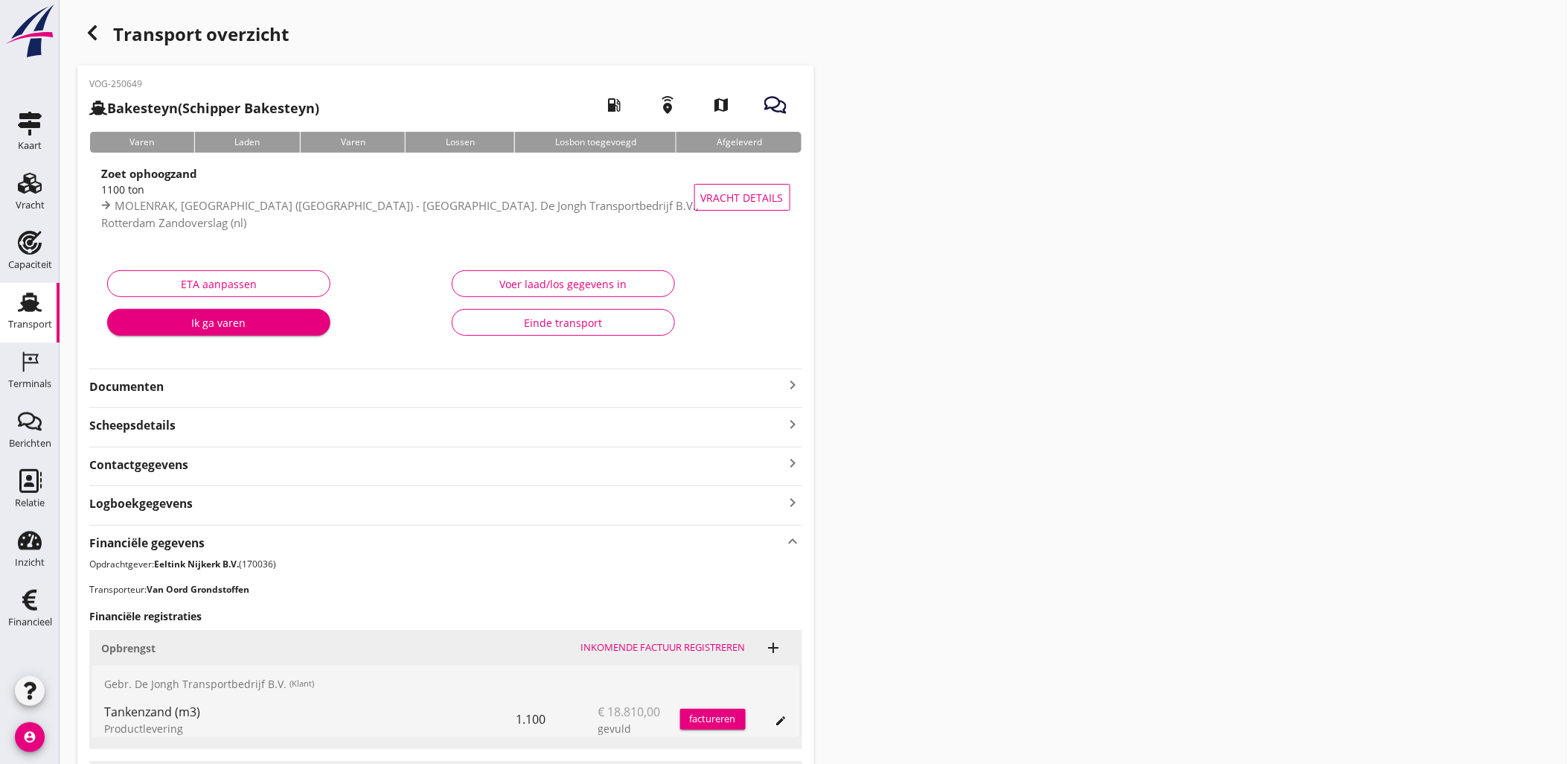
click at [1046, 275] on div "Transport overzicht VOG-250649 Bakesteyn (Schipper Bakesteyn) local_gas_station…" at bounding box center [814, 483] width 1509 height 968
click at [92, 25] on icon "button" at bounding box center [92, 32] width 18 height 18
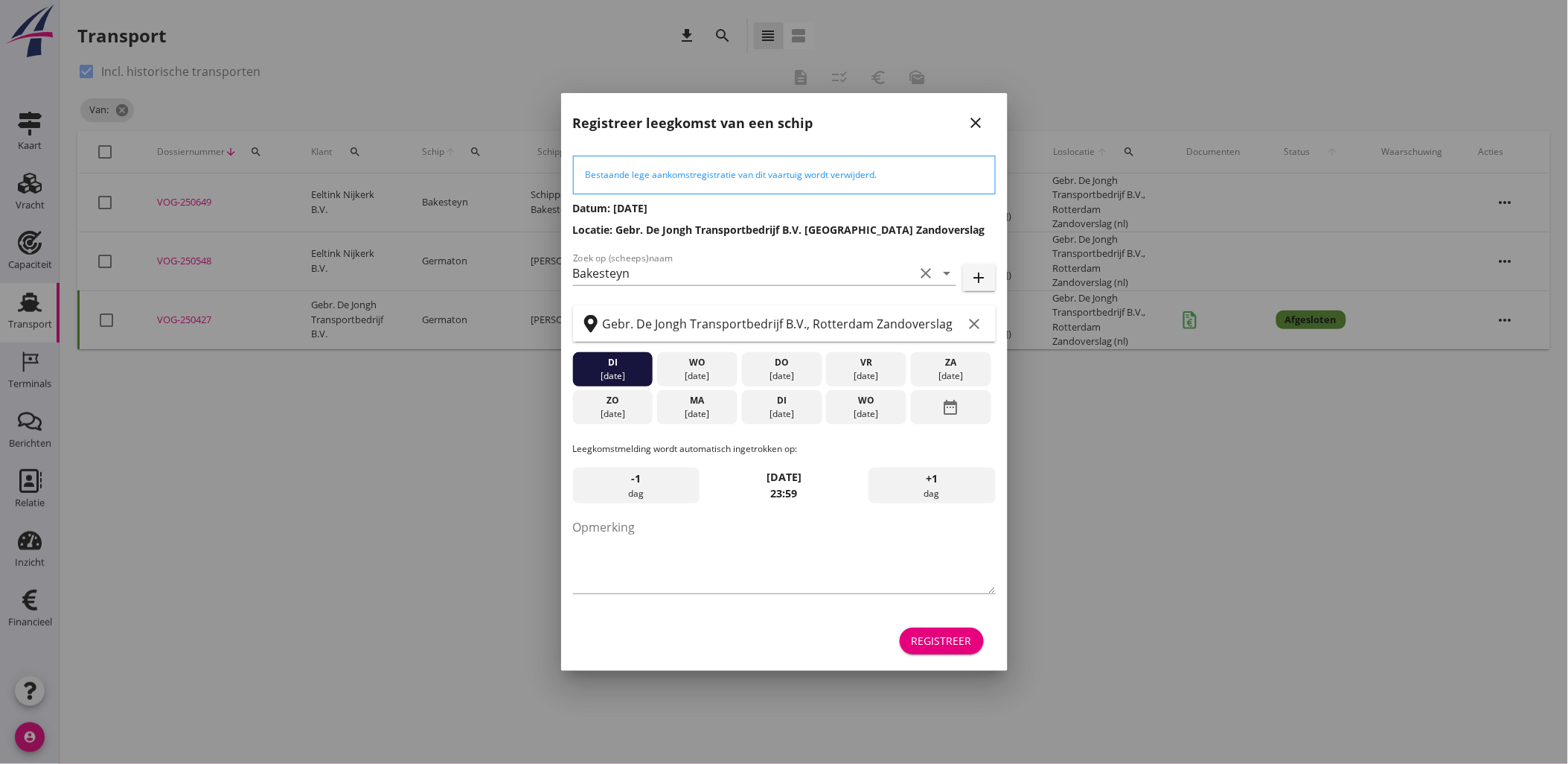
click at [971, 636] on div "Registreer" at bounding box center [941, 640] width 60 height 16
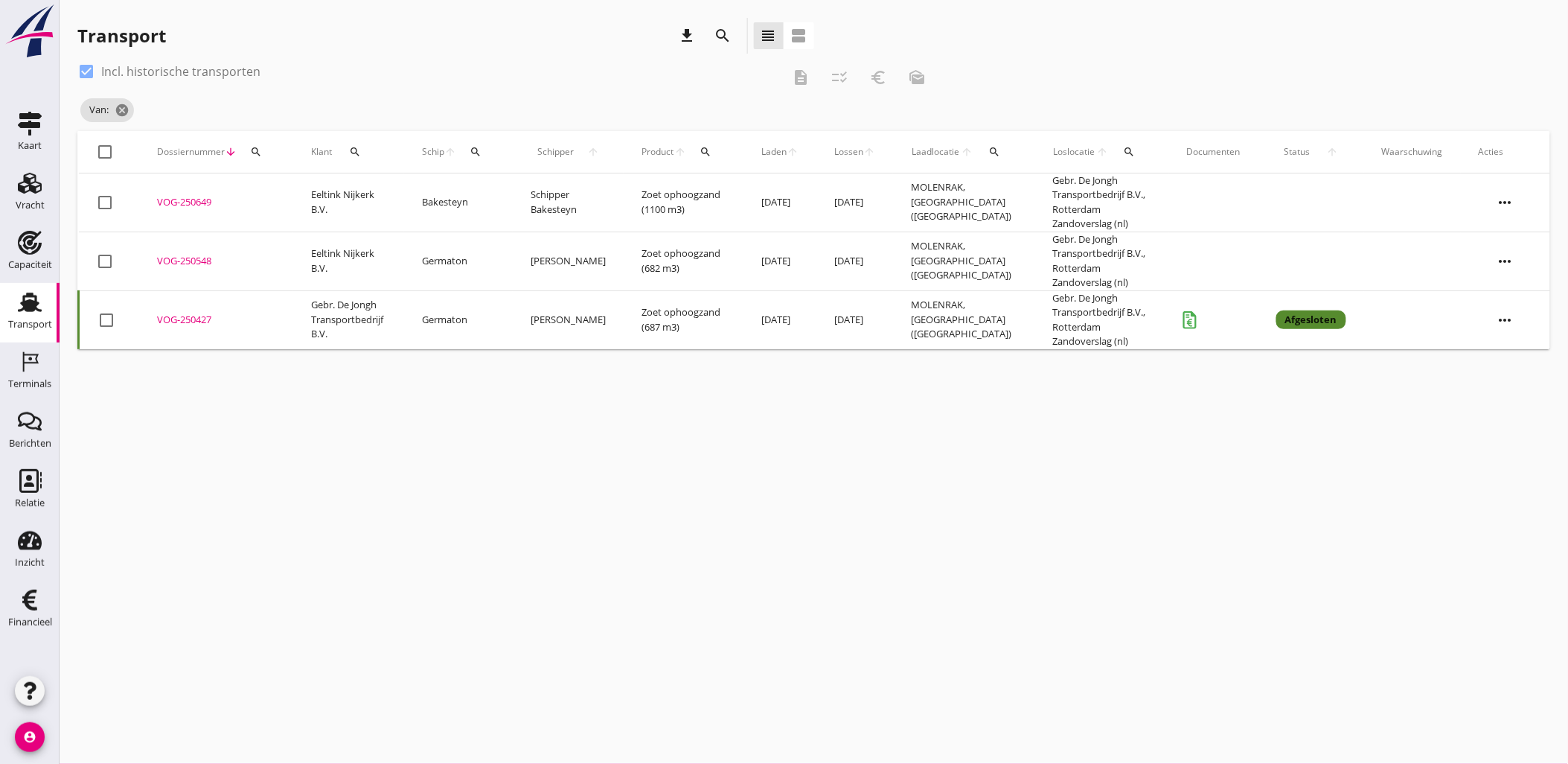
click at [482, 150] on icon "search" at bounding box center [475, 151] width 12 height 12
click at [556, 195] on input "Zoek op (scheeps)naam" at bounding box center [552, 195] width 155 height 24
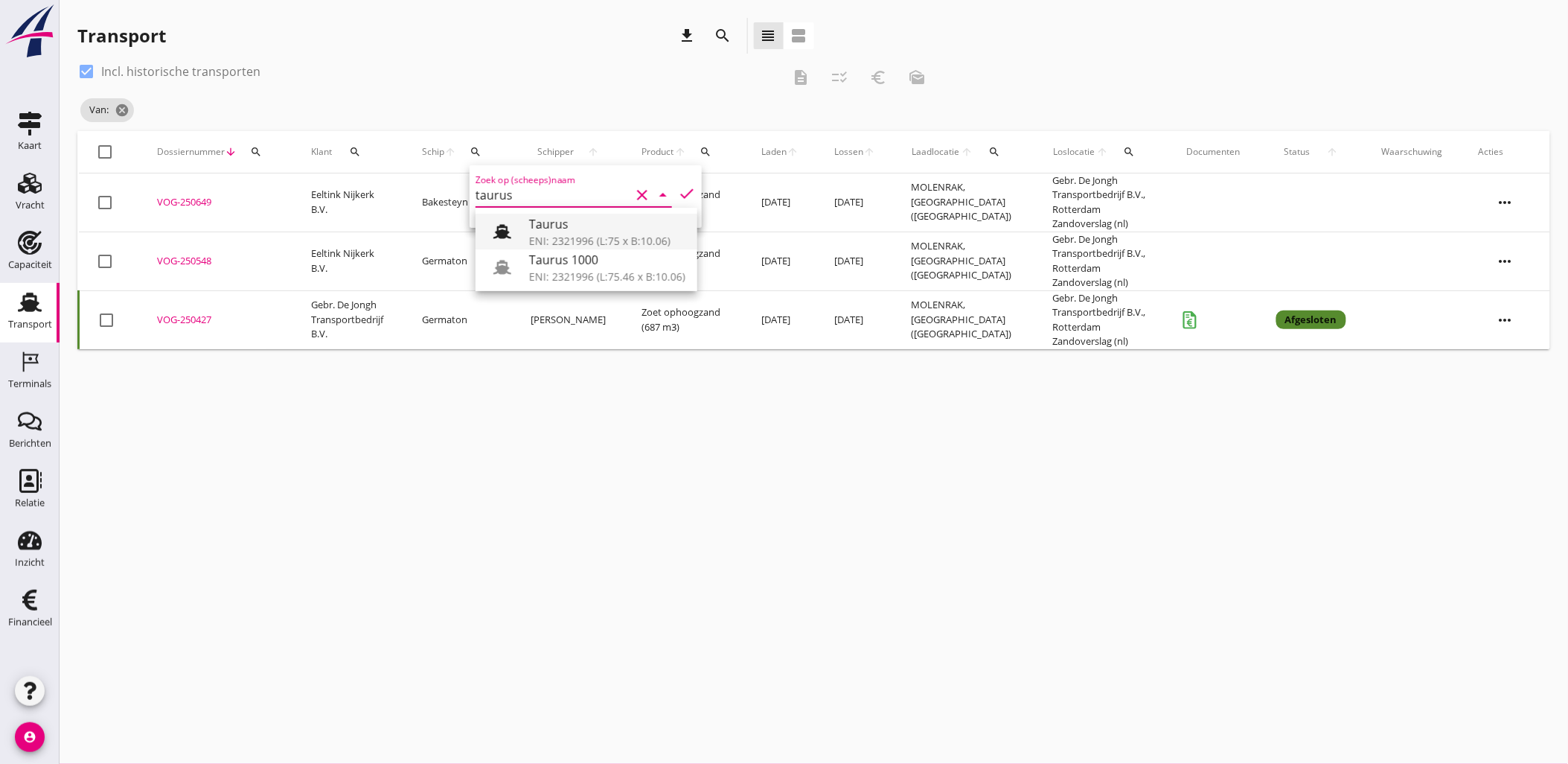
click at [559, 236] on div "ENI: 2321996 (L:75 x B:10.06)" at bounding box center [607, 241] width 156 height 16
click at [679, 186] on icon "check" at bounding box center [687, 193] width 18 height 18
type input "Taurus"
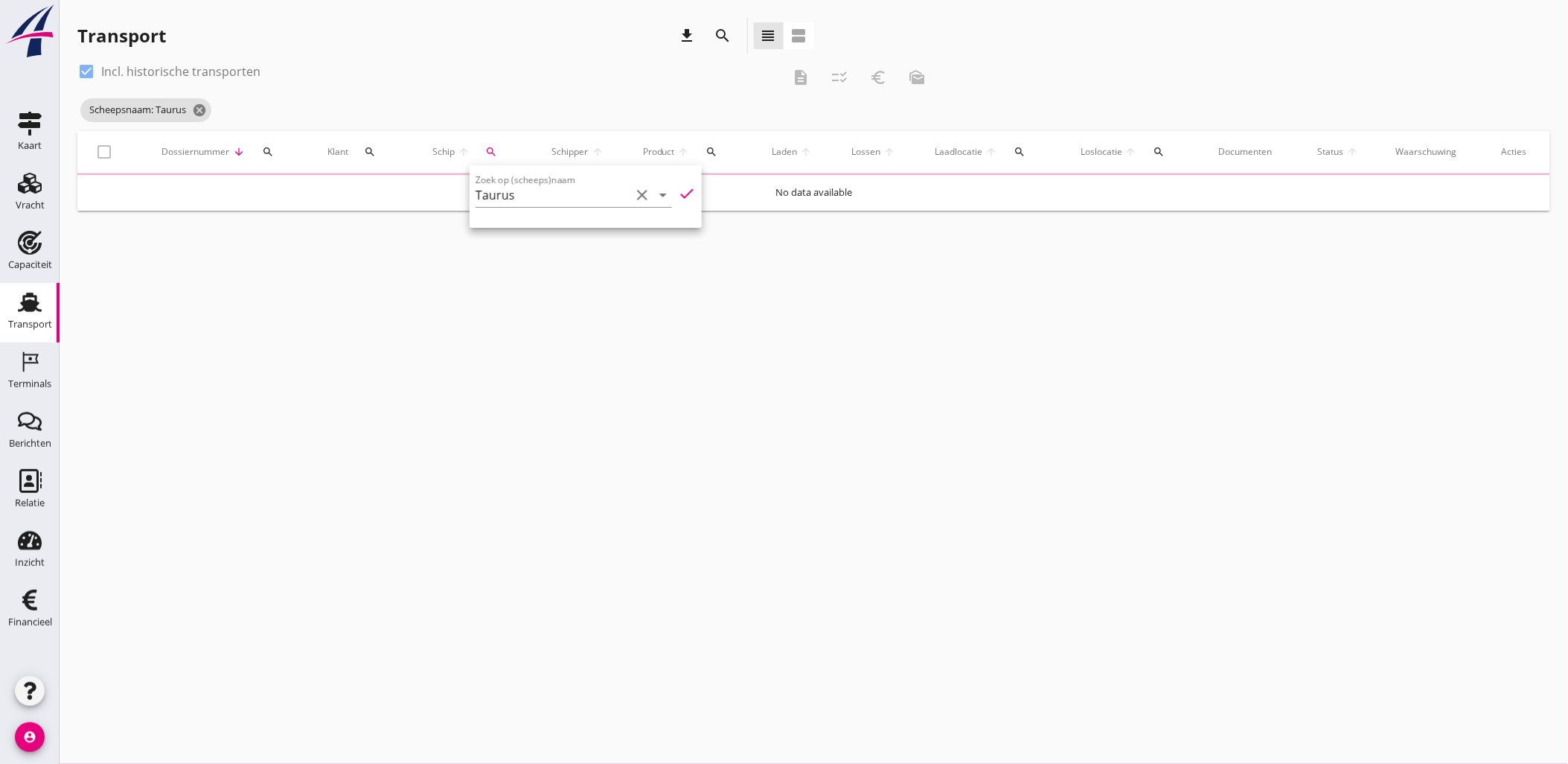
click at [503, 55] on div "Transport download search view_headline view_agenda" at bounding box center [446, 39] width 737 height 42
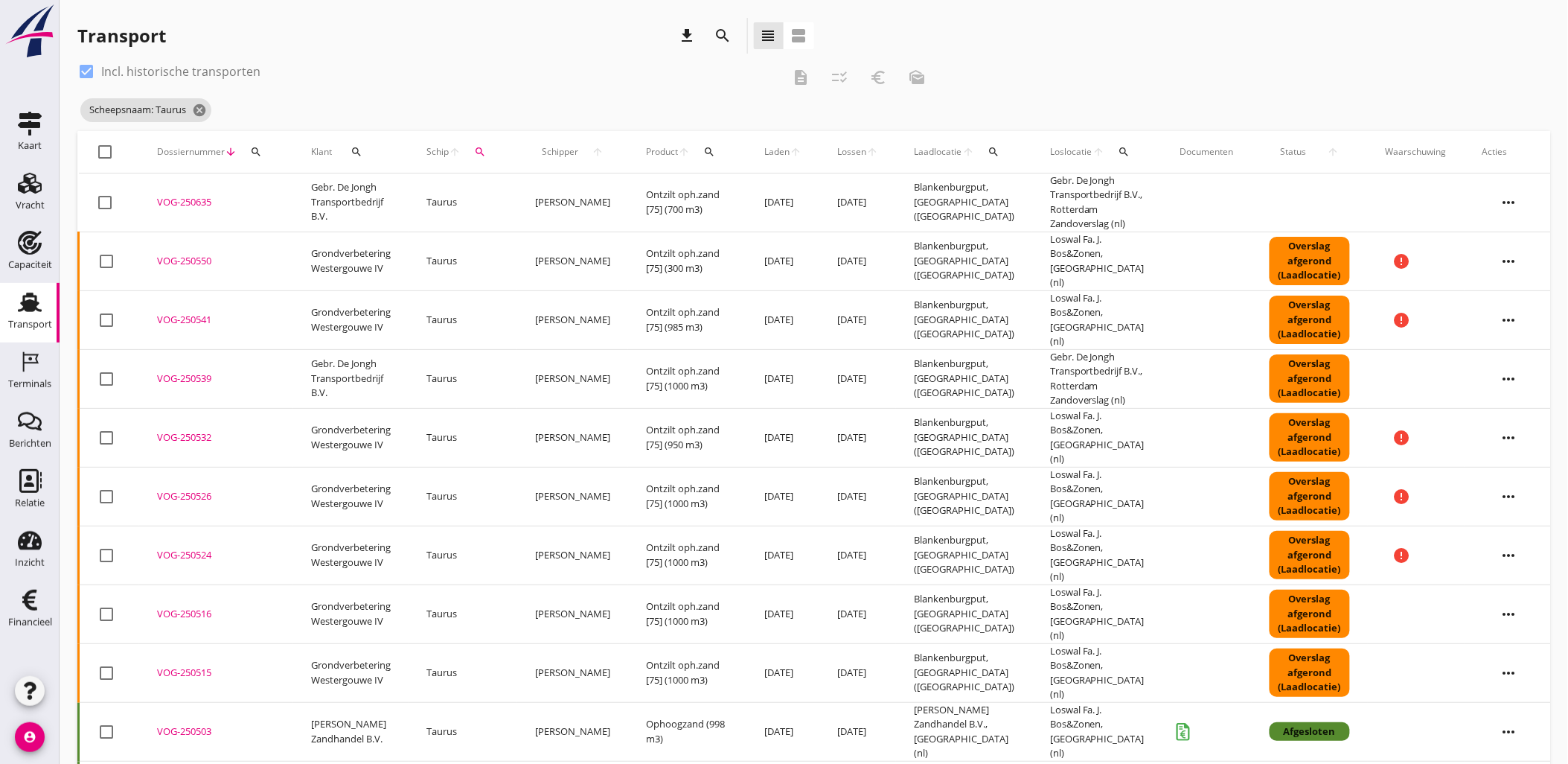
click at [185, 201] on div "VOG-250635" at bounding box center [216, 202] width 118 height 15
click at [200, 372] on div "VOG-250539" at bounding box center [216, 379] width 118 height 15
click at [1120, 147] on div "search" at bounding box center [1124, 151] width 28 height 12
click at [1154, 188] on input "text" at bounding box center [1203, 195] width 155 height 24
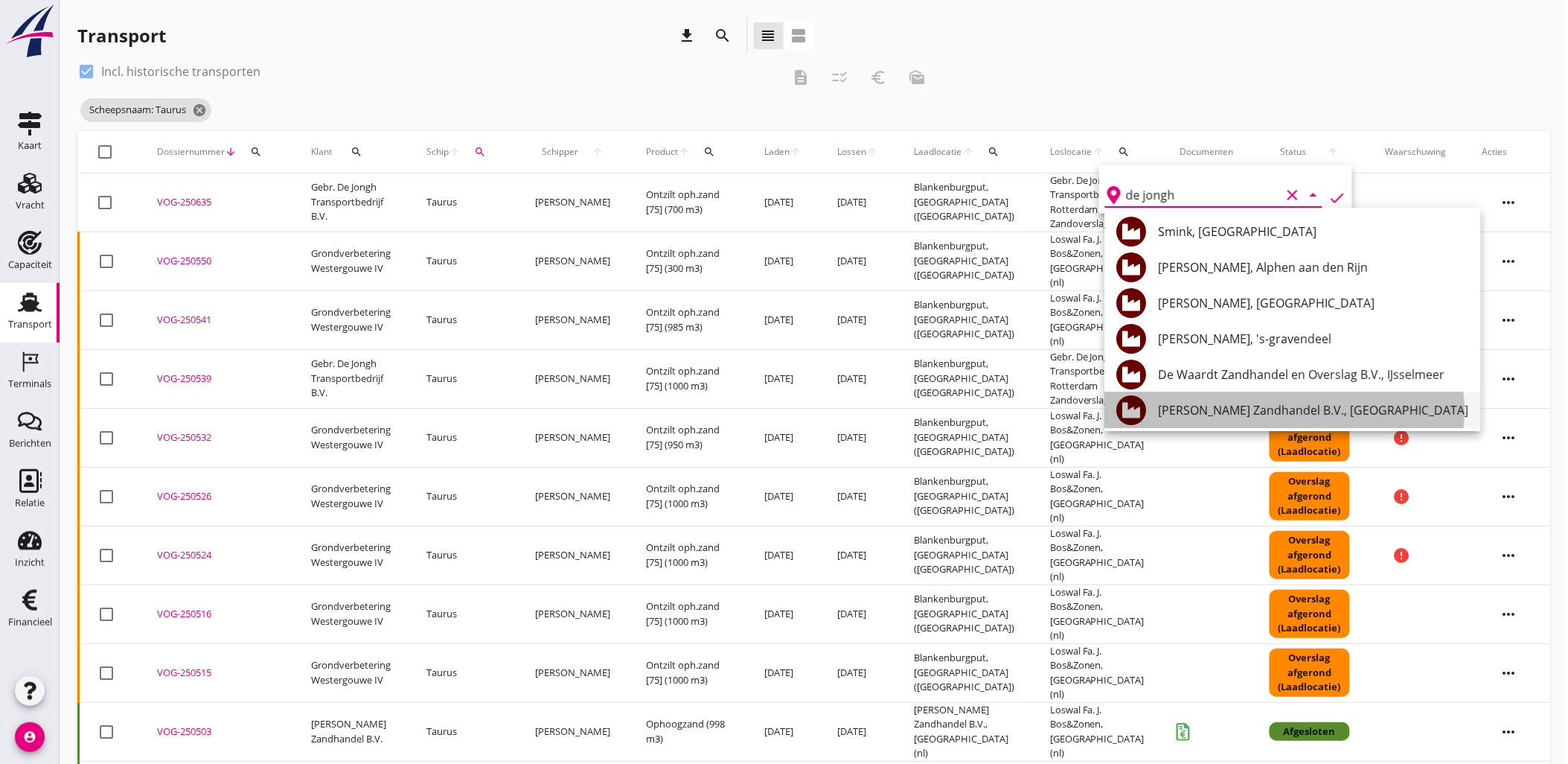
click at [1288, 412] on div "M.J. de Groot Zandhandel B.V., Dordrecht" at bounding box center [1314, 410] width 311 height 18
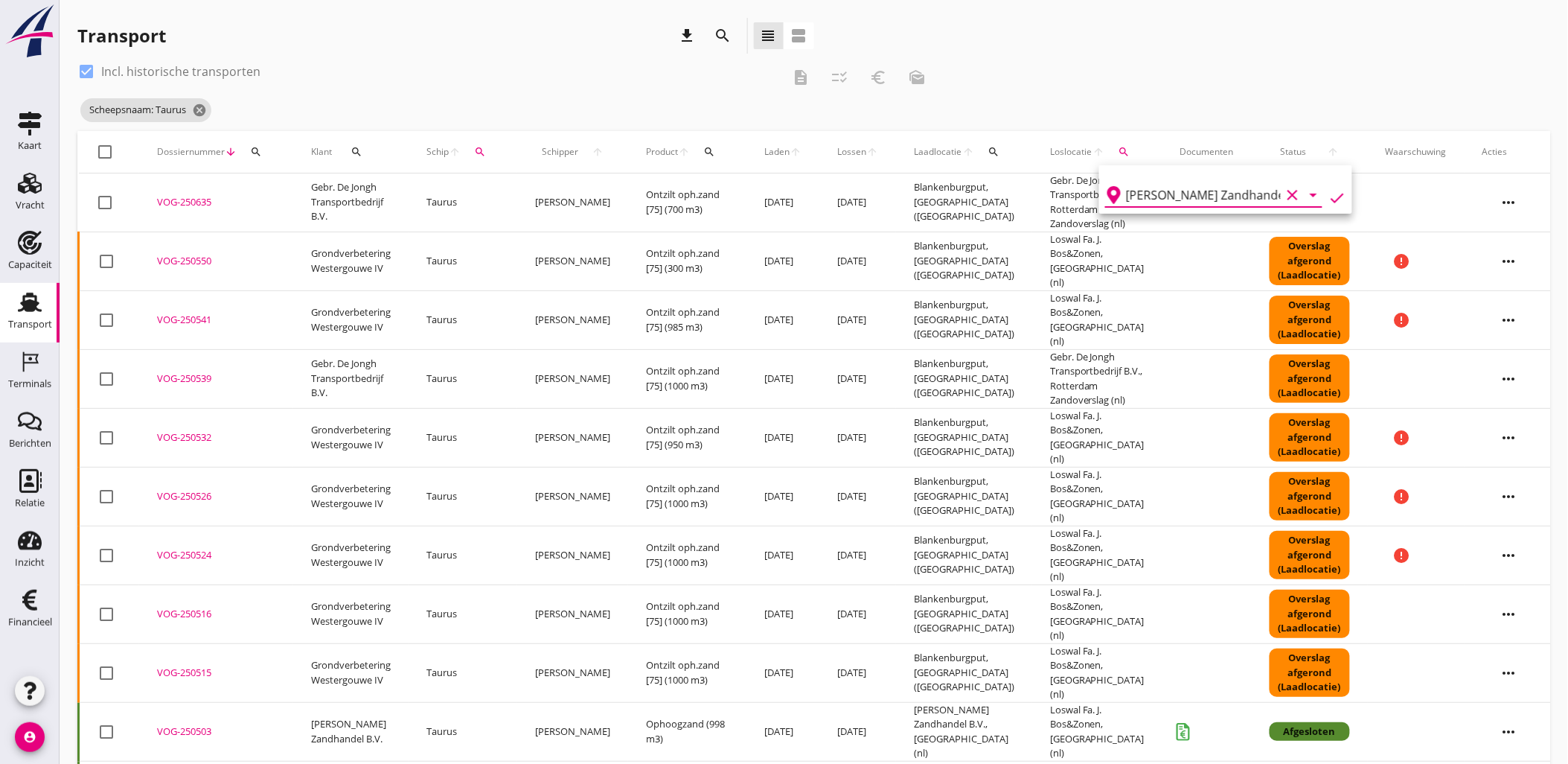
click at [1184, 189] on input "M.J. de Groot Zandhandel B.V., Dordrecht" at bounding box center [1203, 195] width 155 height 24
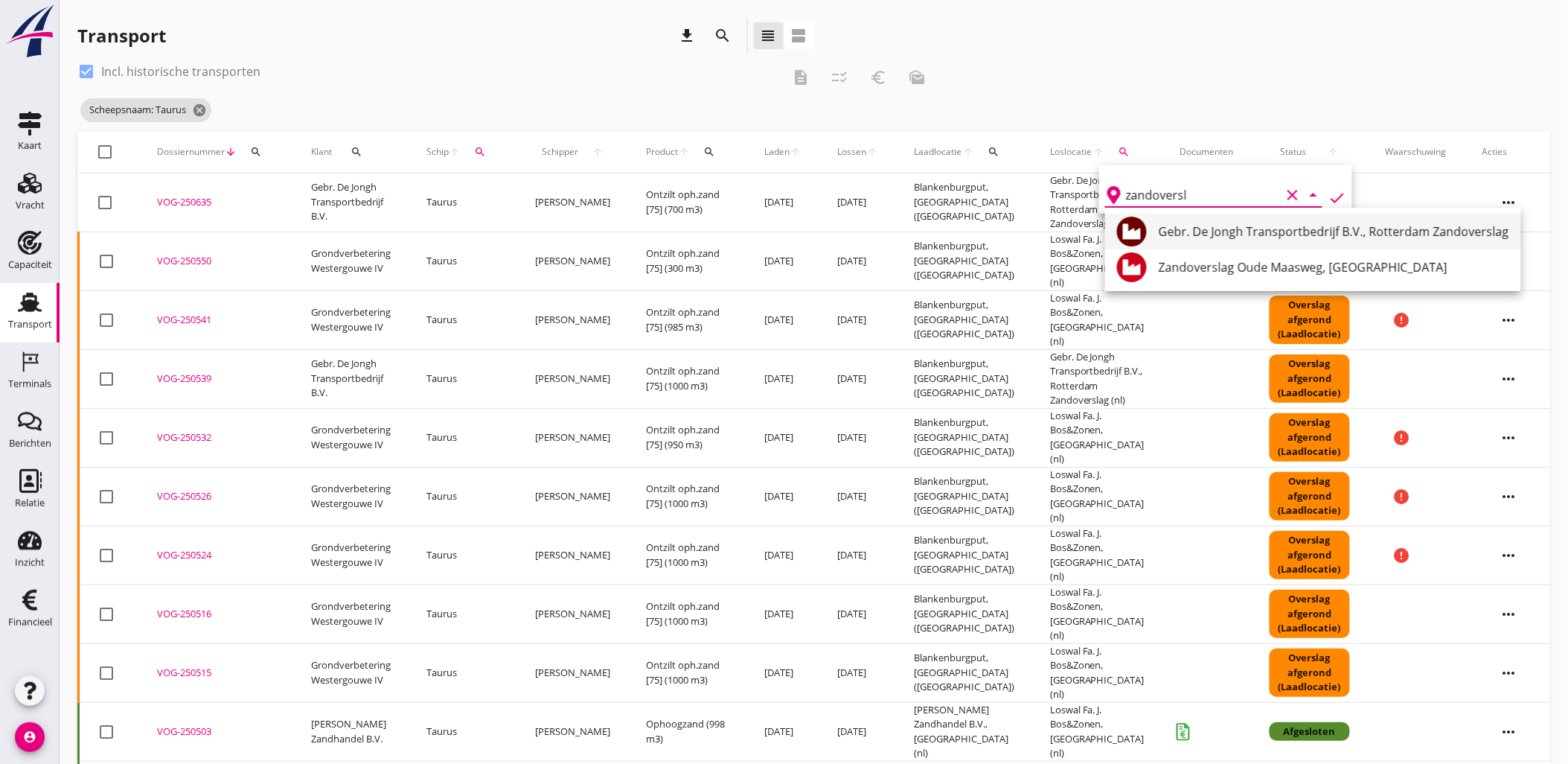
click at [1230, 223] on div "Gebr. De Jongh Transportbedrijf B.V., Rotterdam Zandoverslag" at bounding box center [1333, 231] width 350 height 18
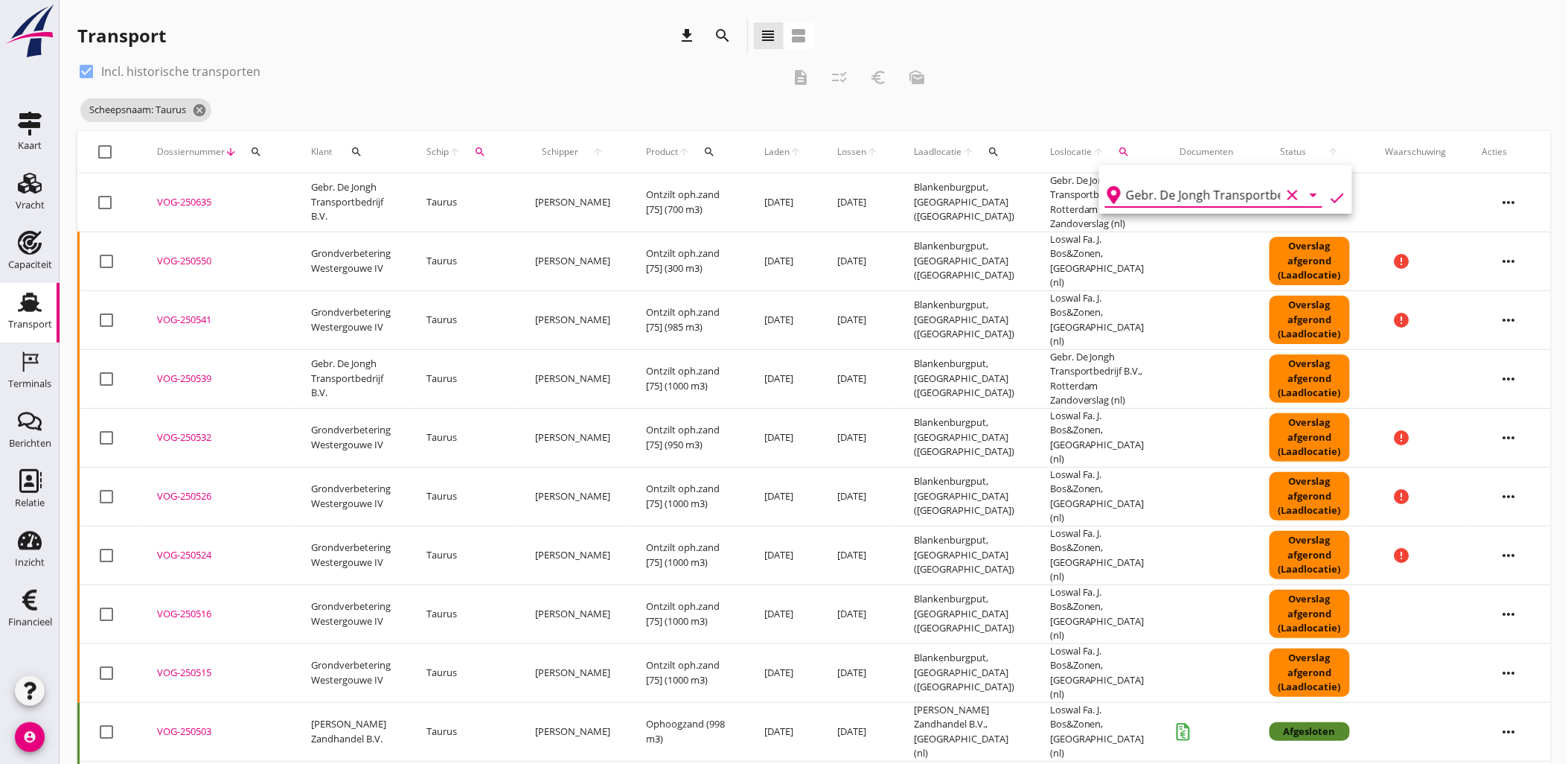
click at [1328, 192] on icon "check" at bounding box center [1337, 198] width 18 height 18
type input "Gebr. De Jongh Transportbedrijf B.V."
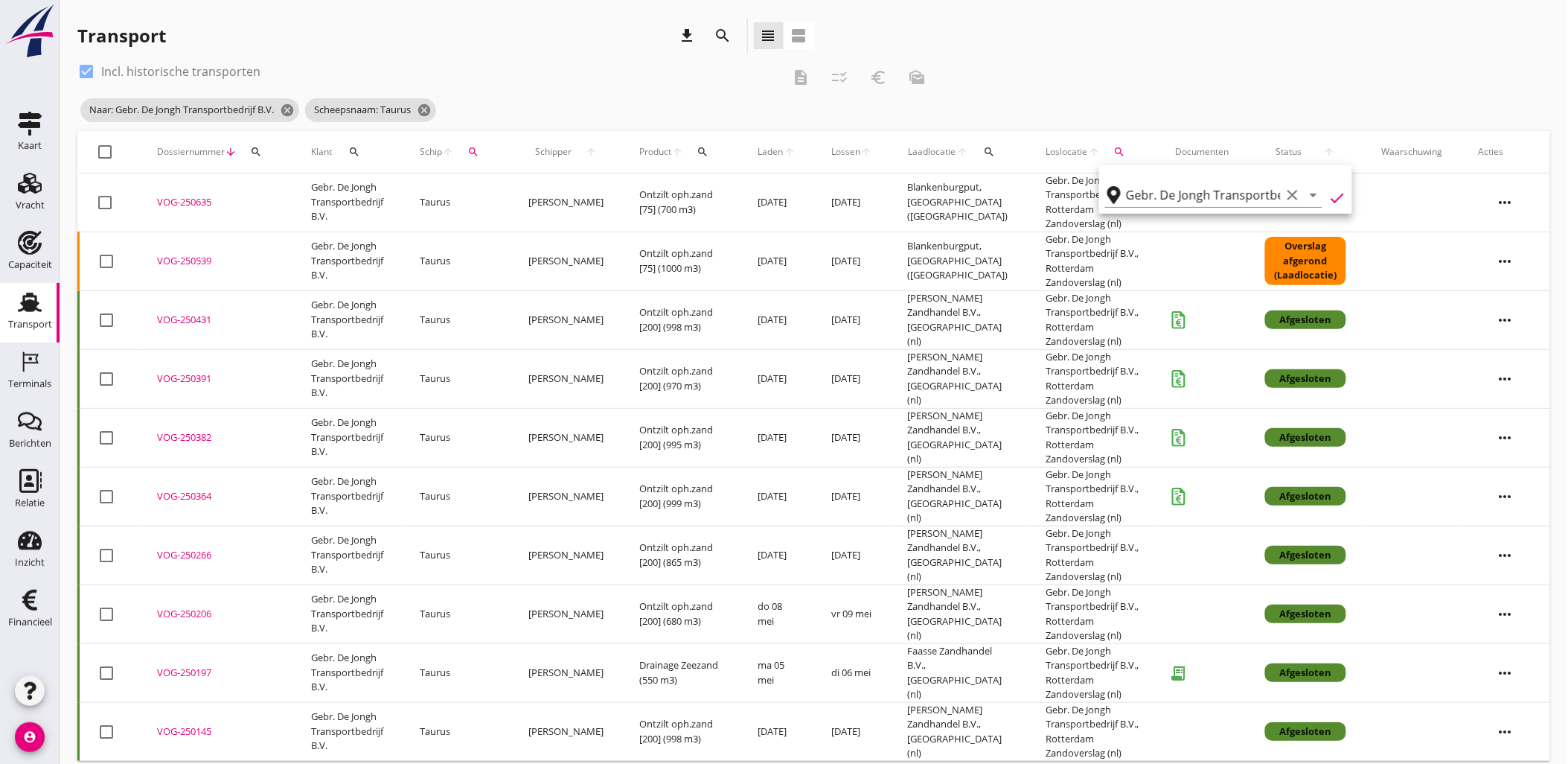
click at [1211, 57] on div "Transport download search view_headline view_agenda" at bounding box center [814, 39] width 1473 height 42
click at [186, 201] on div "VOG-250635" at bounding box center [216, 202] width 118 height 15
click at [197, 256] on div "VOG-250539" at bounding box center [216, 261] width 118 height 15
click at [432, 109] on icon "cancel" at bounding box center [424, 110] width 15 height 15
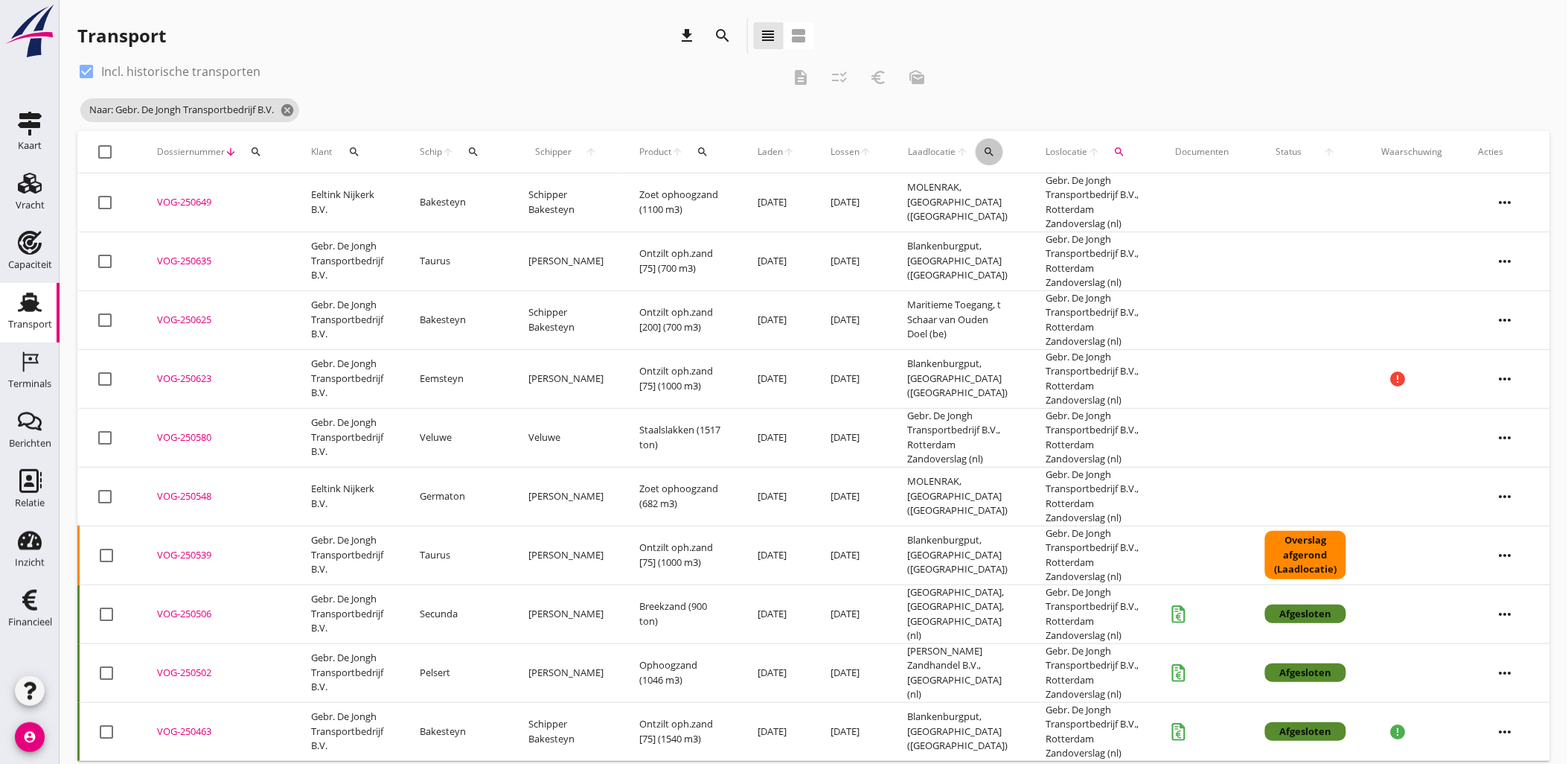
click at [975, 144] on button "search" at bounding box center [989, 152] width 28 height 27
click at [996, 180] on div "arrow_drop_down" at bounding box center [1076, 190] width 217 height 32
click at [1010, 189] on input "text" at bounding box center [1065, 195] width 155 height 24
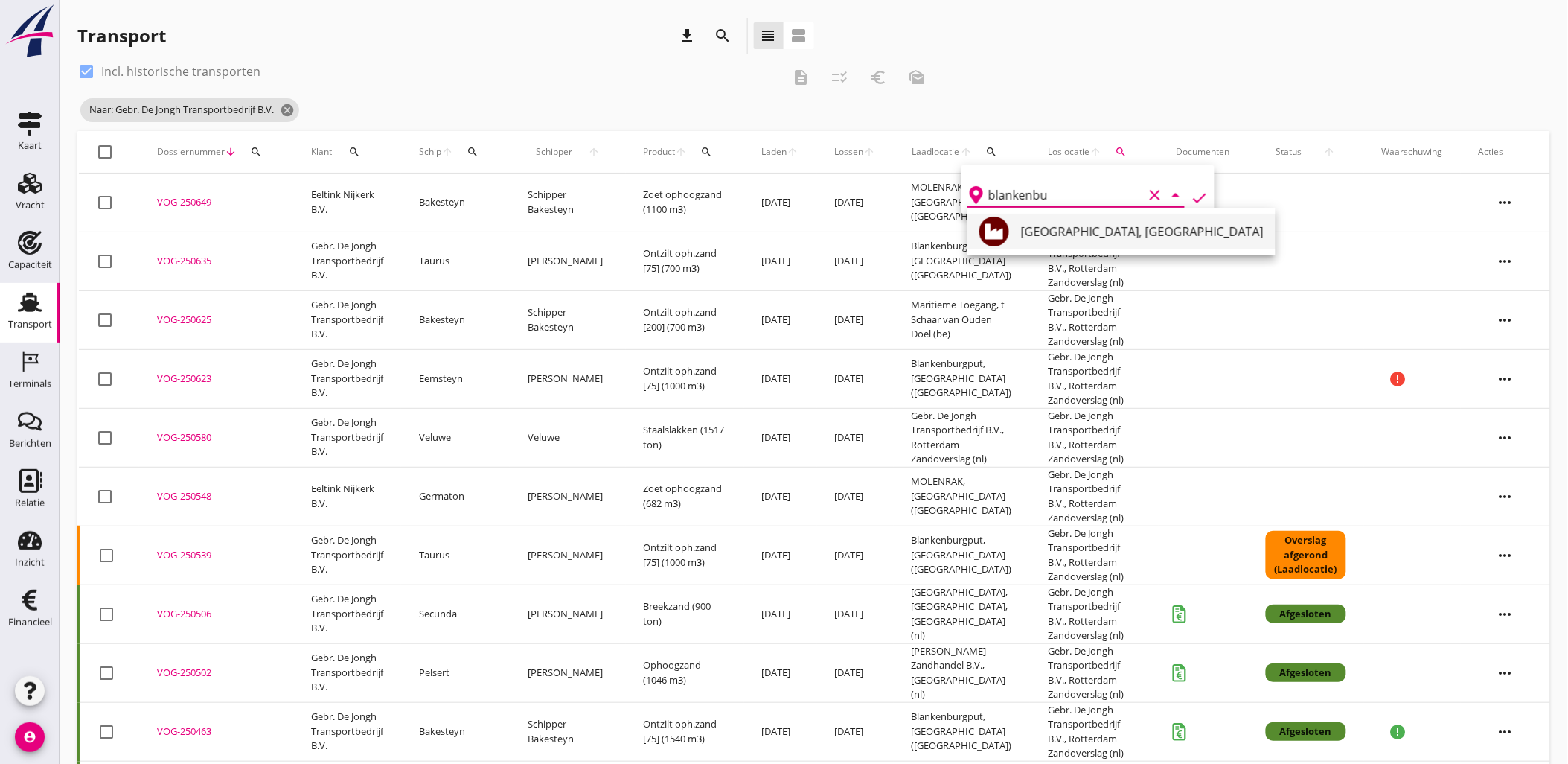
click at [1151, 239] on div "[GEOGRAPHIC_DATA], [GEOGRAPHIC_DATA]" at bounding box center [1142, 231] width 242 height 18
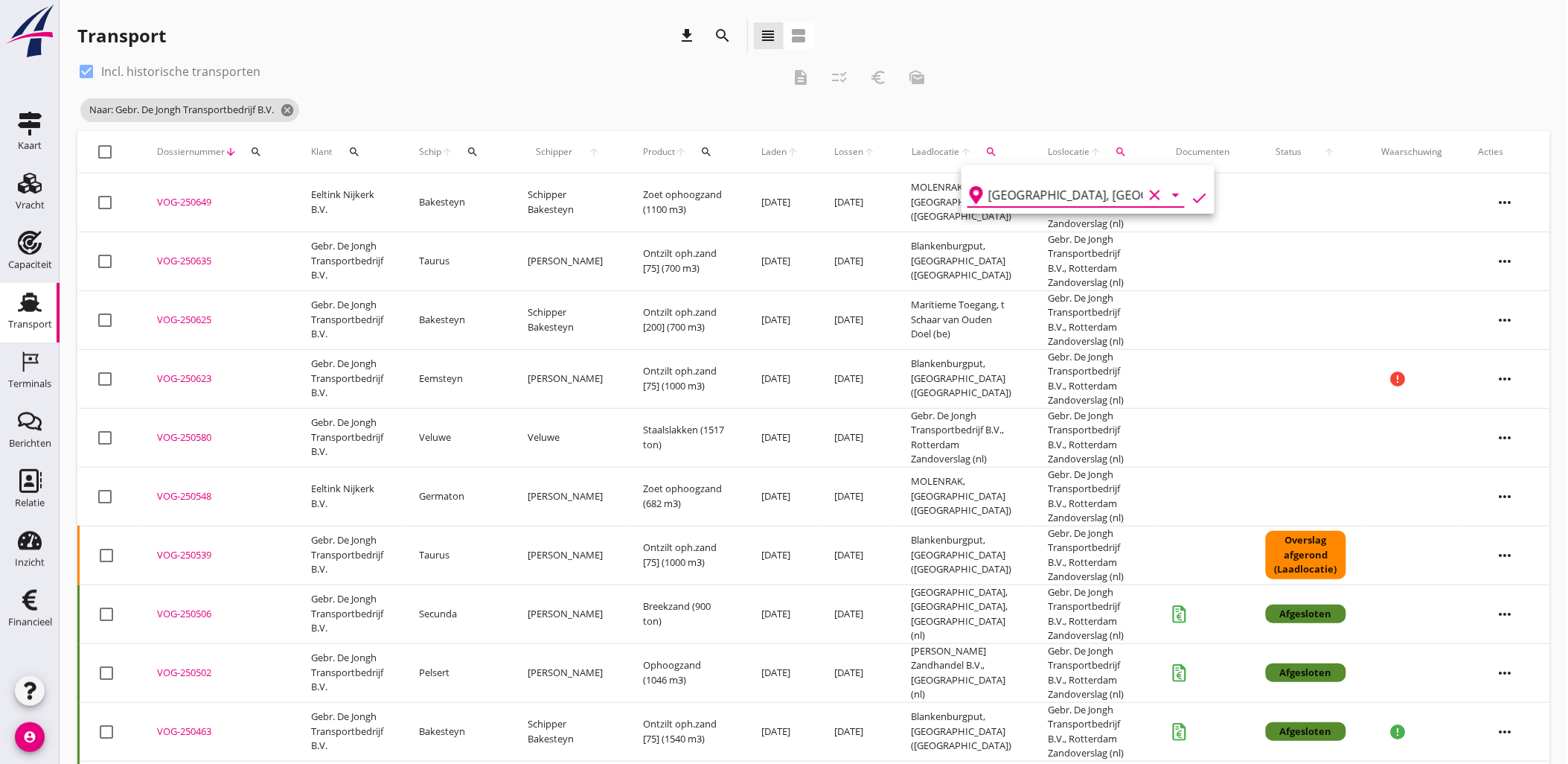
click at [1191, 197] on icon "check" at bounding box center [1200, 198] width 18 height 18
type input "Blankenburgput"
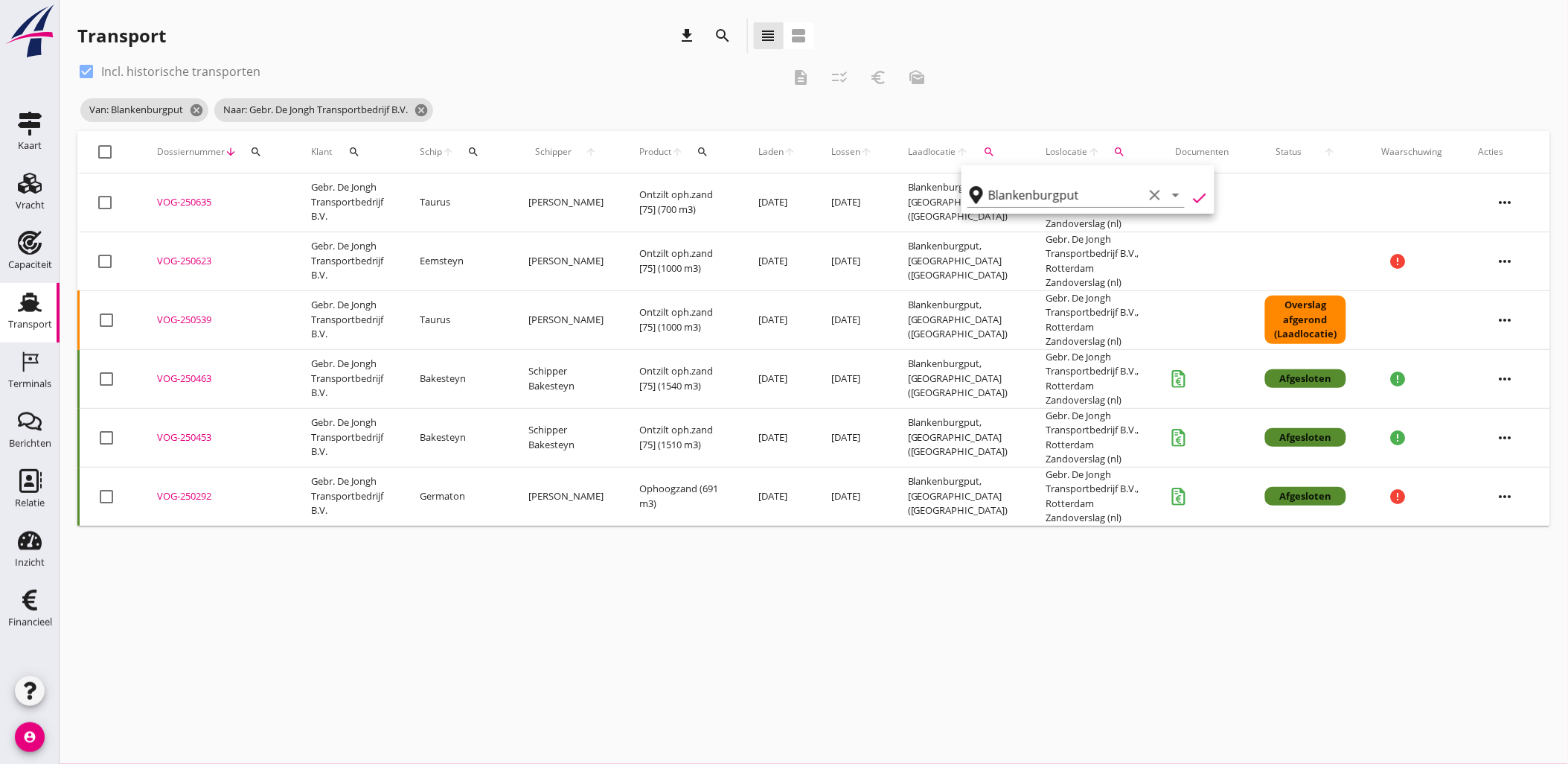
click at [1124, 71] on div "check_box Incl. historische transporten description checklist_rtl euro_symbol m…" at bounding box center [814, 95] width 1473 height 71
click at [177, 202] on div "VOG-250635" at bounding box center [216, 202] width 118 height 15
click at [182, 262] on div "VOG-250623" at bounding box center [216, 261] width 118 height 15
click at [184, 323] on div "VOG-250539" at bounding box center [216, 319] width 118 height 15
click at [192, 376] on div "VOG-250463" at bounding box center [216, 379] width 118 height 15
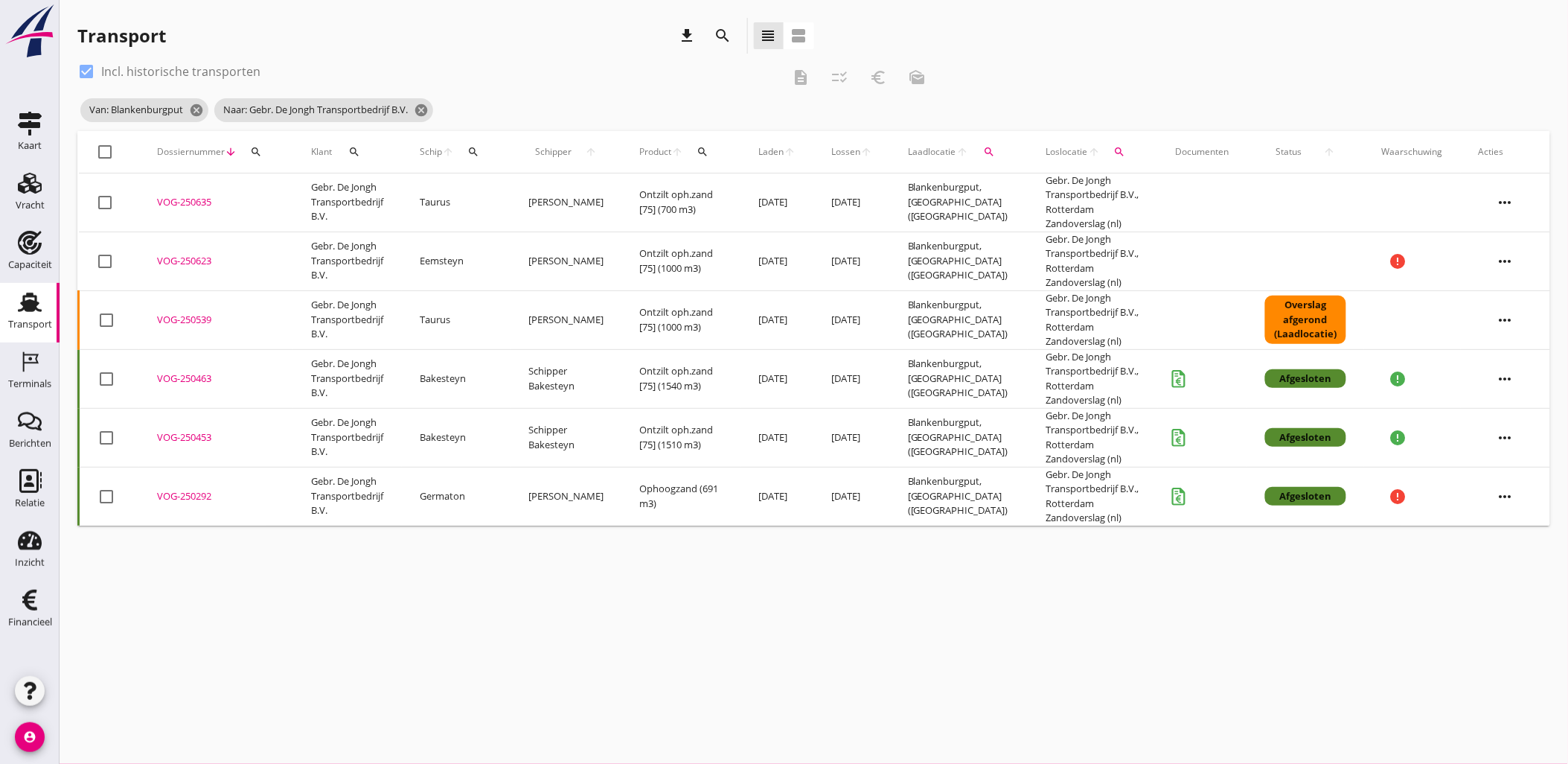
click at [197, 434] on div "VOG-250453" at bounding box center [216, 437] width 118 height 15
click at [186, 496] on div "VOG-250292" at bounding box center [216, 496] width 118 height 15
click at [28, 326] on div "Transport" at bounding box center [29, 324] width 44 height 10
click at [195, 106] on icon "cancel" at bounding box center [196, 110] width 15 height 15
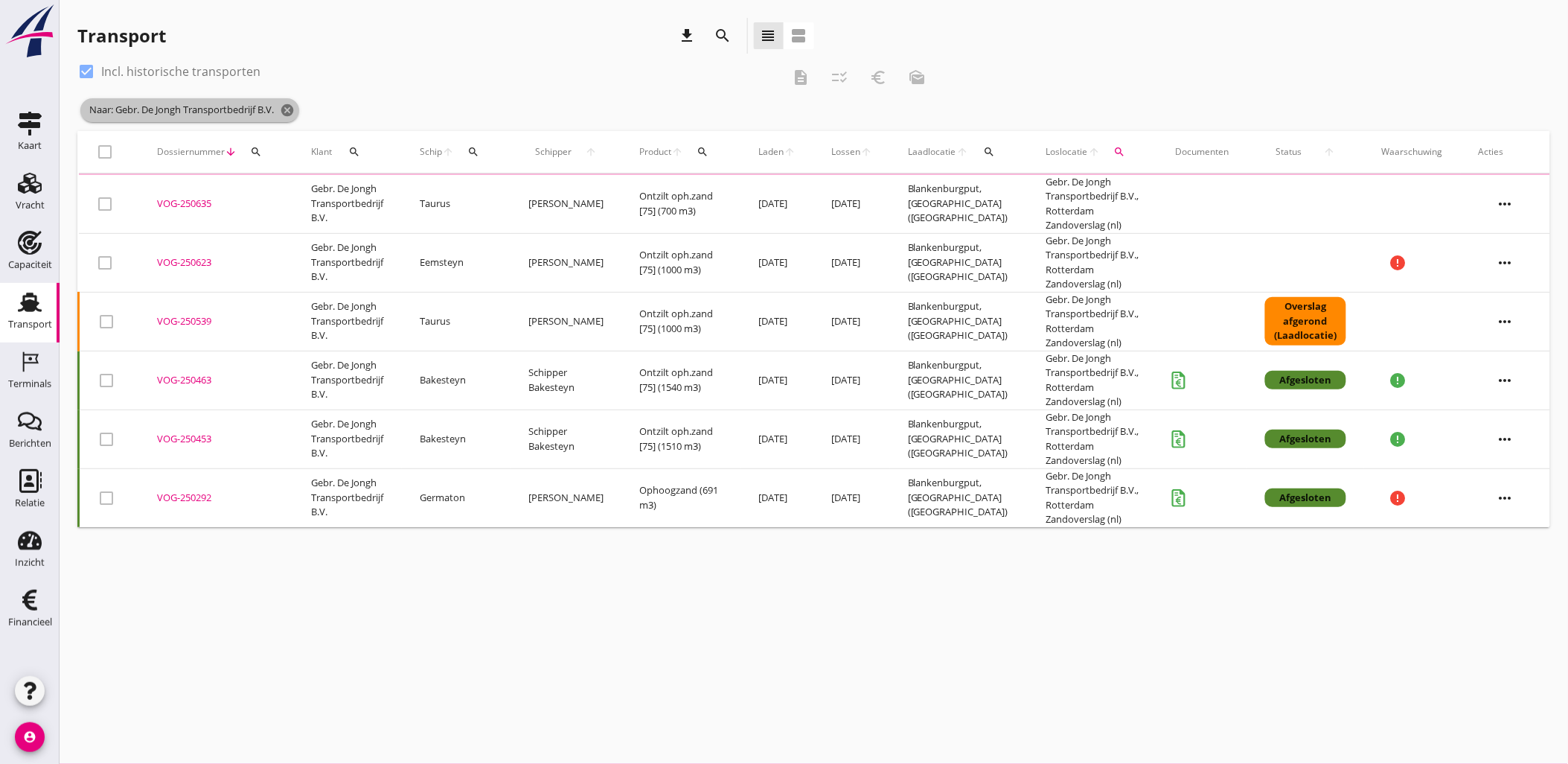
drag, startPoint x: 290, startPoint y: 108, endPoint x: 328, endPoint y: 101, distance: 38.6
click at [291, 108] on icon "cancel" at bounding box center [287, 110] width 15 height 15
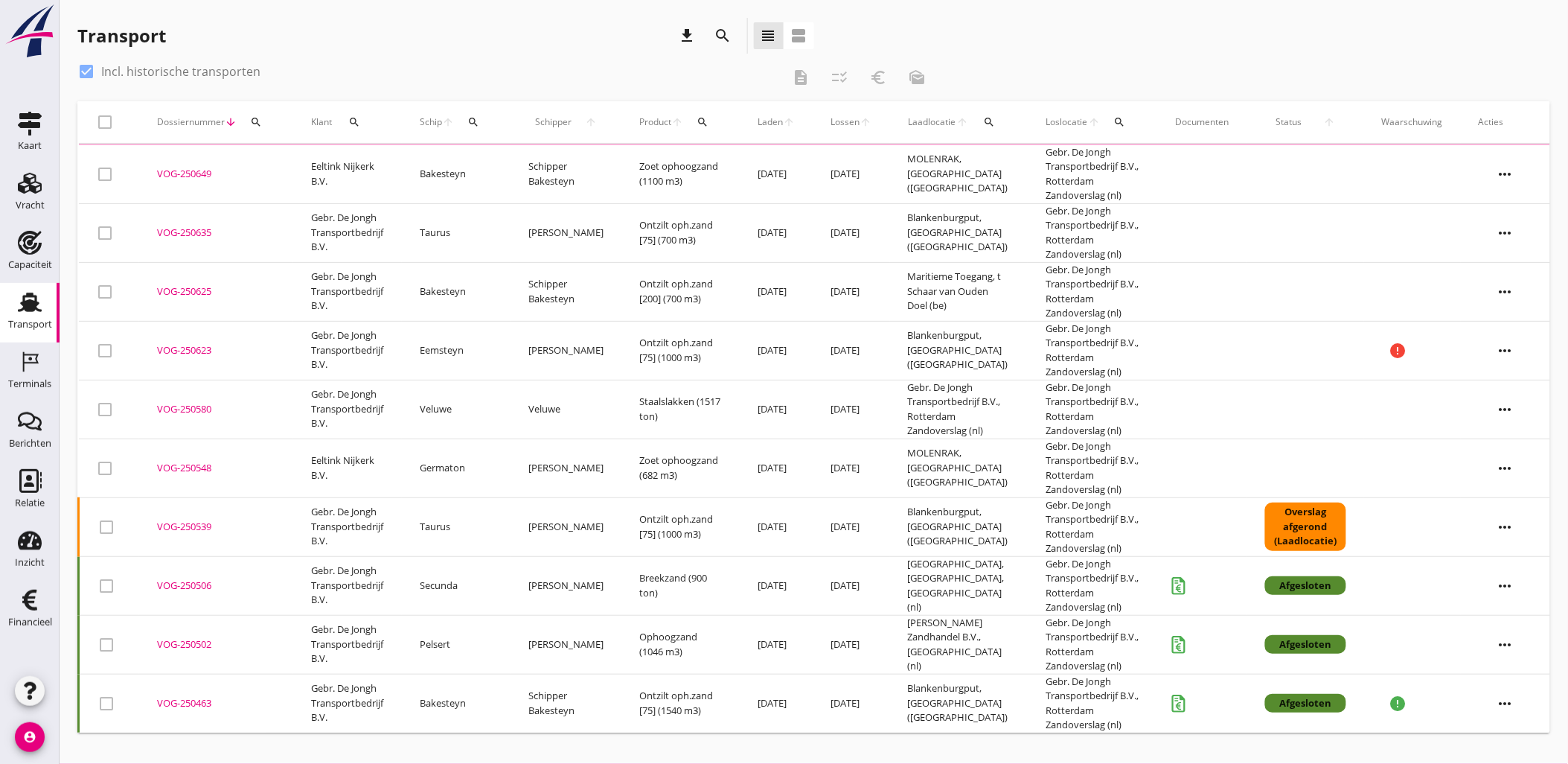
click at [737, 35] on div "search" at bounding box center [723, 36] width 36 height 36
click at [731, 35] on icon "search" at bounding box center [723, 36] width 18 height 18
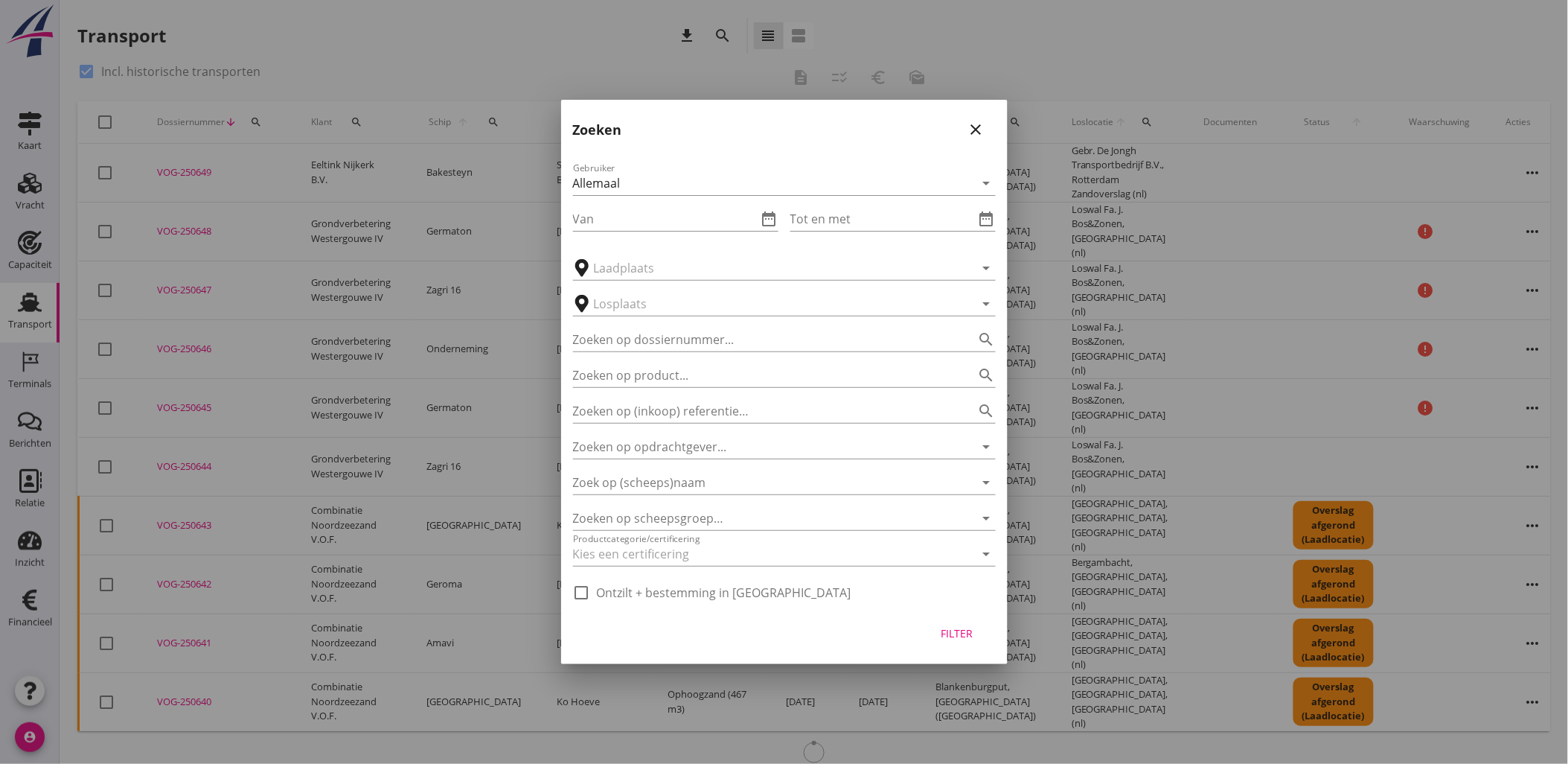
click at [972, 119] on button "close" at bounding box center [976, 130] width 27 height 27
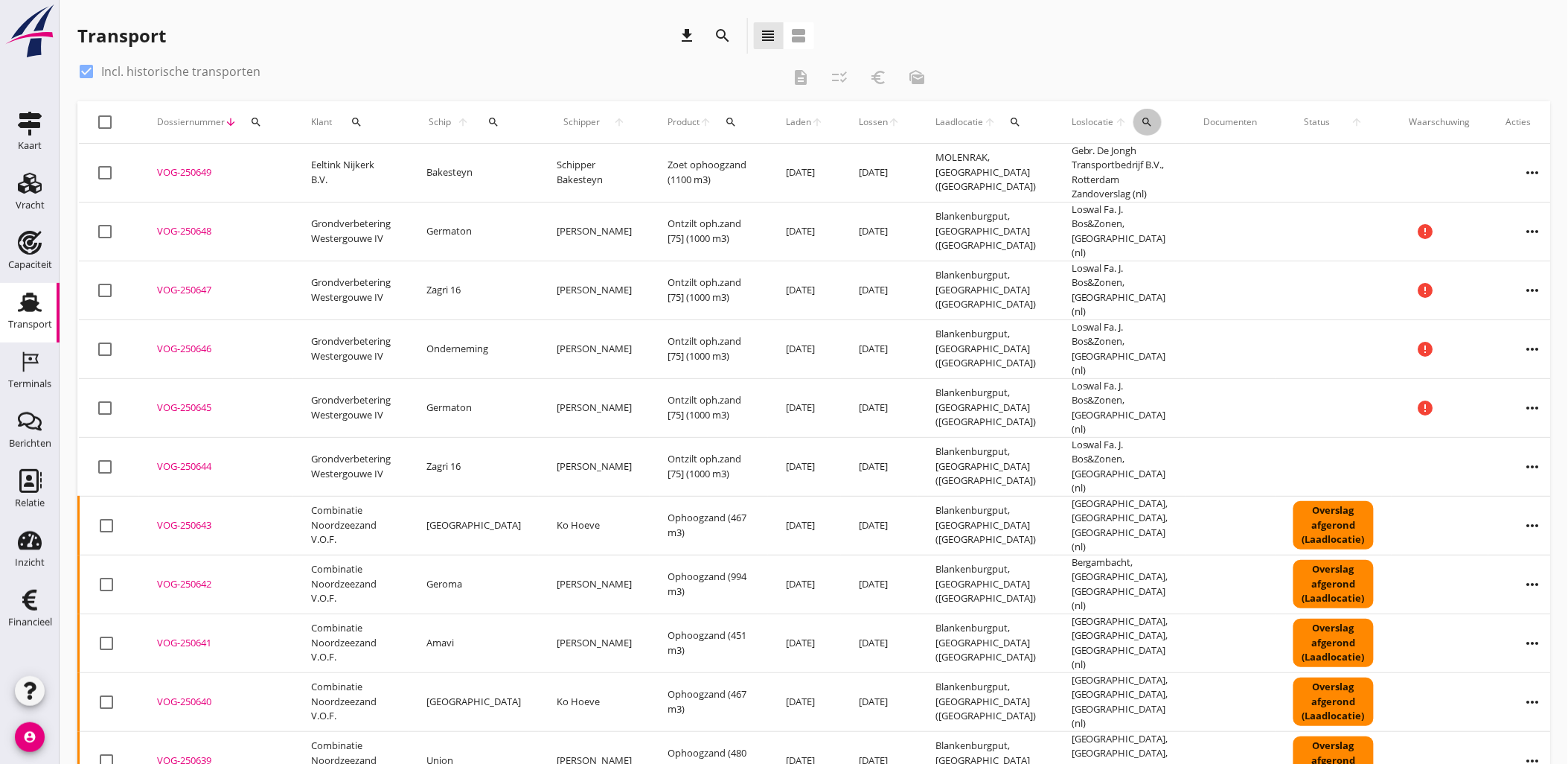
click at [1142, 124] on icon "search" at bounding box center [1147, 122] width 12 height 12
click at [1137, 158] on input "text" at bounding box center [1203, 165] width 155 height 24
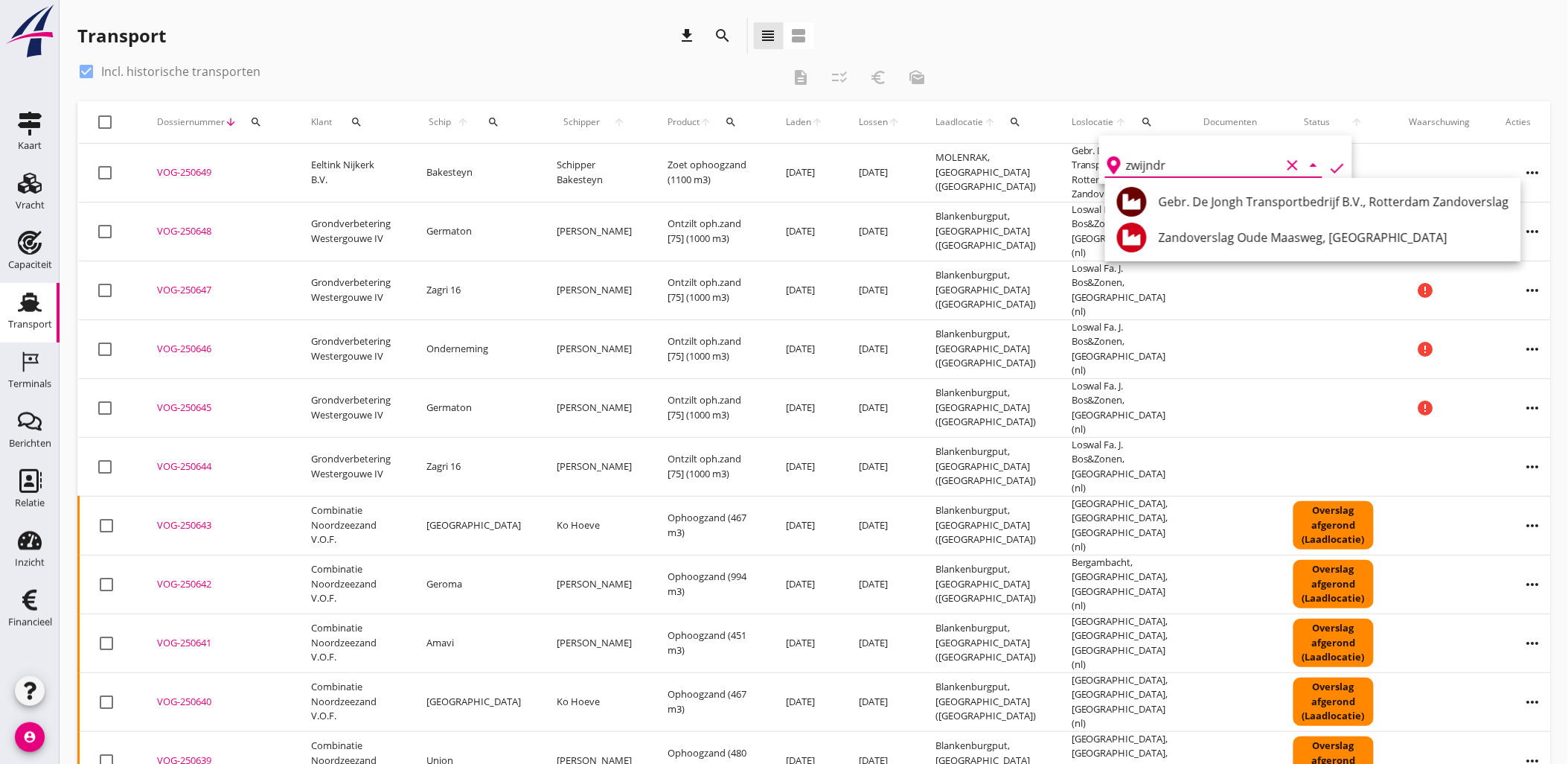
type input "zwijndre"
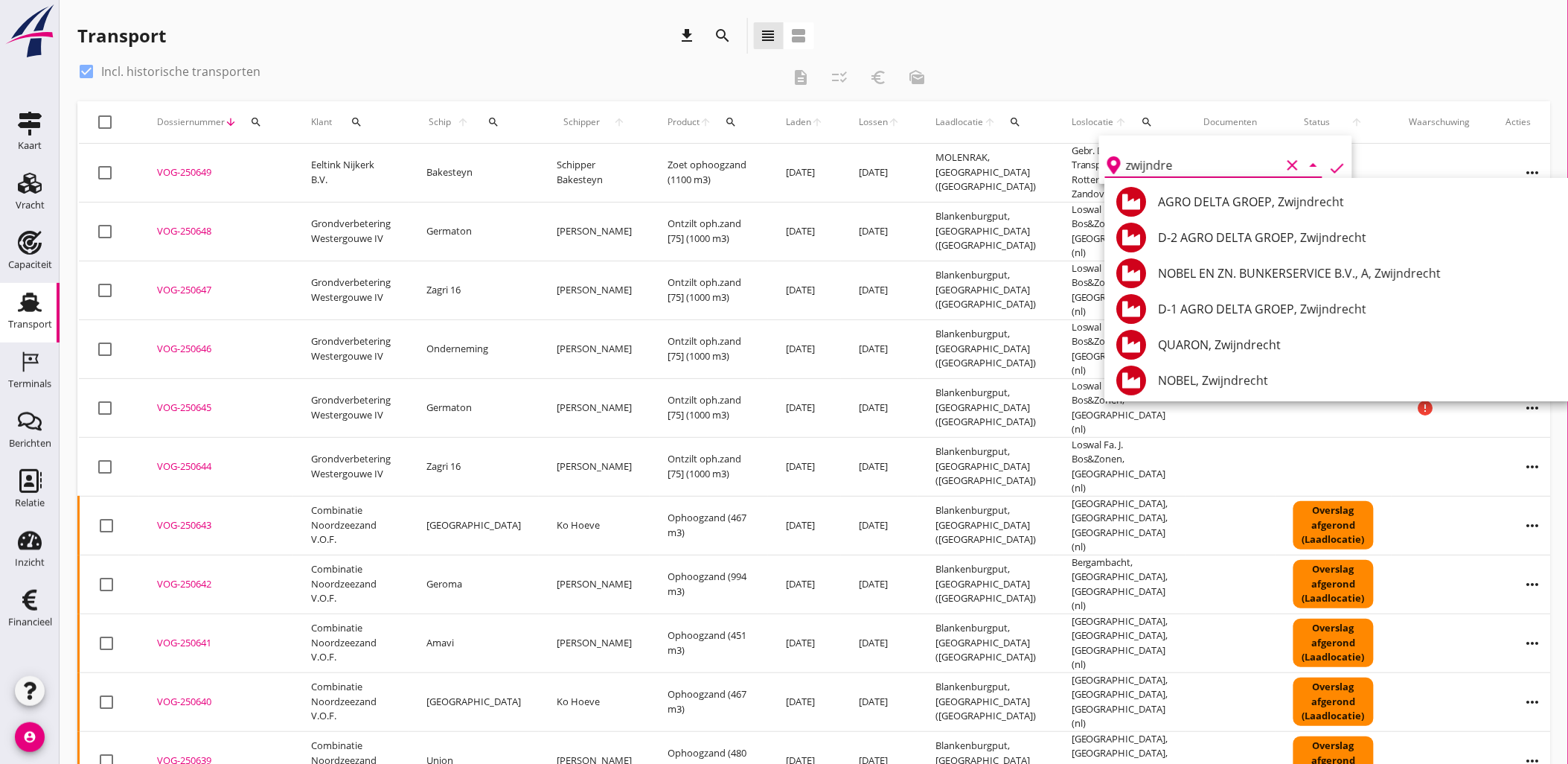
click at [1284, 159] on icon "clear" at bounding box center [1292, 165] width 18 height 18
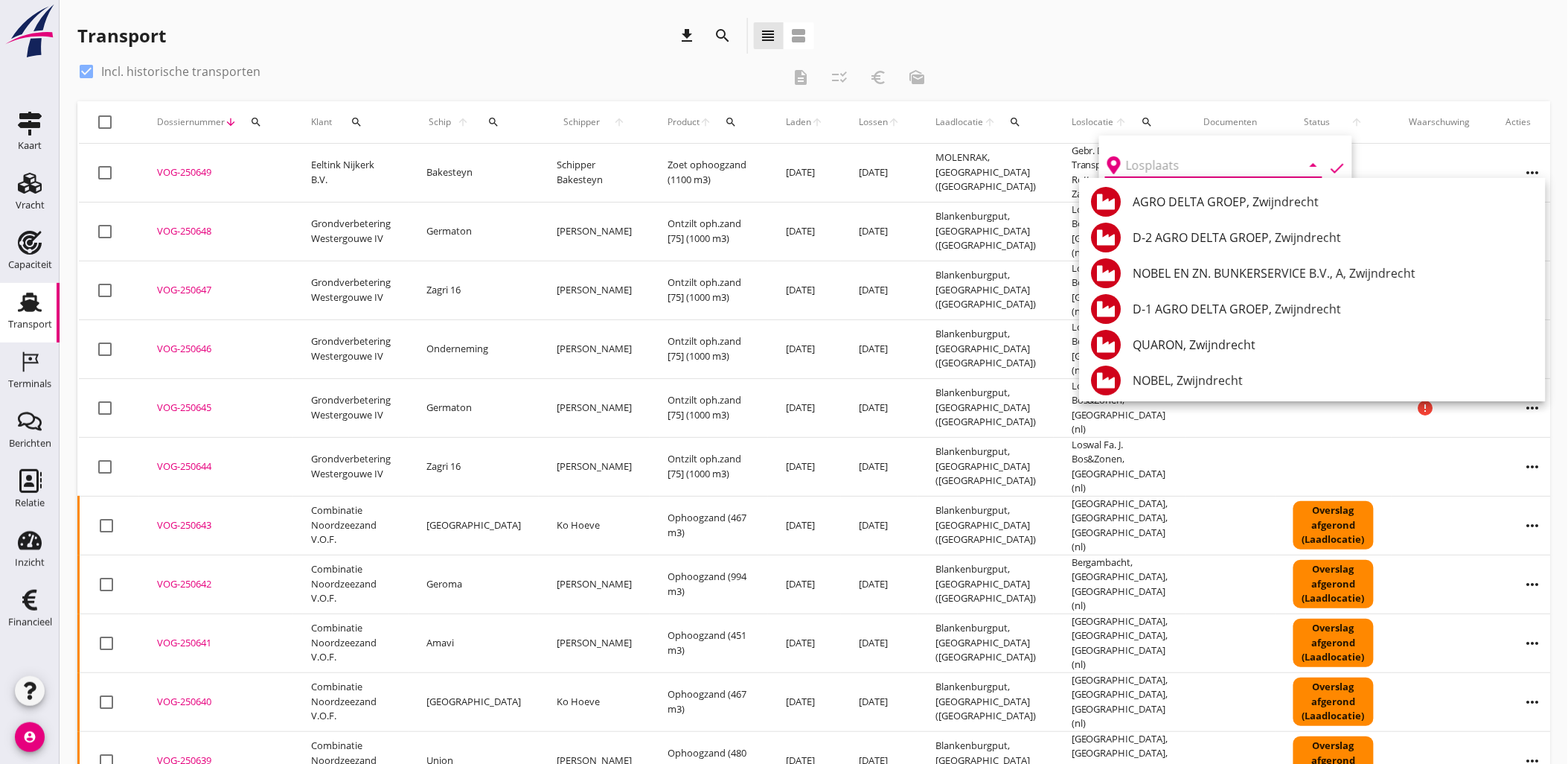
click at [1240, 87] on div "check_box Incl. historische transporten description checklist_rtl euro_symbol m…" at bounding box center [814, 80] width 1473 height 42
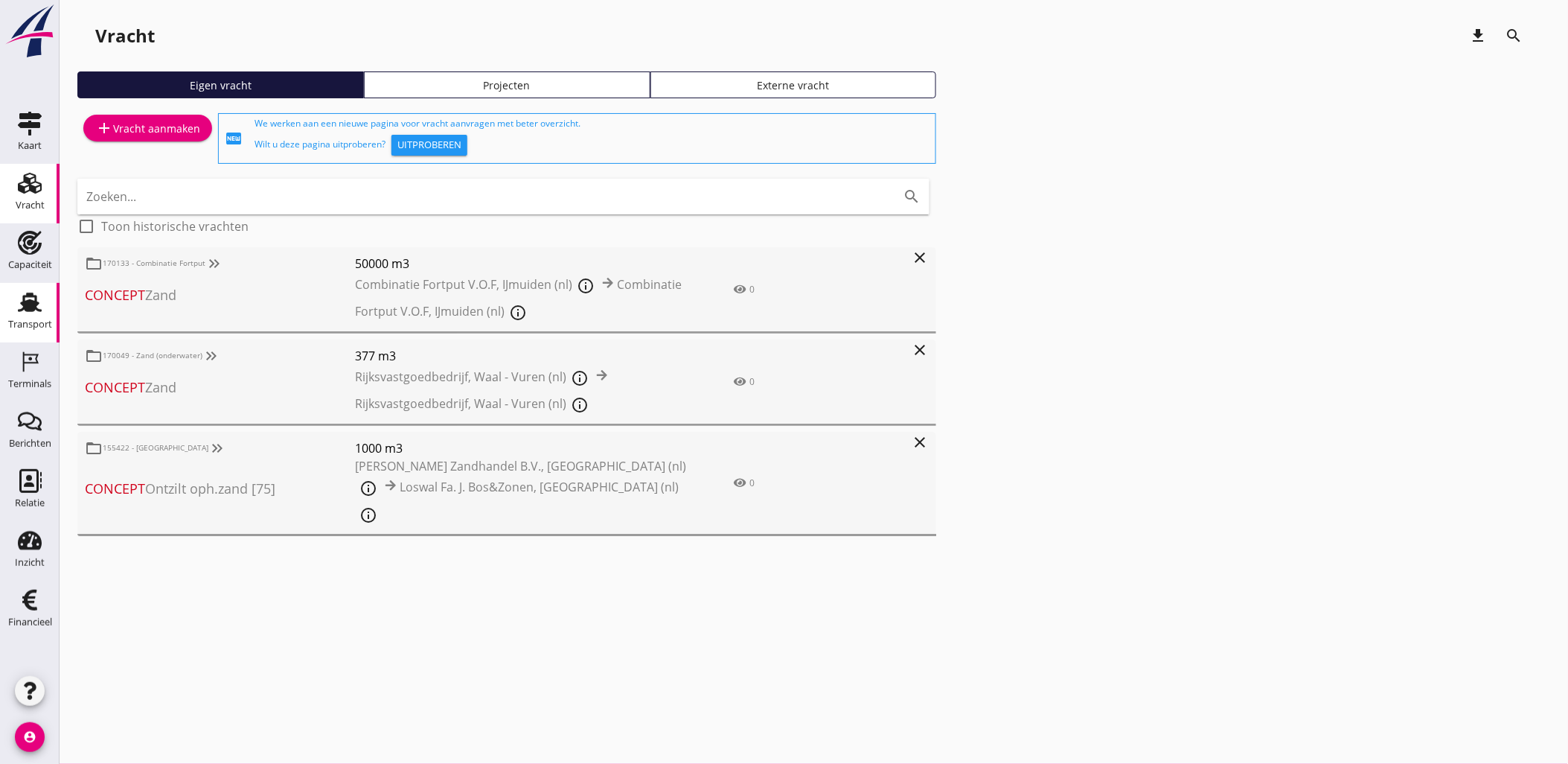
click at [31, 311] on use at bounding box center [30, 302] width 24 height 19
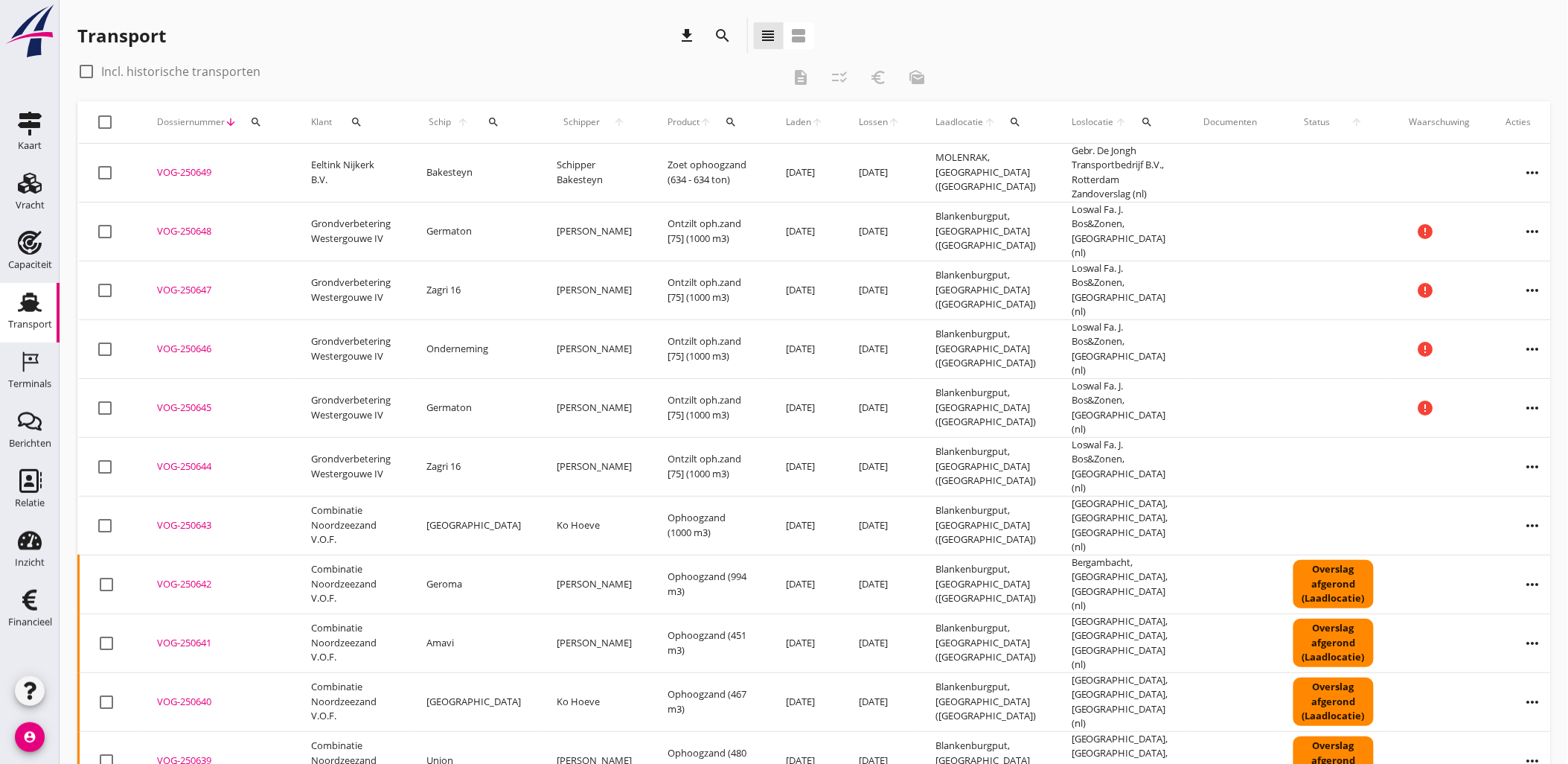
click at [725, 125] on icon "search" at bounding box center [731, 122] width 12 height 12
click at [723, 162] on input "Zoeken op product..." at bounding box center [761, 165] width 155 height 24
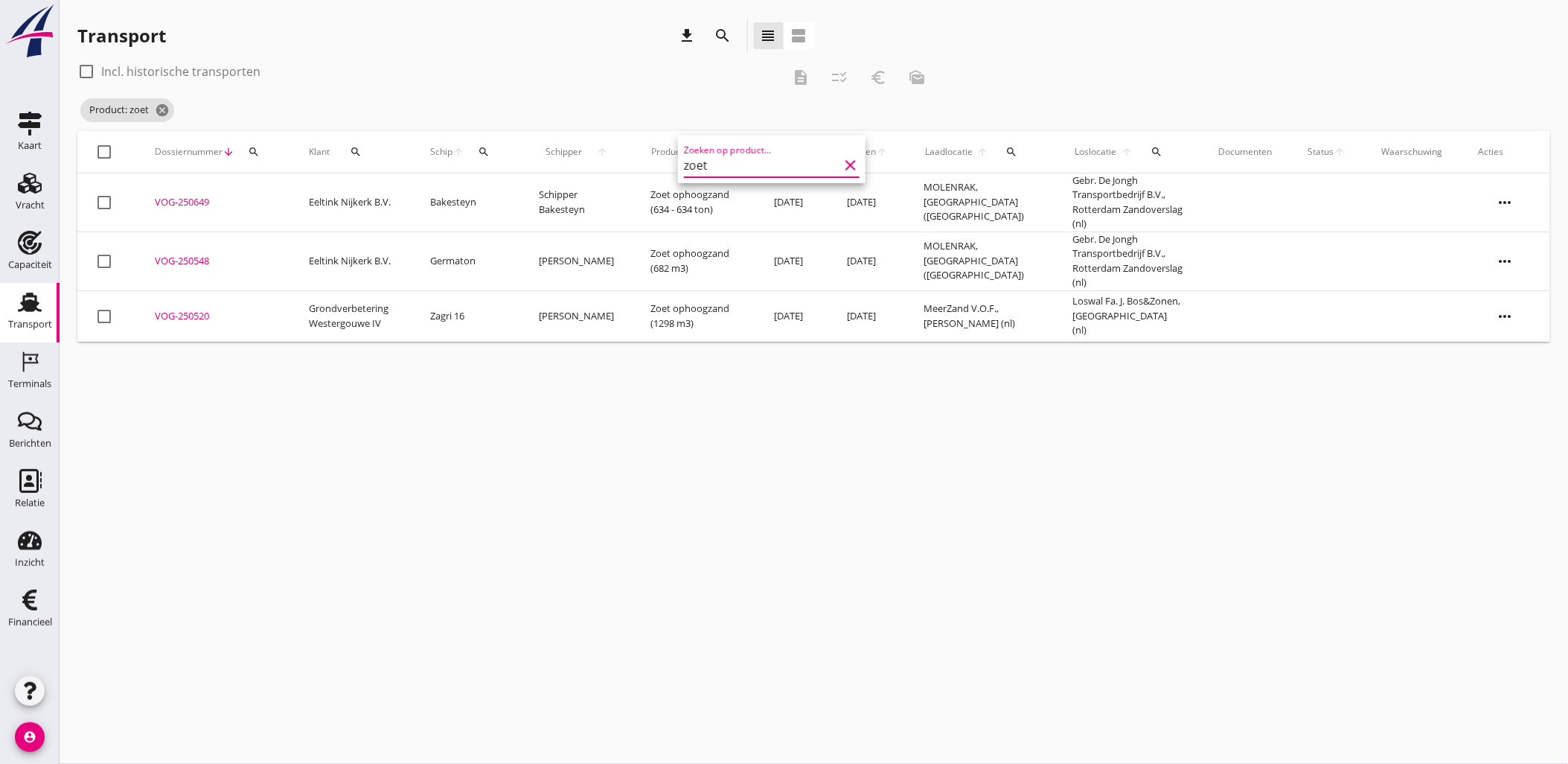
type input "zoet"
click at [161, 70] on label "Incl. historische transporten" at bounding box center [181, 71] width 159 height 15
checkbox input "true"
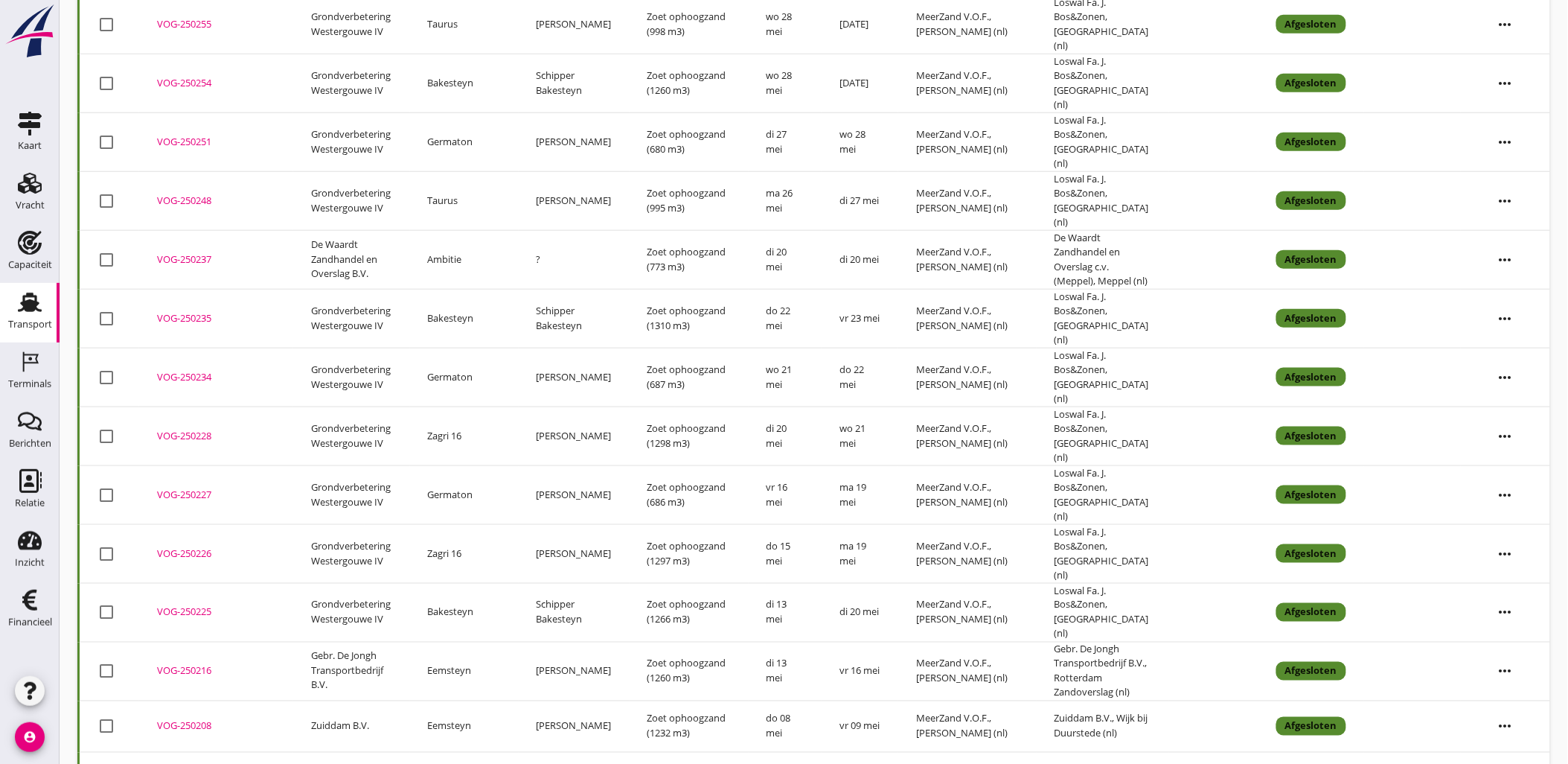
scroll to position [495, 0]
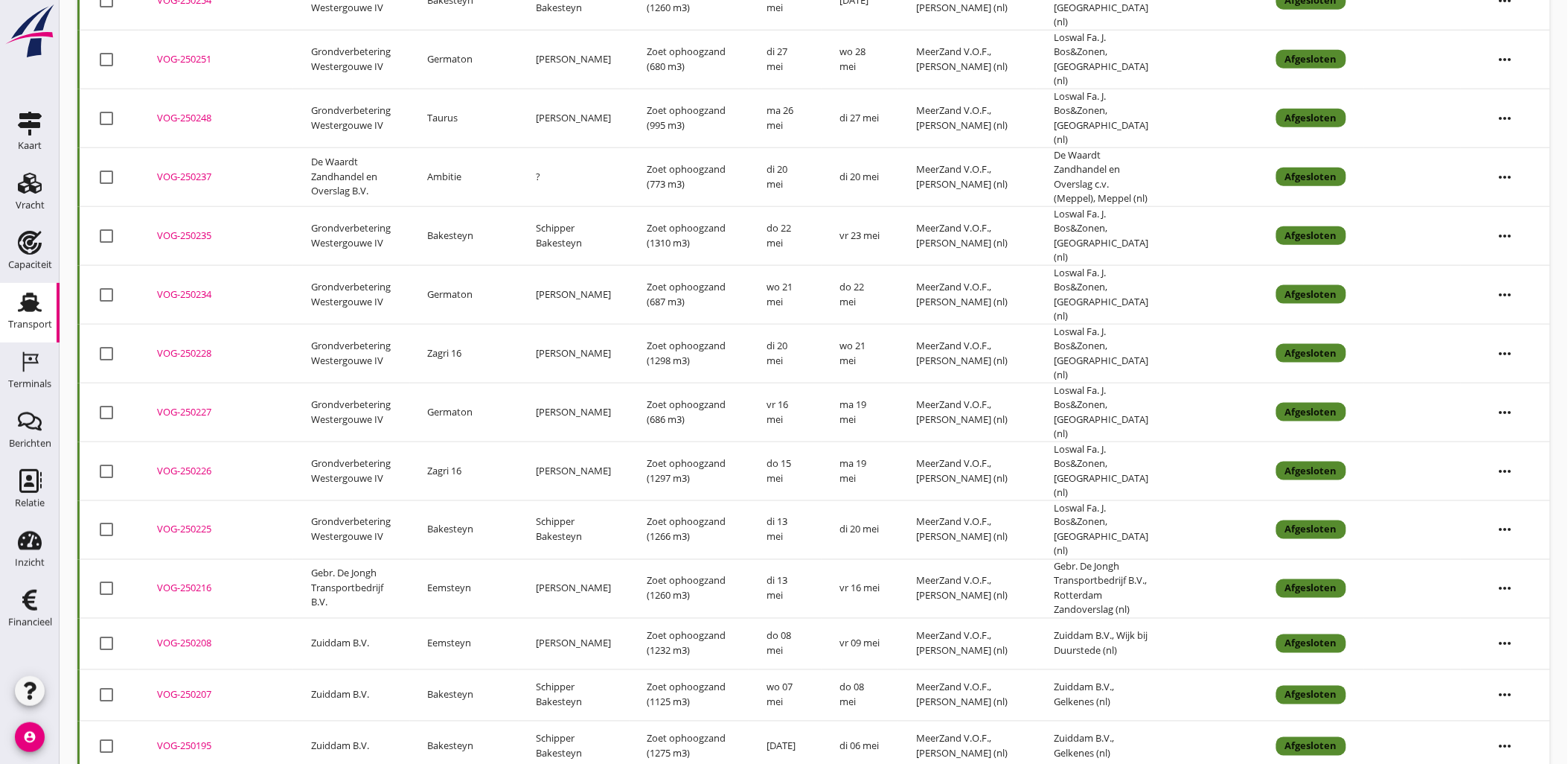
click at [192, 522] on div "VOG-250225" at bounding box center [216, 529] width 118 height 15
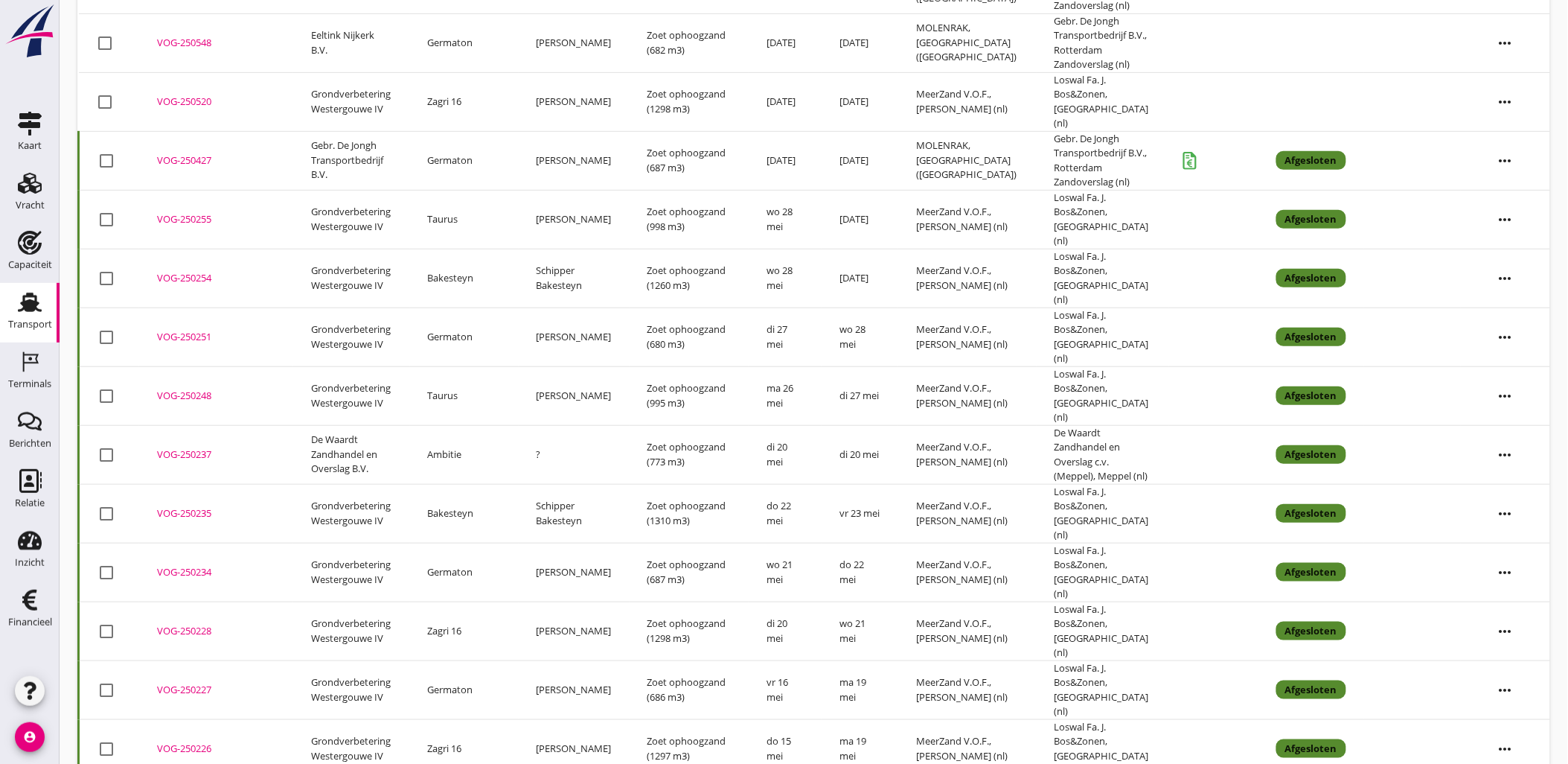
scroll to position [0, 0]
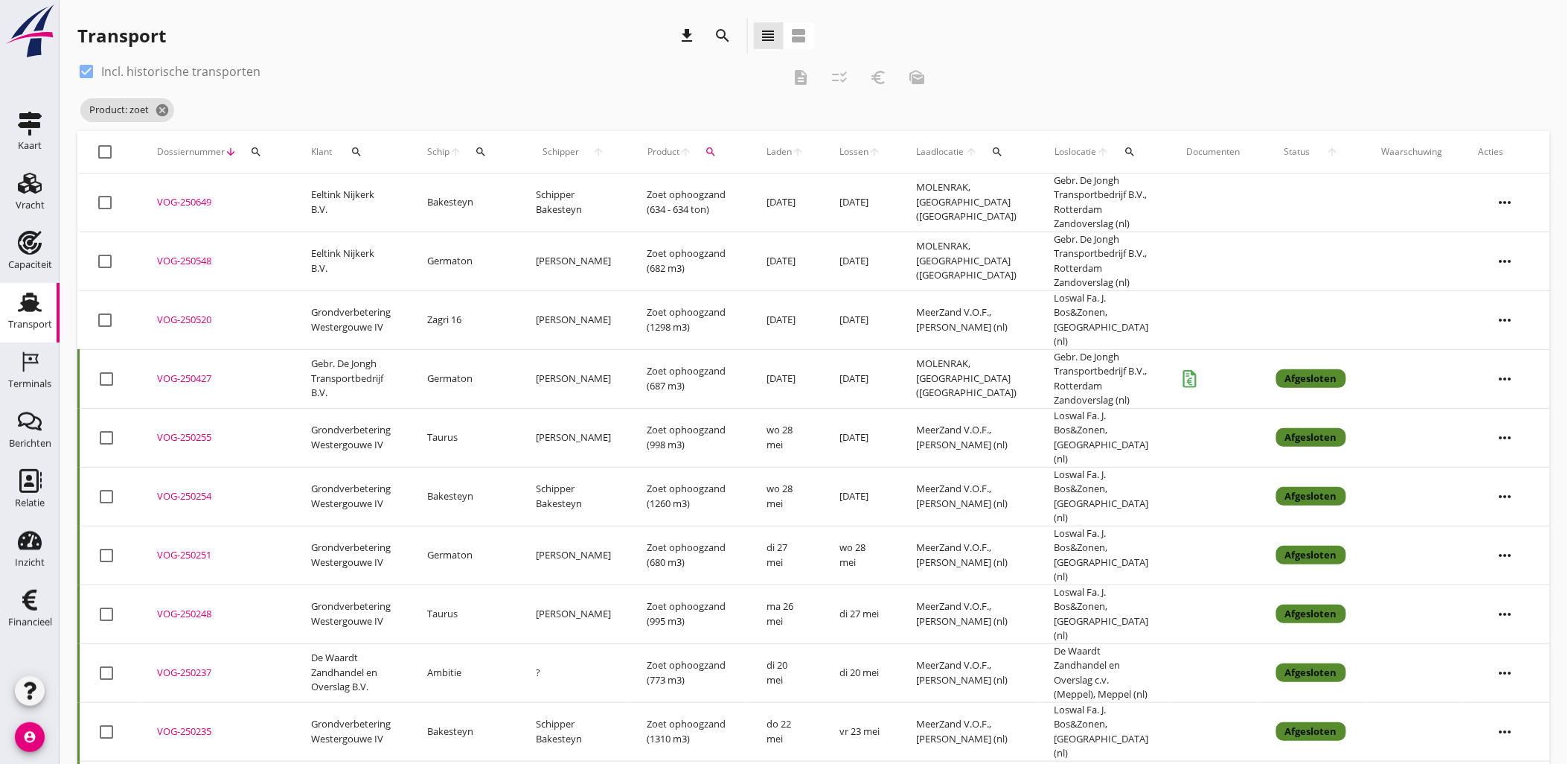
drag, startPoint x: 162, startPoint y: 369, endPoint x: 216, endPoint y: 328, distance: 67.8
click at [164, 372] on div "VOG-250427" at bounding box center [216, 379] width 118 height 15
